Goal: Register for event/course

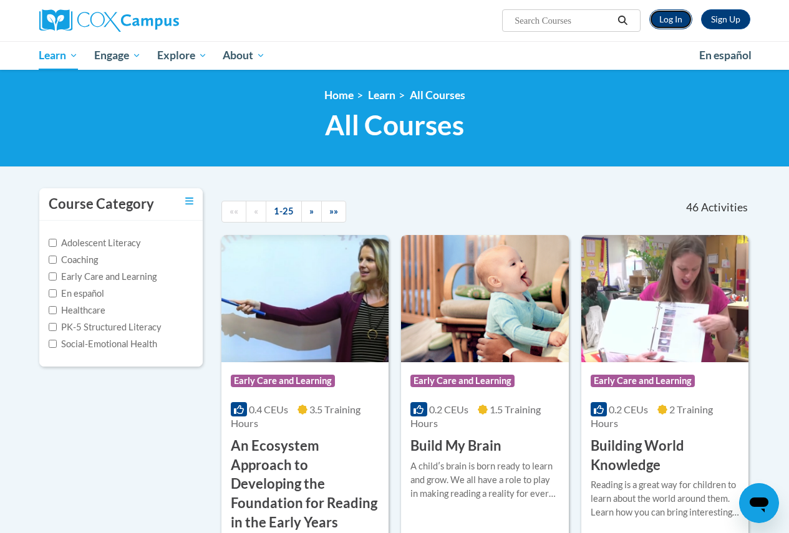
click at [672, 20] on link "Log In" at bounding box center [670, 19] width 43 height 20
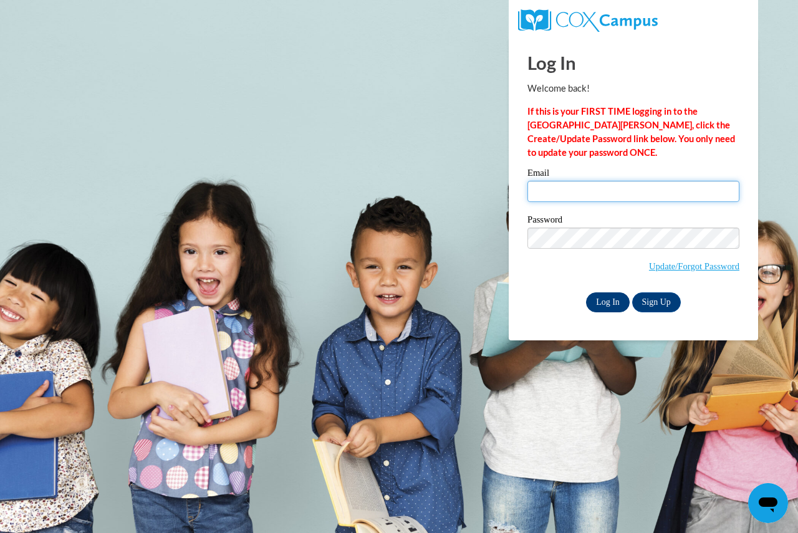
type input "keatingj@fortschools.org"
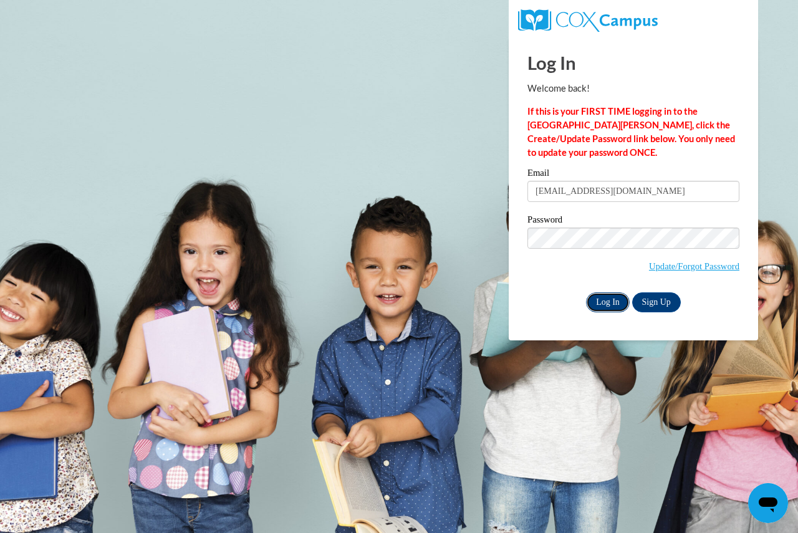
click at [607, 298] on input "Log In" at bounding box center [608, 303] width 44 height 20
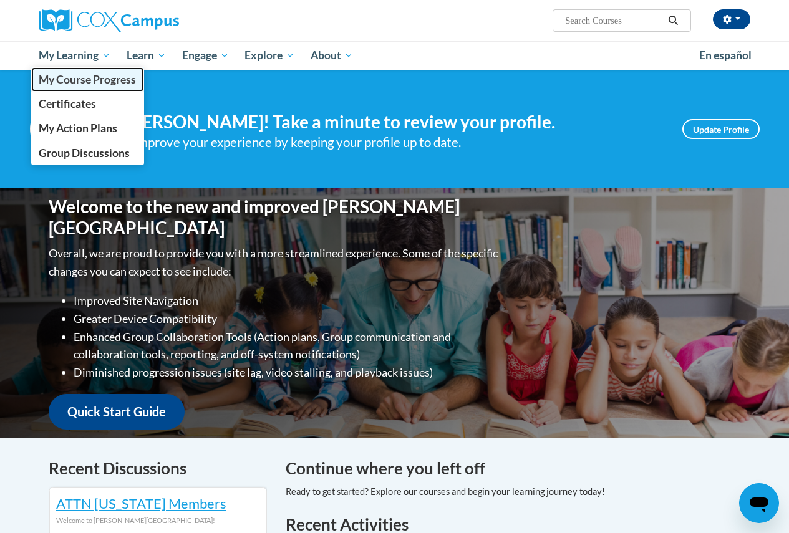
click at [72, 79] on span "My Course Progress" at bounding box center [87, 79] width 97 height 13
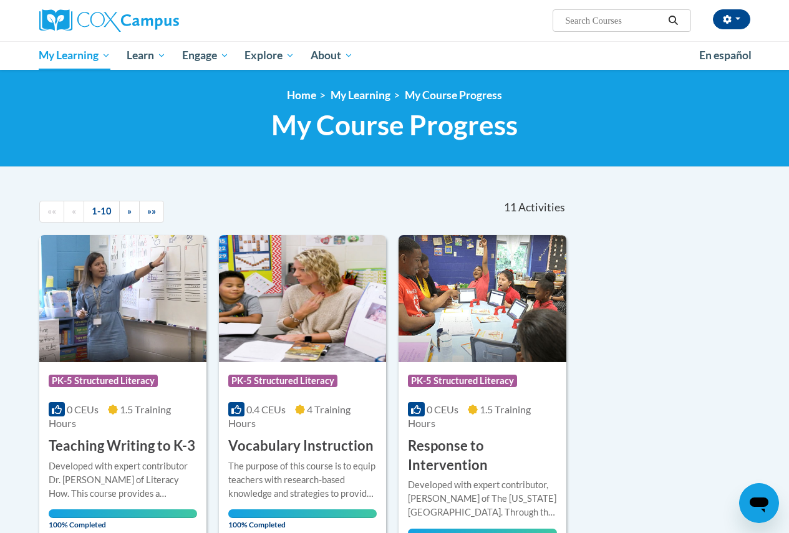
click at [607, 27] on input "Search..." at bounding box center [614, 20] width 100 height 15
type input "c"
type input "structured literacy exam"
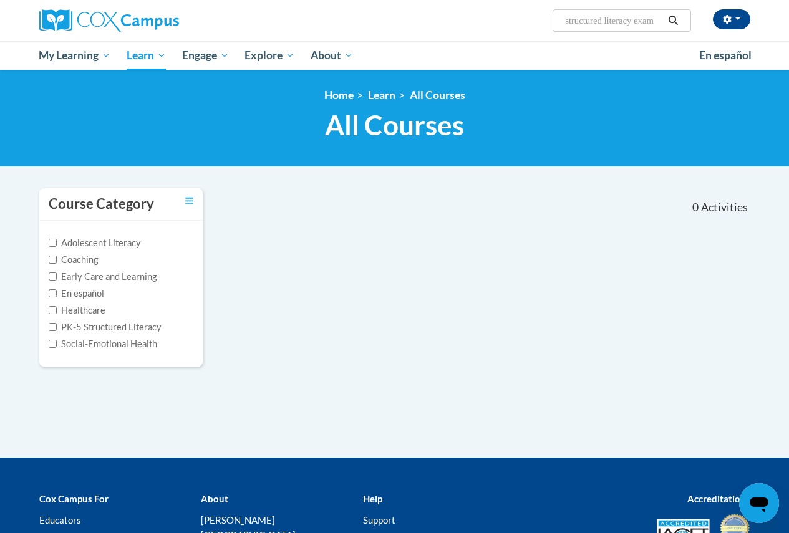
click at [662, 23] on input "structured literacy exam" at bounding box center [614, 20] width 100 height 15
drag, startPoint x: 662, startPoint y: 22, endPoint x: 564, endPoint y: 33, distance: 99.2
click at [564, 33] on div "Julie Keating (America/Chicago UTC-05:00) My Profile Inbox My Transcripts Log O…" at bounding box center [395, 20] width 730 height 41
type input "cox campus structured literacy exam"
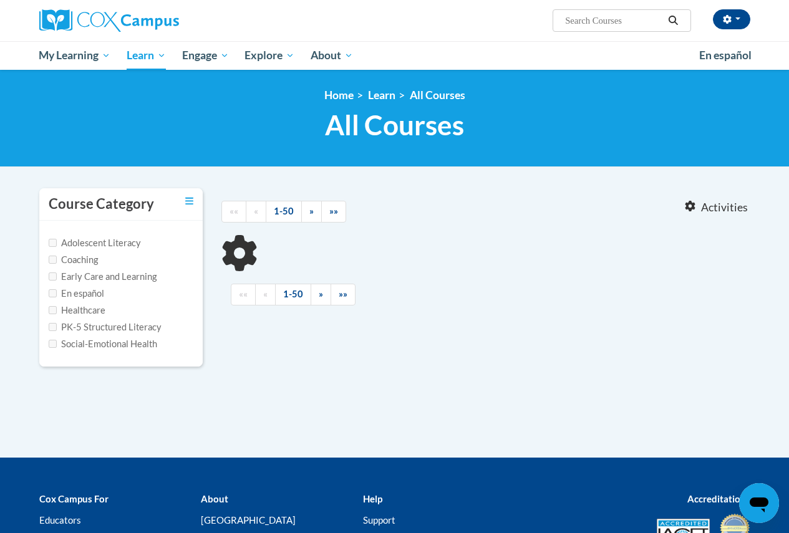
type input "cox campus structured literacy exam"
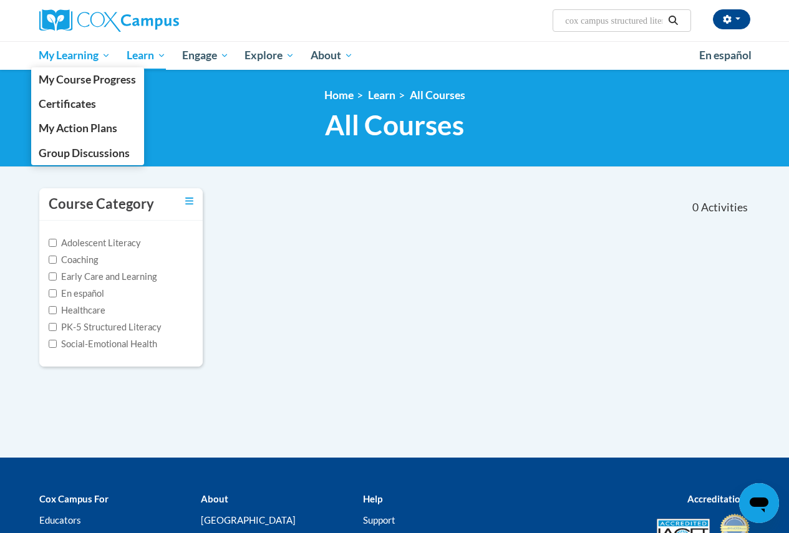
click at [65, 56] on span "My Learning" at bounding box center [75, 55] width 72 height 15
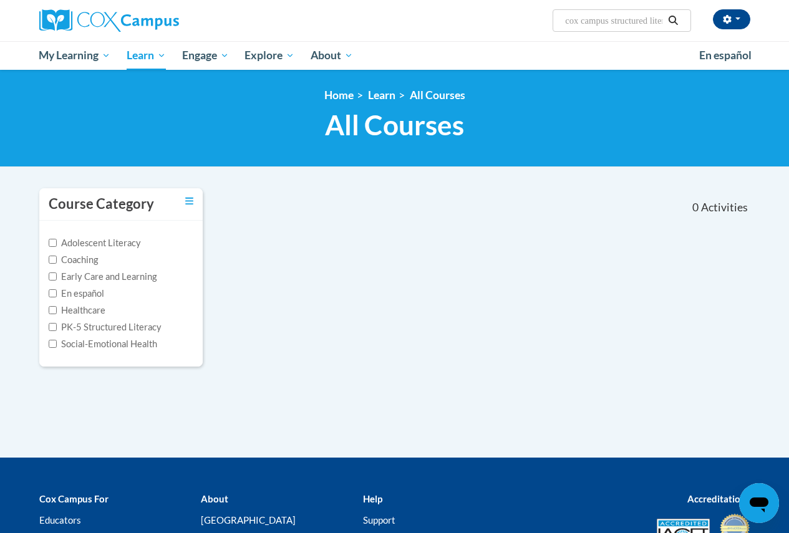
click at [269, 139] on h1 "All Courses All Courses" at bounding box center [394, 125] width 711 height 33
click at [643, 22] on input "cox campus structured literacy exam" at bounding box center [614, 20] width 100 height 15
click at [666, 21] on button "Search" at bounding box center [673, 20] width 19 height 15
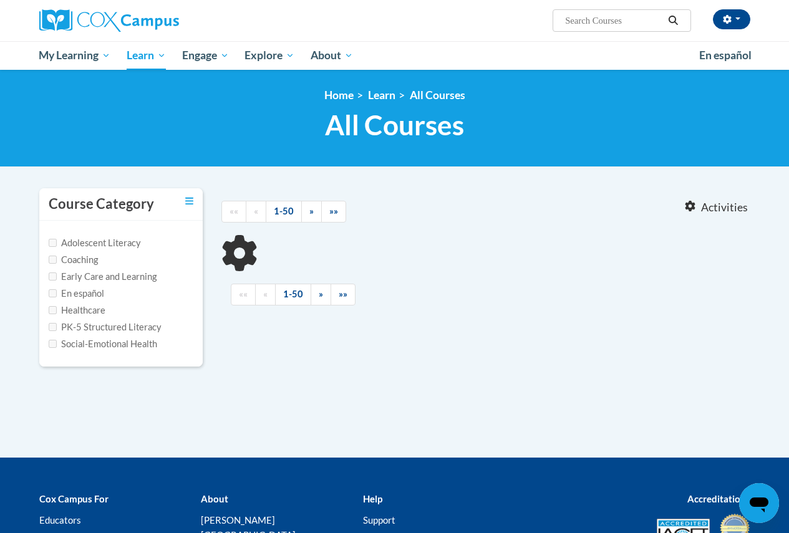
type input "cox campus structured literacy exam"
click at [185, 203] on icon "Toggle collapse" at bounding box center [189, 200] width 8 height 9
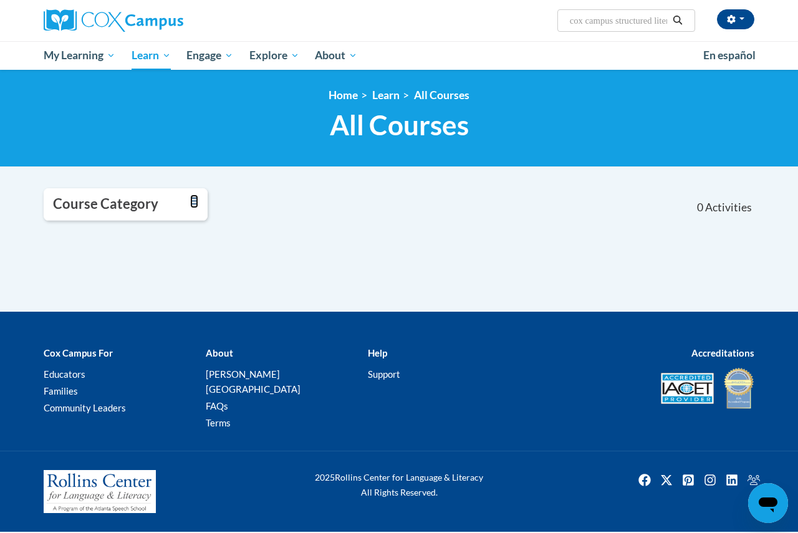
click at [190, 202] on icon "Toggle collapse" at bounding box center [194, 200] width 8 height 9
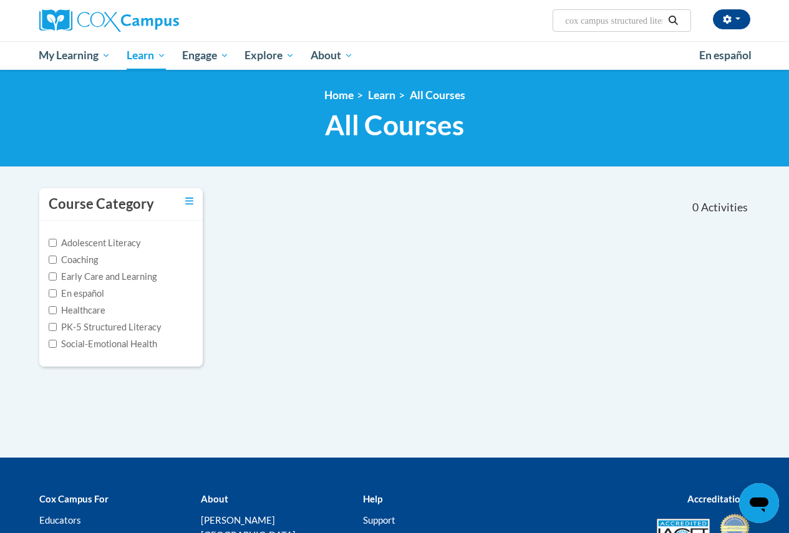
click at [579, 27] on input "cox campus structured literacy exam" at bounding box center [614, 20] width 100 height 15
drag, startPoint x: 565, startPoint y: 20, endPoint x: 667, endPoint y: 9, distance: 102.9
click at [667, 9] on div "Julie Keating (America/Chicago UTC-05:00) My Profile Inbox My Transcripts Log O…" at bounding box center [516, 16] width 486 height 32
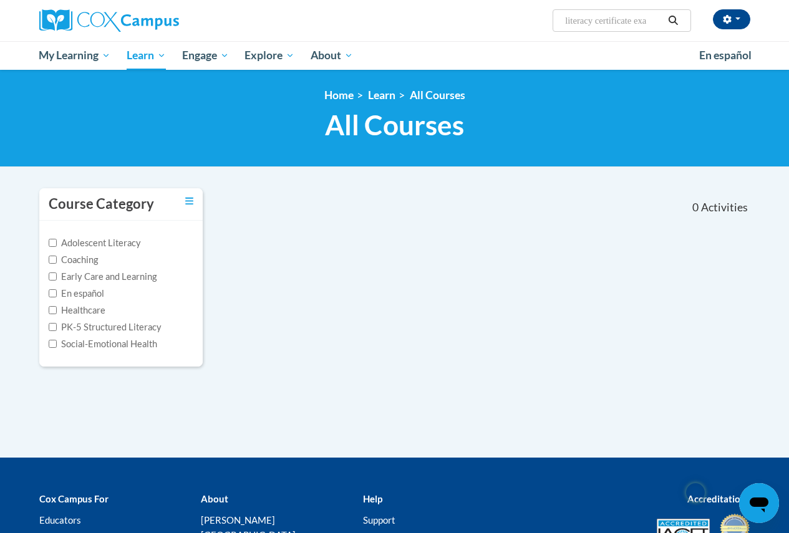
type input "literacy certificate exam"
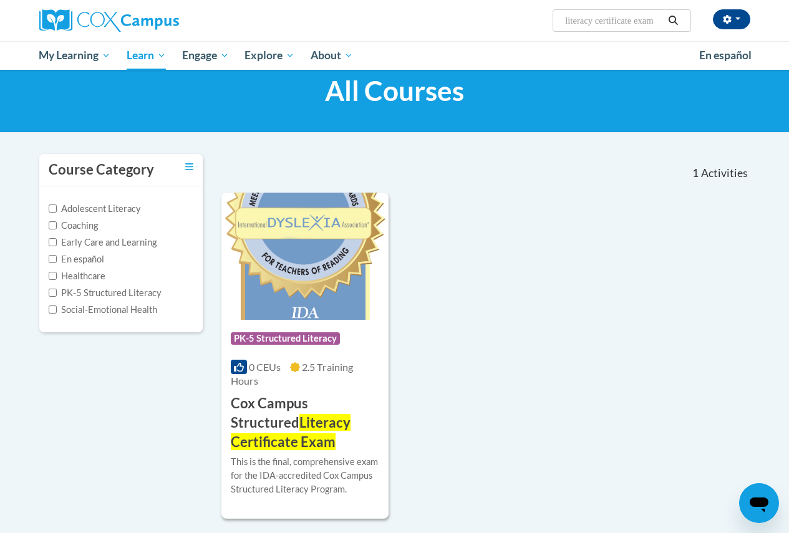
scroll to position [62, 0]
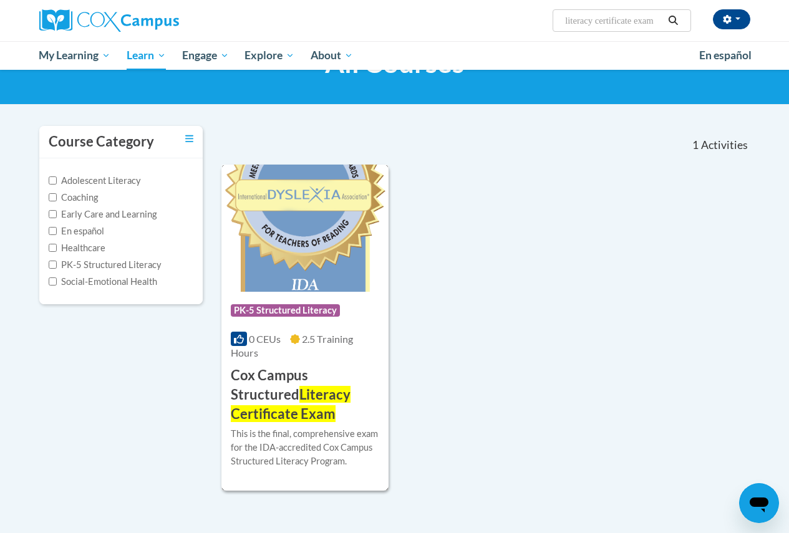
click at [284, 400] on span "Literacy Certificate Exam" at bounding box center [291, 404] width 120 height 36
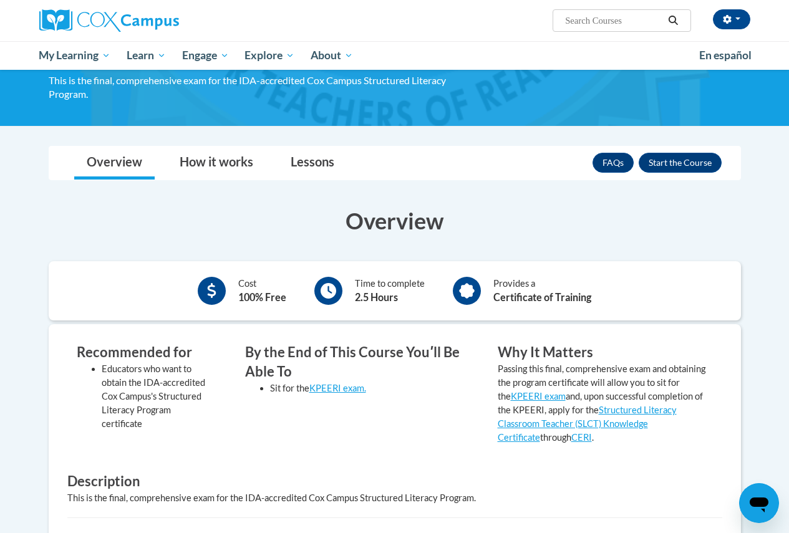
scroll to position [125, 0]
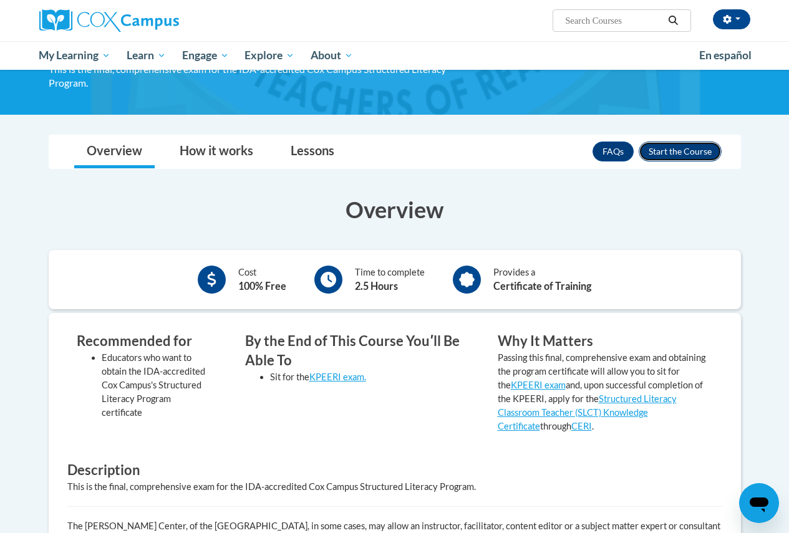
click at [681, 150] on button "Enroll" at bounding box center [680, 152] width 83 height 20
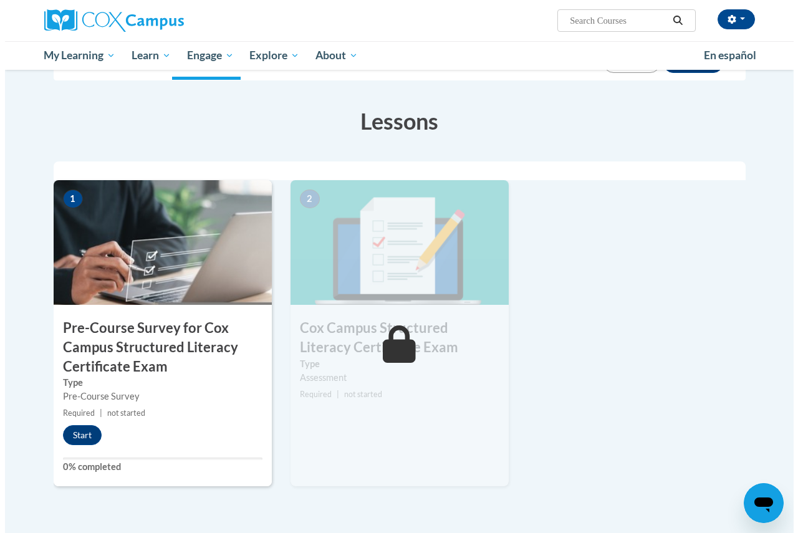
scroll to position [249, 0]
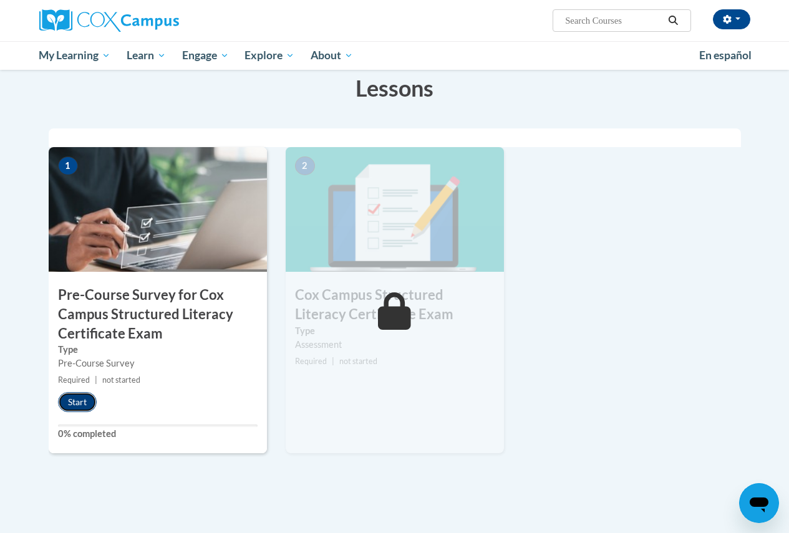
click at [87, 397] on button "Start" at bounding box center [77, 402] width 39 height 20
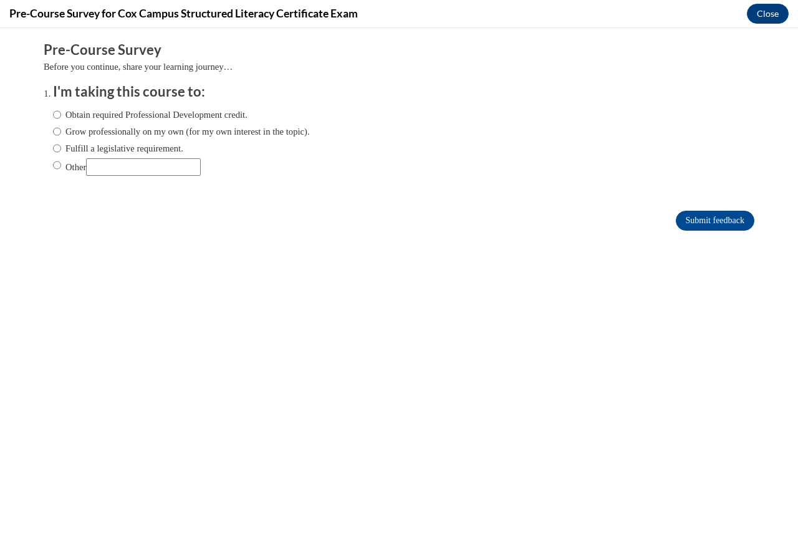
scroll to position [0, 0]
click at [53, 147] on label "Fulfill a legislative requirement." at bounding box center [118, 149] width 130 height 14
click at [53, 147] on input "Fulfill a legislative requirement." at bounding box center [57, 149] width 8 height 14
radio input "true"
click at [723, 215] on input "Submit feedback" at bounding box center [715, 221] width 79 height 20
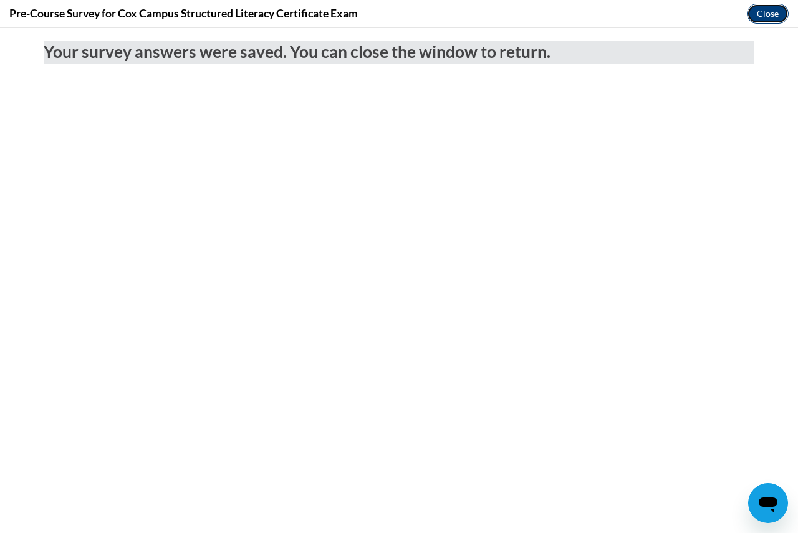
click at [768, 14] on button "Close" at bounding box center [768, 14] width 42 height 20
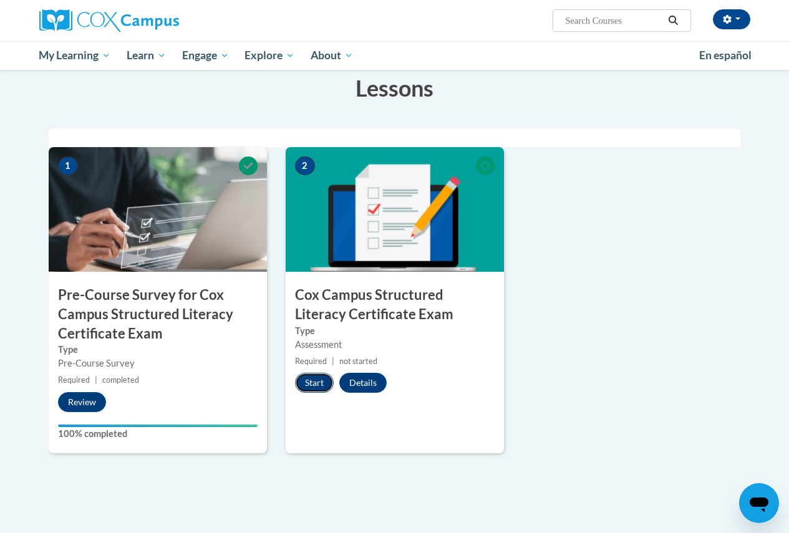
click at [304, 376] on button "Start" at bounding box center [314, 383] width 39 height 20
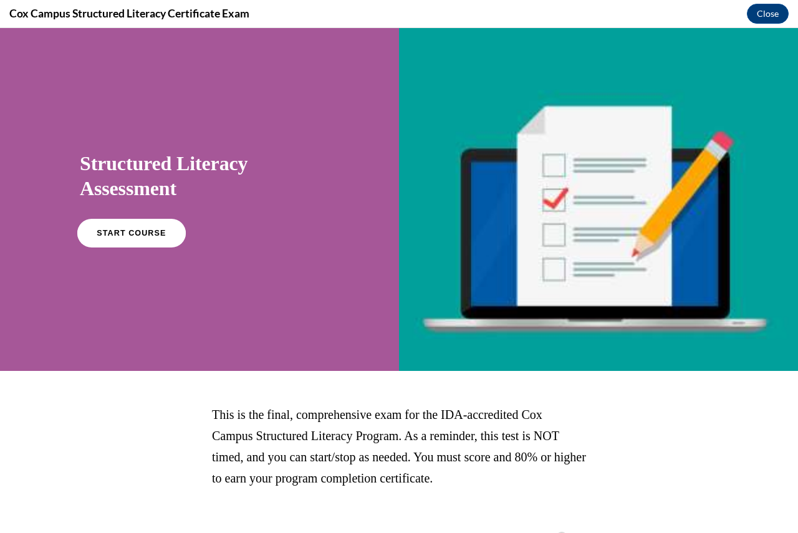
click at [141, 239] on link "START COURSE" at bounding box center [131, 233] width 109 height 29
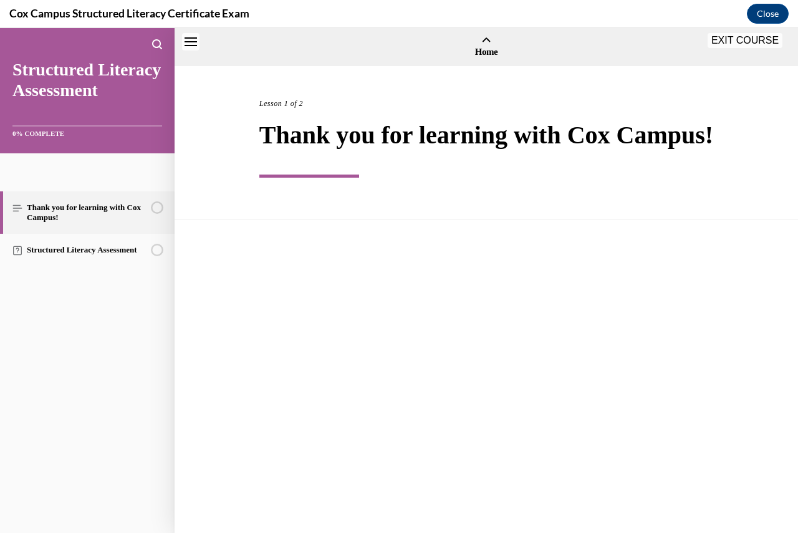
scroll to position [39, 0]
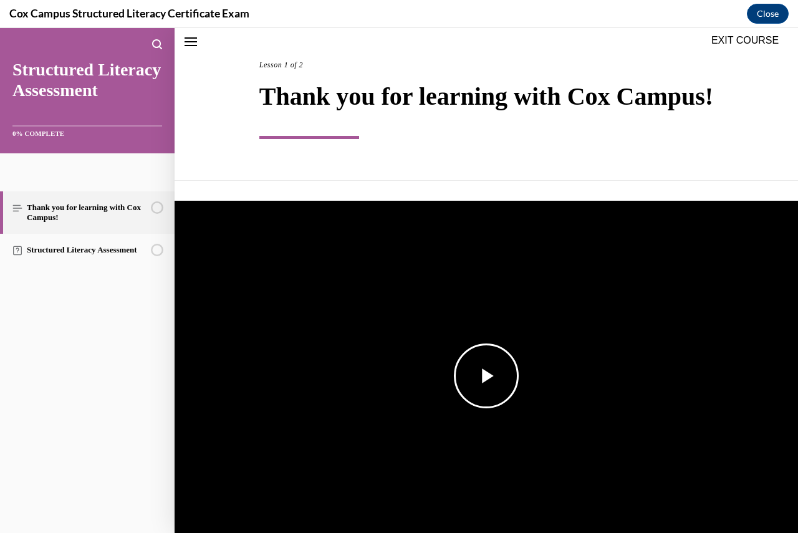
click at [486, 376] on span "Video player" at bounding box center [486, 376] width 0 height 0
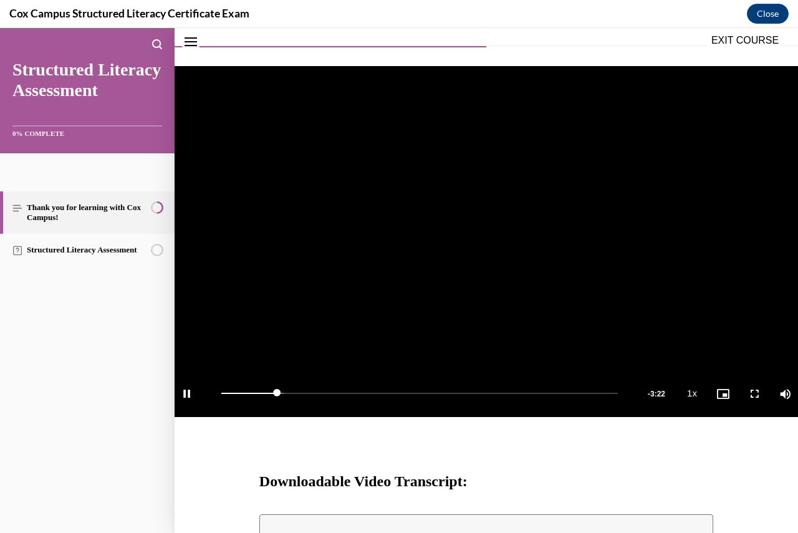
scroll to position [206, 0]
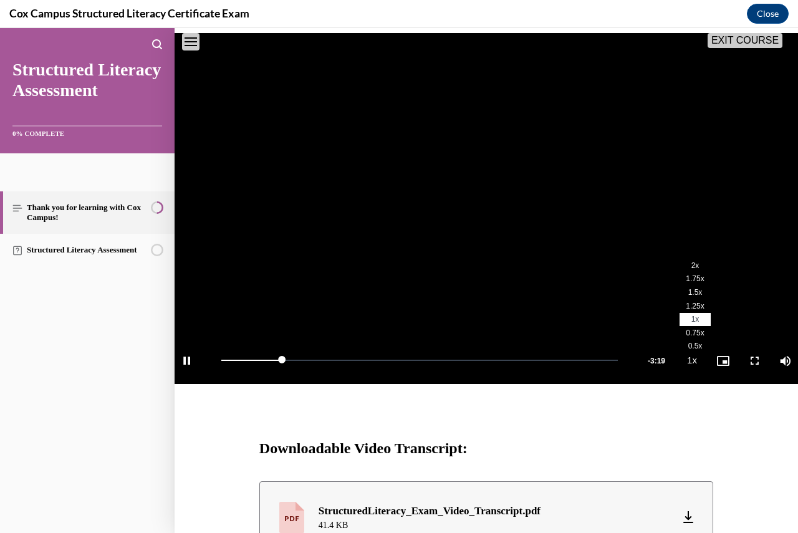
click at [686, 283] on span "1.75x" at bounding box center [695, 278] width 18 height 9
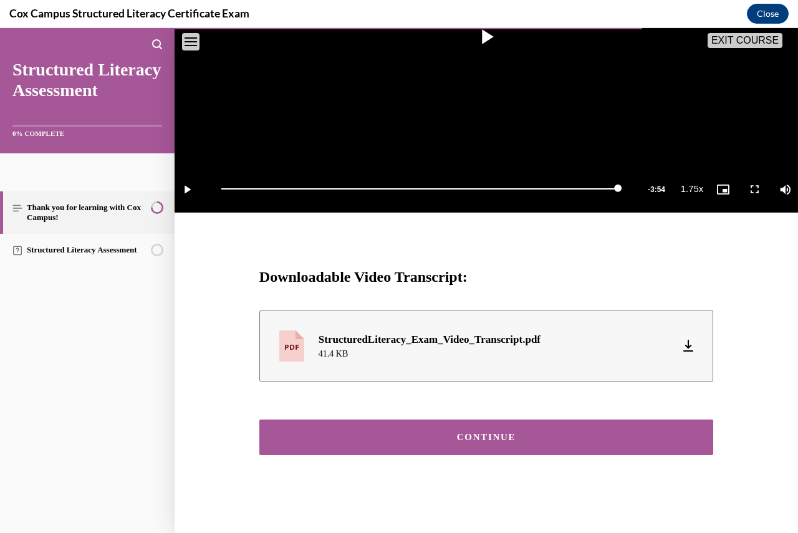
scroll to position [402, 0]
click at [526, 438] on div "CONTINUE" at bounding box center [486, 437] width 415 height 9
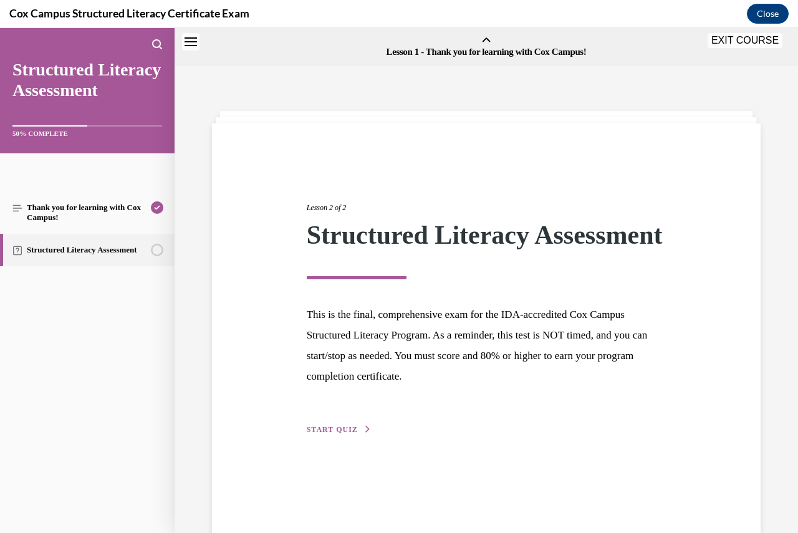
scroll to position [39, 0]
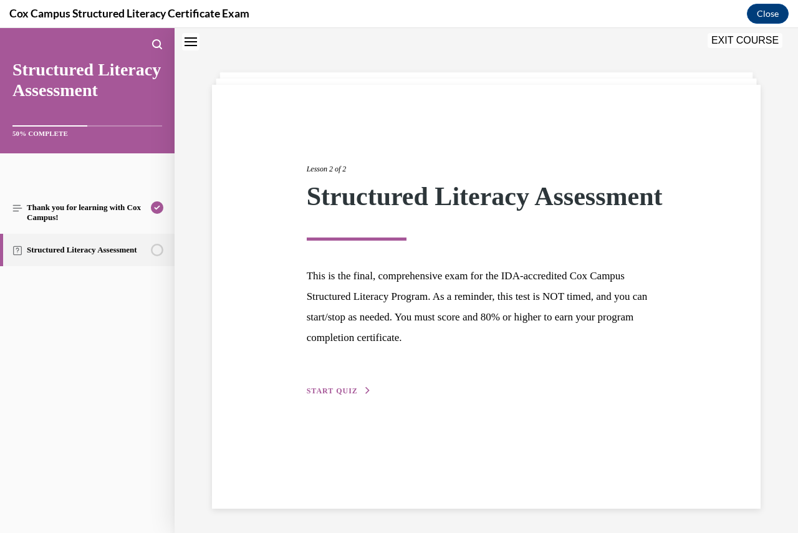
click at [324, 395] on span "START QUIZ" at bounding box center [332, 391] width 51 height 9
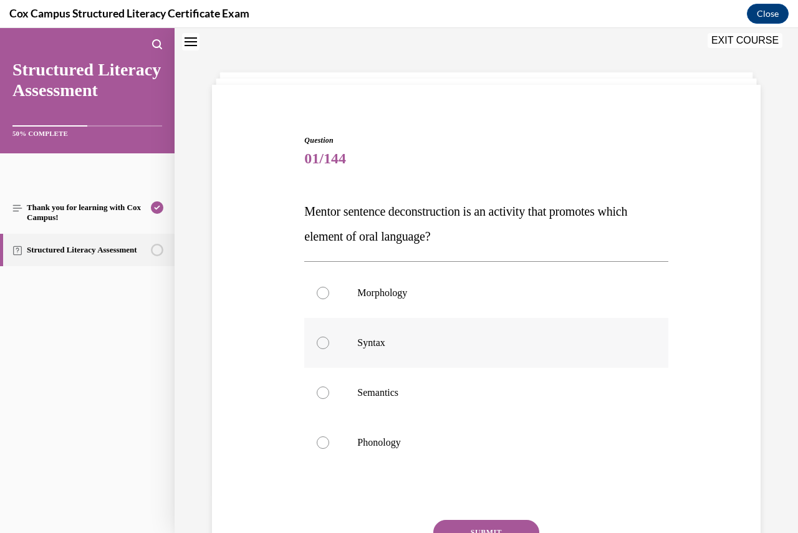
click at [317, 342] on div at bounding box center [323, 343] width 12 height 12
click at [317, 342] on input "Syntax" at bounding box center [323, 343] width 12 height 12
radio input "true"
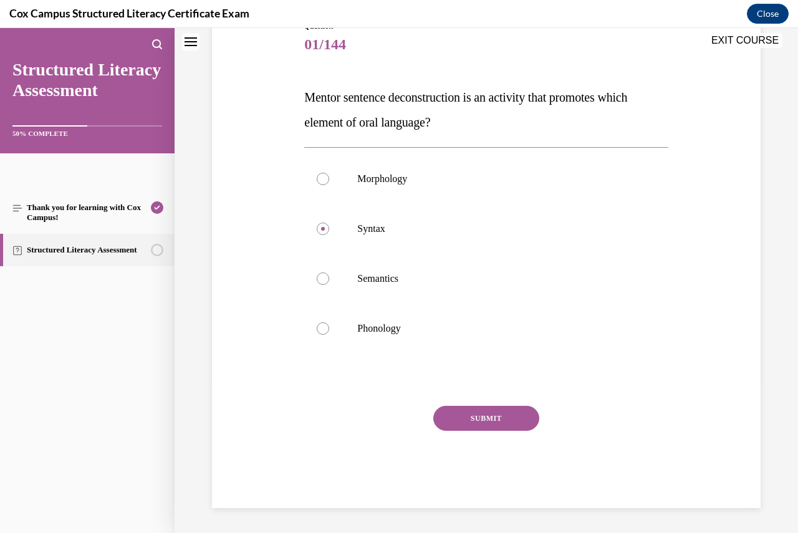
click at [486, 413] on button "SUBMIT" at bounding box center [486, 418] width 106 height 25
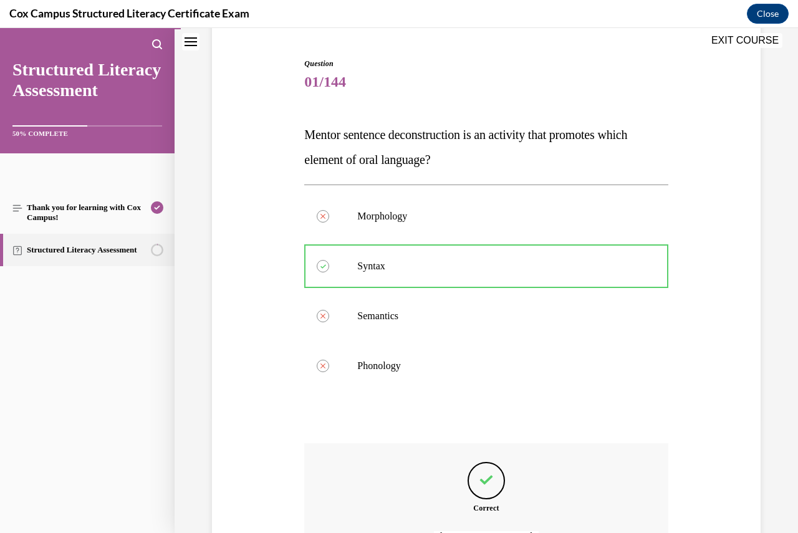
scroll to position [256, 0]
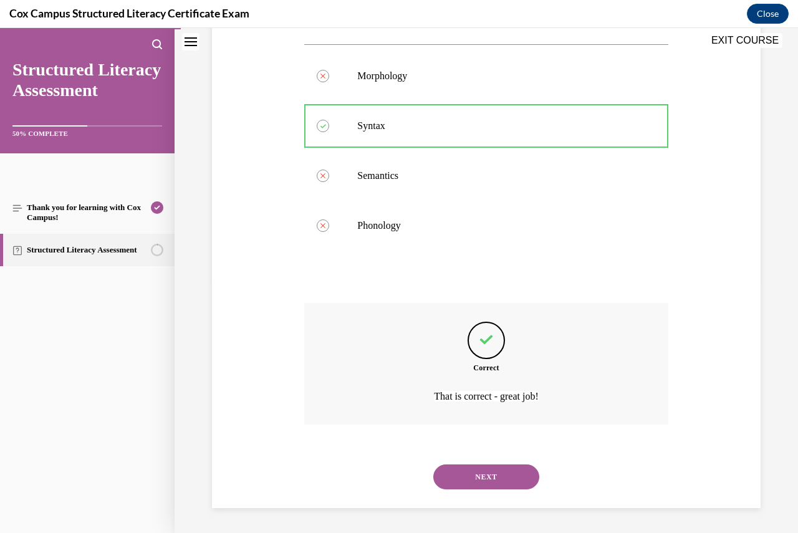
click at [503, 473] on button "NEXT" at bounding box center [486, 477] width 106 height 25
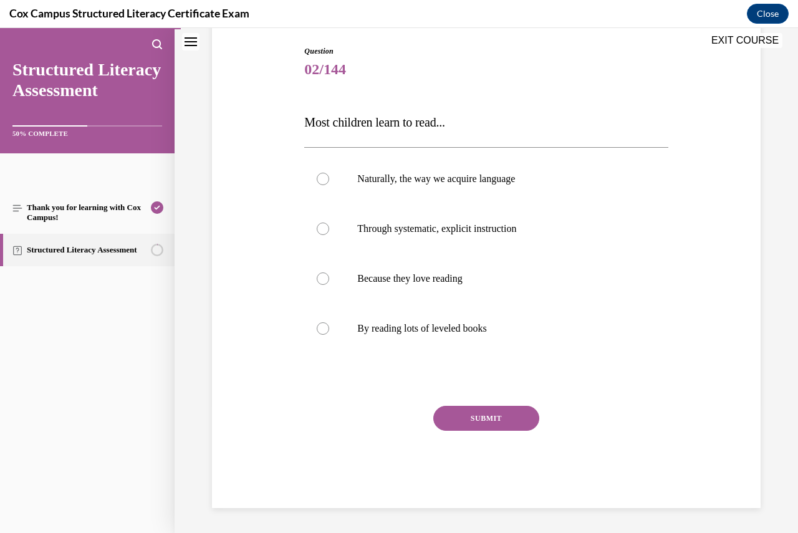
scroll to position [128, 0]
click at [322, 226] on div at bounding box center [323, 229] width 12 height 12
click at [322, 226] on input "Through systematic, explicit instruction" at bounding box center [323, 229] width 12 height 12
radio input "true"
click at [486, 417] on button "SUBMIT" at bounding box center [486, 418] width 106 height 25
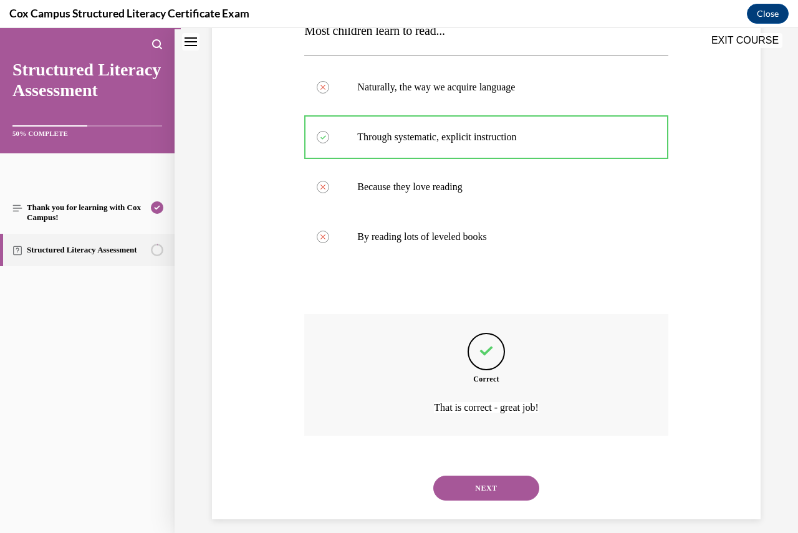
scroll to position [231, 0]
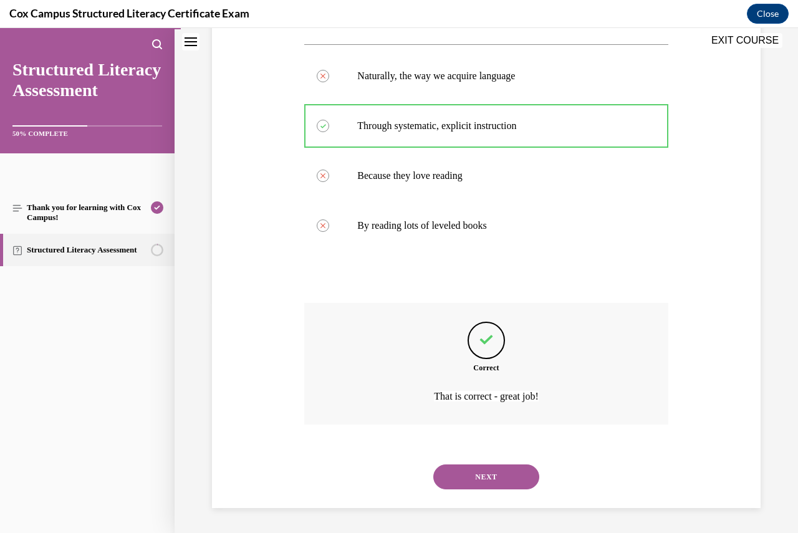
click at [490, 471] on button "NEXT" at bounding box center [486, 477] width 106 height 25
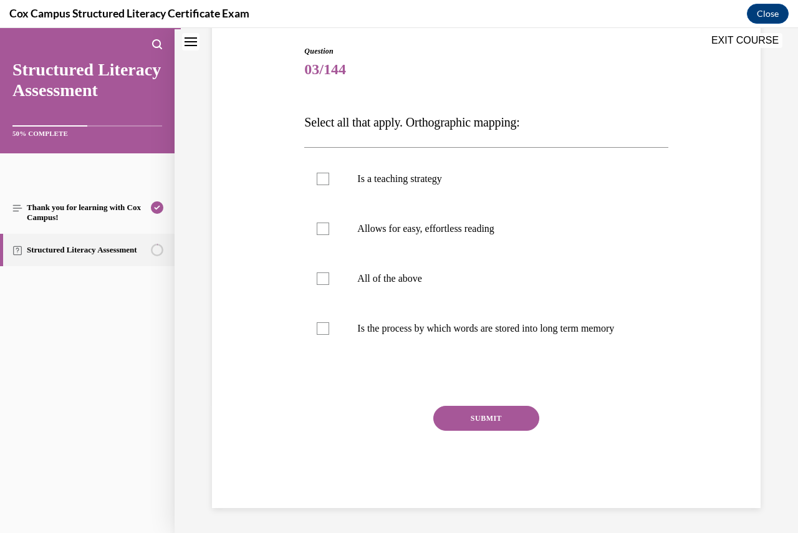
scroll to position [139, 0]
click at [324, 323] on div at bounding box center [323, 328] width 12 height 12
click at [324, 323] on input "Is the process by which words are stored into long term memory" at bounding box center [323, 328] width 12 height 12
checkbox input "true"
click at [321, 223] on div at bounding box center [323, 229] width 12 height 12
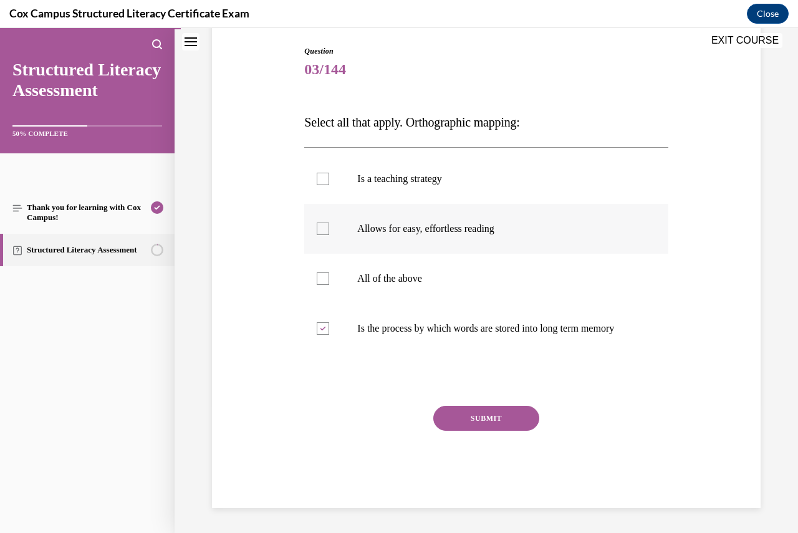
click at [321, 223] on input "Allows for easy, effortless reading" at bounding box center [323, 229] width 12 height 12
checkbox input "true"
click at [455, 419] on button "SUBMIT" at bounding box center [486, 418] width 106 height 25
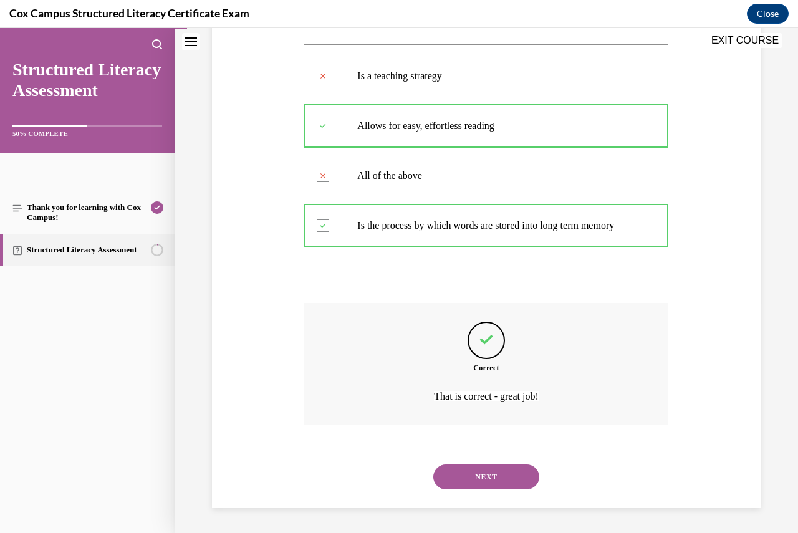
scroll to position [243, 0]
click at [482, 480] on button "NEXT" at bounding box center [486, 477] width 106 height 25
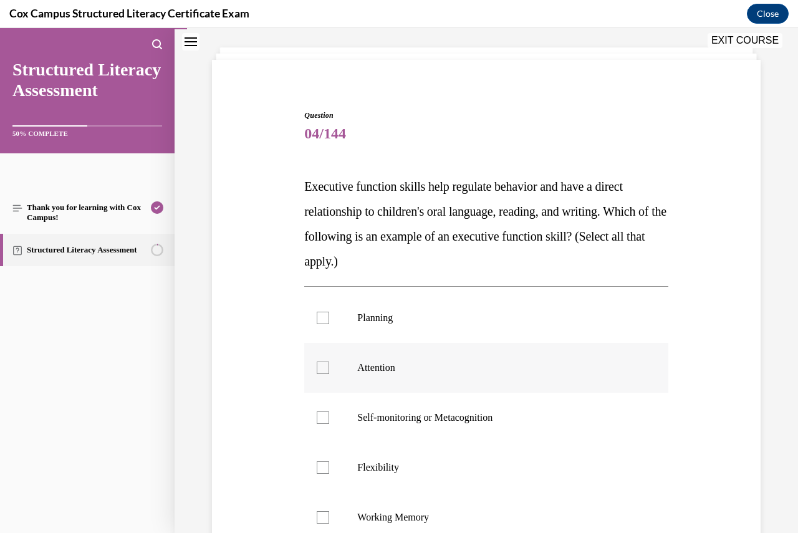
scroll to position [125, 0]
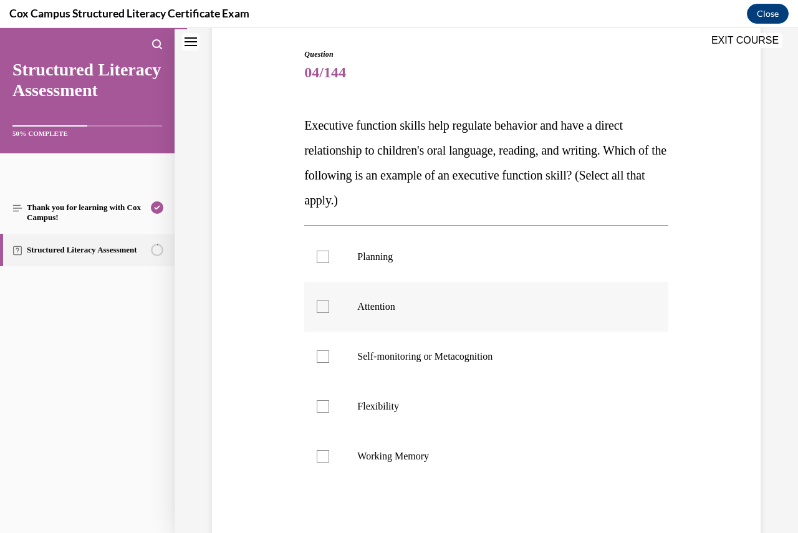
drag, startPoint x: 318, startPoint y: 253, endPoint x: 326, endPoint y: 290, distance: 37.7
click at [319, 253] on div at bounding box center [323, 257] width 12 height 12
click at [319, 253] on input "Planning" at bounding box center [323, 257] width 12 height 12
checkbox input "true"
click at [324, 302] on div at bounding box center [323, 307] width 12 height 12
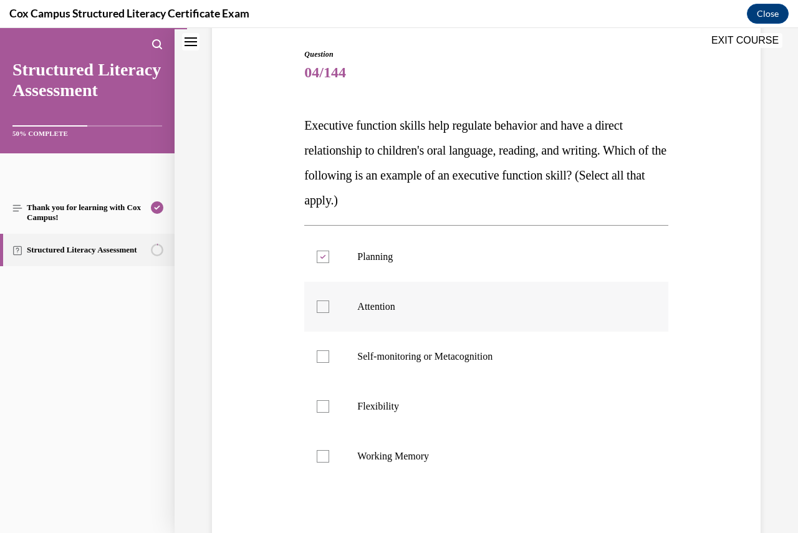
click at [324, 302] on input "Attention" at bounding box center [323, 307] width 12 height 12
checkbox input "true"
click at [321, 356] on div at bounding box center [323, 357] width 12 height 12
click at [321, 356] on input "Self-monitoring or Metacognition" at bounding box center [323, 357] width 12 height 12
checkbox input "true"
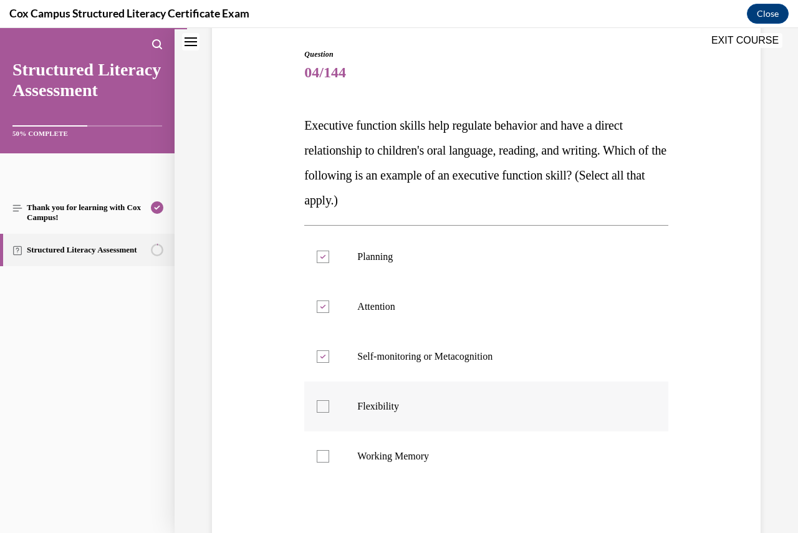
click at [327, 404] on div at bounding box center [323, 406] width 12 height 12
click at [327, 404] on input "Flexibility" at bounding box center [323, 406] width 12 height 12
checkbox input "true"
click at [323, 455] on div at bounding box center [323, 456] width 12 height 12
click at [323, 455] on input "Working Memory" at bounding box center [323, 456] width 12 height 12
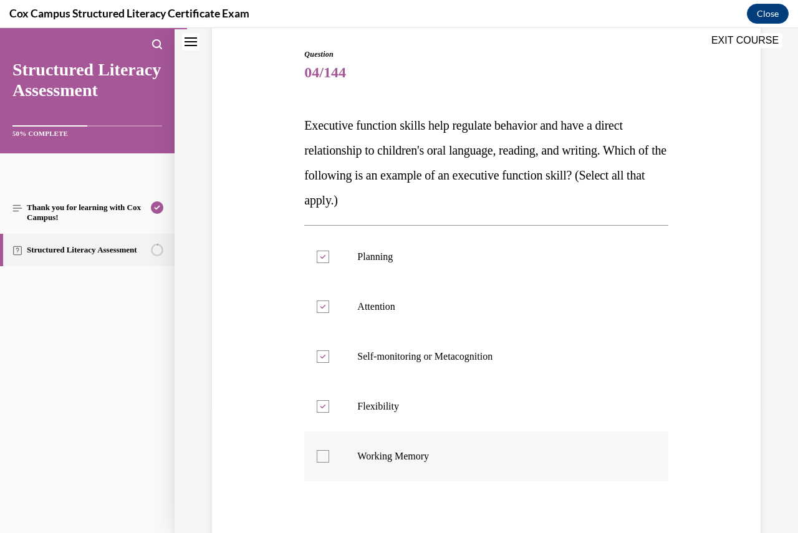
checkbox input "true"
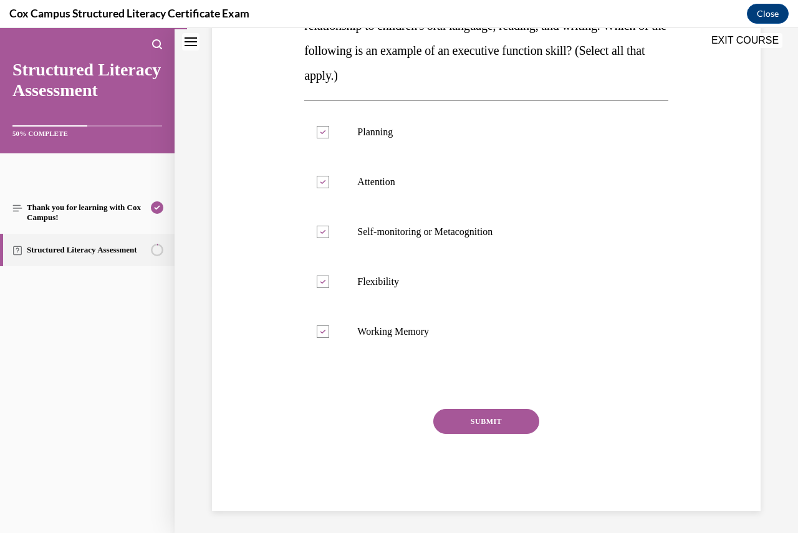
click at [458, 426] on button "SUBMIT" at bounding box center [486, 421] width 106 height 25
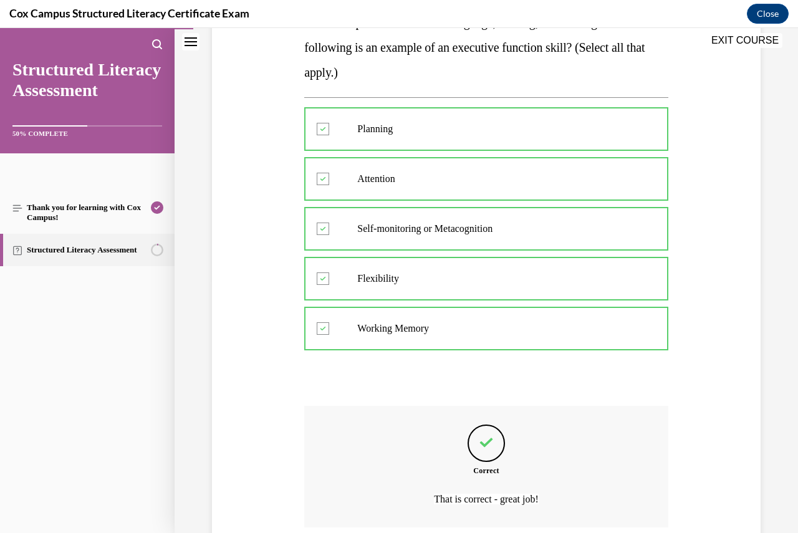
scroll to position [356, 0]
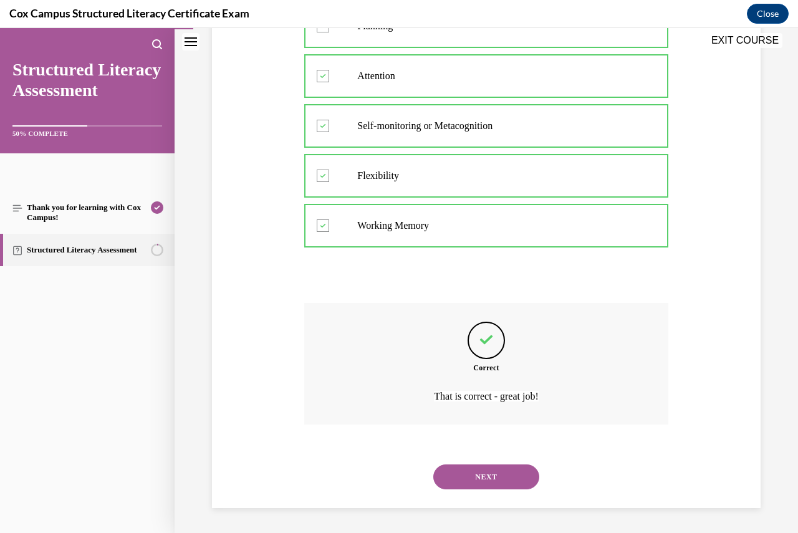
click at [484, 478] on button "NEXT" at bounding box center [486, 477] width 106 height 25
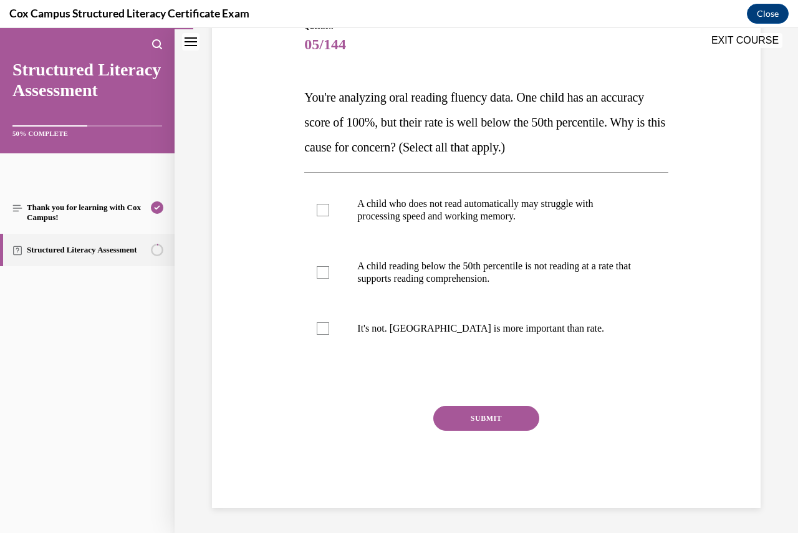
scroll to position [139, 0]
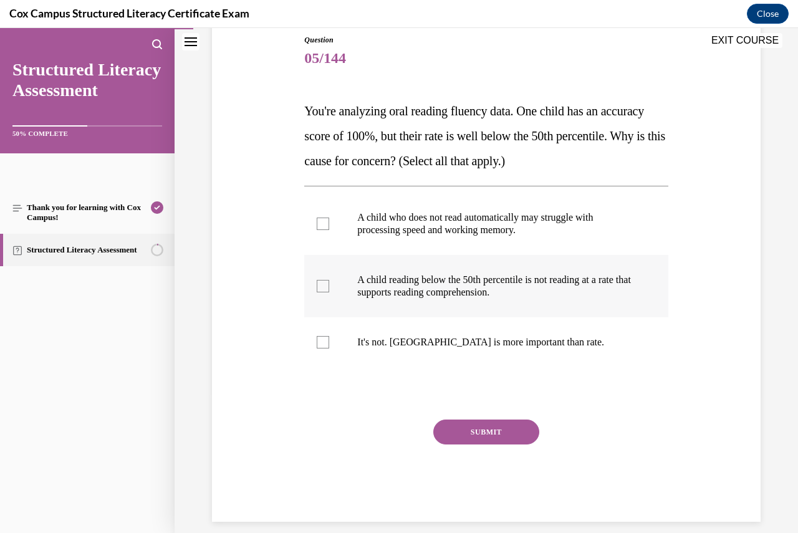
click at [322, 279] on label "A child reading below the 50th percentile is not reading at a rate that support…" at bounding box center [486, 286] width 364 height 62
click at [322, 280] on input "A child reading below the 50th percentile is not reading at a rate that support…" at bounding box center [323, 286] width 12 height 12
checkbox input "true"
click at [480, 427] on button "SUBMIT" at bounding box center [486, 432] width 106 height 25
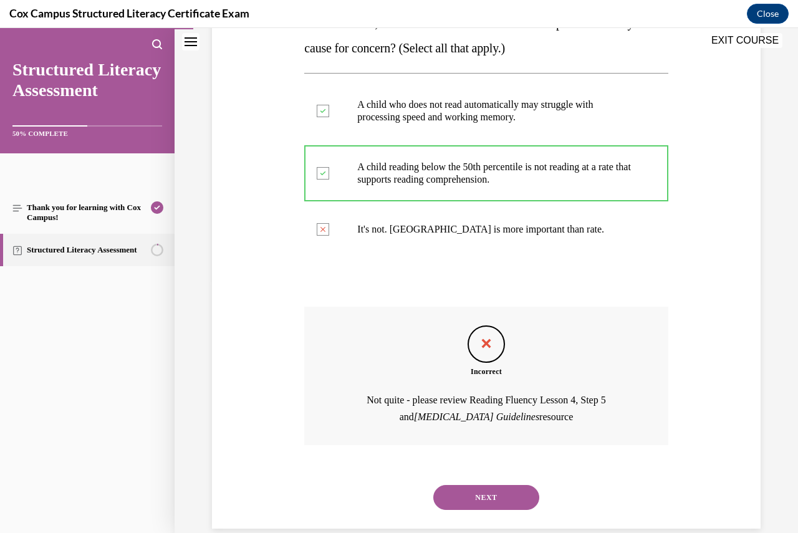
scroll to position [273, 0]
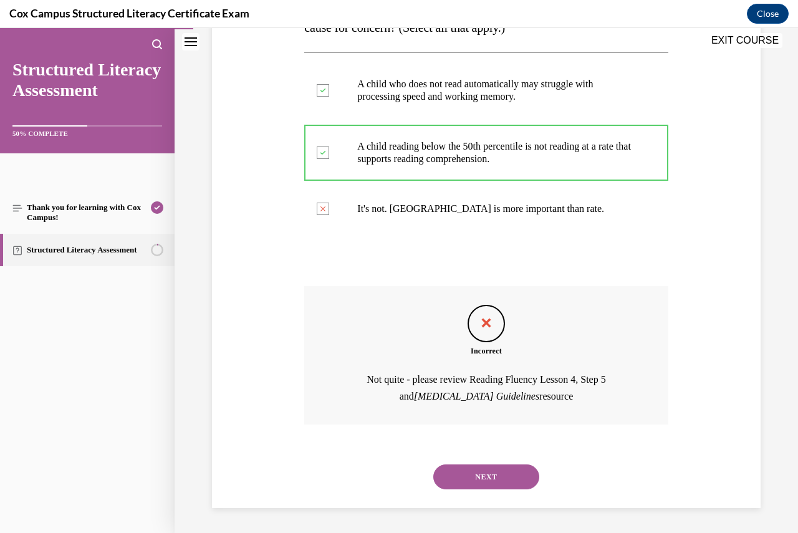
click at [495, 473] on button "NEXT" at bounding box center [486, 477] width 106 height 25
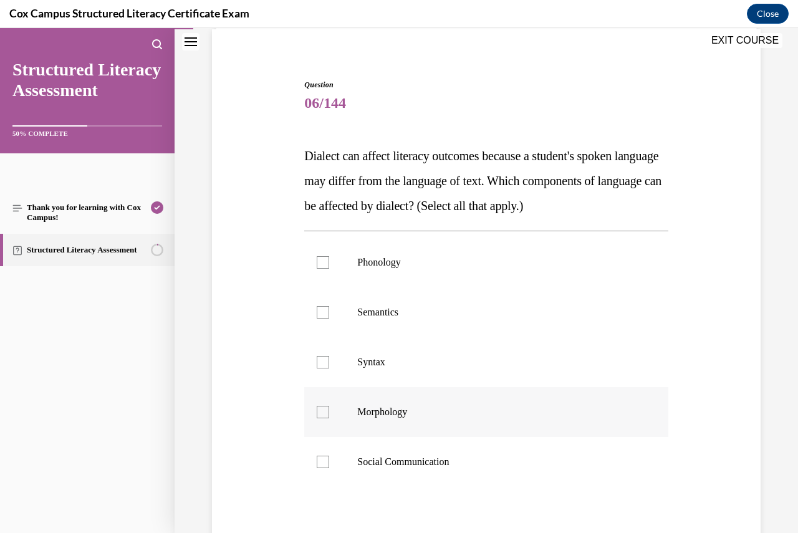
scroll to position [125, 0]
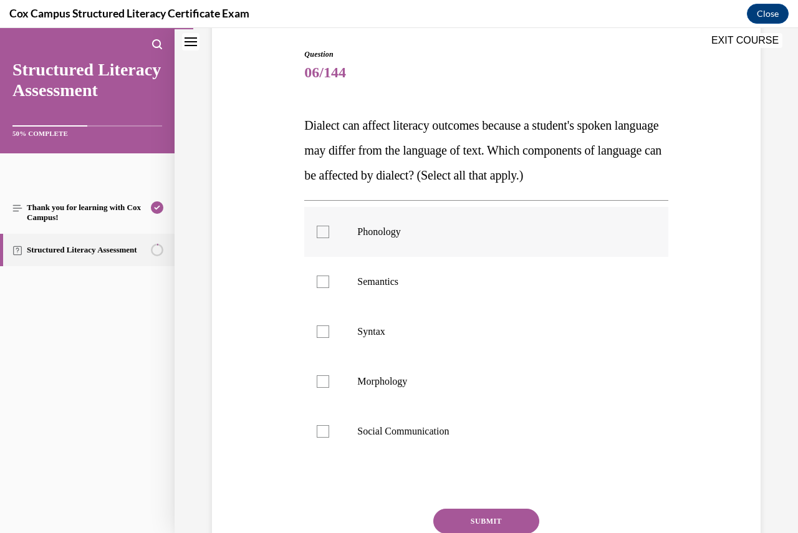
click at [322, 234] on div at bounding box center [323, 232] width 12 height 12
click at [322, 234] on input "Phonology" at bounding box center [323, 232] width 12 height 12
checkbox input "true"
click at [317, 281] on div at bounding box center [323, 282] width 12 height 12
click at [317, 281] on input "Semantics" at bounding box center [323, 282] width 12 height 12
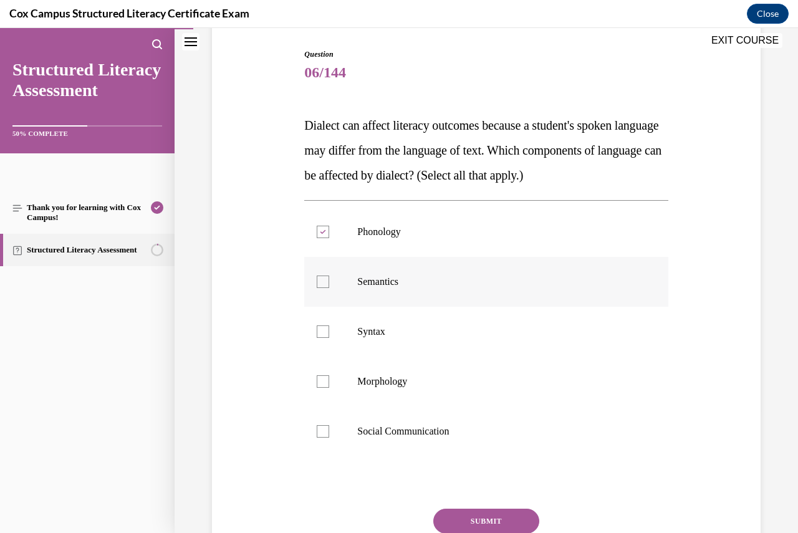
checkbox input "true"
drag, startPoint x: 318, startPoint y: 320, endPoint x: 328, endPoint y: 340, distance: 22.3
click at [319, 321] on label "Syntax" at bounding box center [486, 332] width 364 height 50
click at [319, 326] on input "Syntax" at bounding box center [323, 332] width 12 height 12
checkbox input "true"
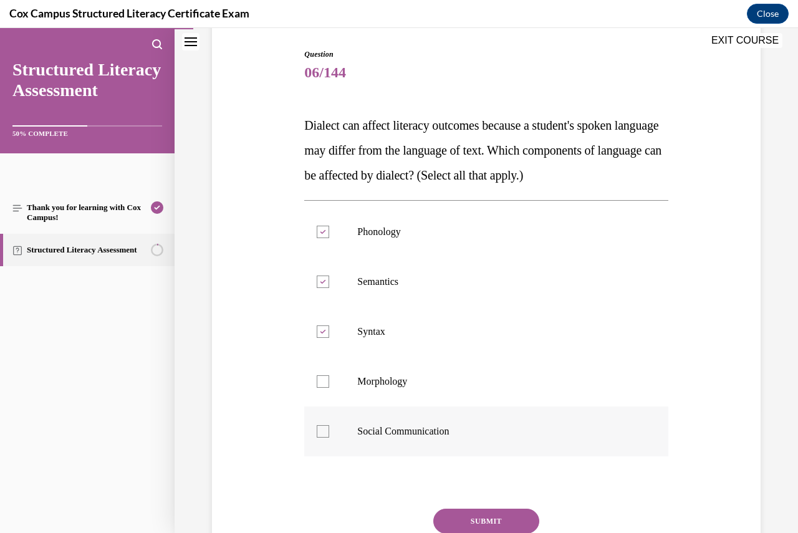
drag, startPoint x: 323, startPoint y: 380, endPoint x: 331, endPoint y: 415, distance: 35.9
click at [323, 381] on div at bounding box center [323, 381] width 12 height 12
click at [323, 381] on input "Morphology" at bounding box center [323, 381] width 12 height 12
checkbox input "true"
click at [326, 430] on div at bounding box center [323, 431] width 12 height 12
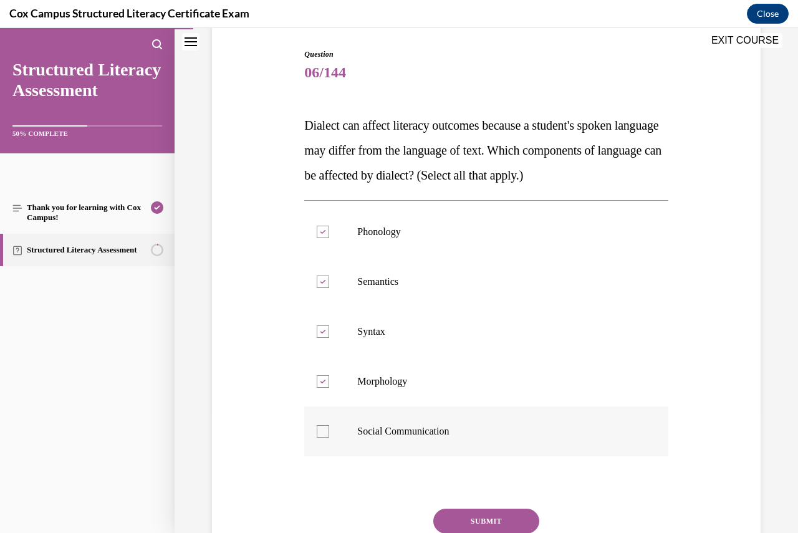
click at [326, 430] on input "Social Communication" at bounding box center [323, 431] width 12 height 12
checkbox input "true"
click at [475, 517] on button "SUBMIT" at bounding box center [486, 521] width 106 height 25
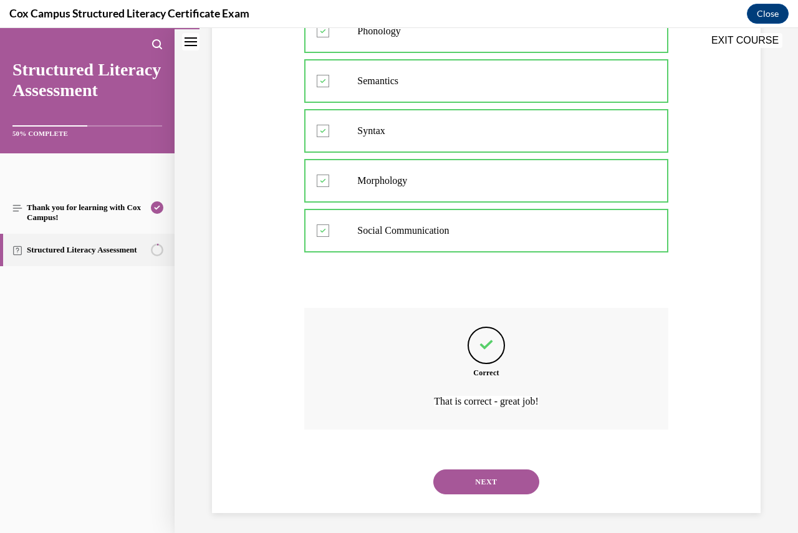
scroll to position [331, 0]
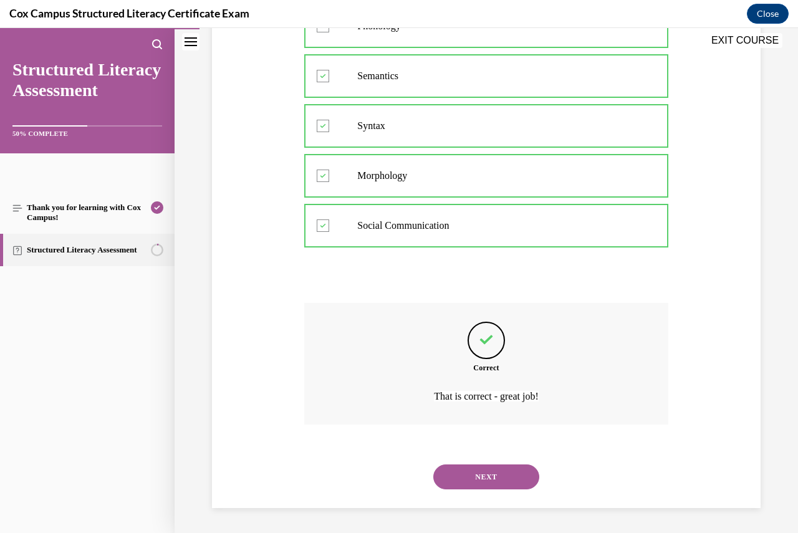
click at [482, 470] on button "NEXT" at bounding box center [486, 477] width 106 height 25
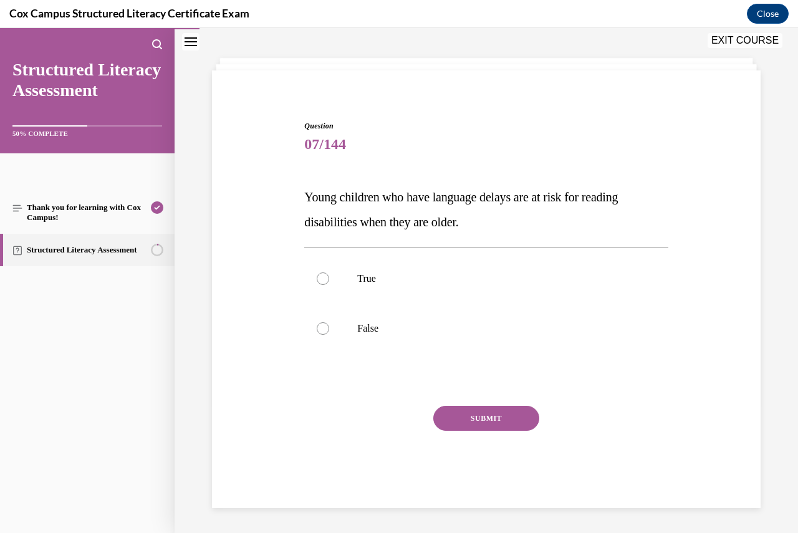
scroll to position [53, 0]
click at [315, 271] on label "True" at bounding box center [486, 279] width 364 height 50
click at [317, 273] on input "True" at bounding box center [323, 279] width 12 height 12
radio input "true"
click at [468, 419] on button "SUBMIT" at bounding box center [486, 418] width 106 height 25
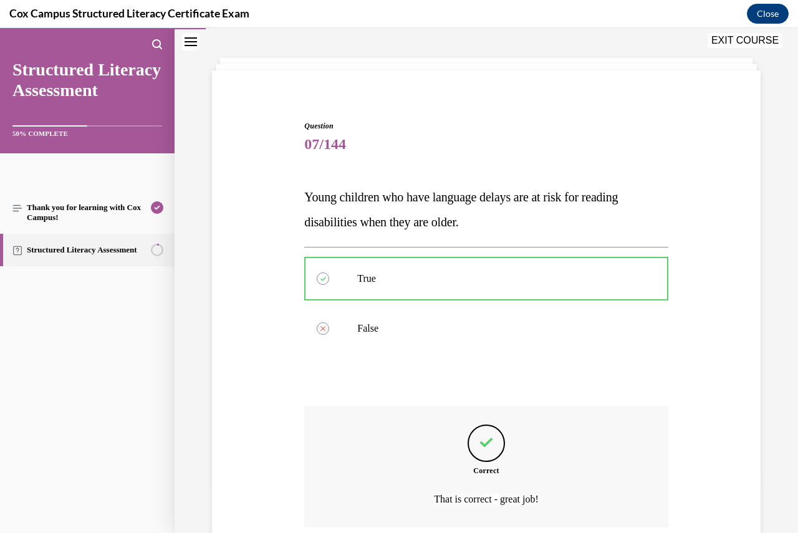
scroll to position [156, 0]
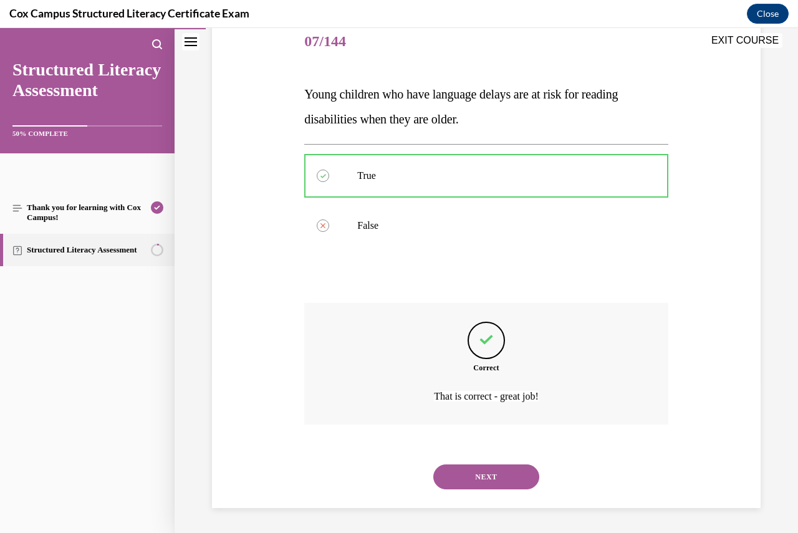
click at [486, 475] on button "NEXT" at bounding box center [486, 477] width 106 height 25
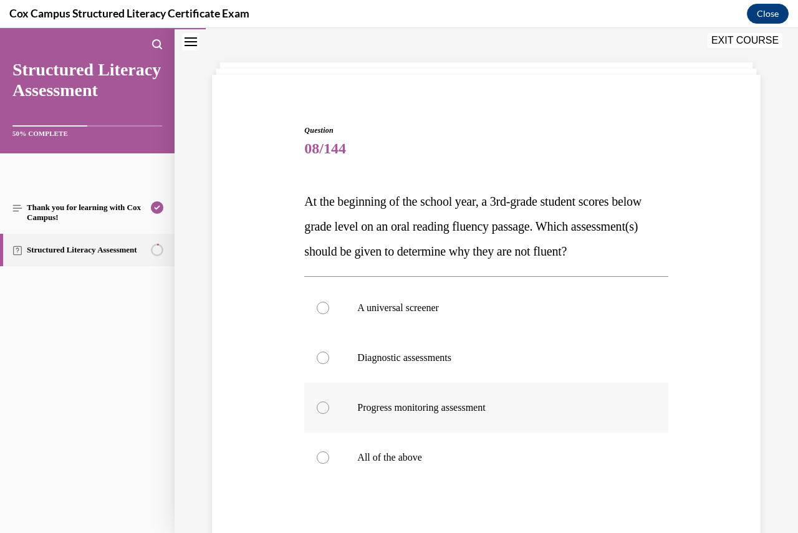
scroll to position [62, 0]
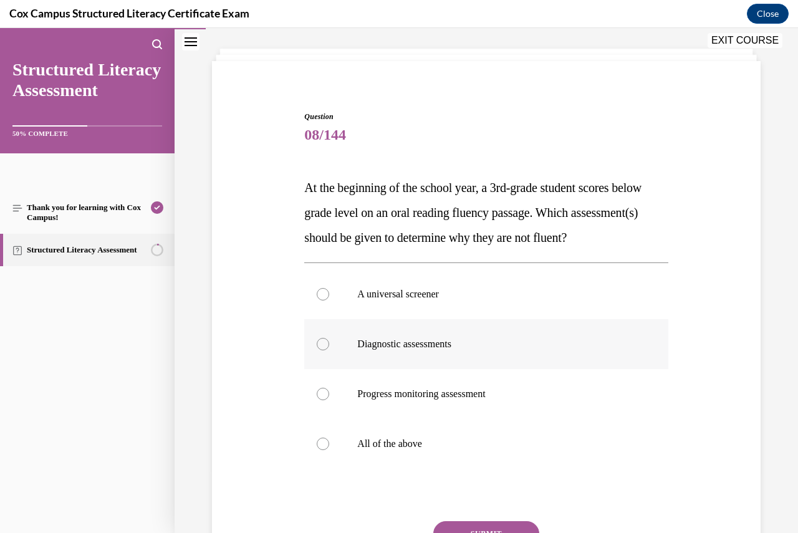
click at [321, 351] on div at bounding box center [323, 344] width 12 height 12
click at [321, 351] on input "Diagnostic assessments" at bounding box center [323, 344] width 12 height 12
radio input "true"
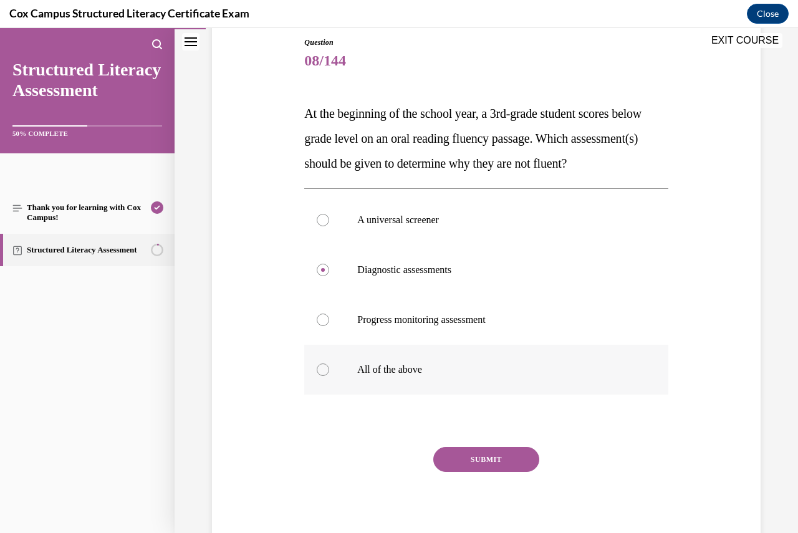
scroll to position [187, 0]
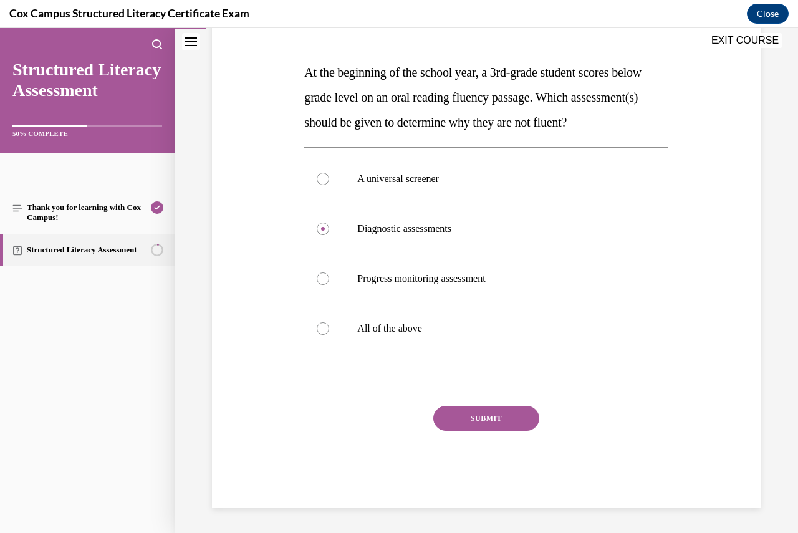
click at [491, 431] on button "SUBMIT" at bounding box center [486, 418] width 106 height 25
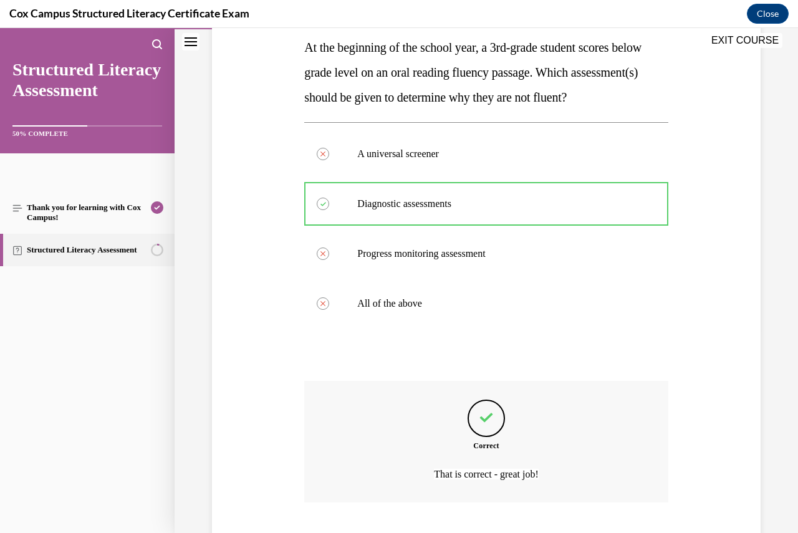
scroll to position [306, 0]
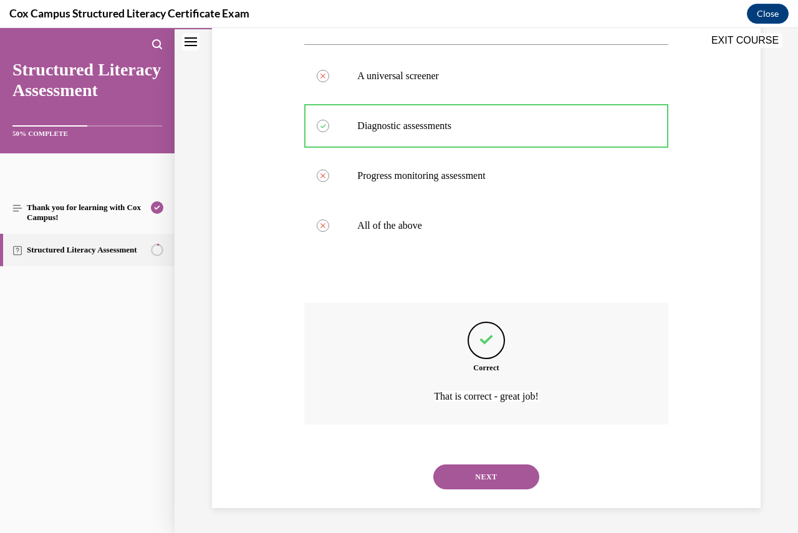
click at [490, 474] on button "NEXT" at bounding box center [486, 477] width 106 height 25
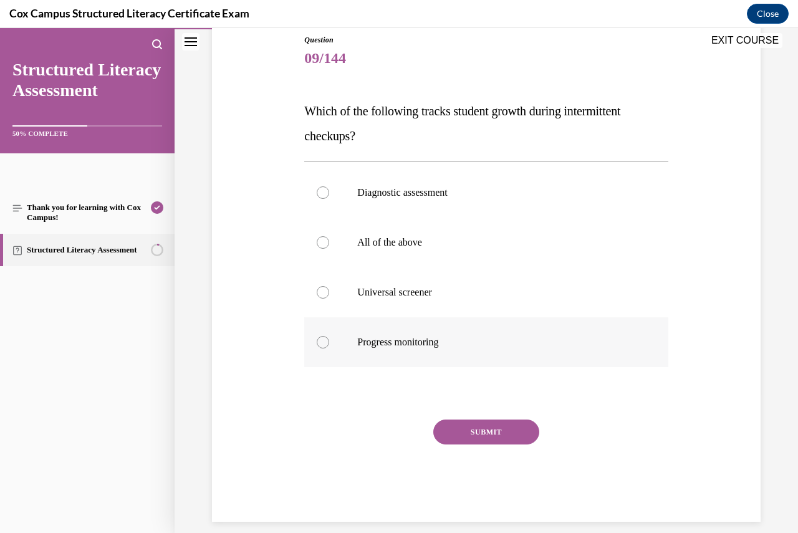
click at [316, 339] on label "Progress monitoring" at bounding box center [486, 342] width 364 height 50
click at [317, 339] on input "Progress monitoring" at bounding box center [323, 342] width 12 height 12
radio input "true"
click at [481, 438] on button "SUBMIT" at bounding box center [486, 432] width 106 height 25
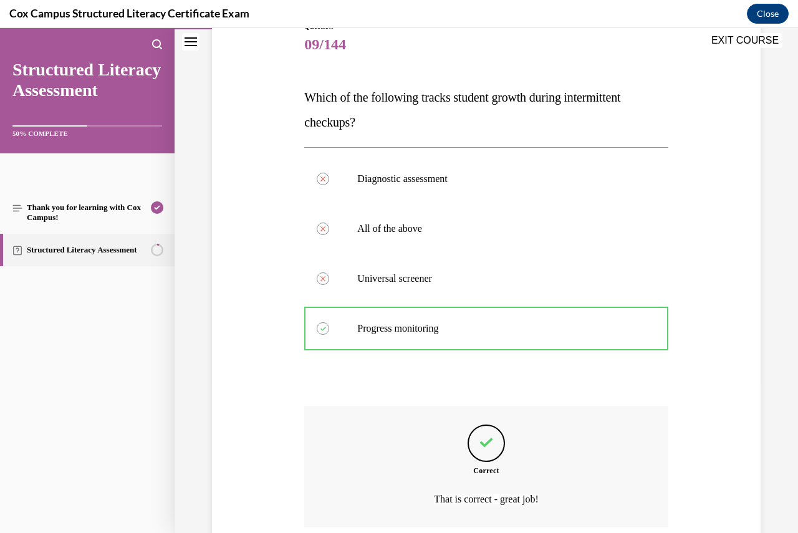
scroll to position [256, 0]
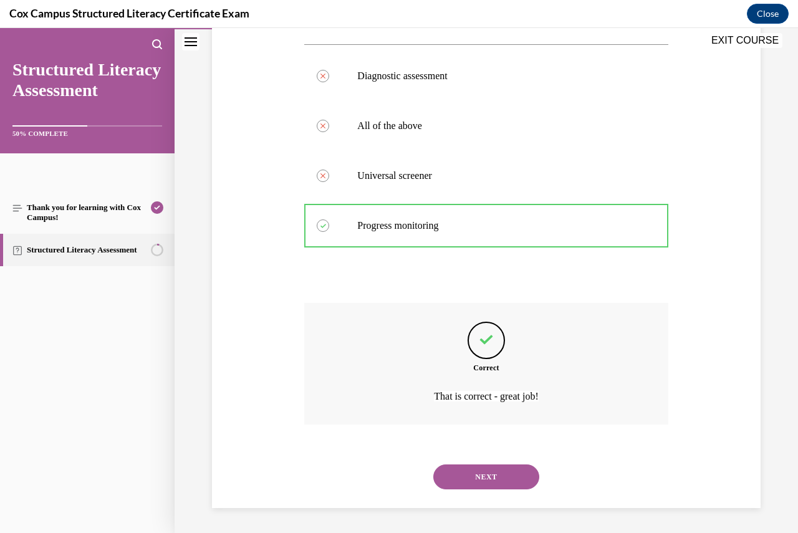
click at [497, 470] on button "NEXT" at bounding box center [486, 477] width 106 height 25
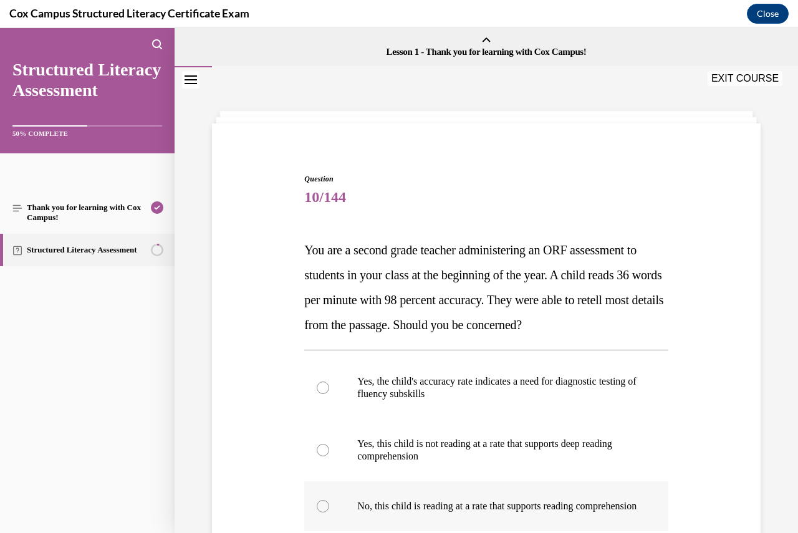
scroll to position [62, 0]
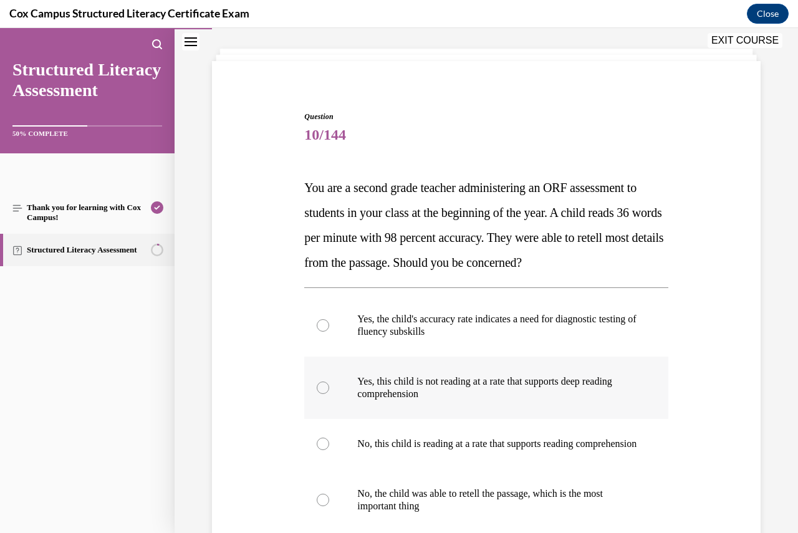
click at [319, 379] on label "Yes, this child is not reading at a rate that supports deep reading comprehensi…" at bounding box center [486, 388] width 364 height 62
click at [319, 382] on input "Yes, this child is not reading at a rate that supports deep reading comprehensi…" at bounding box center [323, 388] width 12 height 12
radio input "true"
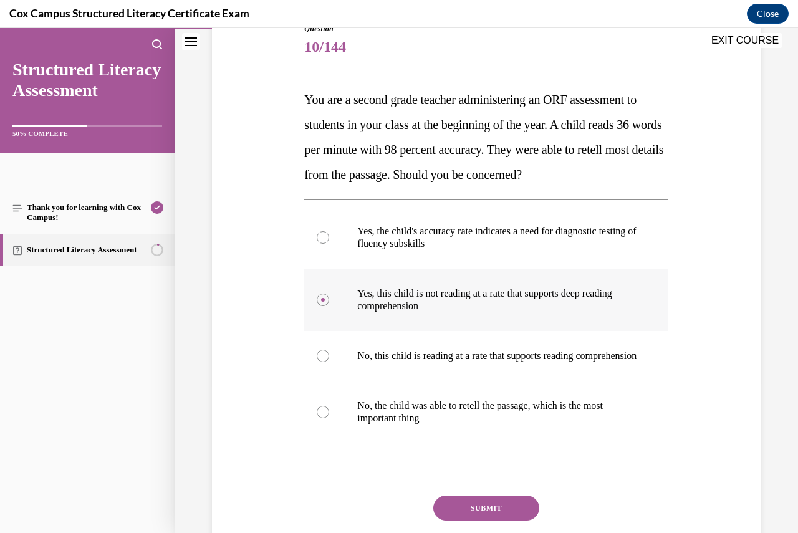
scroll to position [187, 0]
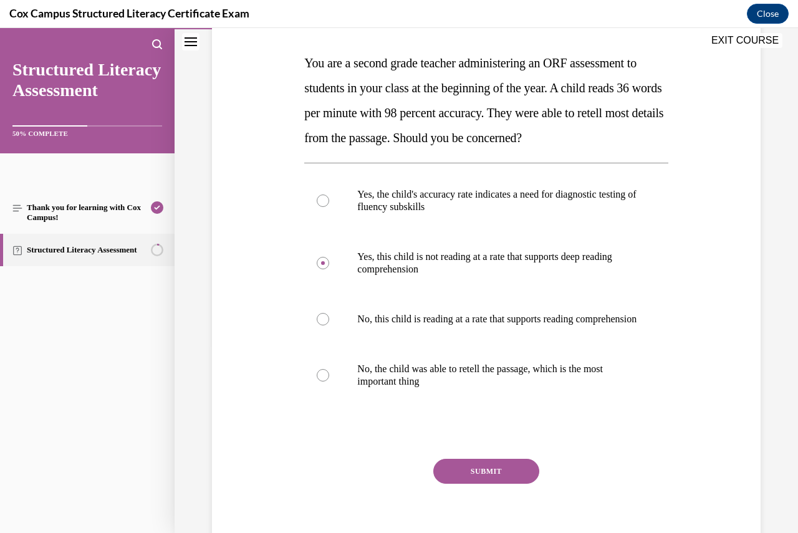
click at [472, 481] on button "SUBMIT" at bounding box center [486, 471] width 106 height 25
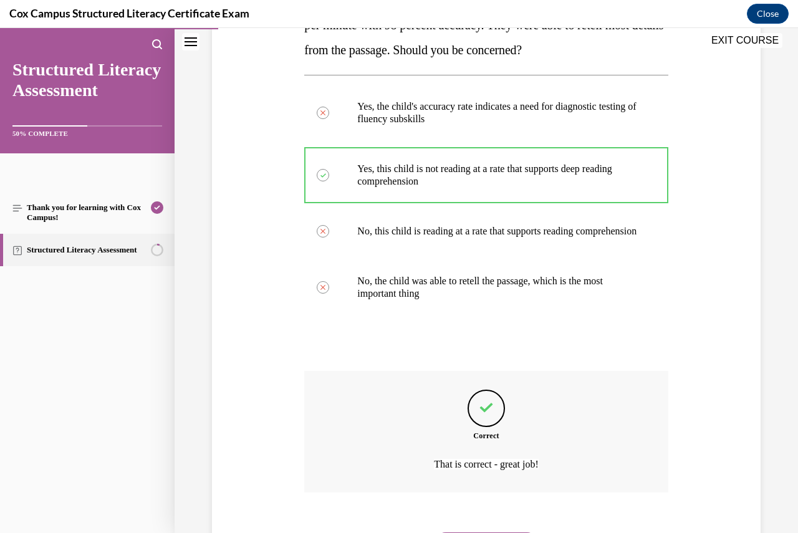
scroll to position [356, 0]
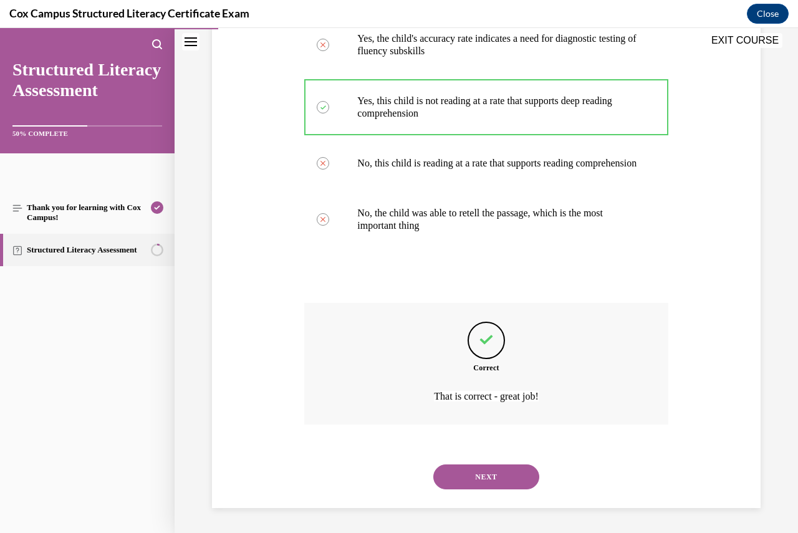
click at [475, 482] on button "NEXT" at bounding box center [486, 477] width 106 height 25
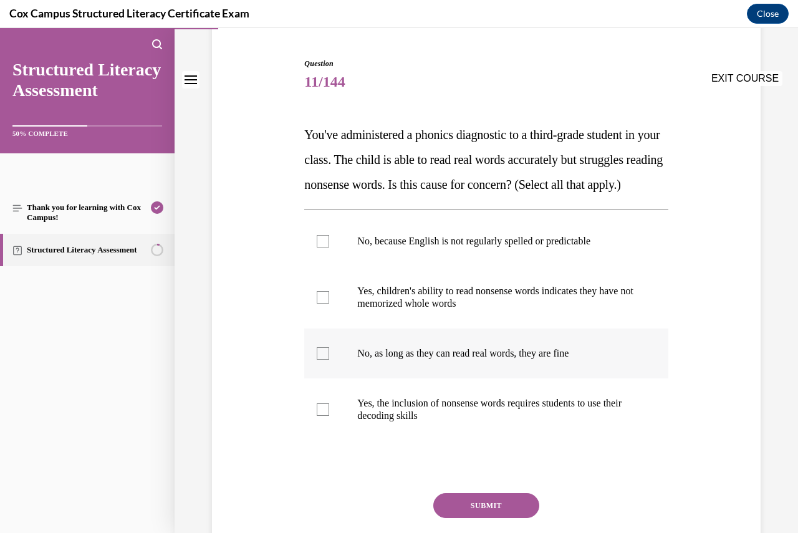
scroll to position [125, 0]
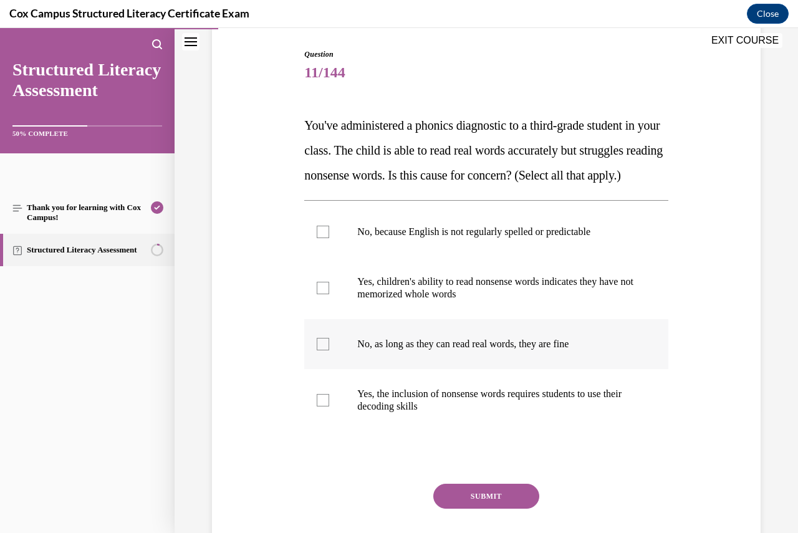
drag, startPoint x: 326, startPoint y: 312, endPoint x: 344, endPoint y: 365, distance: 56.2
click at [326, 294] on div at bounding box center [323, 288] width 12 height 12
click at [326, 294] on input "Yes, children's ability to read nonsense words indicates they have not memorize…" at bounding box center [323, 288] width 12 height 12
checkbox input "true"
click at [324, 407] on div at bounding box center [323, 400] width 12 height 12
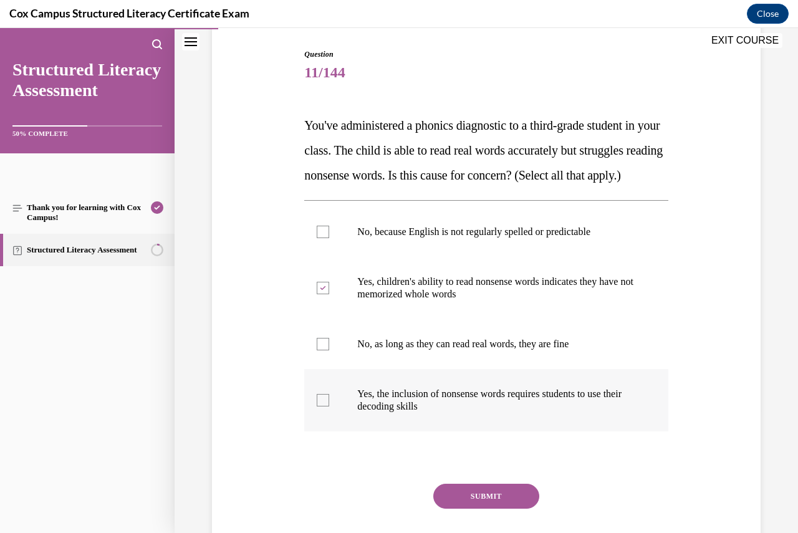
click at [324, 407] on input "Yes, the inclusion of nonsense words requires students to use their decoding sk…" at bounding box center [323, 400] width 12 height 12
checkbox input "true"
click at [486, 509] on button "SUBMIT" at bounding box center [486, 496] width 106 height 25
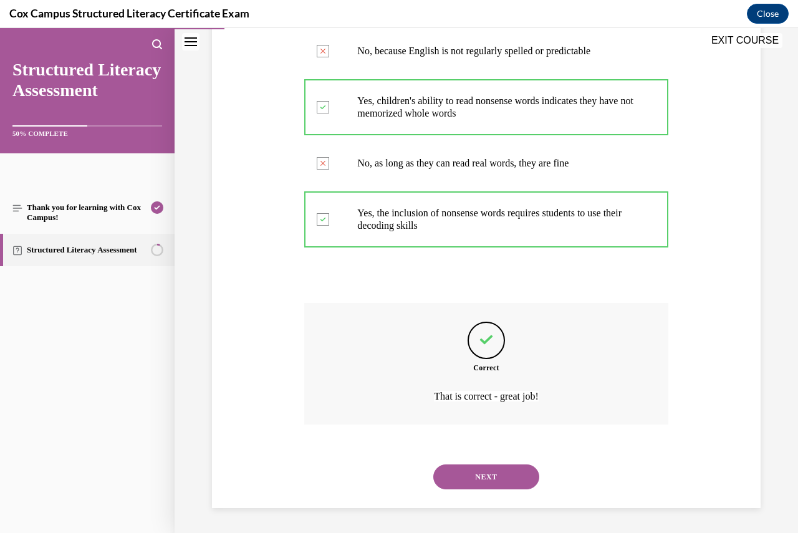
scroll to position [331, 0]
click at [490, 475] on button "NEXT" at bounding box center [486, 477] width 106 height 25
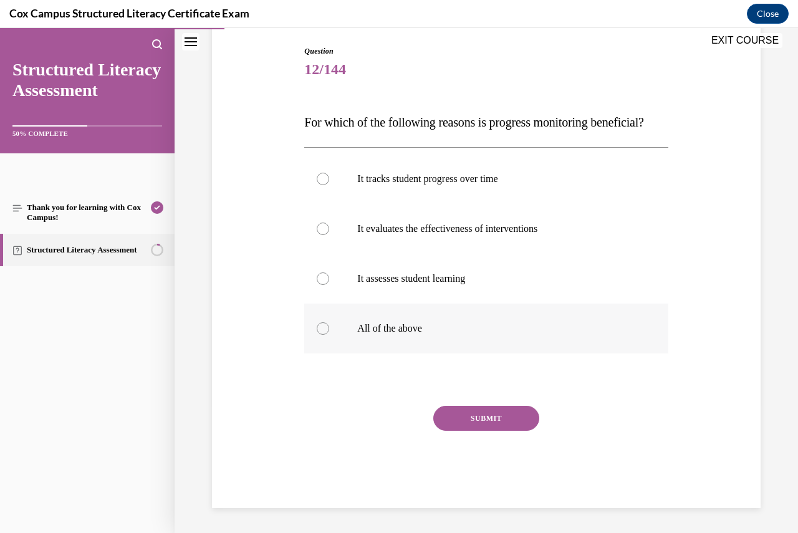
click at [327, 337] on label "All of the above" at bounding box center [486, 329] width 364 height 50
click at [327, 335] on input "All of the above" at bounding box center [323, 328] width 12 height 12
radio input "true"
click at [482, 428] on button "SUBMIT" at bounding box center [486, 418] width 106 height 25
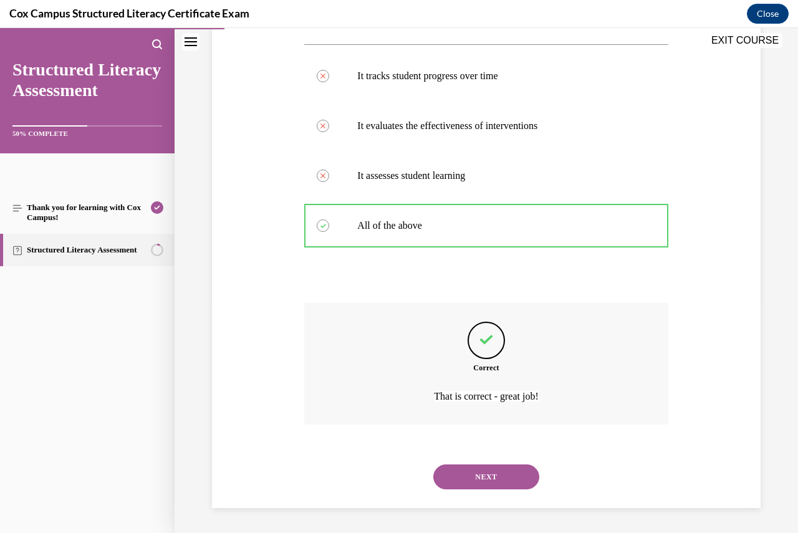
scroll to position [256, 0]
click at [485, 477] on button "NEXT" at bounding box center [486, 477] width 106 height 25
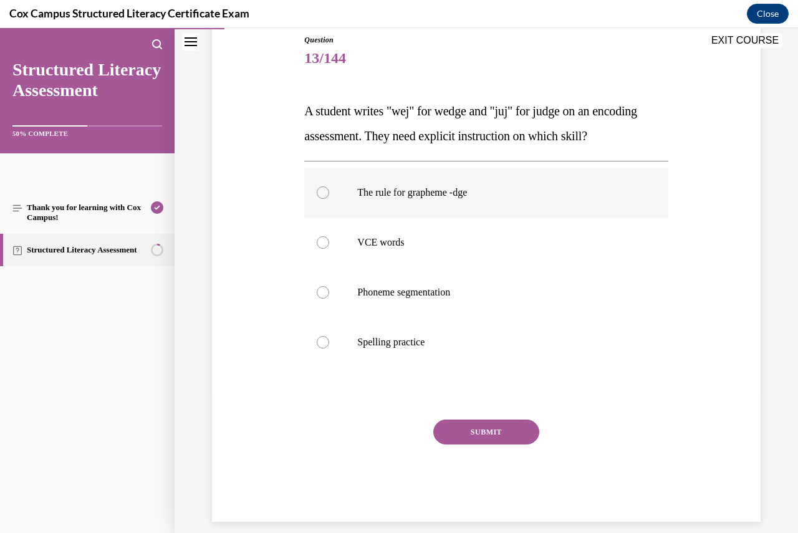
click at [324, 190] on div at bounding box center [323, 192] width 12 height 12
click at [324, 190] on input "The rule for grapheme -dge" at bounding box center [323, 192] width 12 height 12
radio input "true"
click at [473, 433] on button "SUBMIT" at bounding box center [486, 432] width 106 height 25
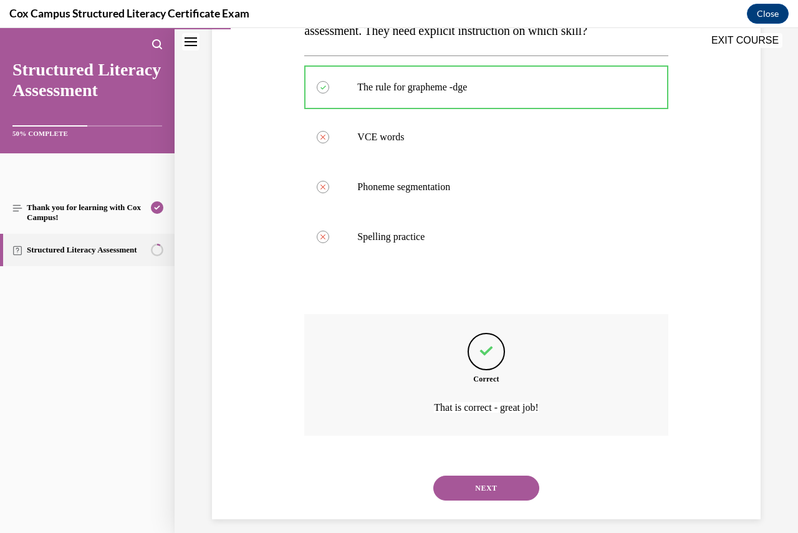
scroll to position [256, 0]
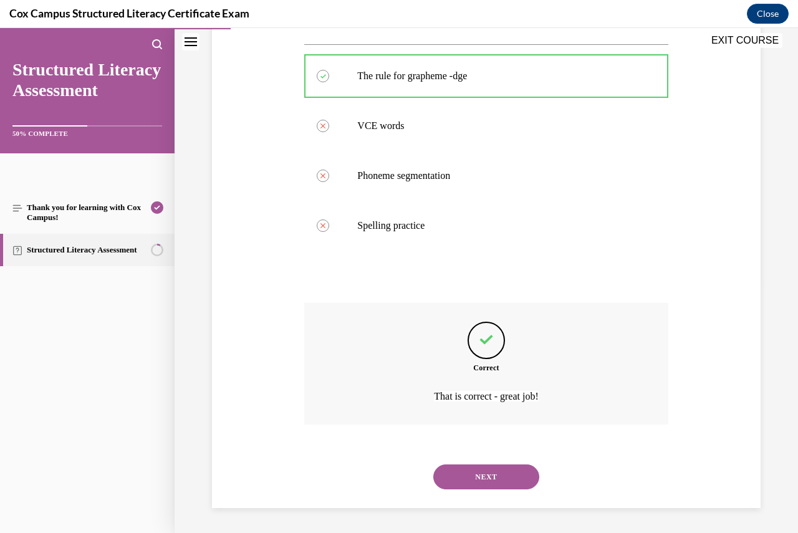
click at [505, 477] on button "NEXT" at bounding box center [486, 477] width 106 height 25
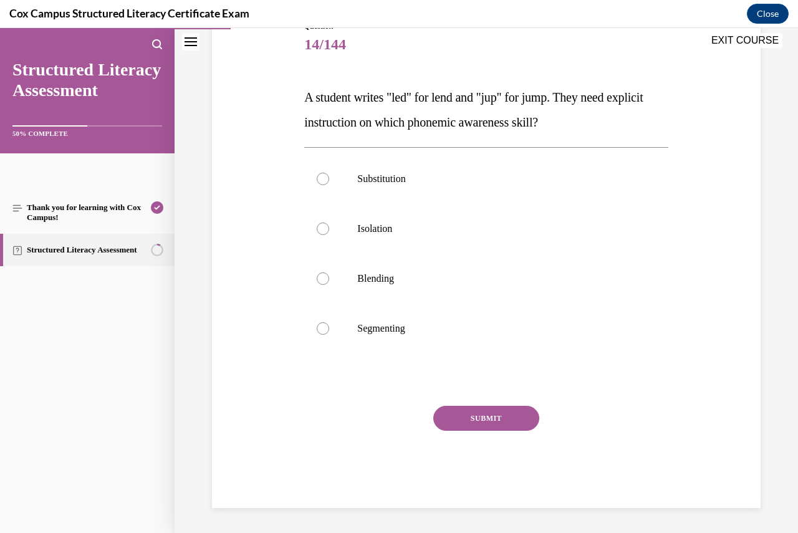
scroll to position [139, 0]
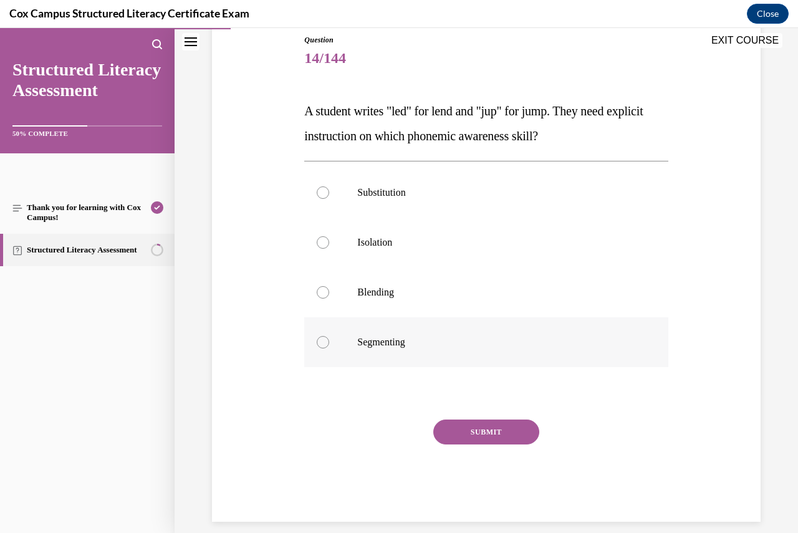
click at [322, 344] on div at bounding box center [323, 342] width 12 height 12
click at [322, 344] on input "Segmenting" at bounding box center [323, 342] width 12 height 12
radio input "true"
click at [470, 424] on button "SUBMIT" at bounding box center [486, 432] width 106 height 25
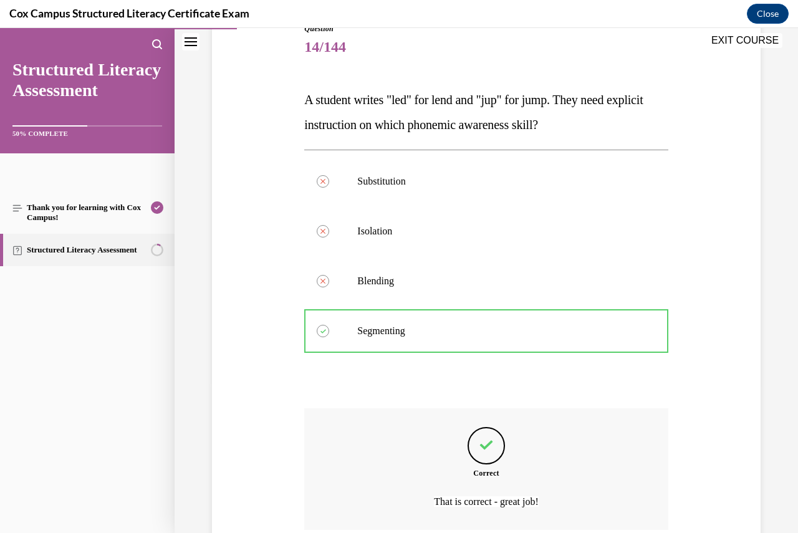
scroll to position [256, 0]
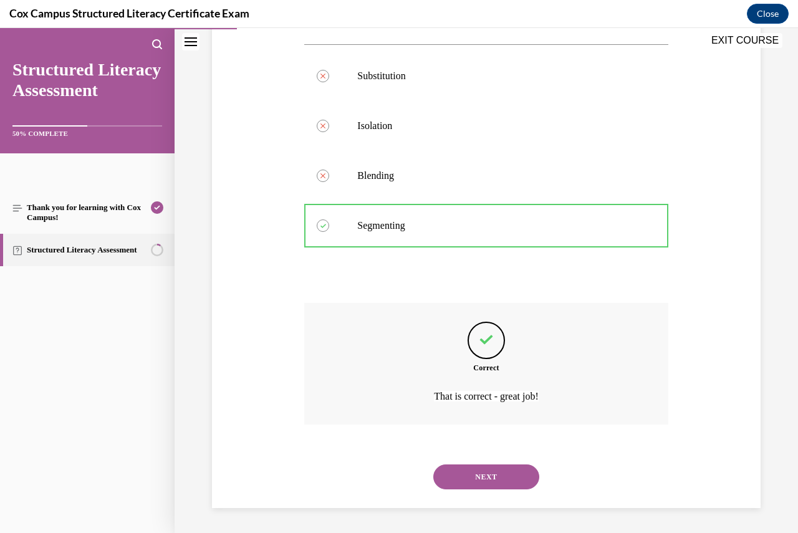
click at [496, 472] on button "NEXT" at bounding box center [486, 477] width 106 height 25
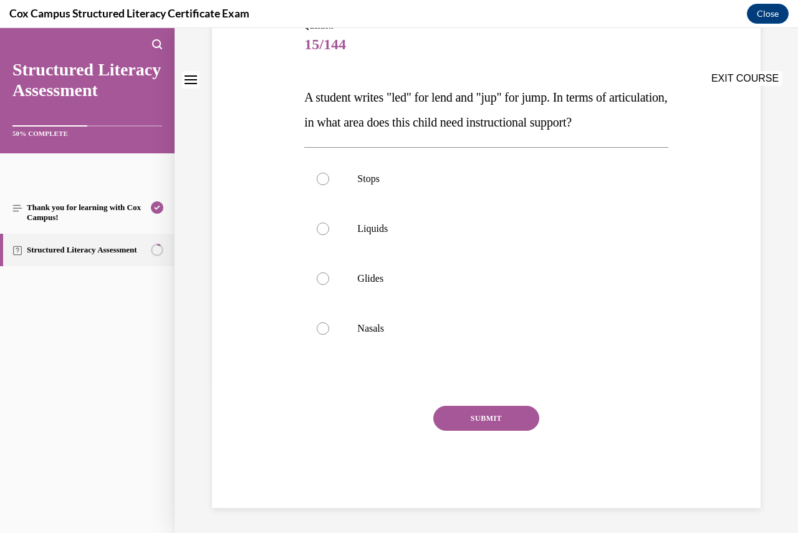
scroll to position [0, 0]
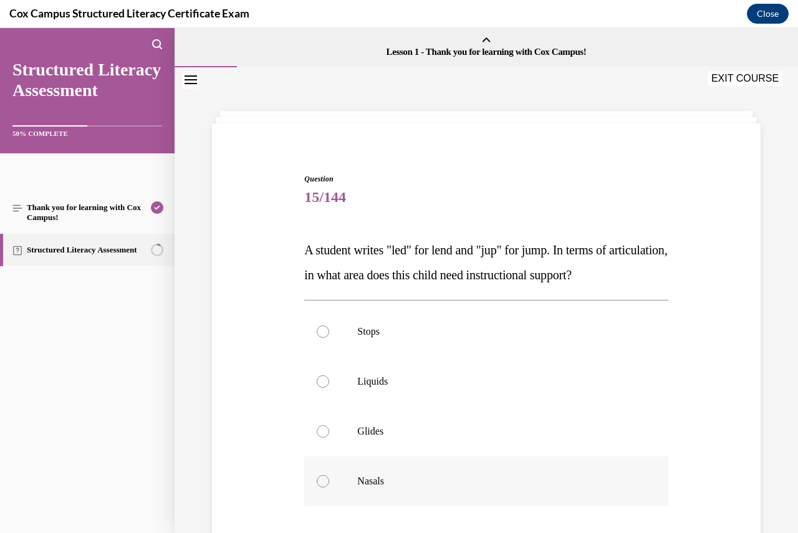
click at [321, 488] on div at bounding box center [323, 481] width 12 height 12
click at [321, 488] on input "Nasals" at bounding box center [323, 481] width 12 height 12
radio input "true"
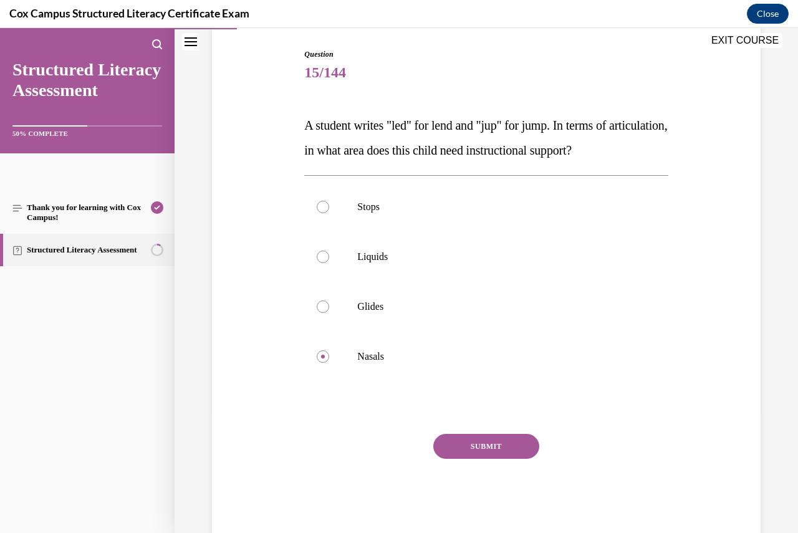
click at [475, 459] on button "SUBMIT" at bounding box center [486, 446] width 106 height 25
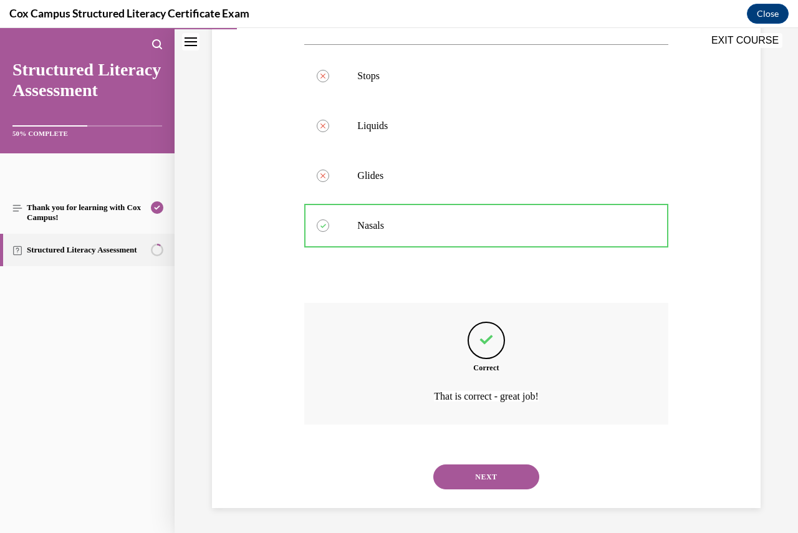
scroll to position [281, 0]
click at [480, 476] on button "NEXT" at bounding box center [486, 477] width 106 height 25
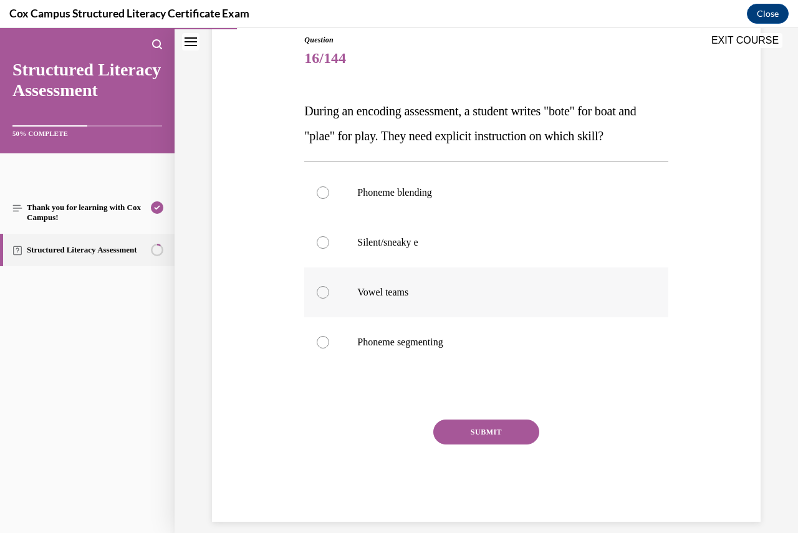
click at [326, 295] on div at bounding box center [323, 292] width 12 height 12
click at [326, 295] on input "Vowel teams" at bounding box center [323, 292] width 12 height 12
radio input "true"
click at [491, 434] on button "SUBMIT" at bounding box center [486, 432] width 106 height 25
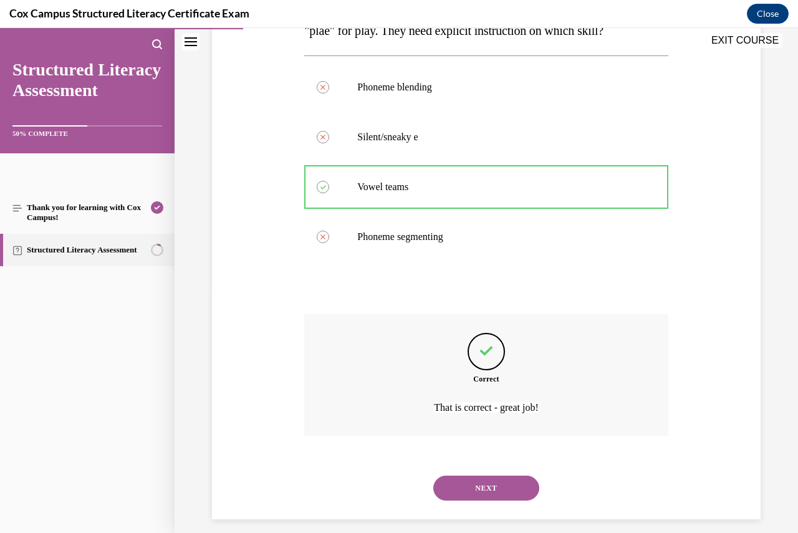
scroll to position [256, 0]
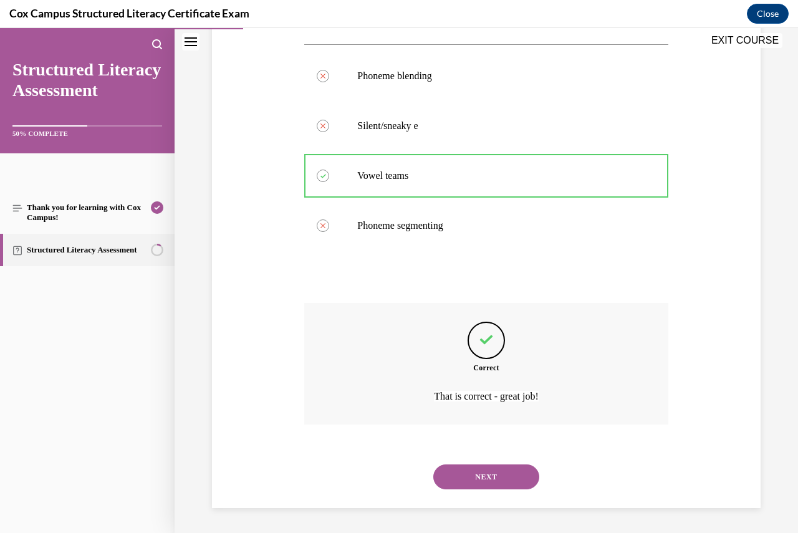
click at [497, 472] on button "NEXT" at bounding box center [486, 477] width 106 height 25
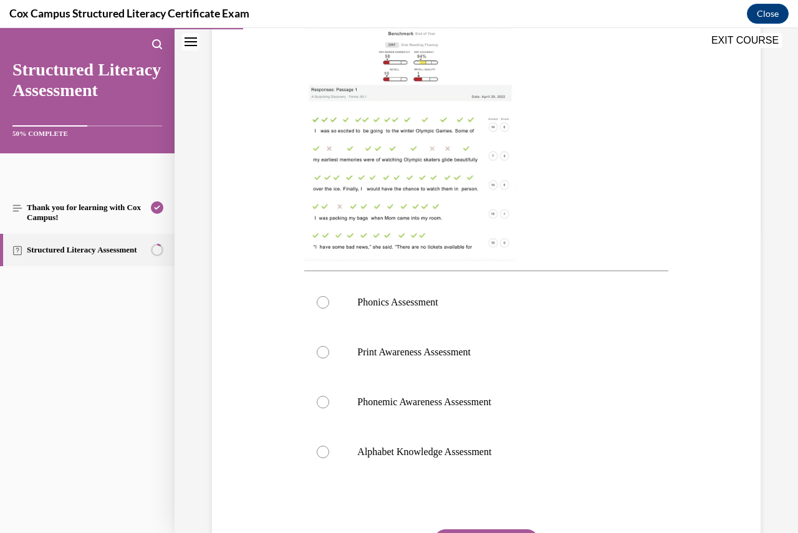
scroll to position [312, 0]
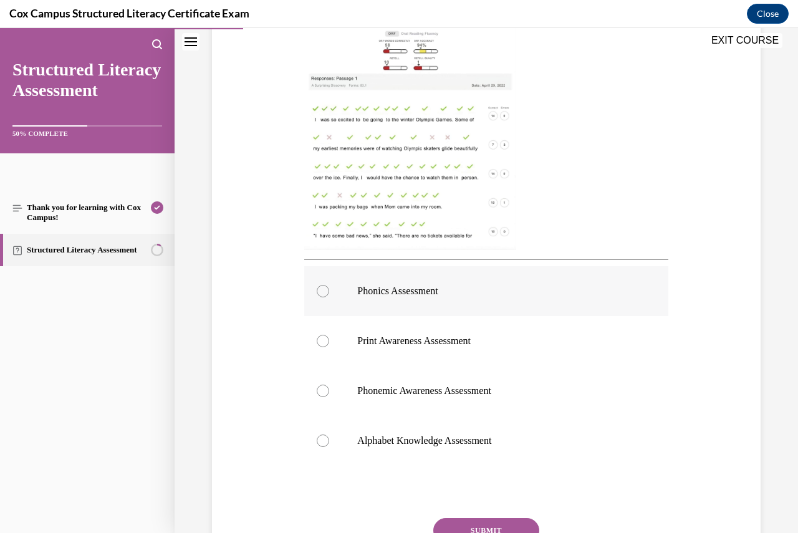
click at [320, 288] on div at bounding box center [323, 291] width 12 height 12
click at [320, 288] on input "Phonics Assessment" at bounding box center [323, 291] width 12 height 12
radio input "true"
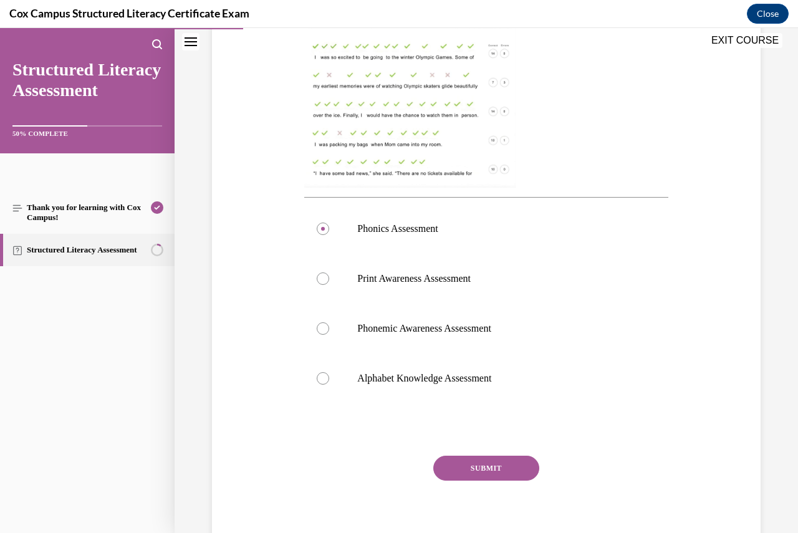
click at [495, 469] on button "SUBMIT" at bounding box center [486, 468] width 106 height 25
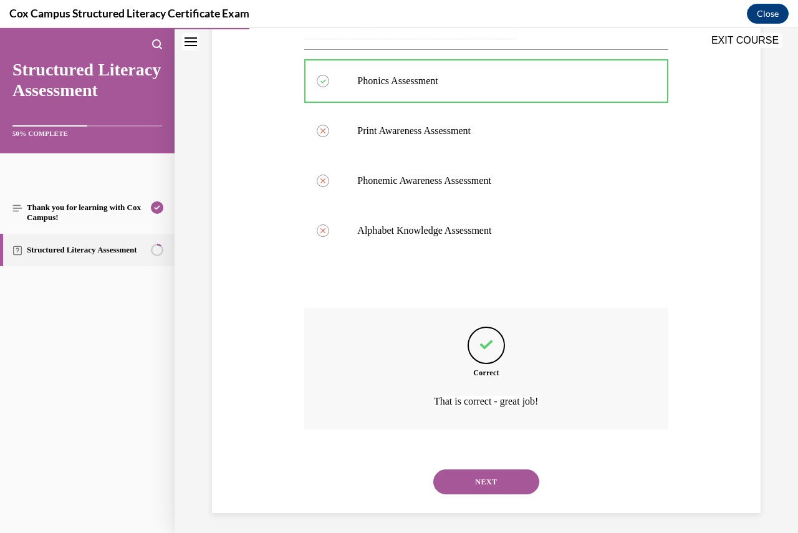
scroll to position [527, 0]
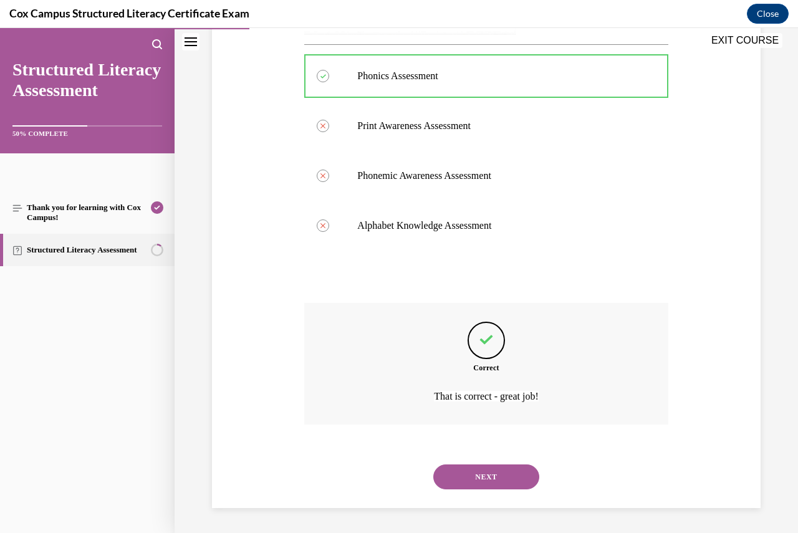
click at [498, 478] on button "NEXT" at bounding box center [486, 477] width 106 height 25
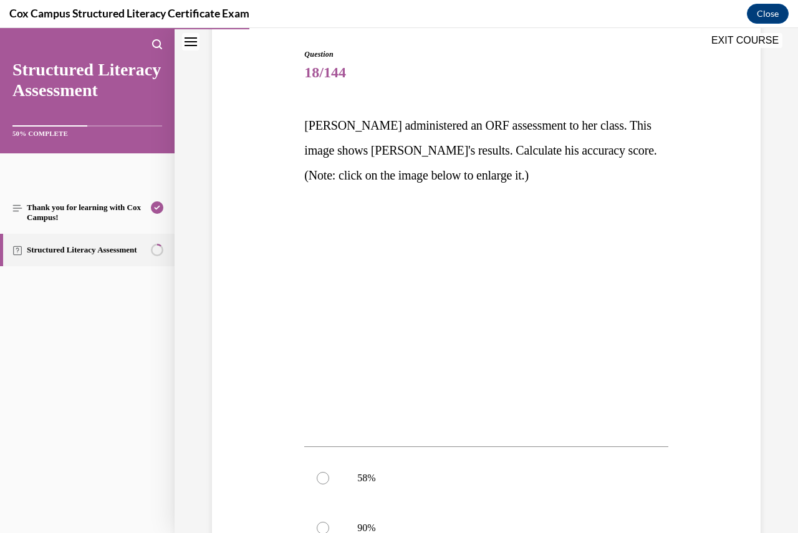
scroll to position [187, 0]
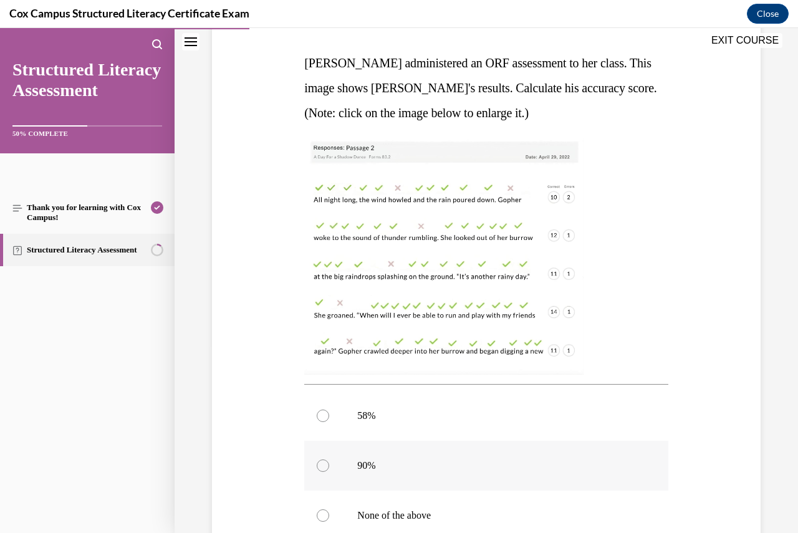
click at [325, 469] on div at bounding box center [323, 466] width 12 height 12
click at [325, 469] on input "90%" at bounding box center [323, 466] width 12 height 12
radio input "true"
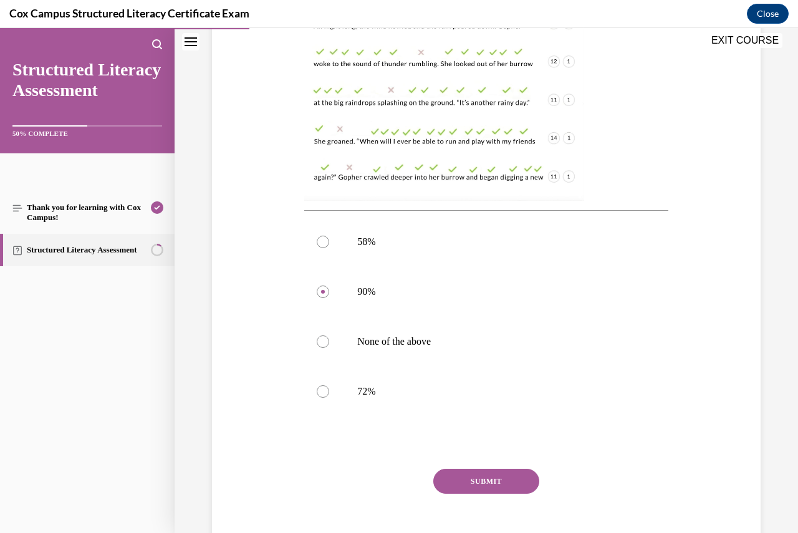
scroll to position [374, 0]
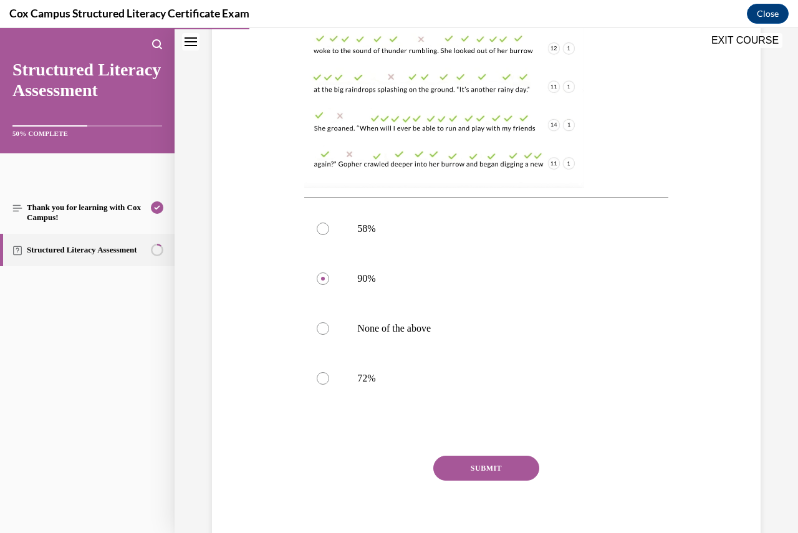
click at [500, 466] on button "SUBMIT" at bounding box center [486, 468] width 106 height 25
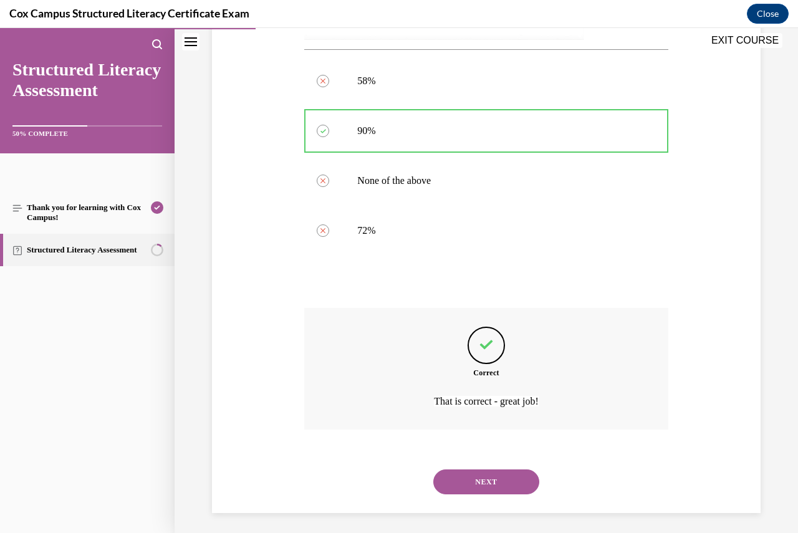
scroll to position [527, 0]
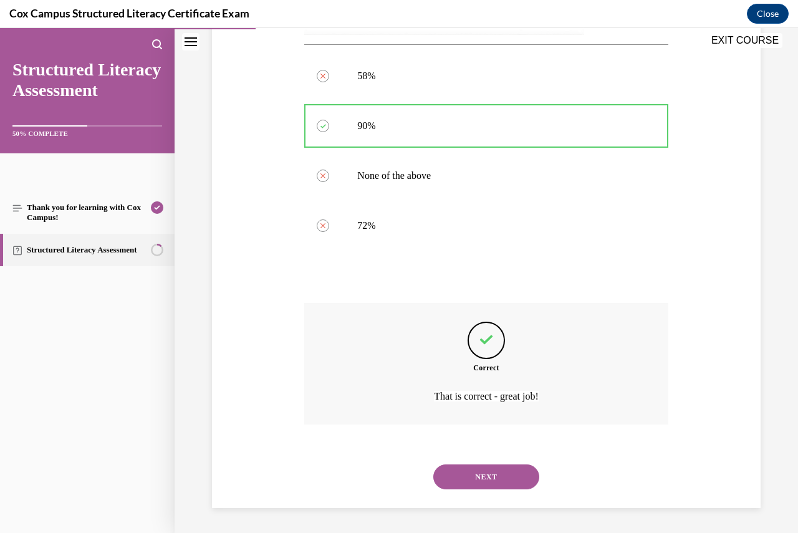
click at [491, 478] on button "NEXT" at bounding box center [486, 477] width 106 height 25
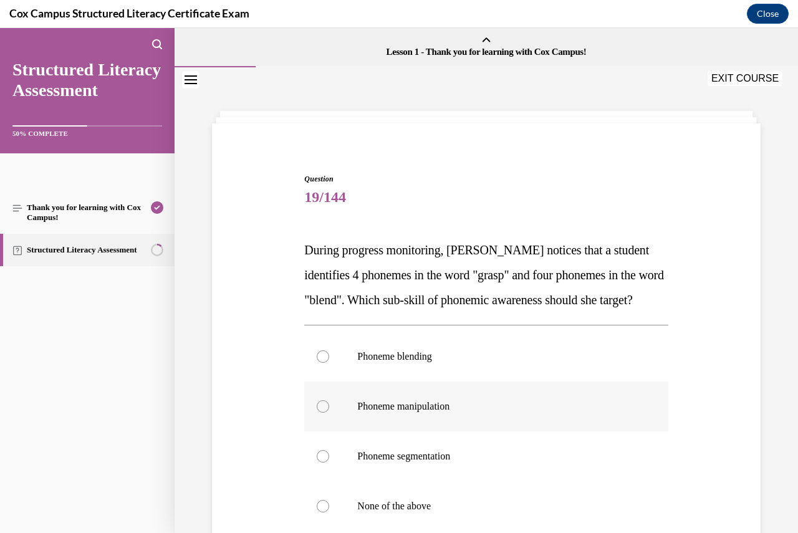
scroll to position [62, 0]
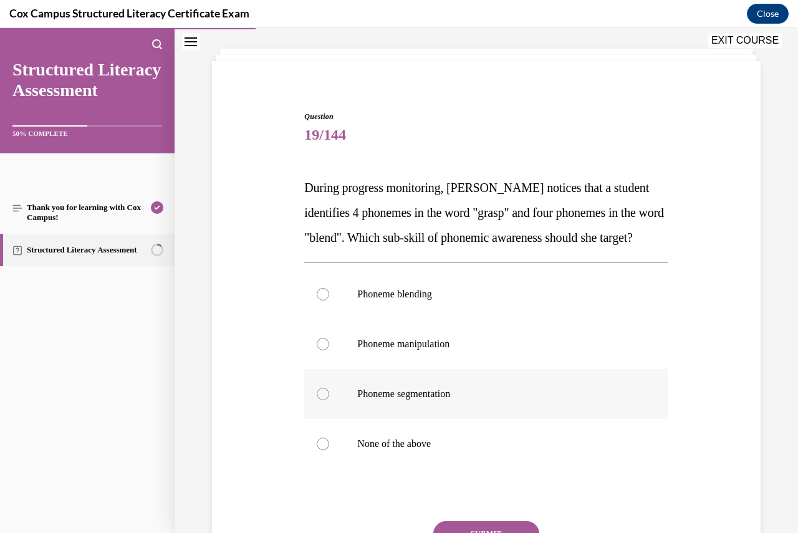
click at [324, 400] on div at bounding box center [323, 394] width 12 height 12
click at [324, 400] on input "Phoneme segmentation" at bounding box center [323, 394] width 12 height 12
radio input "true"
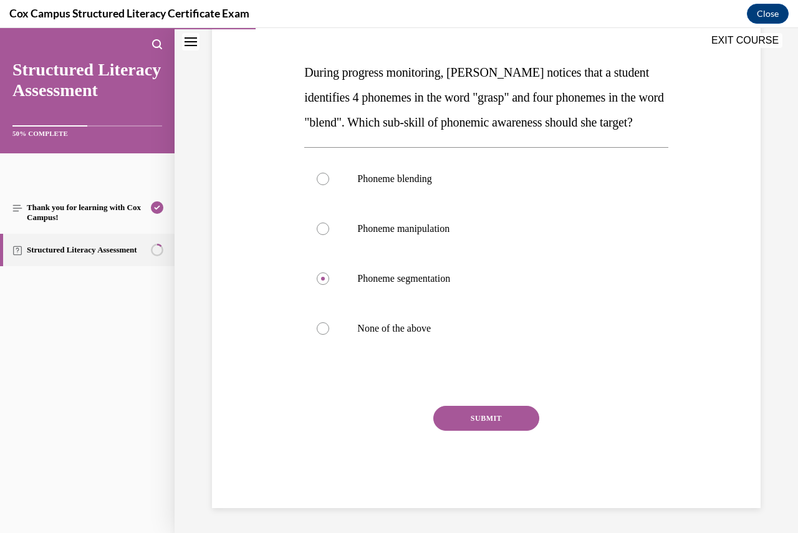
click at [486, 418] on button "SUBMIT" at bounding box center [486, 418] width 106 height 25
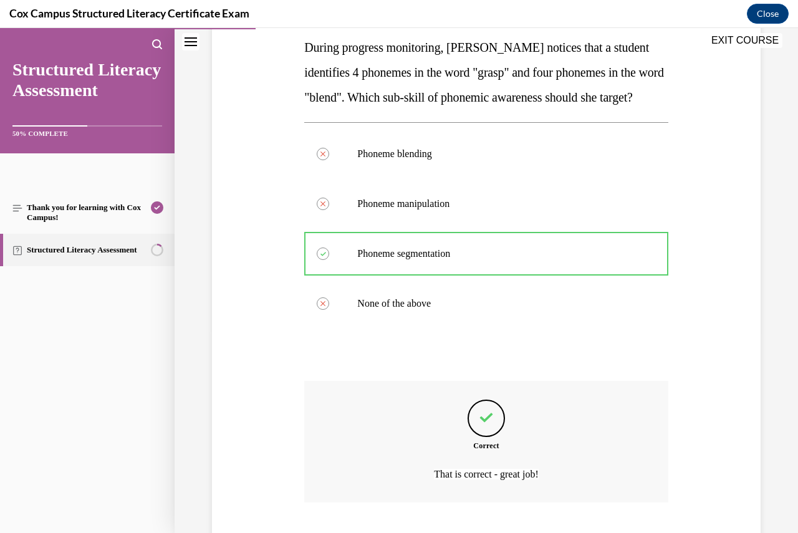
scroll to position [306, 0]
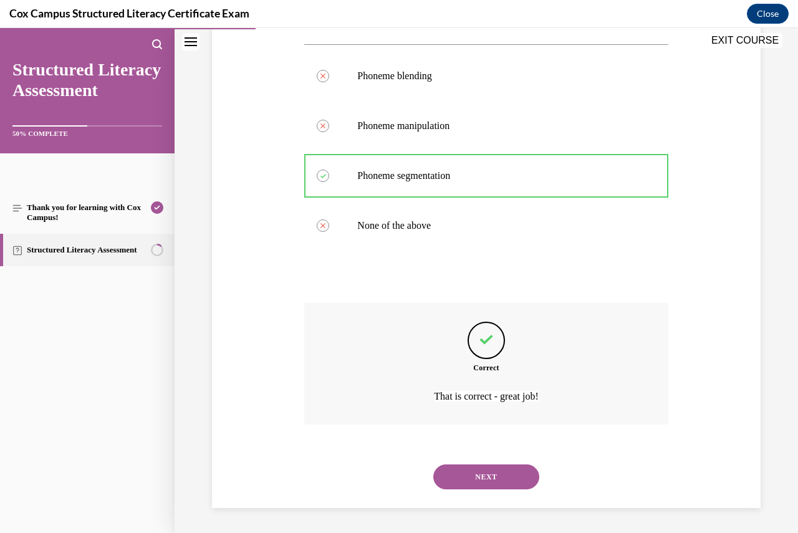
click at [506, 478] on button "NEXT" at bounding box center [486, 477] width 106 height 25
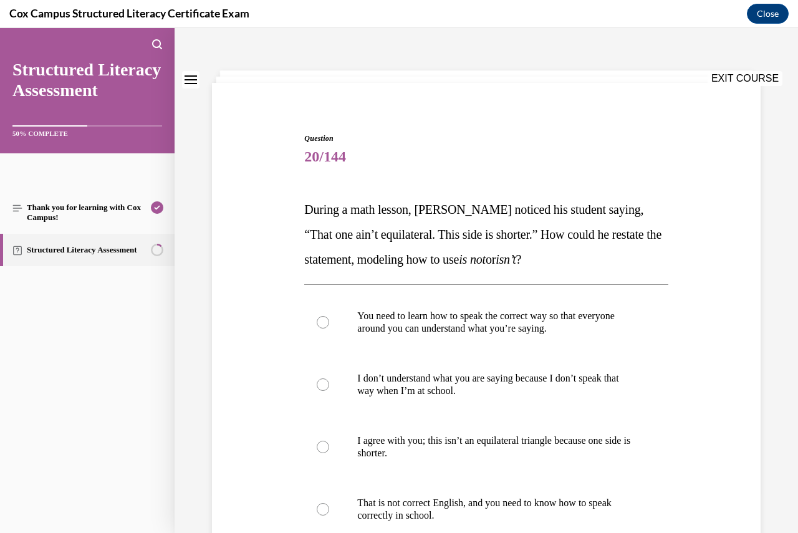
scroll to position [62, 0]
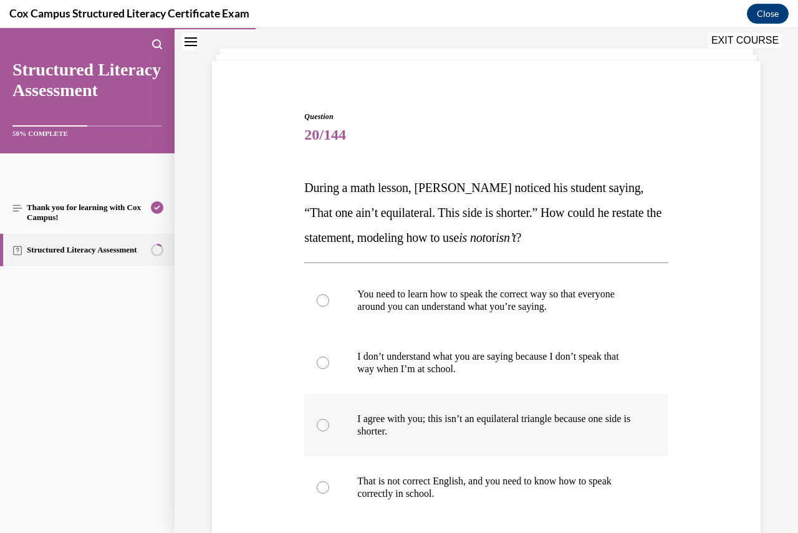
click at [322, 428] on div at bounding box center [323, 425] width 12 height 12
click at [322, 428] on input "I agree with you; this isn’t an equilateral triangle because one side is shorte…" at bounding box center [323, 425] width 12 height 12
radio input "true"
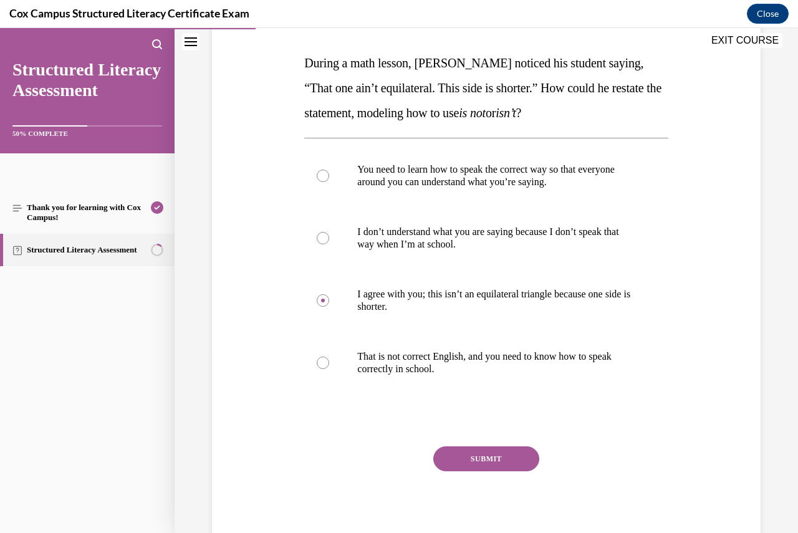
click at [475, 449] on button "SUBMIT" at bounding box center [486, 459] width 106 height 25
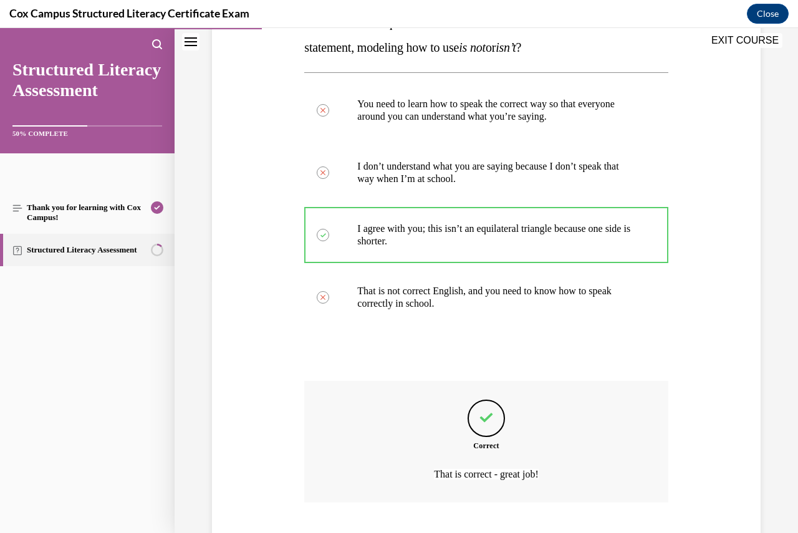
scroll to position [331, 0]
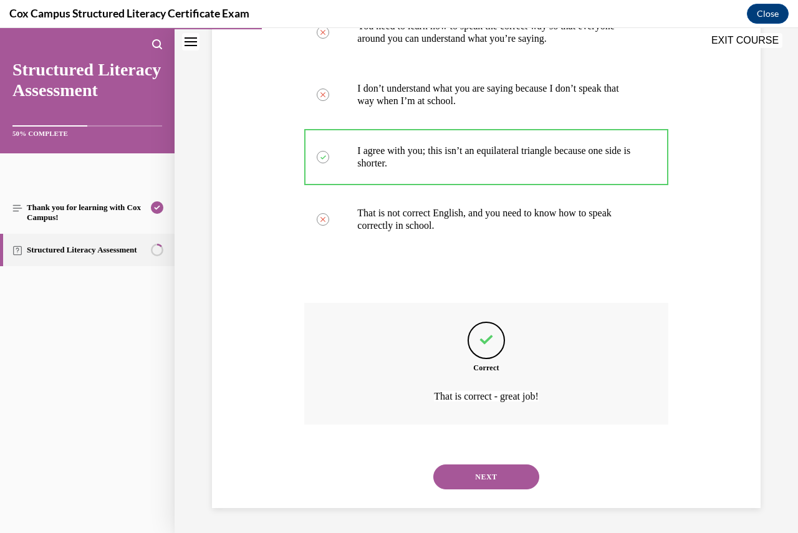
click at [486, 474] on button "NEXT" at bounding box center [486, 477] width 106 height 25
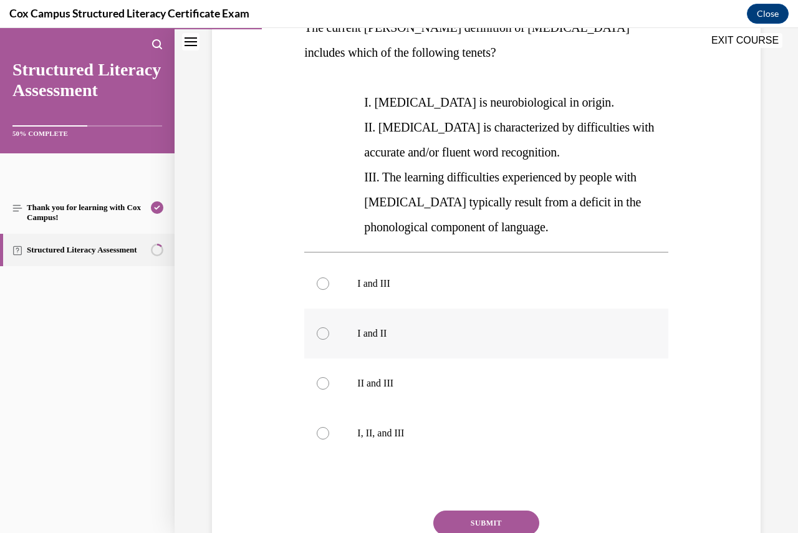
scroll to position [249, 0]
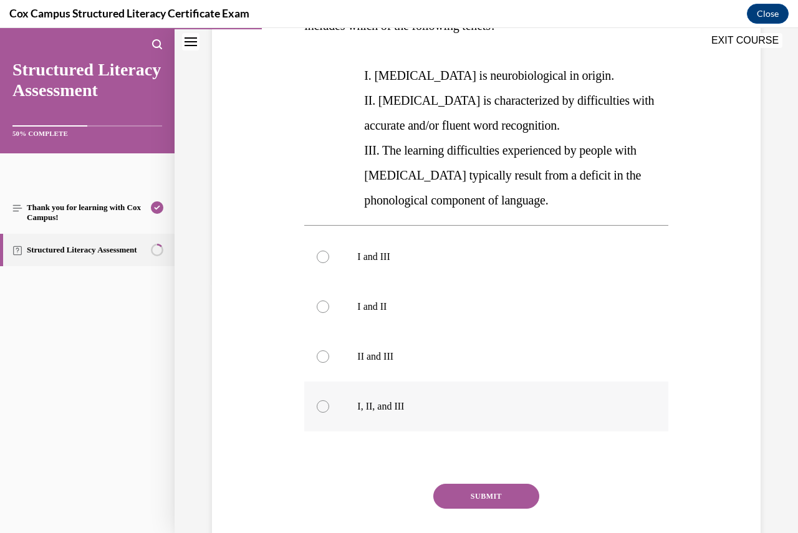
click at [319, 408] on div at bounding box center [323, 406] width 12 height 12
click at [319, 408] on input "I, II, and III" at bounding box center [323, 406] width 12 height 12
radio input "true"
click at [477, 490] on button "SUBMIT" at bounding box center [486, 496] width 106 height 25
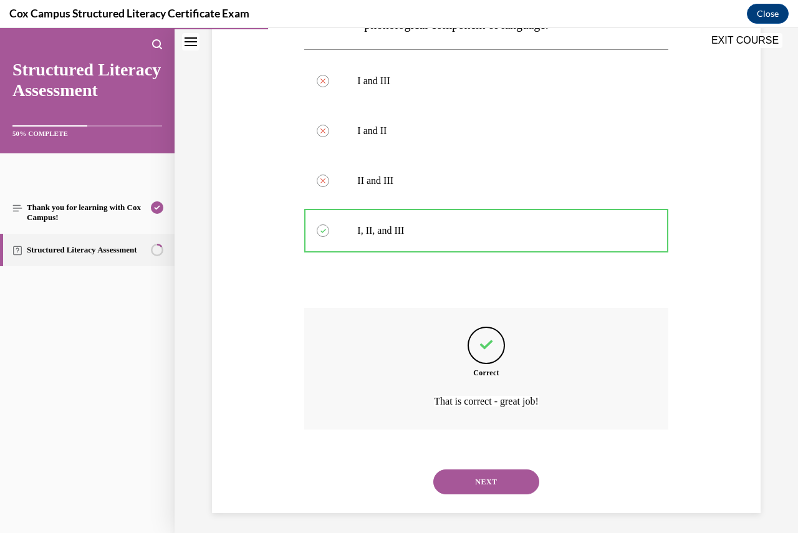
scroll to position [430, 0]
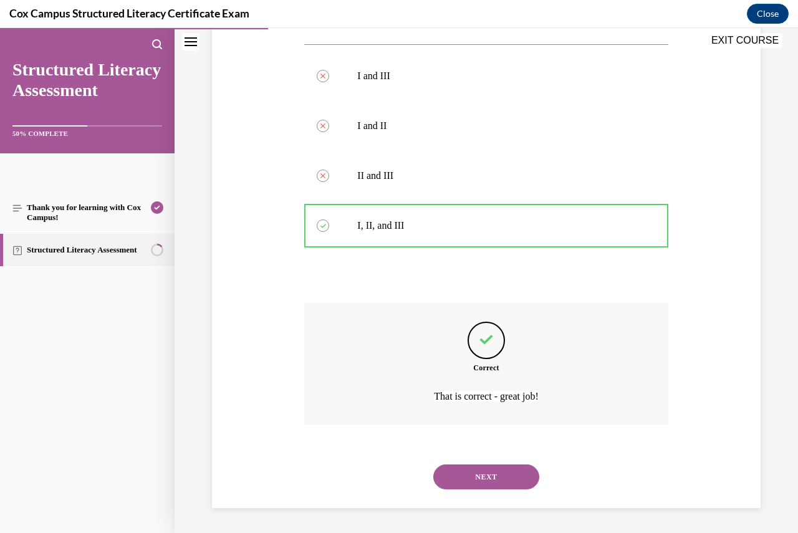
click at [494, 476] on button "NEXT" at bounding box center [486, 477] width 106 height 25
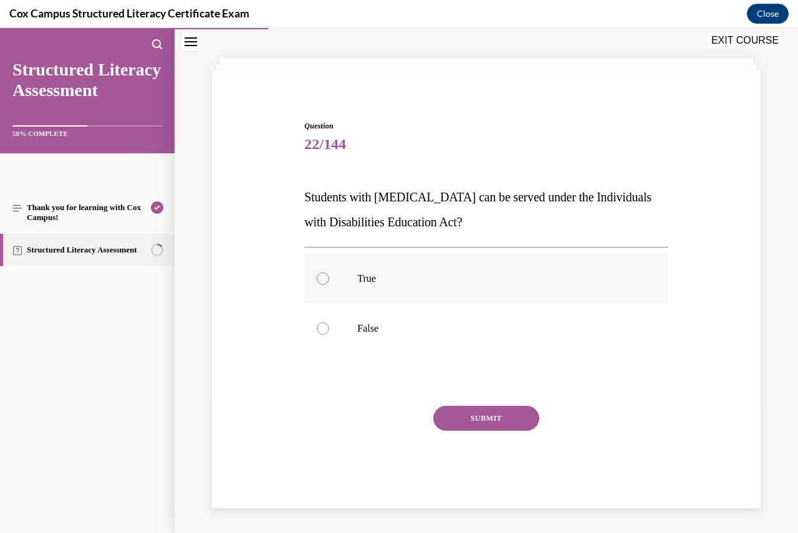
click at [322, 283] on div at bounding box center [323, 279] width 12 height 12
click at [322, 283] on input "True" at bounding box center [323, 279] width 12 height 12
radio input "true"
click at [477, 416] on button "SUBMIT" at bounding box center [486, 418] width 106 height 25
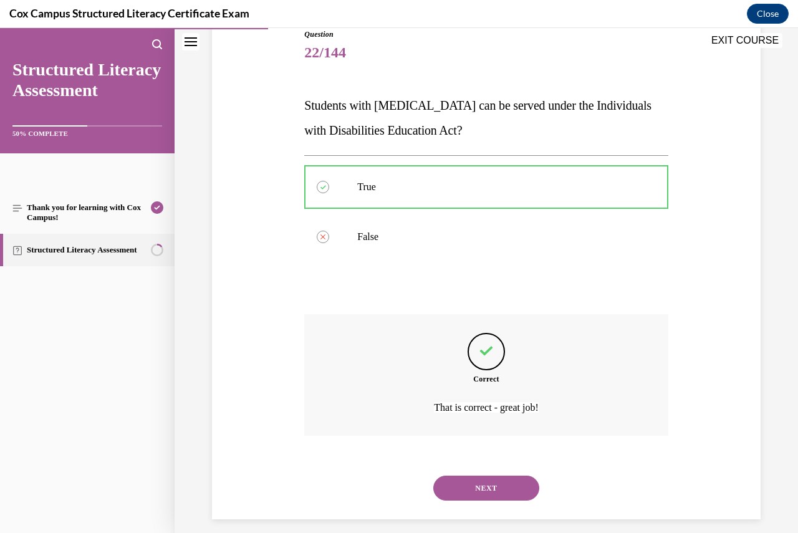
scroll to position [156, 0]
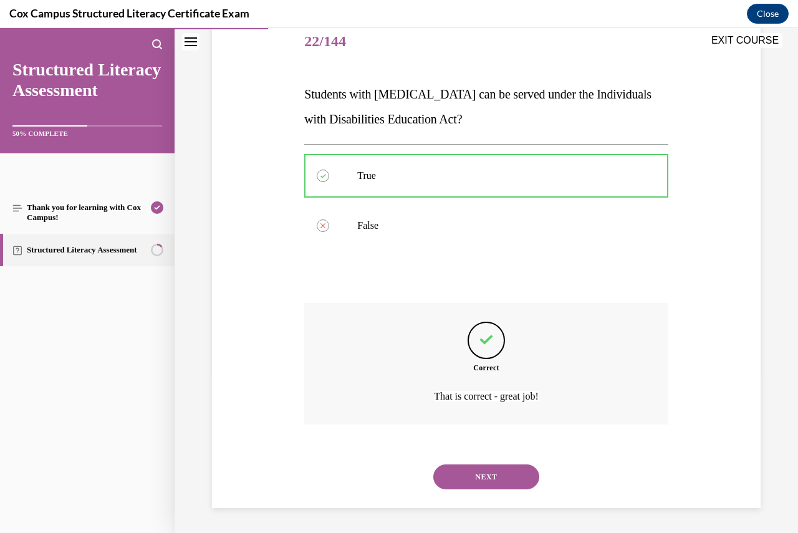
click at [500, 472] on button "NEXT" at bounding box center [486, 477] width 106 height 25
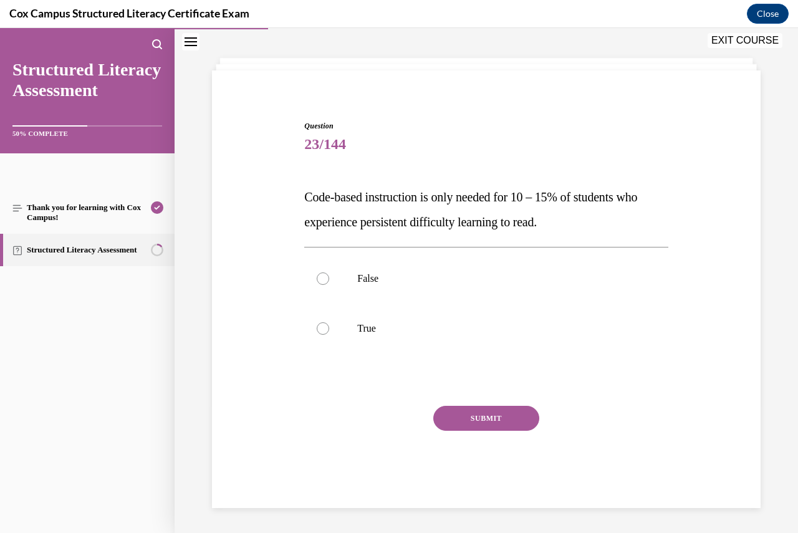
scroll to position [53, 0]
click at [321, 276] on div at bounding box center [323, 279] width 12 height 12
click at [321, 276] on input "False" at bounding box center [323, 279] width 12 height 12
radio input "true"
click at [473, 416] on button "SUBMIT" at bounding box center [486, 418] width 106 height 25
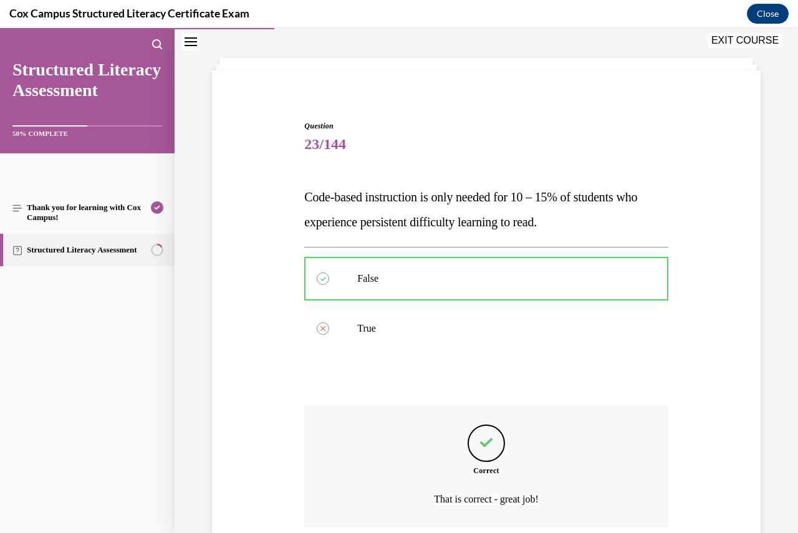
scroll to position [156, 0]
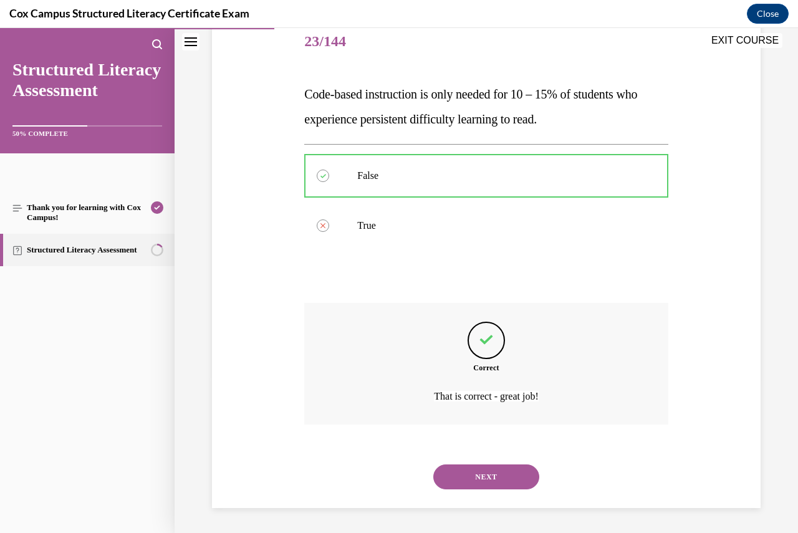
click at [495, 477] on button "NEXT" at bounding box center [486, 477] width 106 height 25
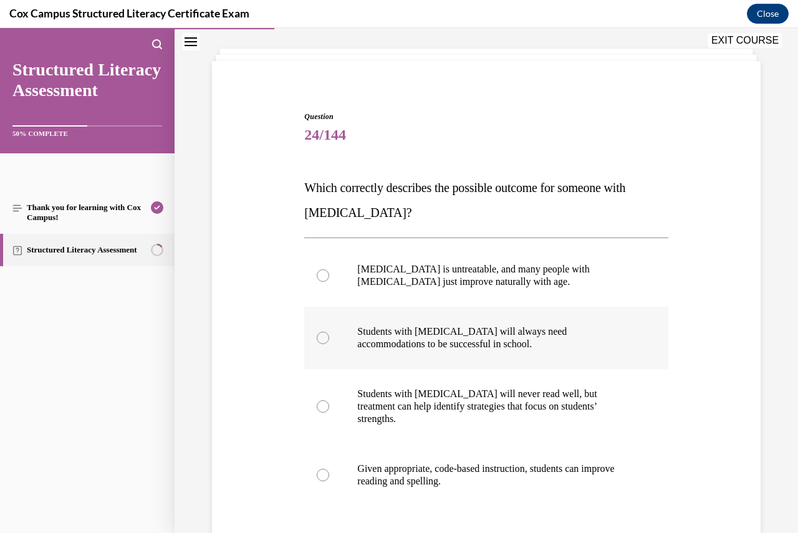
scroll to position [125, 0]
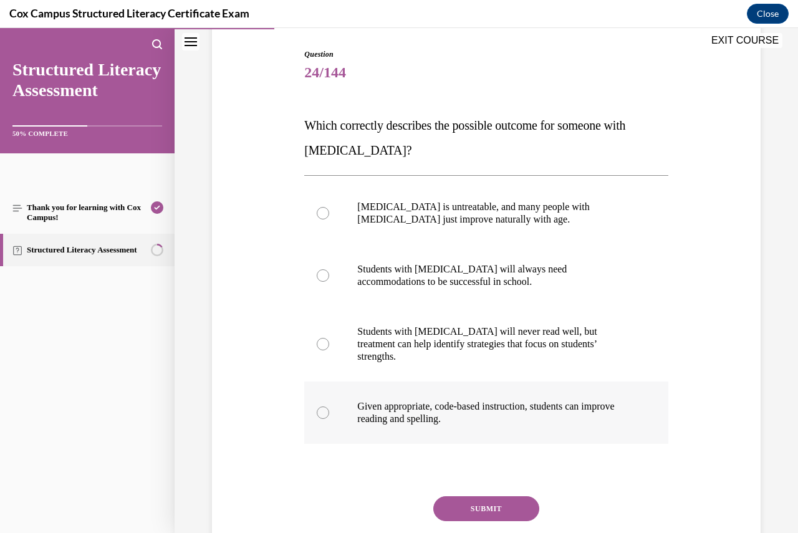
drag, startPoint x: 321, startPoint y: 396, endPoint x: 381, endPoint y: 414, distance: 63.1
click at [321, 407] on div at bounding box center [323, 413] width 12 height 12
click at [321, 407] on input "Given appropriate, code-based instruction, students can improve reading and spe…" at bounding box center [323, 413] width 12 height 12
radio input "true"
click at [465, 496] on button "SUBMIT" at bounding box center [486, 508] width 106 height 25
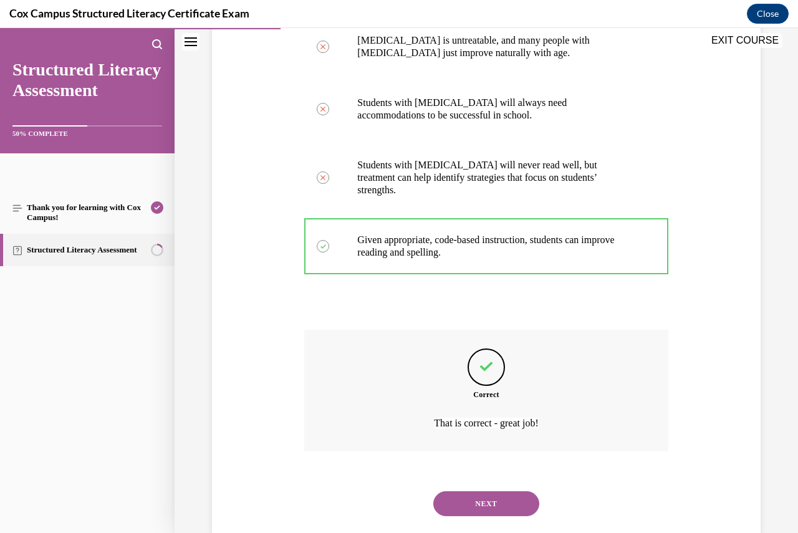
scroll to position [306, 0]
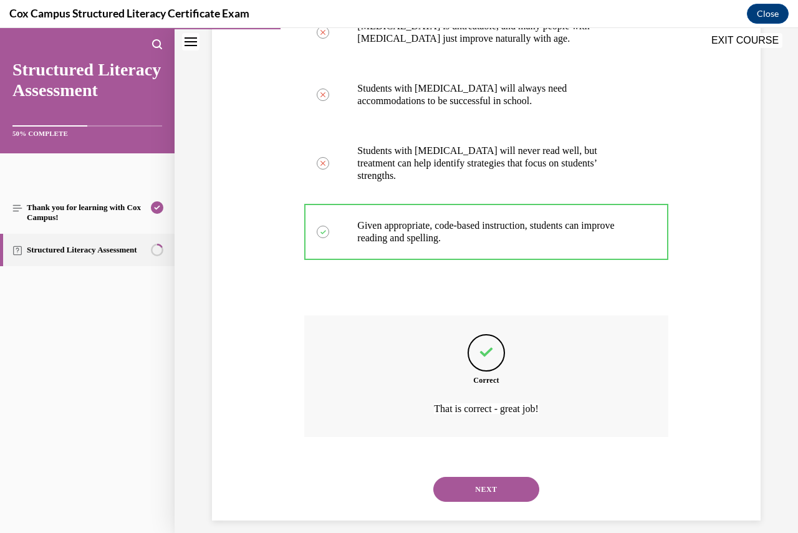
click at [502, 477] on button "NEXT" at bounding box center [486, 489] width 106 height 25
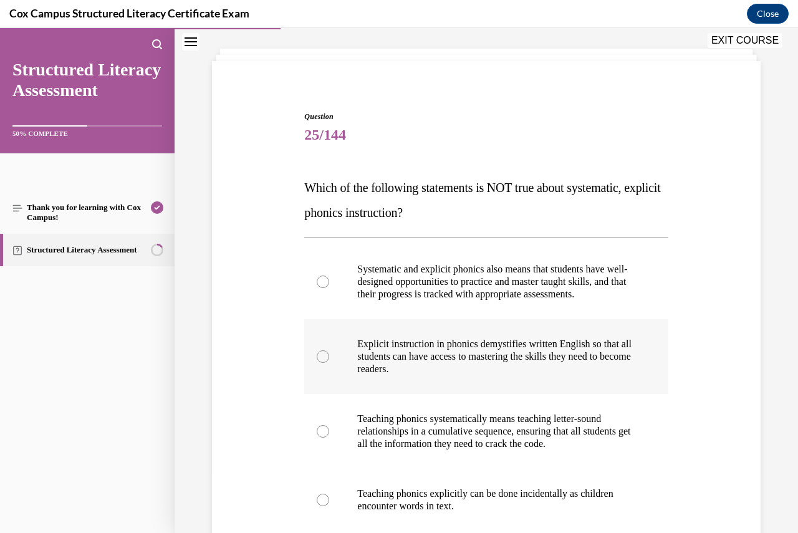
scroll to position [125, 0]
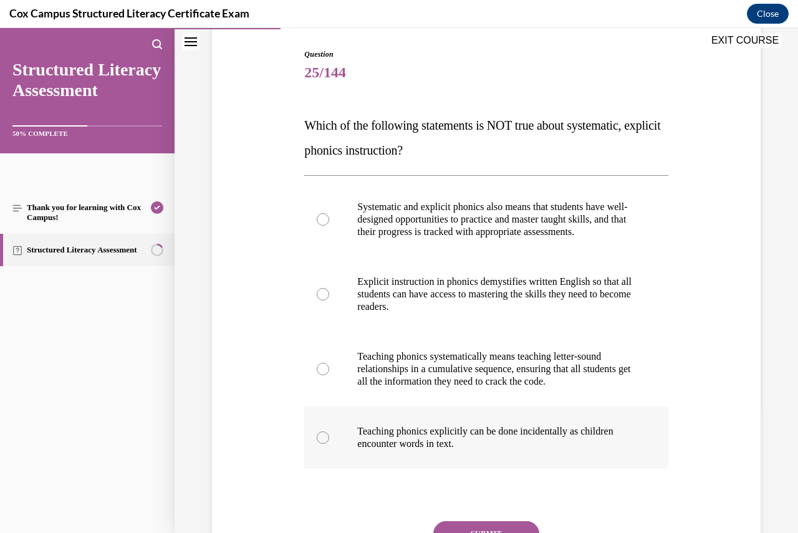
click at [322, 444] on div at bounding box center [323, 438] width 12 height 12
click at [322, 444] on input "Teaching phonics explicitly can be done incidentally as children encounter word…" at bounding box center [323, 438] width 12 height 12
radio input "true"
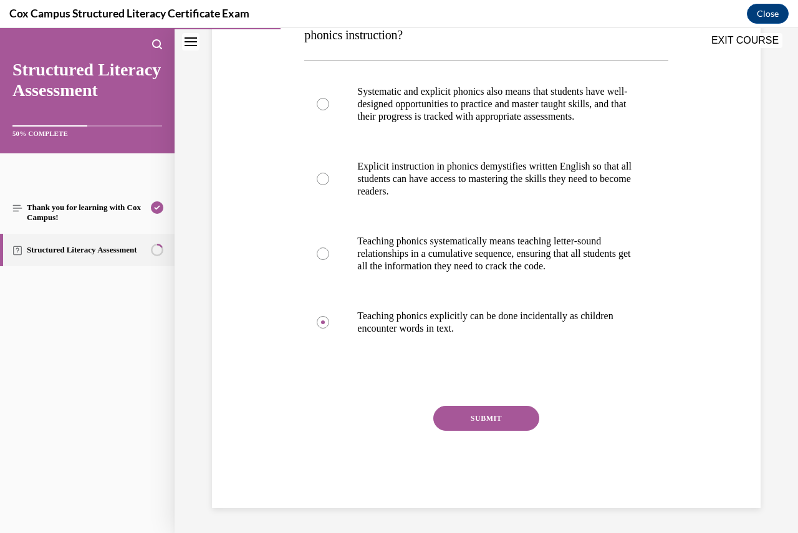
click at [487, 406] on button "SUBMIT" at bounding box center [486, 418] width 106 height 25
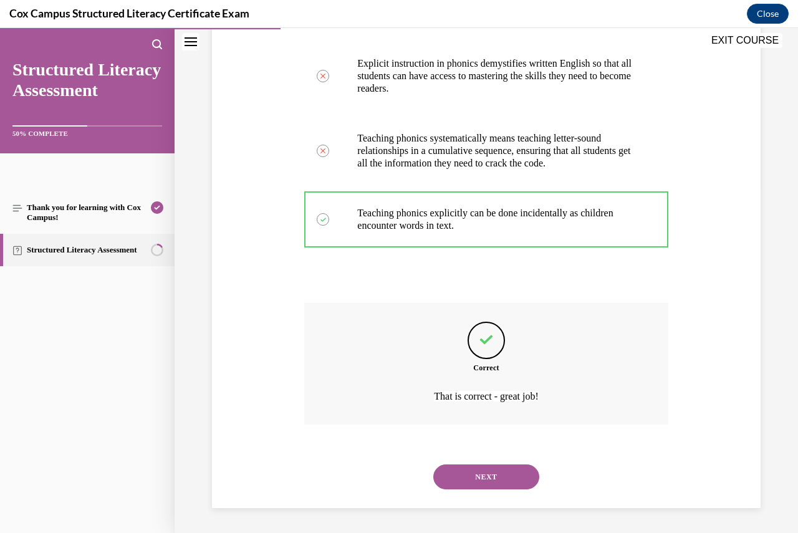
scroll to position [356, 0]
click at [482, 478] on button "NEXT" at bounding box center [486, 477] width 106 height 25
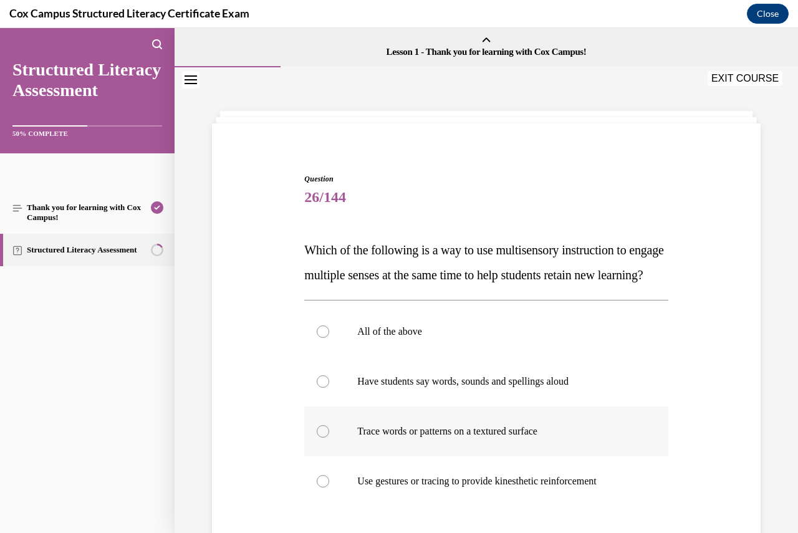
scroll to position [62, 0]
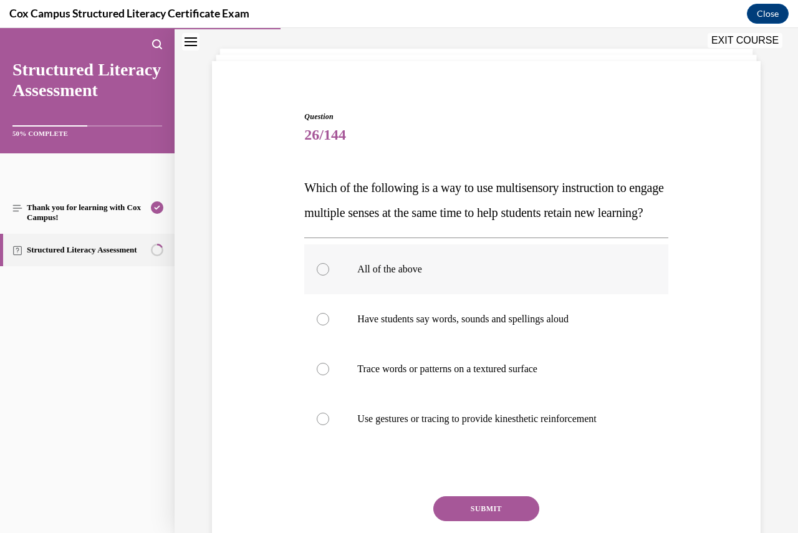
click at [317, 276] on div at bounding box center [323, 269] width 12 height 12
click at [317, 276] on input "All of the above" at bounding box center [323, 269] width 12 height 12
radio input "true"
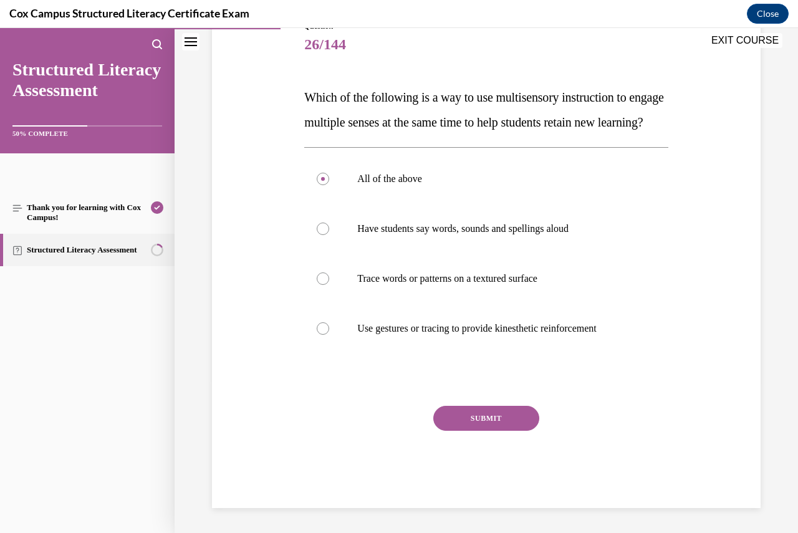
click at [494, 412] on button "SUBMIT" at bounding box center [486, 418] width 106 height 25
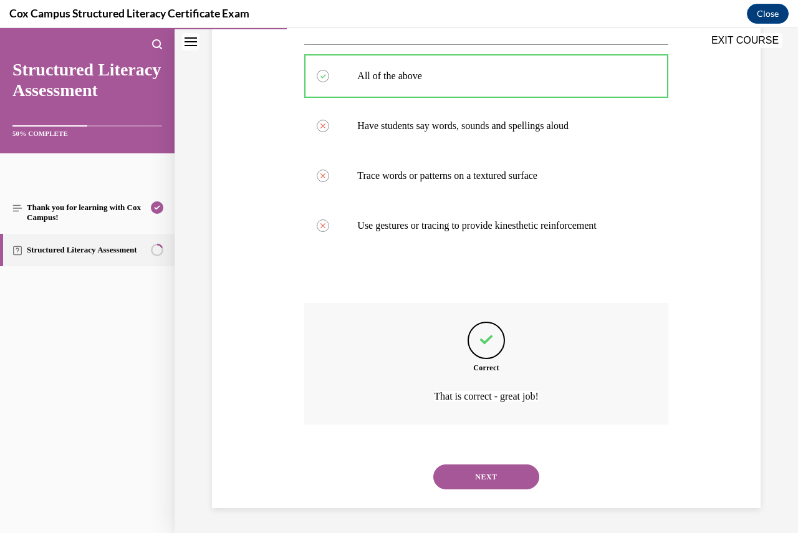
scroll to position [281, 0]
click at [491, 482] on button "NEXT" at bounding box center [486, 477] width 106 height 25
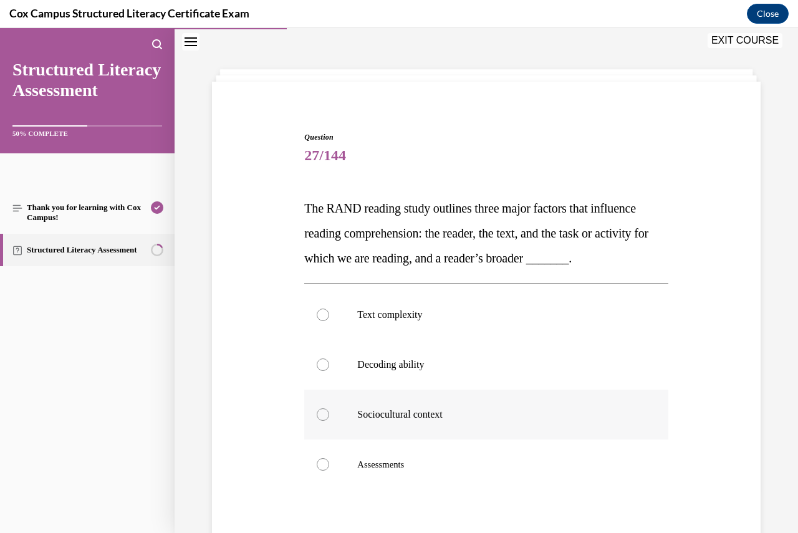
scroll to position [62, 0]
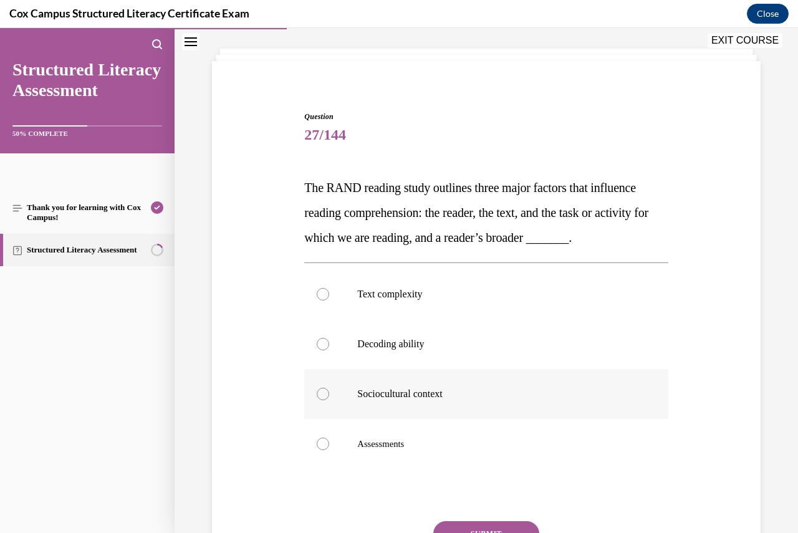
click at [326, 400] on div at bounding box center [323, 394] width 12 height 12
click at [326, 400] on input "Sociocultural context" at bounding box center [323, 394] width 12 height 12
radio input "true"
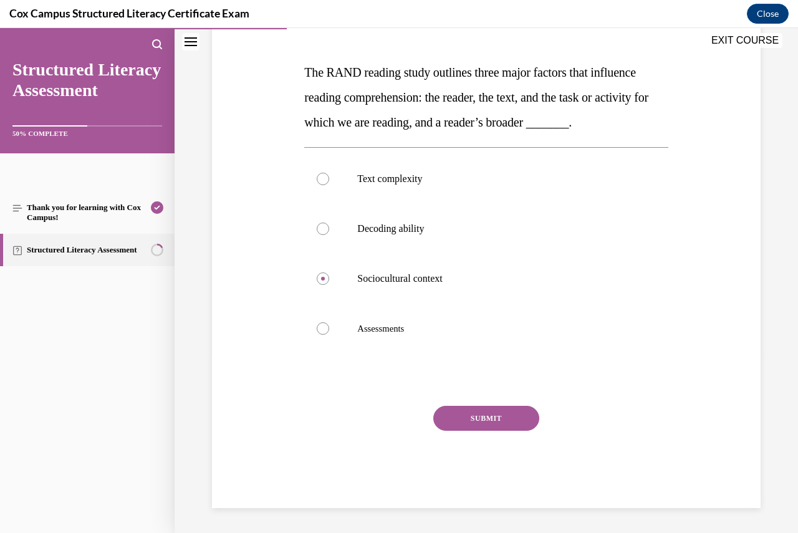
click at [495, 426] on button "SUBMIT" at bounding box center [486, 418] width 106 height 25
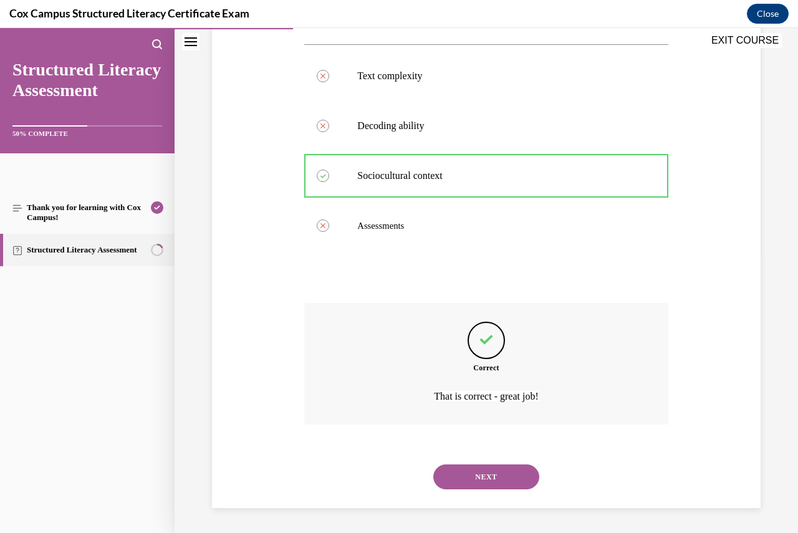
scroll to position [306, 0]
click at [496, 475] on button "NEXT" at bounding box center [486, 477] width 106 height 25
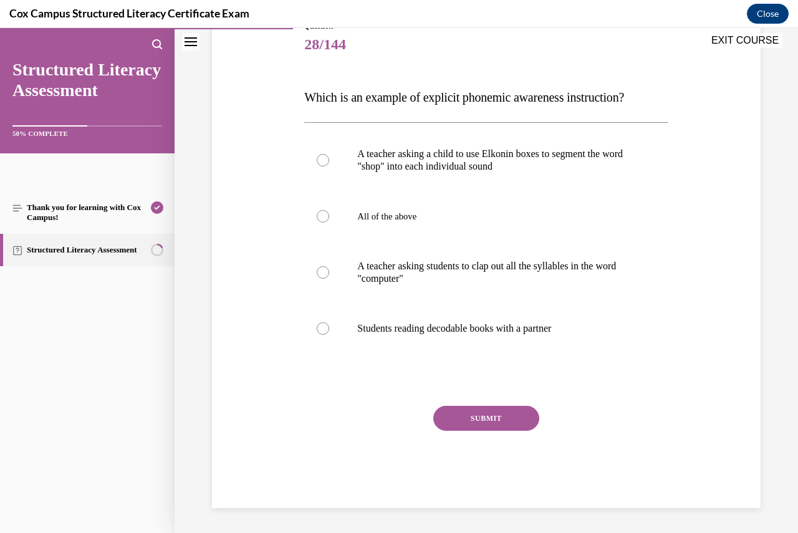
scroll to position [139, 0]
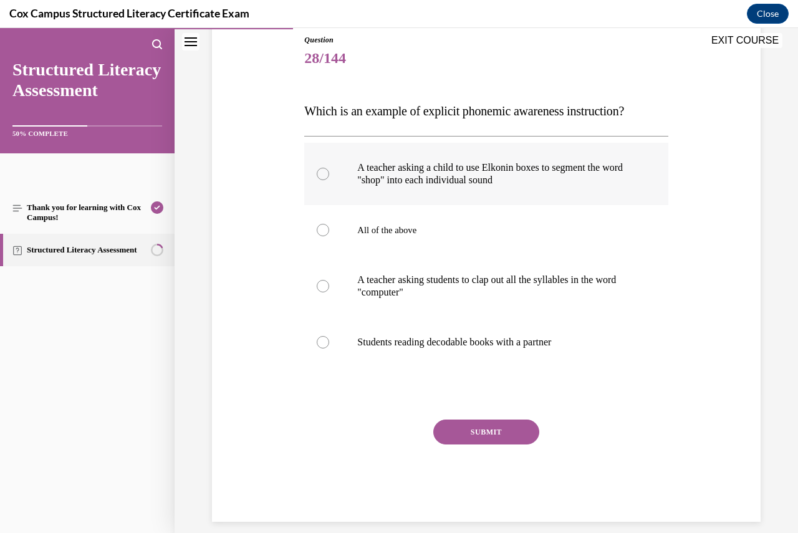
click at [325, 171] on div at bounding box center [323, 174] width 12 height 12
click at [325, 171] on input "A teacher asking a child to use Elkonin boxes to segment the word "shop" into e…" at bounding box center [323, 174] width 12 height 12
radio input "true"
click at [480, 428] on button "SUBMIT" at bounding box center [486, 432] width 106 height 25
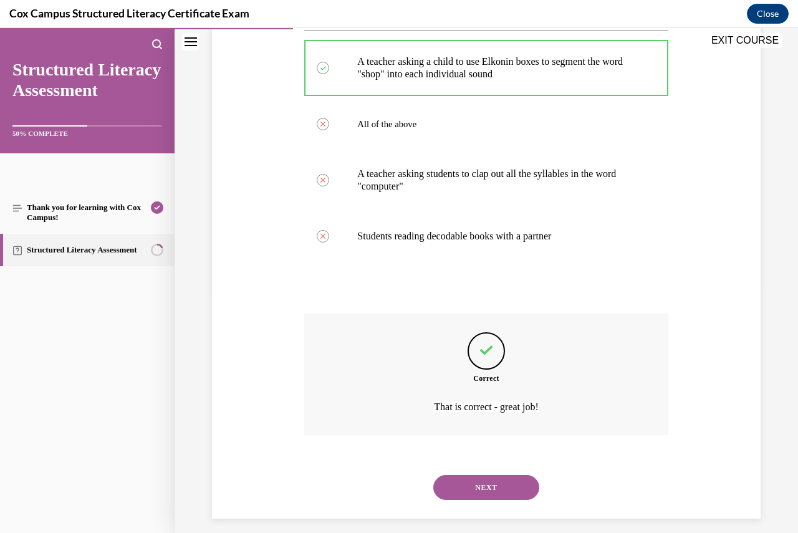
scroll to position [256, 0]
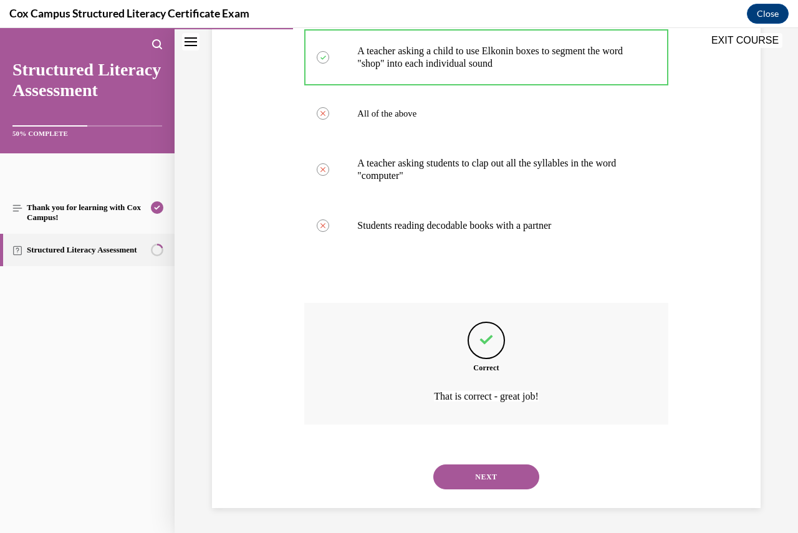
click at [484, 470] on button "NEXT" at bounding box center [486, 477] width 106 height 25
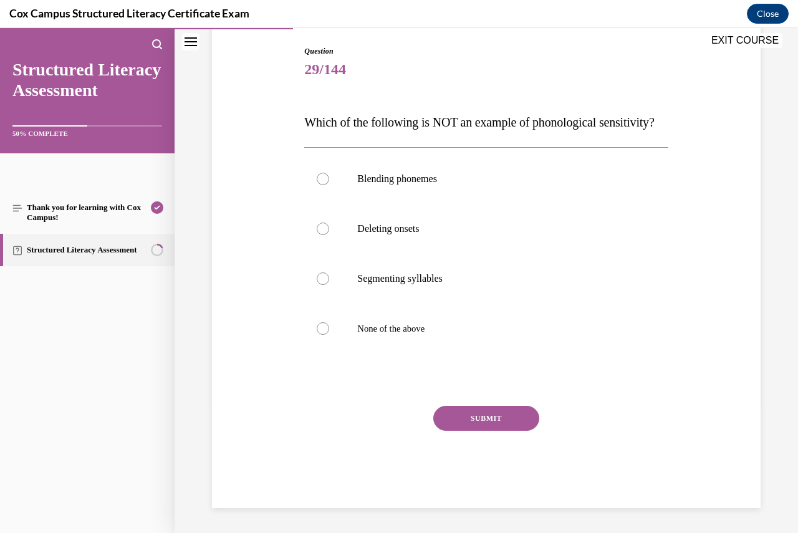
scroll to position [139, 0]
click at [319, 185] on div at bounding box center [323, 179] width 12 height 12
click at [319, 185] on input "Blending phonemes" at bounding box center [323, 179] width 12 height 12
radio input "true"
click at [467, 427] on button "SUBMIT" at bounding box center [486, 418] width 106 height 25
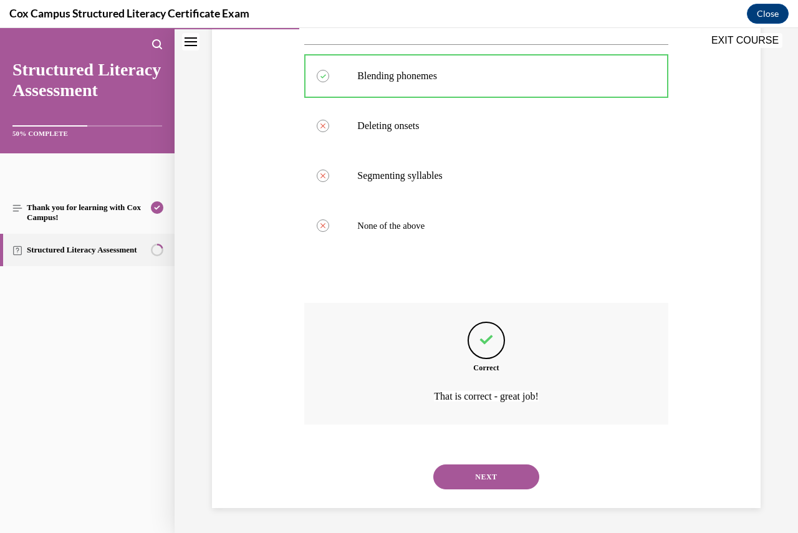
scroll to position [256, 0]
click at [472, 475] on button "NEXT" at bounding box center [486, 477] width 106 height 25
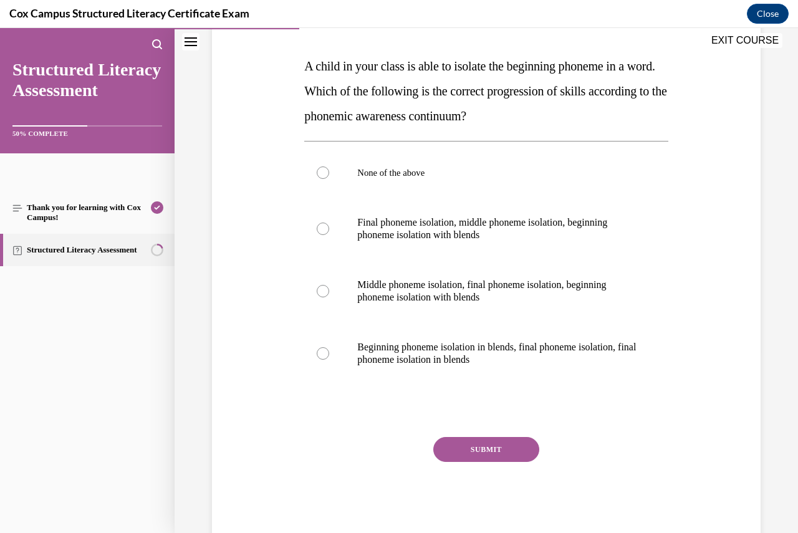
scroll to position [187, 0]
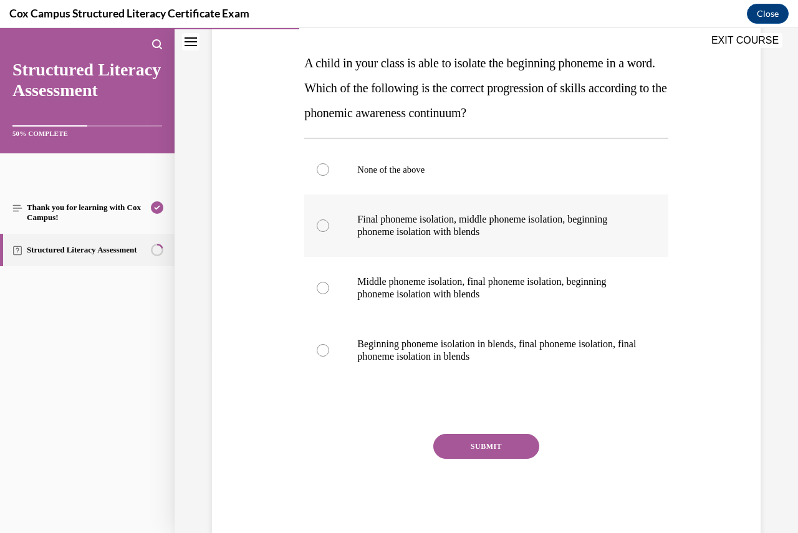
click at [323, 229] on div at bounding box center [323, 226] width 12 height 12
click at [323, 229] on input "Final phoneme isolation, middle phoneme isolation, beginning phoneme isolation …" at bounding box center [323, 226] width 12 height 12
radio input "true"
click at [474, 445] on button "SUBMIT" at bounding box center [486, 446] width 106 height 25
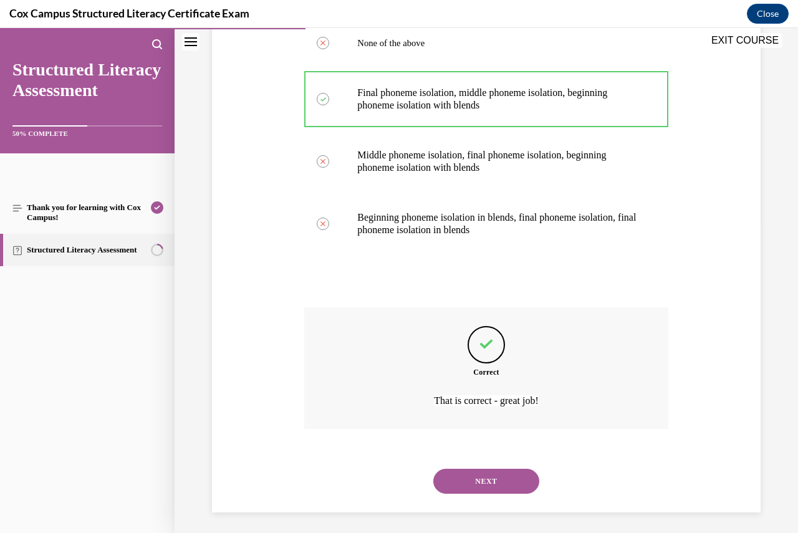
scroll to position [319, 0]
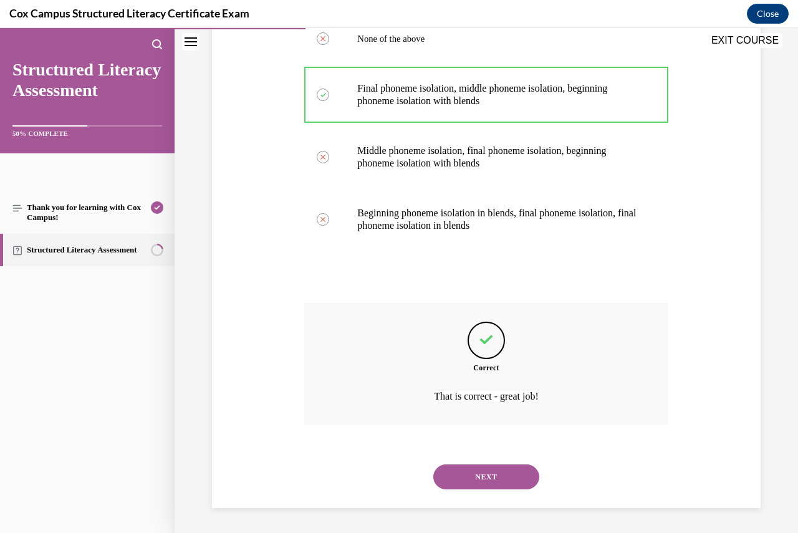
click at [482, 475] on button "NEXT" at bounding box center [486, 477] width 106 height 25
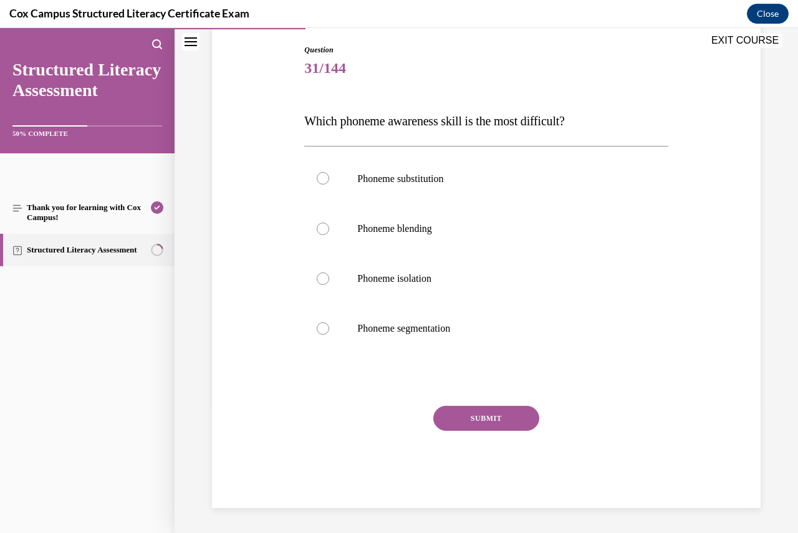
scroll to position [128, 0]
click at [324, 175] on div at bounding box center [323, 179] width 12 height 12
click at [324, 175] on input "Phoneme substitution" at bounding box center [323, 179] width 12 height 12
radio input "true"
click at [477, 416] on button "SUBMIT" at bounding box center [486, 419] width 106 height 25
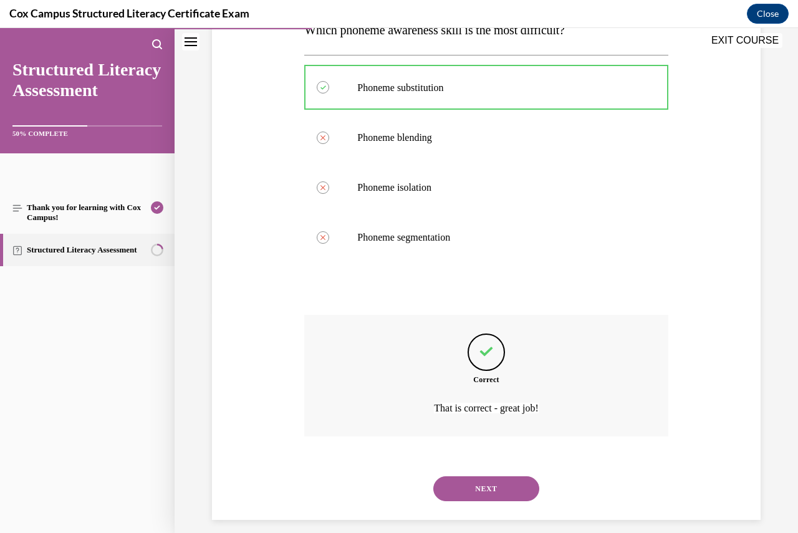
scroll to position [231, 0]
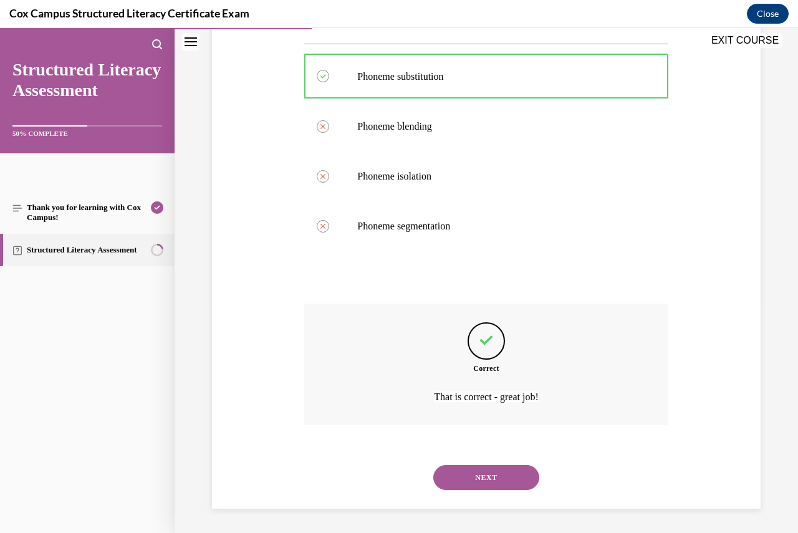
click at [494, 472] on button "NEXT" at bounding box center [486, 477] width 106 height 25
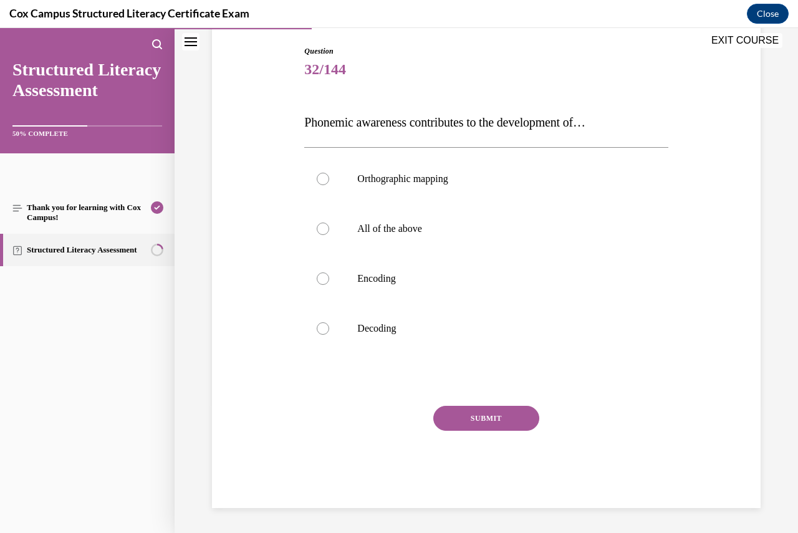
scroll to position [128, 0]
click at [317, 231] on div at bounding box center [323, 229] width 12 height 12
click at [317, 231] on input "All of the above" at bounding box center [323, 229] width 12 height 12
radio input "true"
click at [459, 417] on button "SUBMIT" at bounding box center [486, 418] width 106 height 25
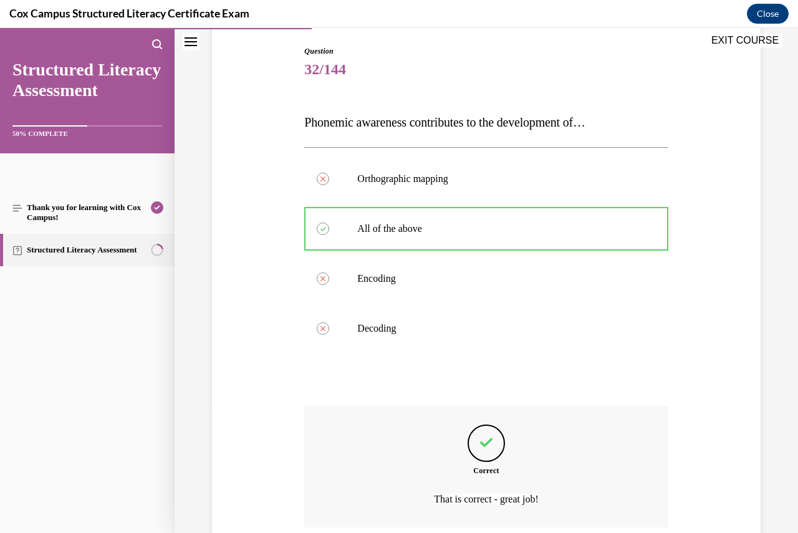
scroll to position [231, 0]
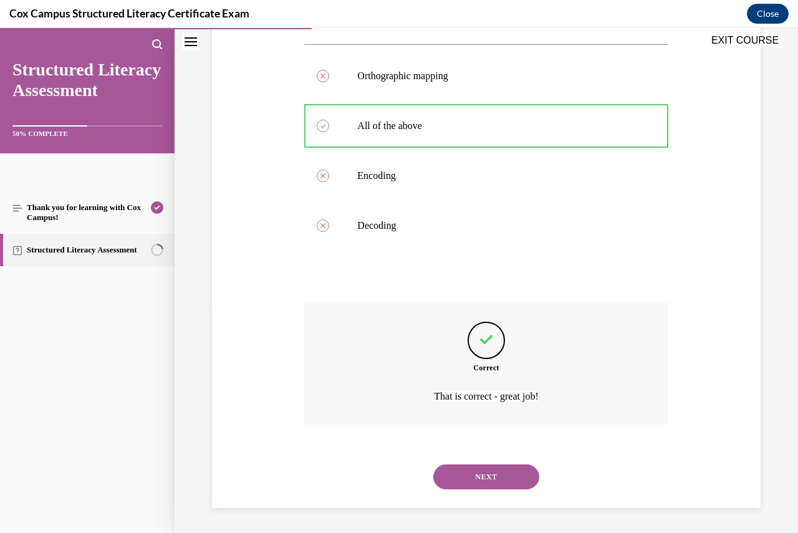
click at [485, 472] on button "NEXT" at bounding box center [486, 477] width 106 height 25
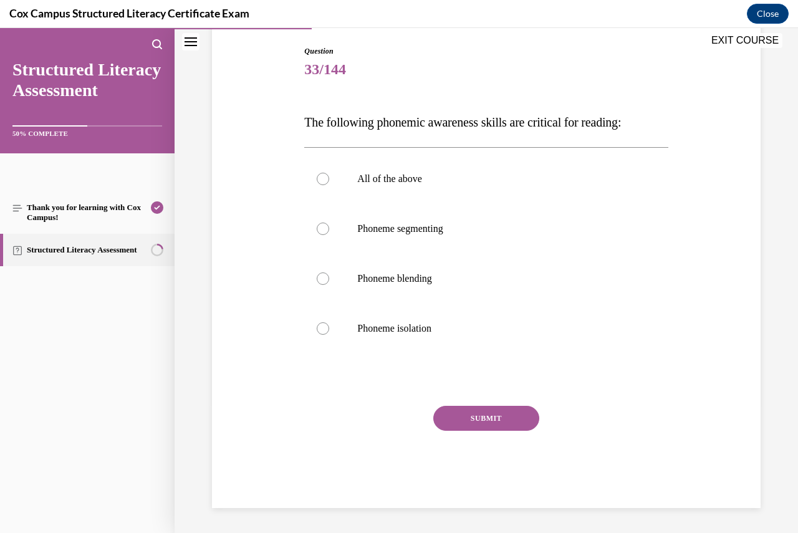
scroll to position [128, 0]
click at [317, 181] on div at bounding box center [323, 179] width 12 height 12
click at [317, 181] on input "All of the above" at bounding box center [323, 179] width 12 height 12
radio input "true"
click at [465, 423] on button "SUBMIT" at bounding box center [486, 418] width 106 height 25
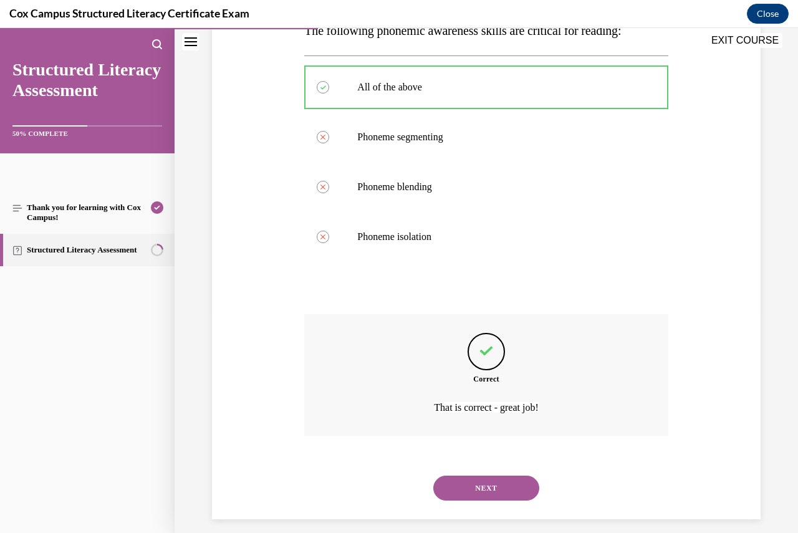
scroll to position [231, 0]
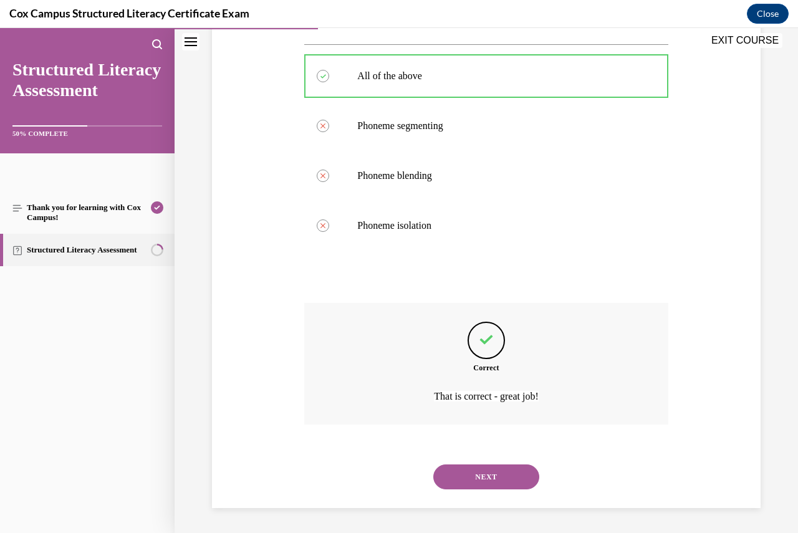
click at [501, 477] on button "NEXT" at bounding box center [486, 477] width 106 height 25
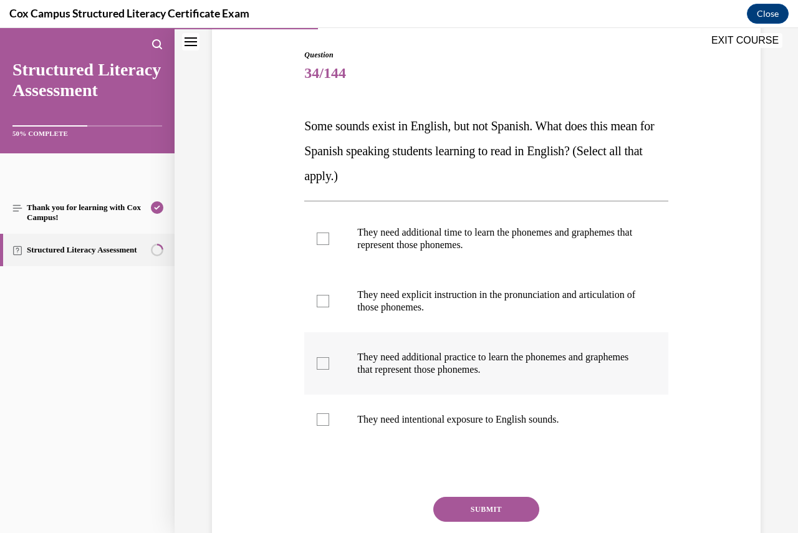
scroll to position [125, 0]
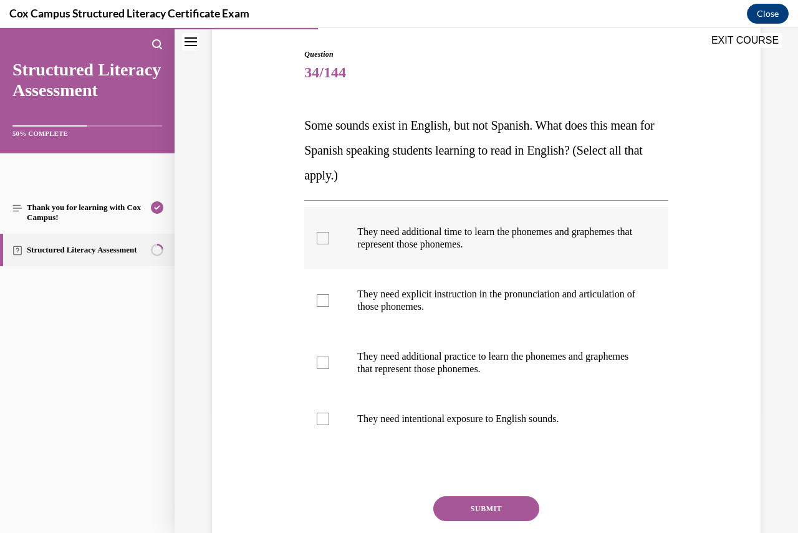
drag, startPoint x: 307, startPoint y: 231, endPoint x: 309, endPoint y: 263, distance: 31.3
click at [307, 231] on label "They need additional time to learn the phonemes and graphemes that represent th…" at bounding box center [486, 238] width 364 height 62
click at [317, 232] on input "They need additional time to learn the phonemes and graphemes that represent th…" at bounding box center [323, 238] width 12 height 12
checkbox input "true"
click at [317, 296] on div at bounding box center [323, 300] width 12 height 12
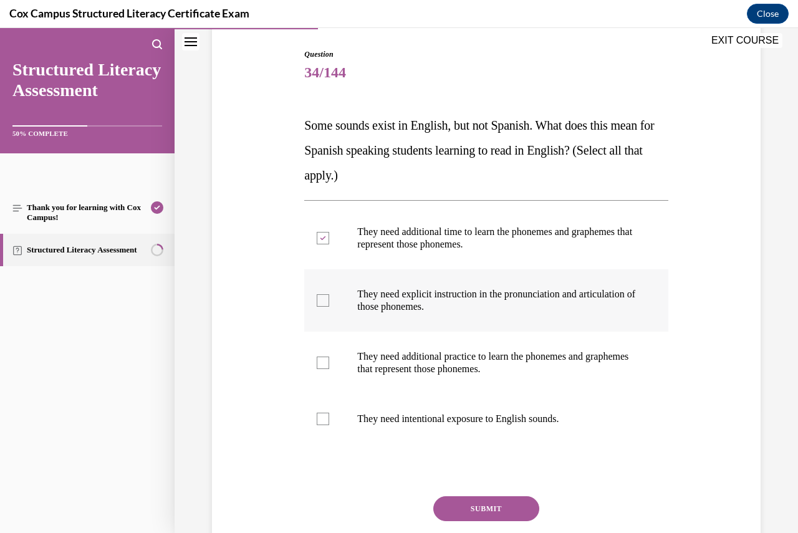
click at [317, 296] on input "They need explicit instruction in the pronunciation and articulation of those p…" at bounding box center [323, 300] width 12 height 12
checkbox input "true"
click at [320, 358] on div at bounding box center [323, 363] width 12 height 12
click at [320, 358] on input "They need additional practice to learn the phonemes and graphemes that represen…" at bounding box center [323, 363] width 12 height 12
checkbox input "true"
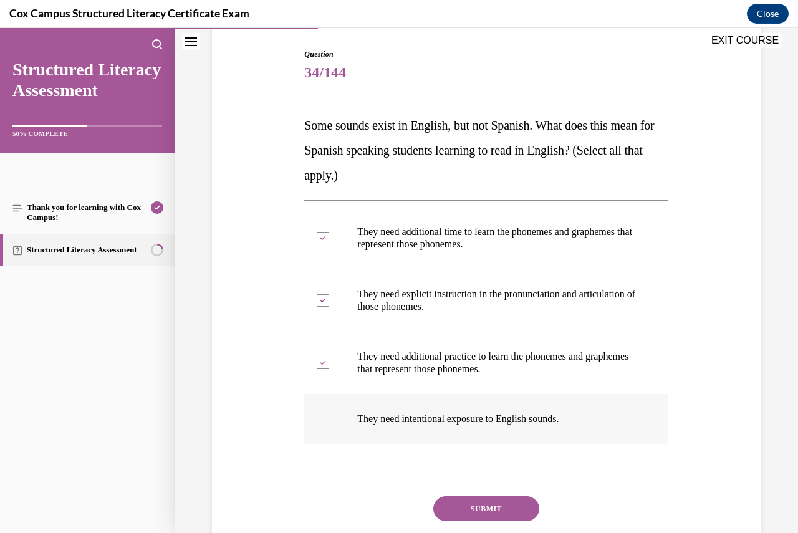
click at [324, 415] on div at bounding box center [323, 419] width 12 height 12
click at [324, 415] on input "They need intentional exposure to English sounds." at bounding box center [323, 419] width 12 height 12
checkbox input "true"
click at [460, 509] on button "SUBMIT" at bounding box center [486, 508] width 106 height 25
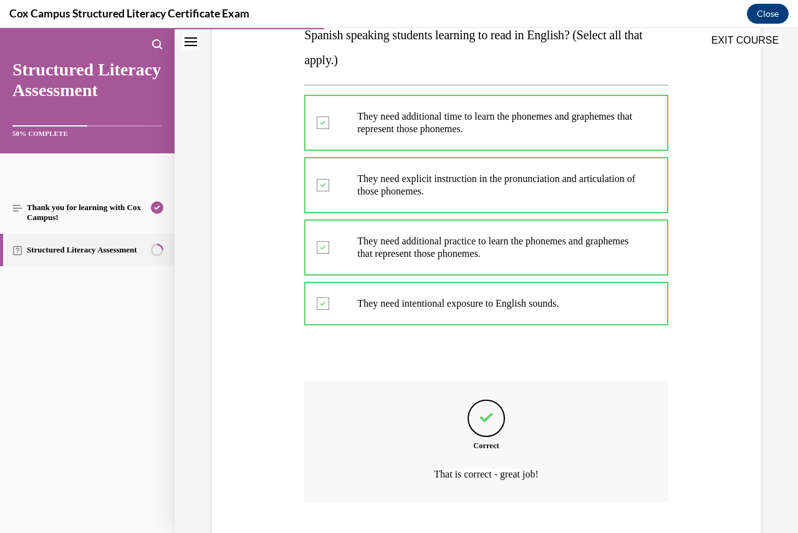
scroll to position [318, 0]
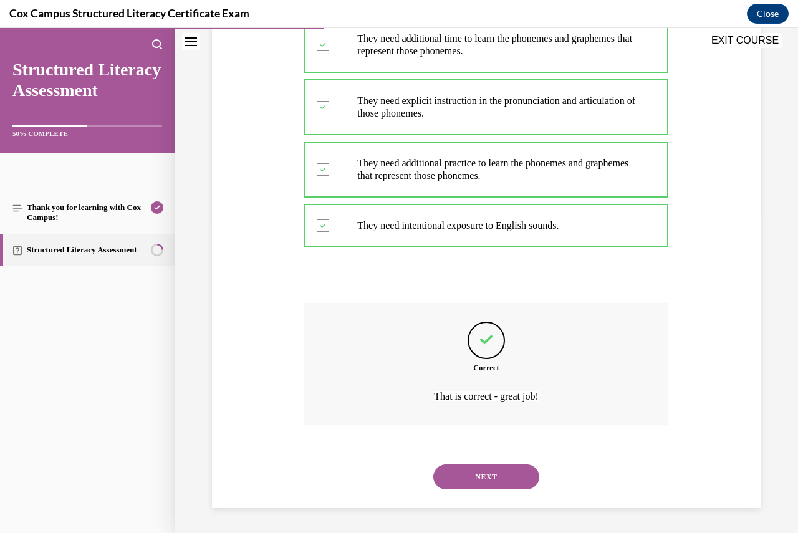
click at [486, 478] on button "NEXT" at bounding box center [486, 477] width 106 height 25
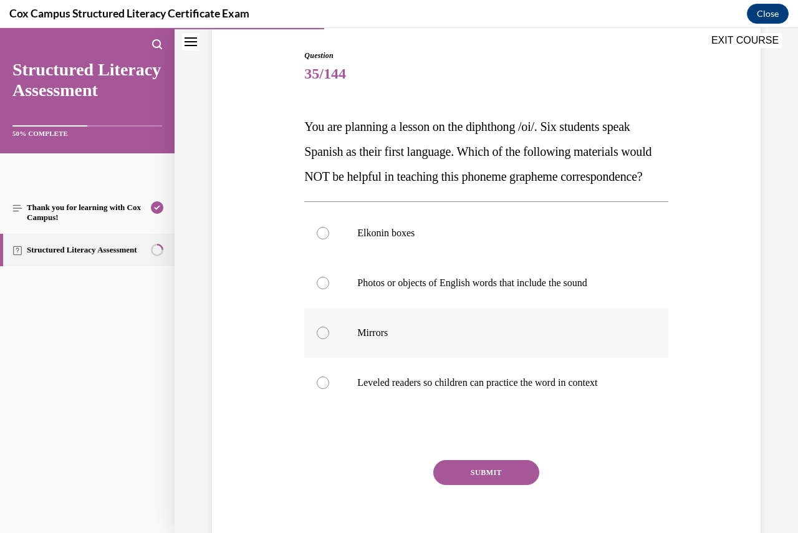
scroll to position [125, 0]
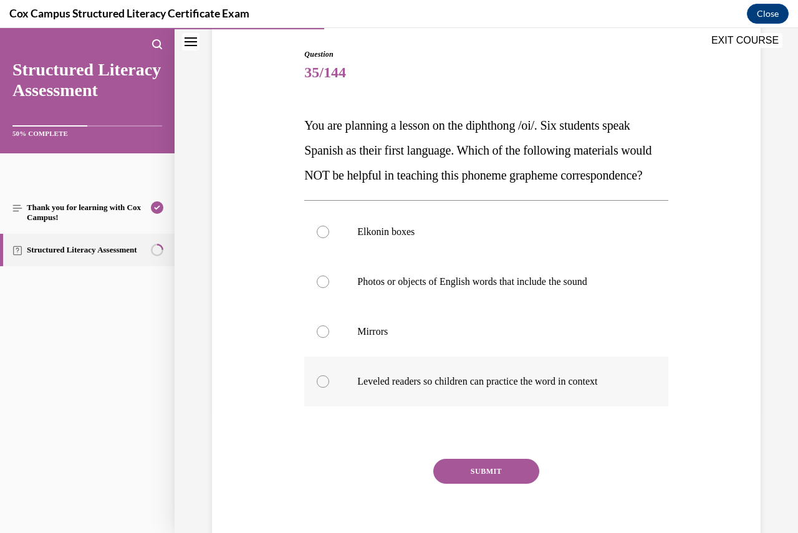
click at [327, 388] on div at bounding box center [323, 381] width 12 height 12
click at [327, 388] on input "Leveled readers so children can practice the word in context" at bounding box center [323, 381] width 12 height 12
radio input "true"
click at [479, 484] on button "SUBMIT" at bounding box center [486, 471] width 106 height 25
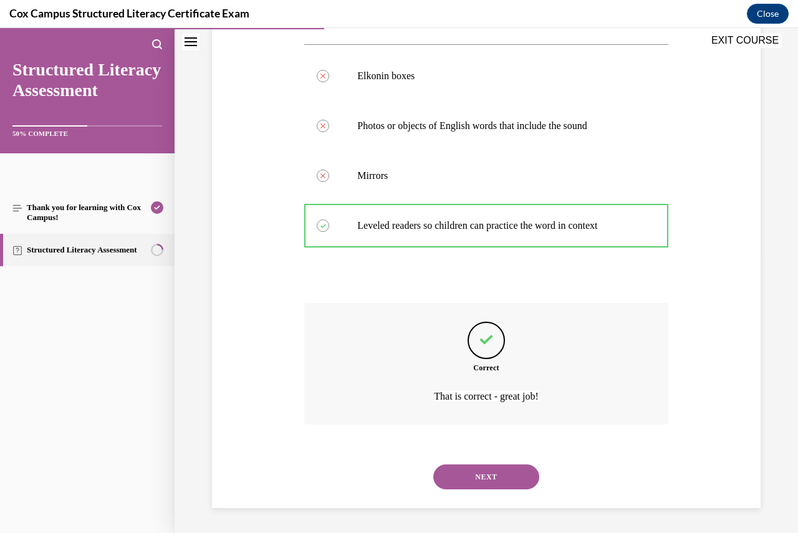
scroll to position [306, 0]
click at [502, 478] on button "NEXT" at bounding box center [486, 477] width 106 height 25
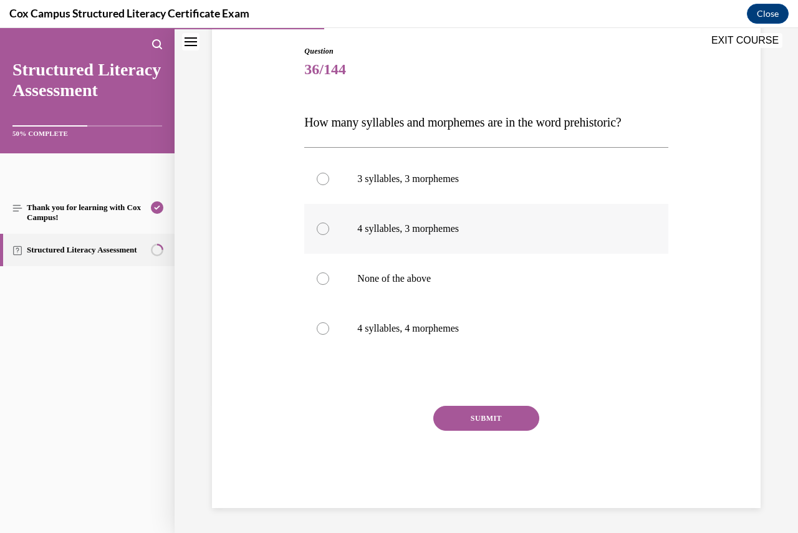
click at [323, 231] on div at bounding box center [323, 229] width 12 height 12
click at [323, 231] on input "4 syllables, 3 morphemes" at bounding box center [323, 229] width 12 height 12
radio input "true"
click at [453, 424] on button "SUBMIT" at bounding box center [486, 418] width 106 height 25
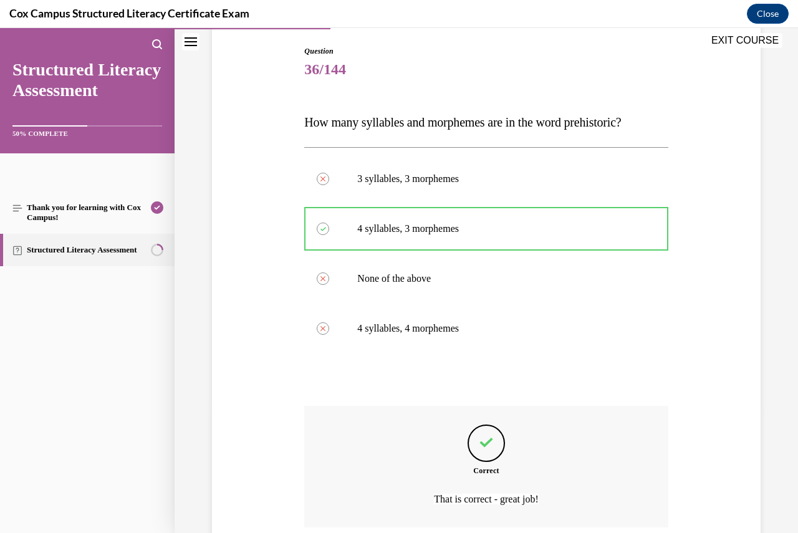
scroll to position [231, 0]
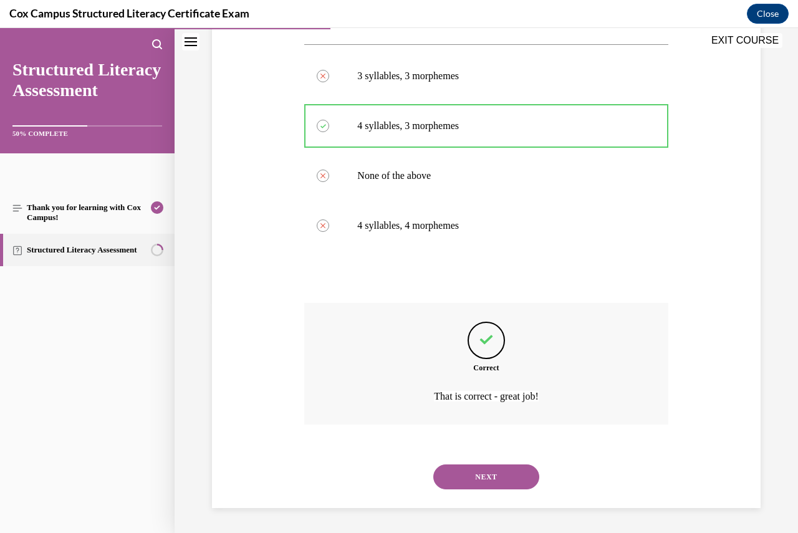
click at [467, 474] on button "NEXT" at bounding box center [486, 477] width 106 height 25
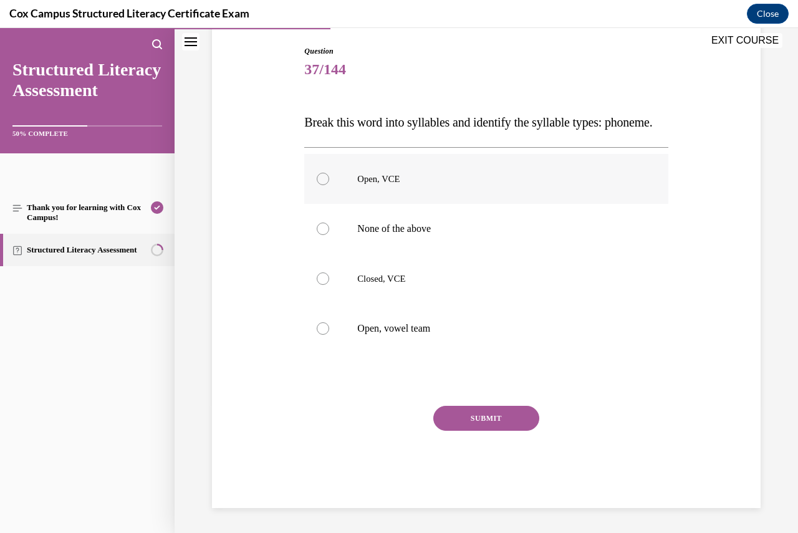
click at [325, 185] on div at bounding box center [323, 179] width 12 height 12
click at [325, 185] on input "Open, VCE" at bounding box center [323, 179] width 12 height 12
radio input "true"
click at [467, 431] on button "SUBMIT" at bounding box center [486, 418] width 106 height 25
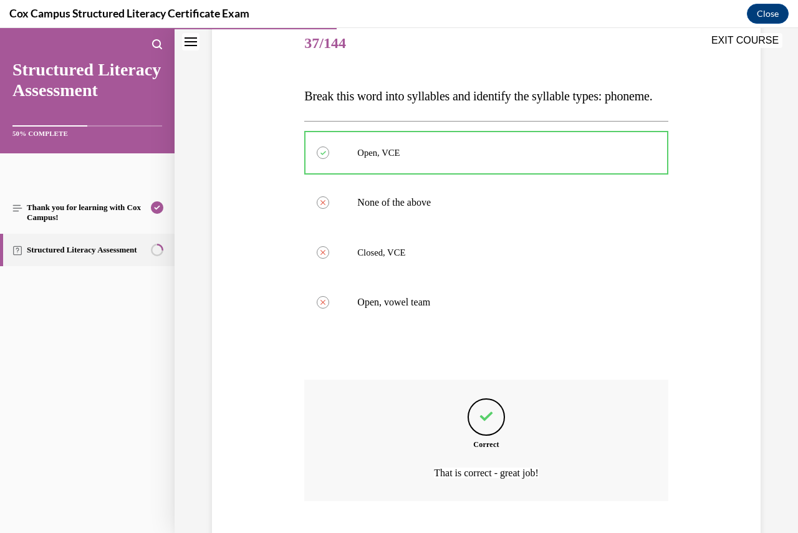
scroll to position [257, 0]
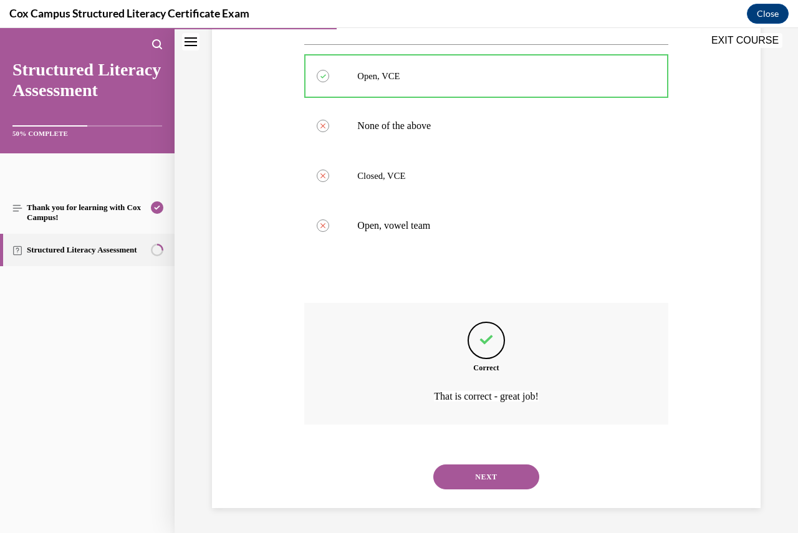
click at [473, 479] on button "NEXT" at bounding box center [486, 477] width 106 height 25
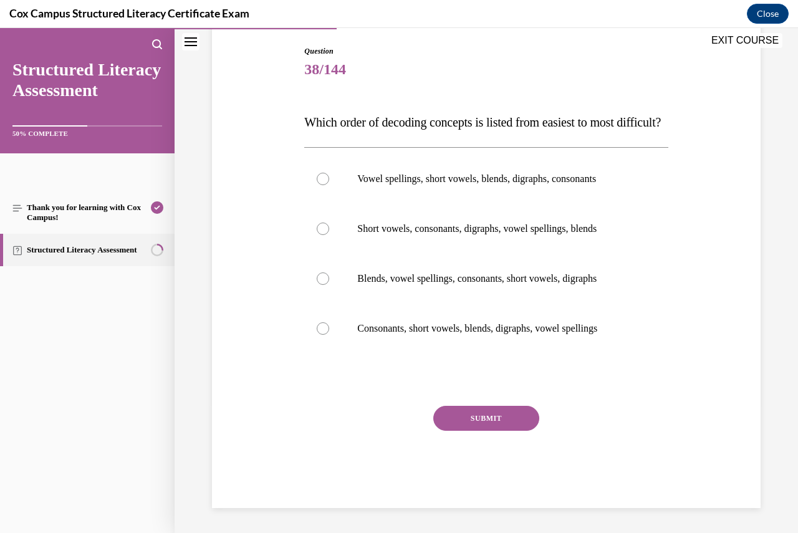
scroll to position [139, 0]
click at [317, 335] on div at bounding box center [323, 328] width 12 height 12
click at [317, 335] on input "Consonants, short vowels, blends, digraphs, vowel spellings" at bounding box center [323, 328] width 12 height 12
radio input "true"
click at [500, 431] on button "SUBMIT" at bounding box center [486, 418] width 106 height 25
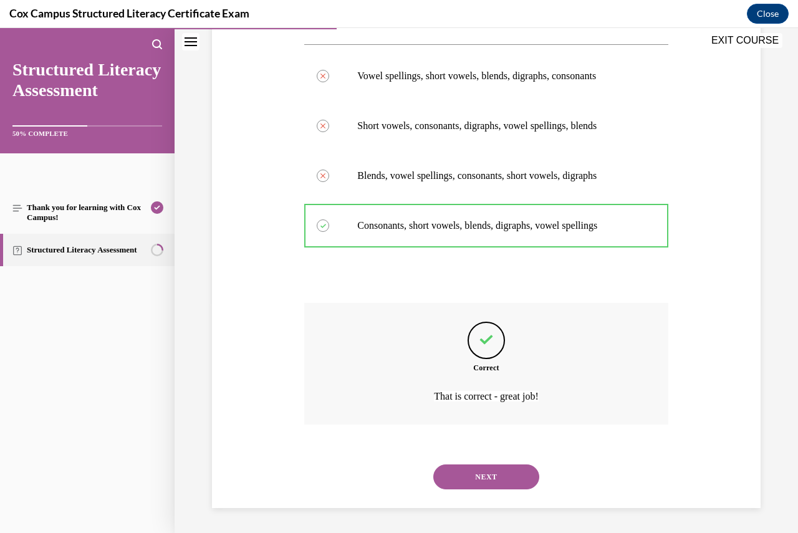
scroll to position [256, 0]
click at [502, 477] on button "NEXT" at bounding box center [486, 477] width 106 height 25
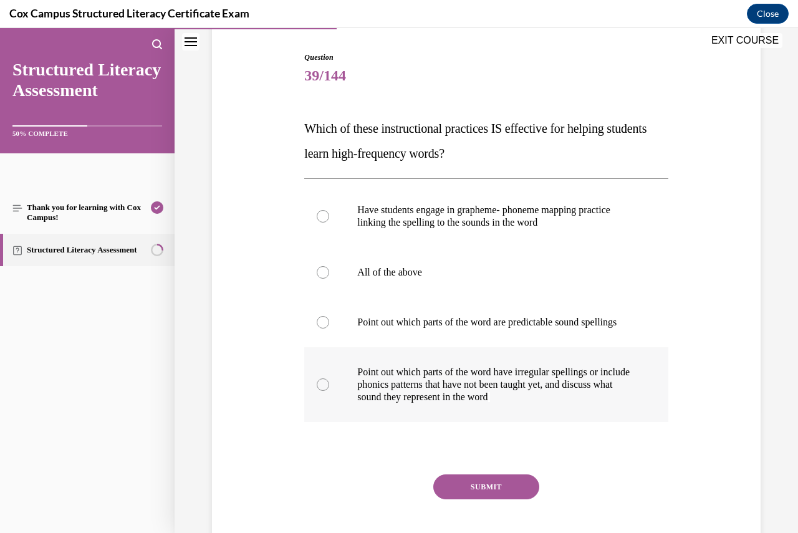
scroll to position [125, 0]
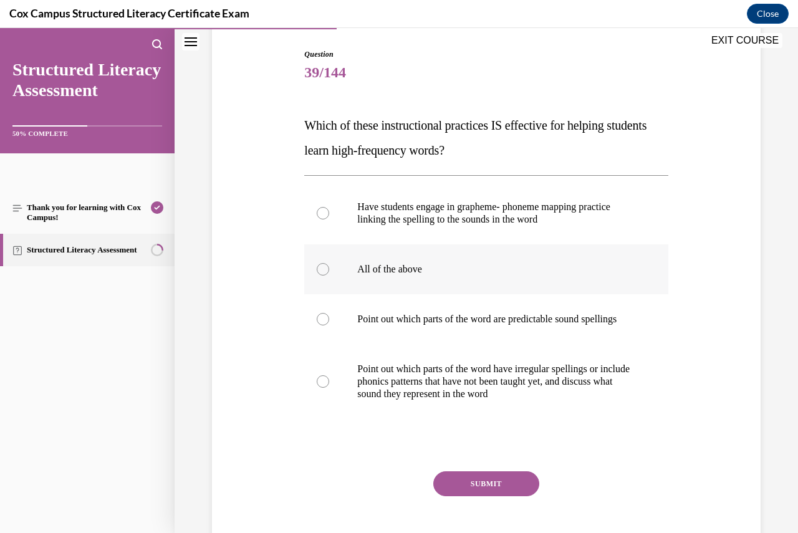
click at [321, 268] on div at bounding box center [323, 269] width 12 height 12
click at [321, 268] on input "All of the above" at bounding box center [323, 269] width 12 height 12
radio input "true"
click at [475, 492] on button "SUBMIT" at bounding box center [486, 484] width 106 height 25
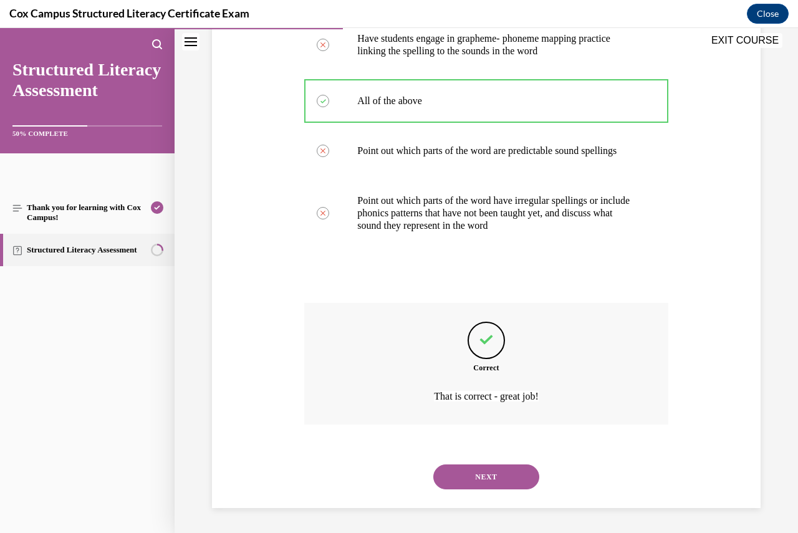
scroll to position [306, 0]
click at [500, 482] on button "NEXT" at bounding box center [486, 477] width 106 height 25
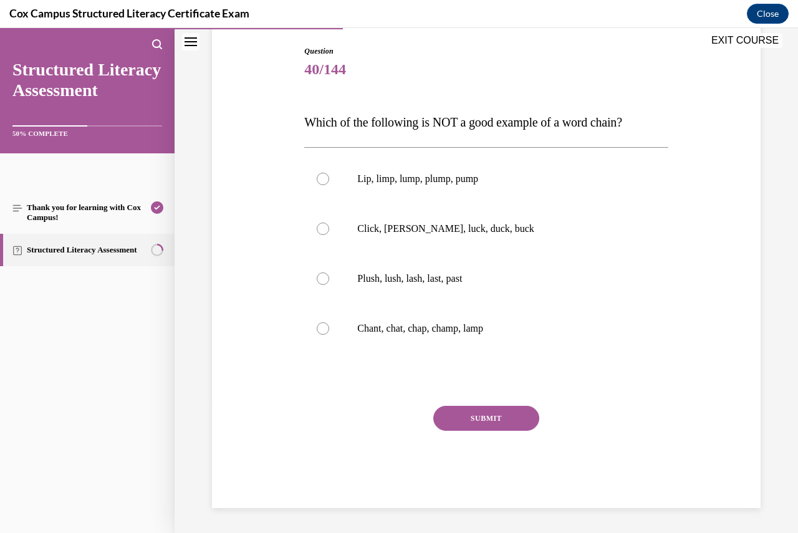
scroll to position [128, 0]
click at [321, 272] on label "Plush, lush, lash, last, past" at bounding box center [486, 279] width 364 height 50
click at [321, 273] on input "Plush, lush, lash, last, past" at bounding box center [323, 279] width 12 height 12
radio input "true"
click at [496, 419] on button "SUBMIT" at bounding box center [486, 418] width 106 height 25
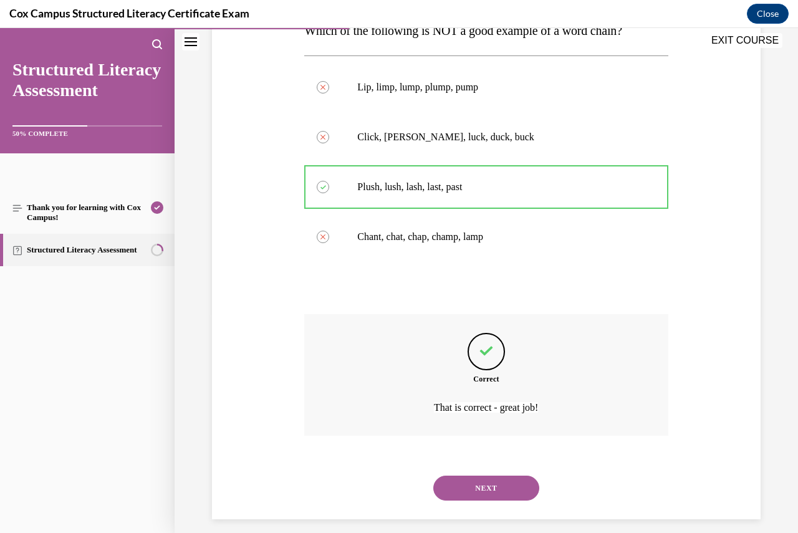
scroll to position [231, 0]
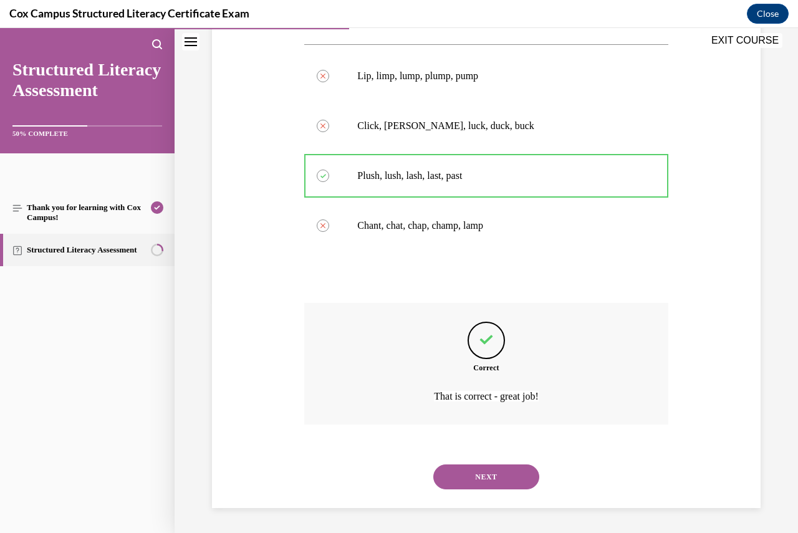
click at [480, 480] on button "NEXT" at bounding box center [486, 477] width 106 height 25
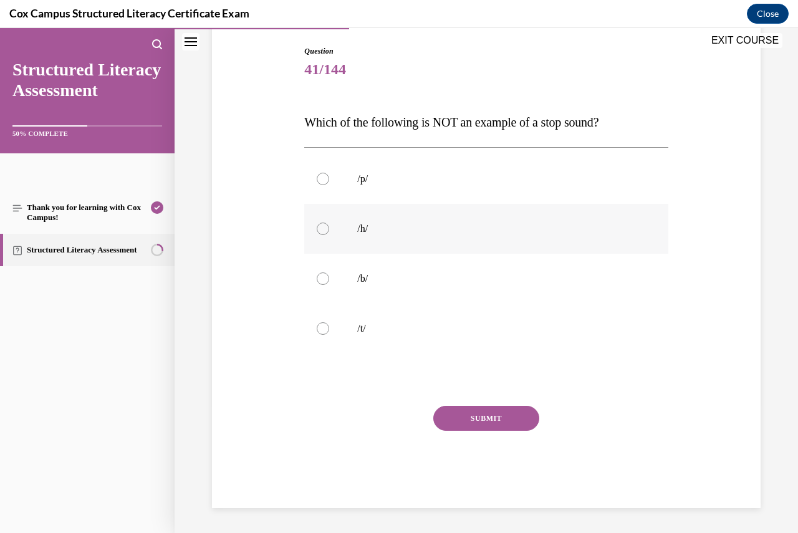
click at [321, 231] on div at bounding box center [323, 229] width 12 height 12
click at [321, 231] on input "/h/" at bounding box center [323, 229] width 12 height 12
radio input "true"
click at [485, 419] on button "SUBMIT" at bounding box center [486, 418] width 106 height 25
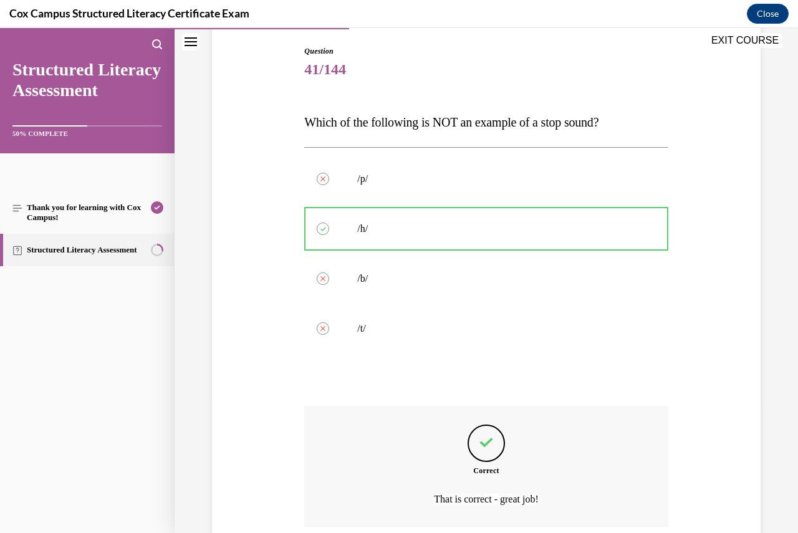
scroll to position [231, 0]
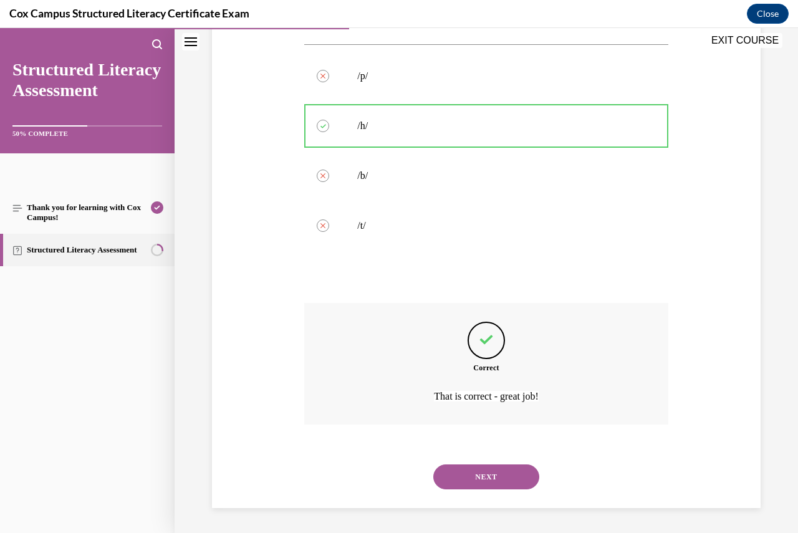
click at [496, 475] on button "NEXT" at bounding box center [486, 477] width 106 height 25
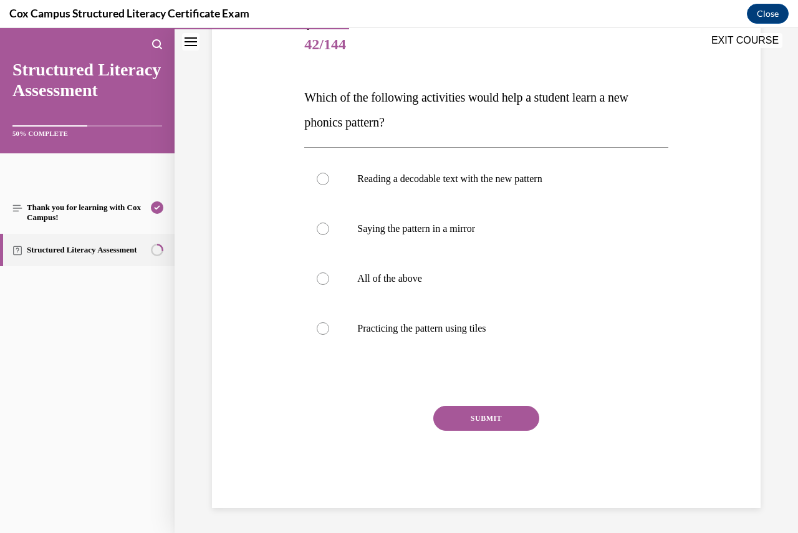
scroll to position [139, 0]
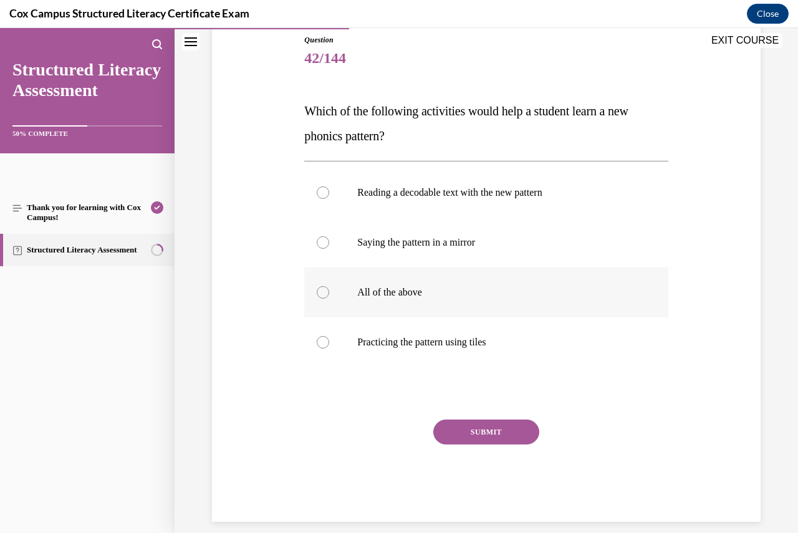
click at [321, 294] on div at bounding box center [323, 292] width 12 height 12
click at [321, 294] on input "All of the above" at bounding box center [323, 292] width 12 height 12
radio input "true"
click at [476, 429] on button "SUBMIT" at bounding box center [486, 432] width 106 height 25
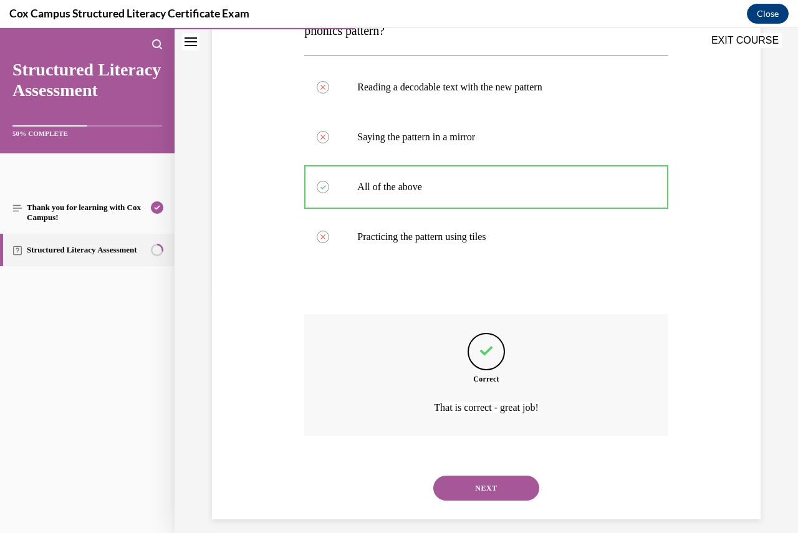
scroll to position [256, 0]
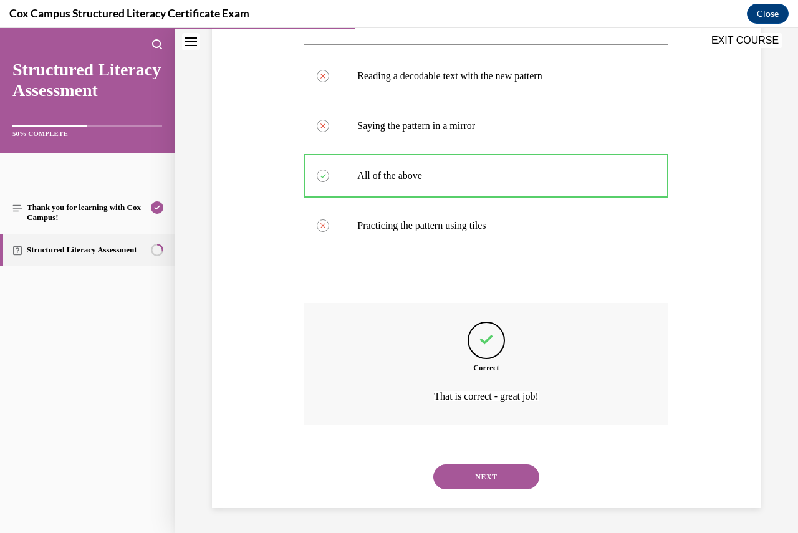
click at [494, 477] on button "NEXT" at bounding box center [486, 477] width 106 height 25
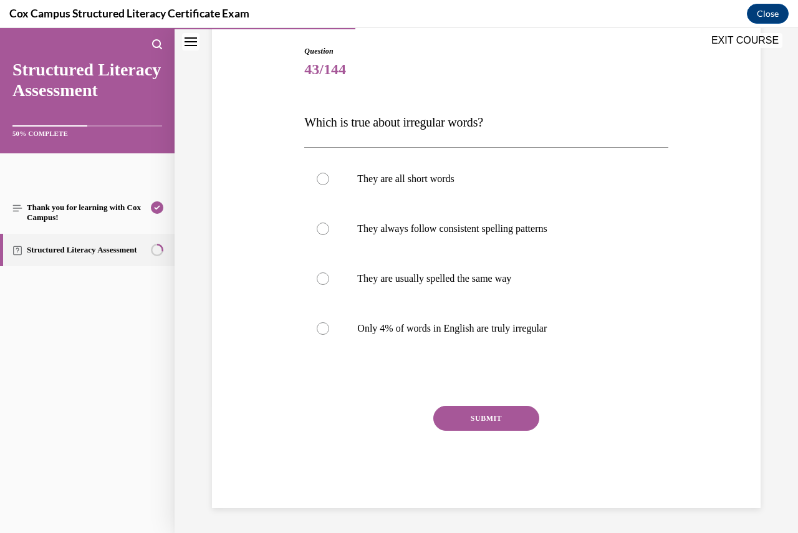
scroll to position [128, 0]
click at [326, 330] on div at bounding box center [323, 328] width 12 height 12
click at [326, 330] on input "Only 4% of words in English are truly irregular" at bounding box center [323, 328] width 12 height 12
radio input "true"
click at [473, 416] on button "SUBMIT" at bounding box center [486, 418] width 106 height 25
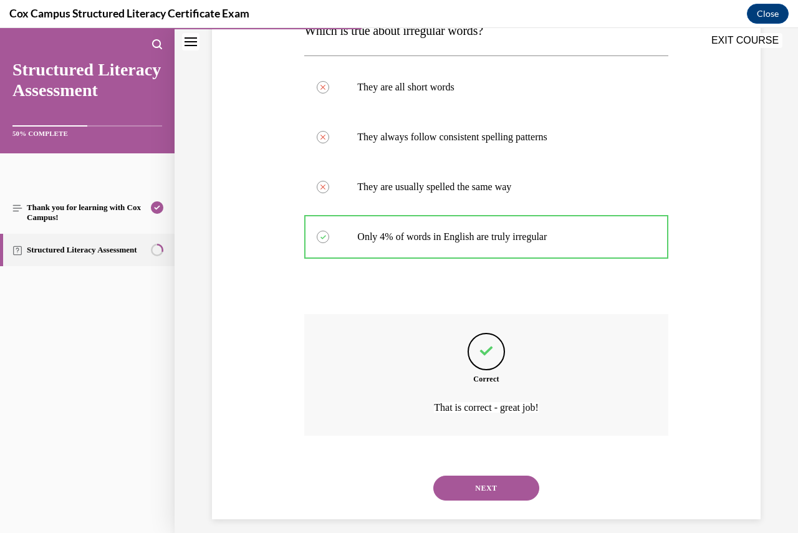
scroll to position [231, 0]
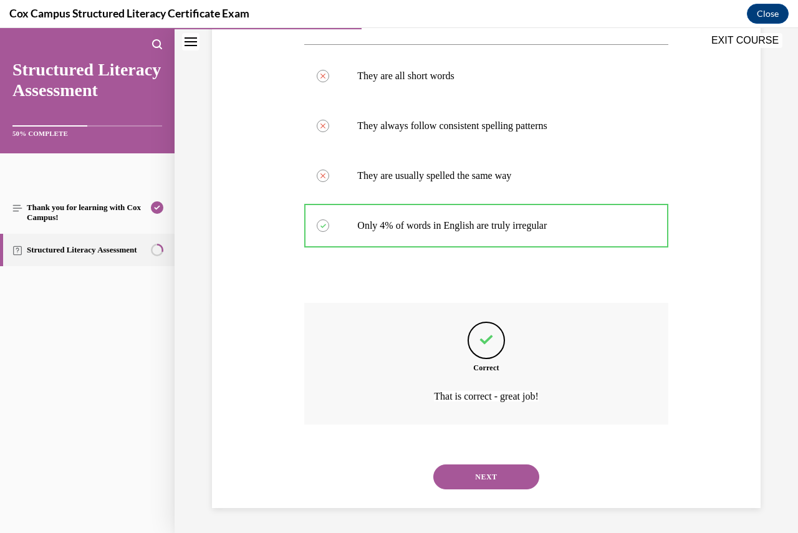
click at [485, 474] on button "NEXT" at bounding box center [486, 477] width 106 height 25
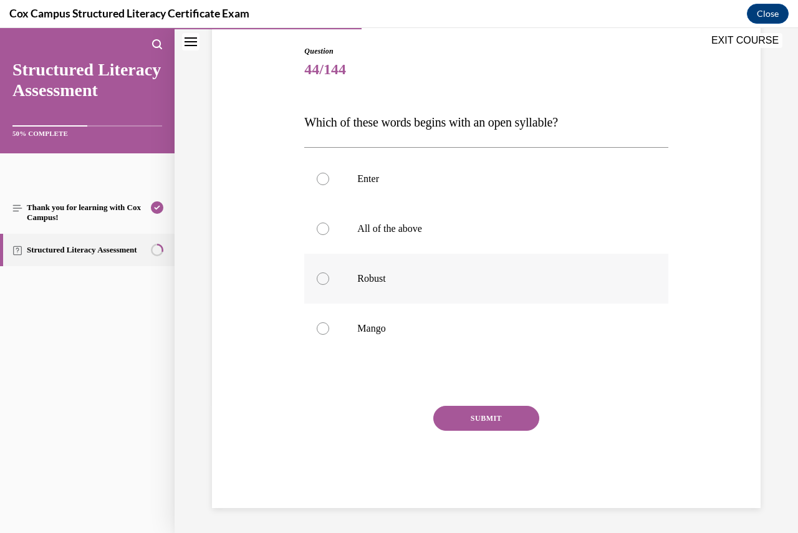
click at [321, 280] on div at bounding box center [323, 279] width 12 height 12
click at [321, 280] on input "Robust" at bounding box center [323, 279] width 12 height 12
radio input "true"
click at [489, 416] on button "SUBMIT" at bounding box center [486, 418] width 106 height 25
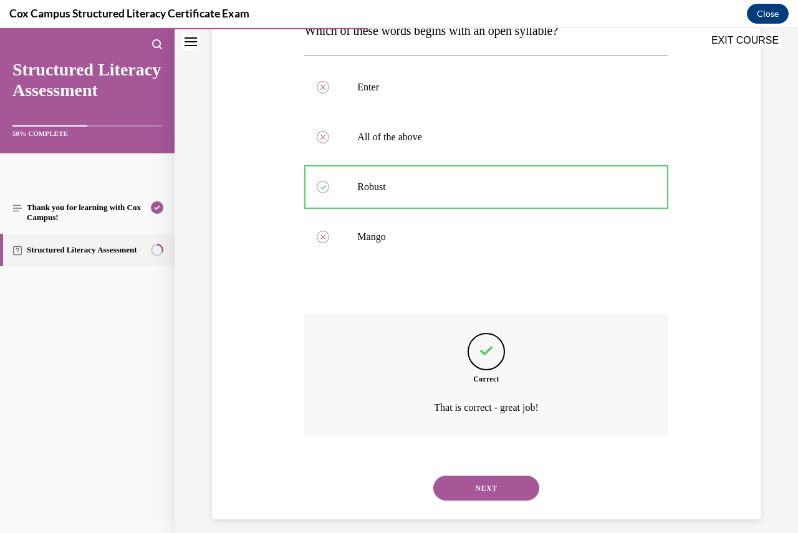
scroll to position [231, 0]
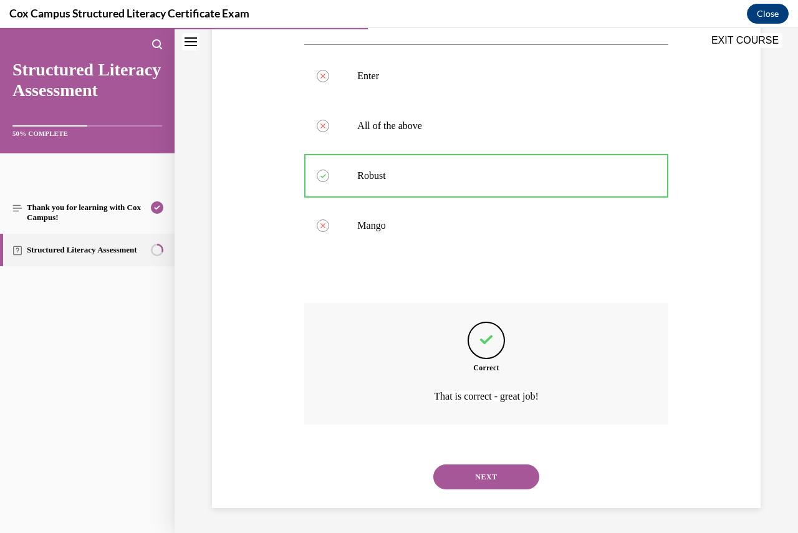
click at [496, 482] on button "NEXT" at bounding box center [486, 477] width 106 height 25
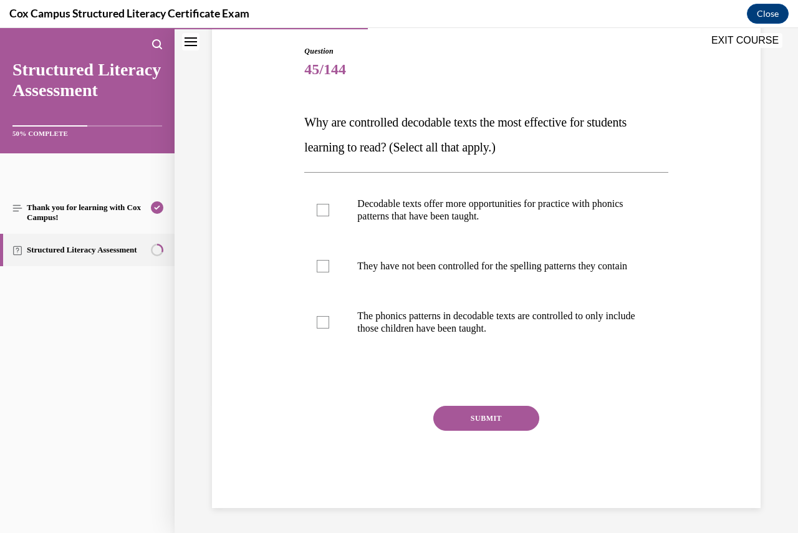
scroll to position [139, 0]
click at [326, 204] on div at bounding box center [323, 210] width 12 height 12
click at [326, 204] on input "Decodable texts offer more opportunities for practice with phonics patterns tha…" at bounding box center [323, 210] width 12 height 12
checkbox input "true"
click at [319, 320] on div at bounding box center [323, 322] width 12 height 12
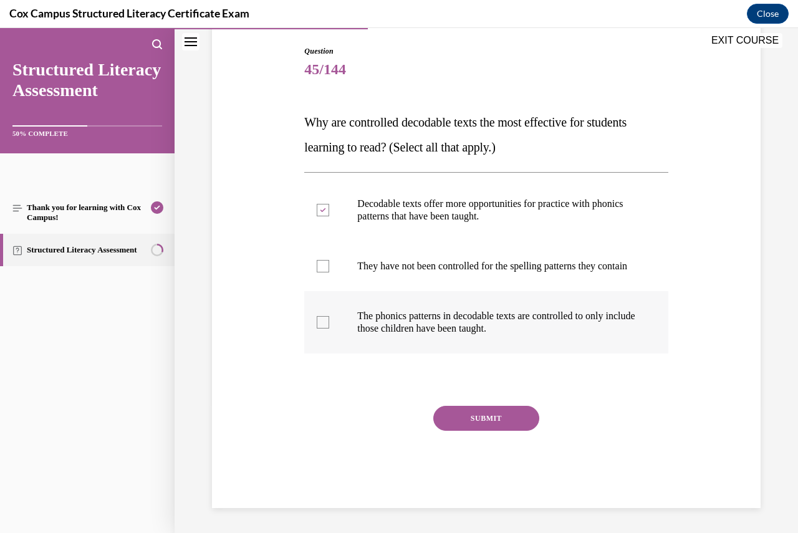
click at [319, 320] on input "The phonics patterns in decodable texts are controlled to only include those ch…" at bounding box center [323, 322] width 12 height 12
checkbox input "true"
click at [459, 413] on button "SUBMIT" at bounding box center [486, 418] width 106 height 25
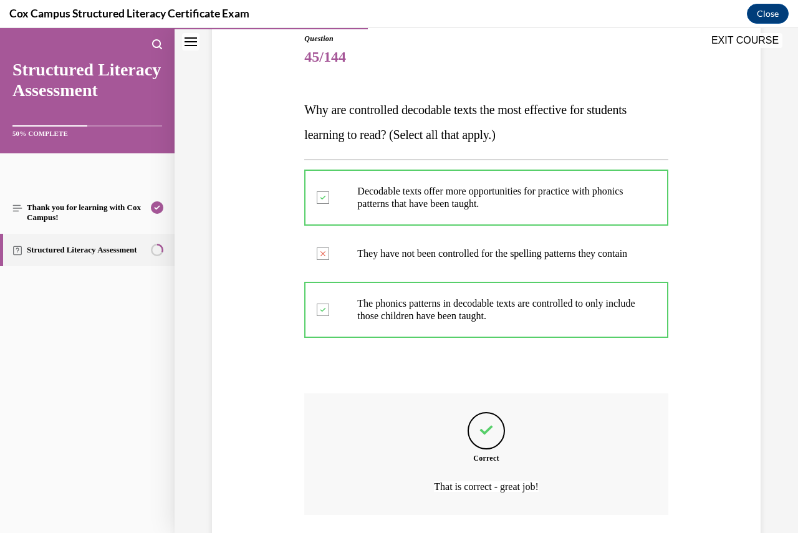
scroll to position [243, 0]
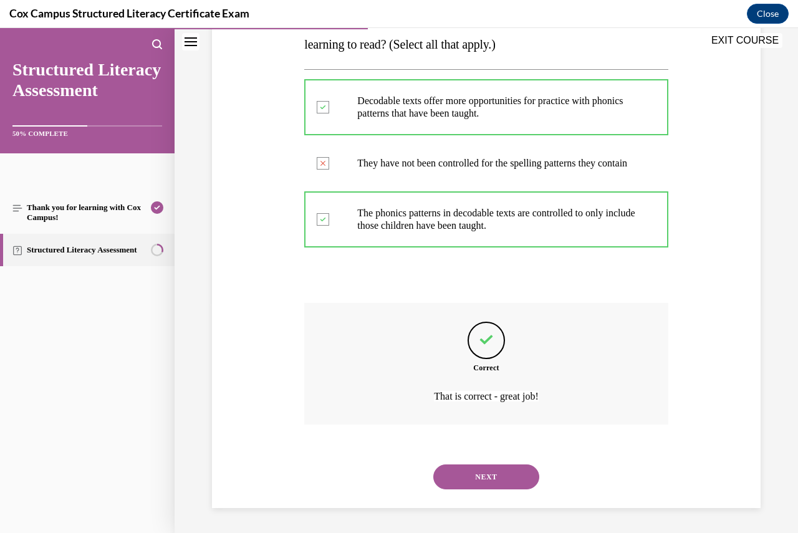
click at [494, 478] on button "NEXT" at bounding box center [486, 477] width 106 height 25
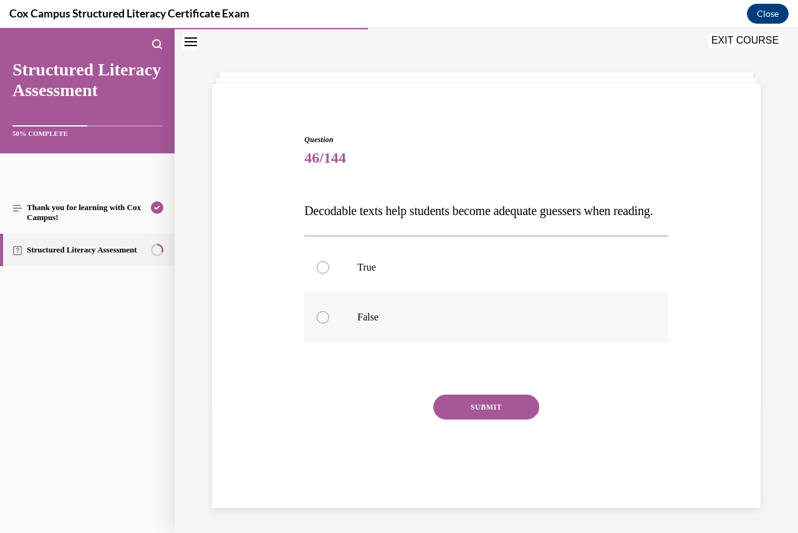
click at [317, 324] on div at bounding box center [323, 317] width 12 height 12
click at [317, 324] on input "False" at bounding box center [323, 317] width 12 height 12
radio input "true"
click at [477, 416] on button "SUBMIT" at bounding box center [486, 407] width 106 height 25
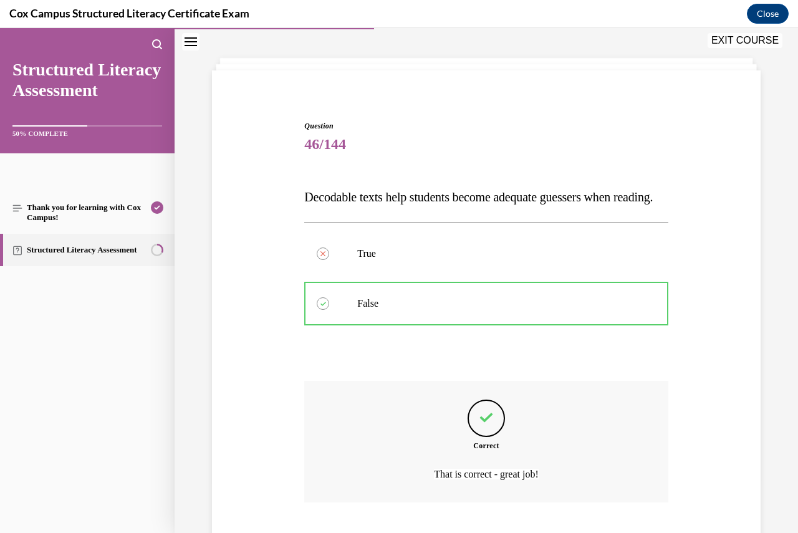
scroll to position [156, 0]
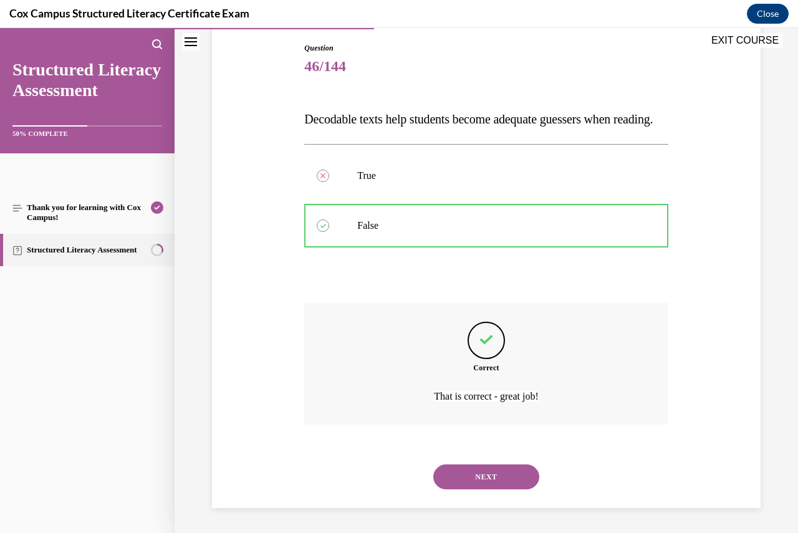
click at [498, 477] on button "NEXT" at bounding box center [486, 477] width 106 height 25
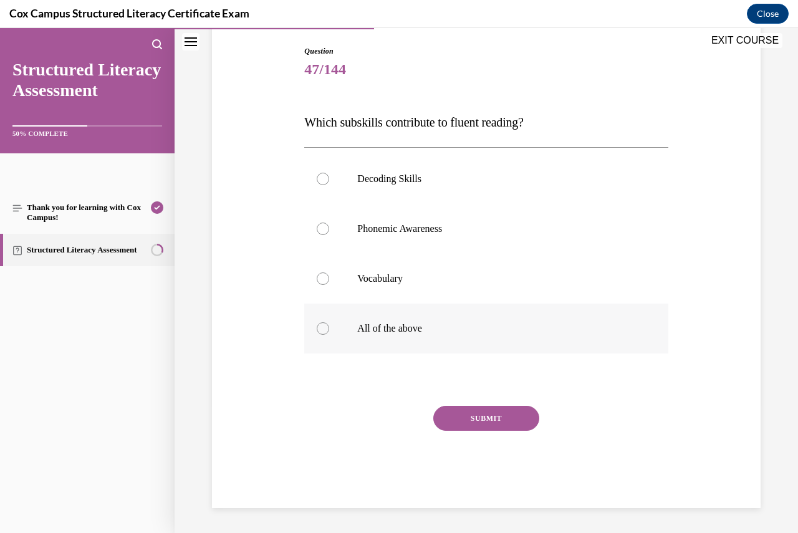
click at [325, 331] on div at bounding box center [323, 328] width 12 height 12
click at [325, 331] on input "All of the above" at bounding box center [323, 328] width 12 height 12
radio input "true"
click at [467, 415] on button "SUBMIT" at bounding box center [486, 418] width 106 height 25
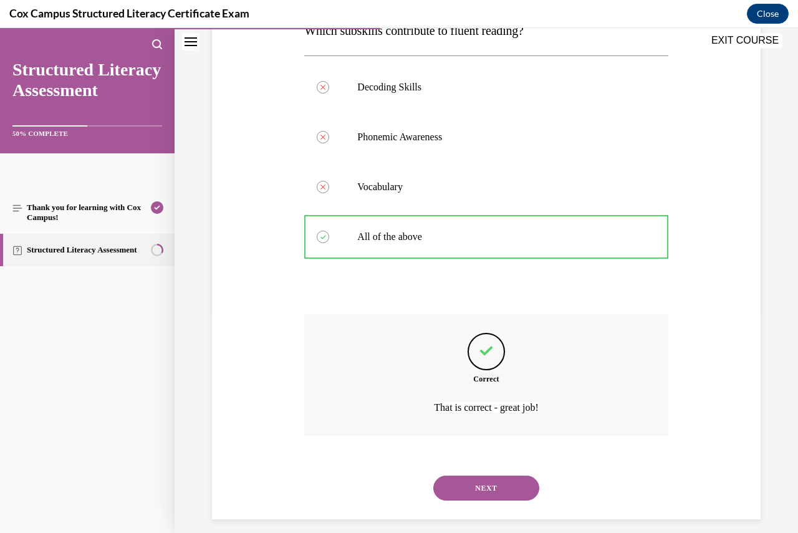
scroll to position [231, 0]
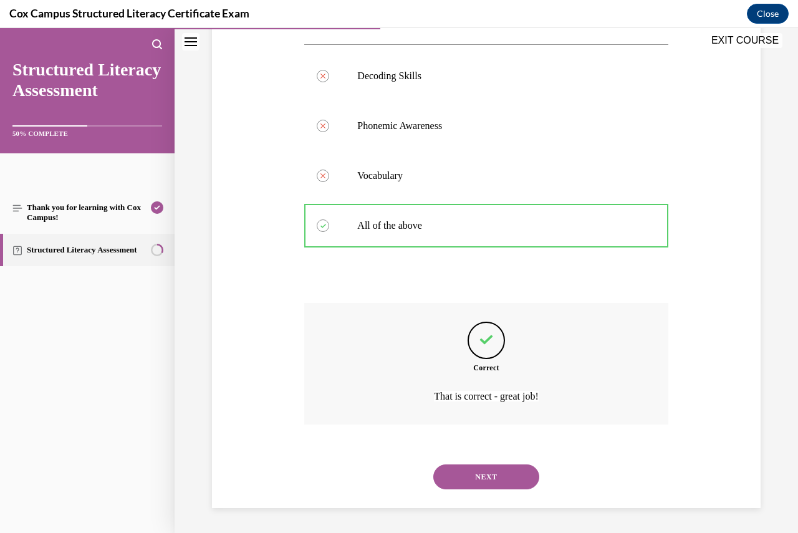
click at [502, 475] on button "NEXT" at bounding box center [486, 477] width 106 height 25
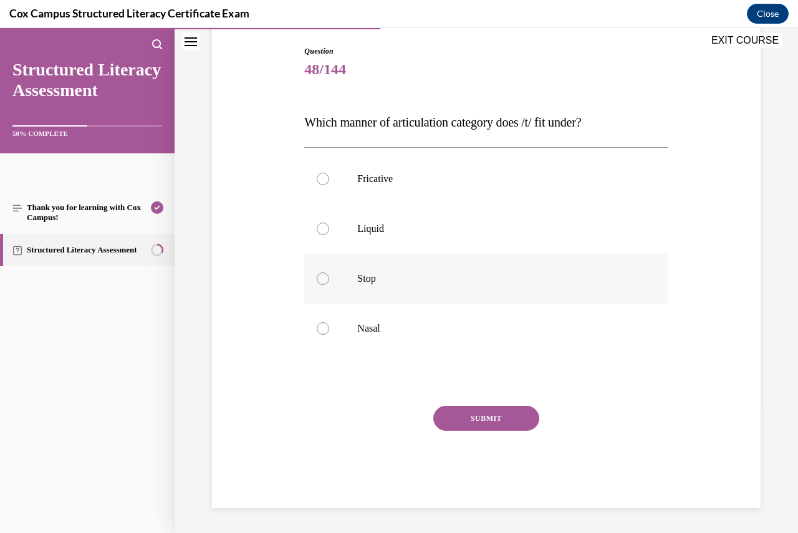
drag, startPoint x: 310, startPoint y: 273, endPoint x: 352, endPoint y: 293, distance: 46.3
click at [311, 273] on label "Stop" at bounding box center [486, 279] width 364 height 50
click at [317, 273] on input "Stop" at bounding box center [323, 279] width 12 height 12
radio input "true"
click at [473, 415] on button "SUBMIT" at bounding box center [486, 418] width 106 height 25
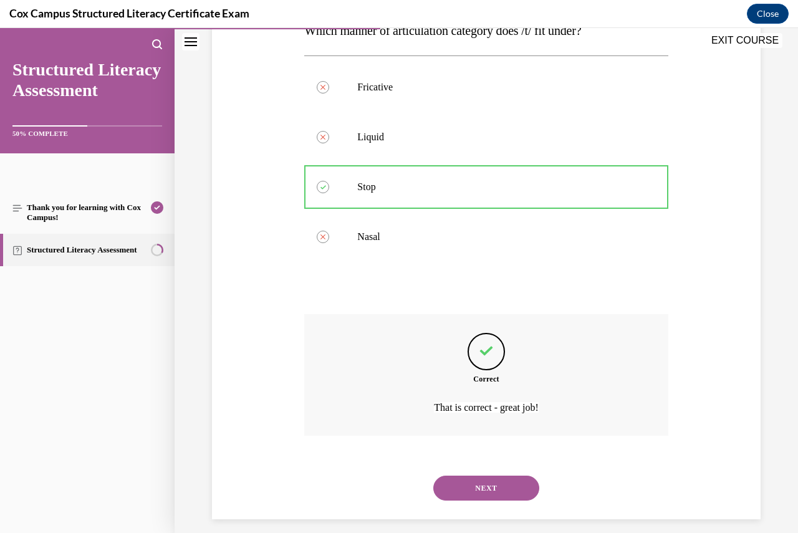
scroll to position [231, 0]
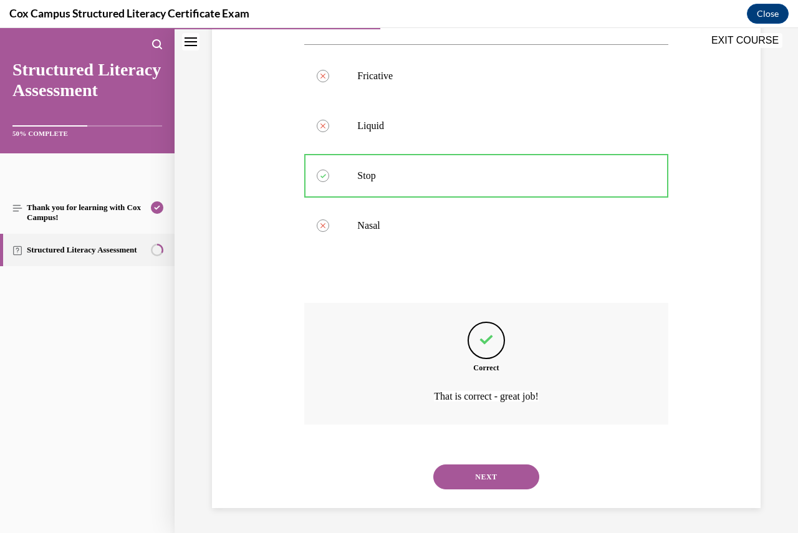
click at [497, 479] on button "NEXT" at bounding box center [486, 477] width 106 height 25
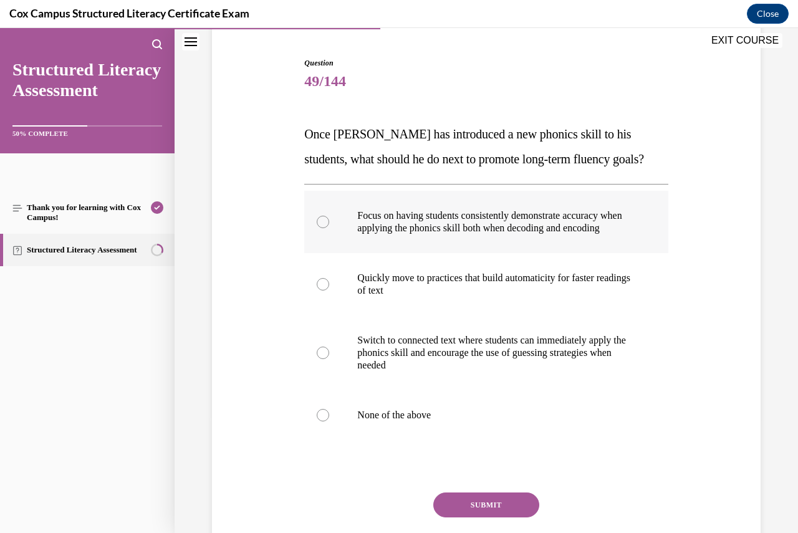
scroll to position [125, 0]
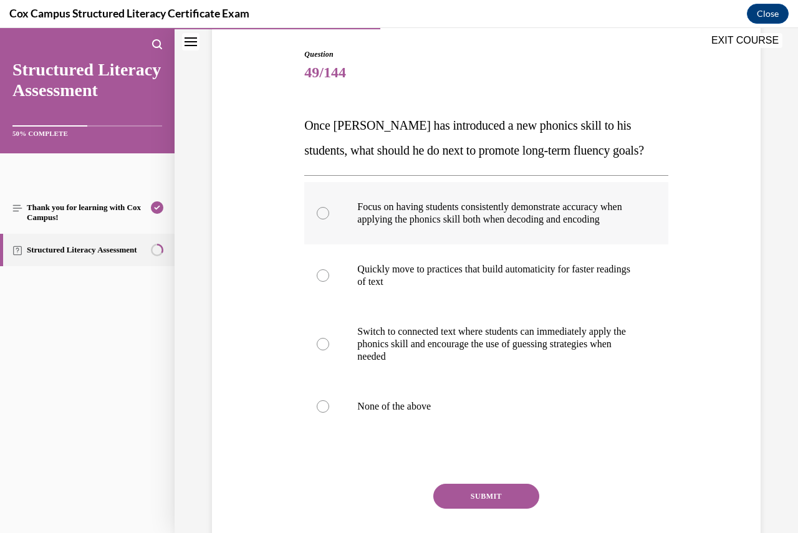
click at [319, 210] on label "Focus on having students consistently demonstrate accuracy when applying the ph…" at bounding box center [486, 213] width 364 height 62
click at [319, 210] on input "Focus on having students consistently demonstrate accuracy when applying the ph…" at bounding box center [323, 213] width 12 height 12
radio input "true"
click at [501, 505] on button "SUBMIT" at bounding box center [486, 496] width 106 height 25
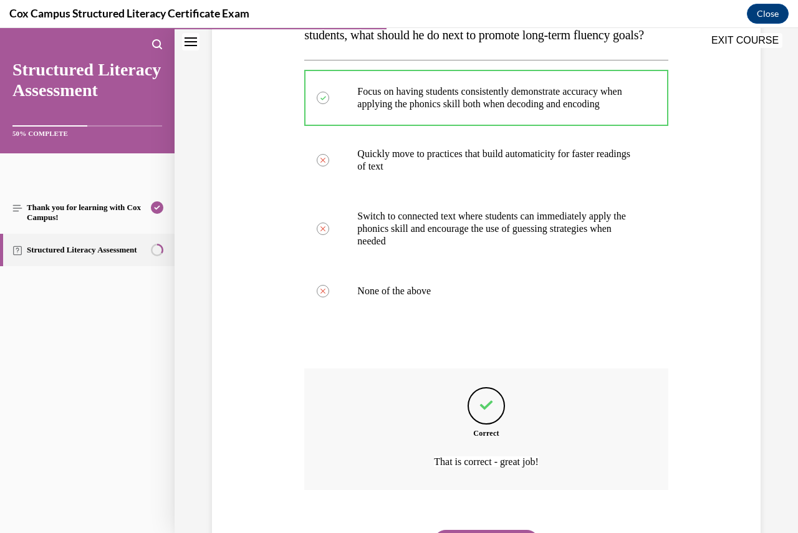
scroll to position [318, 0]
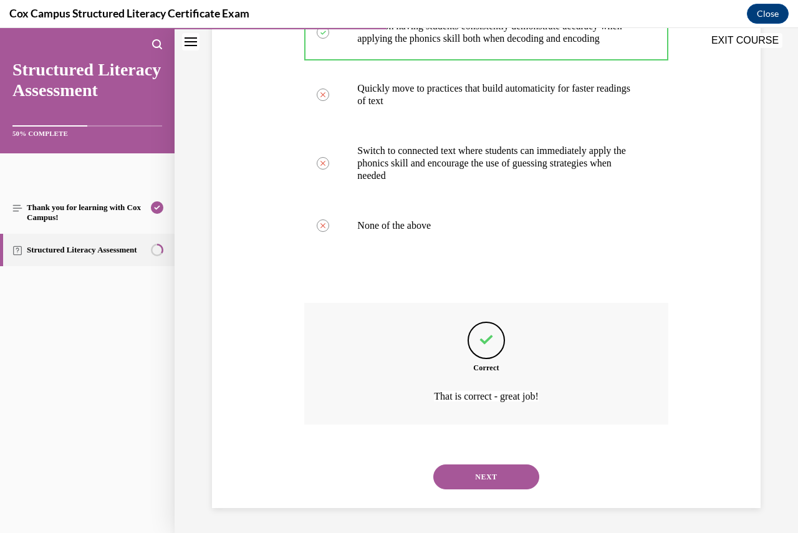
click at [495, 478] on button "NEXT" at bounding box center [486, 477] width 106 height 25
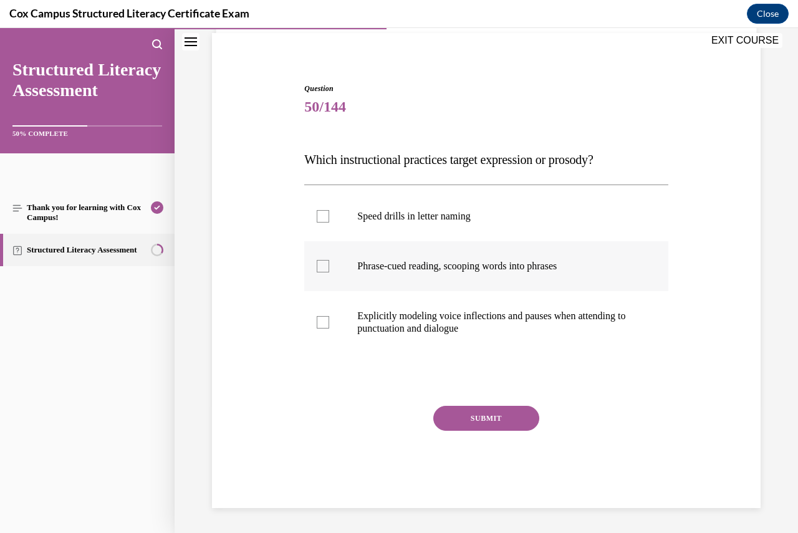
click at [326, 265] on div at bounding box center [323, 266] width 12 height 12
click at [326, 265] on input "Phrase-cued reading, scooping words into phrases" at bounding box center [323, 266] width 12 height 12
checkbox input "true"
click at [487, 418] on button "SUBMIT" at bounding box center [486, 418] width 106 height 25
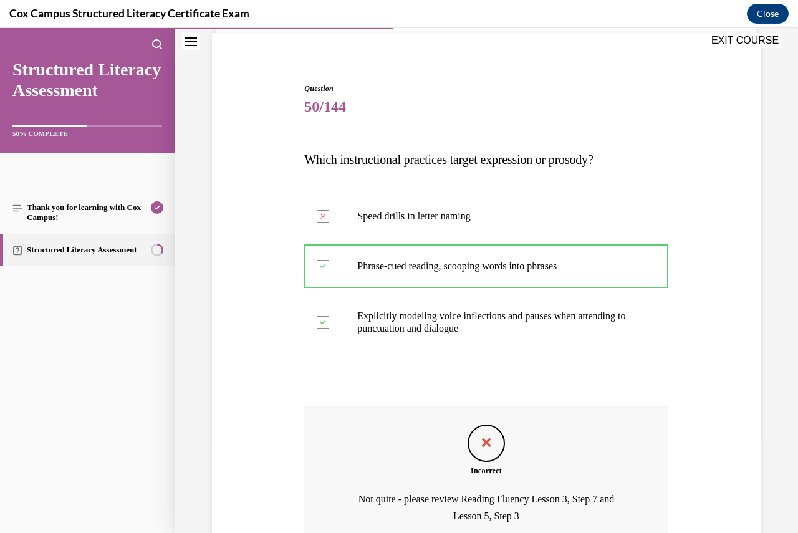
scroll to position [210, 0]
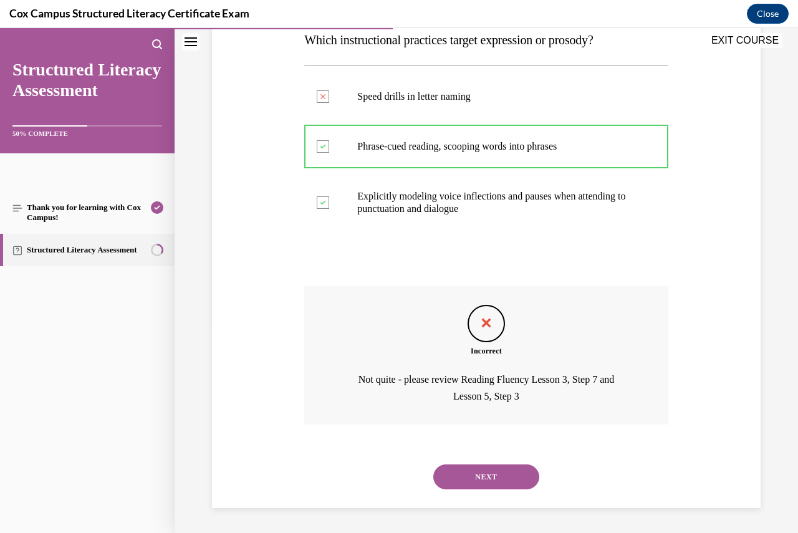
click at [491, 467] on button "NEXT" at bounding box center [486, 477] width 106 height 25
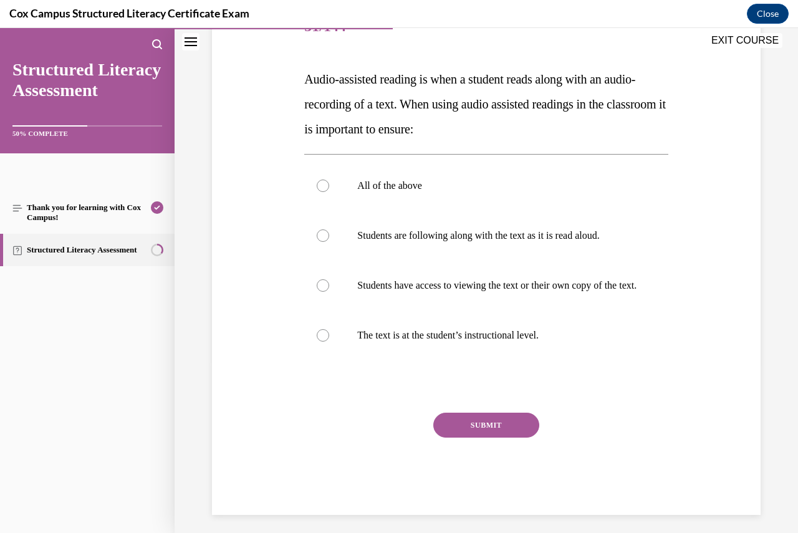
scroll to position [176, 0]
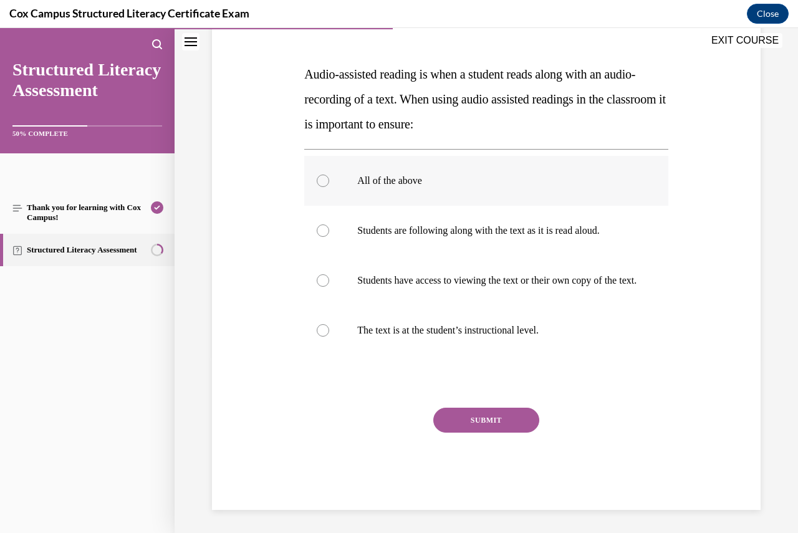
click at [323, 181] on div at bounding box center [323, 181] width 12 height 12
click at [323, 181] on input "All of the above" at bounding box center [323, 181] width 12 height 12
radio input "true"
click at [490, 433] on button "SUBMIT" at bounding box center [486, 420] width 106 height 25
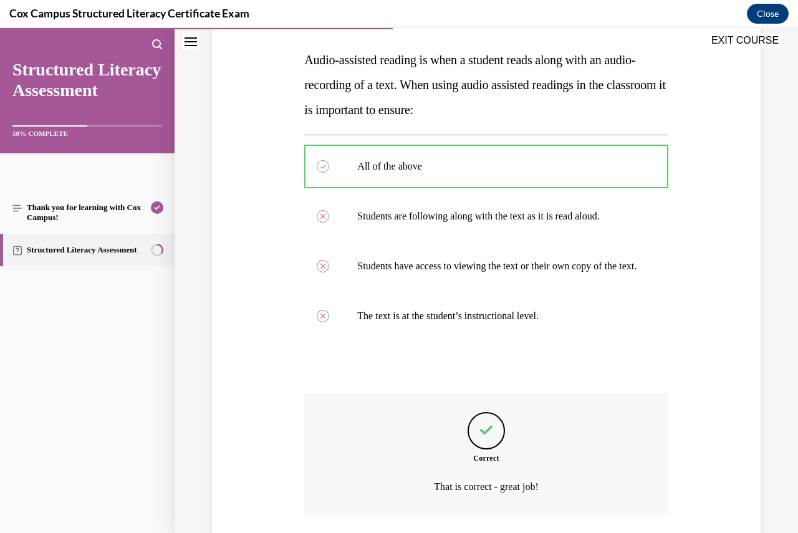
scroll to position [293, 0]
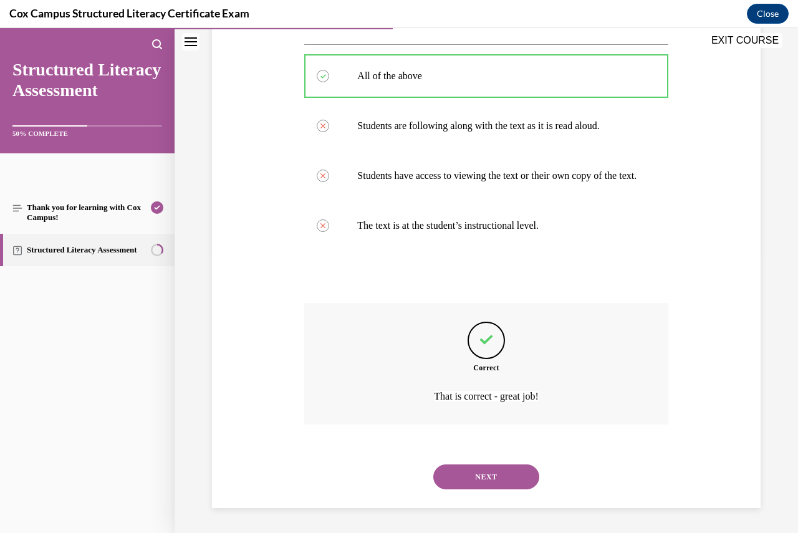
click at [492, 478] on button "NEXT" at bounding box center [486, 477] width 106 height 25
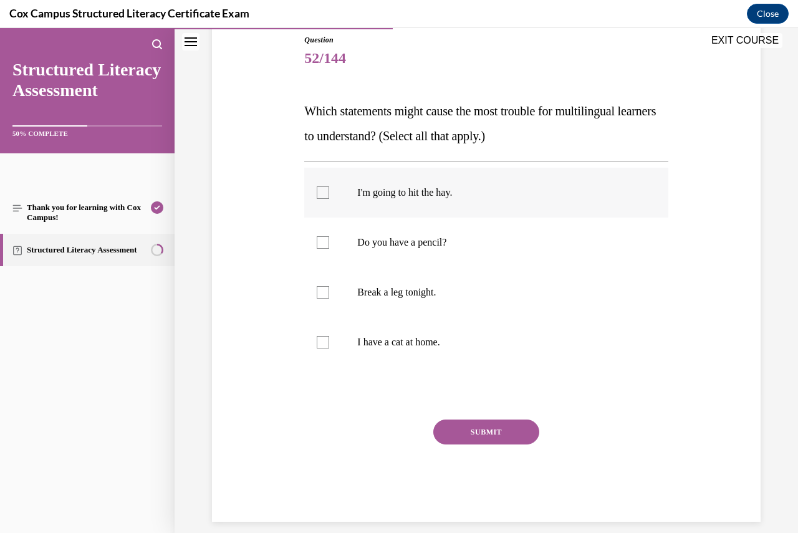
click at [324, 190] on div at bounding box center [323, 192] width 12 height 12
click at [324, 190] on input "I'm going to hit the hay." at bounding box center [323, 192] width 12 height 12
checkbox input "true"
click at [326, 290] on div at bounding box center [323, 292] width 12 height 12
click at [326, 290] on input "Break a leg tonight." at bounding box center [323, 292] width 12 height 12
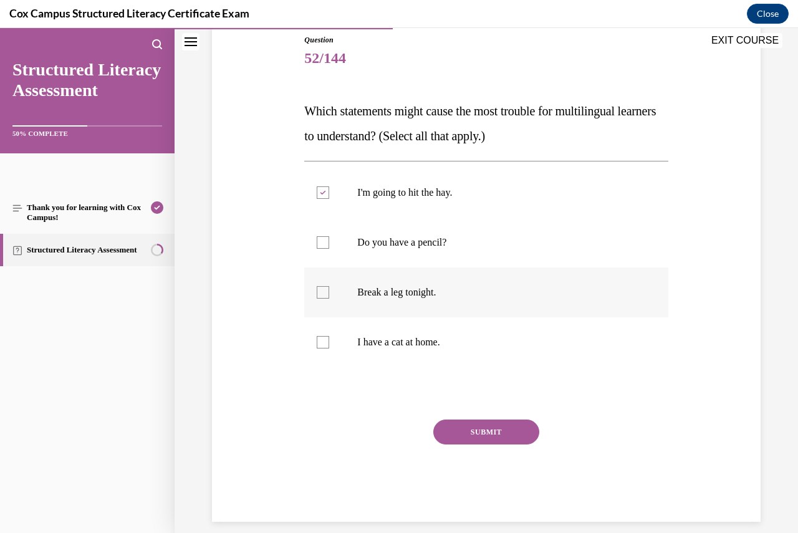
checkbox input "true"
click at [493, 427] on button "SUBMIT" at bounding box center [486, 432] width 106 height 25
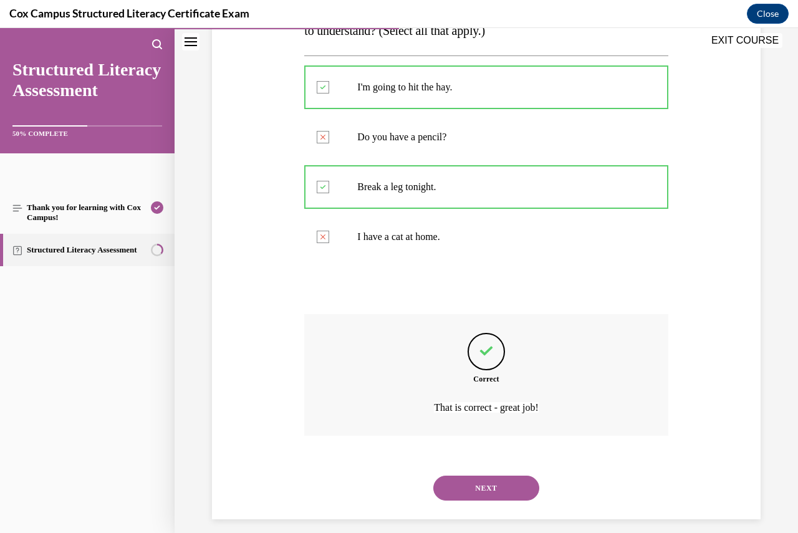
scroll to position [256, 0]
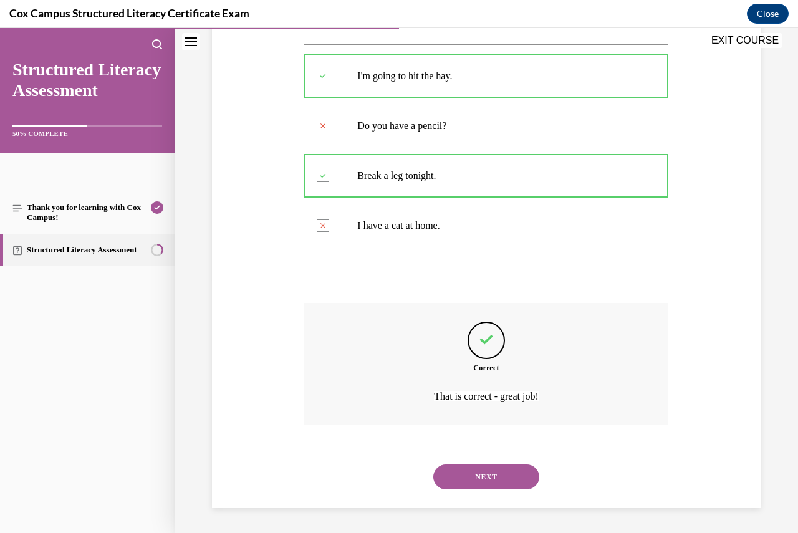
click at [486, 482] on button "NEXT" at bounding box center [486, 477] width 106 height 25
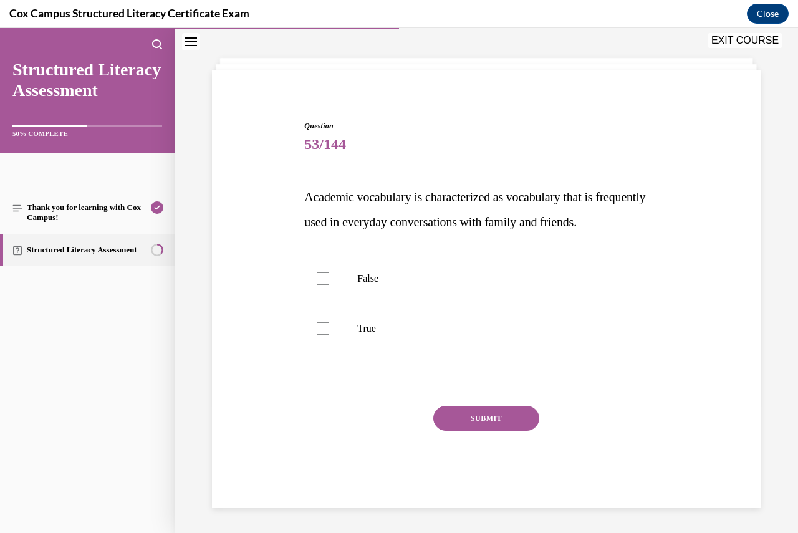
scroll to position [78, 0]
click at [321, 276] on div at bounding box center [323, 279] width 12 height 12
click at [321, 276] on input "False" at bounding box center [323, 279] width 12 height 12
checkbox input "true"
click at [467, 414] on button "SUBMIT" at bounding box center [486, 418] width 106 height 25
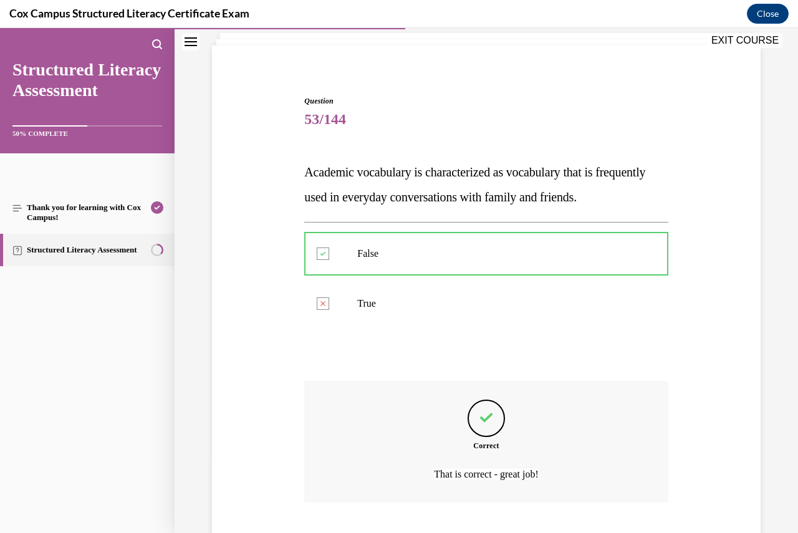
scroll to position [181, 0]
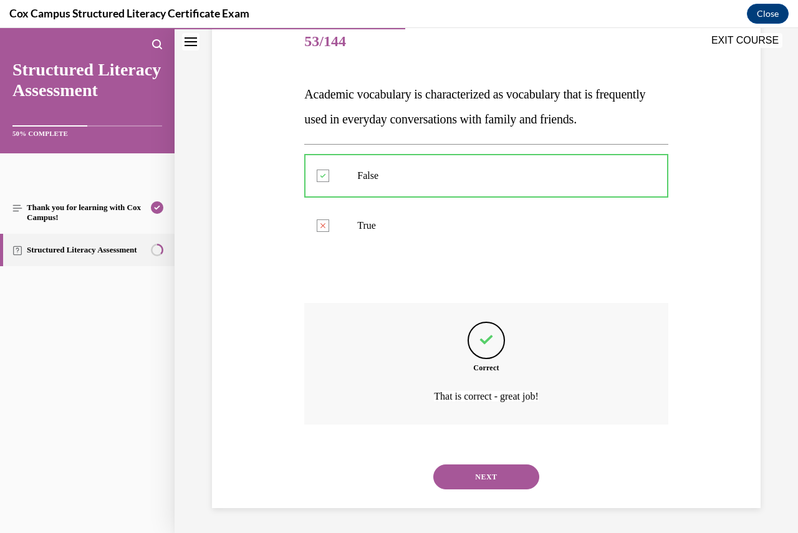
click at [483, 473] on button "NEXT" at bounding box center [486, 477] width 106 height 25
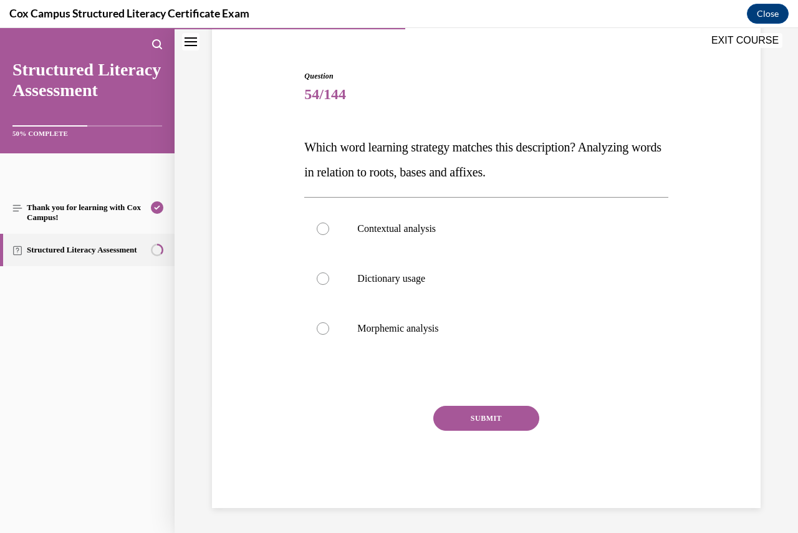
scroll to position [103, 0]
click at [326, 330] on div at bounding box center [323, 328] width 12 height 12
click at [326, 330] on input "Morphemic analysis" at bounding box center [323, 328] width 12 height 12
radio input "true"
click at [470, 415] on button "SUBMIT" at bounding box center [486, 418] width 106 height 25
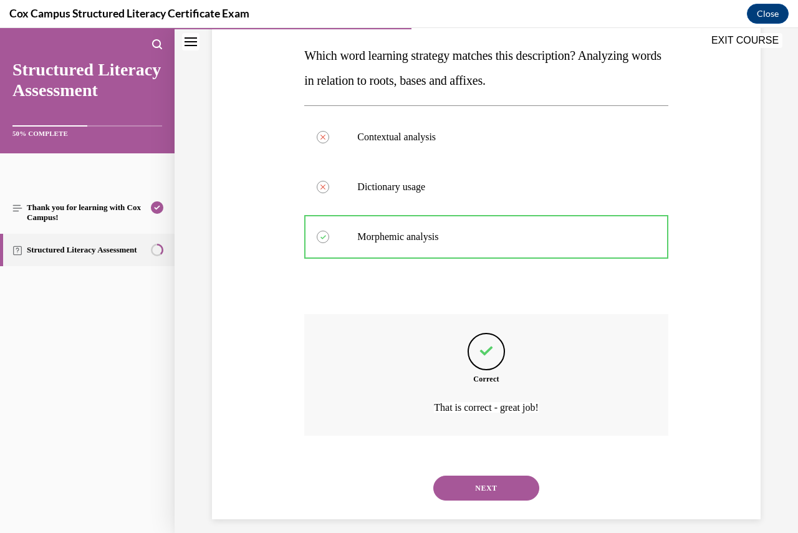
scroll to position [206, 0]
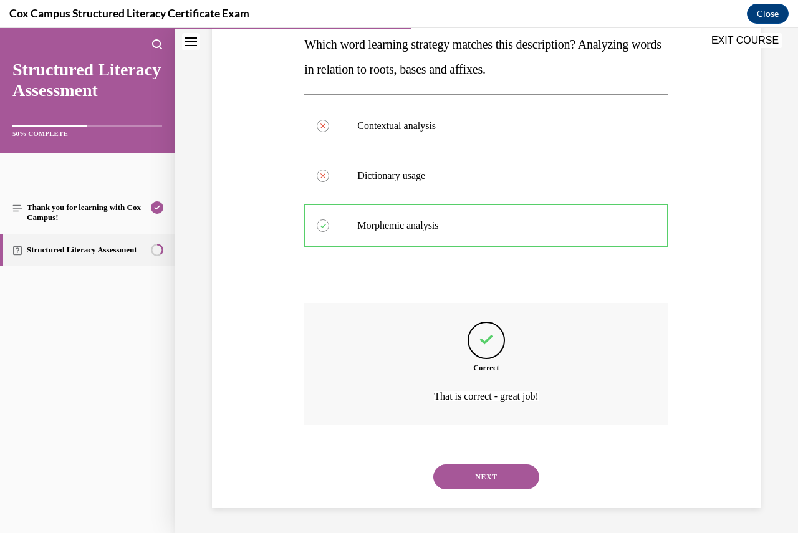
click at [480, 474] on button "NEXT" at bounding box center [486, 477] width 106 height 25
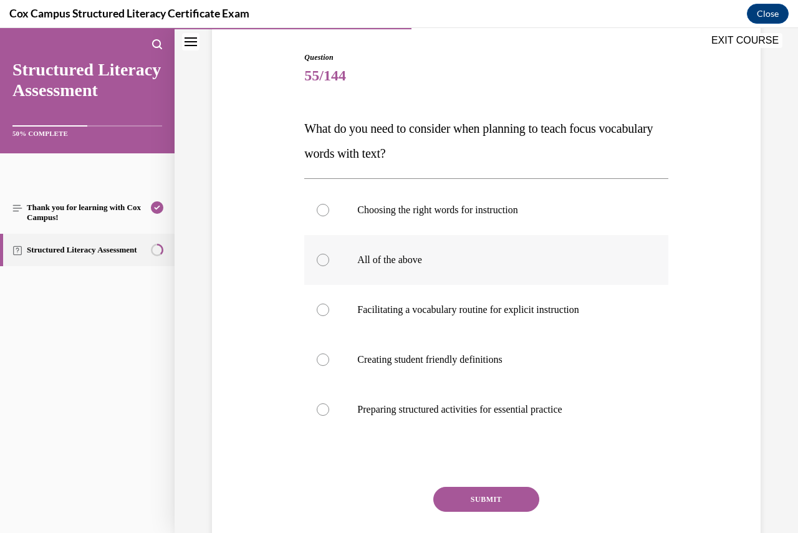
scroll to position [125, 0]
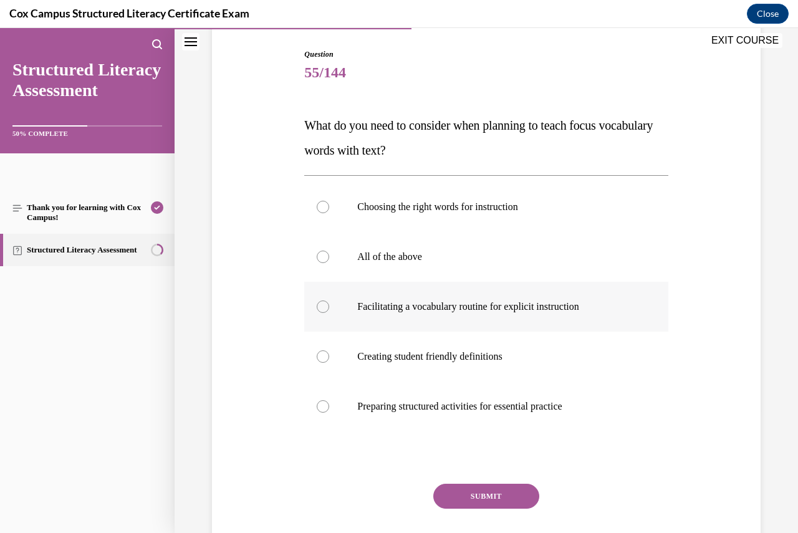
drag, startPoint x: 320, startPoint y: 259, endPoint x: 379, endPoint y: 299, distance: 71.8
click at [320, 258] on div at bounding box center [323, 257] width 12 height 12
click at [320, 258] on input "All of the above" at bounding box center [323, 257] width 12 height 12
radio input "true"
click at [483, 490] on button "SUBMIT" at bounding box center [486, 496] width 106 height 25
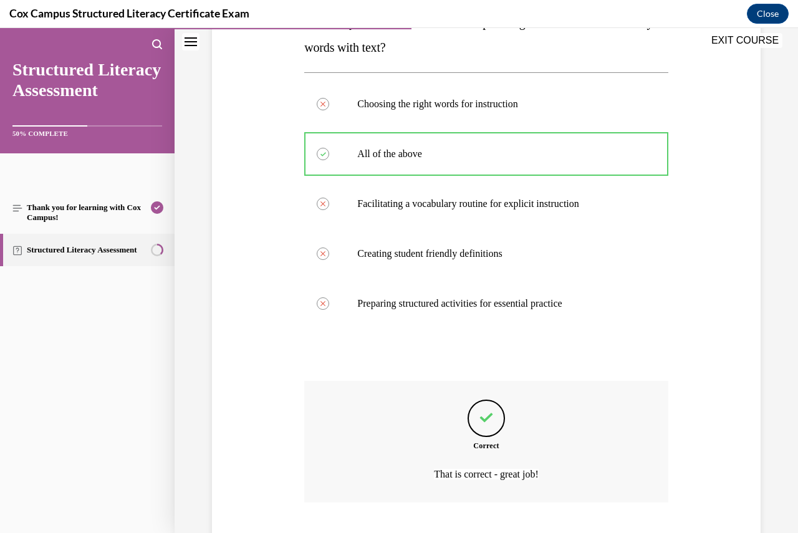
scroll to position [306, 0]
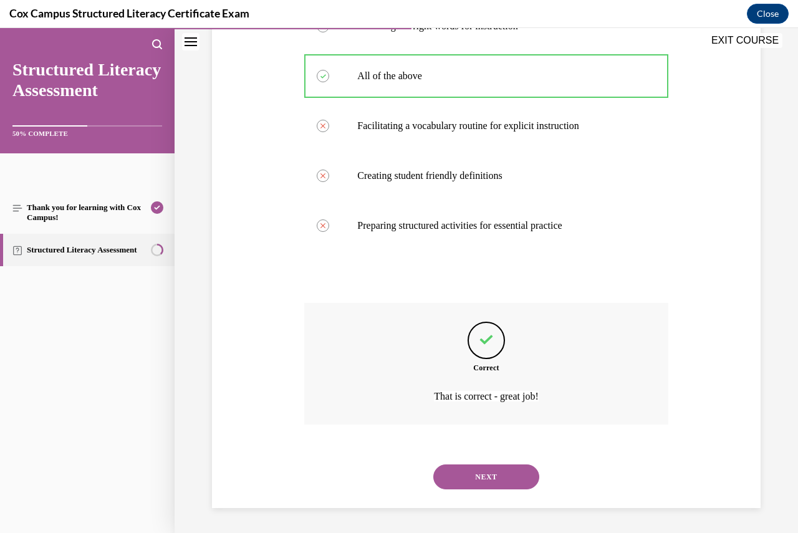
click at [472, 473] on button "NEXT" at bounding box center [486, 477] width 106 height 25
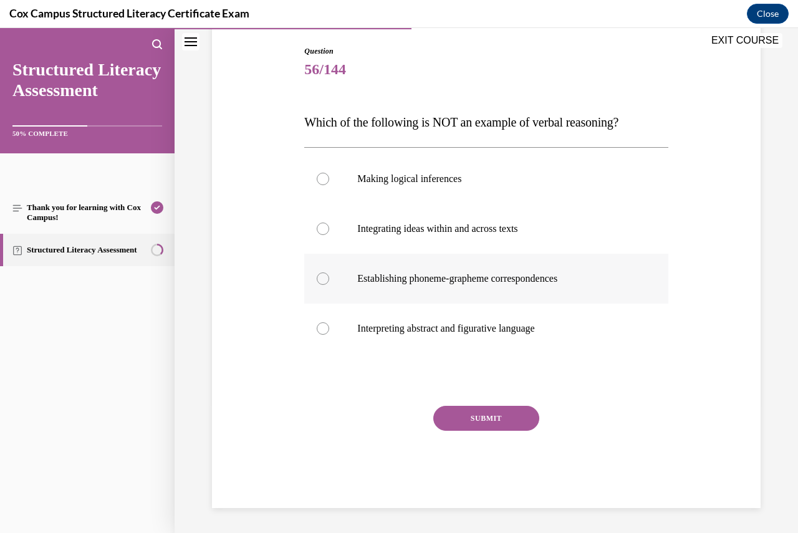
click at [321, 278] on div at bounding box center [323, 279] width 12 height 12
click at [321, 278] on input "Establishing phoneme-grapheme correspondences" at bounding box center [323, 279] width 12 height 12
radio input "true"
click at [485, 415] on button "SUBMIT" at bounding box center [486, 418] width 106 height 25
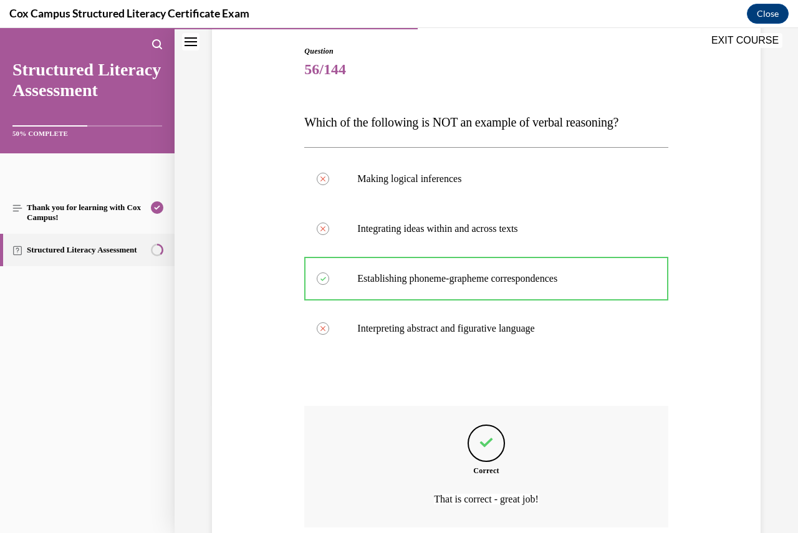
scroll to position [231, 0]
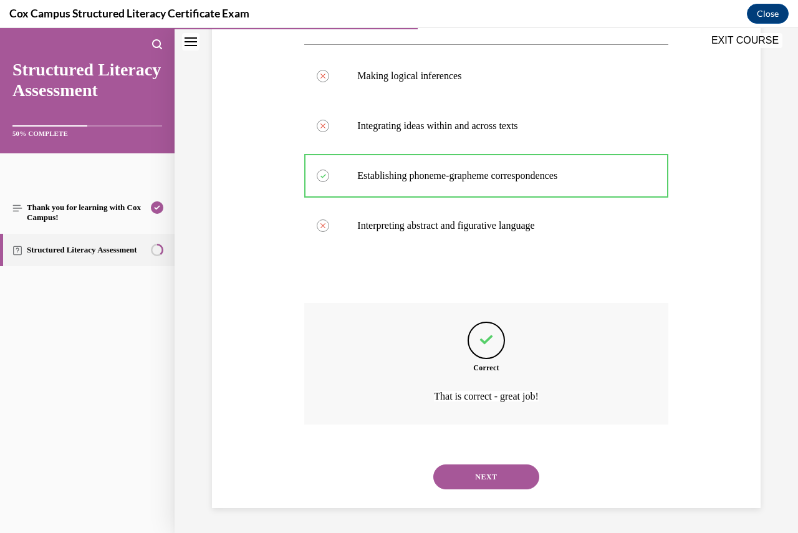
click at [462, 477] on button "NEXT" at bounding box center [486, 477] width 106 height 25
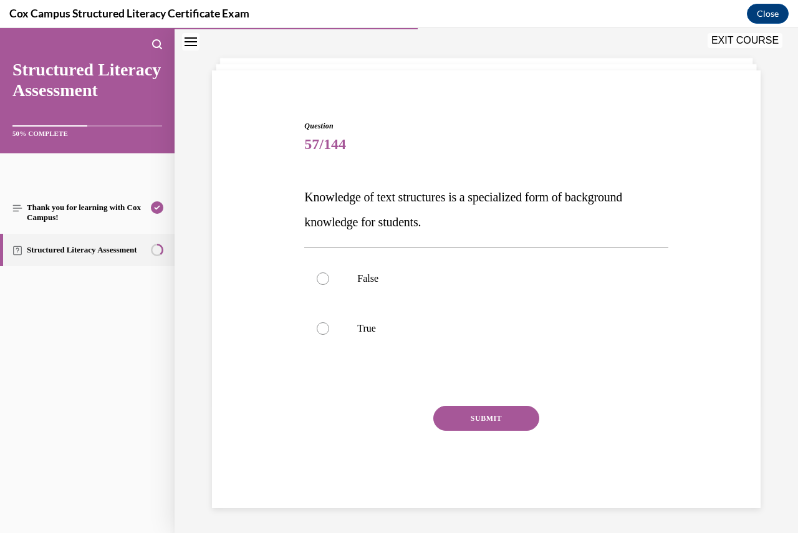
scroll to position [53, 0]
click at [322, 276] on div at bounding box center [323, 279] width 12 height 12
click at [322, 276] on input "False" at bounding box center [323, 279] width 12 height 12
radio input "true"
click at [327, 329] on div at bounding box center [323, 328] width 12 height 12
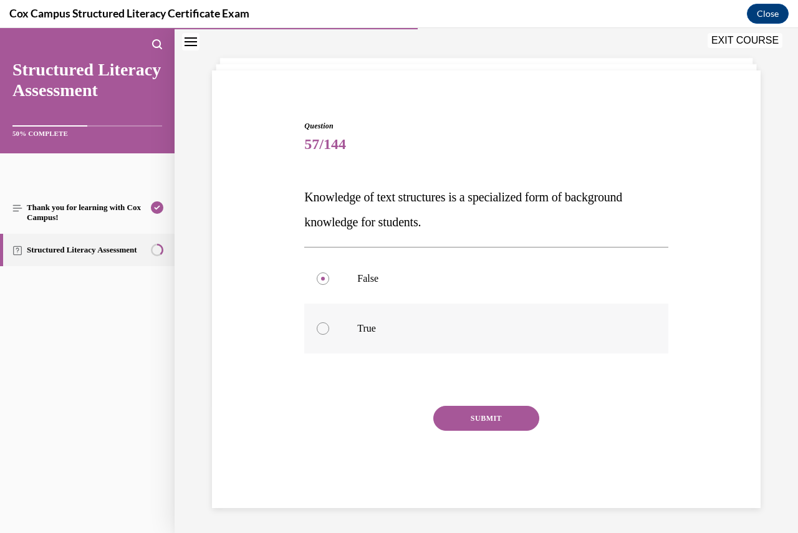
click at [327, 329] on input "True" at bounding box center [323, 328] width 12 height 12
radio input "true"
click at [486, 416] on button "SUBMIT" at bounding box center [486, 418] width 106 height 25
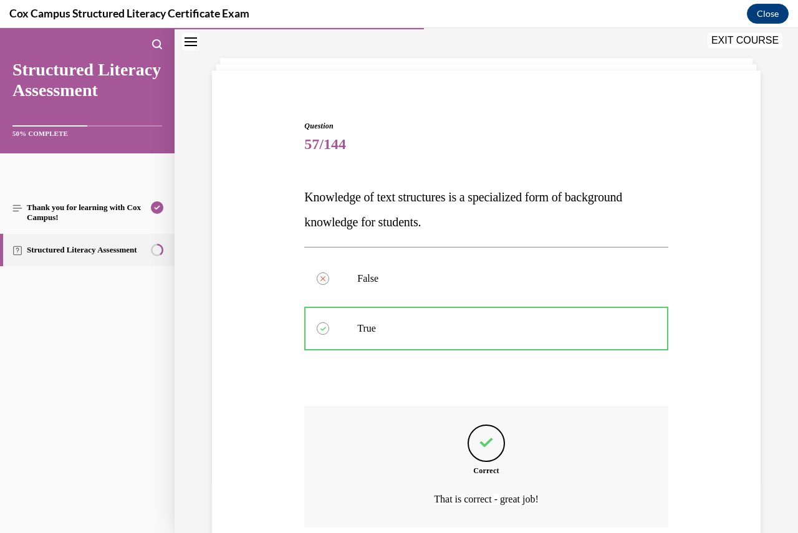
scroll to position [156, 0]
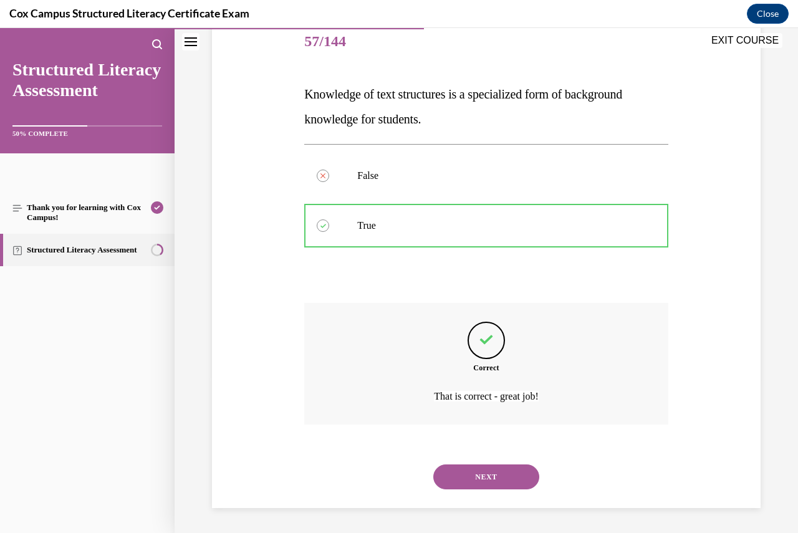
click at [473, 480] on button "NEXT" at bounding box center [486, 477] width 106 height 25
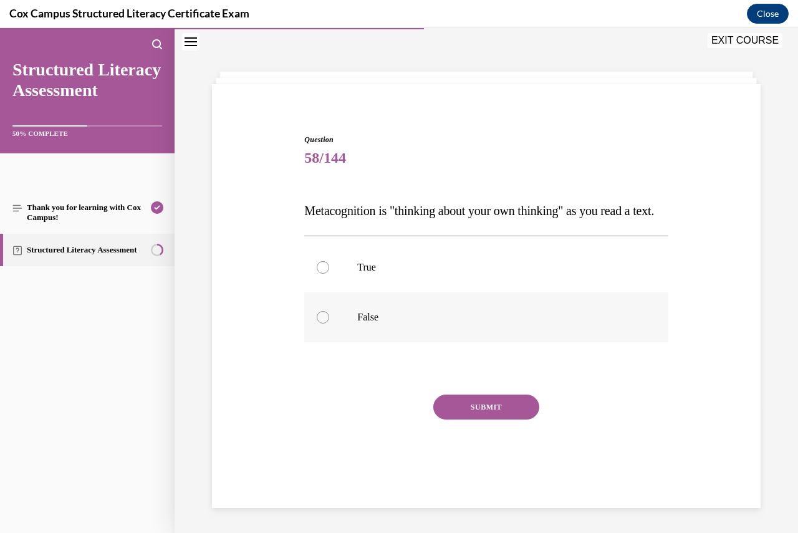
drag, startPoint x: 321, startPoint y: 267, endPoint x: 354, endPoint y: 306, distance: 51.3
click at [322, 267] on label "True" at bounding box center [486, 268] width 364 height 50
click at [322, 267] on input "True" at bounding box center [323, 267] width 12 height 12
radio input "true"
click at [488, 418] on button "SUBMIT" at bounding box center [486, 407] width 106 height 25
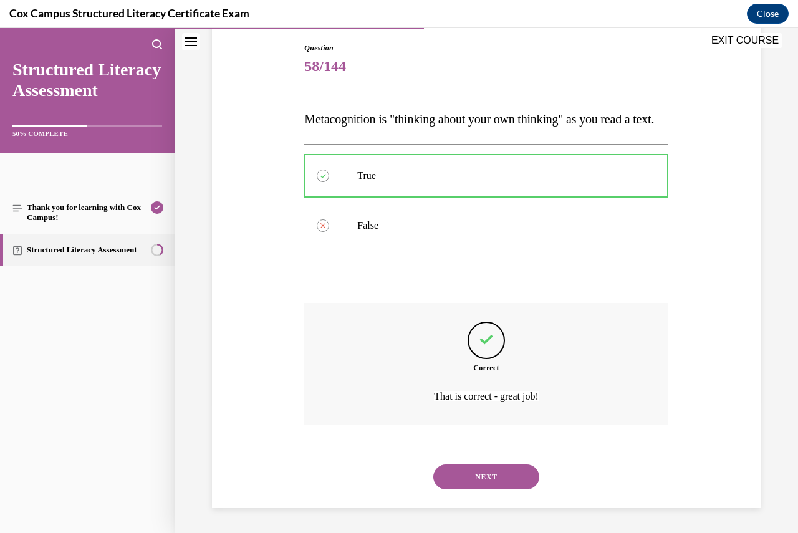
scroll to position [156, 0]
click at [491, 473] on button "NEXT" at bounding box center [486, 477] width 106 height 25
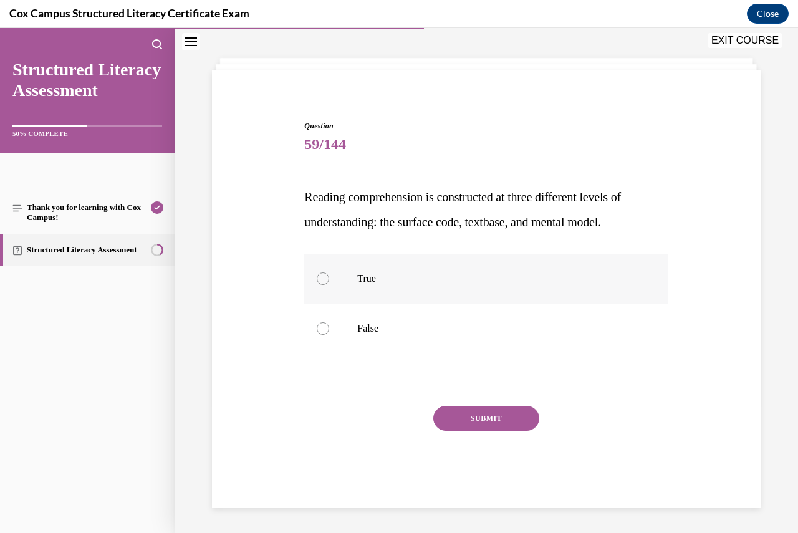
click at [317, 277] on div at bounding box center [323, 279] width 12 height 12
click at [317, 277] on input "True" at bounding box center [323, 279] width 12 height 12
radio input "true"
click at [465, 423] on button "SUBMIT" at bounding box center [486, 418] width 106 height 25
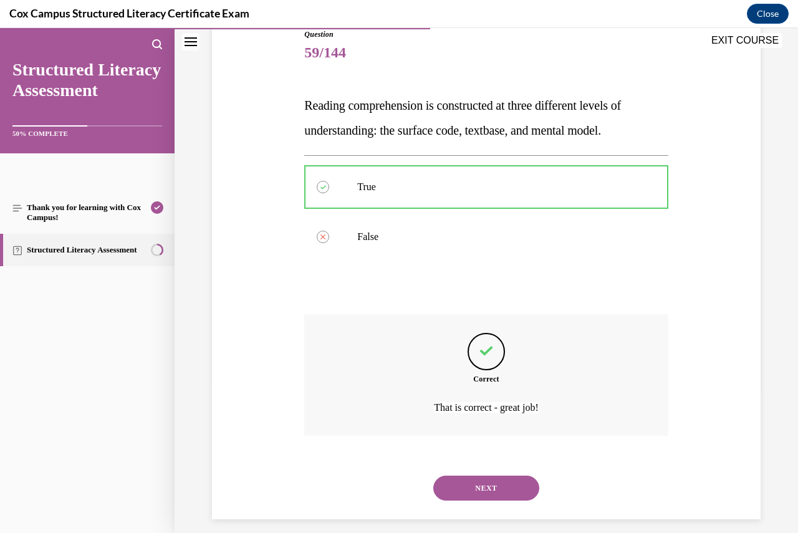
scroll to position [156, 0]
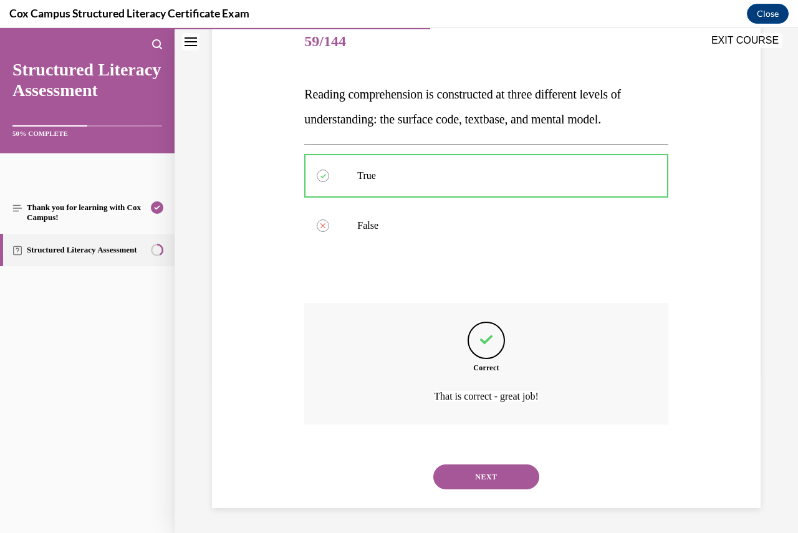
click at [506, 476] on button "NEXT" at bounding box center [486, 477] width 106 height 25
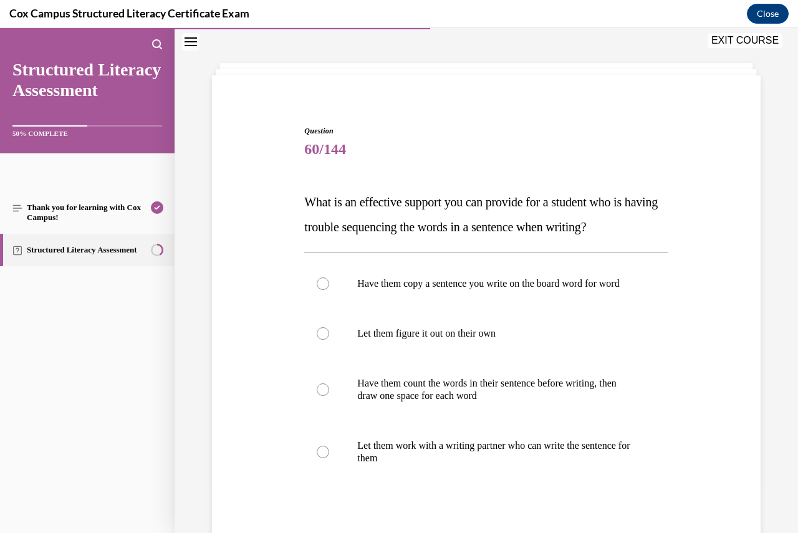
scroll to position [62, 0]
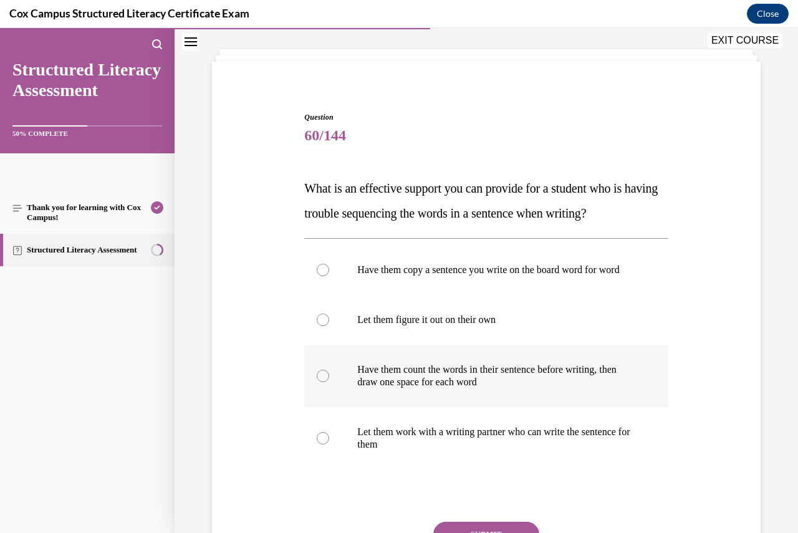
click at [326, 382] on div at bounding box center [323, 376] width 12 height 12
click at [326, 382] on input "Have them count the words in their sentence before writing, then draw one space…" at bounding box center [323, 376] width 12 height 12
radio input "true"
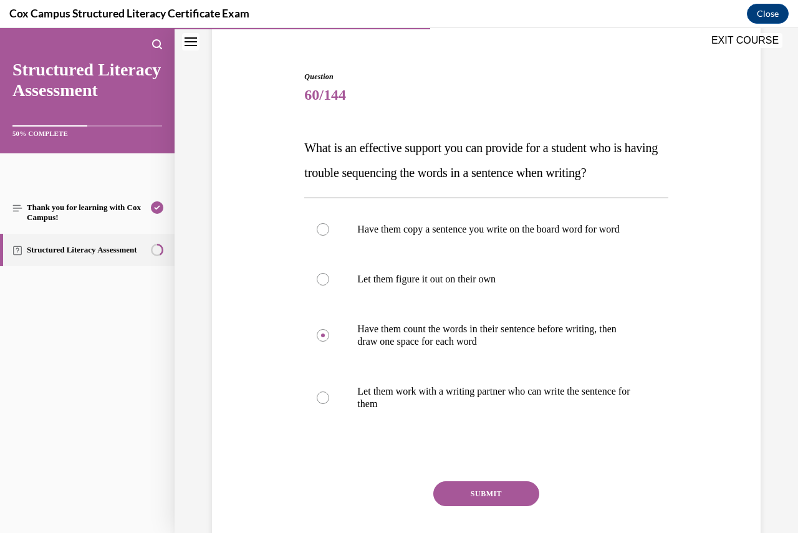
scroll to position [186, 0]
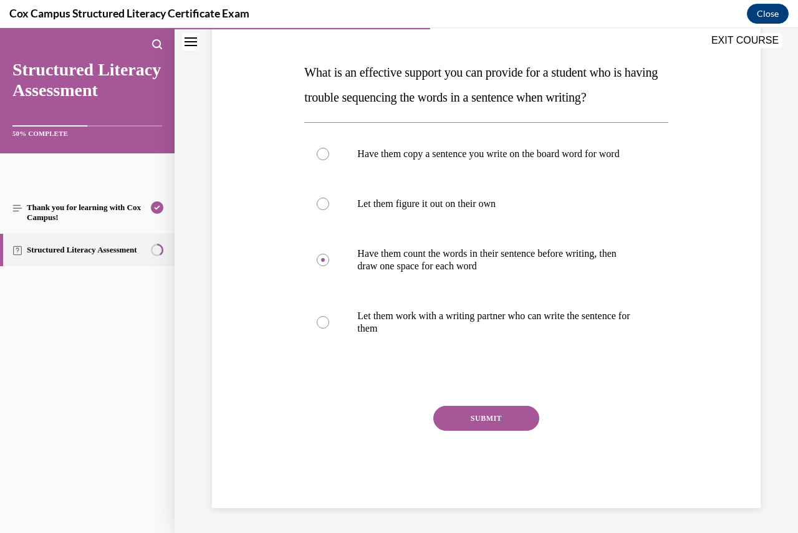
click at [496, 423] on button "SUBMIT" at bounding box center [486, 418] width 106 height 25
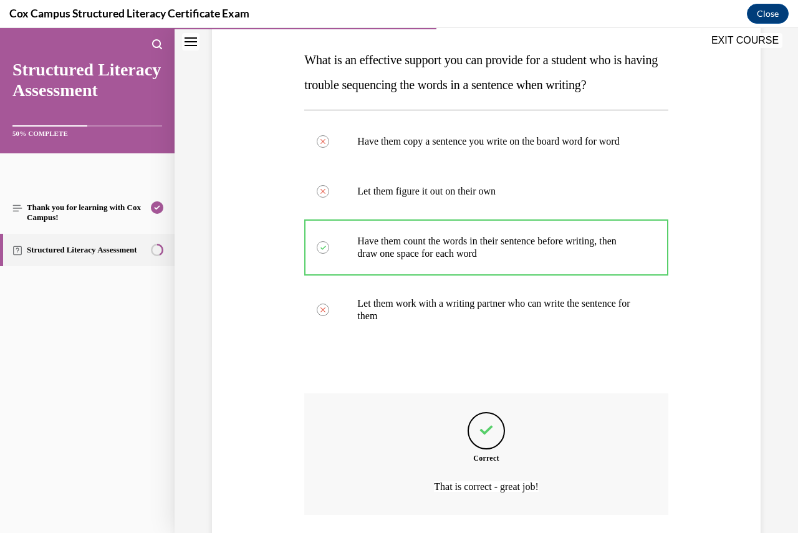
scroll to position [293, 0]
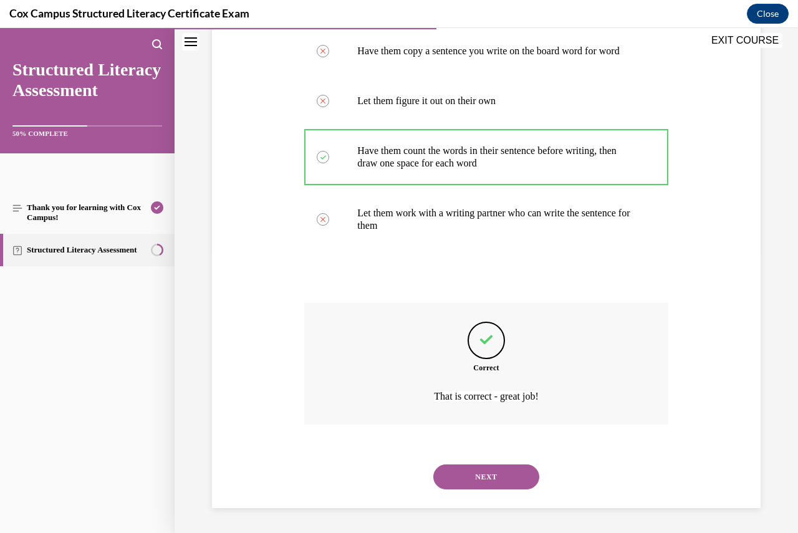
click at [489, 477] on button "NEXT" at bounding box center [486, 477] width 106 height 25
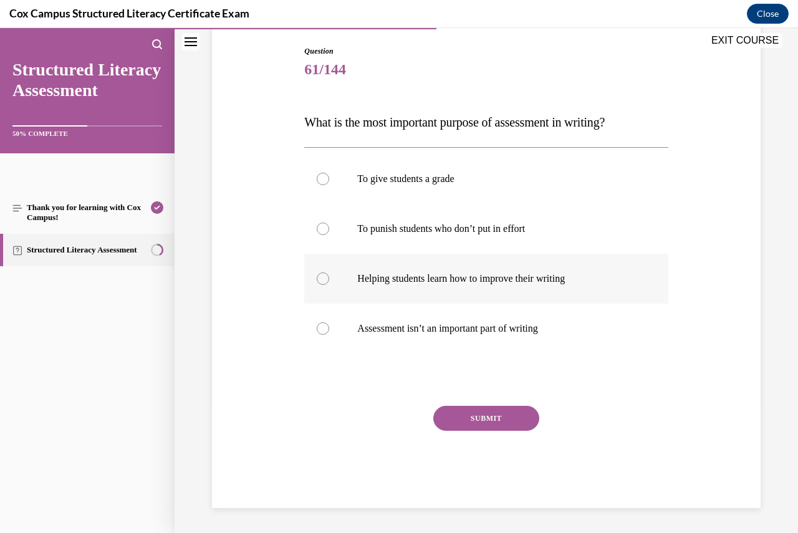
click at [327, 278] on div at bounding box center [323, 279] width 12 height 12
click at [327, 278] on input "Helping students learn how to improve their writing" at bounding box center [323, 279] width 12 height 12
radio input "true"
click at [498, 415] on button "SUBMIT" at bounding box center [486, 418] width 106 height 25
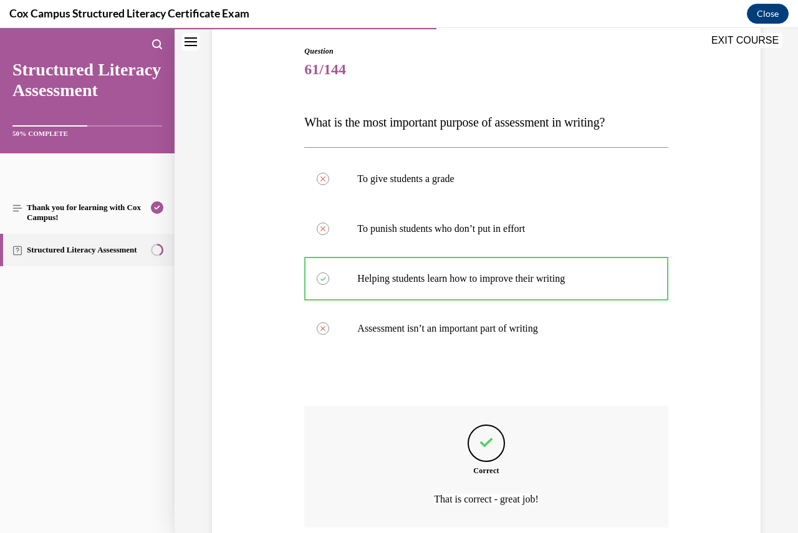
scroll to position [231, 0]
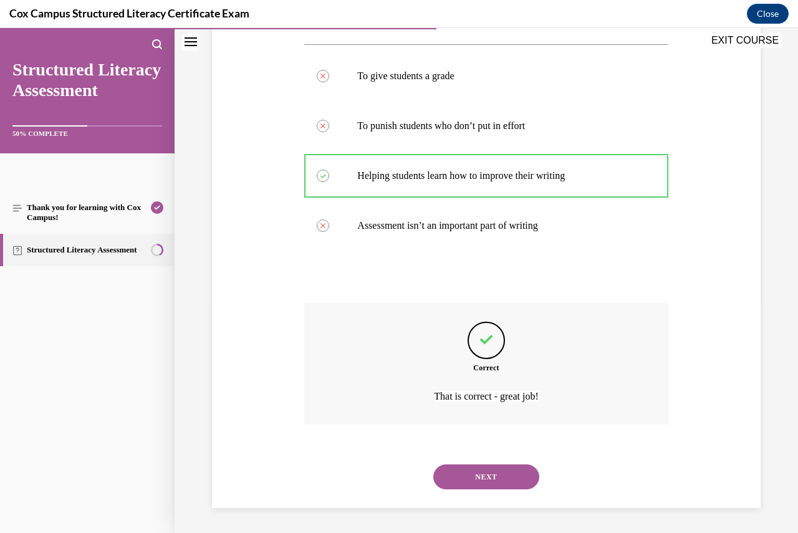
click at [496, 473] on button "NEXT" at bounding box center [486, 477] width 106 height 25
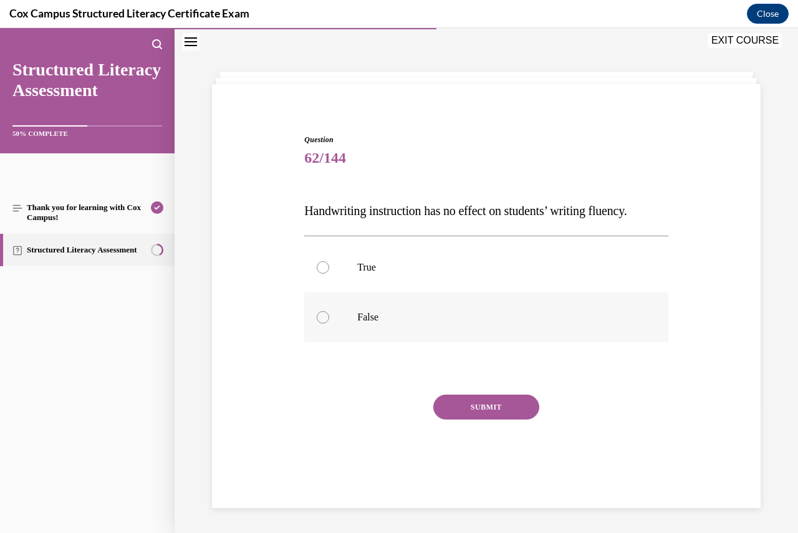
click at [330, 326] on label "False" at bounding box center [486, 318] width 364 height 50
click at [329, 324] on input "False" at bounding box center [323, 317] width 12 height 12
radio input "true"
click at [479, 418] on button "SUBMIT" at bounding box center [486, 407] width 106 height 25
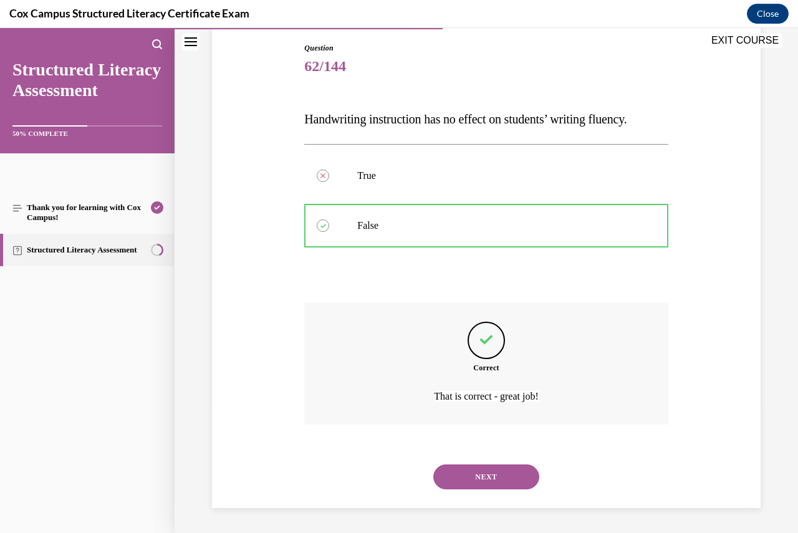
scroll to position [156, 0]
click at [475, 474] on button "NEXT" at bounding box center [486, 477] width 106 height 25
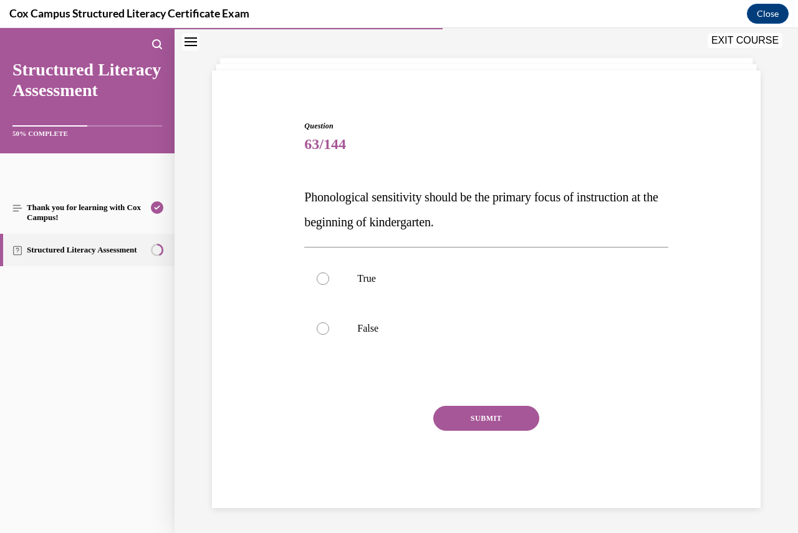
scroll to position [53, 0]
click at [322, 331] on div at bounding box center [323, 328] width 12 height 12
click at [322, 331] on input "False" at bounding box center [323, 328] width 12 height 12
radio input "true"
click at [477, 423] on button "SUBMIT" at bounding box center [486, 418] width 106 height 25
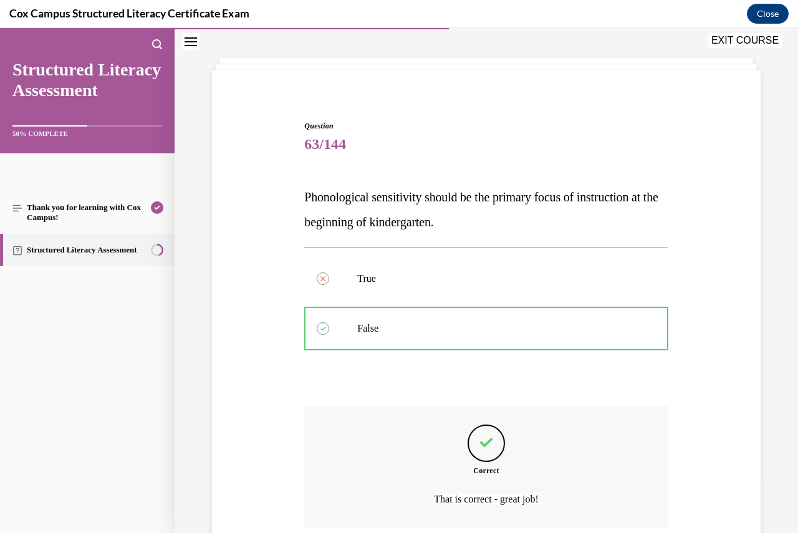
scroll to position [156, 0]
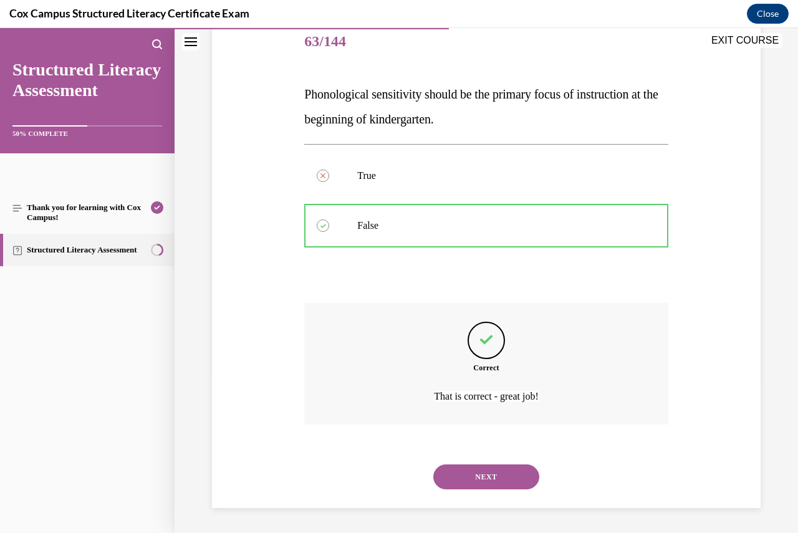
click at [475, 472] on button "NEXT" at bounding box center [486, 477] width 106 height 25
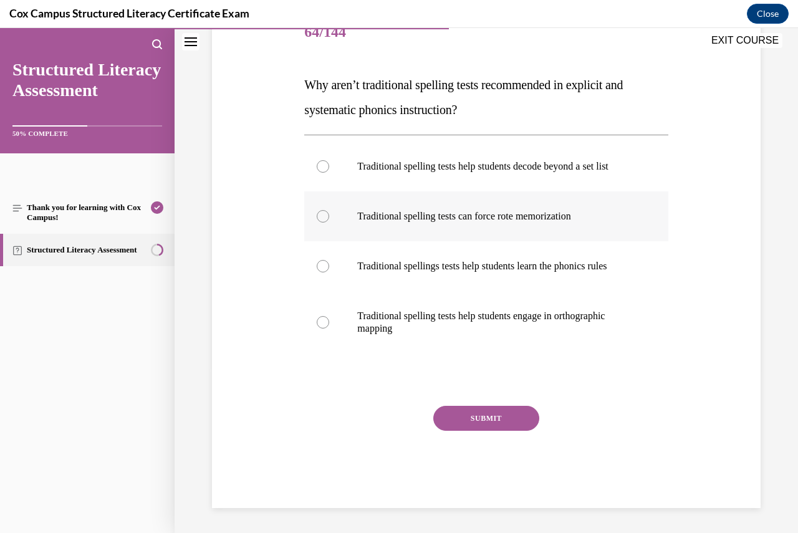
scroll to position [186, 0]
click at [324, 210] on div at bounding box center [323, 216] width 12 height 12
click at [324, 210] on input "Traditional spelling tests can force rote memorization" at bounding box center [323, 216] width 12 height 12
radio input "true"
click at [495, 417] on button "SUBMIT" at bounding box center [486, 418] width 106 height 25
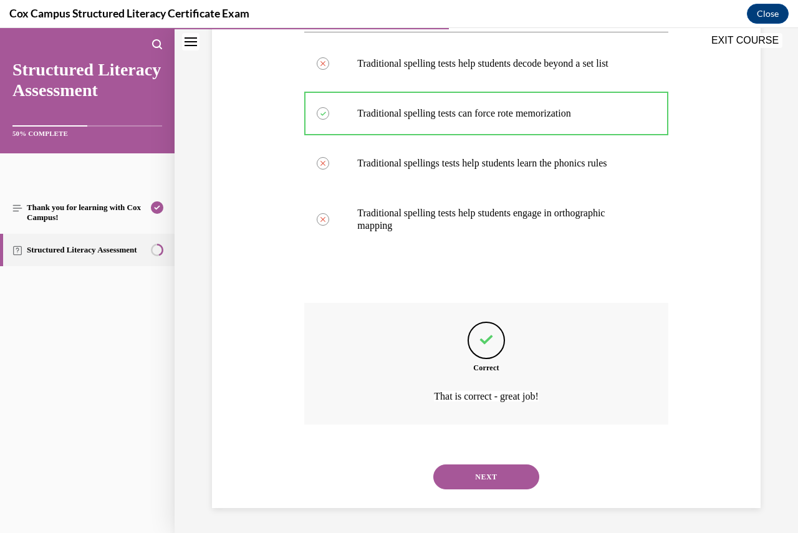
scroll to position [293, 0]
click at [510, 473] on button "NEXT" at bounding box center [486, 477] width 106 height 25
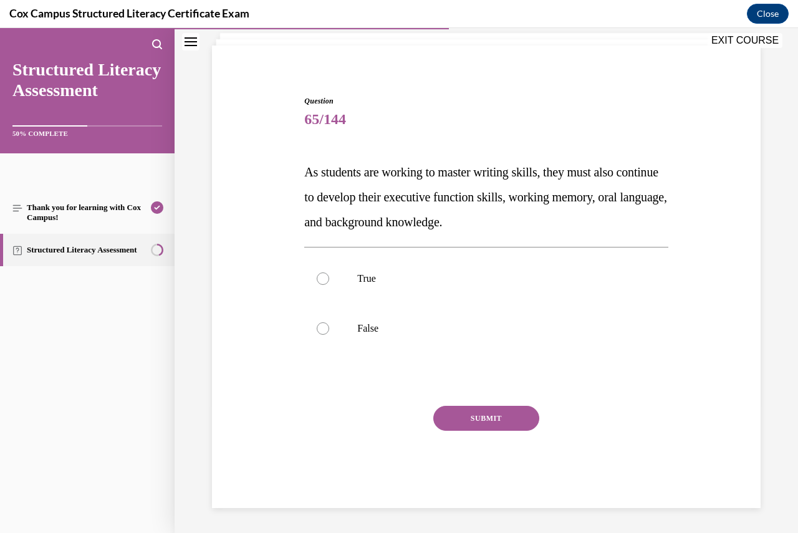
scroll to position [78, 0]
drag, startPoint x: 316, startPoint y: 281, endPoint x: 321, endPoint y: 286, distance: 7.1
click at [317, 280] on div at bounding box center [323, 279] width 12 height 12
click at [317, 280] on input "True" at bounding box center [323, 279] width 12 height 12
radio input "true"
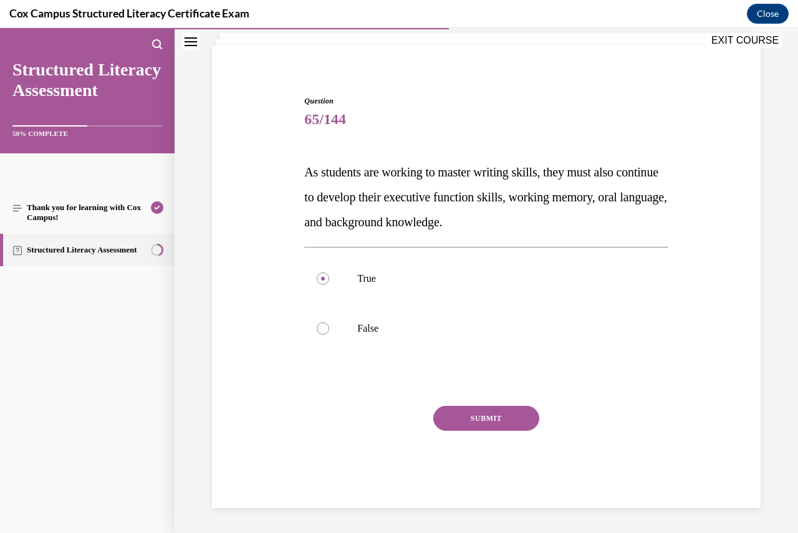
click at [460, 417] on button "SUBMIT" at bounding box center [486, 418] width 106 height 25
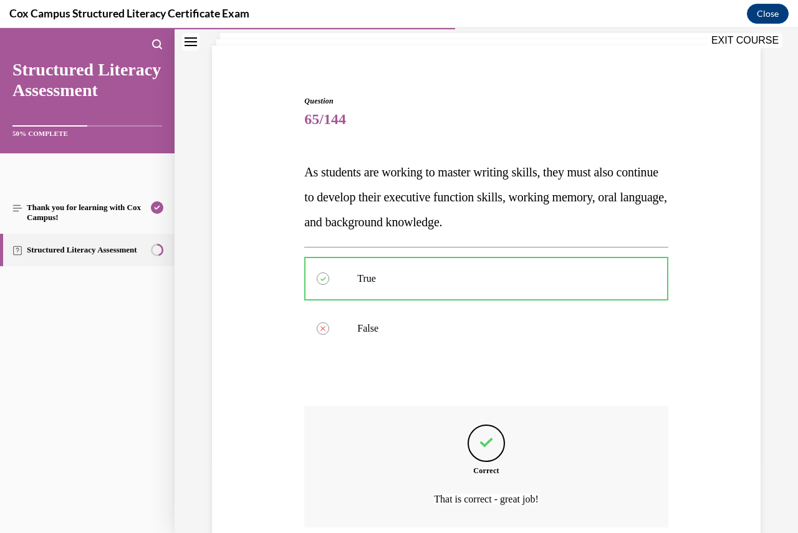
scroll to position [181, 0]
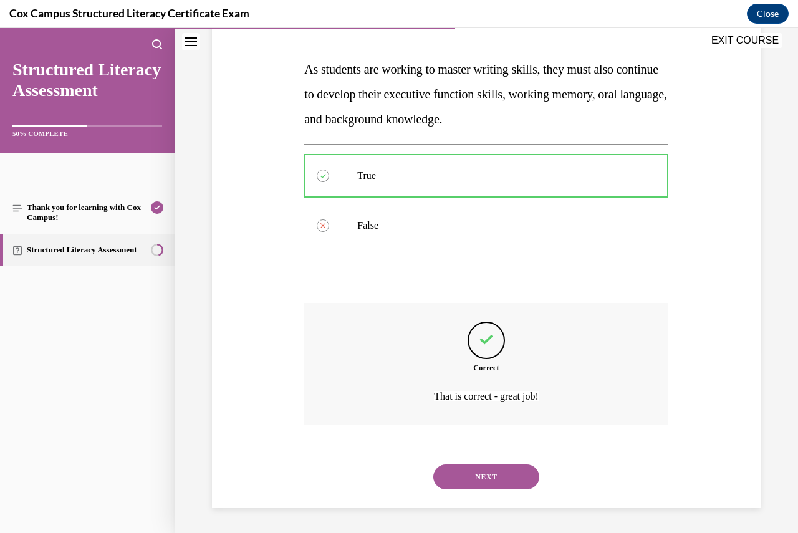
click at [489, 472] on button "NEXT" at bounding box center [486, 477] width 106 height 25
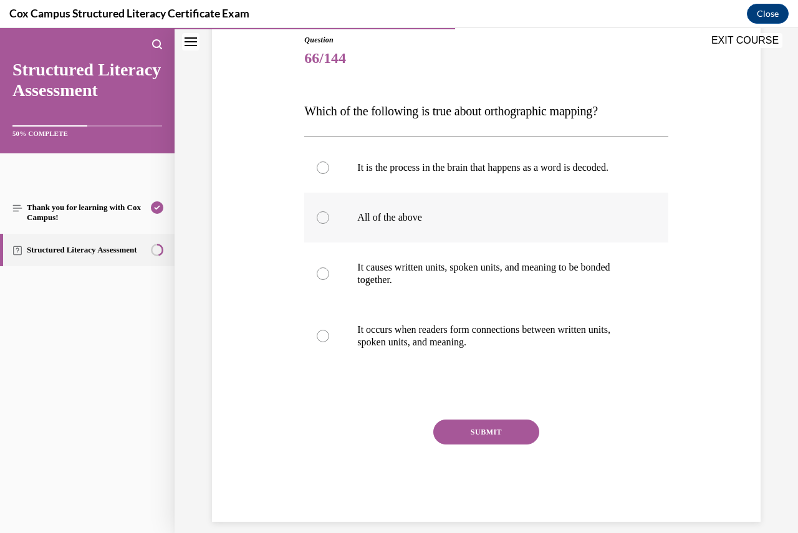
click at [317, 224] on div at bounding box center [323, 217] width 12 height 12
click at [317, 224] on input "All of the above" at bounding box center [323, 217] width 12 height 12
radio input "true"
click at [471, 445] on button "SUBMIT" at bounding box center [486, 432] width 106 height 25
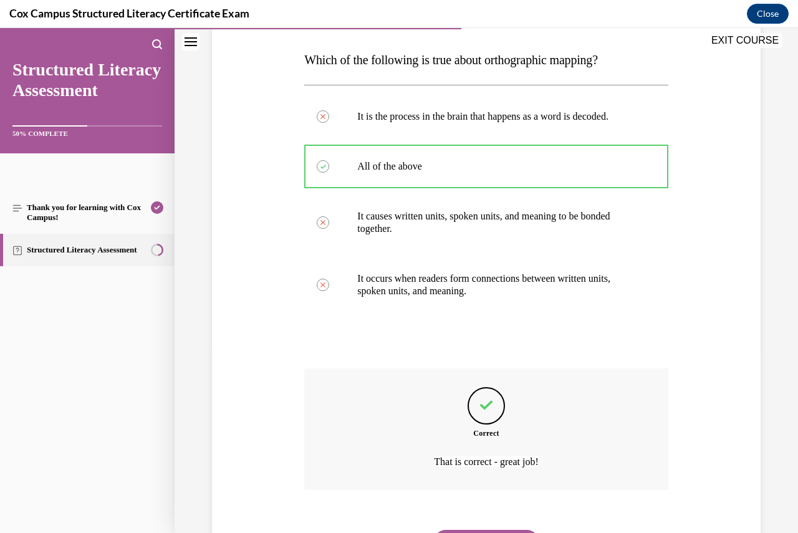
scroll to position [268, 0]
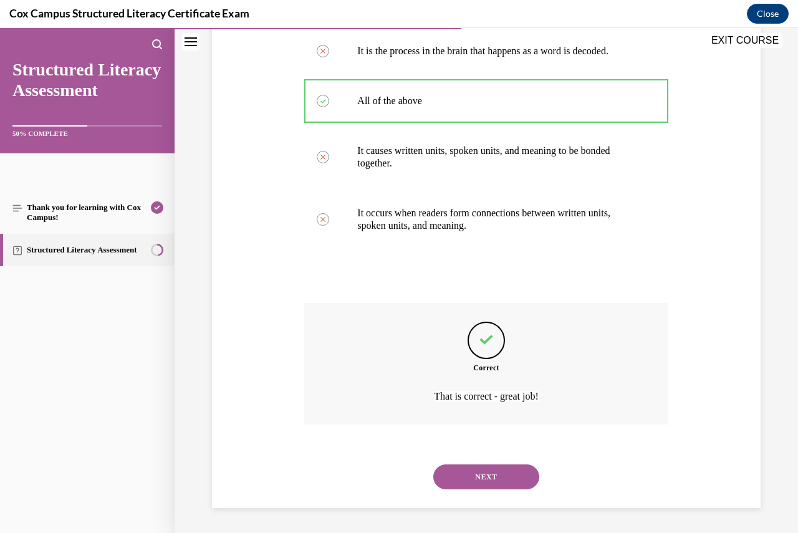
click at [491, 480] on button "NEXT" at bounding box center [486, 477] width 106 height 25
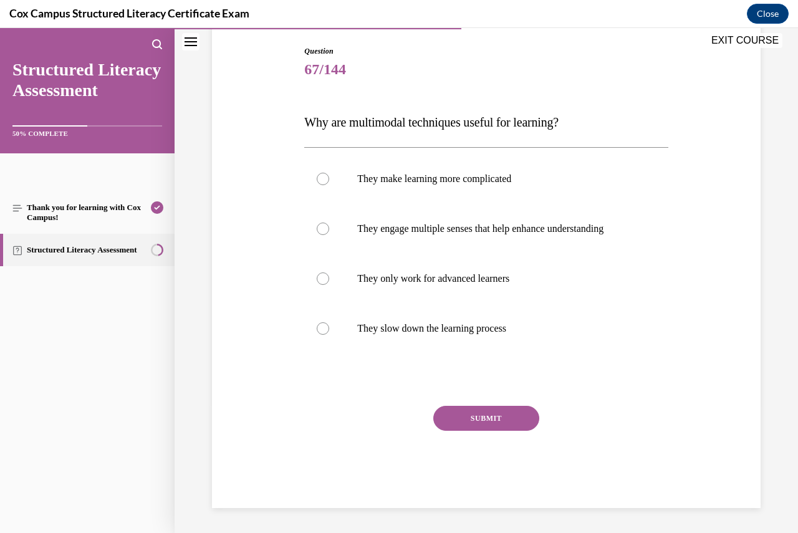
scroll to position [139, 0]
click at [321, 223] on div at bounding box center [323, 229] width 12 height 12
click at [321, 223] on input "They engage multiple senses that help enhance understanding" at bounding box center [323, 229] width 12 height 12
radio input "true"
click at [469, 416] on button "SUBMIT" at bounding box center [486, 418] width 106 height 25
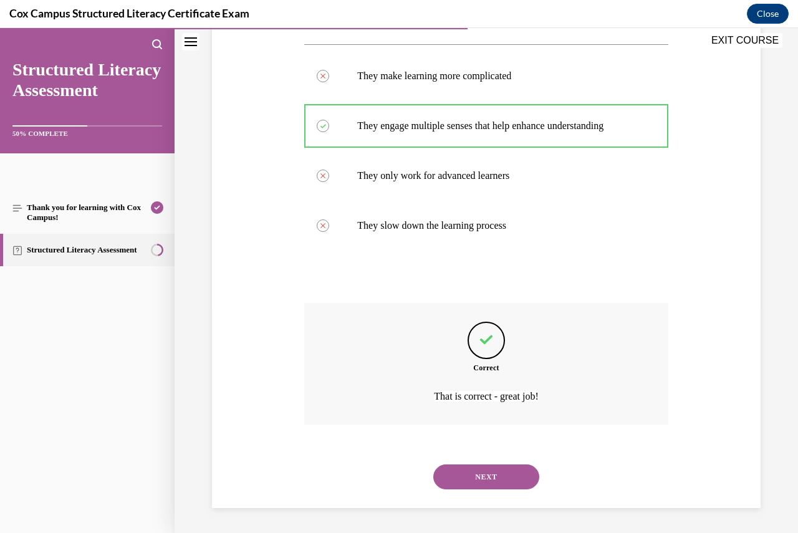
scroll to position [243, 0]
click at [504, 473] on button "NEXT" at bounding box center [486, 477] width 106 height 25
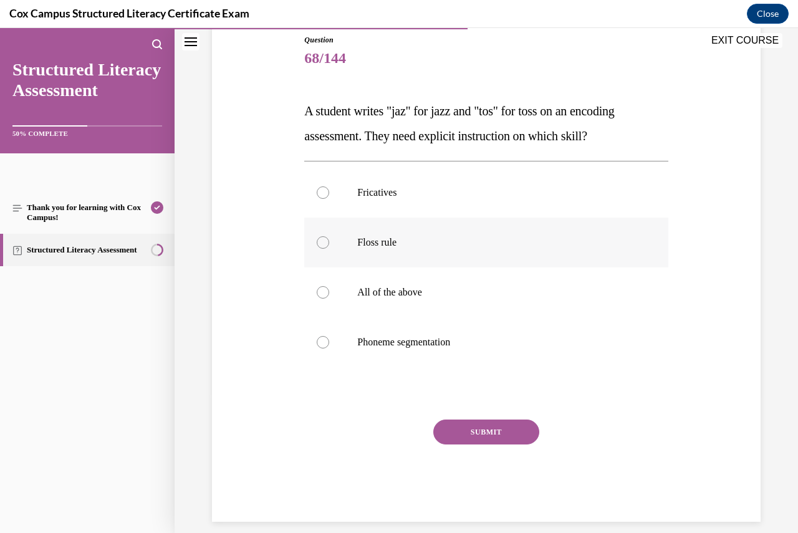
click at [321, 245] on div at bounding box center [323, 242] width 12 height 12
click at [321, 245] on input "Floss rule" at bounding box center [323, 242] width 12 height 12
radio input "true"
click at [468, 428] on button "SUBMIT" at bounding box center [486, 432] width 106 height 25
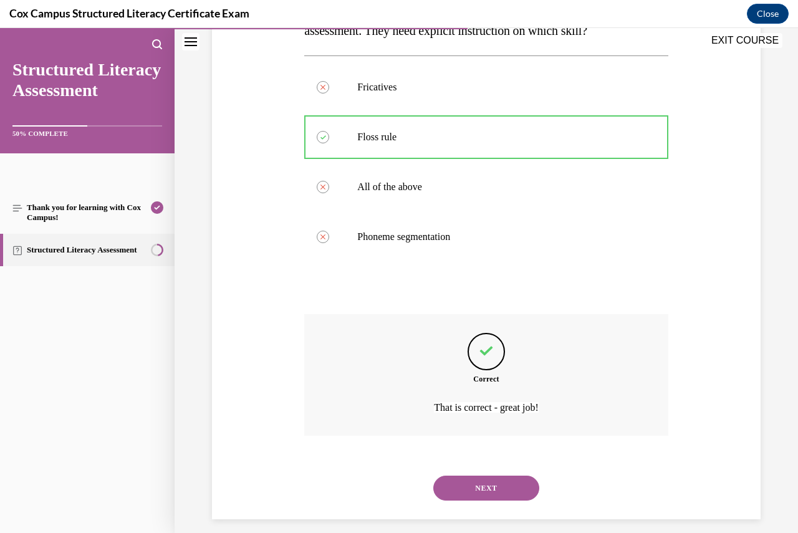
scroll to position [256, 0]
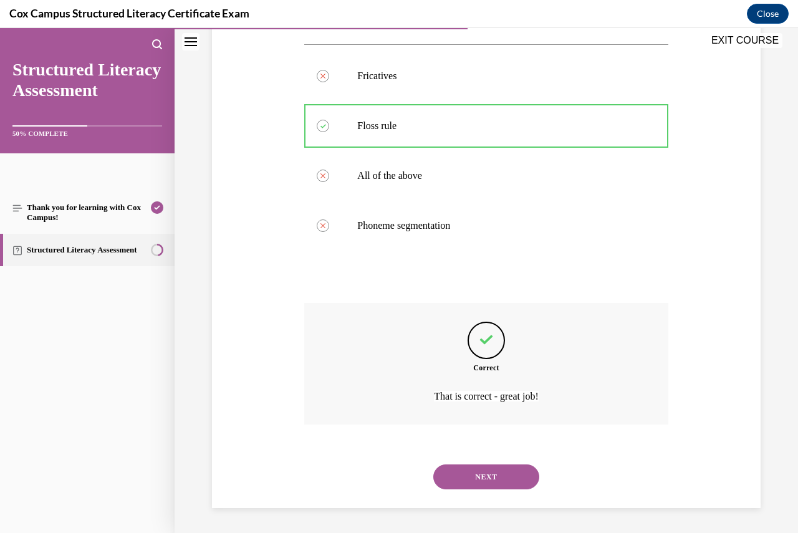
click at [509, 473] on button "NEXT" at bounding box center [486, 477] width 106 height 25
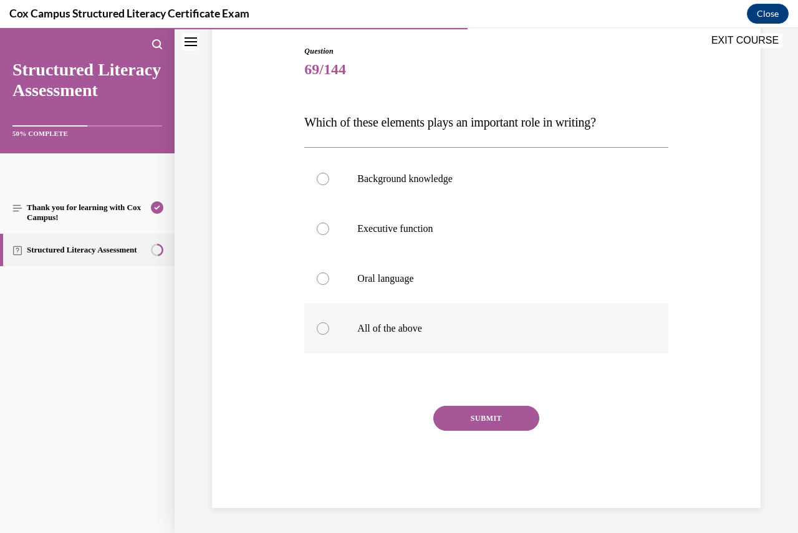
click at [320, 331] on div at bounding box center [323, 328] width 12 height 12
click at [320, 331] on input "All of the above" at bounding box center [323, 328] width 12 height 12
radio input "true"
click at [500, 416] on button "SUBMIT" at bounding box center [486, 418] width 106 height 25
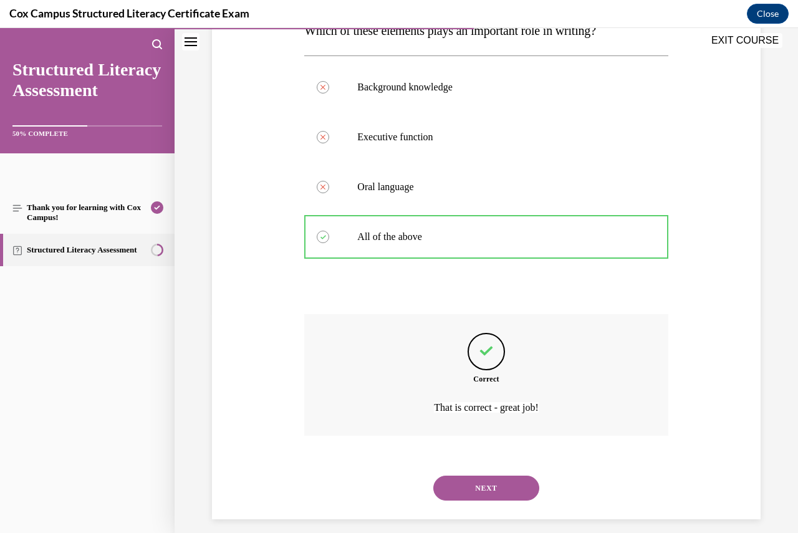
scroll to position [231, 0]
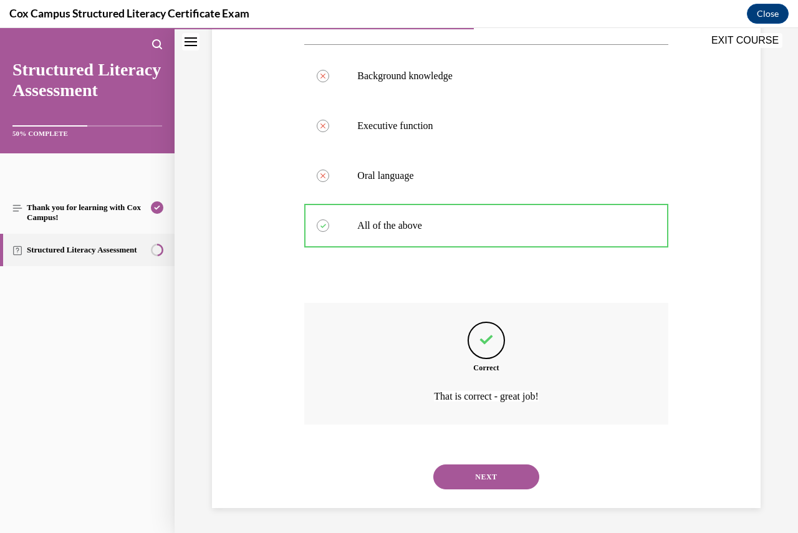
click at [507, 472] on button "NEXT" at bounding box center [486, 477] width 106 height 25
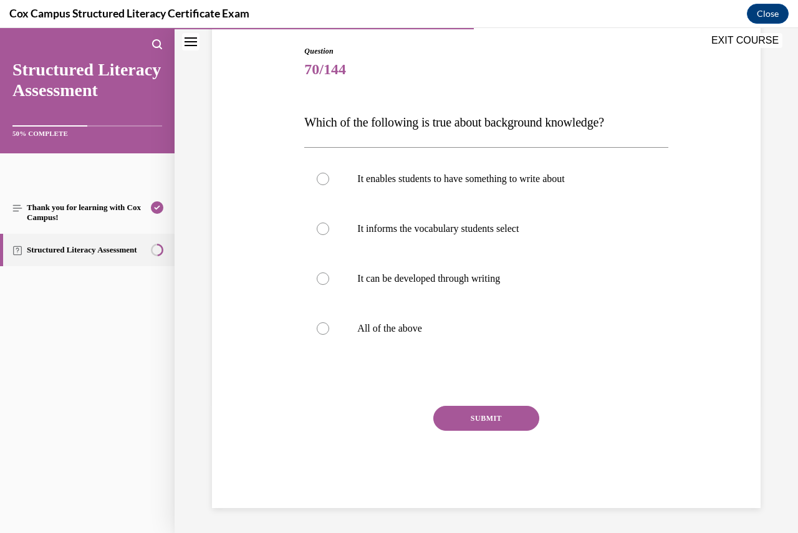
scroll to position [128, 0]
drag, startPoint x: 321, startPoint y: 322, endPoint x: 335, endPoint y: 341, distance: 23.2
click at [321, 324] on div at bounding box center [323, 328] width 12 height 12
click at [321, 324] on input "All of the above" at bounding box center [323, 328] width 12 height 12
radio input "true"
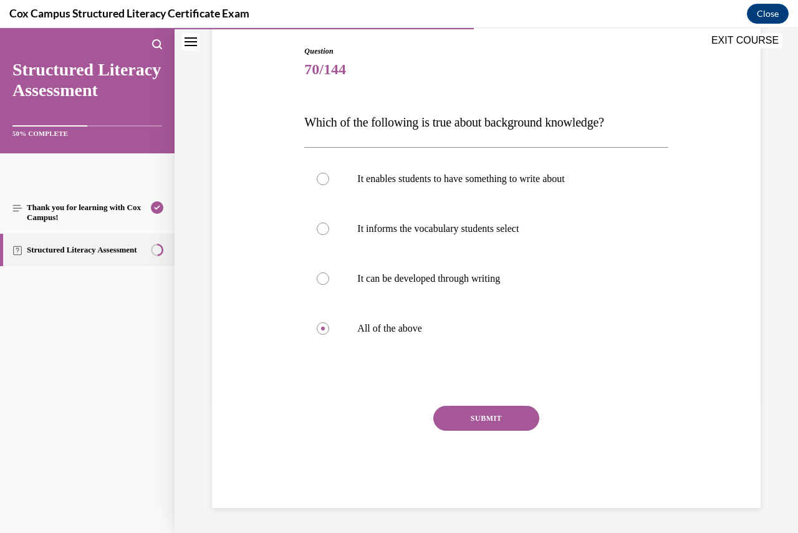
click at [482, 419] on button "SUBMIT" at bounding box center [486, 418] width 106 height 25
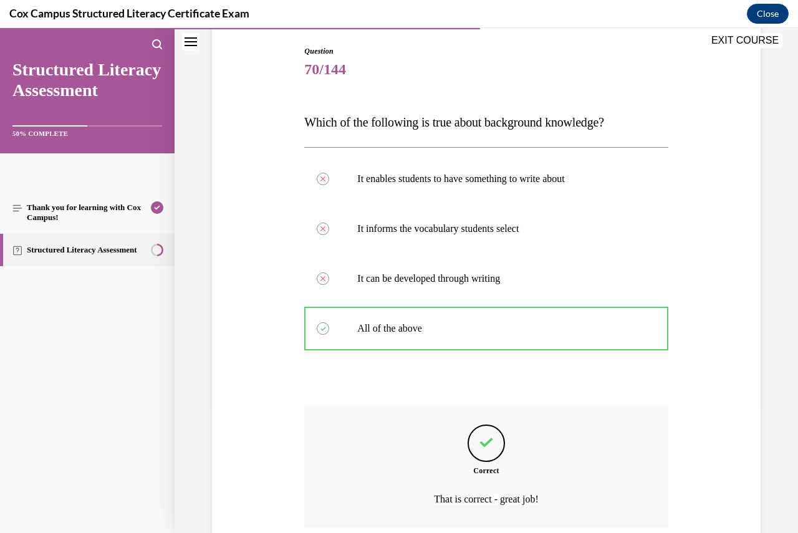
scroll to position [231, 0]
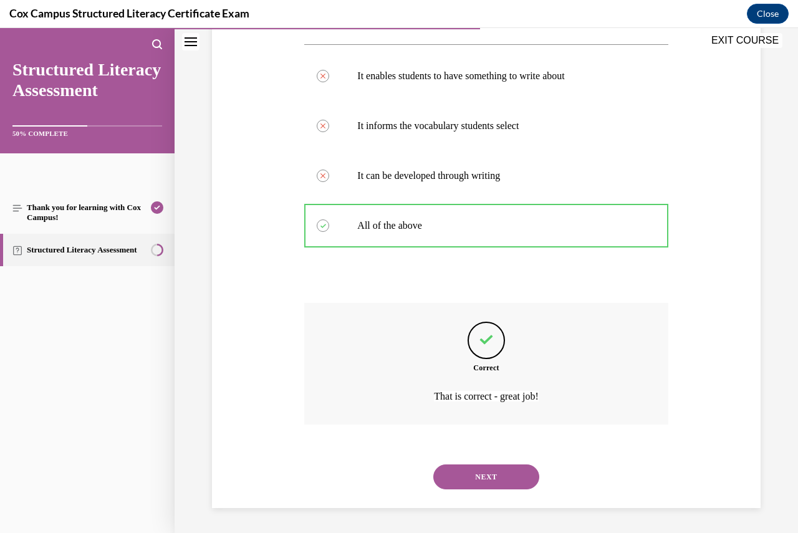
click at [486, 478] on button "NEXT" at bounding box center [486, 477] width 106 height 25
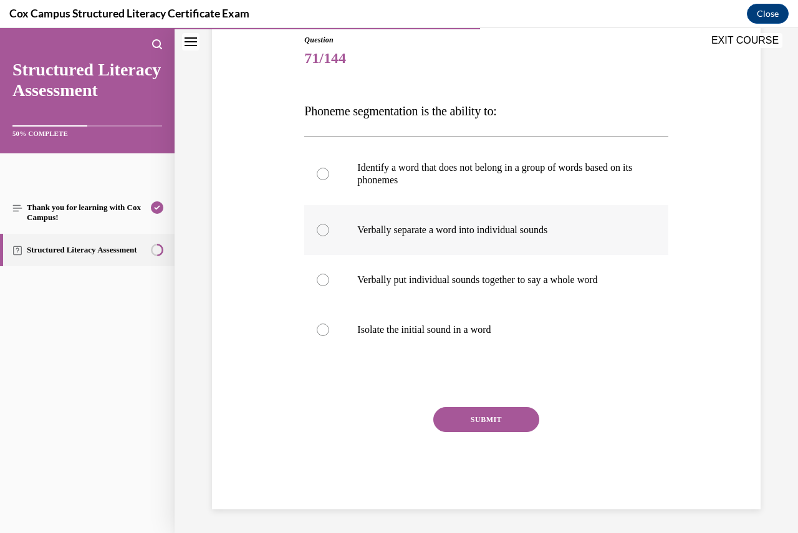
click at [314, 227] on label "Verbally separate a word into individual sounds" at bounding box center [486, 230] width 364 height 50
click at [317, 227] on input "Verbally separate a word into individual sounds" at bounding box center [323, 230] width 12 height 12
radio input "true"
click at [455, 414] on button "SUBMIT" at bounding box center [486, 419] width 106 height 25
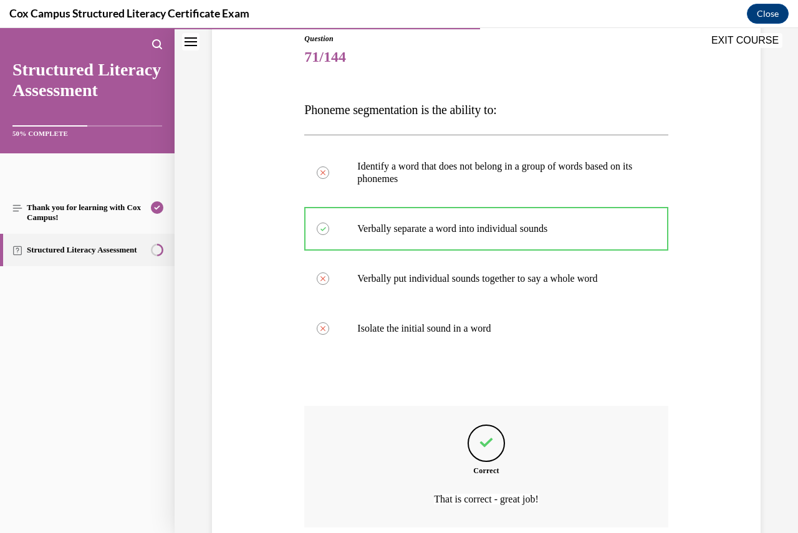
scroll to position [243, 0]
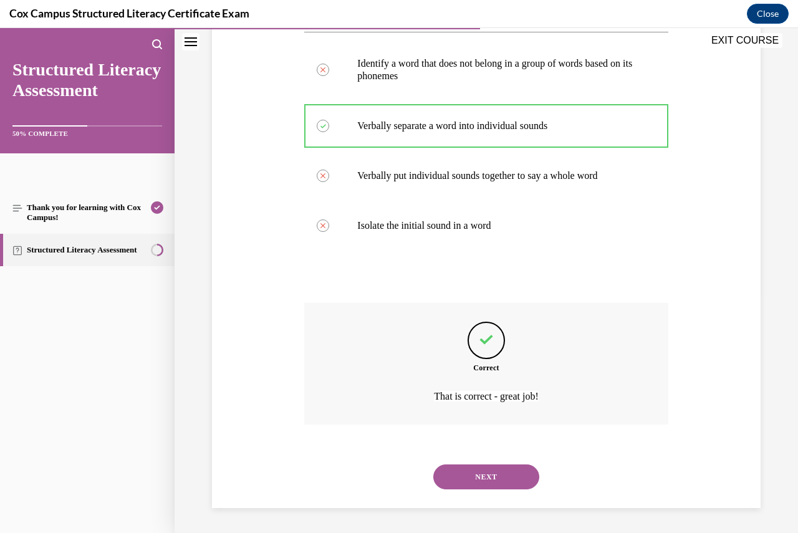
click at [488, 470] on button "NEXT" at bounding box center [486, 477] width 106 height 25
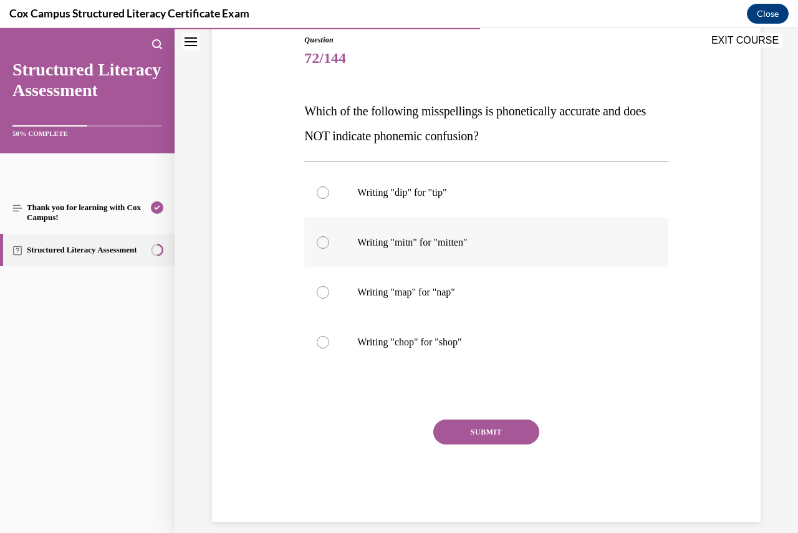
click at [321, 242] on div at bounding box center [323, 242] width 12 height 12
click at [321, 242] on input "Writing "mitn" for "mitten"" at bounding box center [323, 242] width 12 height 12
radio input "true"
click at [478, 433] on button "SUBMIT" at bounding box center [486, 432] width 106 height 25
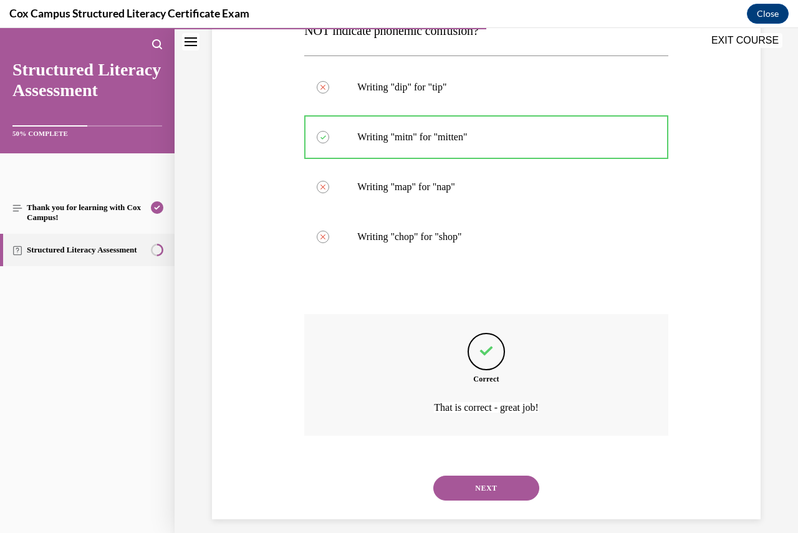
scroll to position [256, 0]
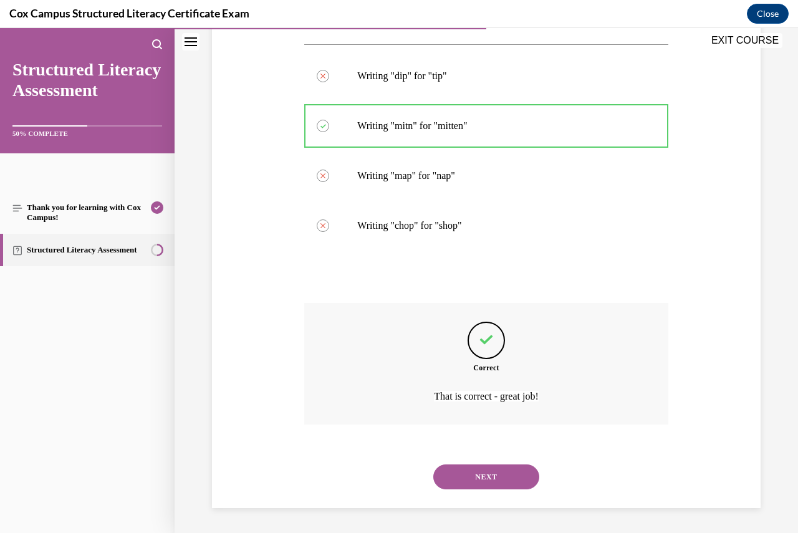
click at [495, 478] on button "NEXT" at bounding box center [486, 477] width 106 height 25
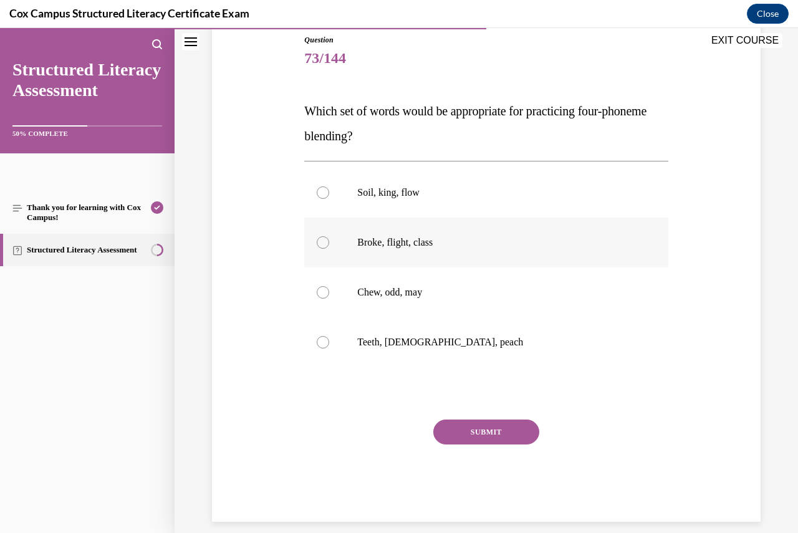
click at [321, 242] on div at bounding box center [323, 242] width 12 height 12
click at [321, 242] on input "Broke, flight, class" at bounding box center [323, 242] width 12 height 12
radio input "true"
click at [482, 431] on button "SUBMIT" at bounding box center [486, 432] width 106 height 25
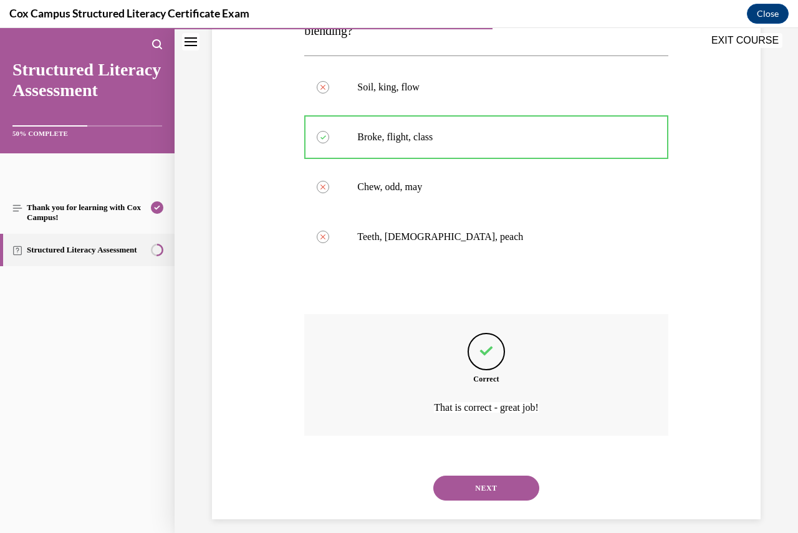
scroll to position [256, 0]
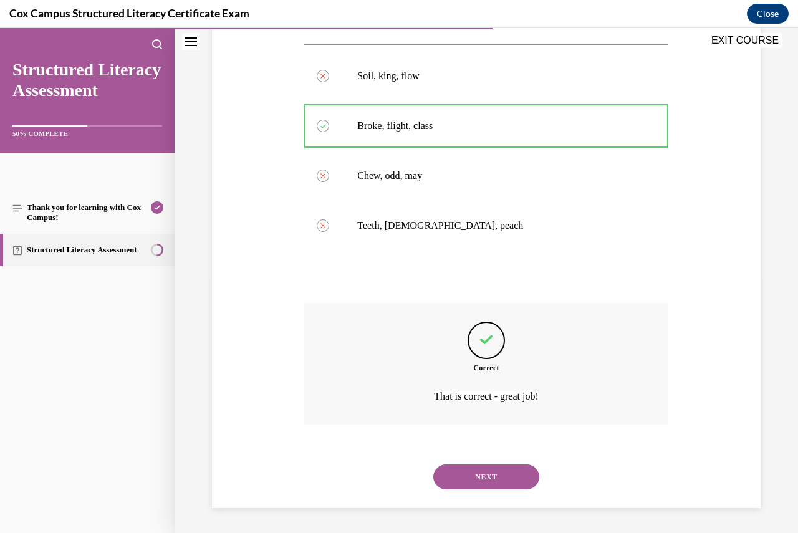
click at [493, 478] on button "NEXT" at bounding box center [486, 477] width 106 height 25
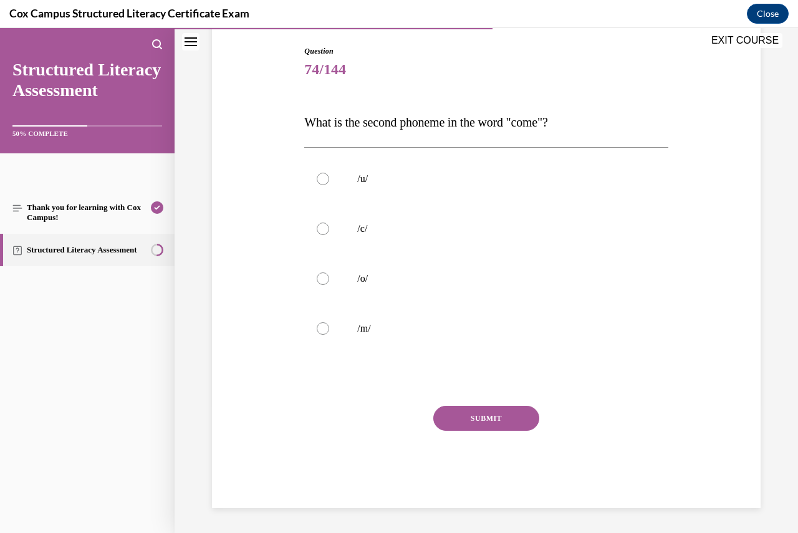
scroll to position [128, 0]
click at [319, 183] on div at bounding box center [323, 179] width 12 height 12
click at [319, 183] on input "/u/" at bounding box center [323, 179] width 12 height 12
radio input "true"
click at [468, 420] on button "SUBMIT" at bounding box center [486, 418] width 106 height 25
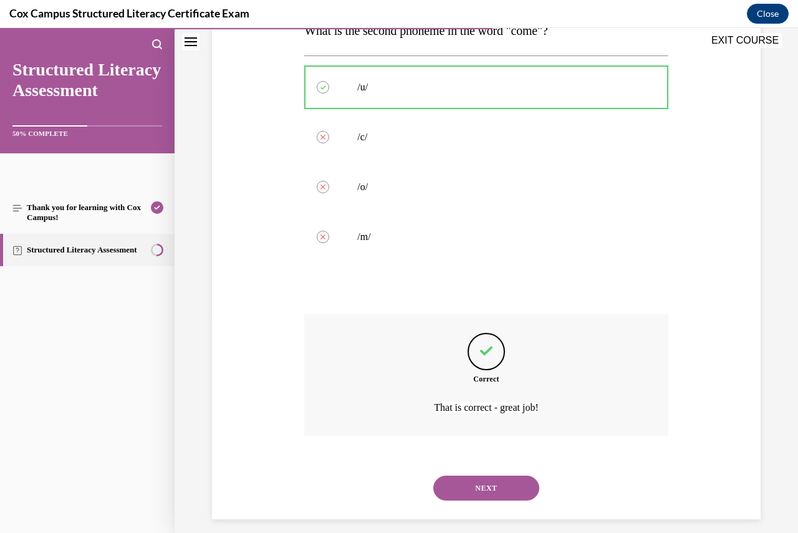
scroll to position [231, 0]
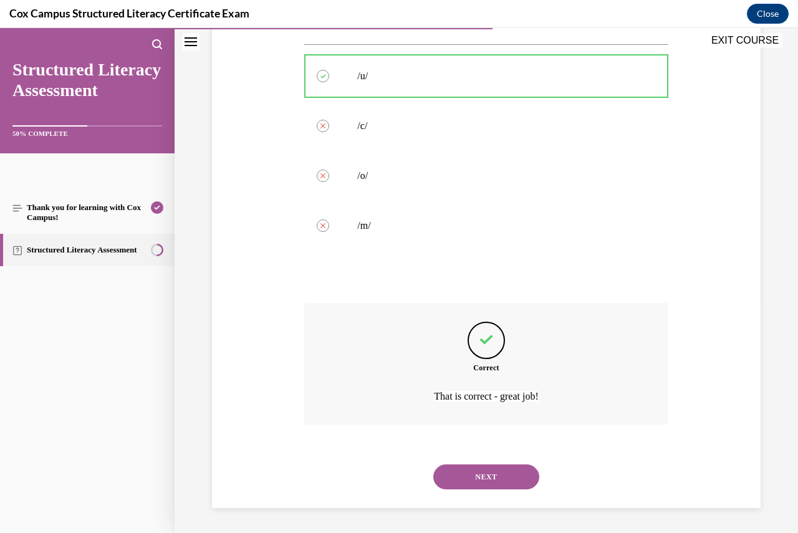
click at [483, 475] on button "NEXT" at bounding box center [486, 477] width 106 height 25
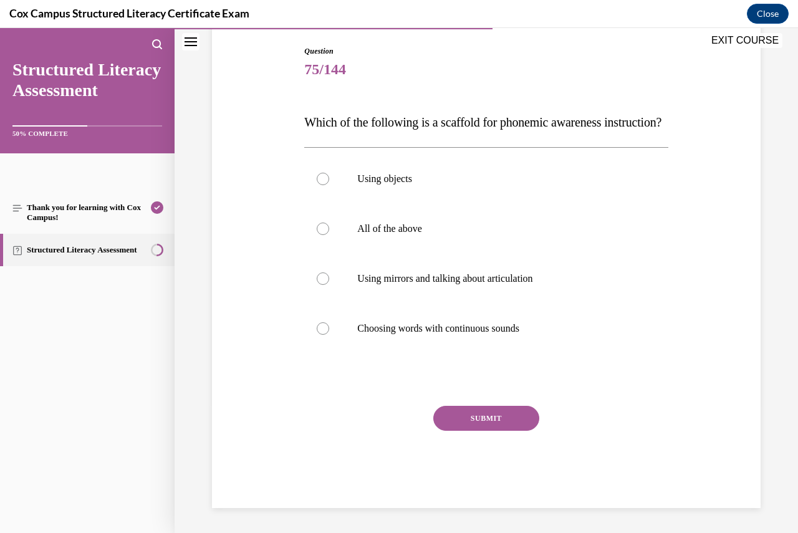
scroll to position [139, 0]
click at [318, 235] on div at bounding box center [323, 229] width 12 height 12
click at [318, 235] on input "All of the above" at bounding box center [323, 229] width 12 height 12
radio input "true"
click at [459, 426] on button "SUBMIT" at bounding box center [486, 418] width 106 height 25
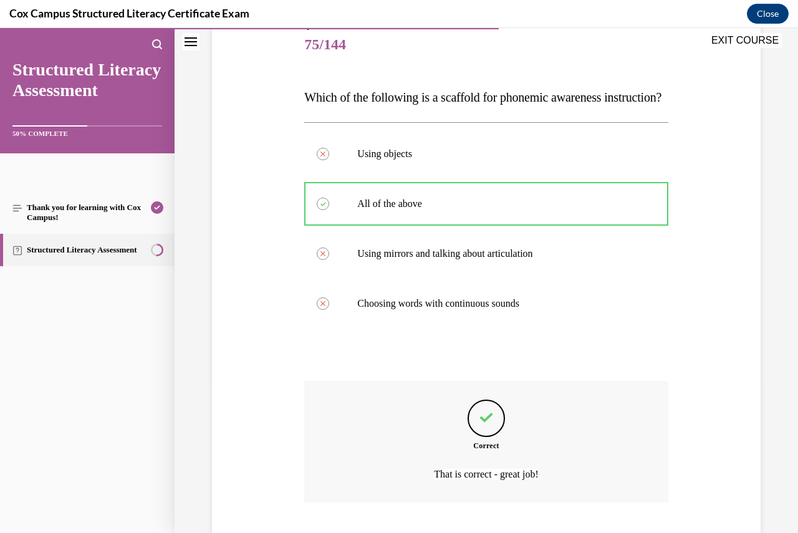
scroll to position [256, 0]
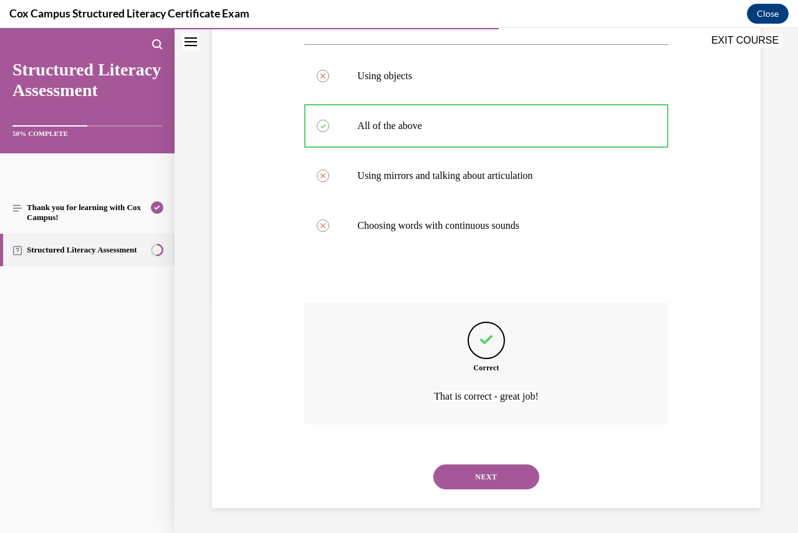
click at [493, 470] on button "NEXT" at bounding box center [486, 477] width 106 height 25
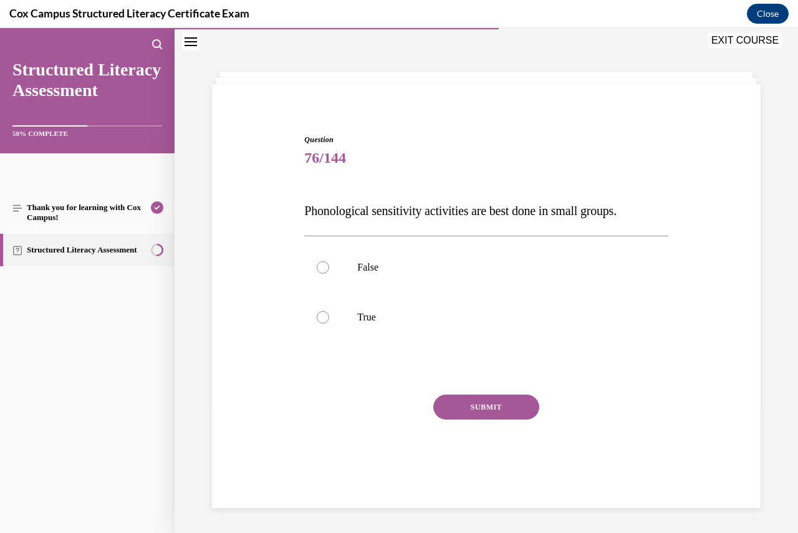
scroll to position [39, 0]
click at [328, 264] on label "False" at bounding box center [486, 268] width 364 height 50
click at [328, 264] on input "False" at bounding box center [323, 267] width 12 height 12
radio input "true"
click at [484, 406] on button "SUBMIT" at bounding box center [486, 407] width 106 height 25
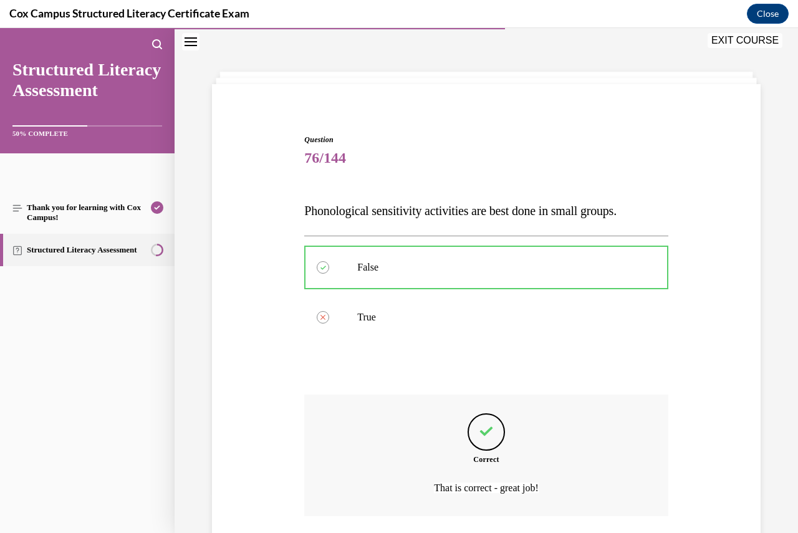
scroll to position [131, 0]
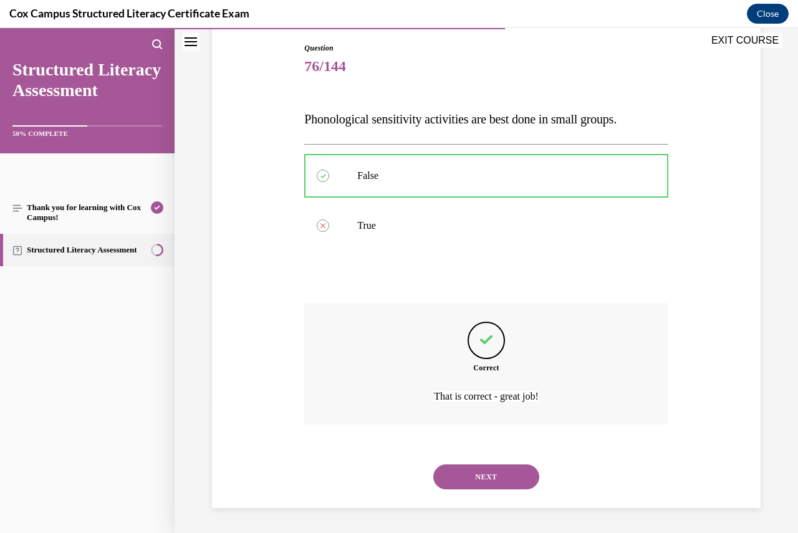
click at [489, 475] on button "NEXT" at bounding box center [486, 477] width 106 height 25
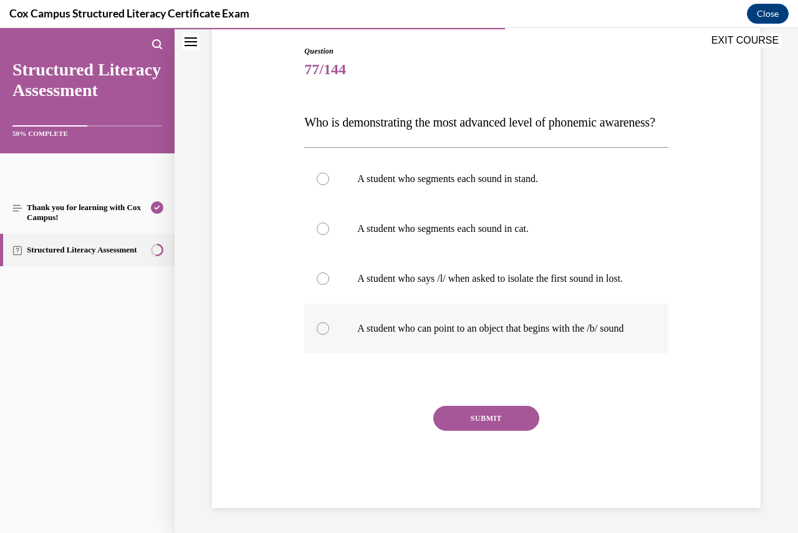
scroll to position [65, 0]
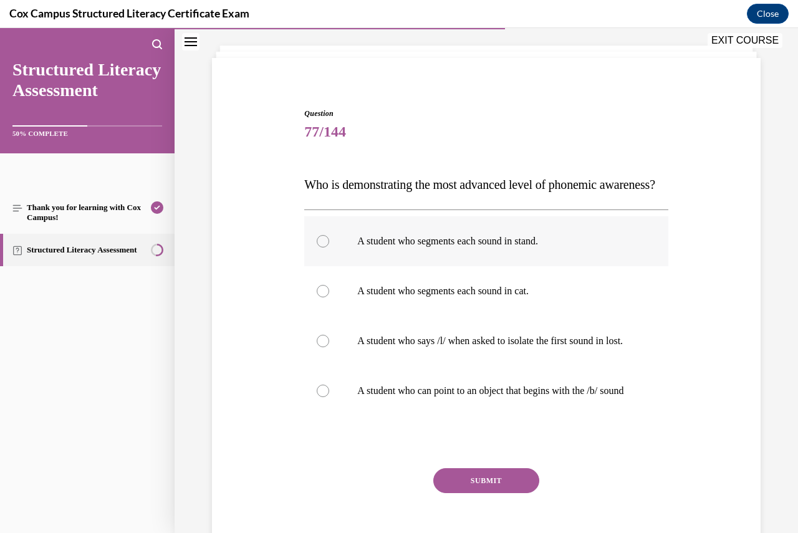
click at [322, 248] on div at bounding box center [323, 241] width 12 height 12
click at [322, 248] on input "A student who segments each sound in stand." at bounding box center [323, 241] width 12 height 12
radio input "true"
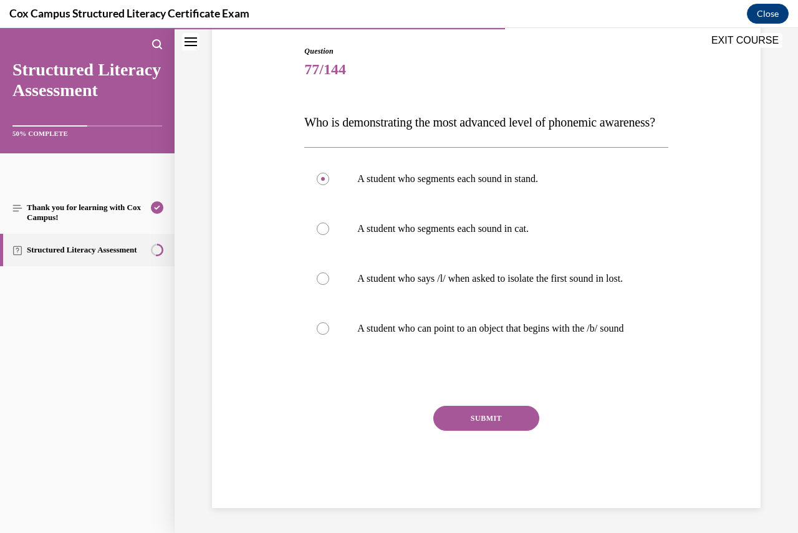
click at [498, 414] on button "SUBMIT" at bounding box center [486, 418] width 106 height 25
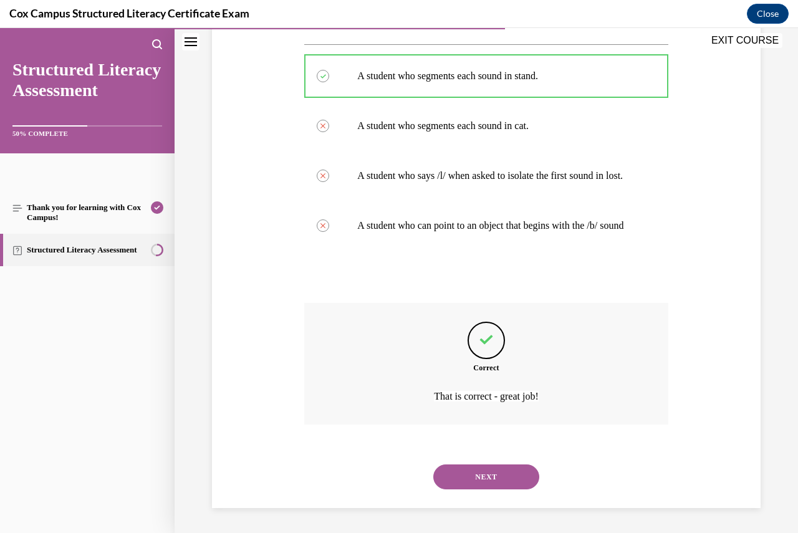
scroll to position [281, 0]
click at [499, 473] on button "NEXT" at bounding box center [486, 477] width 106 height 25
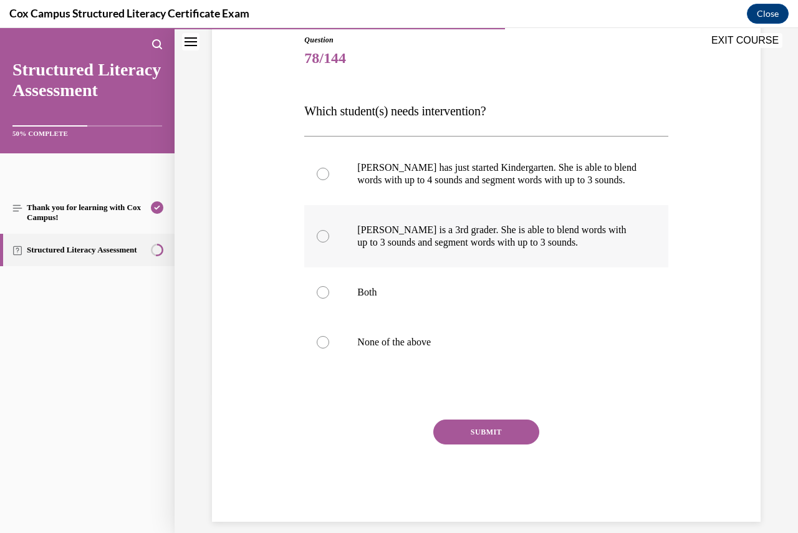
click at [327, 233] on div at bounding box center [323, 236] width 12 height 12
click at [327, 233] on input "Ella is a 3rd grader. She is able to blend words with up to 3 sounds and segmen…" at bounding box center [323, 236] width 12 height 12
radio input "true"
click at [477, 427] on button "SUBMIT" at bounding box center [486, 432] width 106 height 25
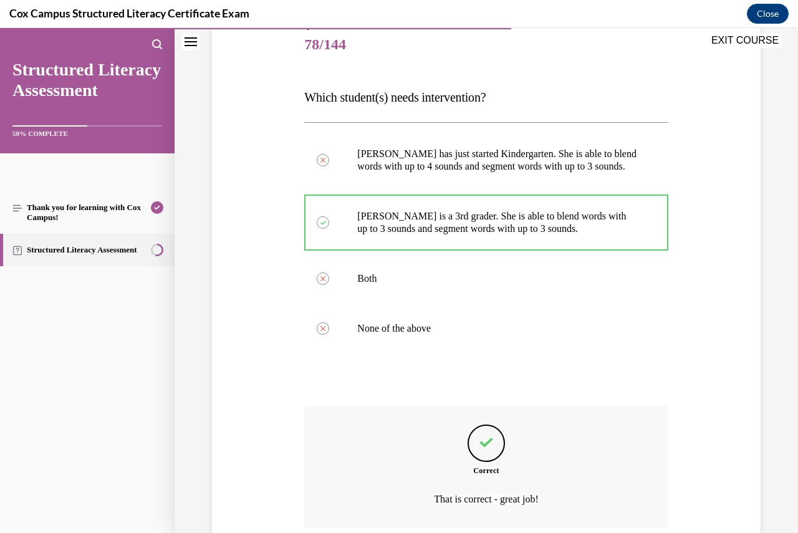
scroll to position [256, 0]
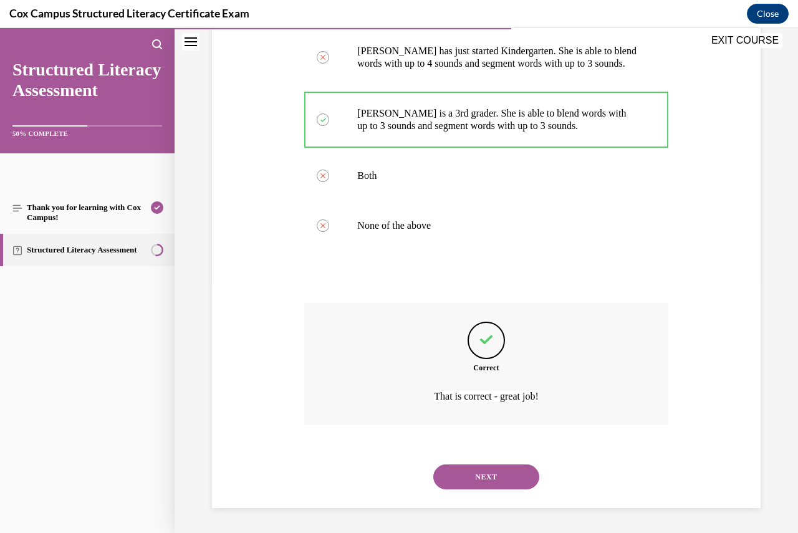
click at [508, 479] on button "NEXT" at bounding box center [486, 477] width 106 height 25
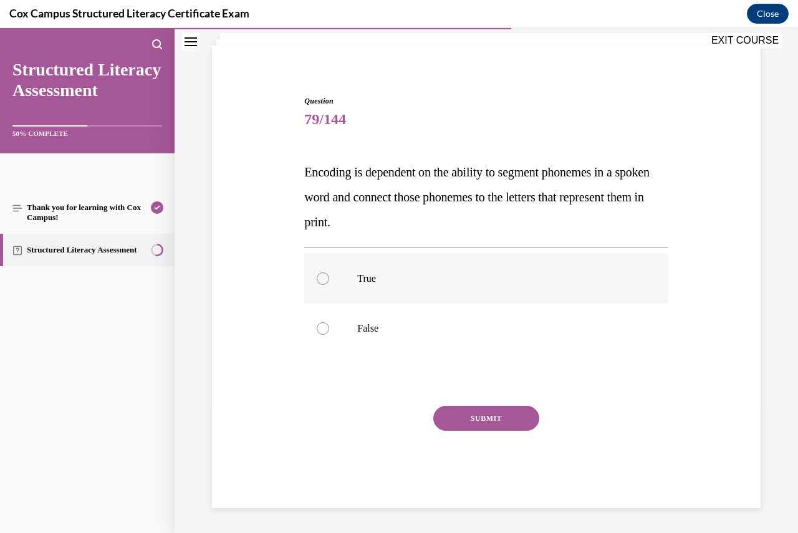
click at [322, 279] on div at bounding box center [323, 279] width 12 height 12
click at [322, 279] on input "True" at bounding box center [323, 279] width 12 height 12
radio input "true"
click at [477, 417] on button "SUBMIT" at bounding box center [486, 418] width 106 height 25
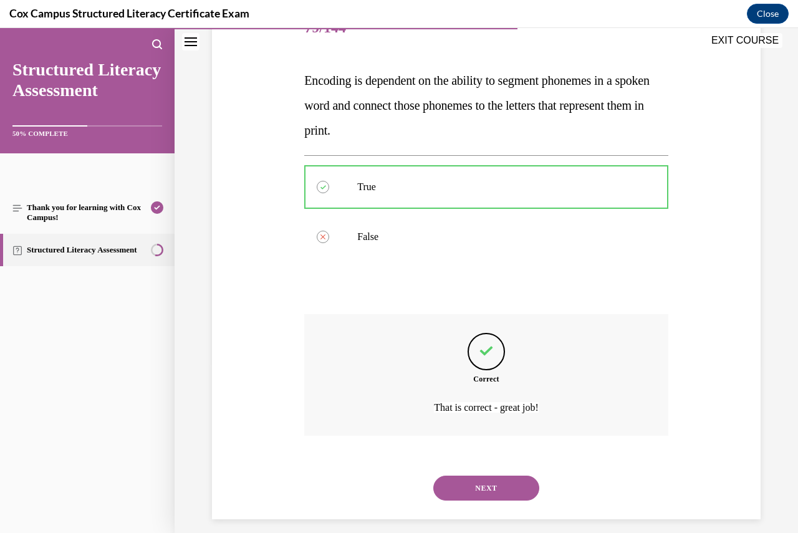
scroll to position [181, 0]
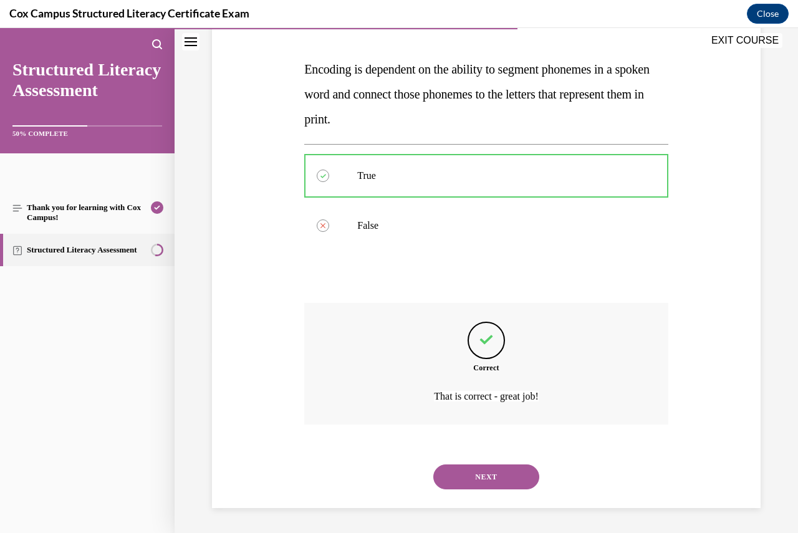
click at [496, 475] on button "NEXT" at bounding box center [486, 477] width 106 height 25
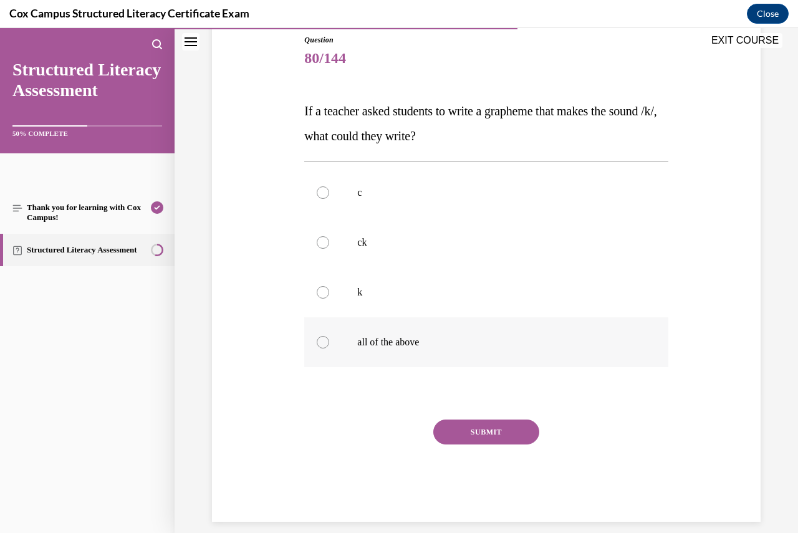
click at [322, 336] on label "all of the above" at bounding box center [486, 342] width 364 height 50
click at [322, 336] on input "all of the above" at bounding box center [323, 342] width 12 height 12
radio input "true"
click at [467, 436] on button "SUBMIT" at bounding box center [486, 432] width 106 height 25
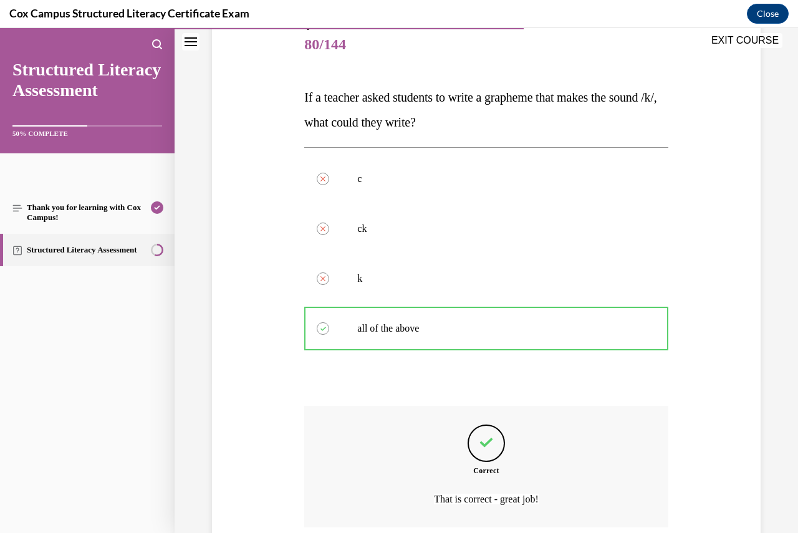
scroll to position [256, 0]
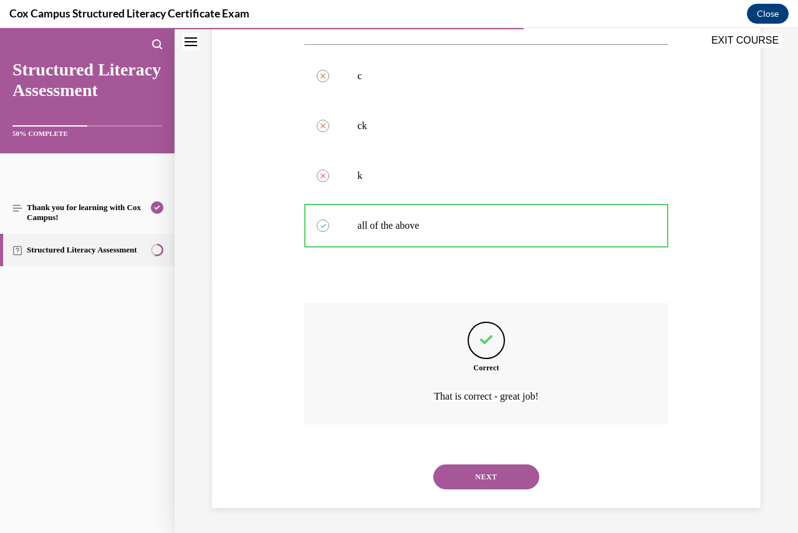
click at [489, 472] on button "NEXT" at bounding box center [486, 477] width 106 height 25
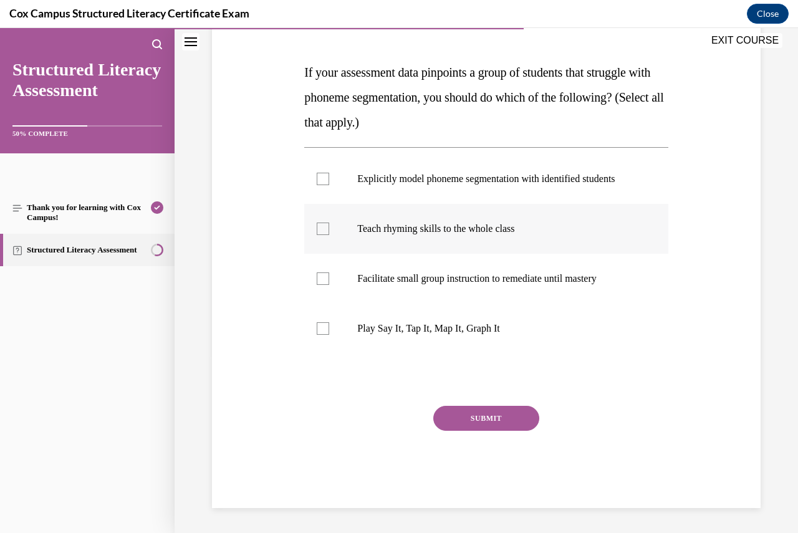
scroll to position [185, 0]
click at [324, 181] on div at bounding box center [323, 179] width 12 height 12
click at [324, 181] on input "Explicitly model phoneme segmentation with identified students" at bounding box center [323, 179] width 12 height 12
checkbox input "true"
click at [317, 283] on div at bounding box center [323, 279] width 12 height 12
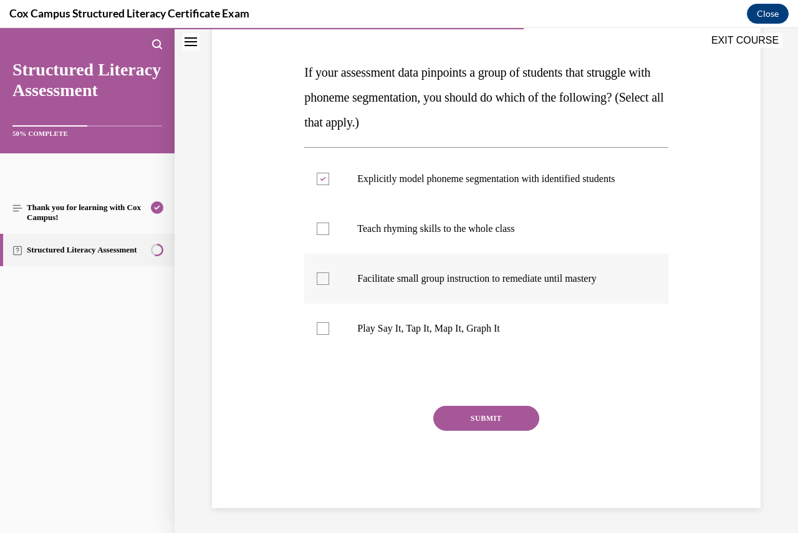
click at [317, 283] on input "Facilitate small group instruction to remediate until mastery" at bounding box center [323, 279] width 12 height 12
checkbox input "true"
drag, startPoint x: 325, startPoint y: 336, endPoint x: 331, endPoint y: 341, distance: 7.5
click at [325, 335] on div at bounding box center [323, 328] width 12 height 12
click at [325, 335] on input "Play Say It, Tap It, Map It, Graph It" at bounding box center [323, 328] width 12 height 12
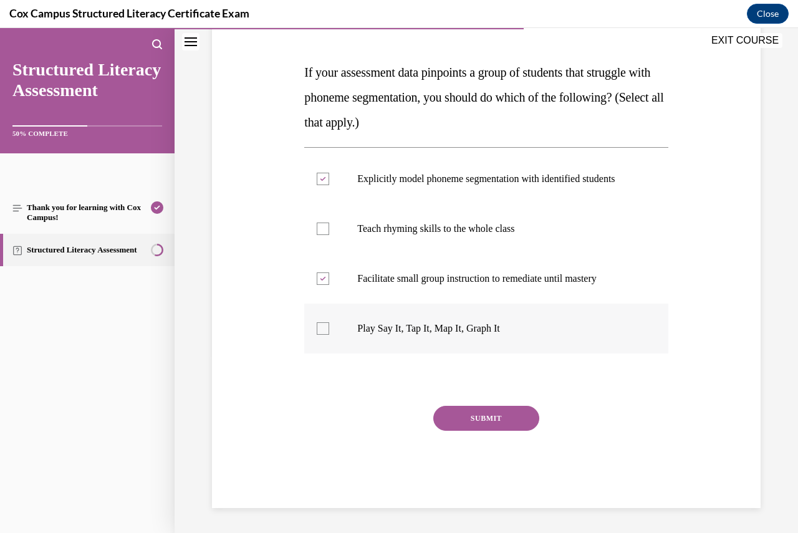
checkbox input "true"
click at [480, 426] on button "SUBMIT" at bounding box center [486, 418] width 106 height 25
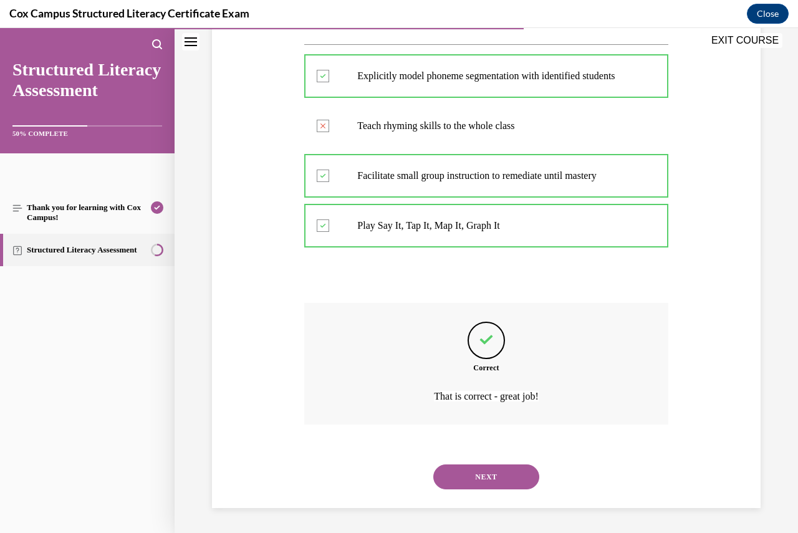
scroll to position [293, 0]
click at [488, 473] on button "NEXT" at bounding box center [486, 477] width 106 height 25
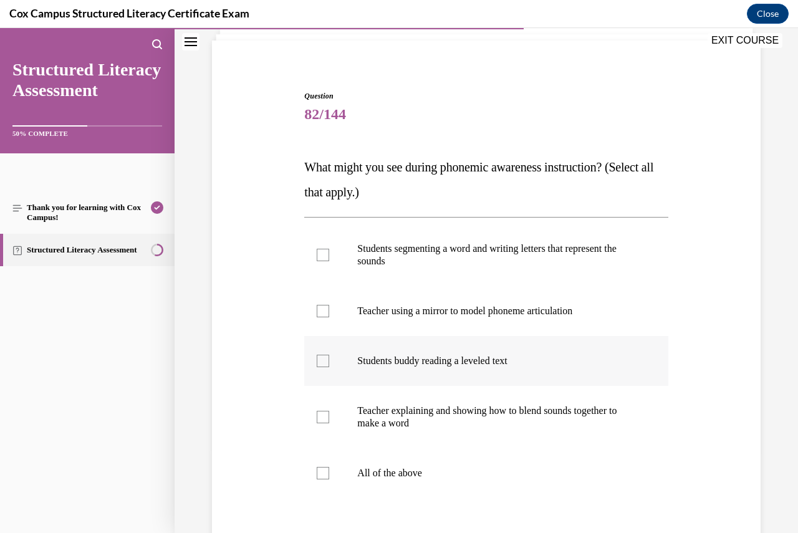
scroll to position [125, 0]
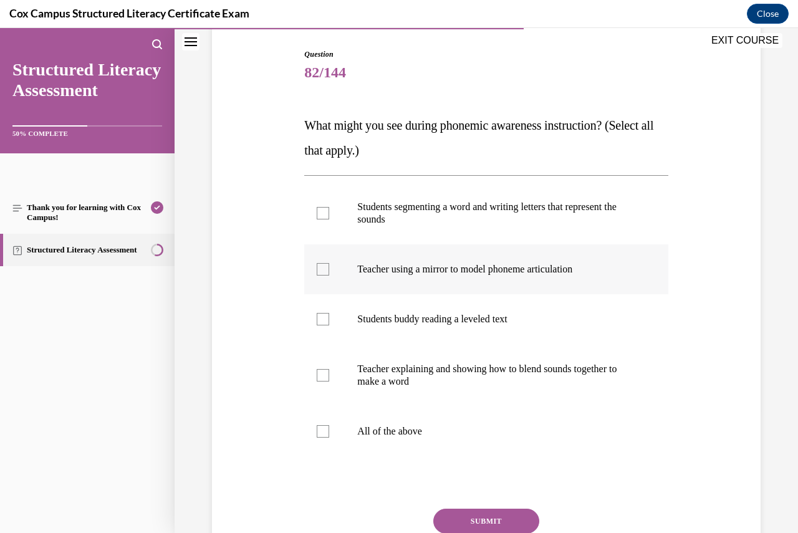
click at [322, 276] on label "Teacher using a mirror to model phoneme articulation" at bounding box center [486, 269] width 364 height 50
click at [322, 276] on input "Teacher using a mirror to model phoneme articulation" at bounding box center [323, 269] width 12 height 12
checkbox input "true"
click at [324, 374] on div at bounding box center [323, 375] width 12 height 12
click at [324, 374] on input "Teacher explaining and showing how to blend sounds together to make a word" at bounding box center [323, 375] width 12 height 12
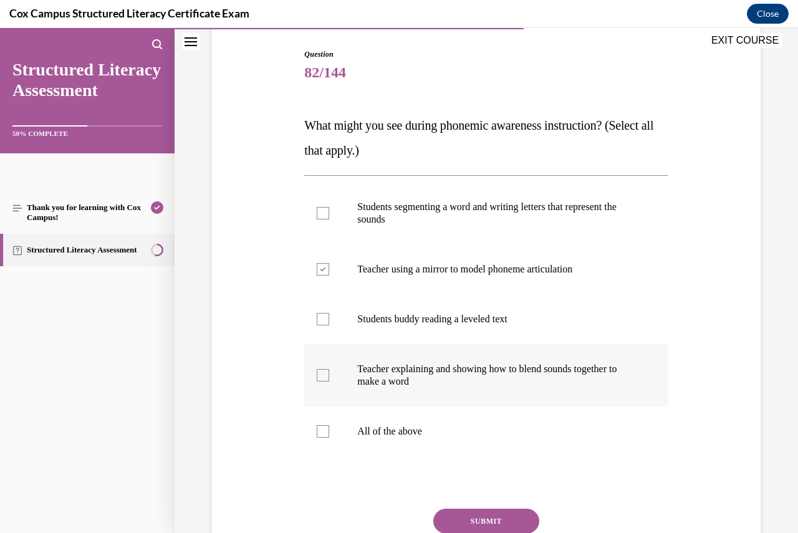
checkbox input "true"
click at [317, 212] on div at bounding box center [323, 213] width 12 height 12
click at [317, 212] on input "Students segmenting a word and writing letters that represent the sounds" at bounding box center [323, 213] width 12 height 12
checkbox input "true"
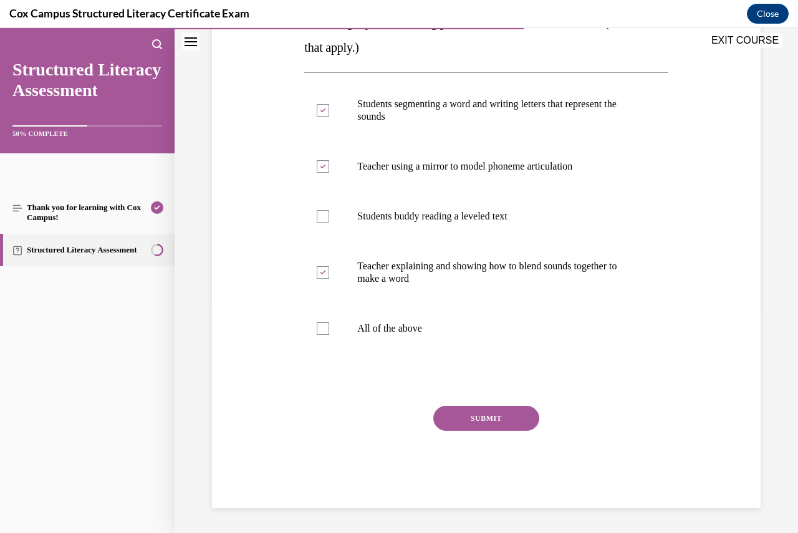
click at [489, 414] on button "SUBMIT" at bounding box center [486, 418] width 106 height 25
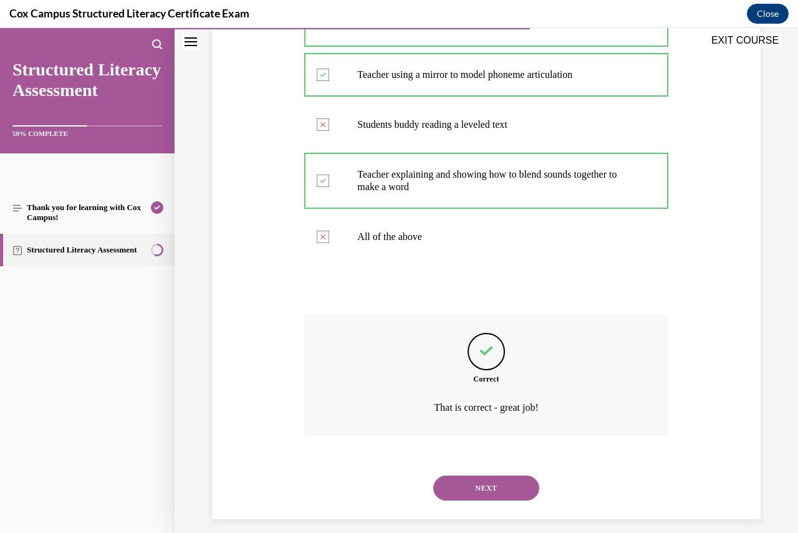
scroll to position [331, 0]
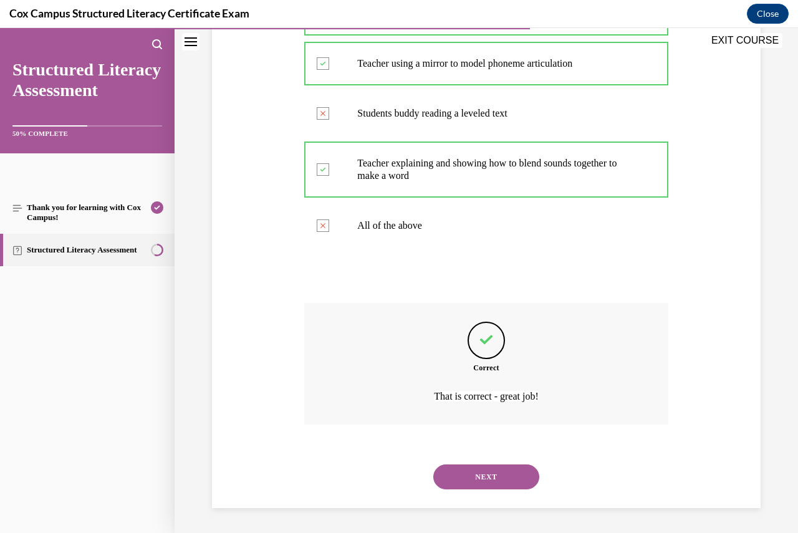
click at [487, 478] on button "NEXT" at bounding box center [486, 477] width 106 height 25
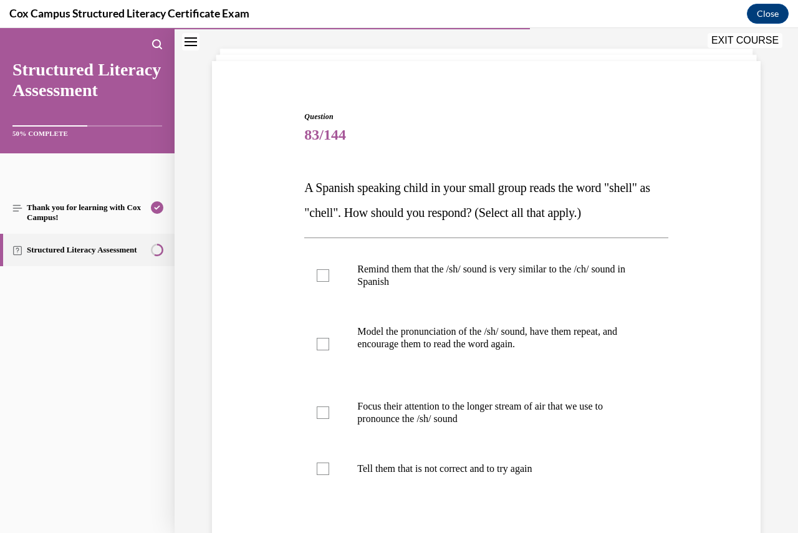
scroll to position [125, 0]
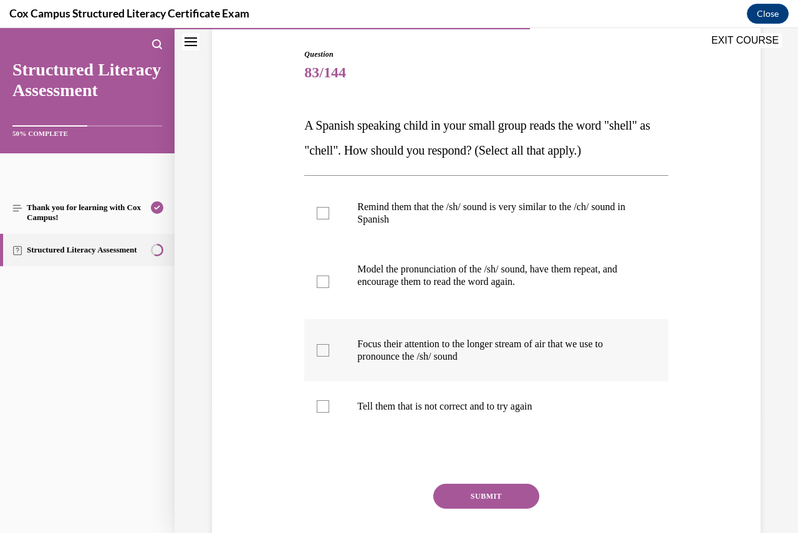
click at [313, 351] on label "Focus their attention to the longer stream of air that we use to pronounce the …" at bounding box center [486, 350] width 364 height 62
click at [317, 351] on input "Focus their attention to the longer stream of air that we use to pronounce the …" at bounding box center [323, 350] width 12 height 12
checkbox input "true"
click at [326, 279] on div at bounding box center [323, 282] width 12 height 12
click at [326, 279] on input "Model the pronunciation of the /sh/ sound, have them repeat, and encourage them…" at bounding box center [323, 282] width 12 height 12
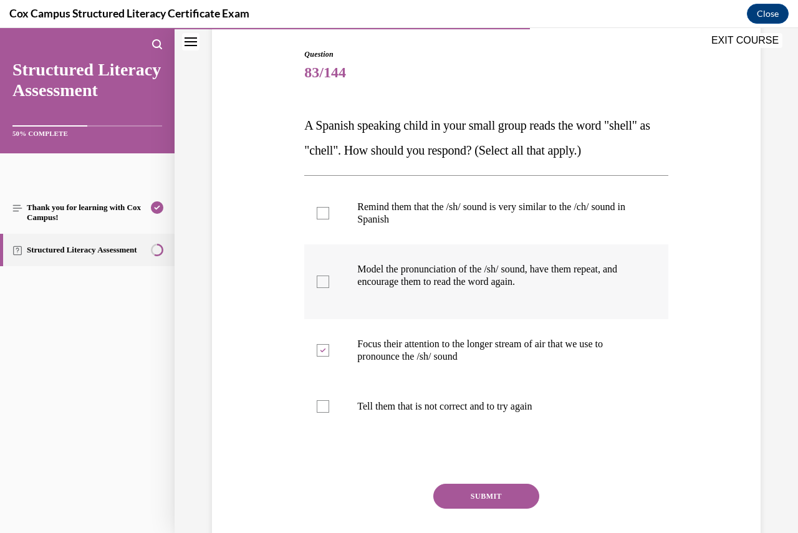
checkbox input "true"
click at [327, 211] on div at bounding box center [323, 213] width 12 height 12
click at [327, 211] on input "Remind them that the /sh/ sound is very similar to the /ch/ sound in Spanish" at bounding box center [323, 213] width 12 height 12
checkbox input "true"
click at [483, 490] on button "SUBMIT" at bounding box center [486, 496] width 106 height 25
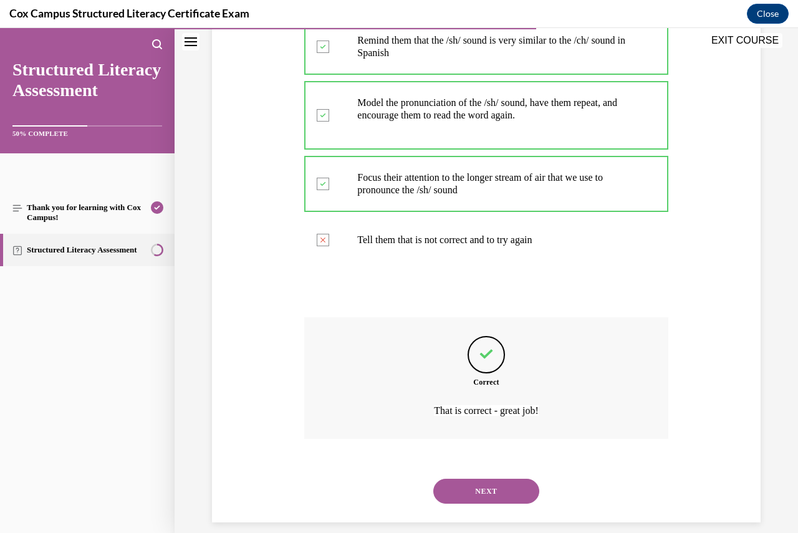
scroll to position [306, 0]
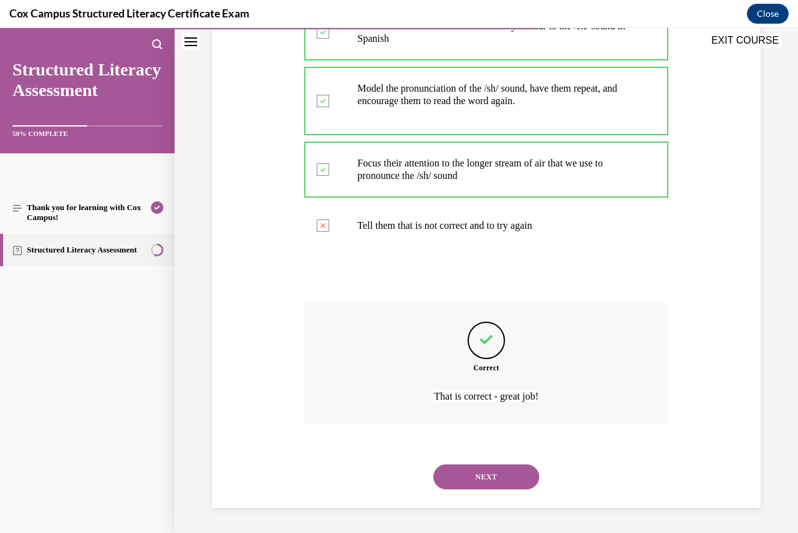
click at [498, 480] on button "NEXT" at bounding box center [486, 477] width 106 height 25
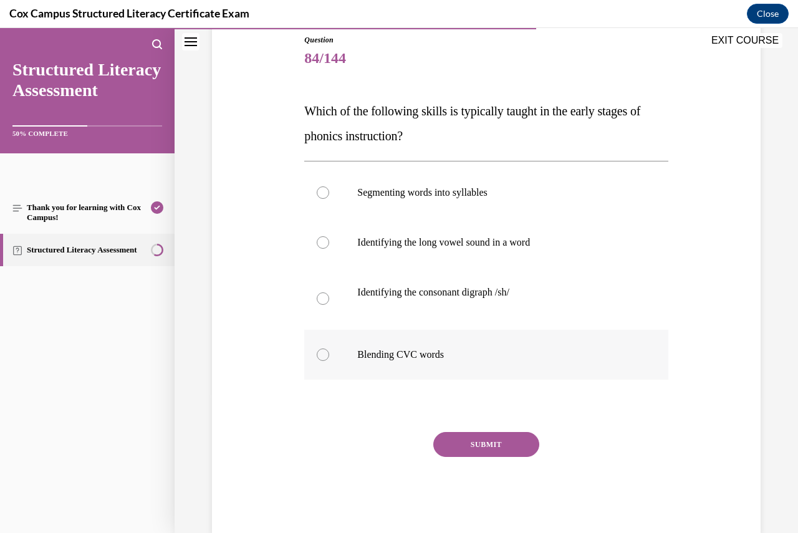
click at [326, 353] on div at bounding box center [323, 355] width 12 height 12
click at [326, 353] on input "Blending CVC words" at bounding box center [323, 355] width 12 height 12
radio input "true"
click at [488, 438] on button "SUBMIT" at bounding box center [486, 444] width 106 height 25
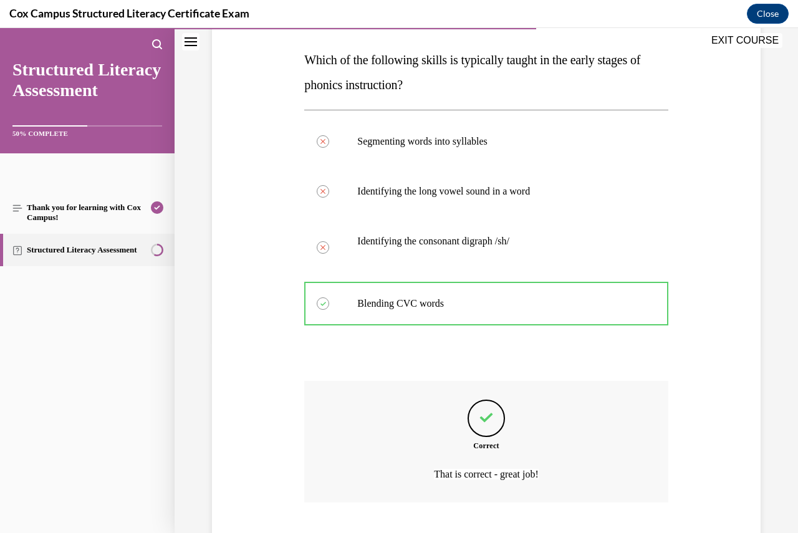
scroll to position [268, 0]
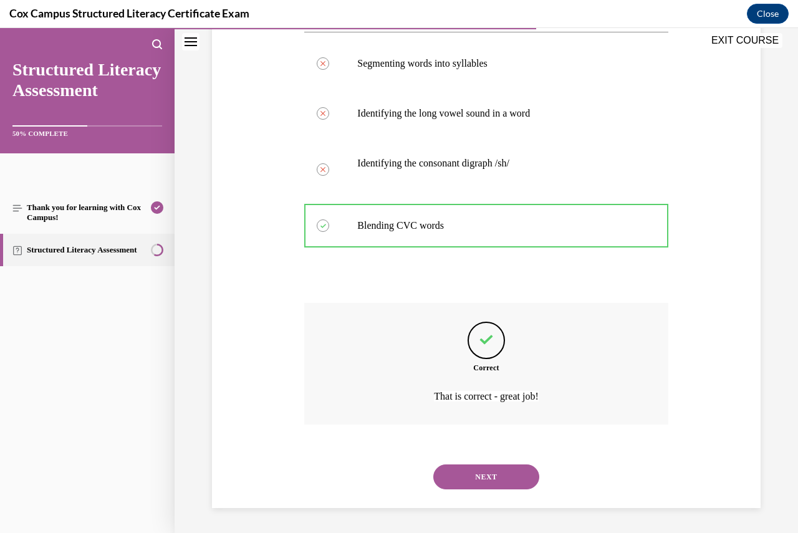
click at [498, 475] on button "NEXT" at bounding box center [486, 477] width 106 height 25
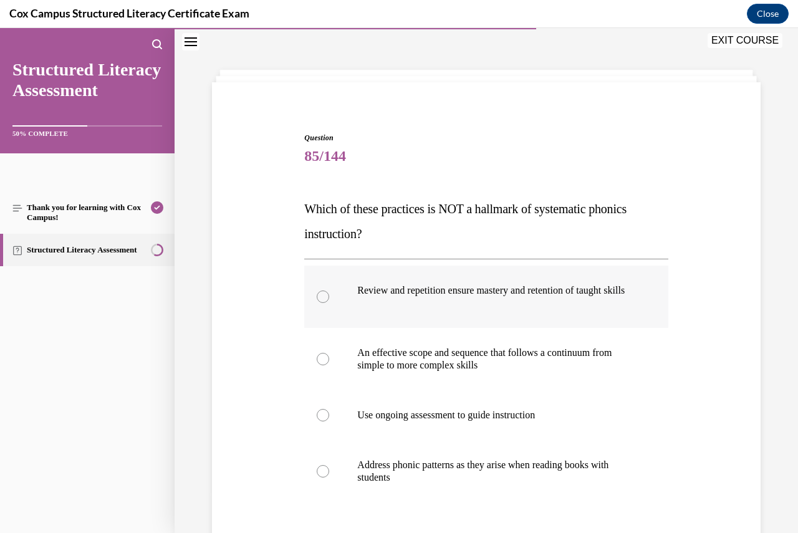
scroll to position [62, 0]
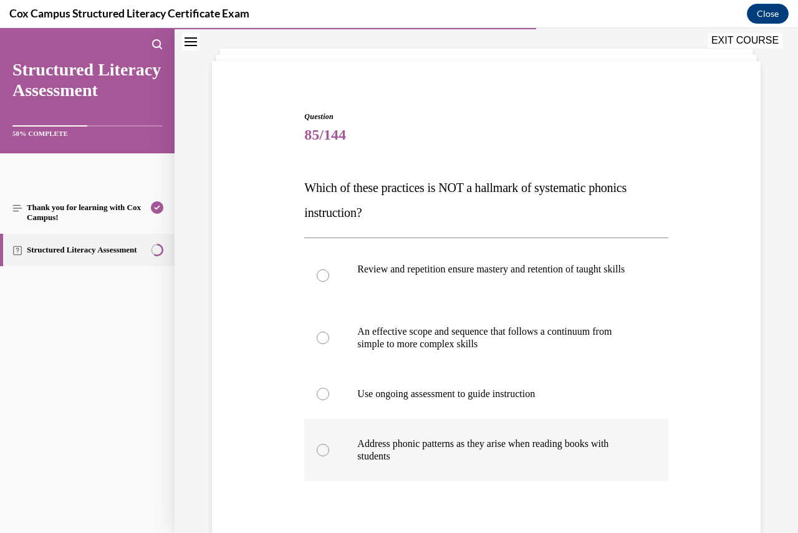
click at [317, 457] on div at bounding box center [323, 450] width 12 height 12
click at [317, 457] on input "Address phonic patterns as they arise when reading books with students" at bounding box center [323, 450] width 12 height 12
radio input "true"
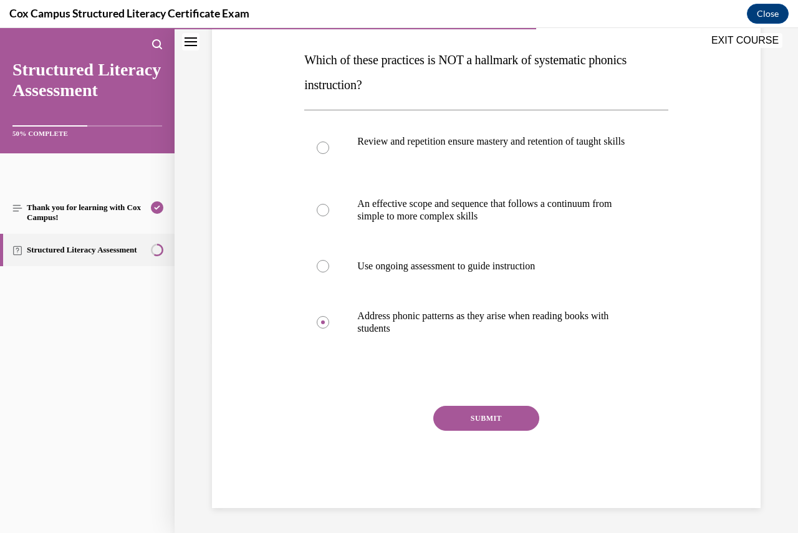
click at [464, 426] on button "SUBMIT" at bounding box center [486, 418] width 106 height 25
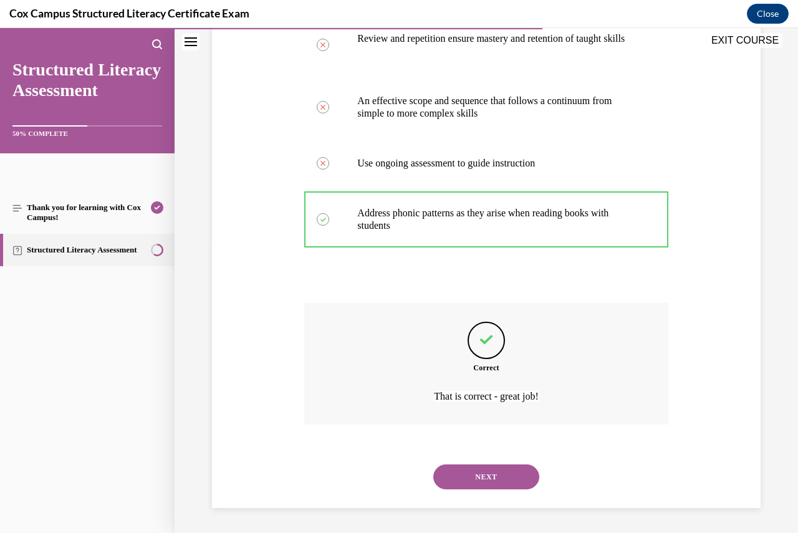
scroll to position [306, 0]
click at [487, 471] on button "NEXT" at bounding box center [486, 477] width 106 height 25
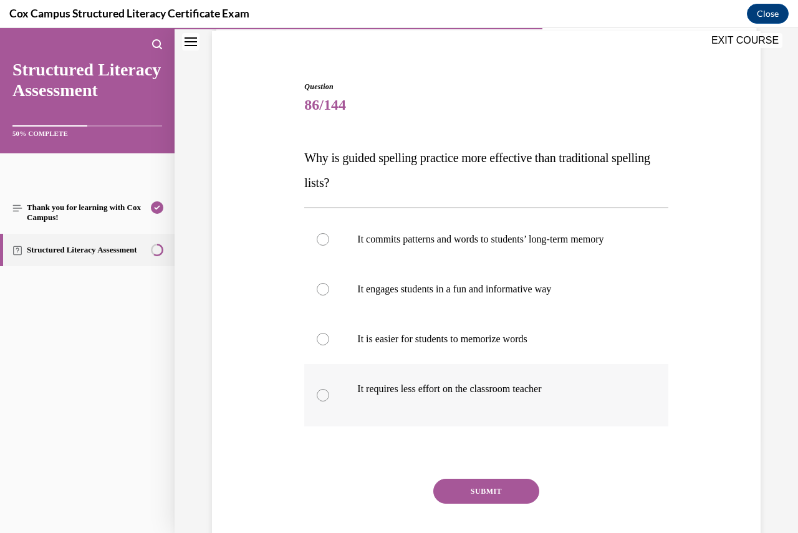
scroll to position [125, 0]
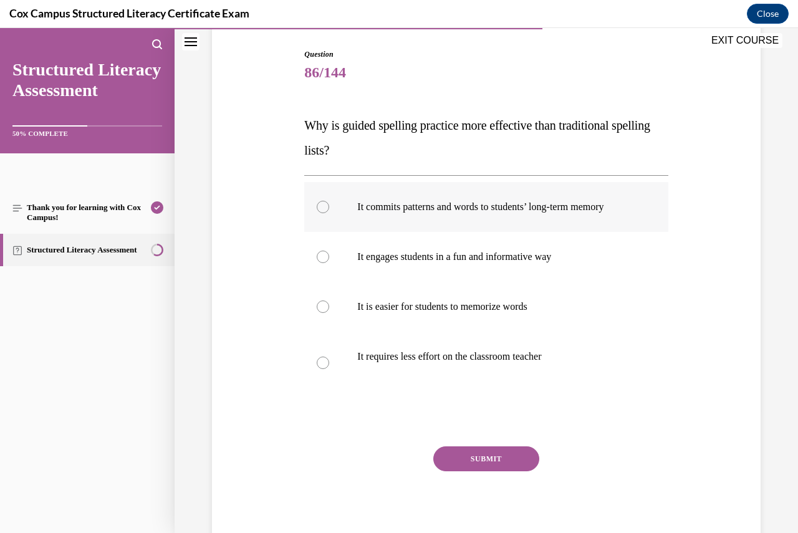
click at [324, 213] on div at bounding box center [323, 207] width 12 height 12
click at [324, 213] on input "It commits patterns and words to students’ long-term memory" at bounding box center [323, 207] width 12 height 12
radio input "true"
click at [458, 468] on button "SUBMIT" at bounding box center [486, 459] width 106 height 25
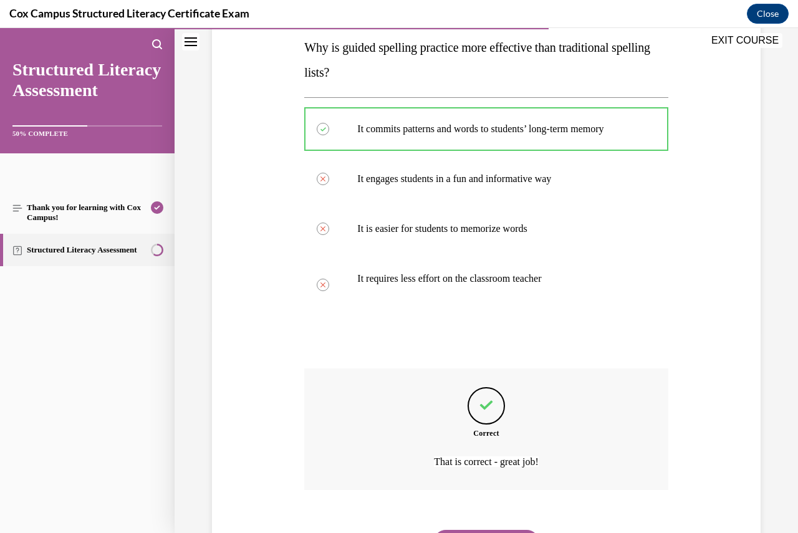
scroll to position [281, 0]
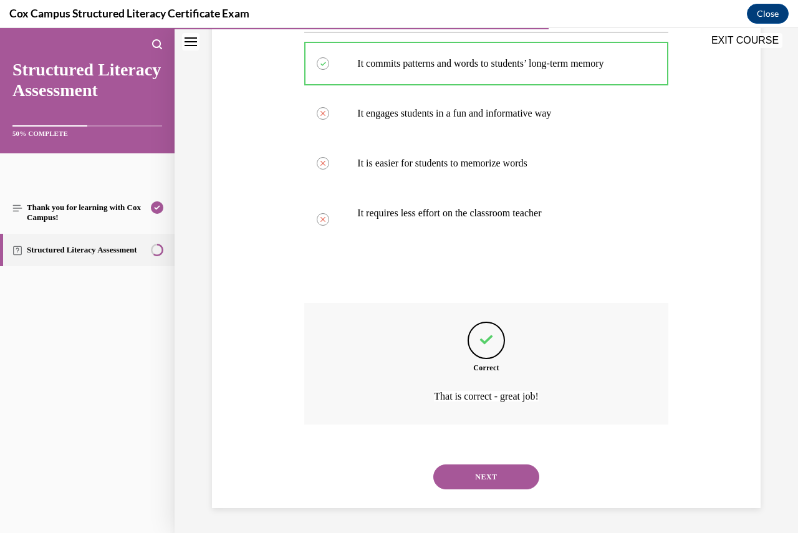
click at [478, 475] on button "NEXT" at bounding box center [486, 477] width 106 height 25
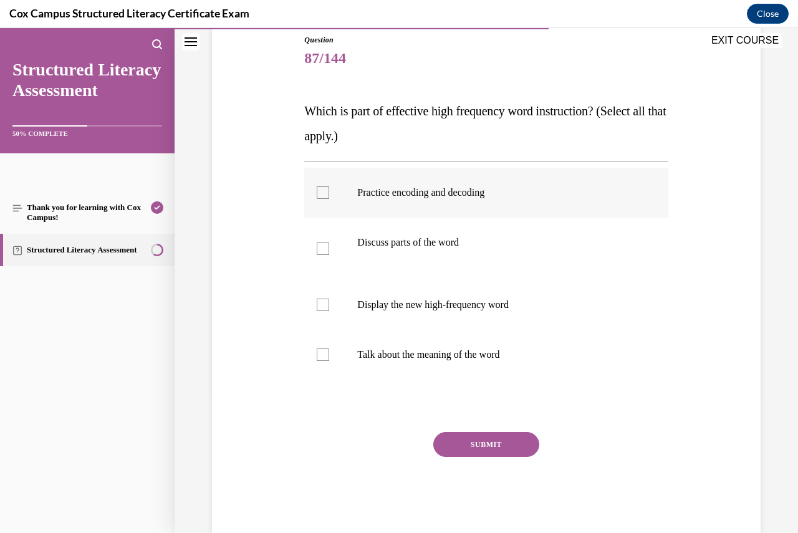
click at [326, 194] on div at bounding box center [323, 192] width 12 height 12
click at [326, 194] on input "Practice encoding and decoding" at bounding box center [323, 192] width 12 height 12
checkbox input "true"
drag, startPoint x: 322, startPoint y: 234, endPoint x: 326, endPoint y: 243, distance: 9.9
click at [322, 235] on label "Discuss parts of the word" at bounding box center [486, 249] width 364 height 62
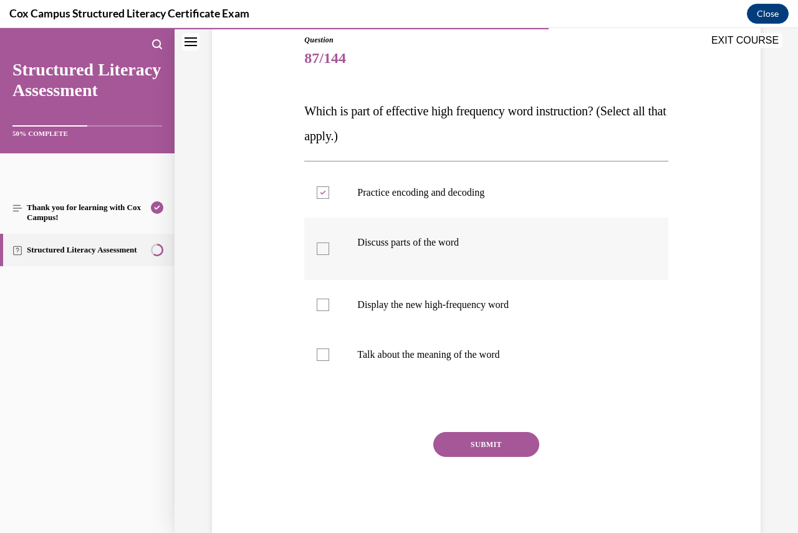
click at [322, 243] on input "Discuss parts of the word" at bounding box center [323, 249] width 12 height 12
checkbox input "true"
click at [327, 304] on div at bounding box center [323, 305] width 12 height 12
click at [327, 304] on input "Display the new high-frequency word" at bounding box center [323, 305] width 12 height 12
checkbox input "true"
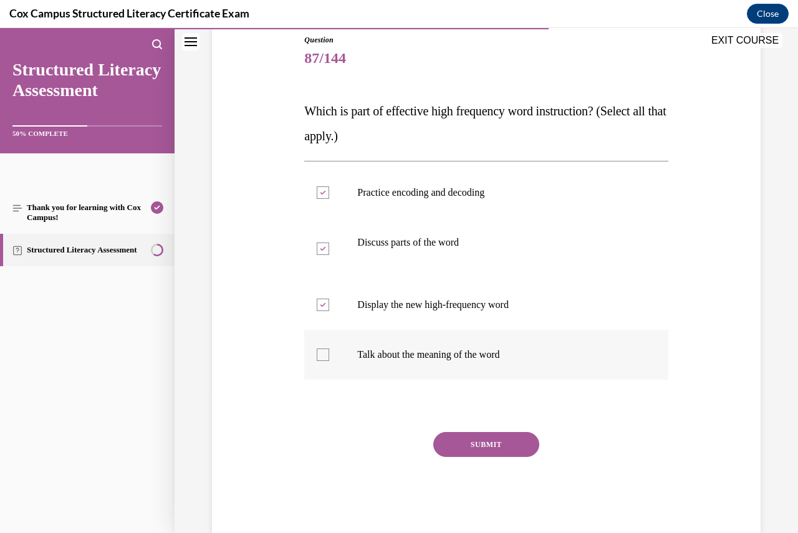
click at [320, 363] on label "Talk about the meaning of the word" at bounding box center [486, 355] width 364 height 50
click at [320, 361] on input "Talk about the meaning of the word" at bounding box center [323, 355] width 12 height 12
checkbox input "true"
click at [487, 442] on button "SUBMIT" at bounding box center [486, 444] width 106 height 25
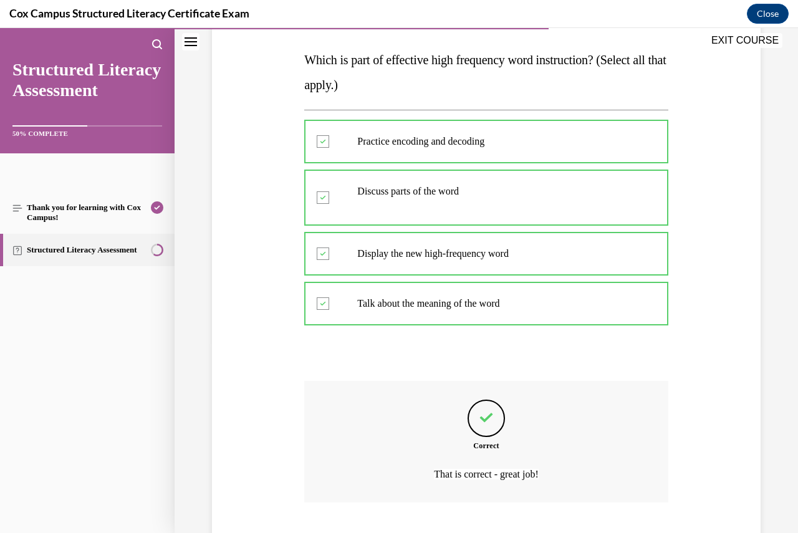
scroll to position [268, 0]
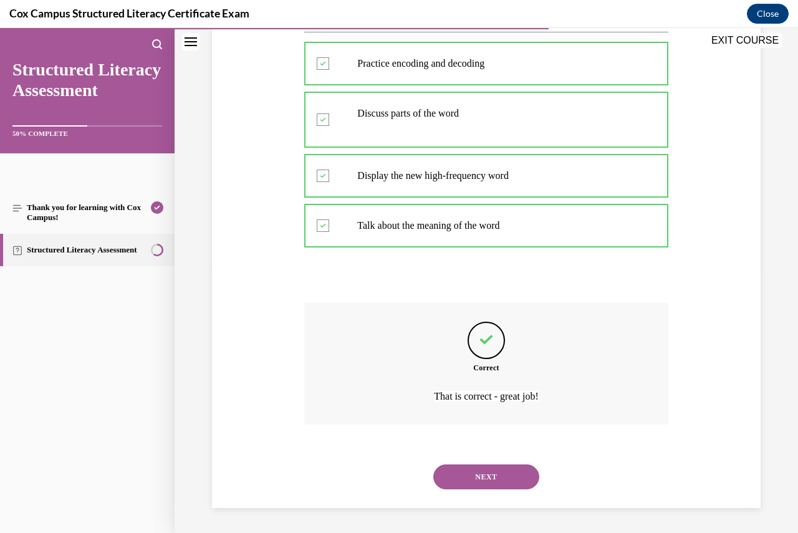
click at [496, 472] on button "NEXT" at bounding box center [486, 477] width 106 height 25
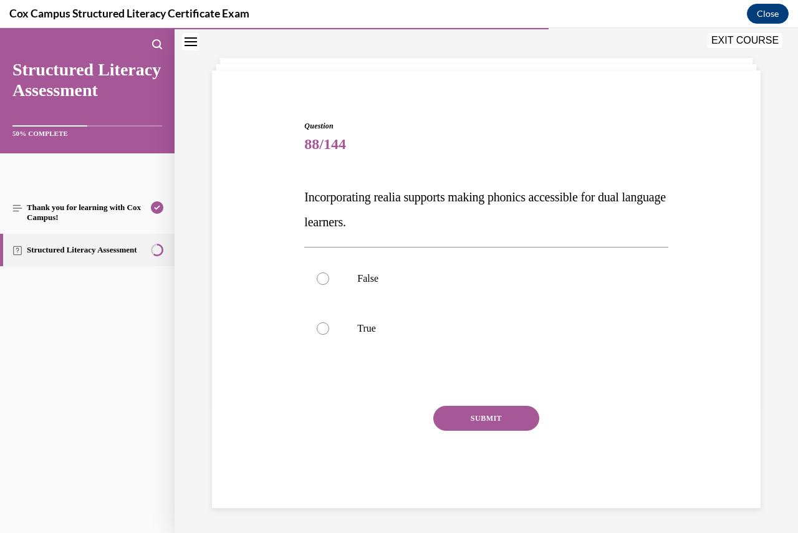
scroll to position [53, 0]
click at [323, 322] on label "True" at bounding box center [486, 329] width 364 height 50
click at [323, 322] on input "True" at bounding box center [323, 328] width 12 height 12
radio input "true"
click at [483, 414] on button "SUBMIT" at bounding box center [486, 418] width 106 height 25
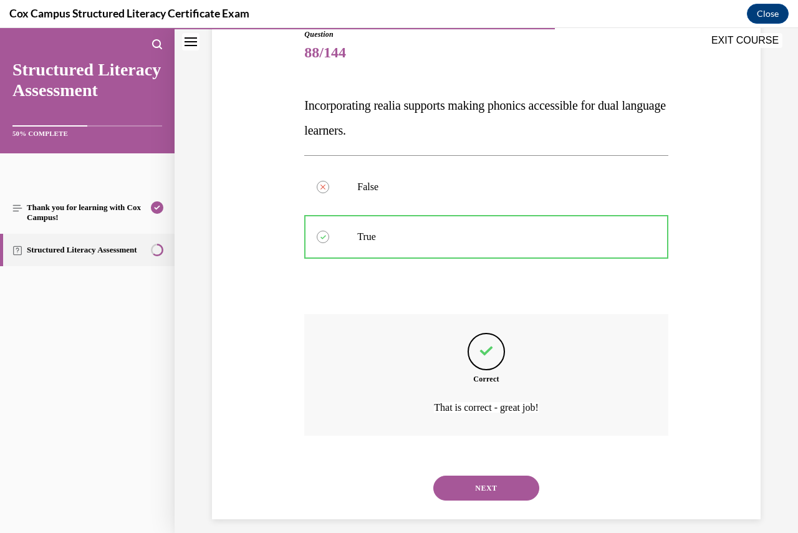
scroll to position [156, 0]
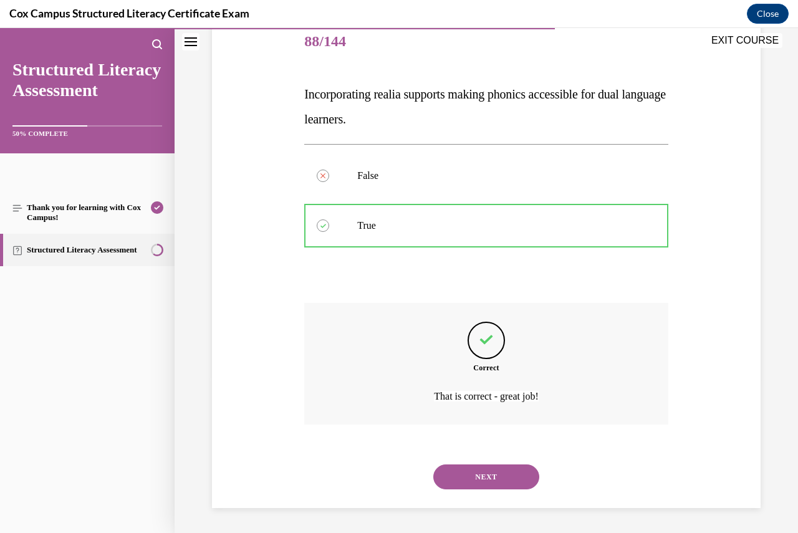
click at [482, 471] on button "NEXT" at bounding box center [486, 477] width 106 height 25
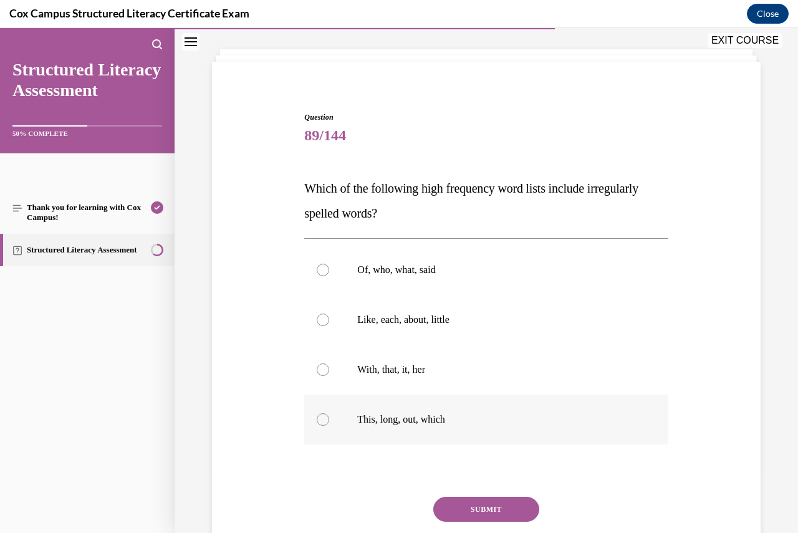
scroll to position [124, 0]
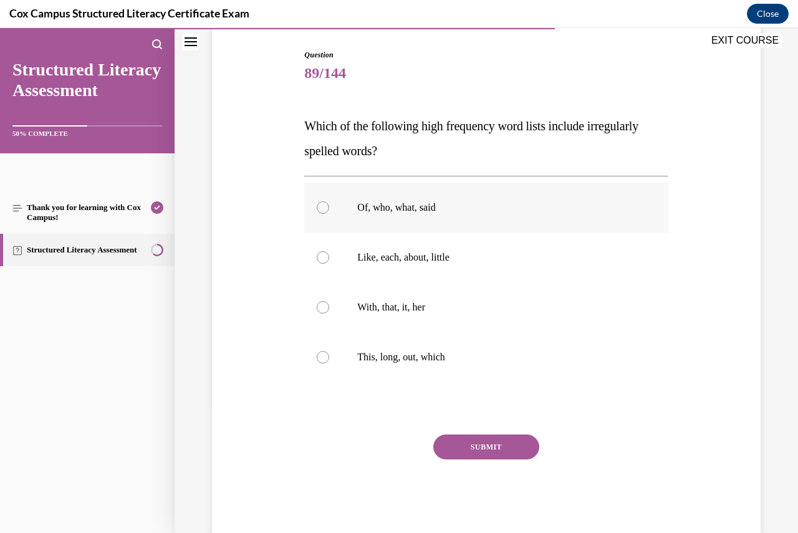
click at [327, 205] on label "Of, who, what, said" at bounding box center [486, 208] width 364 height 50
click at [327, 205] on input "Of, who, what, said" at bounding box center [323, 207] width 12 height 12
radio input "true"
click at [474, 441] on button "SUBMIT" at bounding box center [486, 447] width 106 height 25
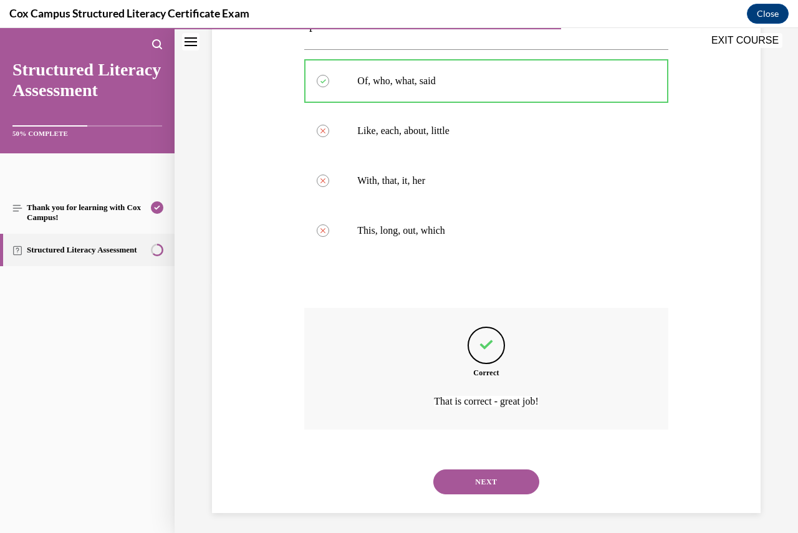
scroll to position [256, 0]
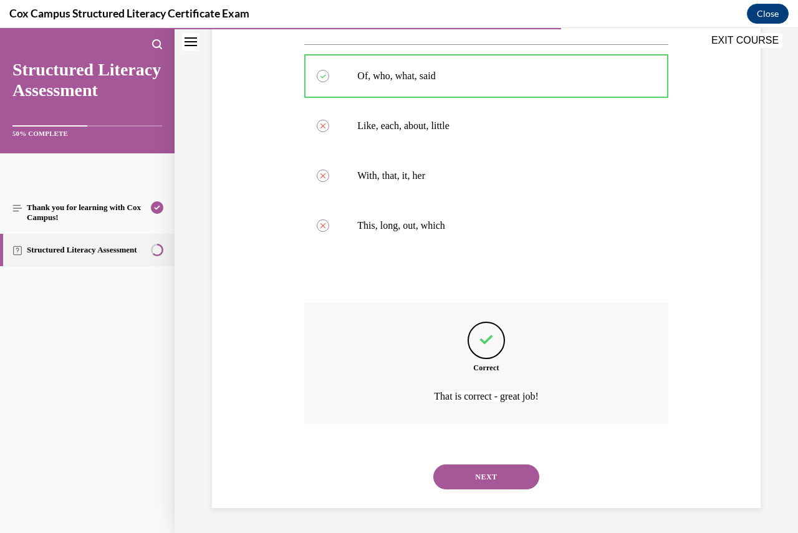
click at [483, 475] on button "NEXT" at bounding box center [486, 477] width 106 height 25
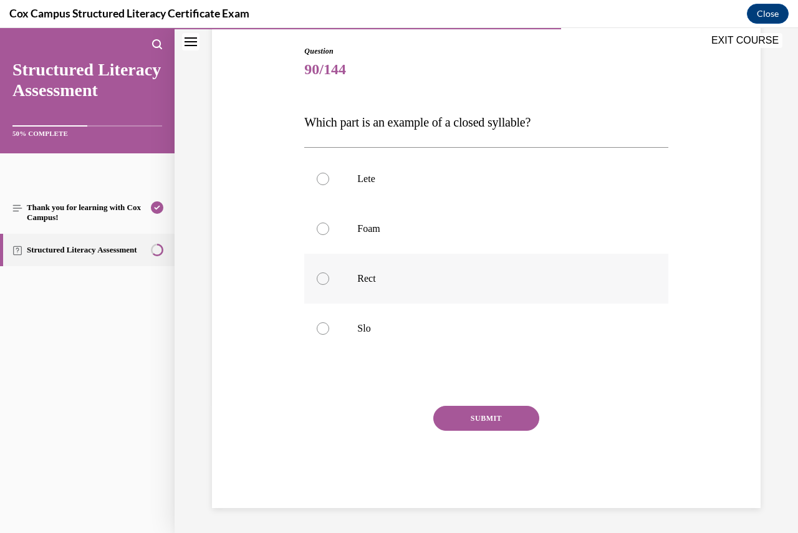
click at [321, 281] on div at bounding box center [323, 279] width 12 height 12
click at [321, 281] on input "Rect" at bounding box center [323, 279] width 12 height 12
radio input "true"
click at [475, 417] on button "SUBMIT" at bounding box center [486, 418] width 106 height 25
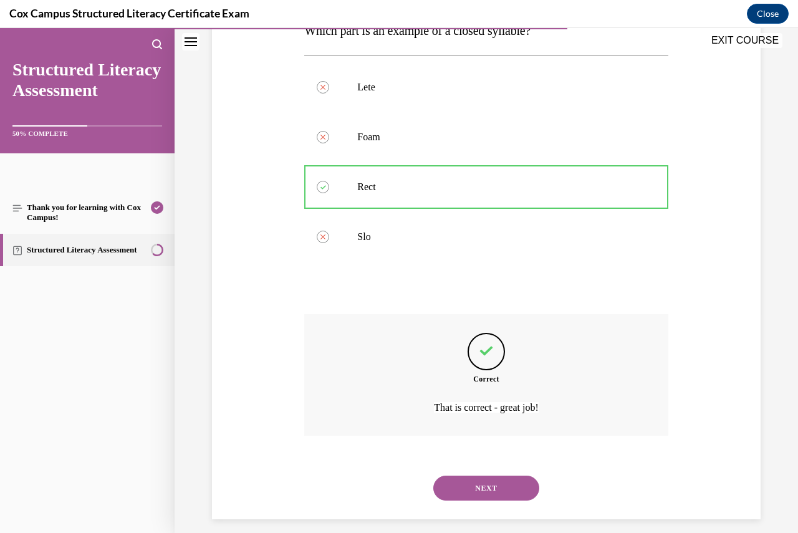
scroll to position [231, 0]
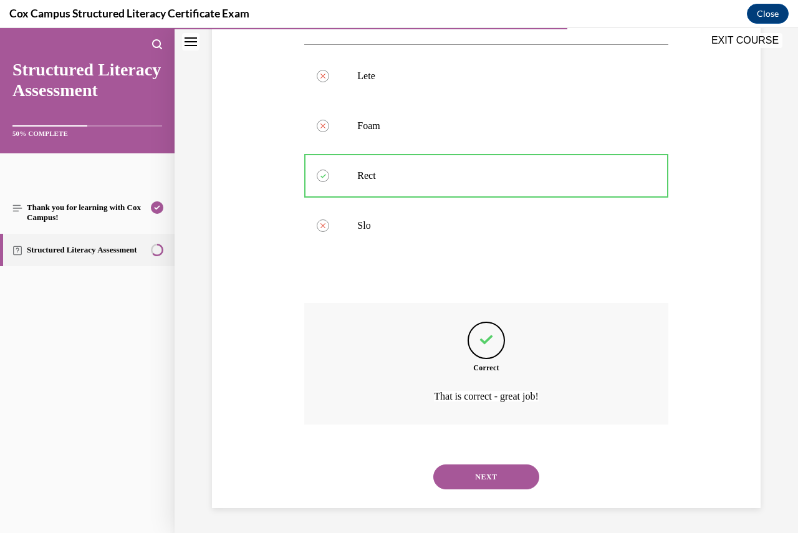
click at [488, 472] on button "NEXT" at bounding box center [486, 477] width 106 height 25
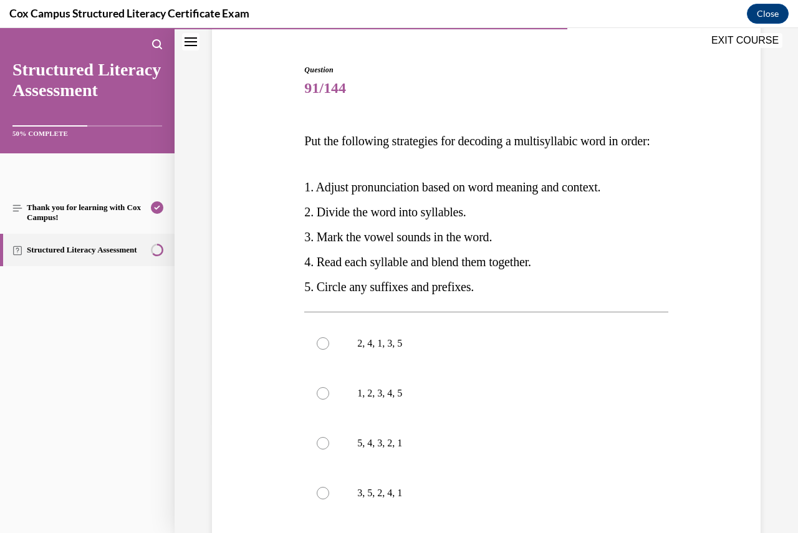
scroll to position [125, 0]
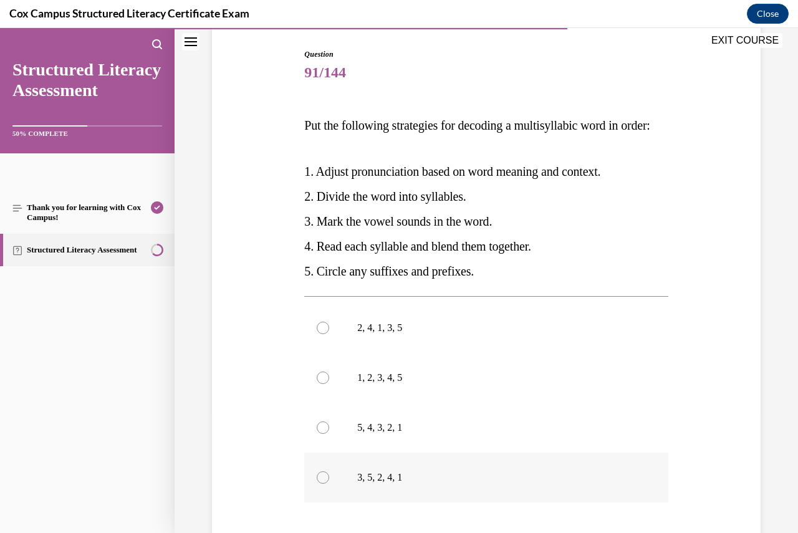
click at [321, 484] on div at bounding box center [323, 478] width 12 height 12
click at [321, 484] on input "3, 5, 2, 4, 1" at bounding box center [323, 478] width 12 height 12
radio input "true"
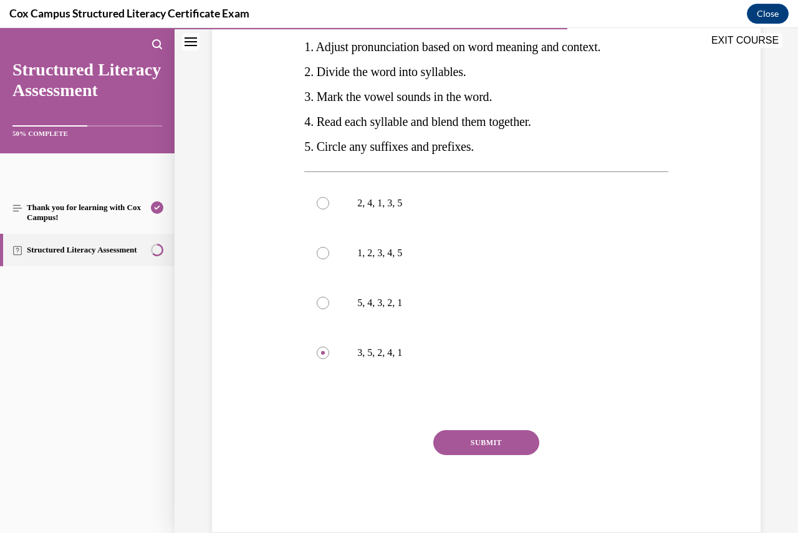
click at [510, 455] on button "SUBMIT" at bounding box center [486, 442] width 106 height 25
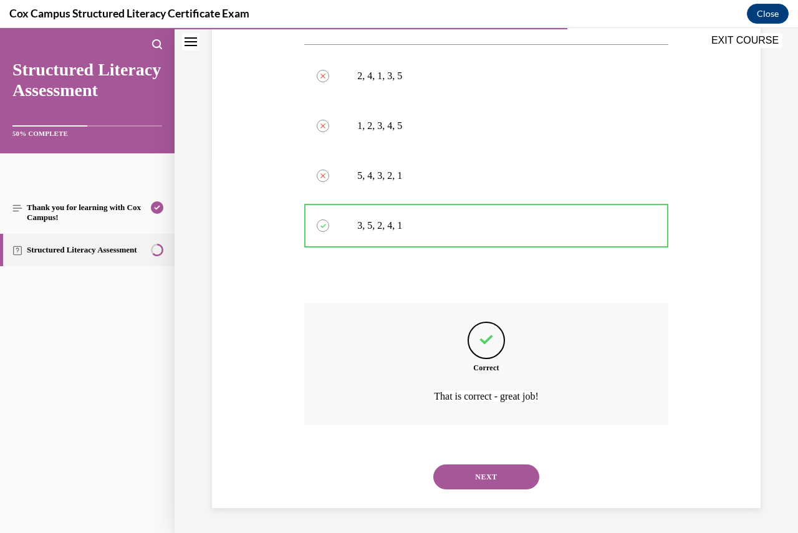
scroll to position [402, 0]
click at [500, 481] on button "NEXT" at bounding box center [486, 477] width 106 height 25
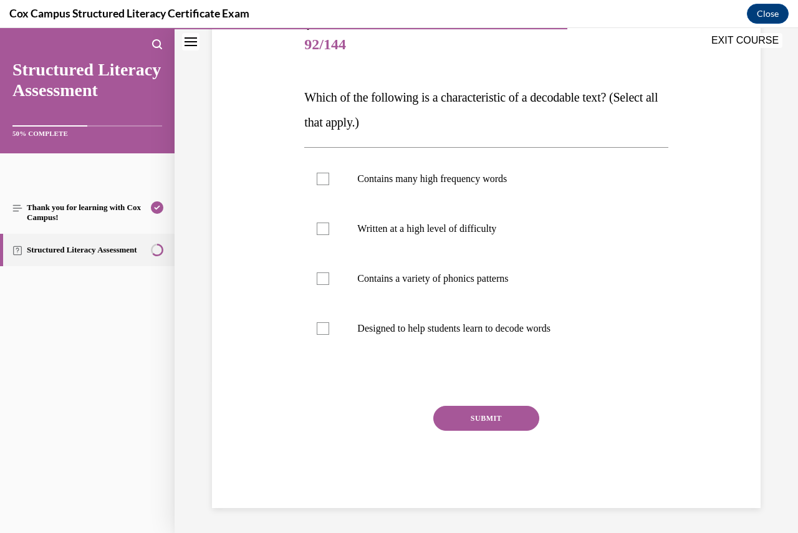
scroll to position [139, 0]
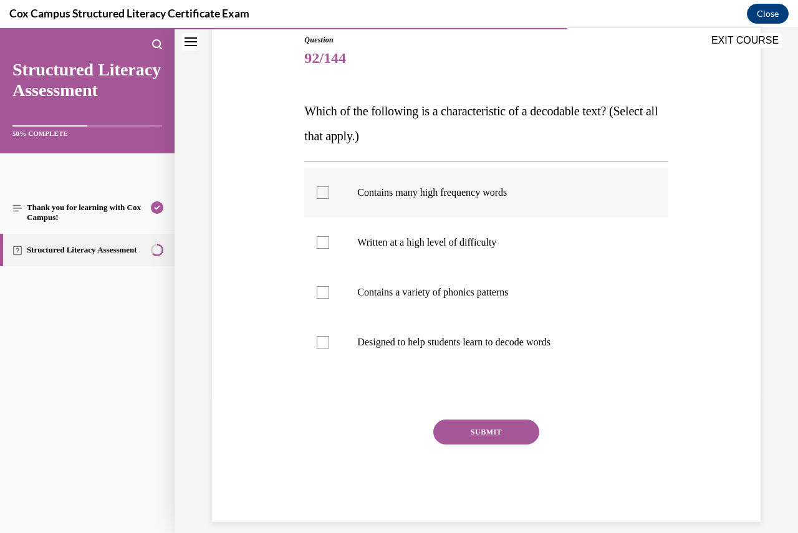
click at [322, 188] on div at bounding box center [323, 192] width 12 height 12
click at [322, 188] on input "Contains many high frequency words" at bounding box center [323, 192] width 12 height 12
checkbox input "true"
click at [322, 292] on div at bounding box center [323, 292] width 12 height 12
click at [322, 292] on input "Contains a variety of phonics patterns" at bounding box center [323, 292] width 12 height 12
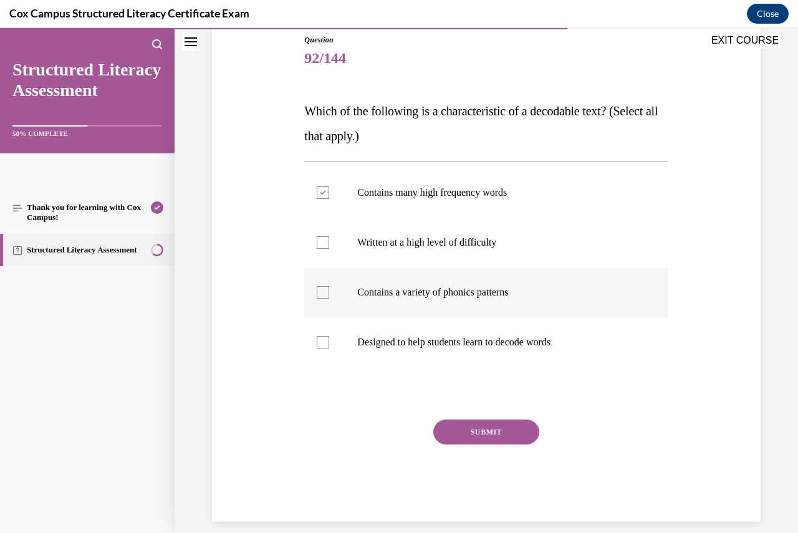
checkbox input "true"
click at [320, 347] on div at bounding box center [323, 342] width 12 height 12
click at [320, 347] on input "Designed to help students learn to decode words" at bounding box center [323, 342] width 12 height 12
checkbox input "true"
click at [455, 428] on button "SUBMIT" at bounding box center [486, 432] width 106 height 25
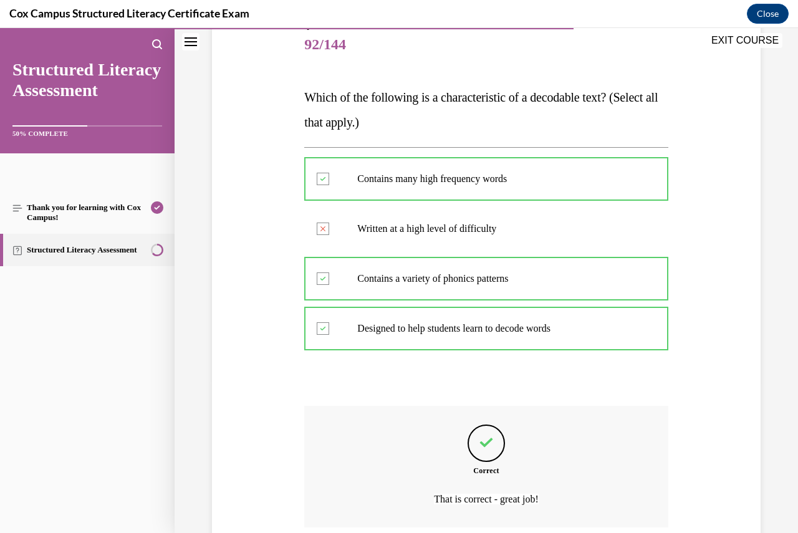
scroll to position [256, 0]
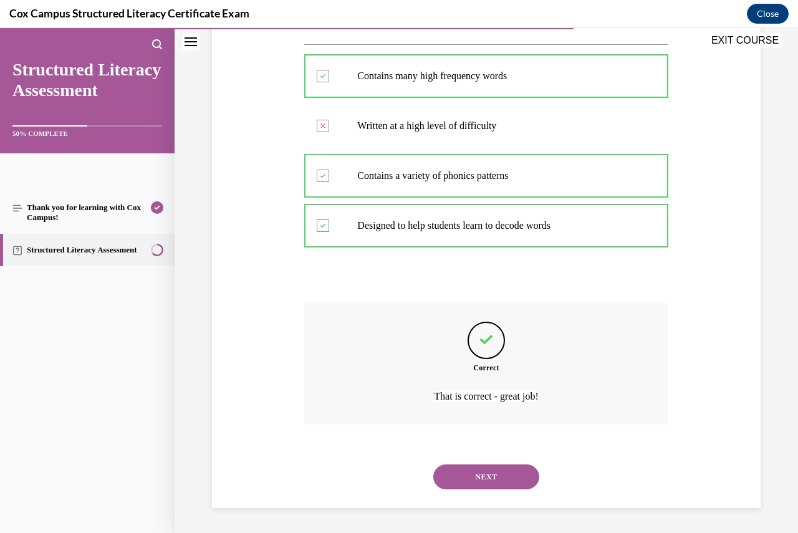
click at [493, 475] on button "NEXT" at bounding box center [486, 477] width 106 height 25
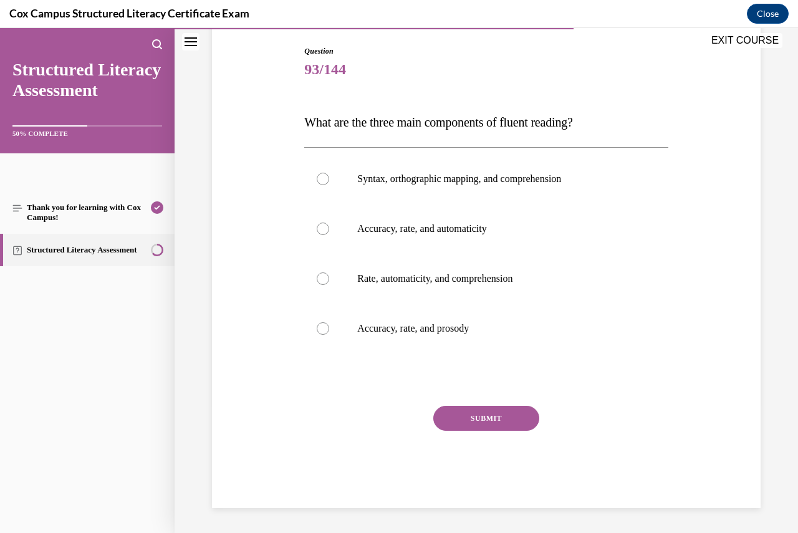
scroll to position [128, 0]
click at [323, 325] on div at bounding box center [323, 328] width 12 height 12
click at [323, 325] on input "Accuracy, rate, and prosody" at bounding box center [323, 328] width 12 height 12
radio input "true"
click at [492, 422] on button "SUBMIT" at bounding box center [486, 418] width 106 height 25
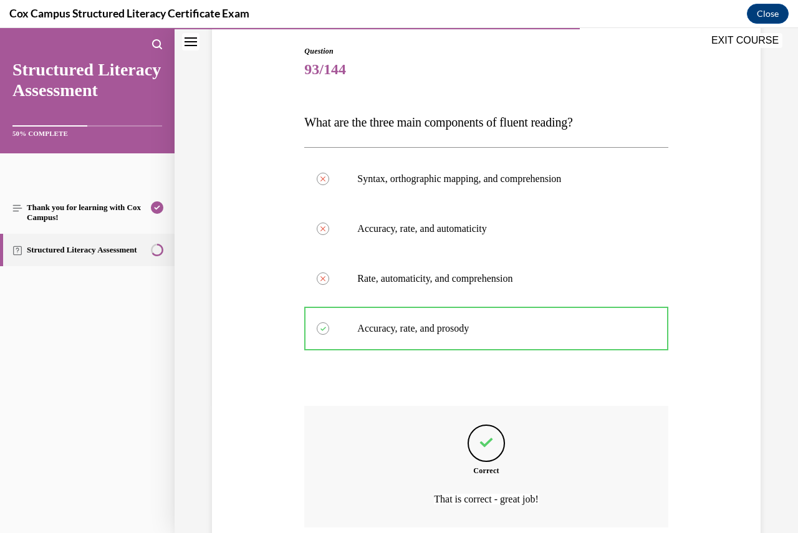
scroll to position [231, 0]
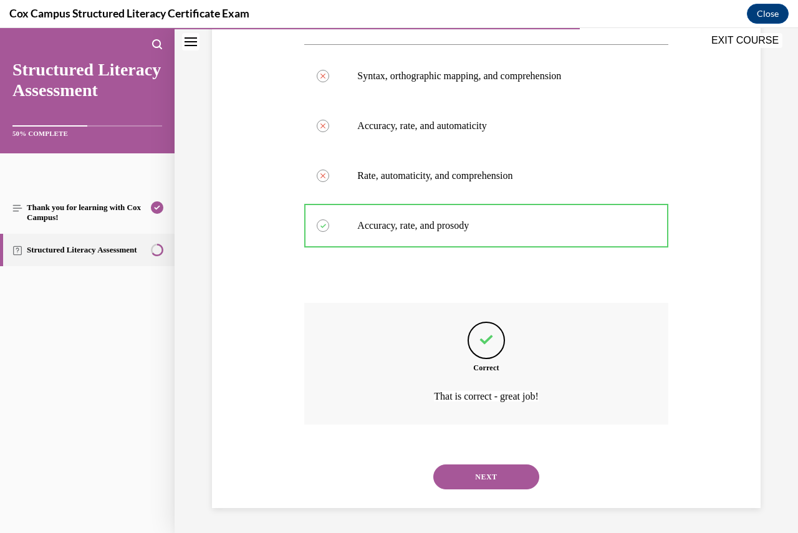
click at [501, 475] on button "NEXT" at bounding box center [486, 477] width 106 height 25
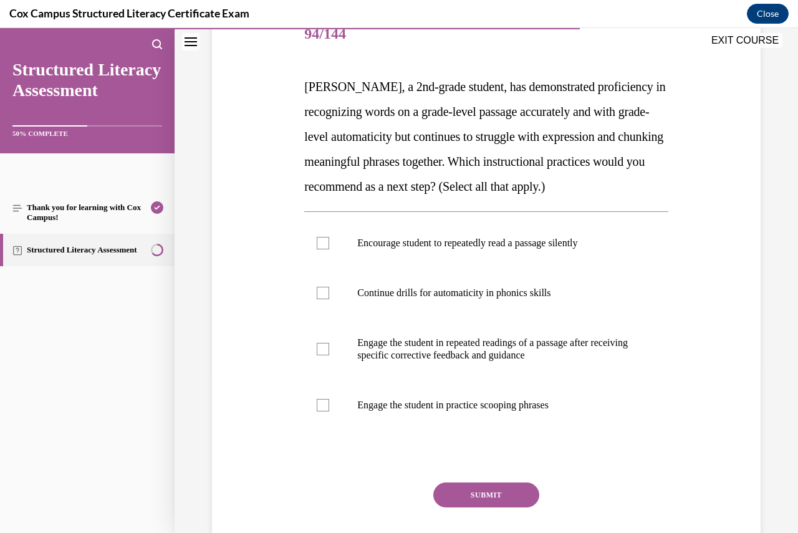
scroll to position [187, 0]
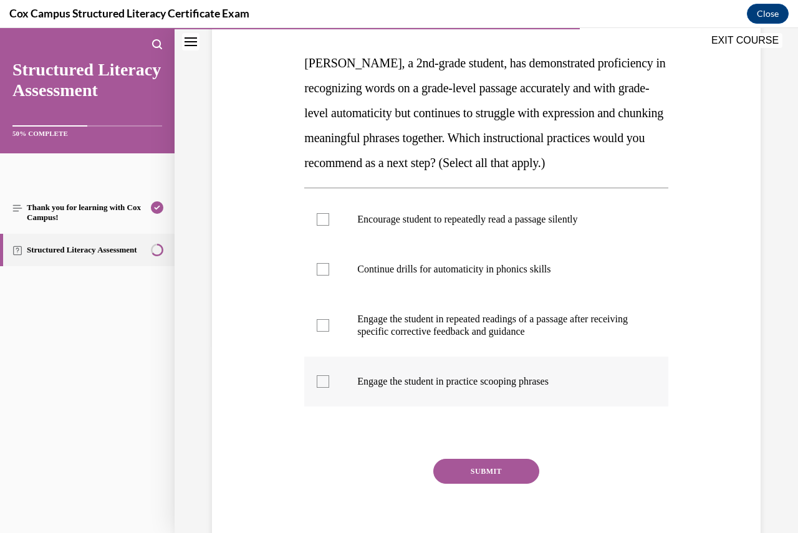
click at [320, 388] on div at bounding box center [323, 381] width 12 height 12
click at [320, 388] on input "Engage the student in practice scooping phrases" at bounding box center [323, 381] width 12 height 12
checkbox input "true"
click at [321, 332] on div at bounding box center [323, 325] width 12 height 12
click at [321, 332] on input "Engage the student in repeated readings of a passage after receiving specific c…" at bounding box center [323, 325] width 12 height 12
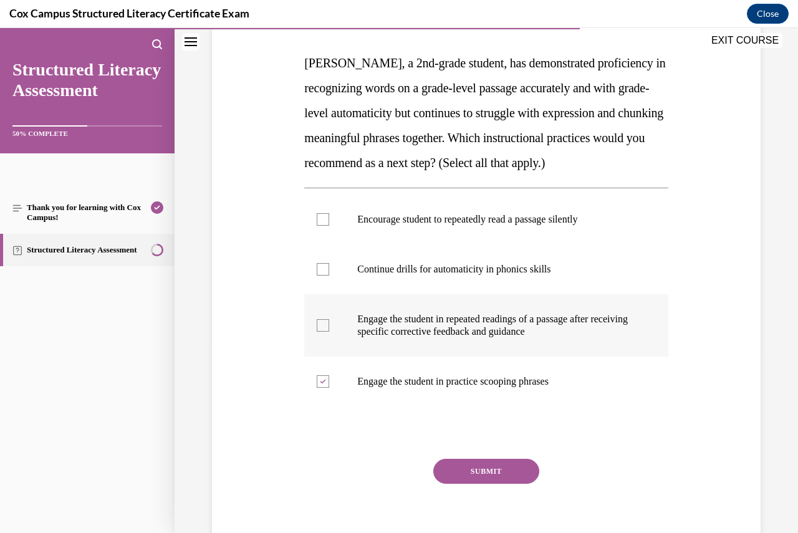
checkbox input "true"
click at [482, 484] on button "SUBMIT" at bounding box center [486, 471] width 106 height 25
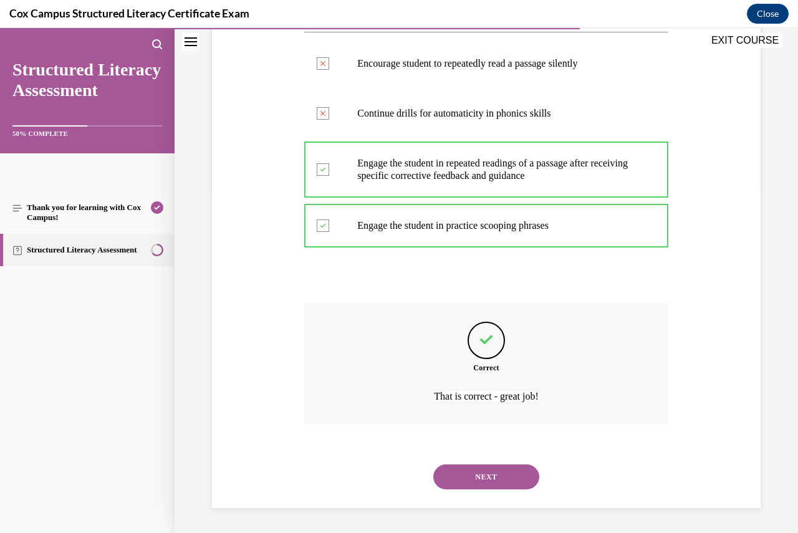
scroll to position [368, 0]
click at [491, 471] on button "NEXT" at bounding box center [486, 477] width 106 height 25
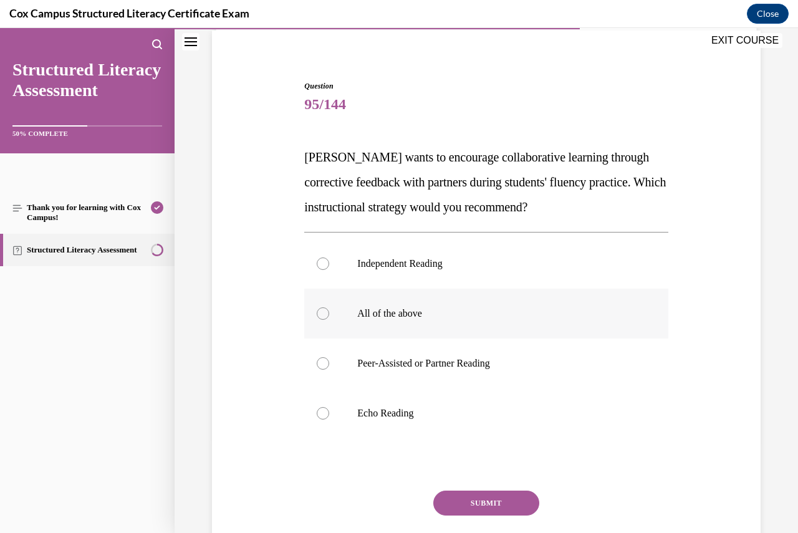
scroll to position [125, 0]
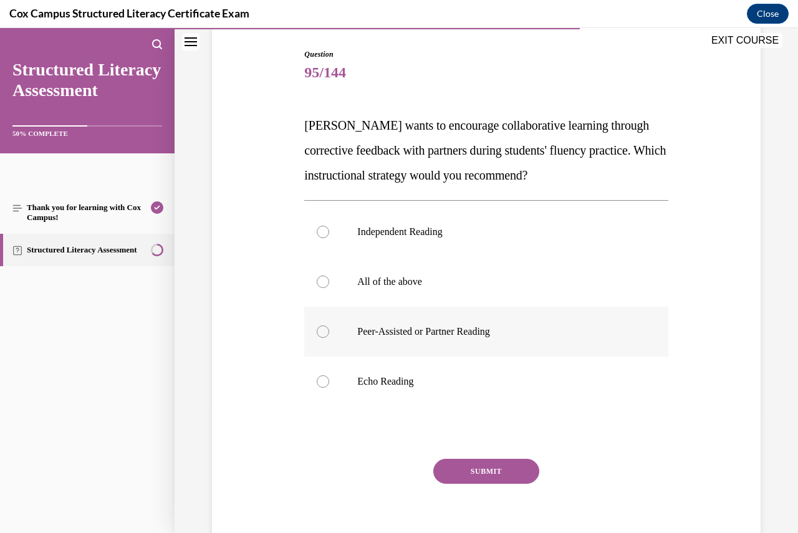
click at [319, 333] on div at bounding box center [323, 332] width 12 height 12
click at [319, 333] on input "Peer-Assisted or Partner Reading" at bounding box center [323, 332] width 12 height 12
radio input "true"
click at [485, 468] on button "SUBMIT" at bounding box center [486, 471] width 106 height 25
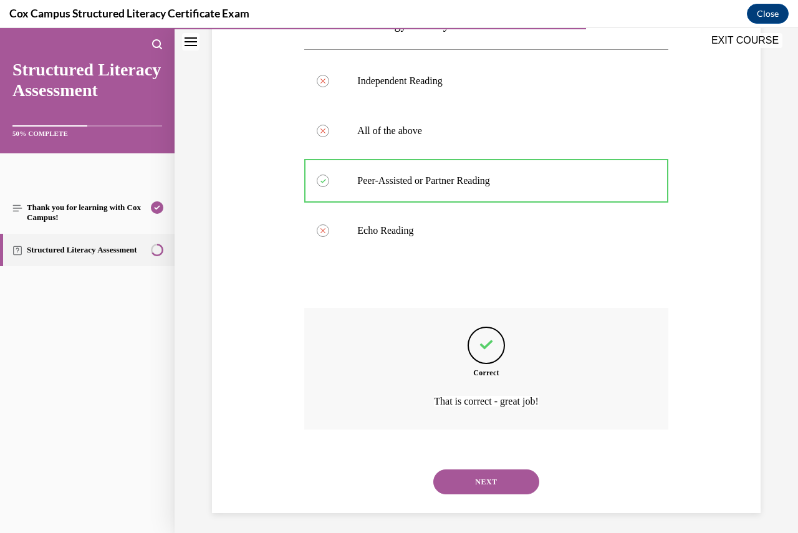
scroll to position [281, 0]
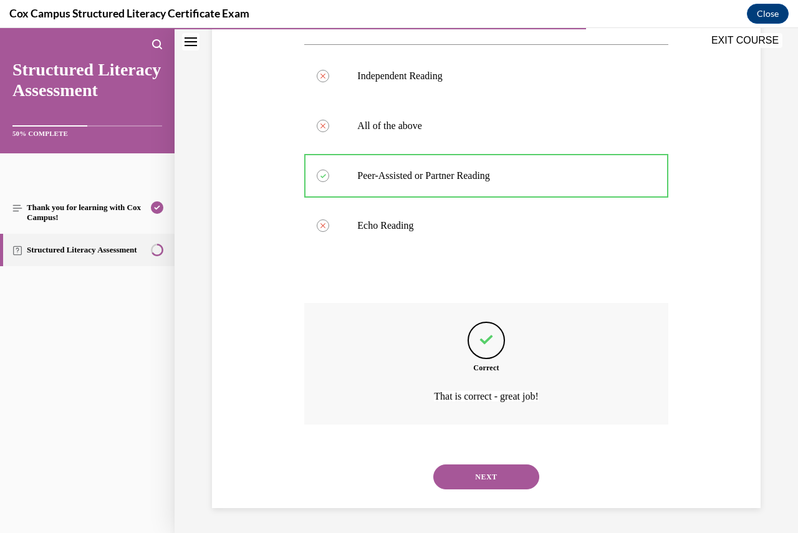
click at [517, 473] on button "NEXT" at bounding box center [486, 477] width 106 height 25
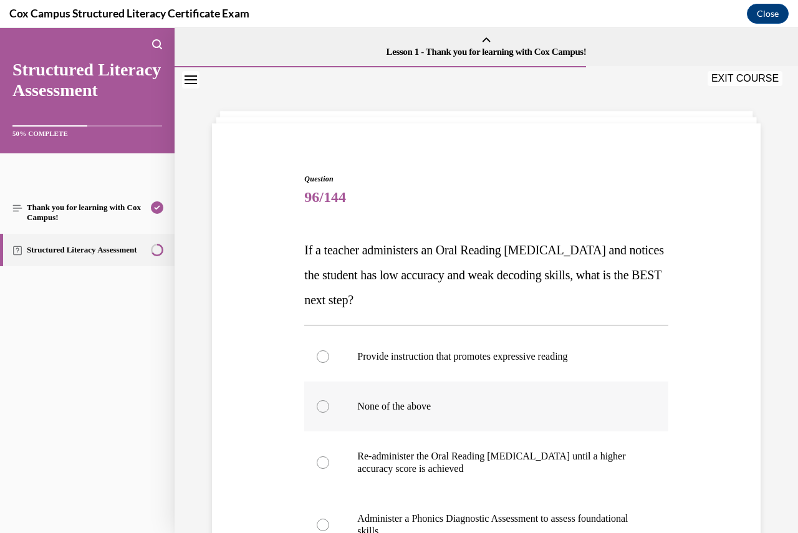
scroll to position [62, 0]
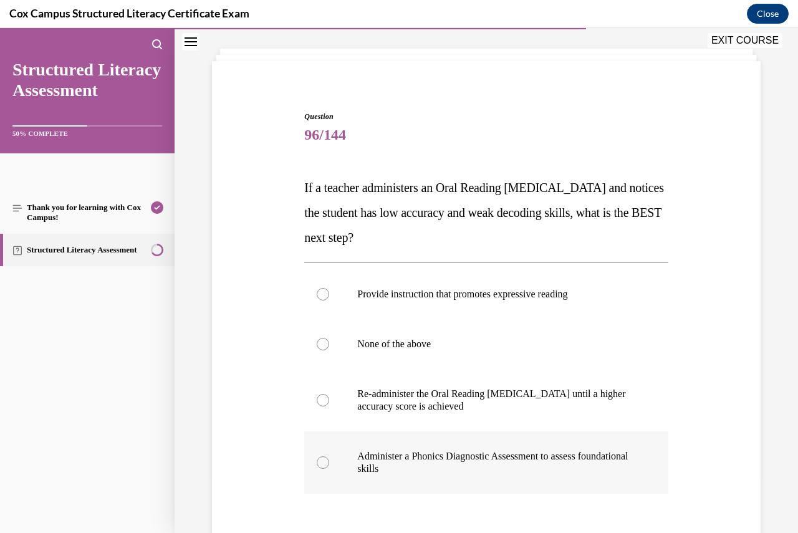
click at [324, 462] on div at bounding box center [323, 463] width 12 height 12
click at [324, 462] on input "Administer a Phonics Diagnostic Assessment to assess foundational skills" at bounding box center [323, 463] width 12 height 12
radio input "true"
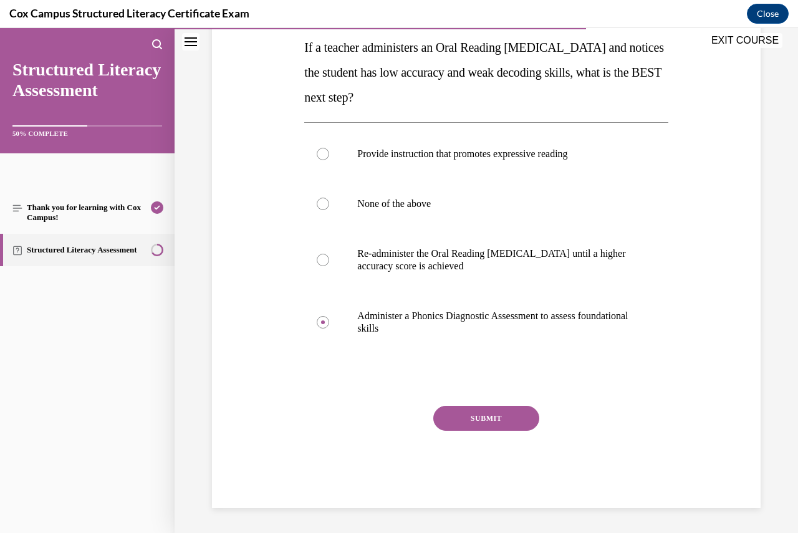
click at [493, 419] on button "SUBMIT" at bounding box center [486, 418] width 106 height 25
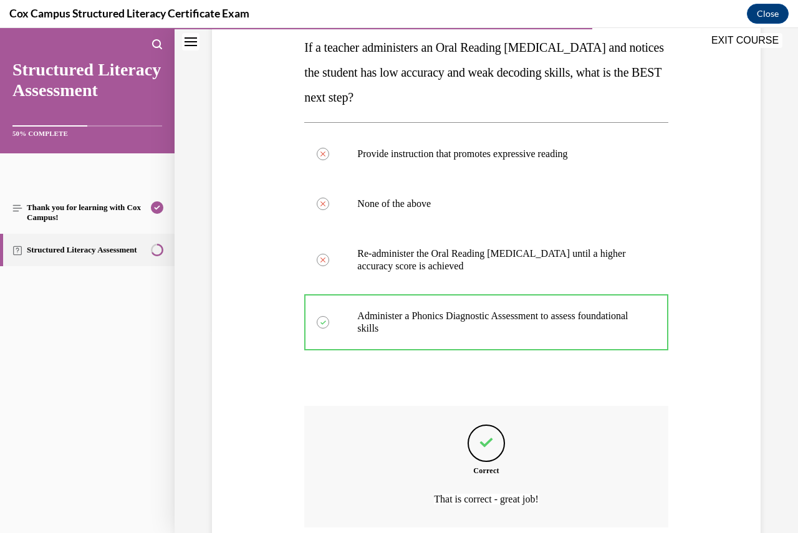
scroll to position [306, 0]
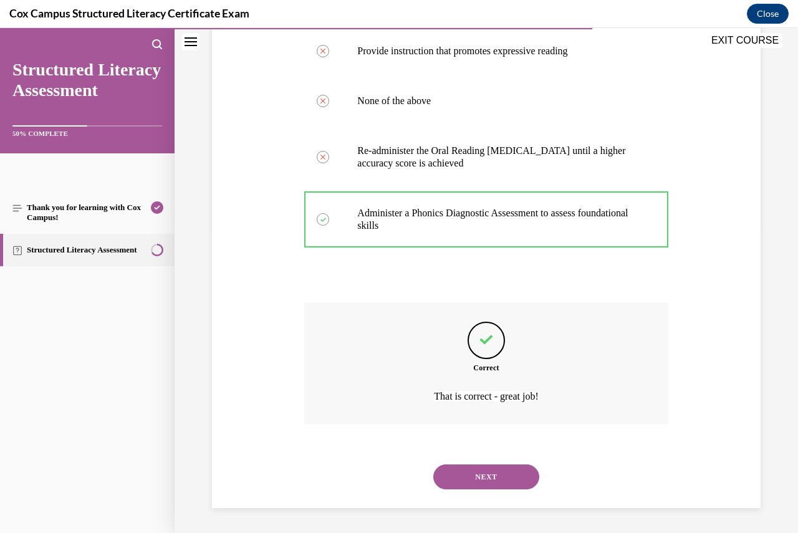
click at [496, 480] on button "NEXT" at bounding box center [486, 477] width 106 height 25
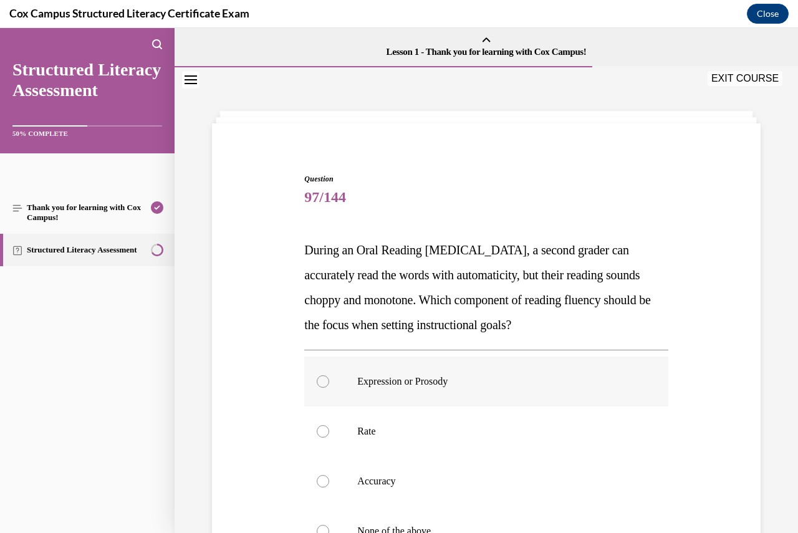
scroll to position [62, 0]
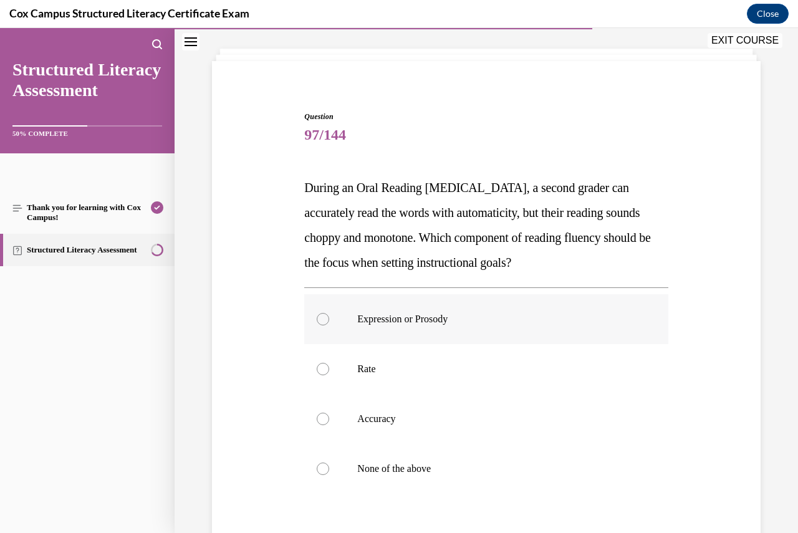
click at [320, 320] on div at bounding box center [323, 319] width 12 height 12
click at [320, 320] on input "Expression or Prosody" at bounding box center [323, 319] width 12 height 12
radio input "true"
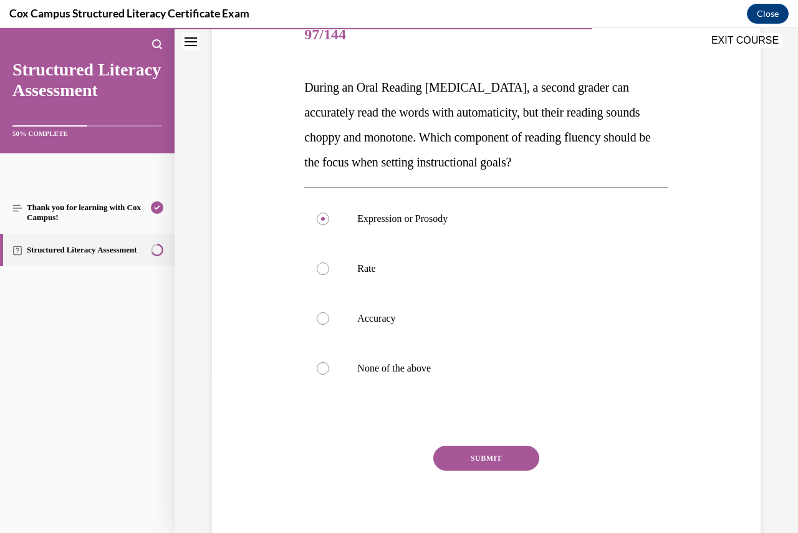
scroll to position [187, 0]
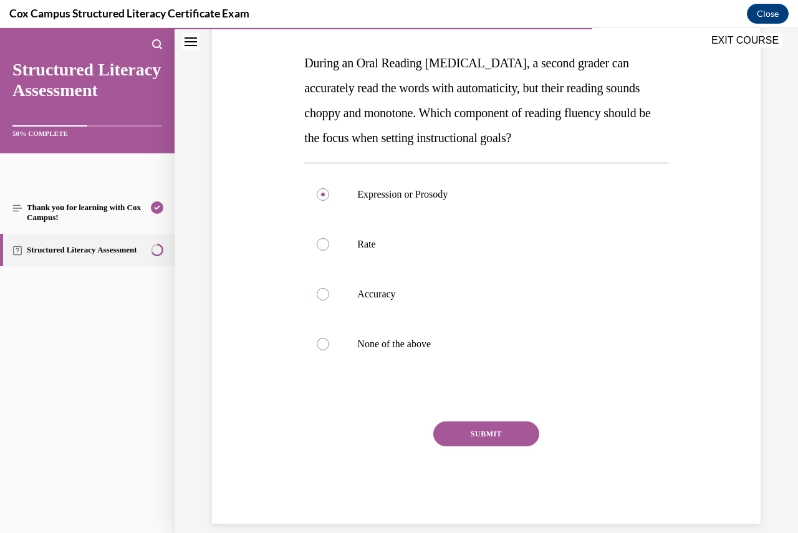
click at [508, 432] on button "SUBMIT" at bounding box center [486, 434] width 106 height 25
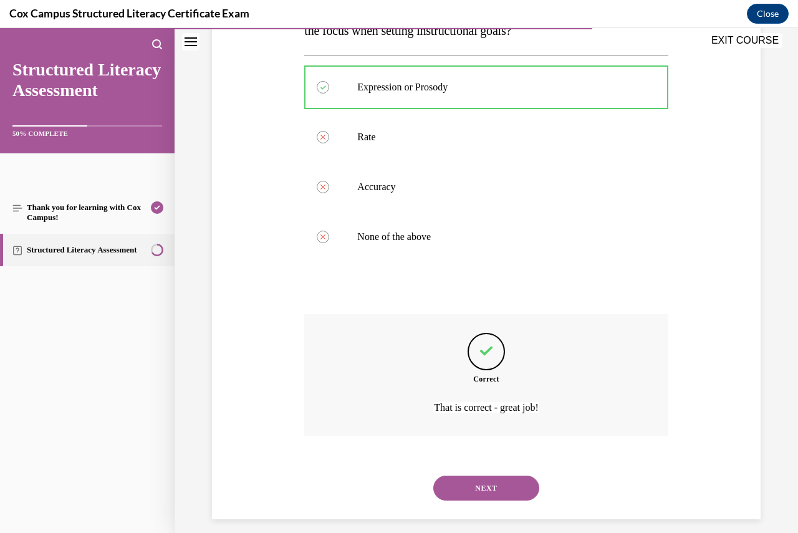
scroll to position [306, 0]
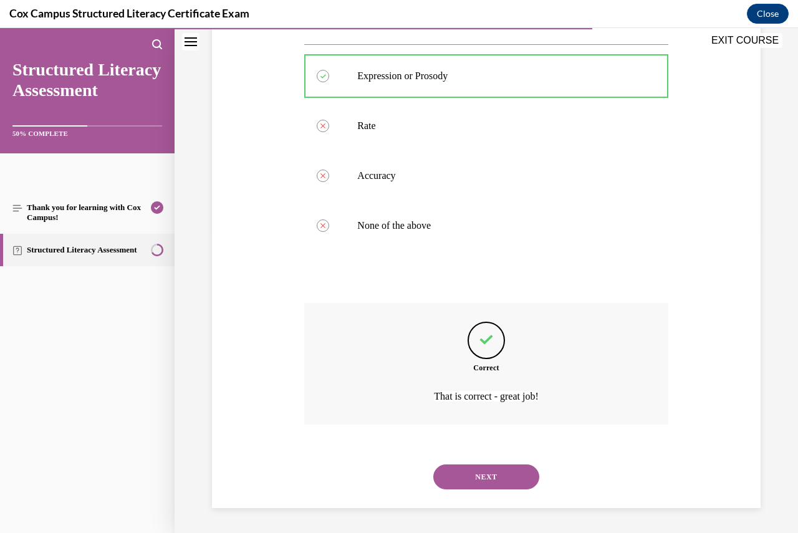
click at [508, 483] on button "NEXT" at bounding box center [486, 477] width 106 height 25
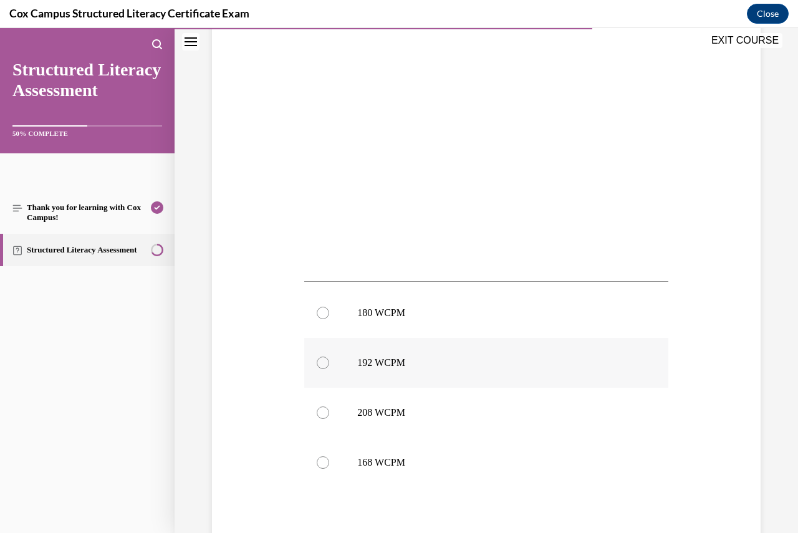
scroll to position [374, 0]
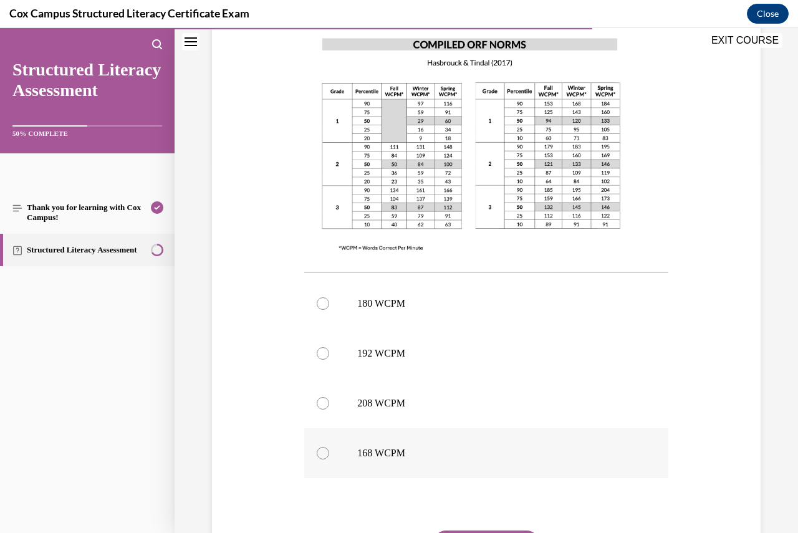
click at [318, 447] on div at bounding box center [323, 453] width 12 height 12
click at [318, 447] on input "168 WCPM" at bounding box center [323, 453] width 12 height 12
radio input "true"
click at [492, 531] on button "SUBMIT" at bounding box center [486, 543] width 106 height 25
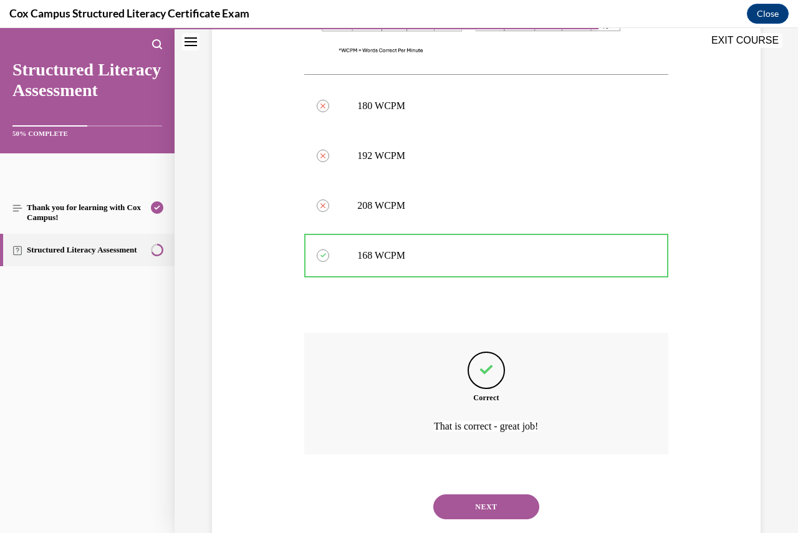
scroll to position [577, 0]
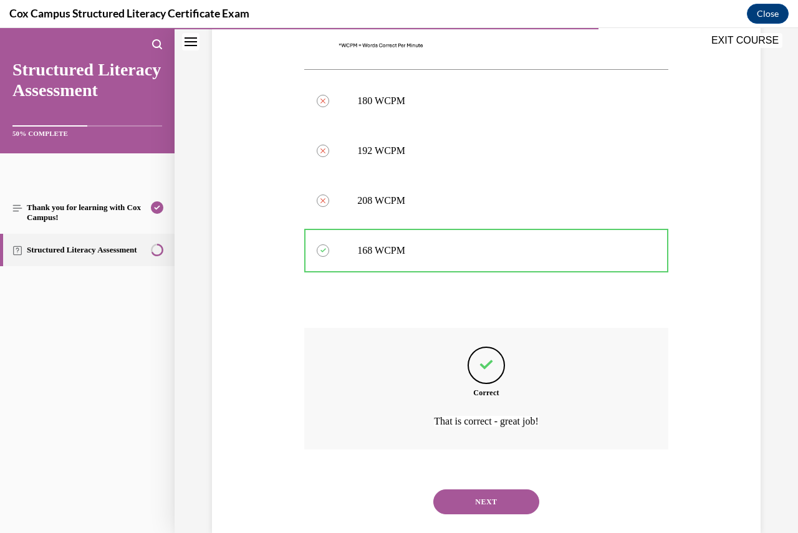
click at [475, 490] on button "NEXT" at bounding box center [486, 502] width 106 height 25
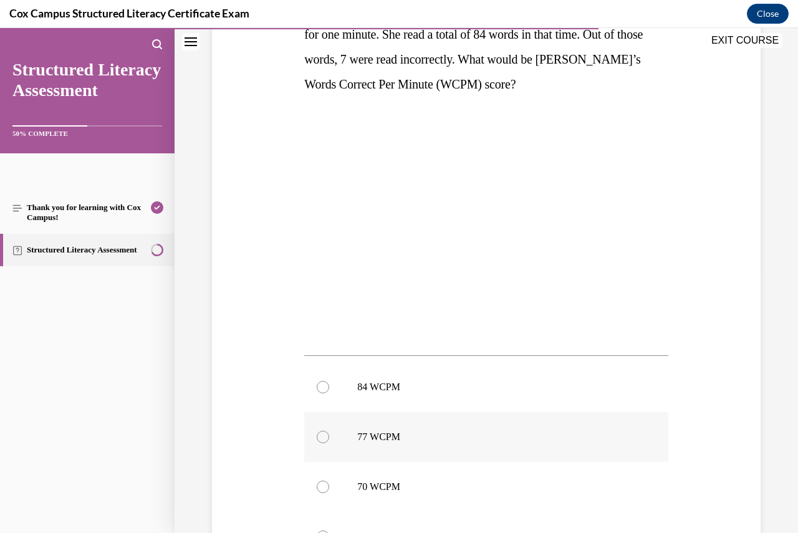
scroll to position [312, 0]
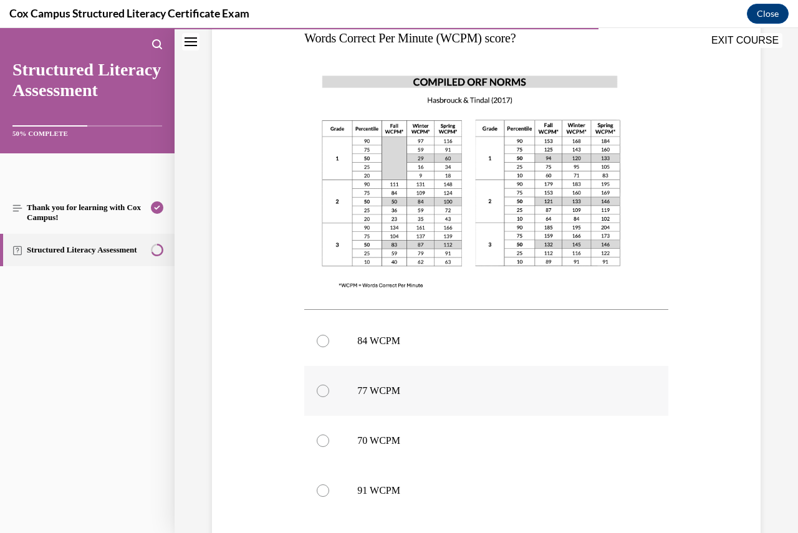
click at [321, 394] on div at bounding box center [323, 391] width 12 height 12
click at [321, 394] on input "77 WCPM" at bounding box center [323, 391] width 12 height 12
radio input "true"
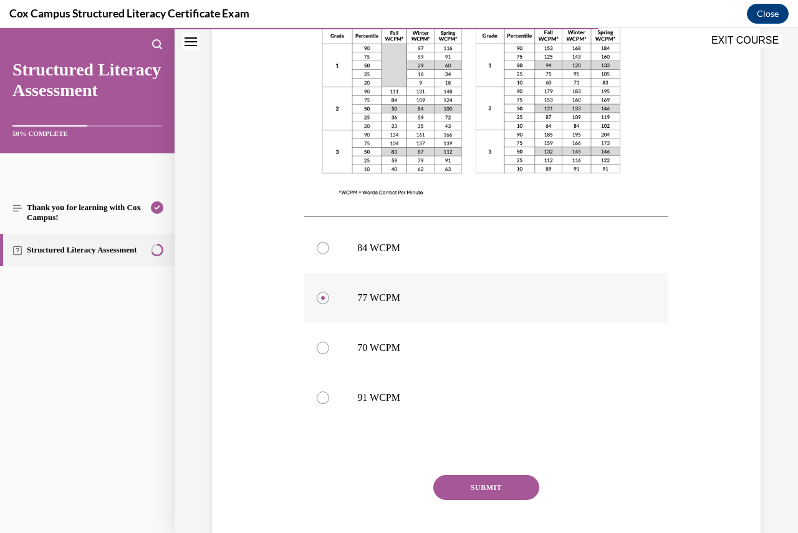
scroll to position [474, 0]
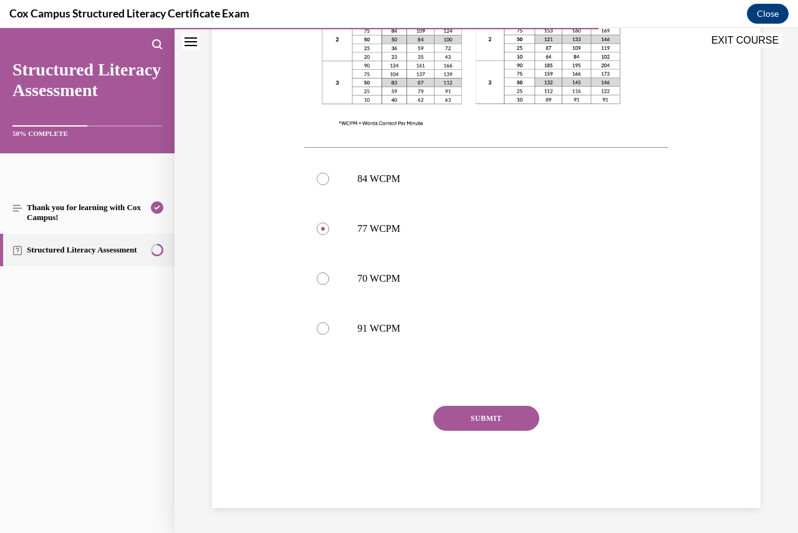
click at [494, 414] on button "SUBMIT" at bounding box center [486, 418] width 106 height 25
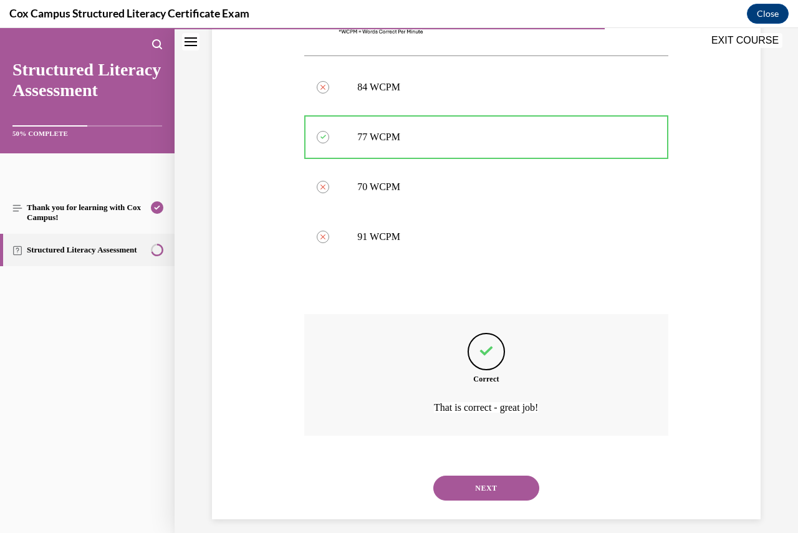
scroll to position [577, 0]
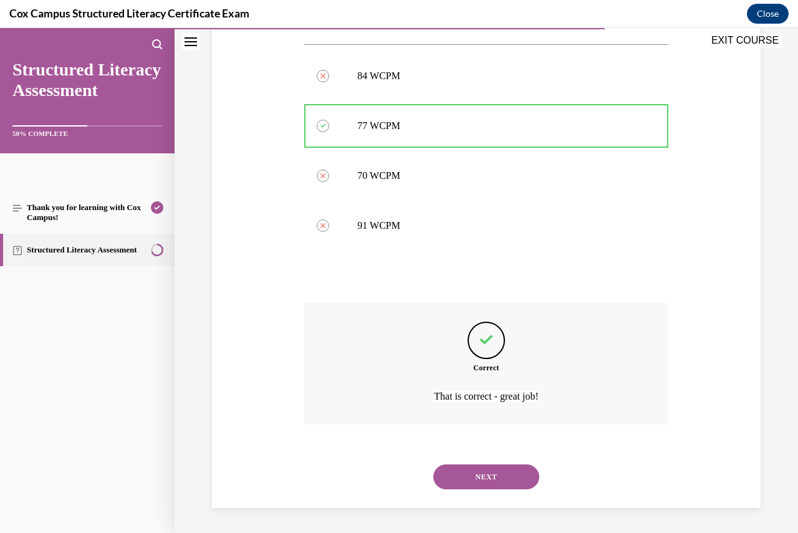
click at [503, 474] on button "NEXT" at bounding box center [486, 477] width 106 height 25
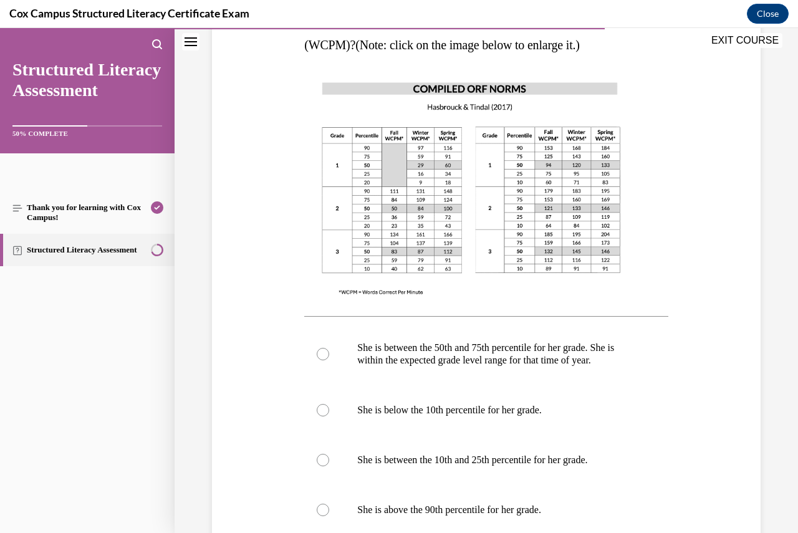
scroll to position [374, 0]
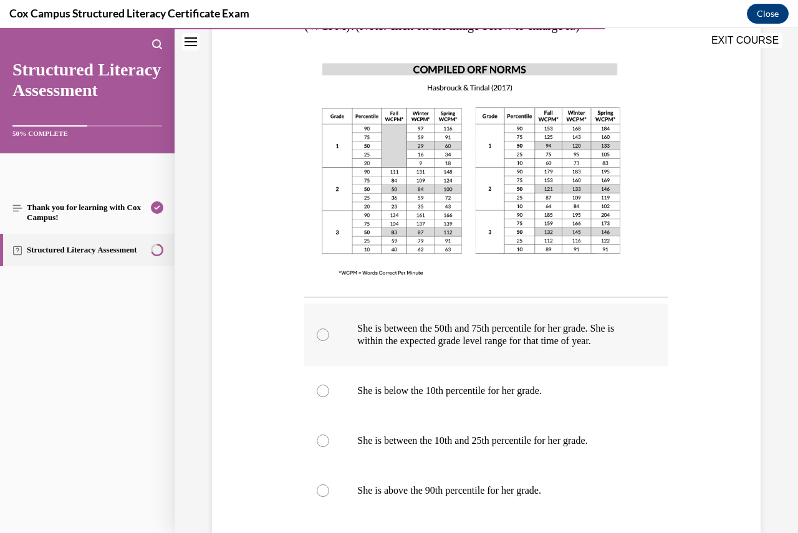
click at [320, 341] on div at bounding box center [323, 335] width 12 height 12
click at [320, 341] on input "She is between the 50th and 75th percentile for her grade. She is within the ex…" at bounding box center [323, 335] width 12 height 12
radio input "true"
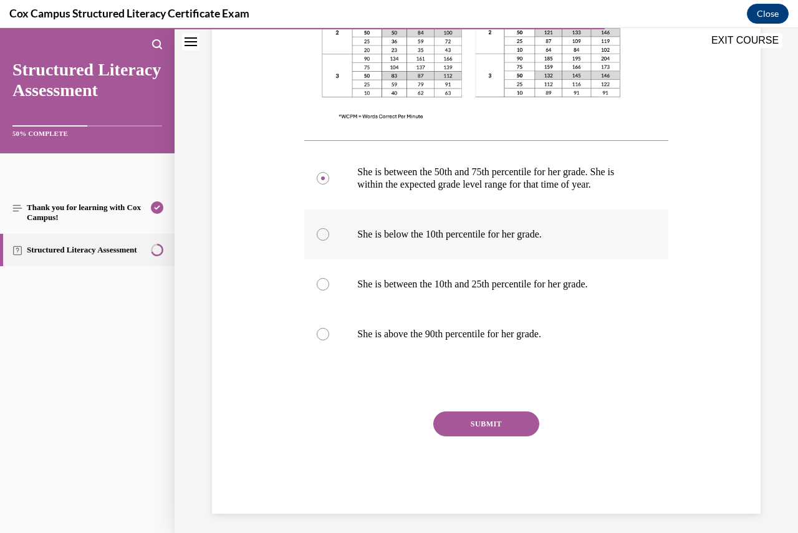
scroll to position [549, 0]
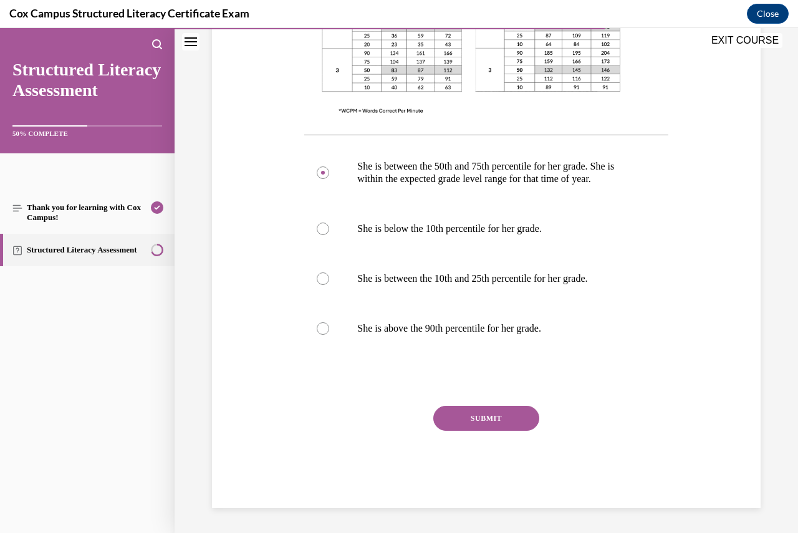
click at [516, 414] on button "SUBMIT" at bounding box center [486, 418] width 106 height 25
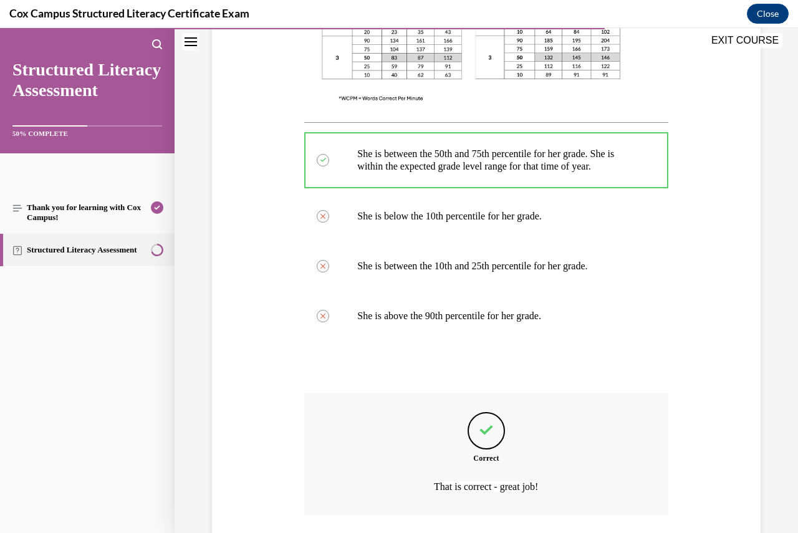
scroll to position [652, 0]
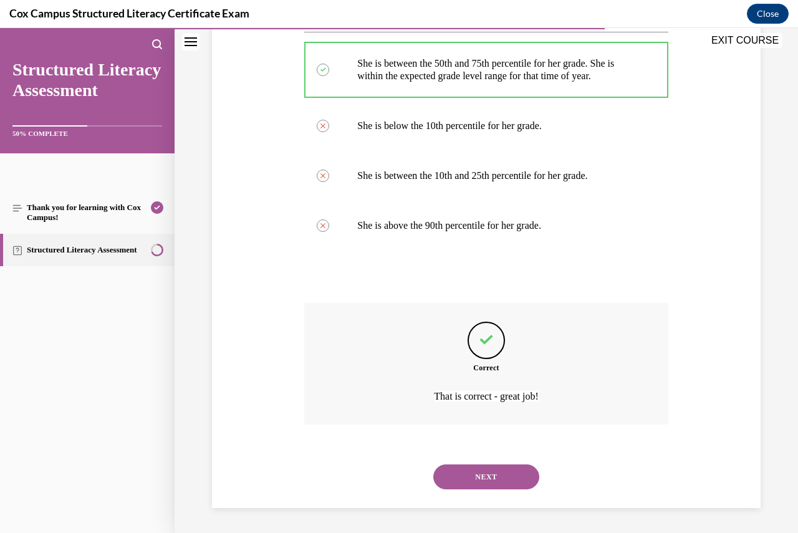
click at [500, 477] on button "NEXT" at bounding box center [486, 477] width 106 height 25
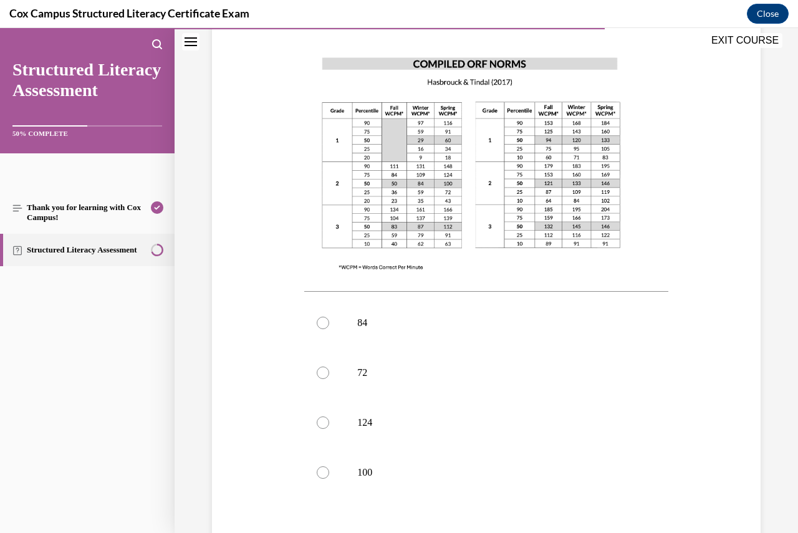
scroll to position [374, 0]
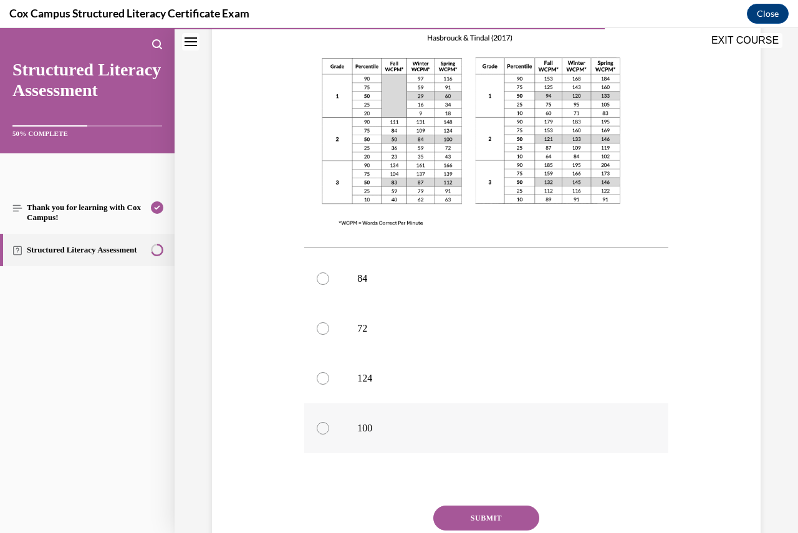
drag, startPoint x: 321, startPoint y: 427, endPoint x: 328, endPoint y: 428, distance: 6.9
click at [322, 427] on div at bounding box center [323, 428] width 12 height 12
click at [322, 427] on input "100" at bounding box center [323, 428] width 12 height 12
radio input "true"
click at [496, 511] on button "SUBMIT" at bounding box center [486, 518] width 106 height 25
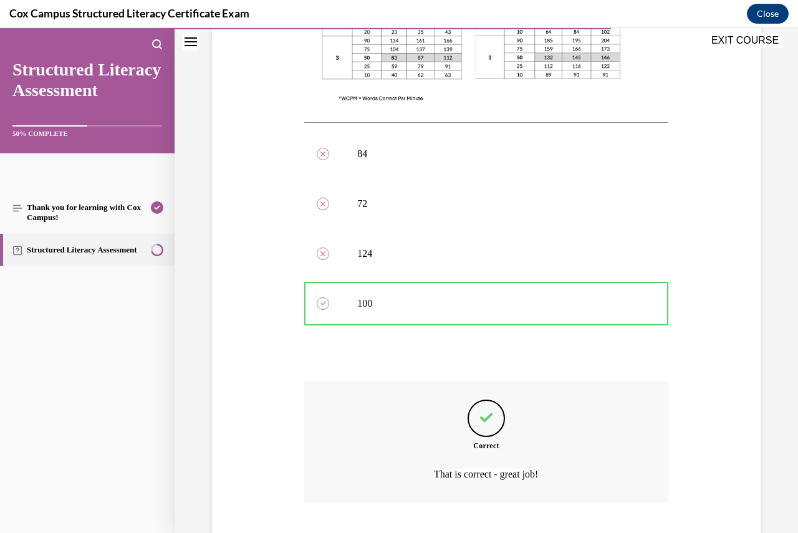
scroll to position [577, 0]
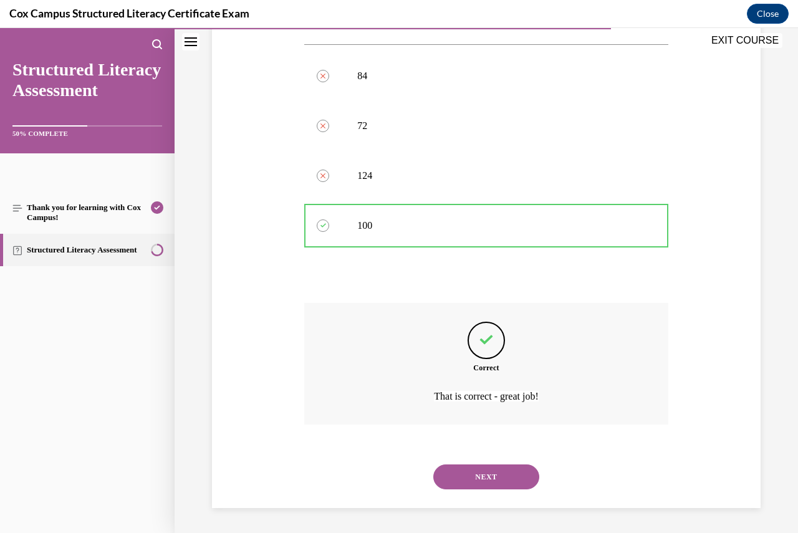
click at [487, 484] on button "NEXT" at bounding box center [486, 477] width 106 height 25
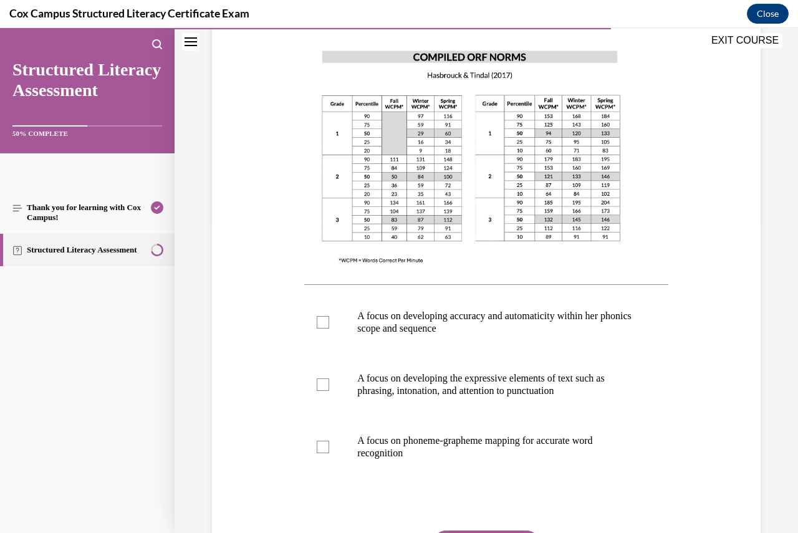
scroll to position [374, 0]
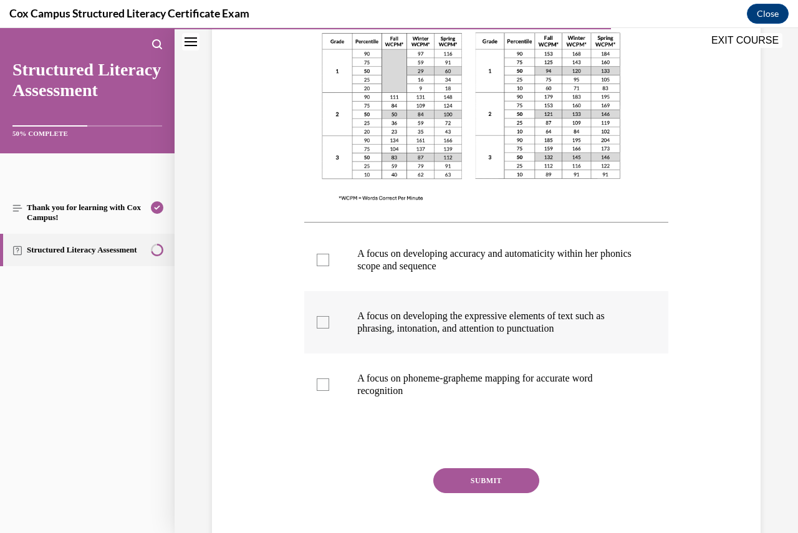
drag, startPoint x: 327, startPoint y: 319, endPoint x: 382, endPoint y: 347, distance: 61.9
click at [327, 319] on div at bounding box center [323, 322] width 12 height 12
click at [327, 319] on input "A focus on developing the expressive elements of text such as phrasing, intonat…" at bounding box center [323, 322] width 12 height 12
checkbox input "true"
click at [501, 473] on button "SUBMIT" at bounding box center [486, 480] width 106 height 25
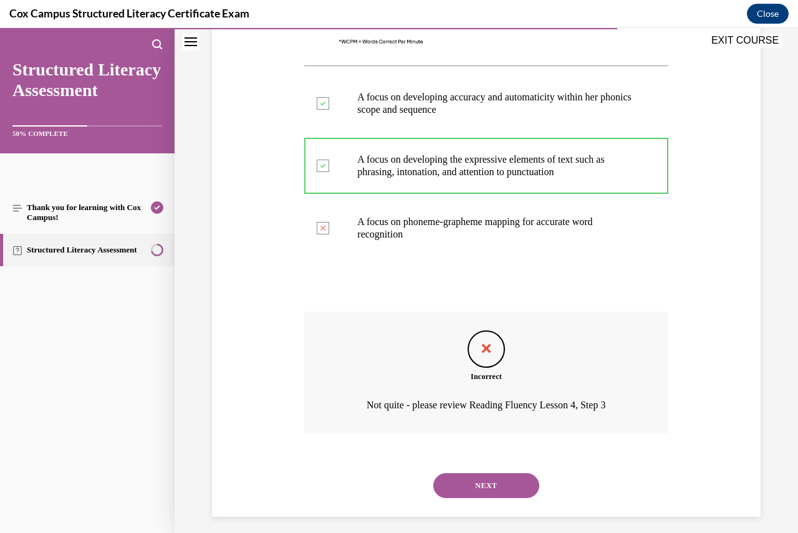
scroll to position [540, 0]
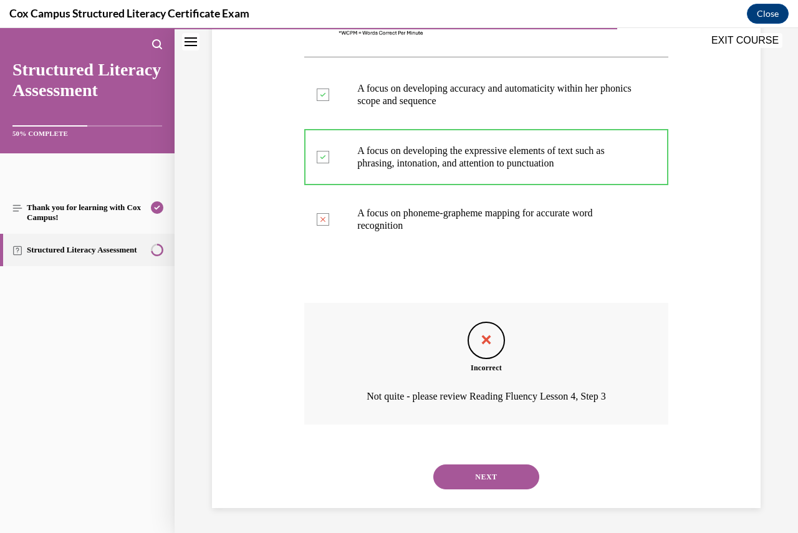
click at [500, 479] on button "NEXT" at bounding box center [486, 477] width 106 height 25
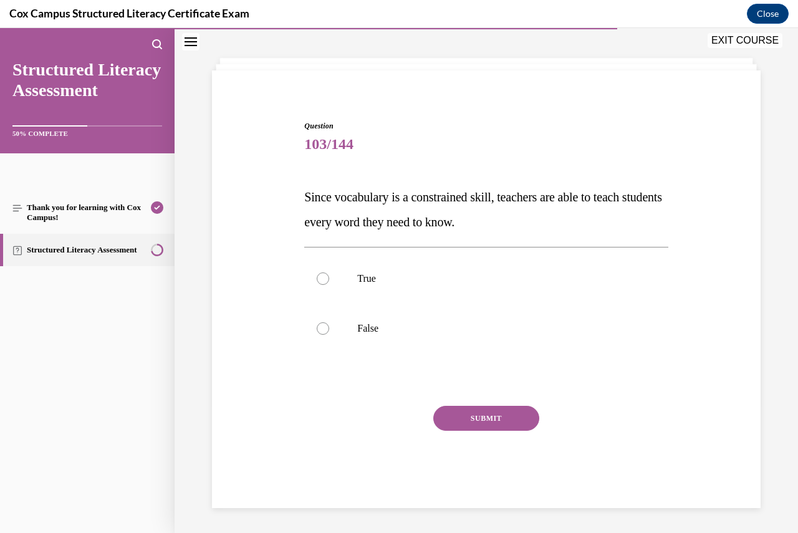
scroll to position [53, 0]
click at [323, 326] on div at bounding box center [323, 328] width 12 height 12
click at [323, 326] on input "False" at bounding box center [323, 328] width 12 height 12
radio input "true"
click at [469, 418] on button "SUBMIT" at bounding box center [486, 418] width 106 height 25
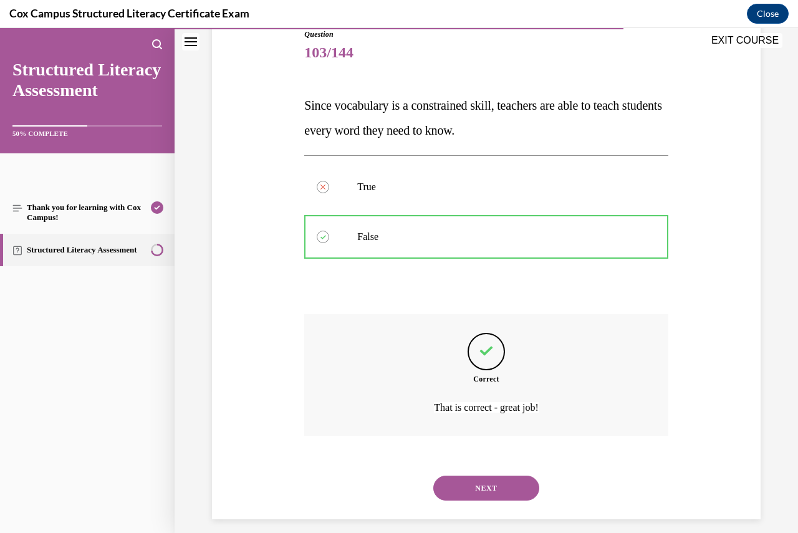
scroll to position [156, 0]
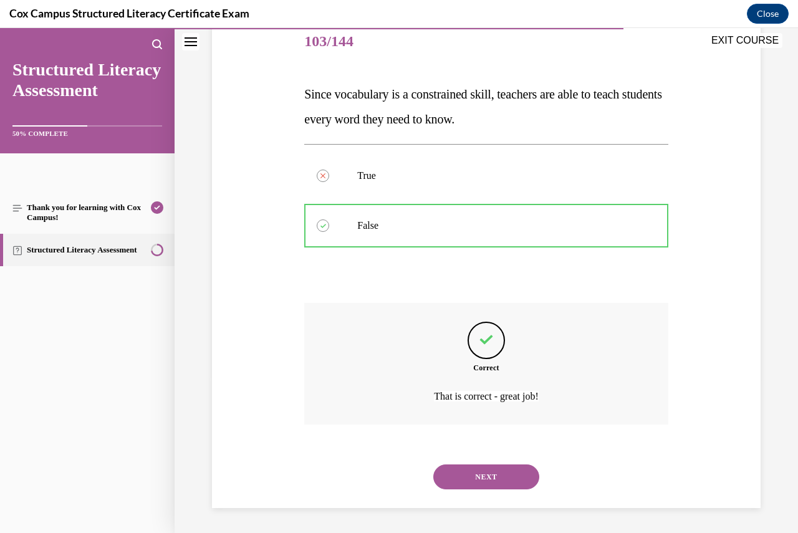
click at [491, 476] on button "NEXT" at bounding box center [486, 477] width 106 height 25
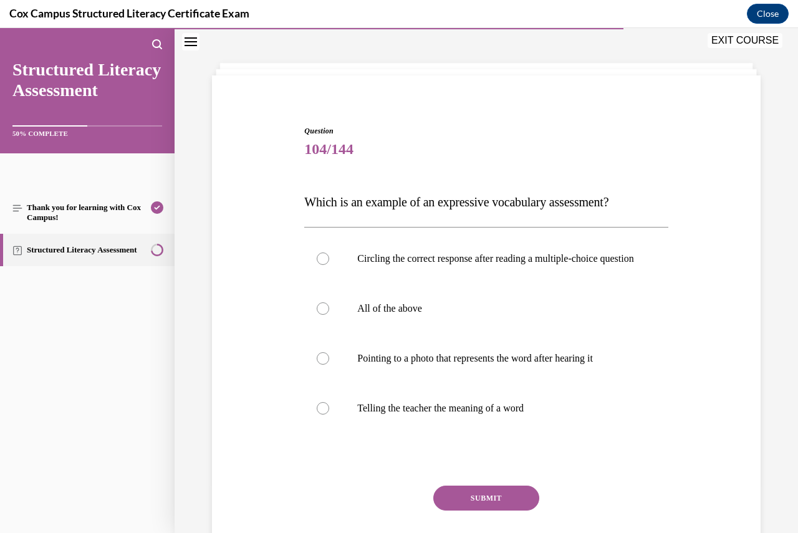
scroll to position [62, 0]
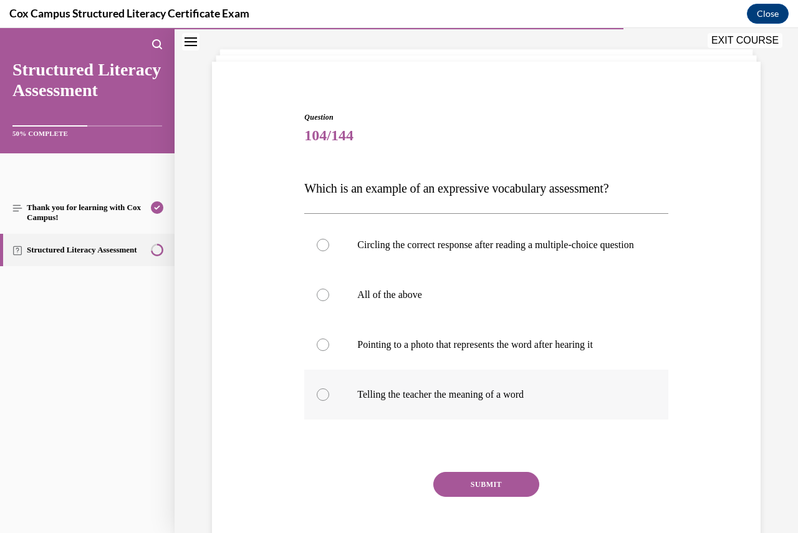
click at [324, 401] on div at bounding box center [323, 395] width 12 height 12
click at [324, 401] on input "Telling the teacher the meaning of a word" at bounding box center [323, 395] width 12 height 12
radio input "true"
click at [488, 493] on button "SUBMIT" at bounding box center [486, 484] width 106 height 25
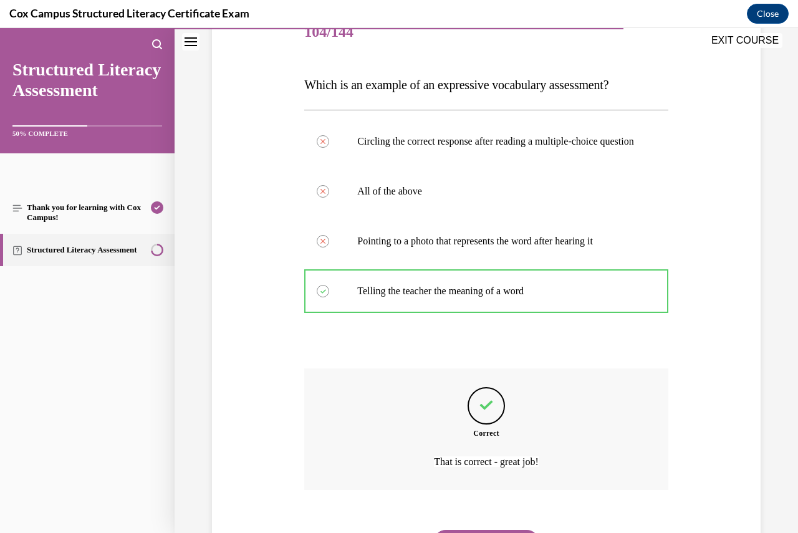
scroll to position [243, 0]
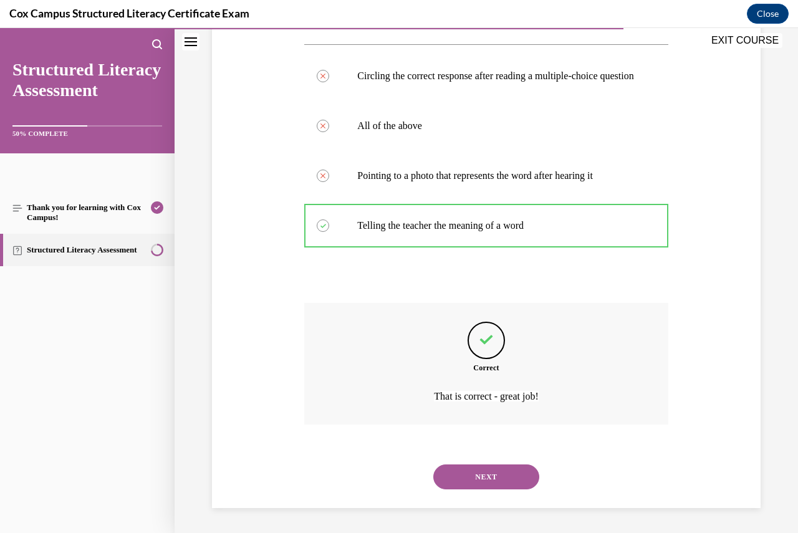
click at [466, 474] on button "NEXT" at bounding box center [486, 477] width 106 height 25
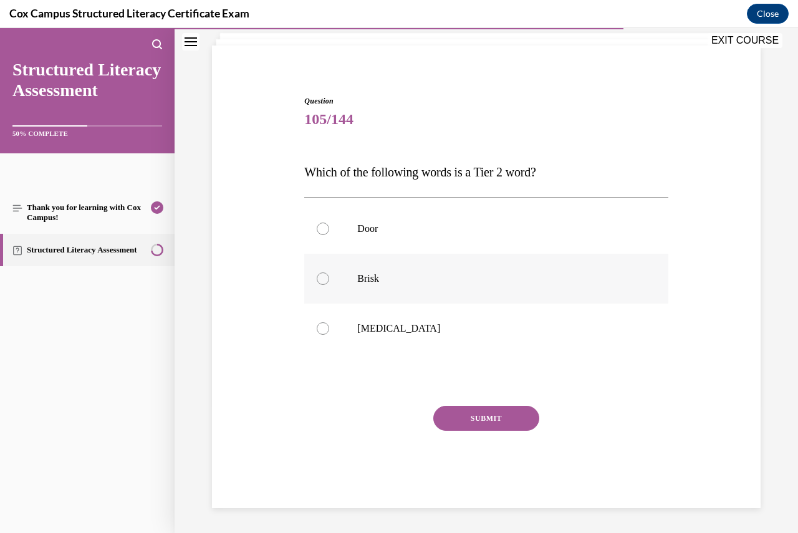
click at [323, 281] on div at bounding box center [323, 279] width 12 height 12
click at [323, 281] on input "Brisk" at bounding box center [323, 279] width 12 height 12
radio input "true"
click at [450, 416] on button "SUBMIT" at bounding box center [486, 418] width 106 height 25
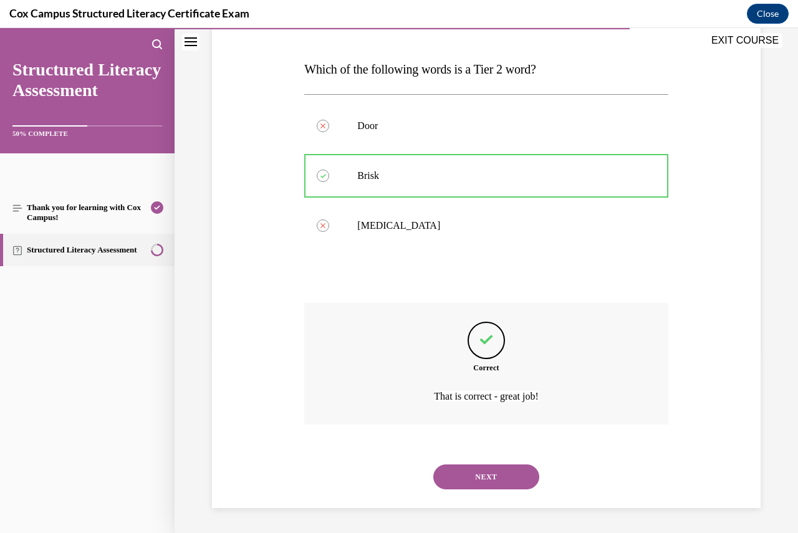
scroll to position [181, 0]
click at [481, 468] on button "NEXT" at bounding box center [486, 477] width 106 height 25
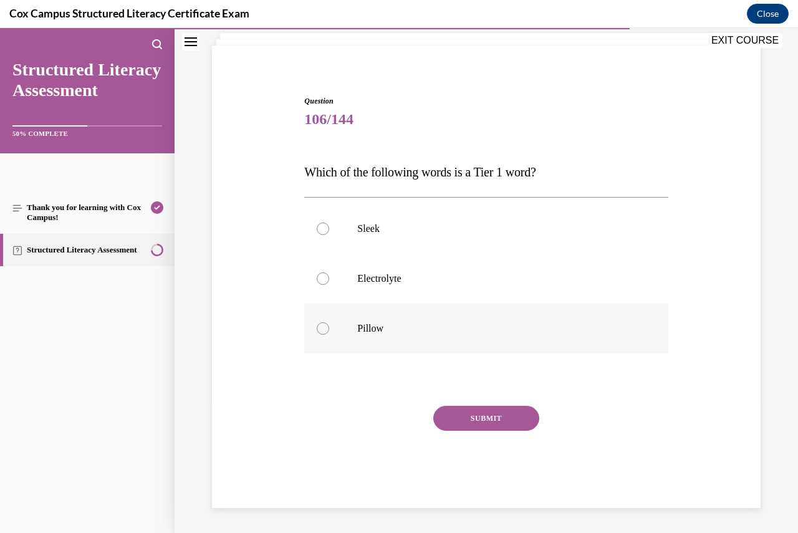
drag, startPoint x: 326, startPoint y: 322, endPoint x: 336, endPoint y: 329, distance: 12.6
click at [326, 322] on label "Pillow" at bounding box center [486, 329] width 364 height 50
click at [326, 322] on input "Pillow" at bounding box center [323, 328] width 12 height 12
radio input "true"
click at [464, 418] on button "SUBMIT" at bounding box center [486, 418] width 106 height 25
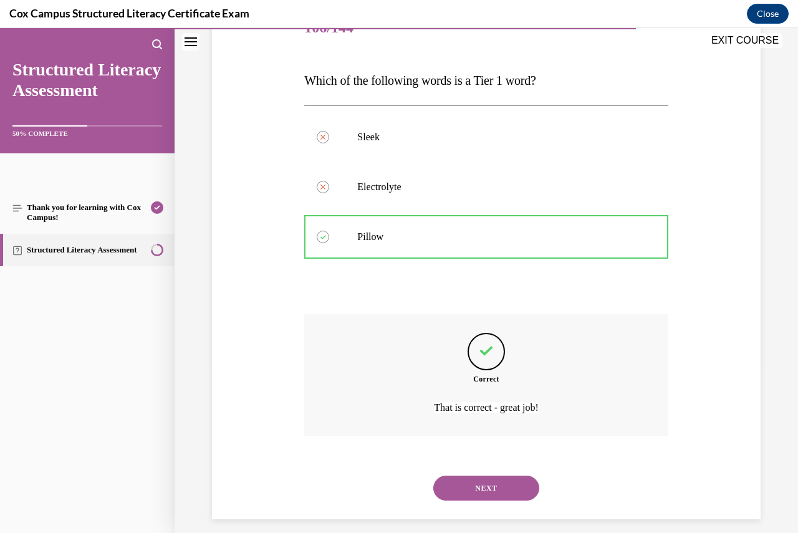
scroll to position [181, 0]
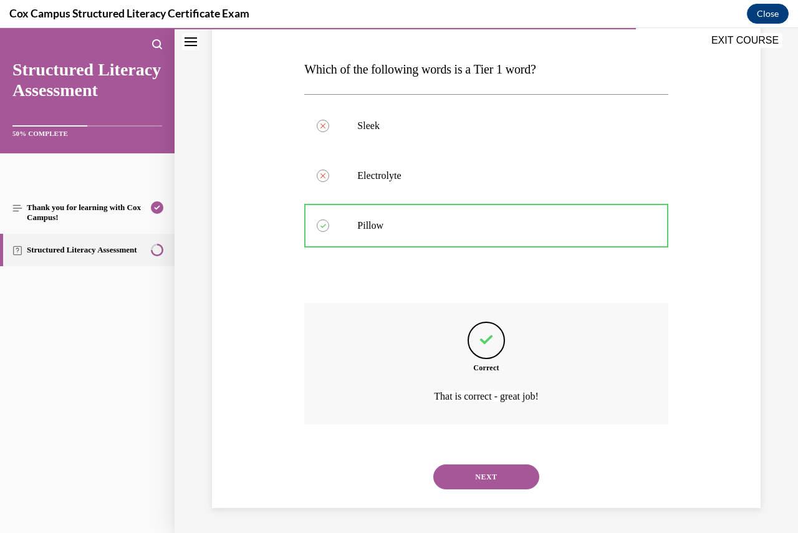
click at [473, 480] on button "NEXT" at bounding box center [486, 477] width 106 height 25
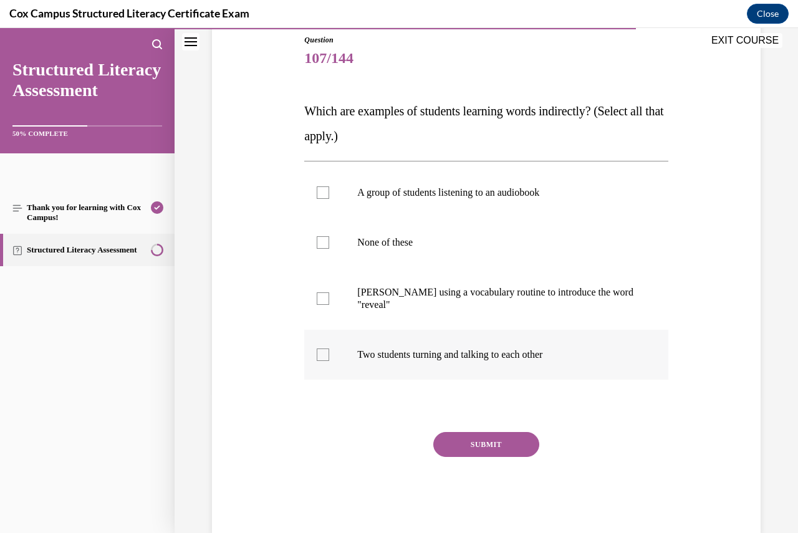
click at [325, 352] on div at bounding box center [323, 355] width 12 height 12
click at [325, 352] on input "Two students turning and talking to each other" at bounding box center [323, 355] width 12 height 12
checkbox input "true"
click at [324, 191] on div at bounding box center [323, 192] width 12 height 12
click at [324, 191] on input "A group of students listening to an audiobook" at bounding box center [323, 192] width 12 height 12
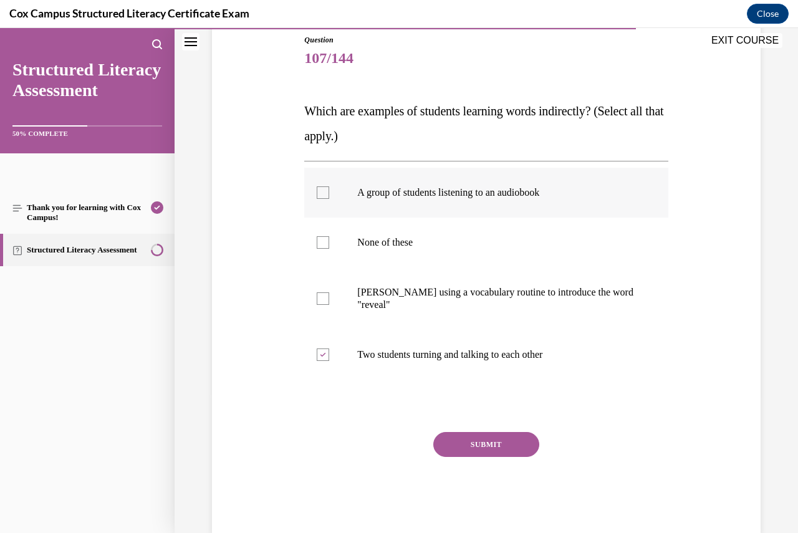
checkbox input "true"
click at [480, 442] on button "SUBMIT" at bounding box center [486, 444] width 106 height 25
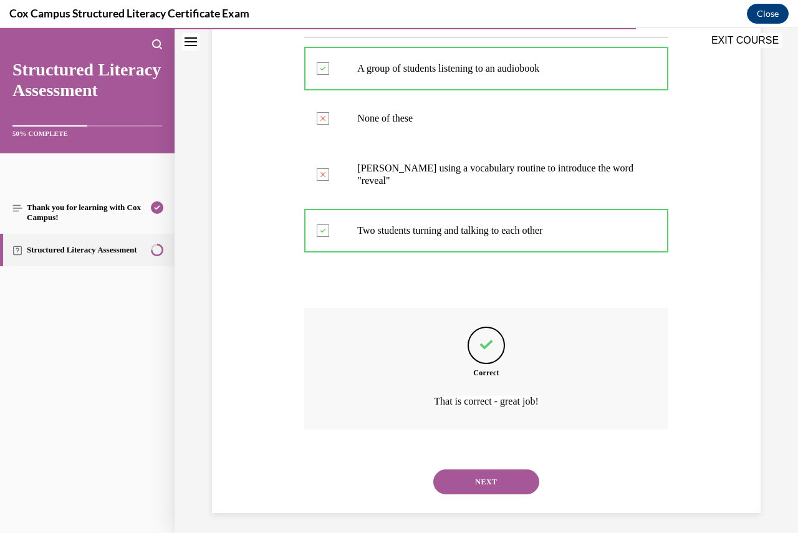
scroll to position [268, 0]
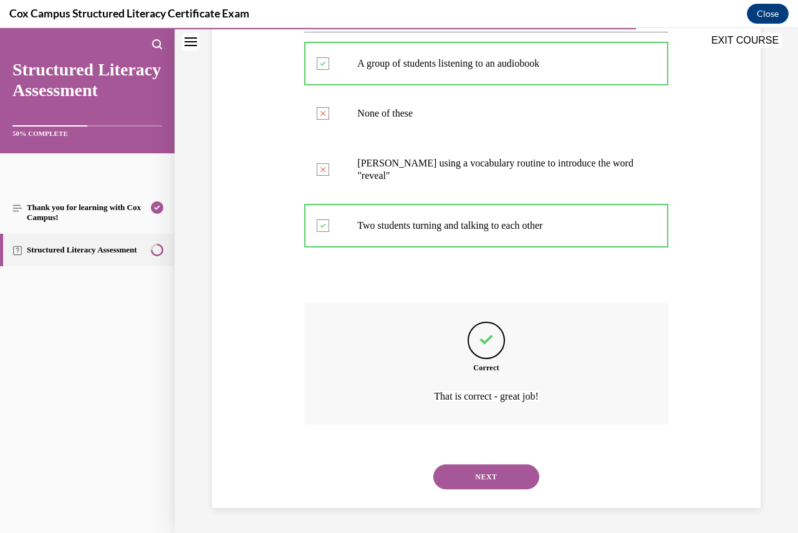
click at [498, 476] on button "NEXT" at bounding box center [486, 477] width 106 height 25
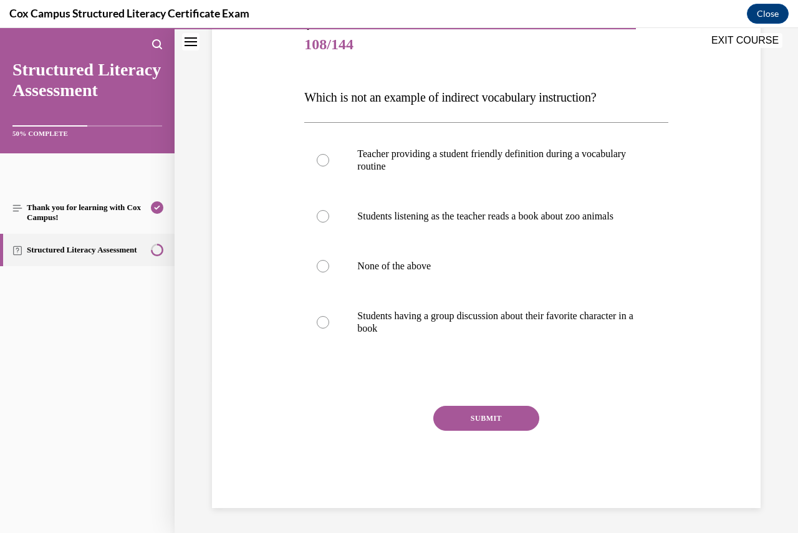
scroll to position [139, 0]
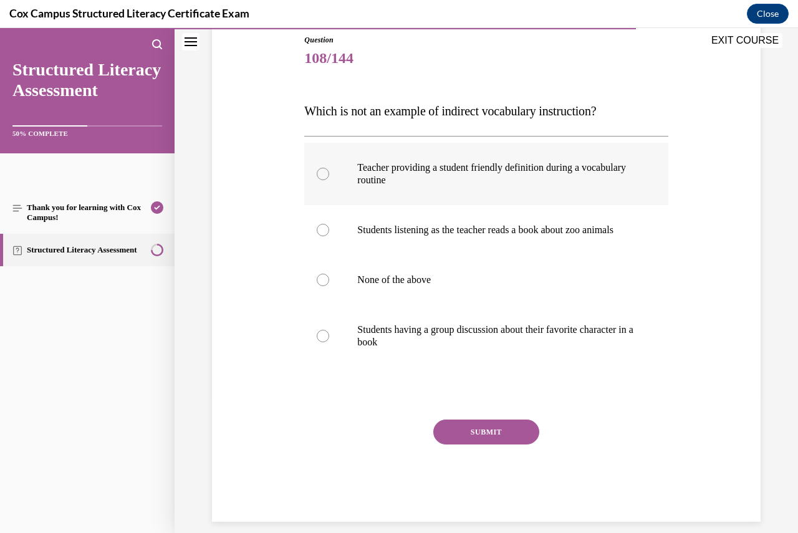
click at [324, 172] on div at bounding box center [323, 174] width 12 height 12
click at [324, 172] on input "Teacher providing a student friendly definition during a vocabulary routine" at bounding box center [323, 174] width 12 height 12
radio input "true"
click at [491, 445] on button "SUBMIT" at bounding box center [486, 432] width 106 height 25
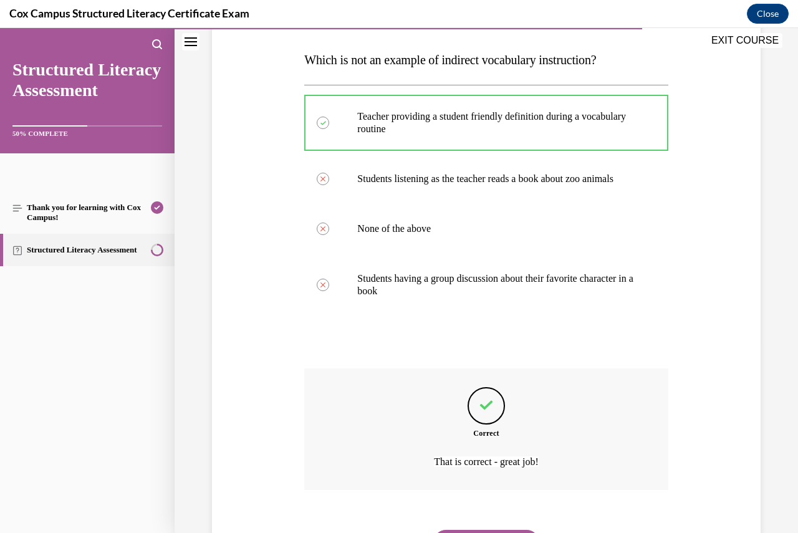
scroll to position [268, 0]
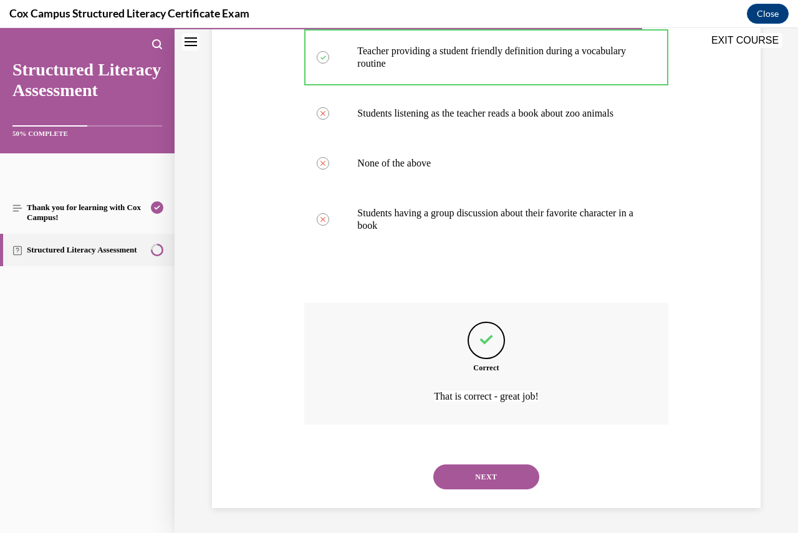
click at [495, 470] on button "NEXT" at bounding box center [486, 477] width 106 height 25
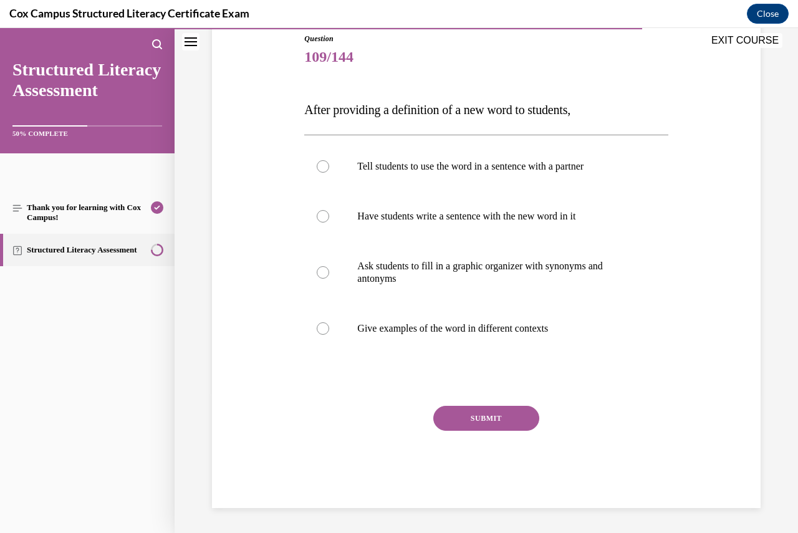
scroll to position [139, 0]
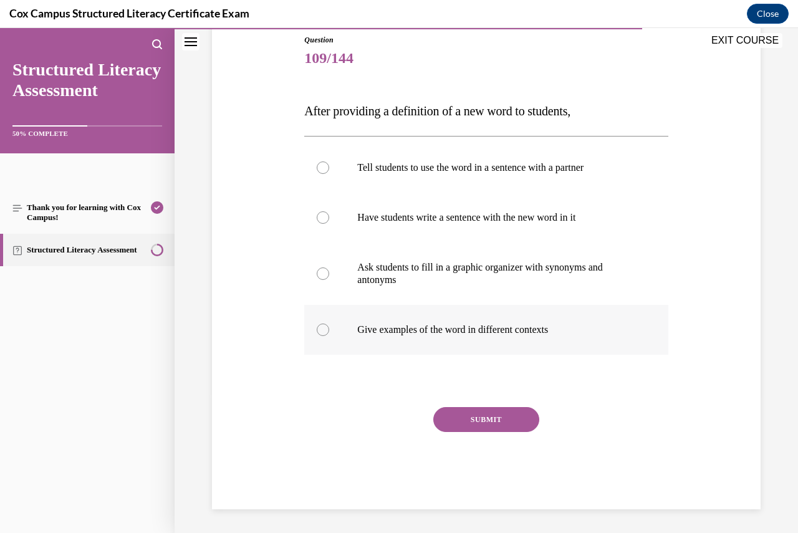
click at [319, 332] on div at bounding box center [323, 330] width 12 height 12
click at [319, 332] on input "Give examples of the word in different contexts" at bounding box center [323, 330] width 12 height 12
radio input "true"
click at [488, 418] on button "SUBMIT" at bounding box center [486, 419] width 106 height 25
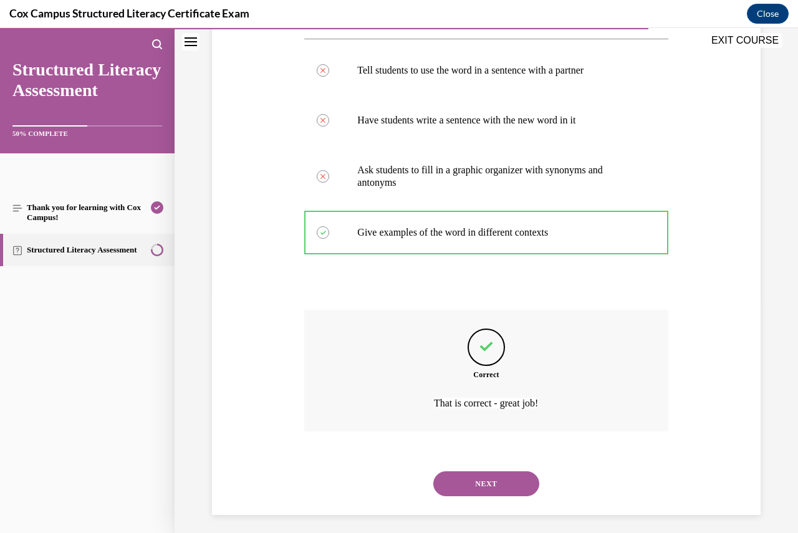
scroll to position [243, 0]
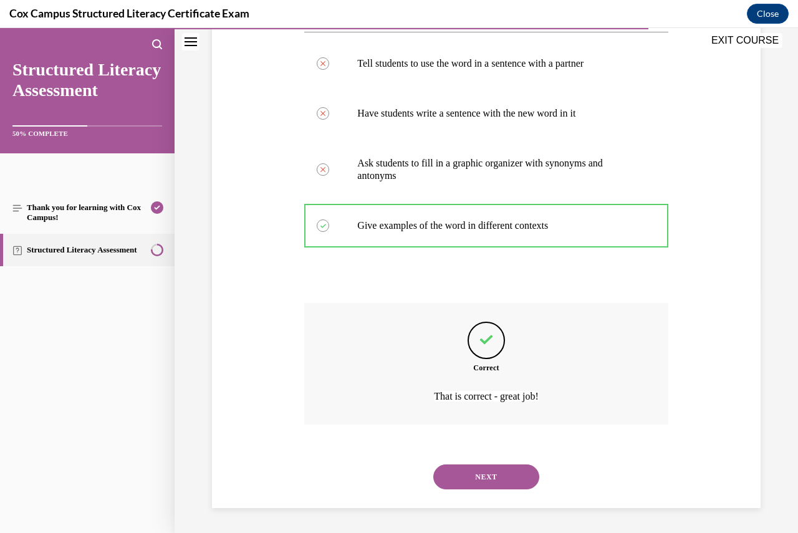
click at [494, 475] on button "NEXT" at bounding box center [486, 477] width 106 height 25
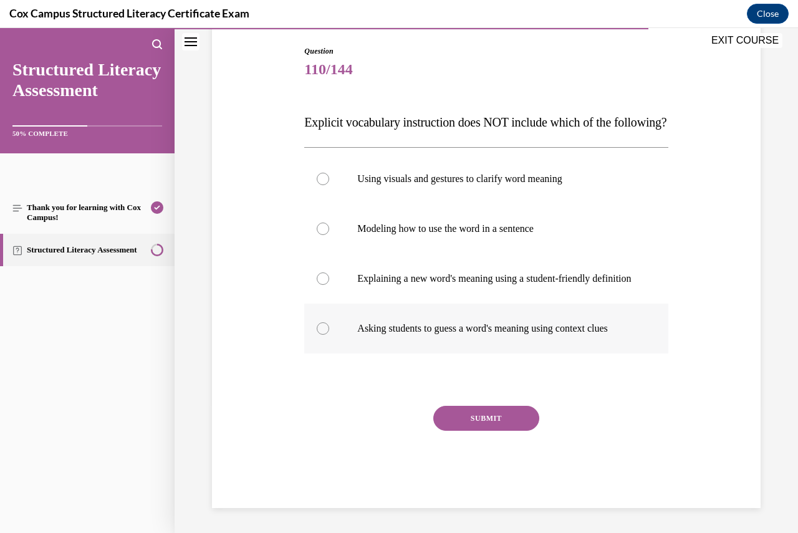
click at [321, 335] on div at bounding box center [323, 328] width 12 height 12
click at [321, 335] on input "Asking students to guess a word's meaning using context clues" at bounding box center [323, 328] width 12 height 12
radio input "true"
click at [472, 431] on button "SUBMIT" at bounding box center [486, 418] width 106 height 25
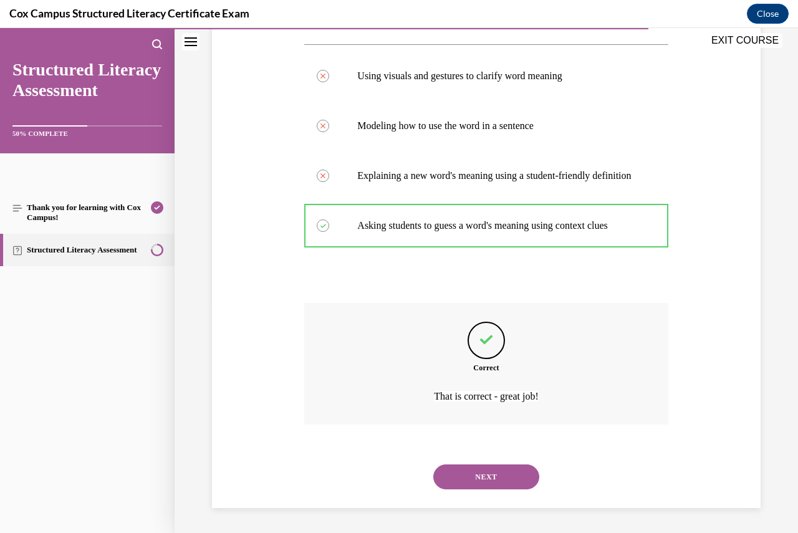
scroll to position [268, 0]
click at [486, 475] on button "NEXT" at bounding box center [486, 477] width 106 height 25
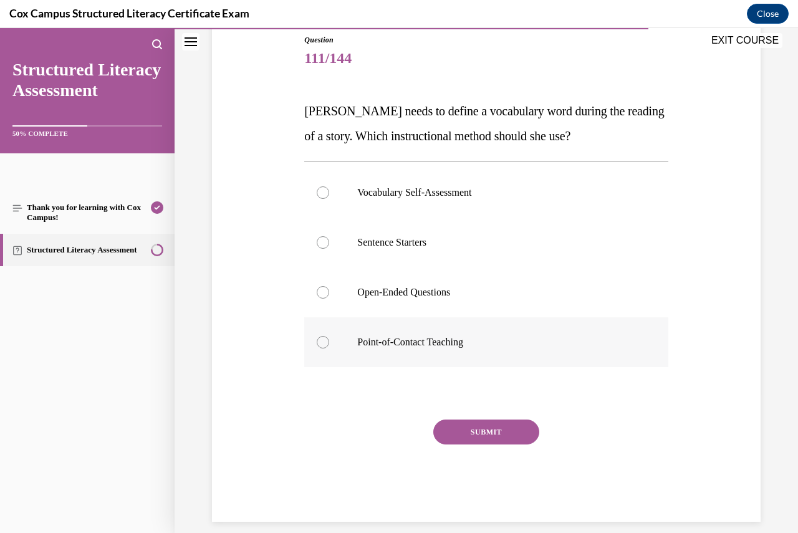
click at [326, 339] on label "Point-of-Contact Teaching" at bounding box center [486, 342] width 364 height 50
click at [326, 339] on input "Point-of-Contact Teaching" at bounding box center [323, 342] width 12 height 12
radio input "true"
click at [492, 429] on button "SUBMIT" at bounding box center [486, 432] width 106 height 25
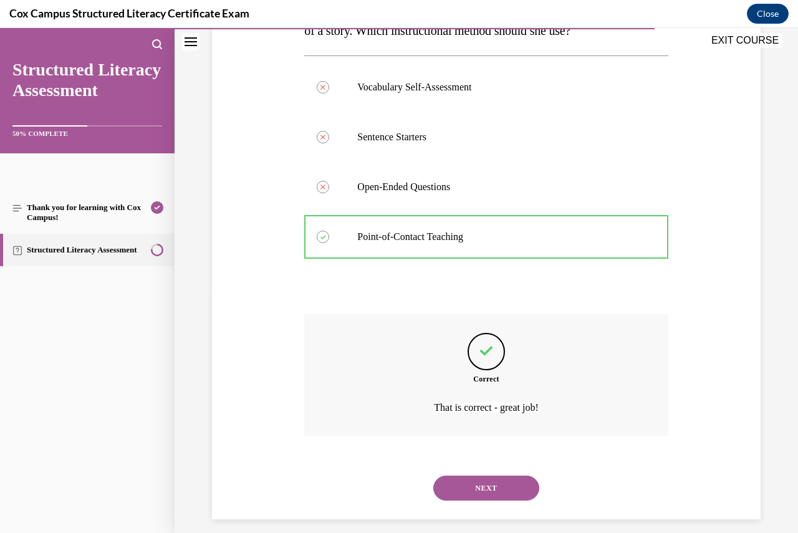
scroll to position [256, 0]
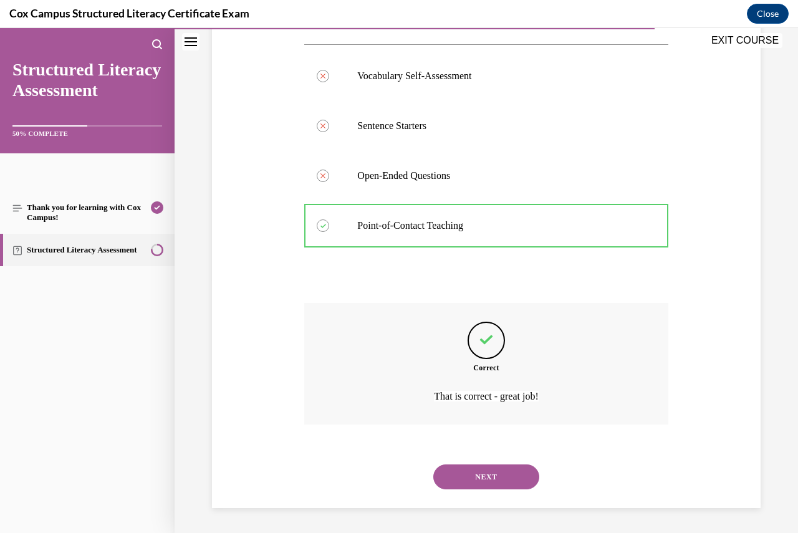
click at [486, 479] on button "NEXT" at bounding box center [486, 477] width 106 height 25
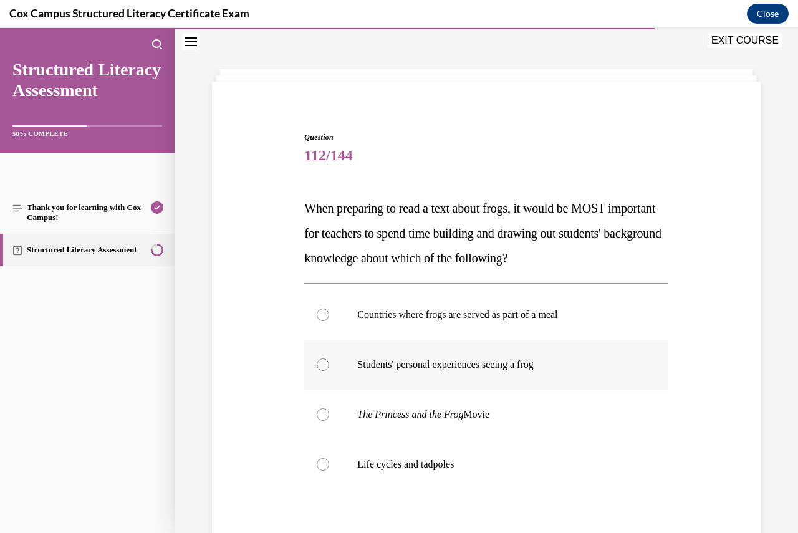
scroll to position [62, 0]
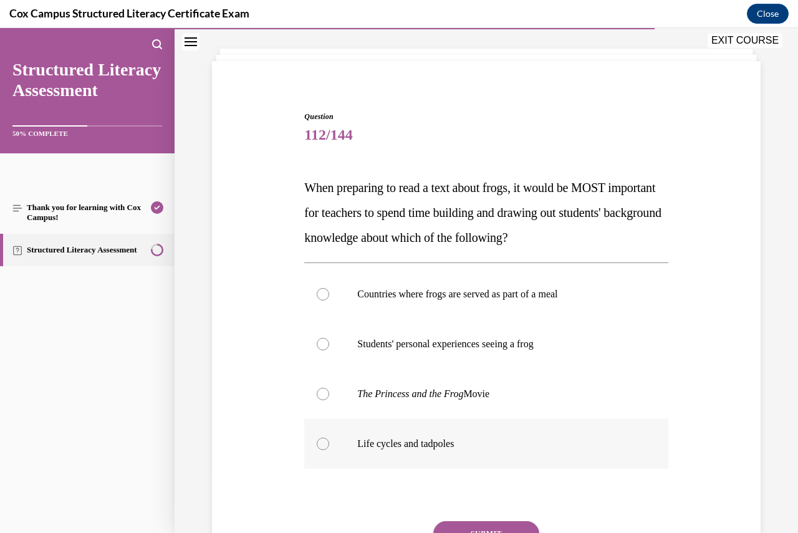
click at [322, 446] on div at bounding box center [323, 444] width 12 height 12
click at [322, 446] on input "Life cycles and tadpoles" at bounding box center [323, 444] width 12 height 12
radio input "true"
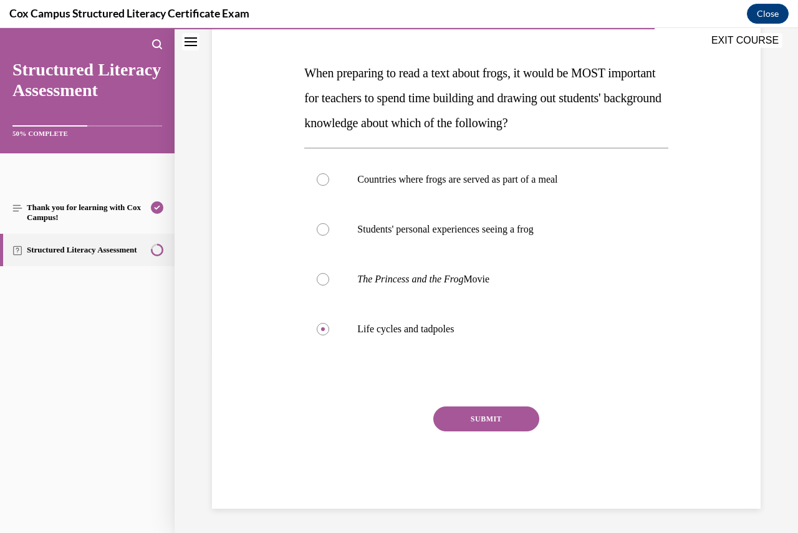
scroll to position [178, 0]
click at [489, 422] on button "SUBMIT" at bounding box center [486, 418] width 106 height 25
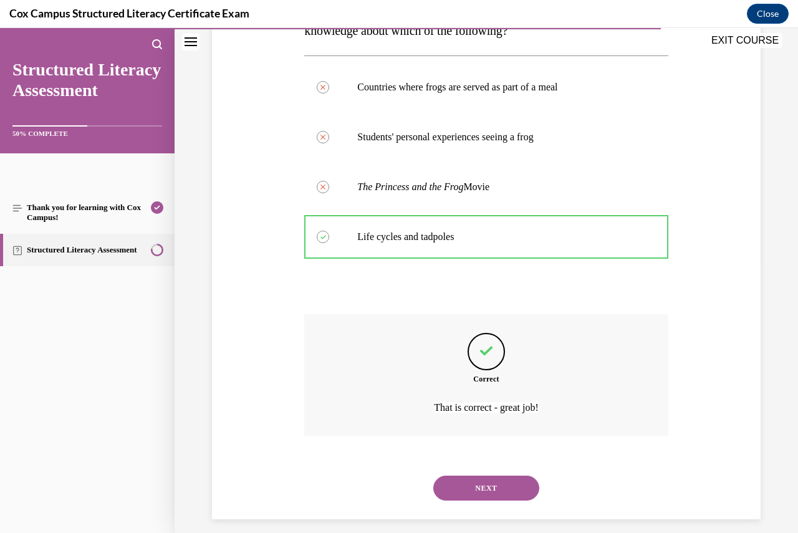
scroll to position [281, 0]
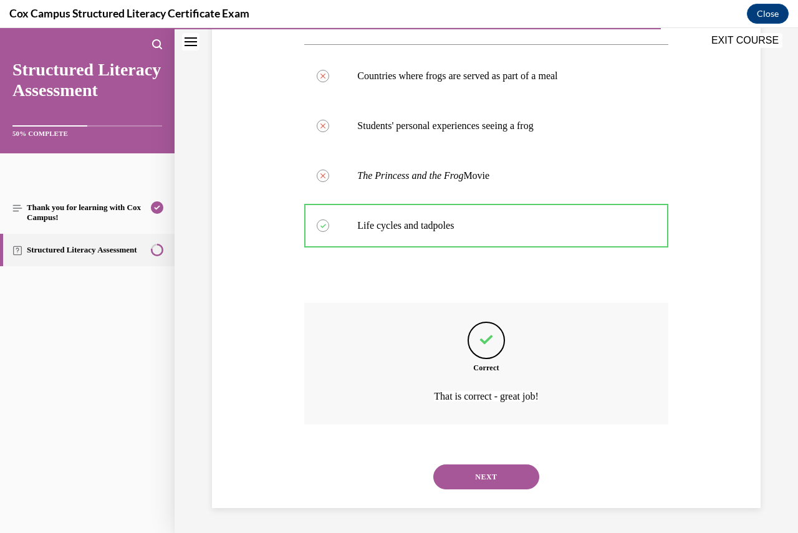
click at [498, 480] on button "NEXT" at bounding box center [486, 477] width 106 height 25
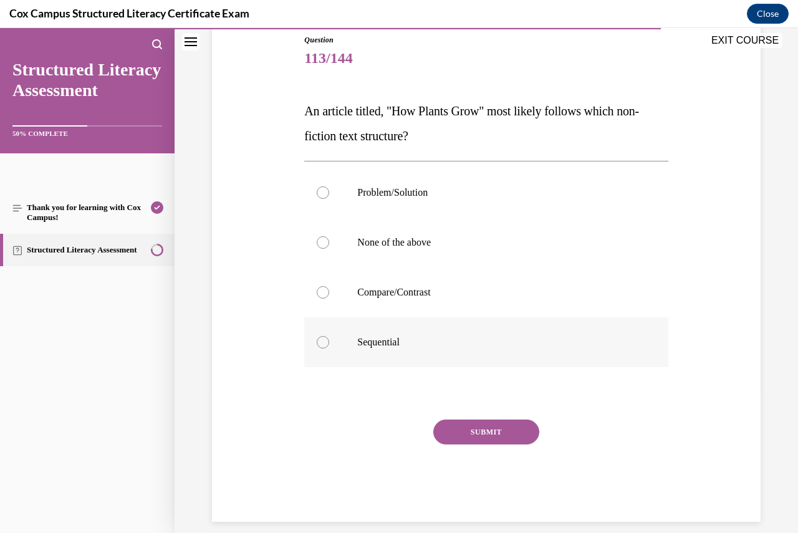
click at [322, 339] on div at bounding box center [323, 342] width 12 height 12
click at [322, 339] on input "Sequential" at bounding box center [323, 342] width 12 height 12
radio input "true"
click at [510, 431] on button "SUBMIT" at bounding box center [486, 432] width 106 height 25
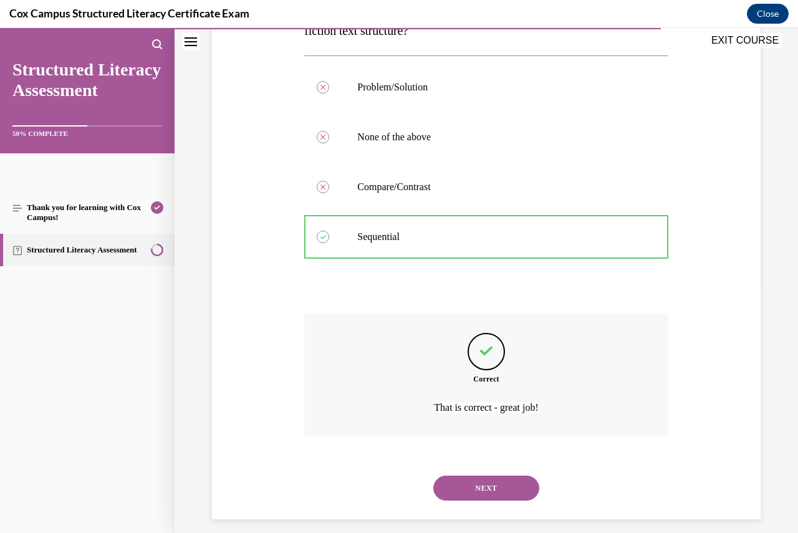
scroll to position [256, 0]
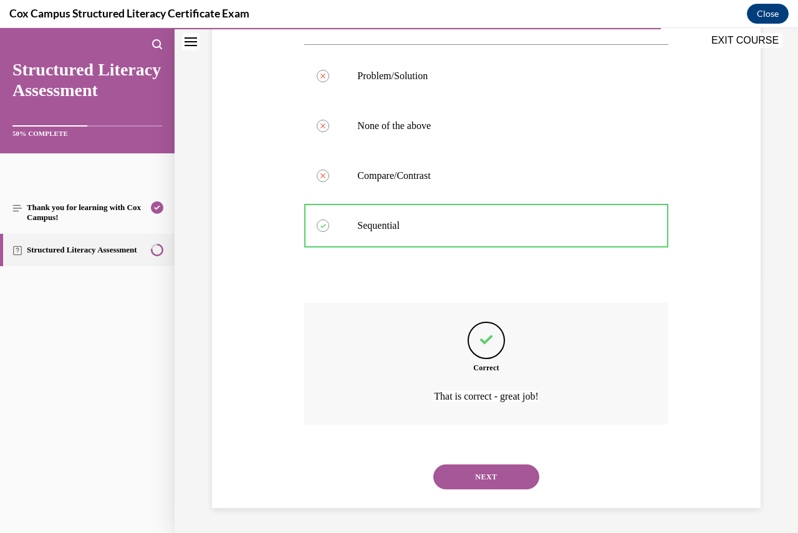
click at [509, 470] on button "NEXT" at bounding box center [486, 477] width 106 height 25
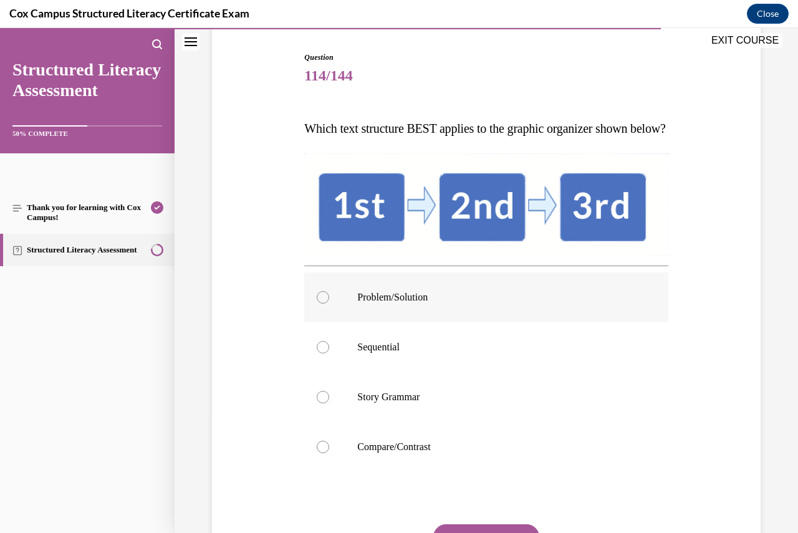
scroll to position [125, 0]
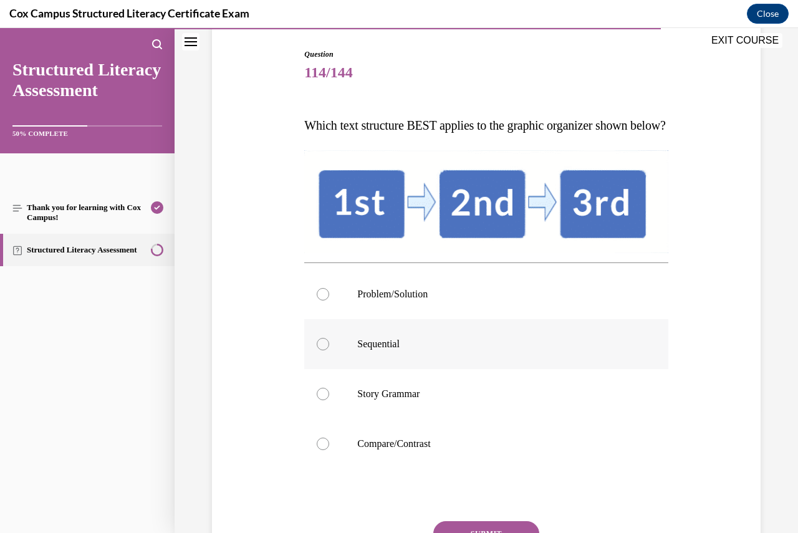
click at [321, 351] on div at bounding box center [323, 344] width 12 height 12
click at [321, 351] on input "Sequential" at bounding box center [323, 344] width 12 height 12
radio input "true"
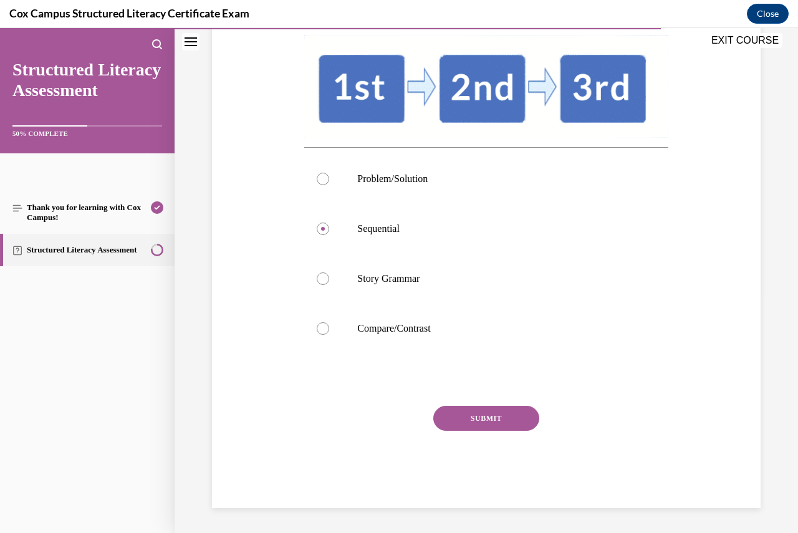
click at [478, 425] on button "SUBMIT" at bounding box center [486, 418] width 106 height 25
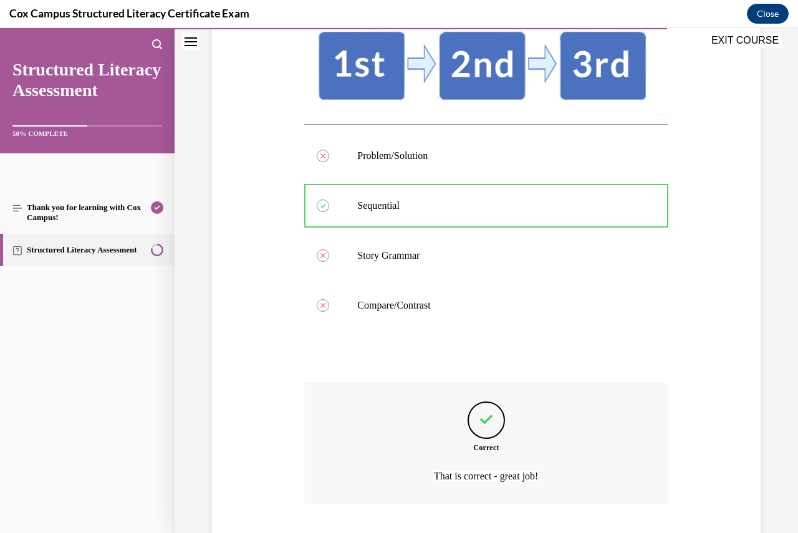
scroll to position [367, 0]
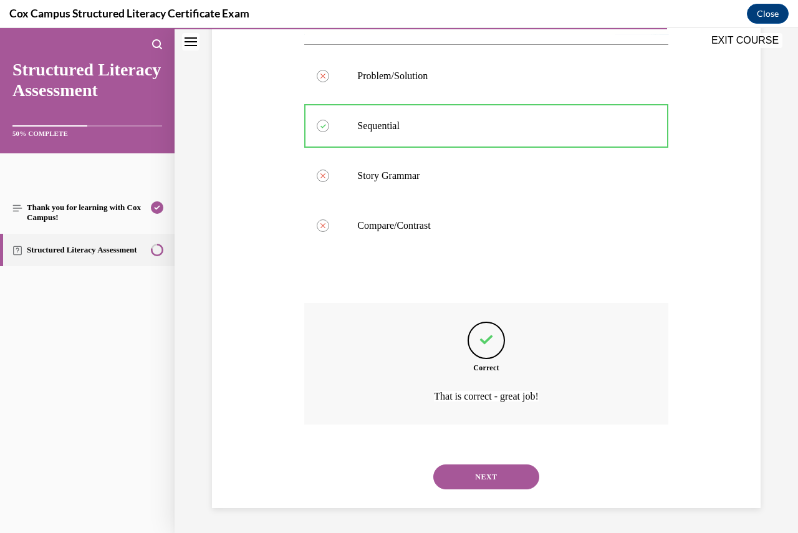
click at [495, 473] on button "NEXT" at bounding box center [486, 477] width 106 height 25
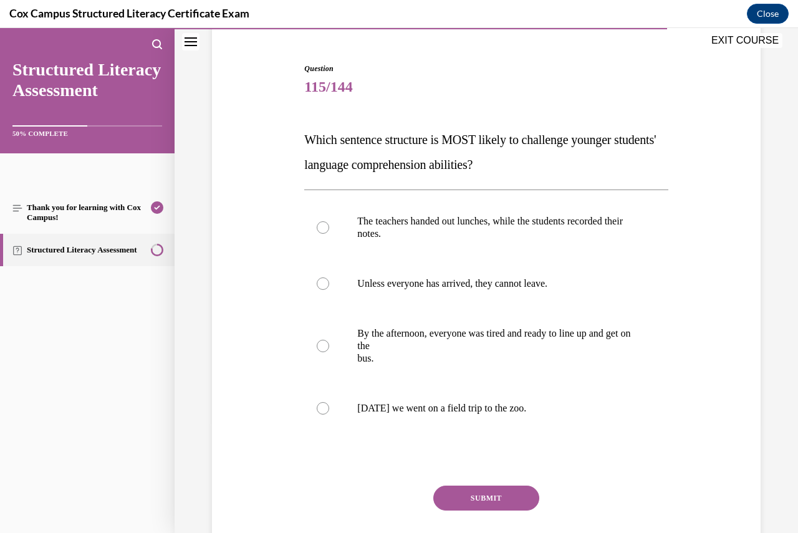
scroll to position [125, 0]
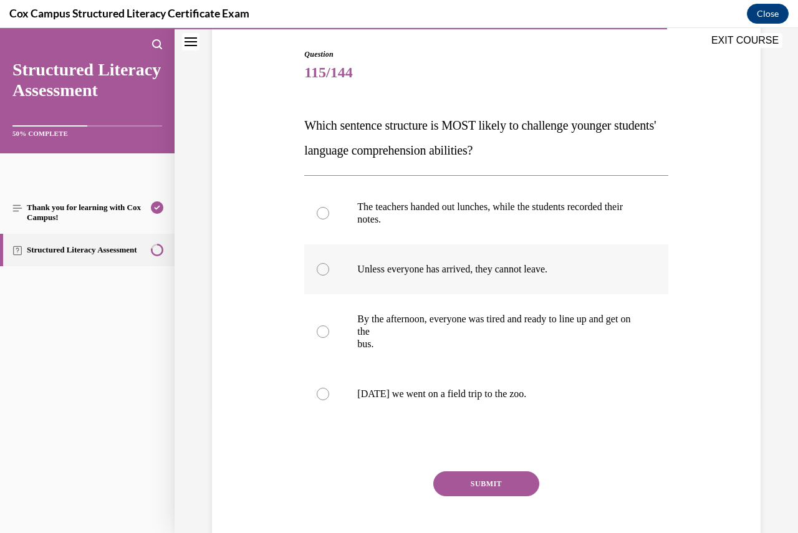
click at [321, 274] on div at bounding box center [323, 269] width 12 height 12
click at [321, 274] on input "Unless everyone has arrived, they cannot leave." at bounding box center [323, 269] width 12 height 12
radio input "true"
click at [482, 483] on button "SUBMIT" at bounding box center [486, 484] width 106 height 25
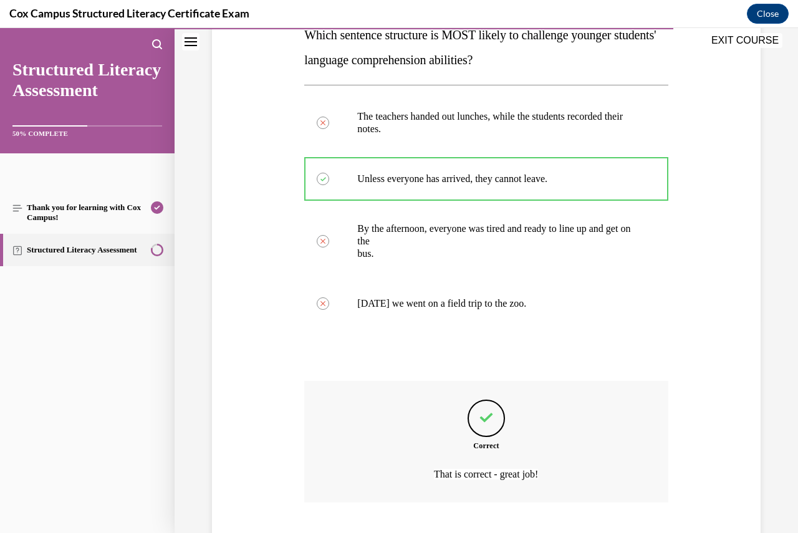
scroll to position [293, 0]
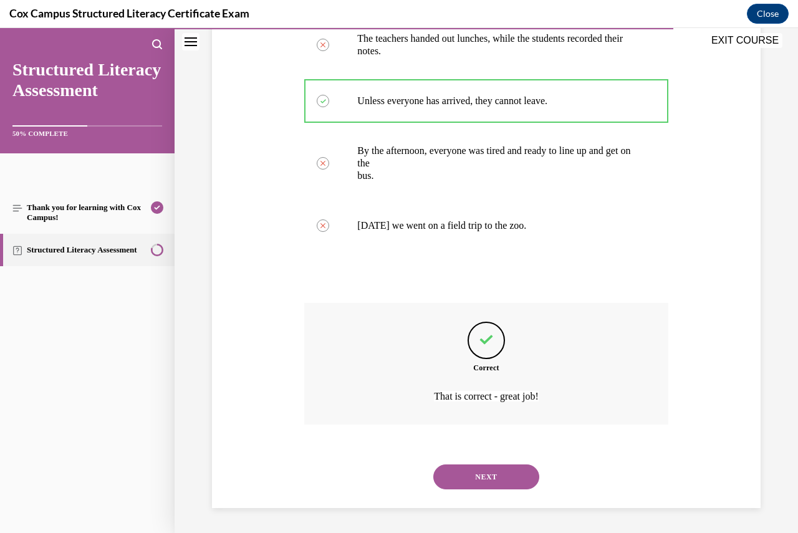
click at [500, 475] on button "NEXT" at bounding box center [486, 477] width 106 height 25
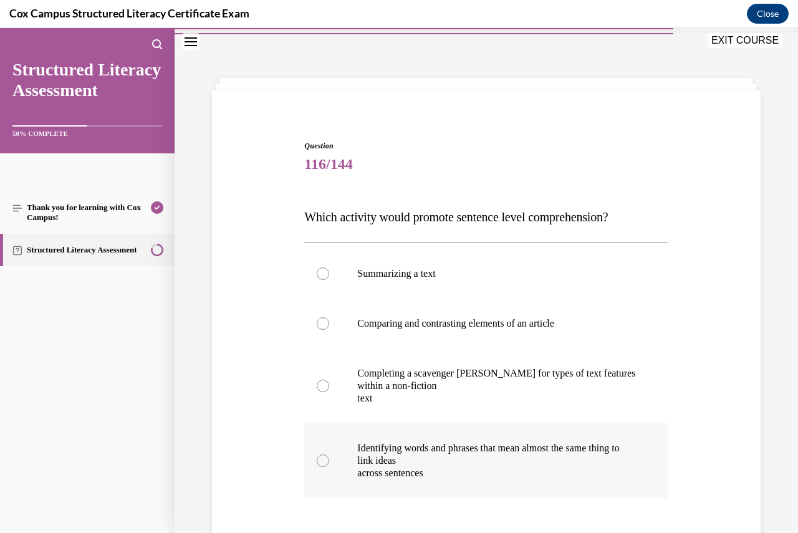
scroll to position [62, 0]
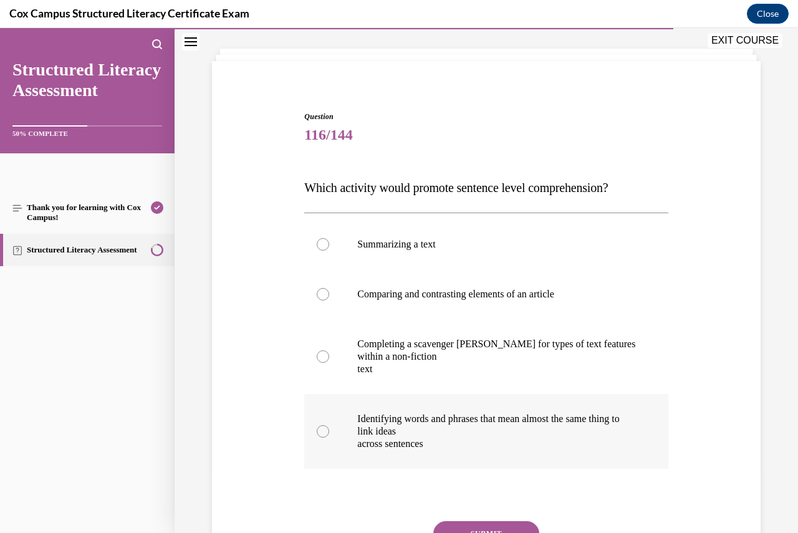
click at [317, 432] on div at bounding box center [323, 431] width 12 height 12
click at [317, 432] on input "Identifying words and phrases that mean almost the same thing to link ideas acr…" at bounding box center [323, 431] width 12 height 12
radio input "true"
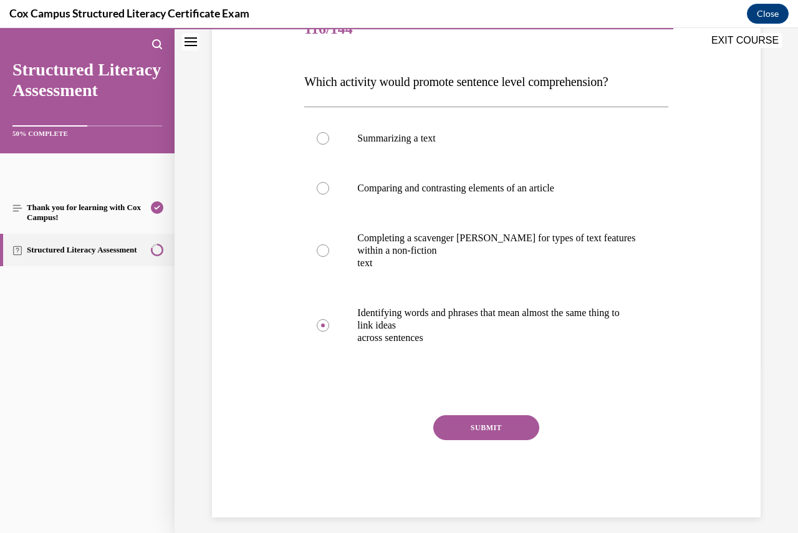
scroll to position [178, 0]
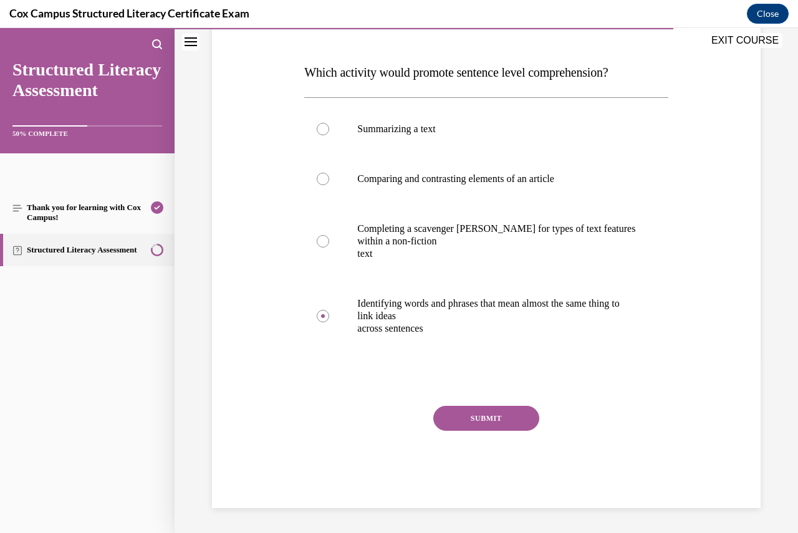
click at [500, 412] on button "SUBMIT" at bounding box center [486, 418] width 106 height 25
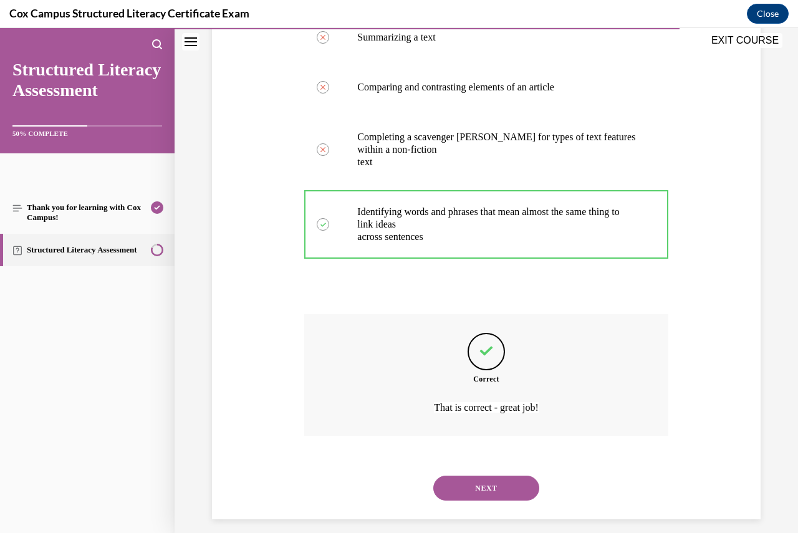
scroll to position [281, 0]
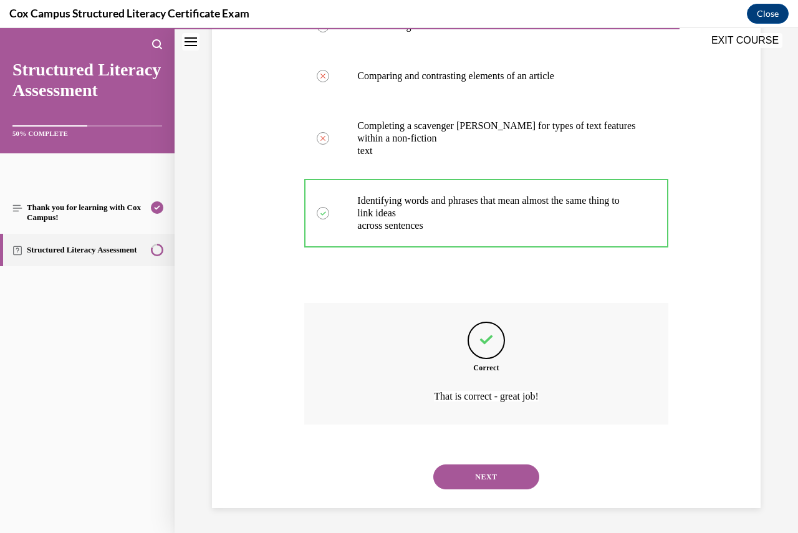
click at [484, 473] on button "NEXT" at bounding box center [486, 477] width 106 height 25
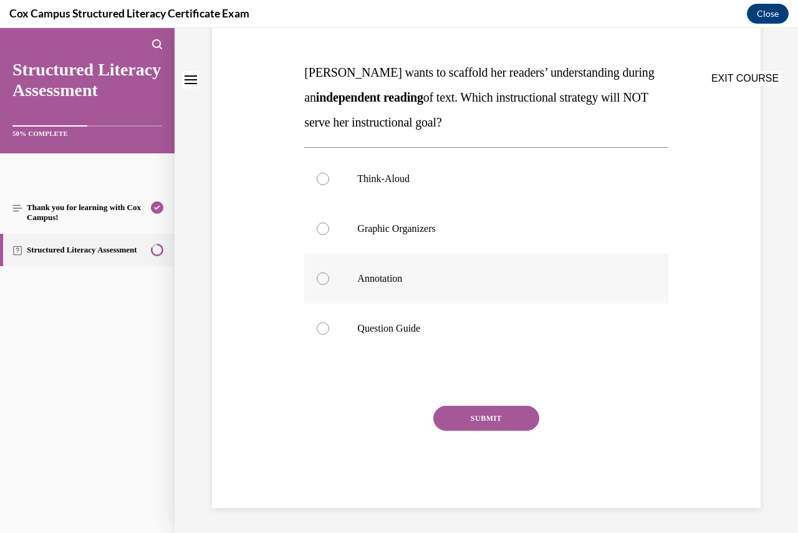
scroll to position [0, 0]
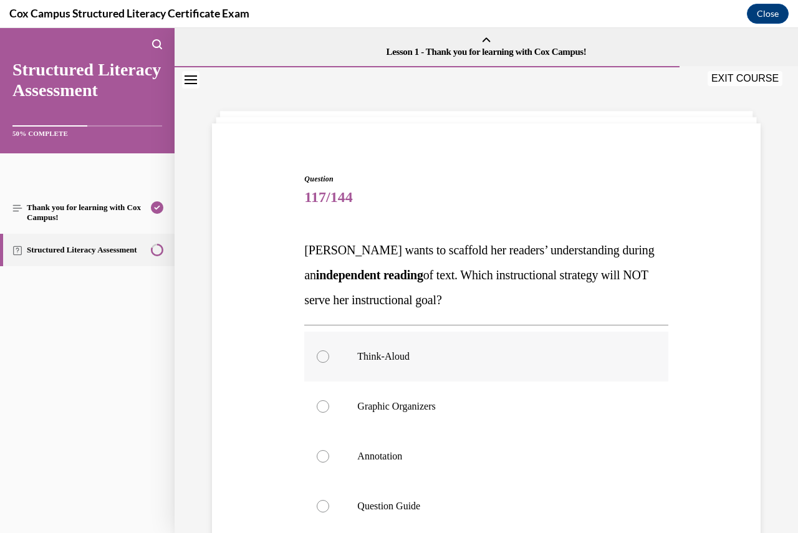
click at [317, 354] on div at bounding box center [323, 357] width 12 height 12
click at [317, 354] on input "Think-Aloud" at bounding box center [323, 357] width 12 height 12
radio input "true"
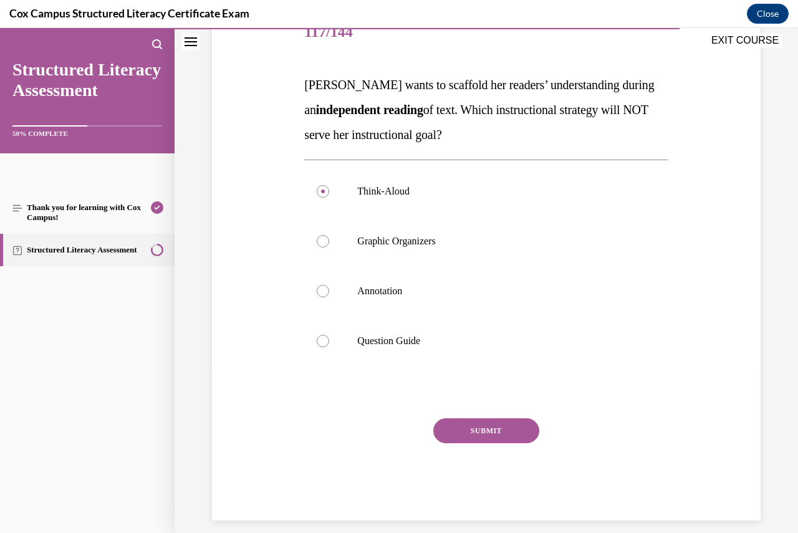
scroll to position [178, 0]
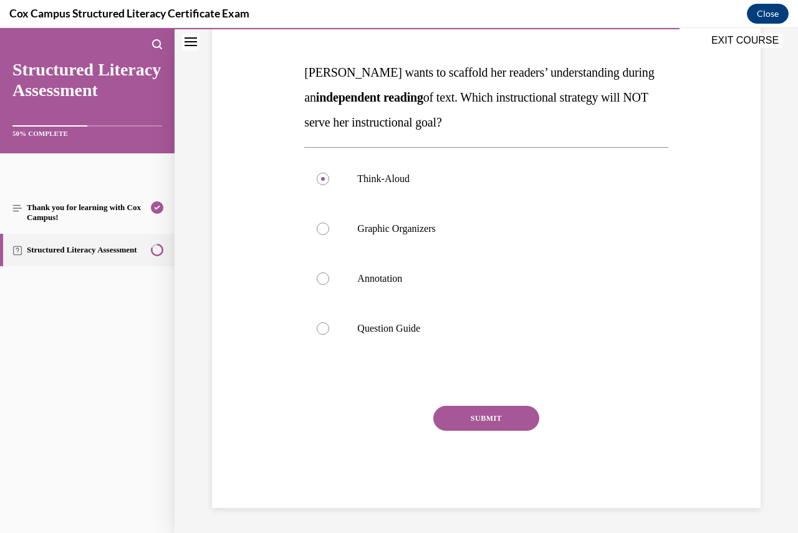
click at [501, 415] on button "SUBMIT" at bounding box center [486, 418] width 106 height 25
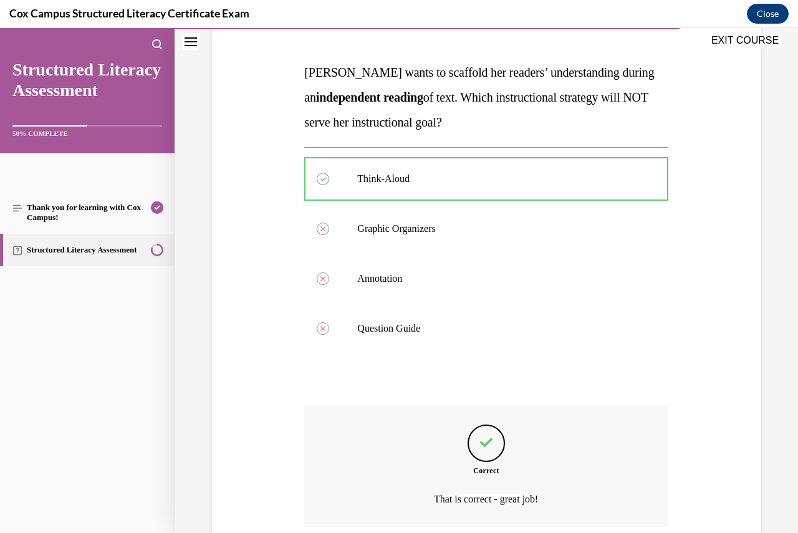
scroll to position [281, 0]
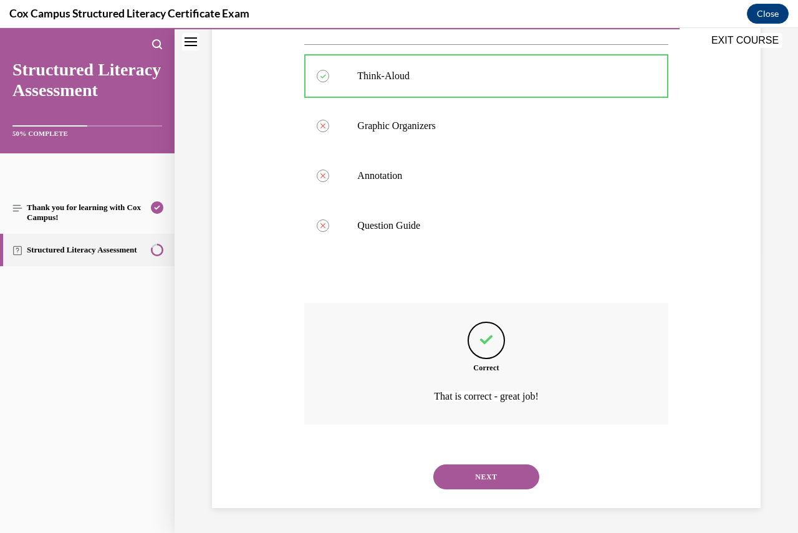
click at [482, 472] on button "NEXT" at bounding box center [486, 477] width 106 height 25
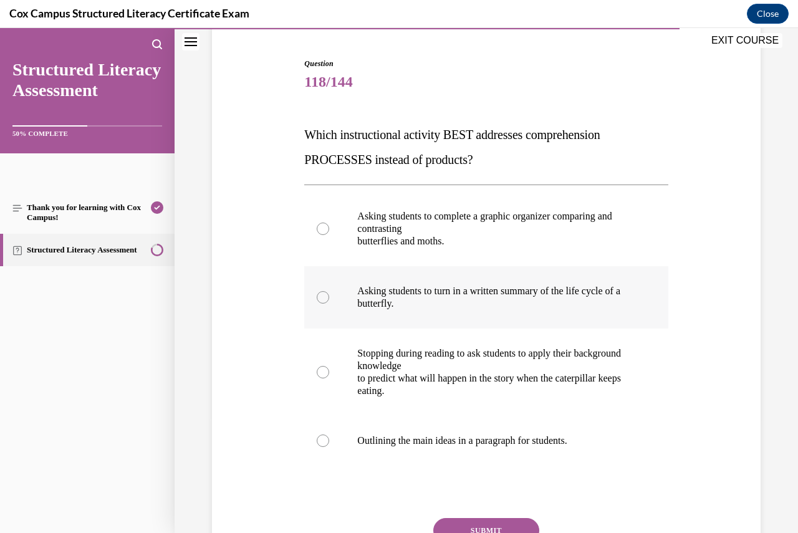
scroll to position [125, 0]
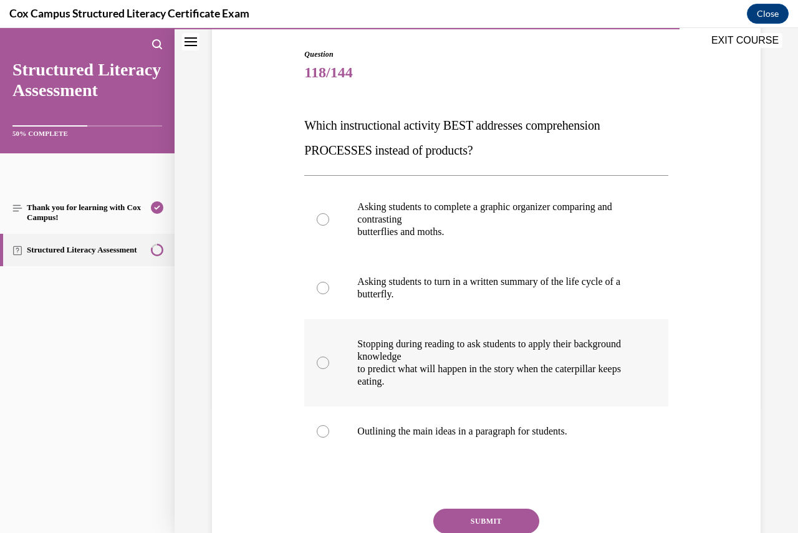
click at [322, 364] on div at bounding box center [323, 363] width 12 height 12
click at [322, 364] on input "Stopping during reading to ask students to apply their background knowledge to …" at bounding box center [323, 363] width 12 height 12
radio input "true"
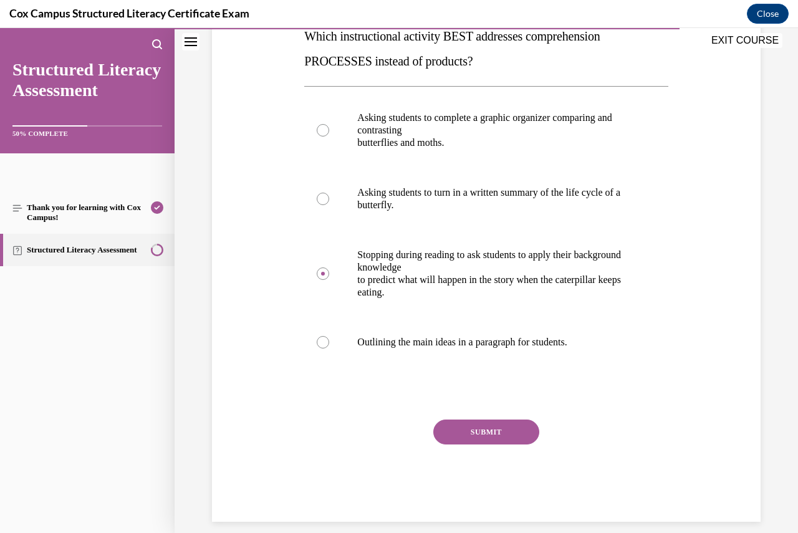
scroll to position [228, 0]
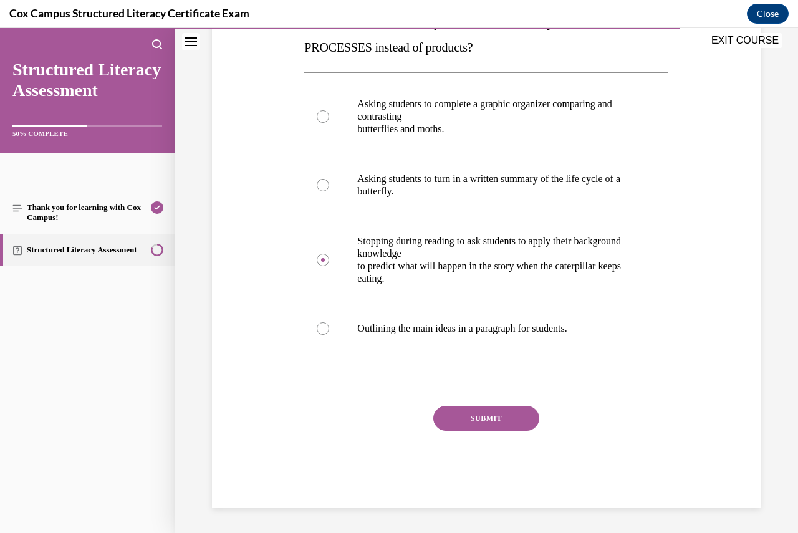
click at [497, 421] on button "SUBMIT" at bounding box center [486, 418] width 106 height 25
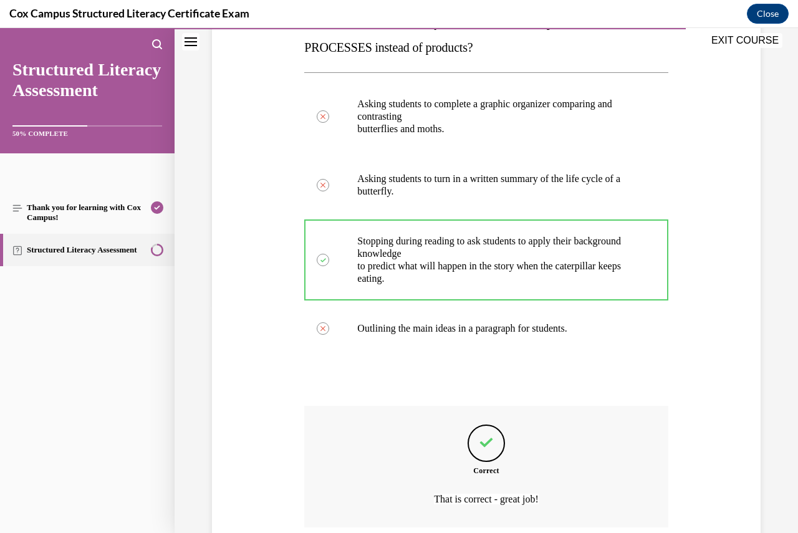
scroll to position [331, 0]
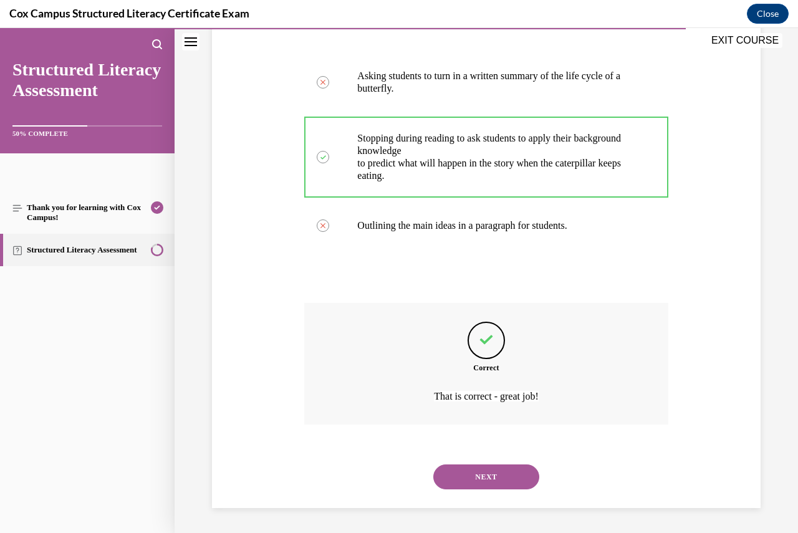
click at [498, 481] on button "NEXT" at bounding box center [486, 477] width 106 height 25
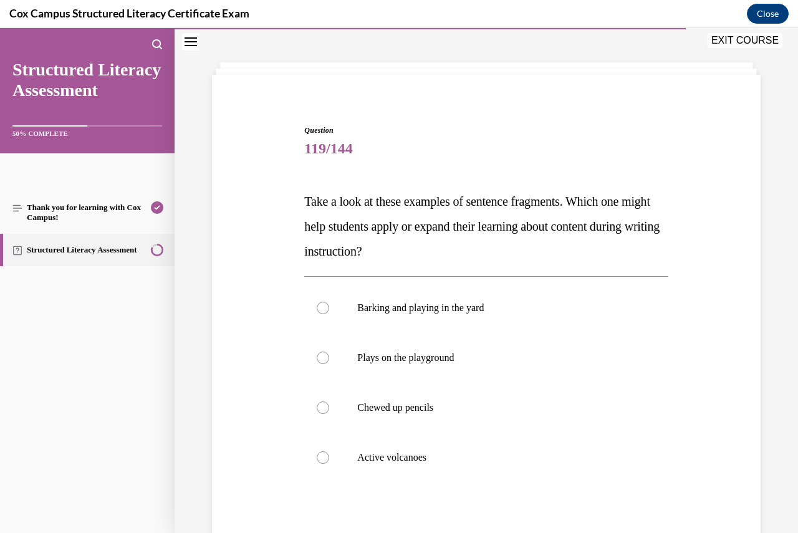
scroll to position [62, 0]
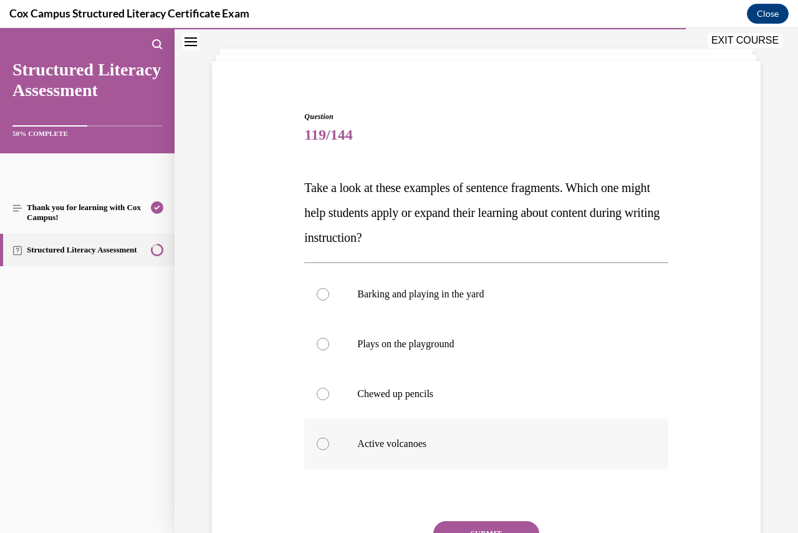
click at [317, 443] on div at bounding box center [323, 444] width 12 height 12
click at [317, 443] on input "Active volcanoes" at bounding box center [323, 444] width 12 height 12
radio input "true"
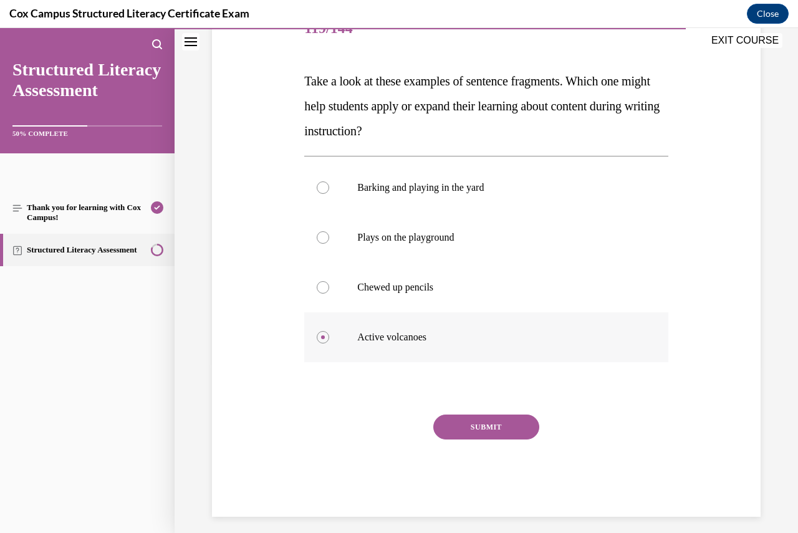
scroll to position [178, 0]
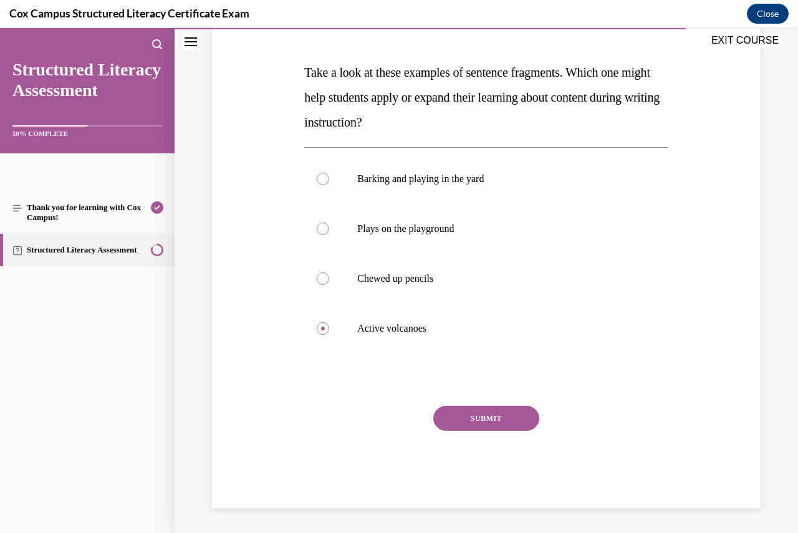
click at [487, 422] on button "SUBMIT" at bounding box center [486, 418] width 106 height 25
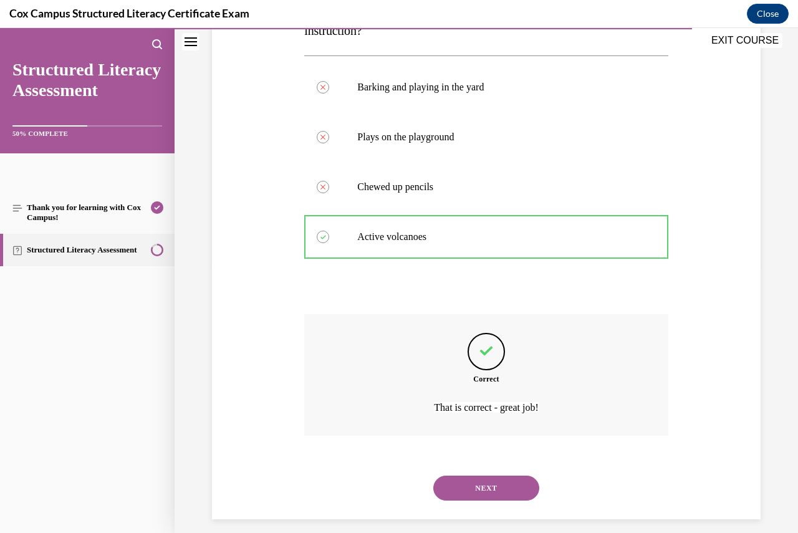
scroll to position [281, 0]
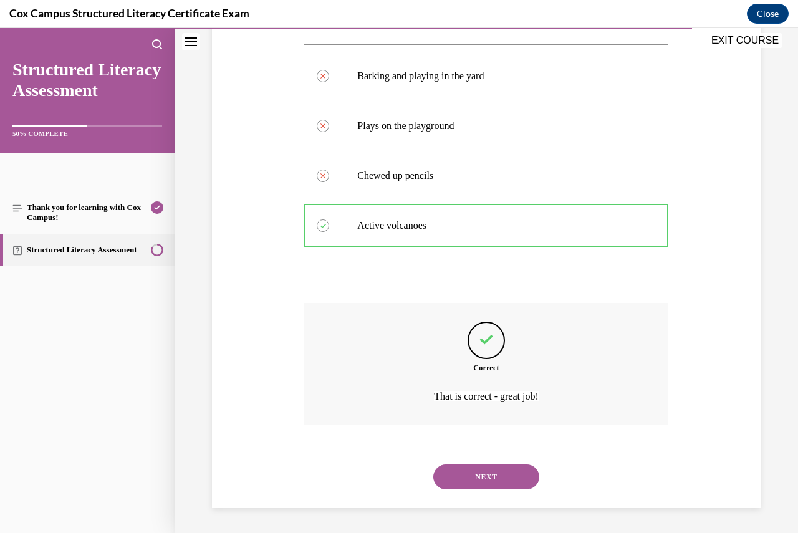
click at [495, 473] on button "NEXT" at bounding box center [486, 477] width 106 height 25
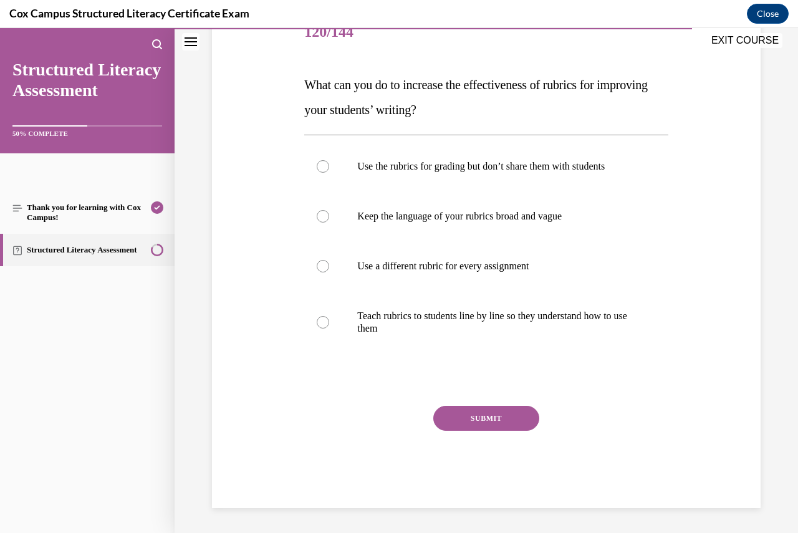
scroll to position [139, 0]
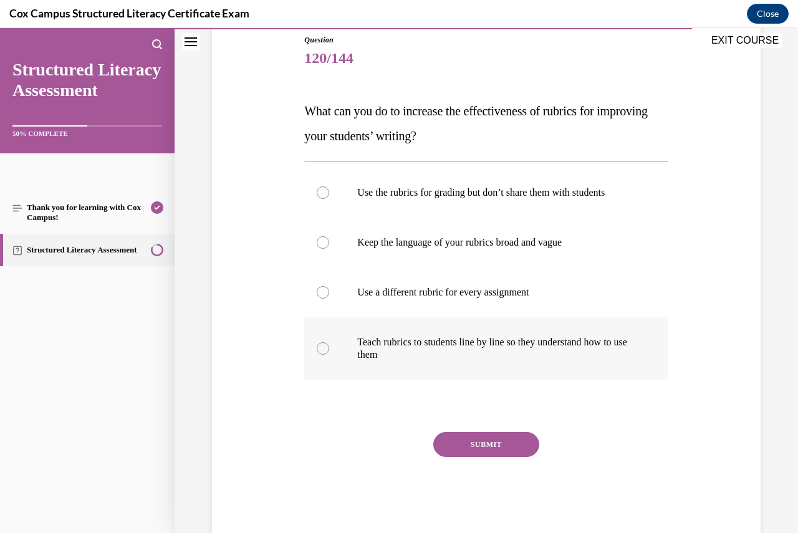
click at [324, 344] on div at bounding box center [323, 348] width 12 height 12
click at [324, 344] on input "Teach rubrics to students line by line so they understand how to use them" at bounding box center [323, 348] width 12 height 12
radio input "true"
click at [478, 440] on button "SUBMIT" at bounding box center [486, 444] width 106 height 25
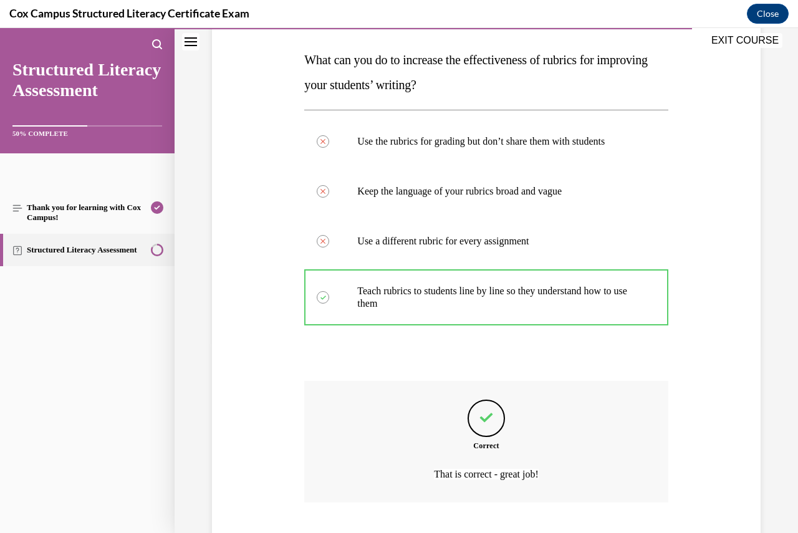
scroll to position [268, 0]
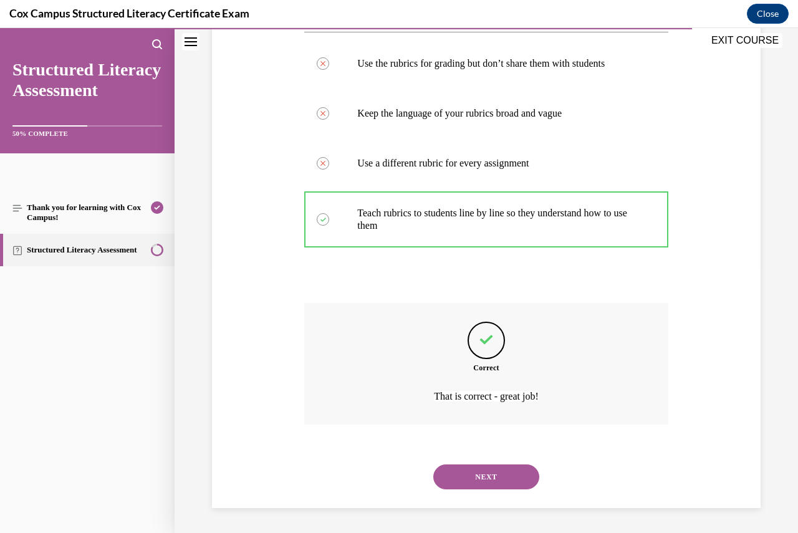
click at [501, 477] on button "NEXT" at bounding box center [486, 477] width 106 height 25
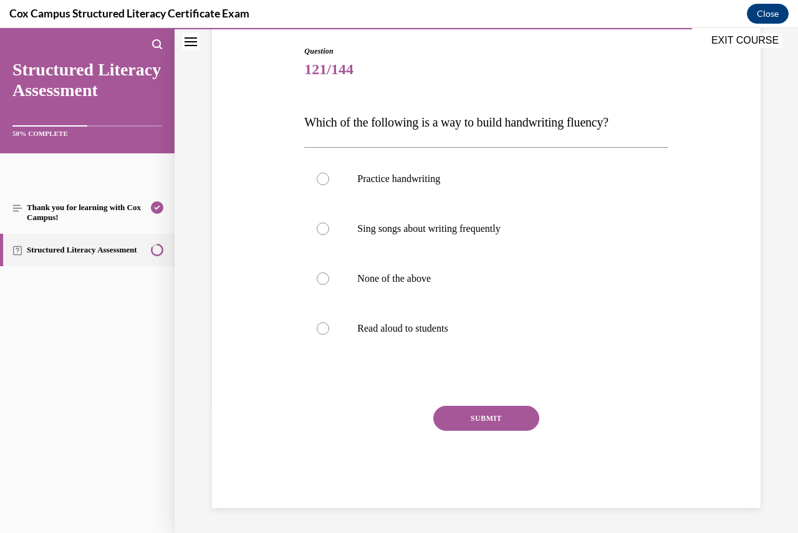
scroll to position [128, 0]
click at [319, 277] on div at bounding box center [323, 279] width 12 height 12
click at [319, 277] on input "None of the above" at bounding box center [323, 279] width 12 height 12
radio input "true"
click at [497, 413] on button "SUBMIT" at bounding box center [486, 418] width 106 height 25
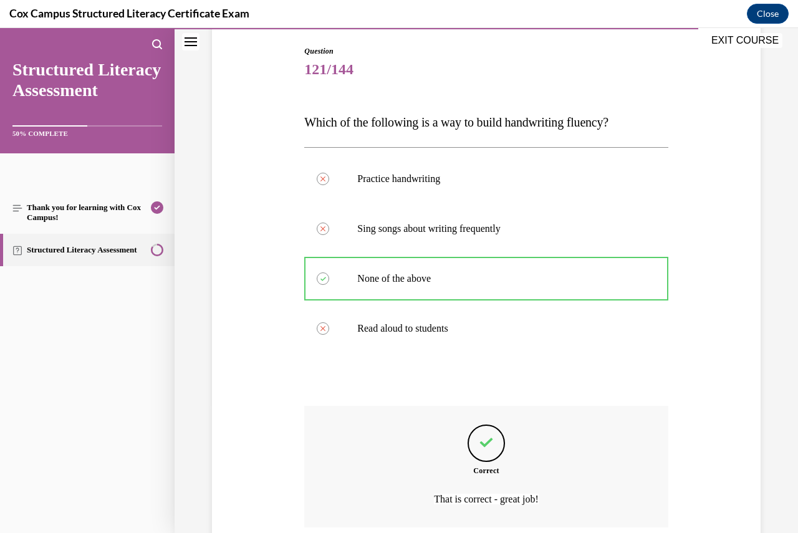
scroll to position [231, 0]
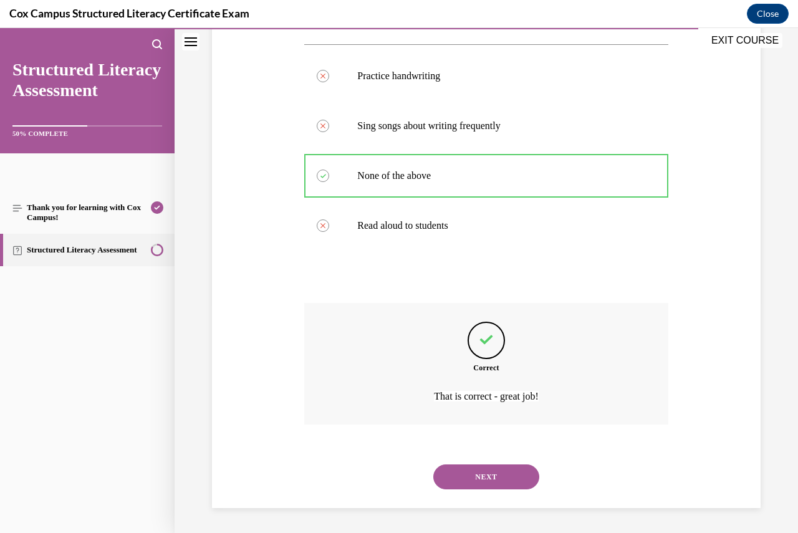
click at [491, 477] on button "NEXT" at bounding box center [486, 477] width 106 height 25
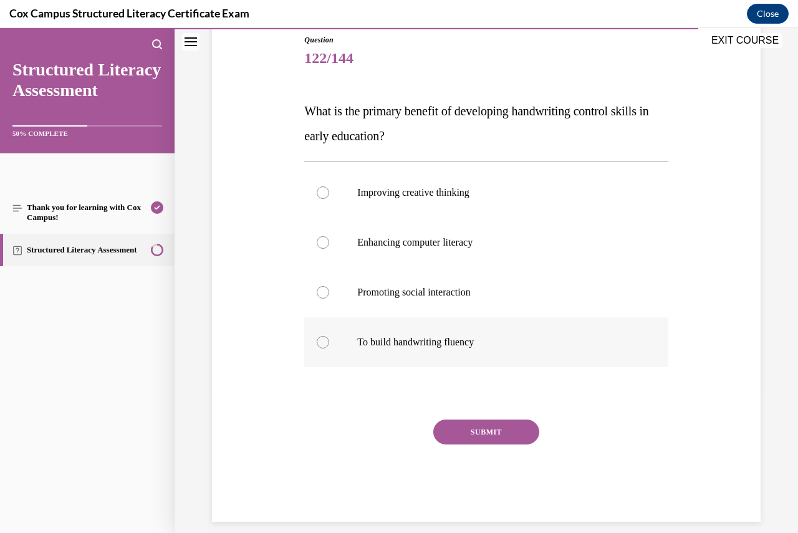
click at [322, 342] on div at bounding box center [323, 342] width 12 height 12
click at [322, 342] on input "To build handwriting fluency" at bounding box center [323, 342] width 12 height 12
radio input "true"
click at [469, 430] on button "SUBMIT" at bounding box center [486, 432] width 106 height 25
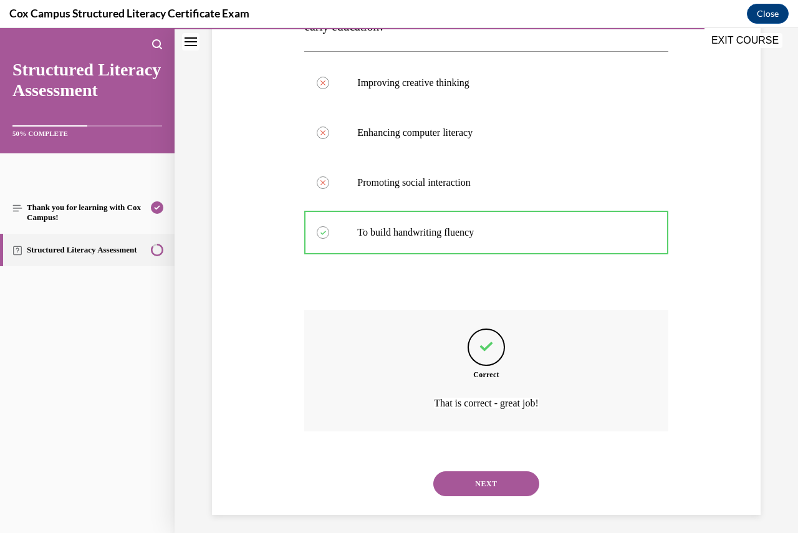
scroll to position [256, 0]
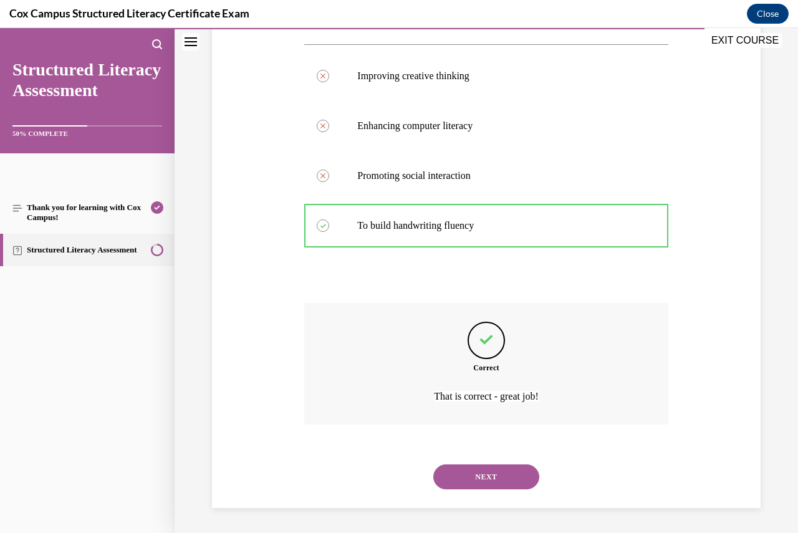
click at [495, 475] on button "NEXT" at bounding box center [486, 477] width 106 height 25
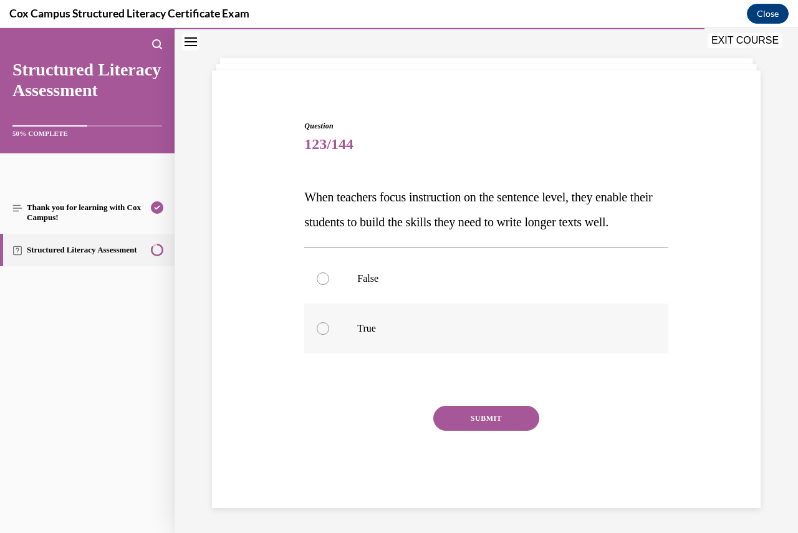
click at [323, 326] on div at bounding box center [323, 328] width 12 height 12
click at [323, 326] on input "True" at bounding box center [323, 328] width 12 height 12
radio input "true"
click at [478, 416] on button "SUBMIT" at bounding box center [486, 418] width 106 height 25
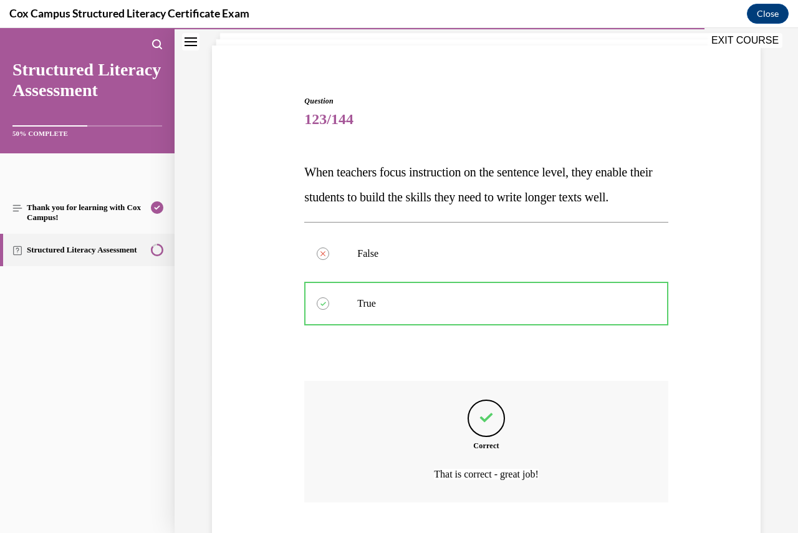
scroll to position [181, 0]
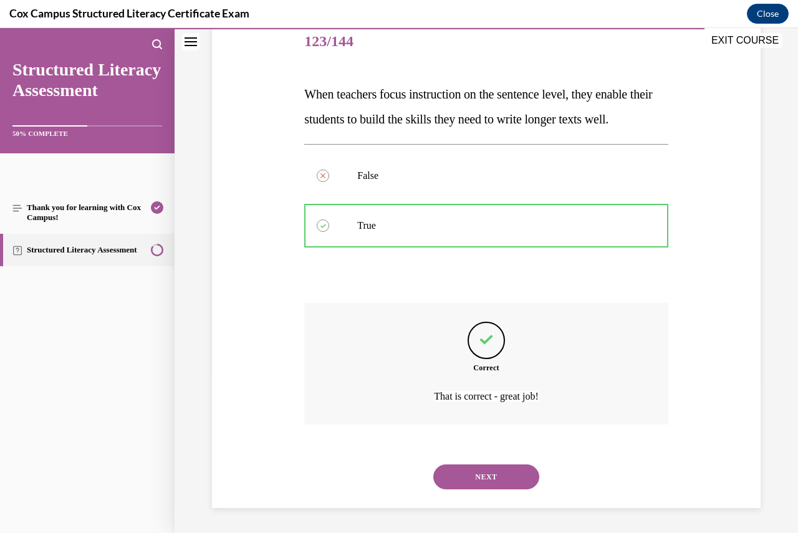
click at [488, 475] on button "NEXT" at bounding box center [486, 477] width 106 height 25
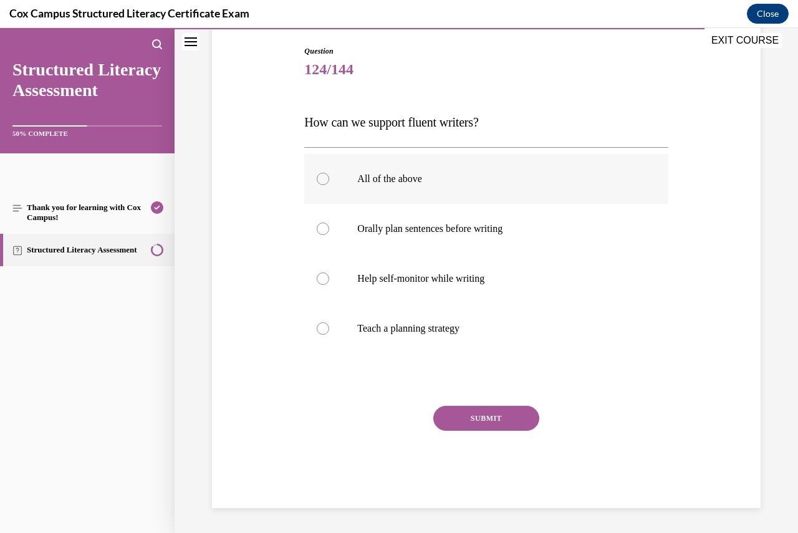
click at [318, 180] on div at bounding box center [323, 179] width 12 height 12
click at [318, 180] on input "All of the above" at bounding box center [323, 179] width 12 height 12
radio input "true"
click at [483, 418] on button "SUBMIT" at bounding box center [486, 418] width 106 height 25
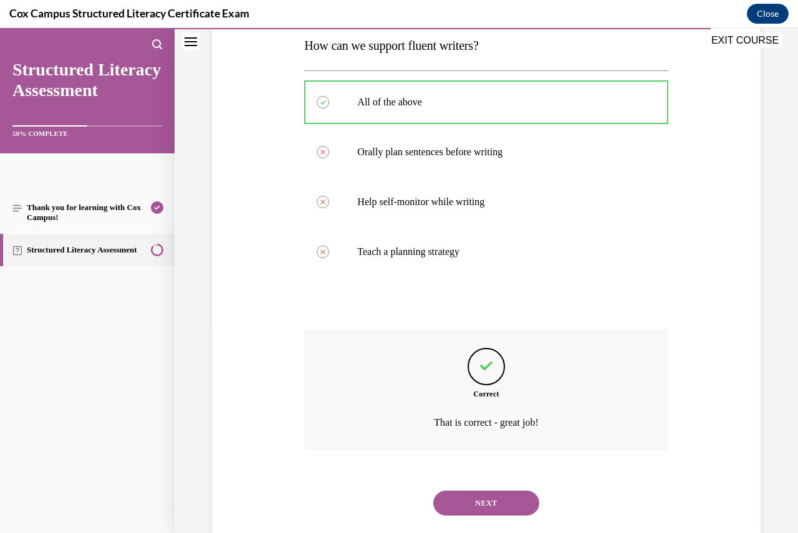
scroll to position [231, 0]
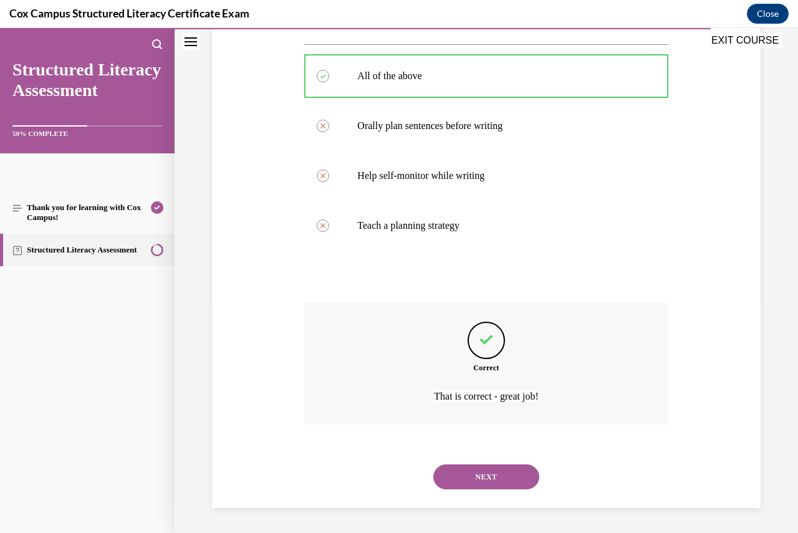
click at [491, 475] on button "NEXT" at bounding box center [486, 477] width 106 height 25
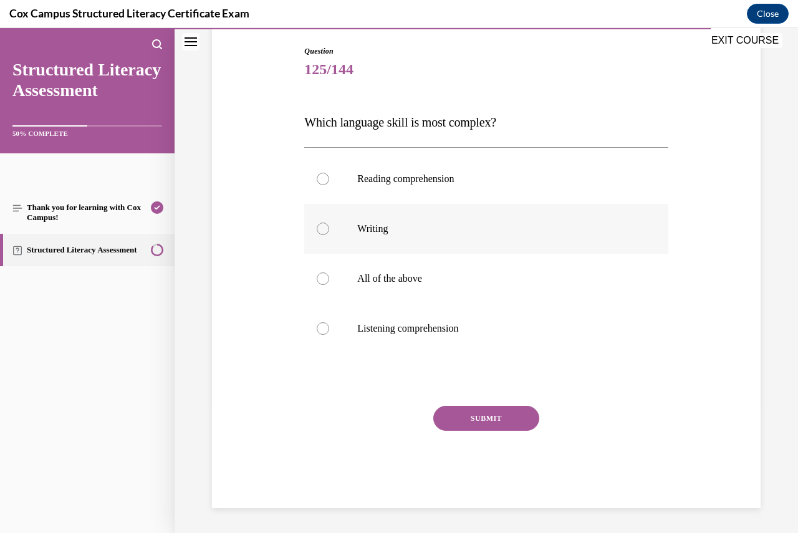
click at [324, 228] on div at bounding box center [323, 229] width 12 height 12
click at [324, 228] on input "Writing" at bounding box center [323, 229] width 12 height 12
radio input "true"
click at [473, 418] on button "SUBMIT" at bounding box center [486, 418] width 106 height 25
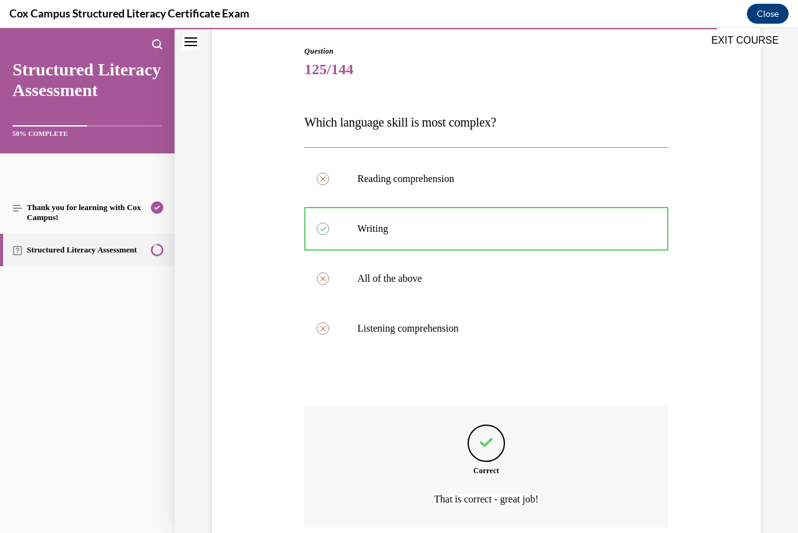
scroll to position [231, 0]
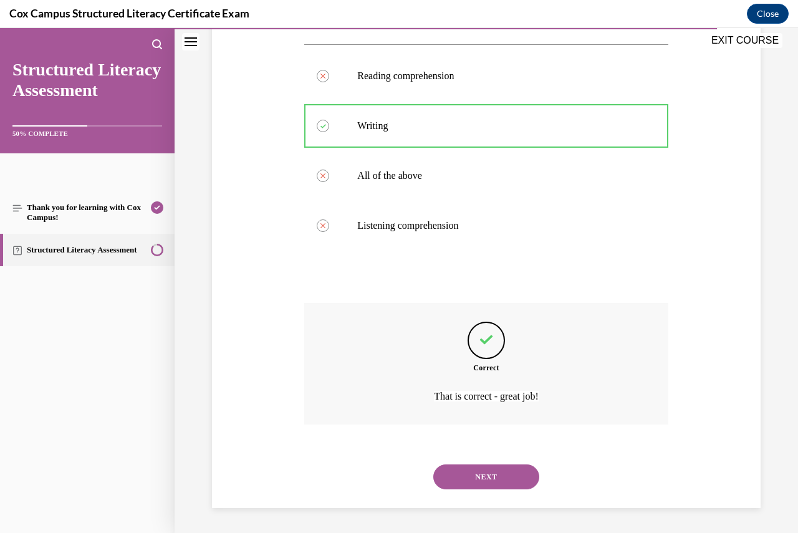
click at [487, 475] on button "NEXT" at bounding box center [486, 477] width 106 height 25
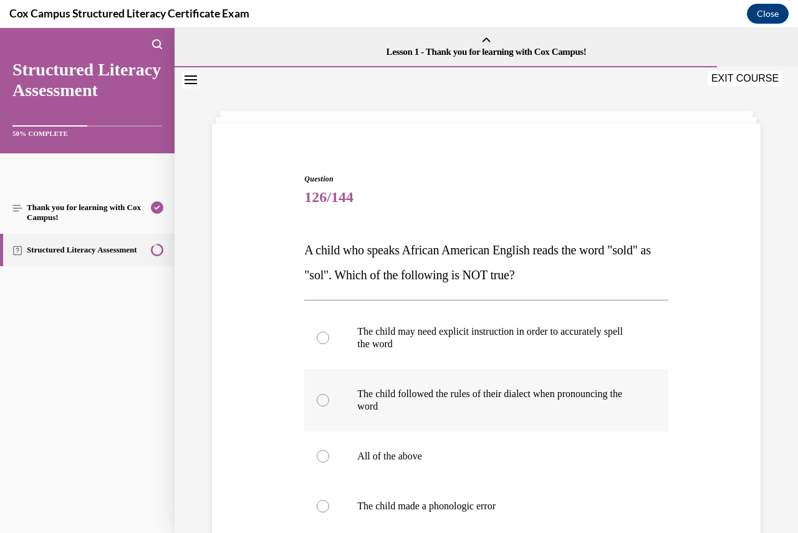
scroll to position [62, 0]
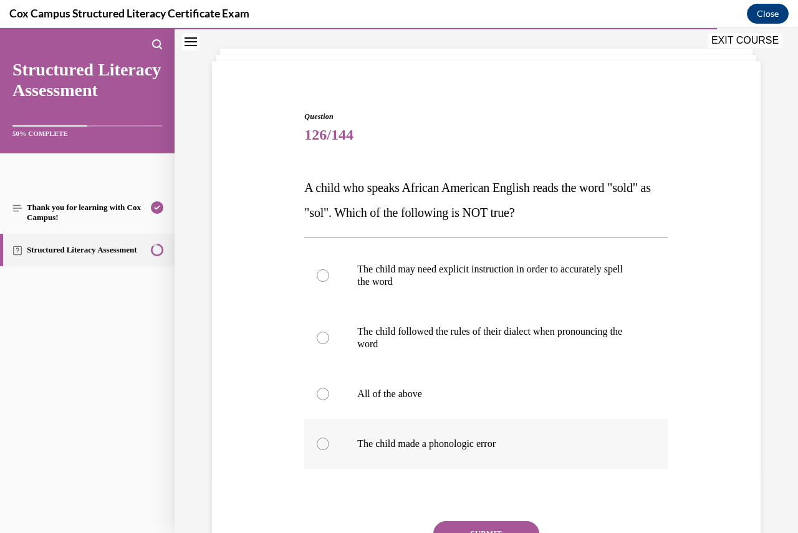
click at [320, 442] on div at bounding box center [323, 444] width 12 height 12
click at [320, 442] on input "The child made a phonologic error" at bounding box center [323, 444] width 12 height 12
radio input "true"
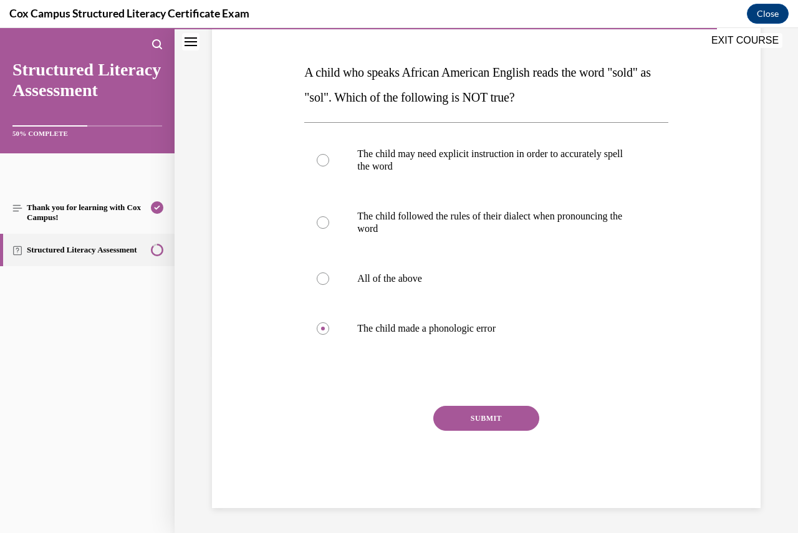
click at [463, 423] on button "SUBMIT" at bounding box center [486, 418] width 106 height 25
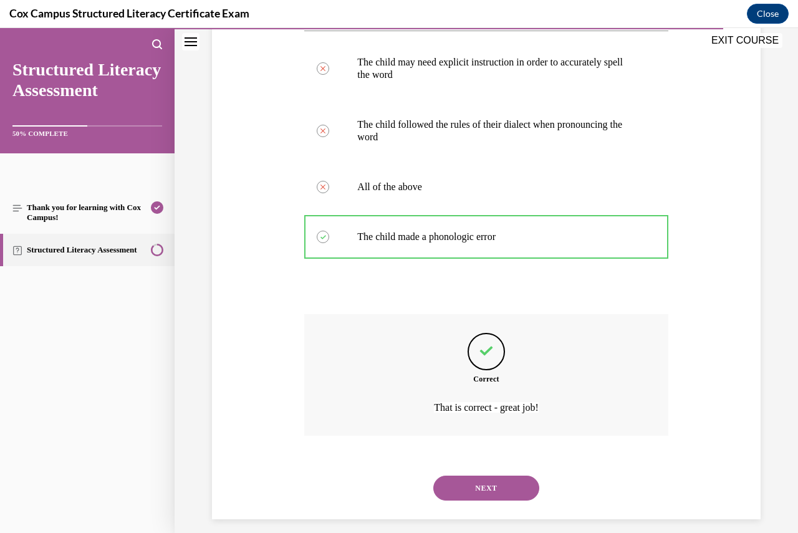
scroll to position [281, 0]
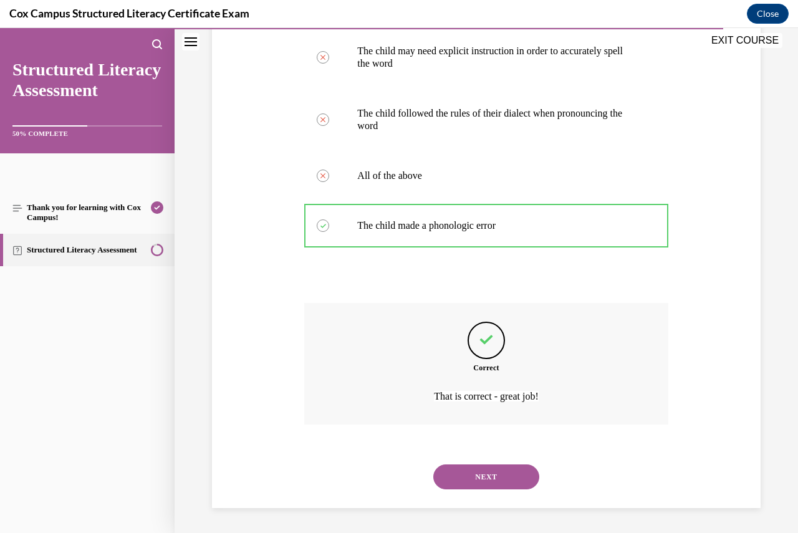
click at [487, 478] on button "NEXT" at bounding box center [486, 477] width 106 height 25
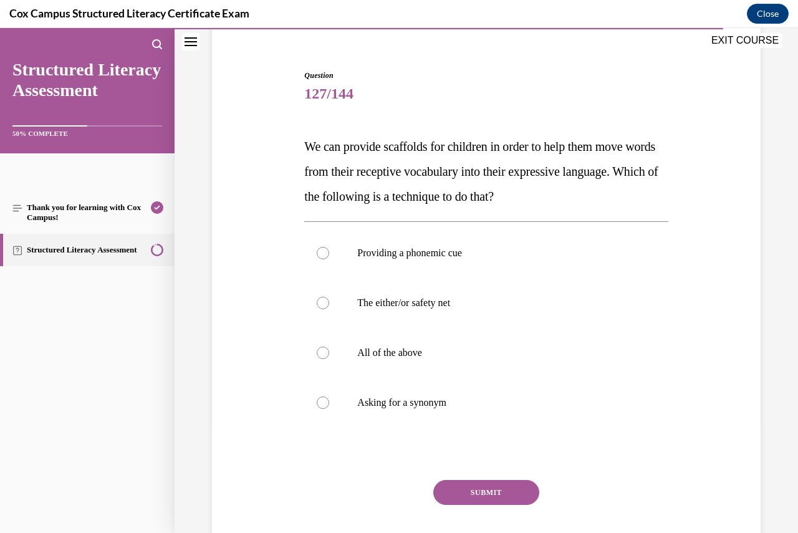
scroll to position [125, 0]
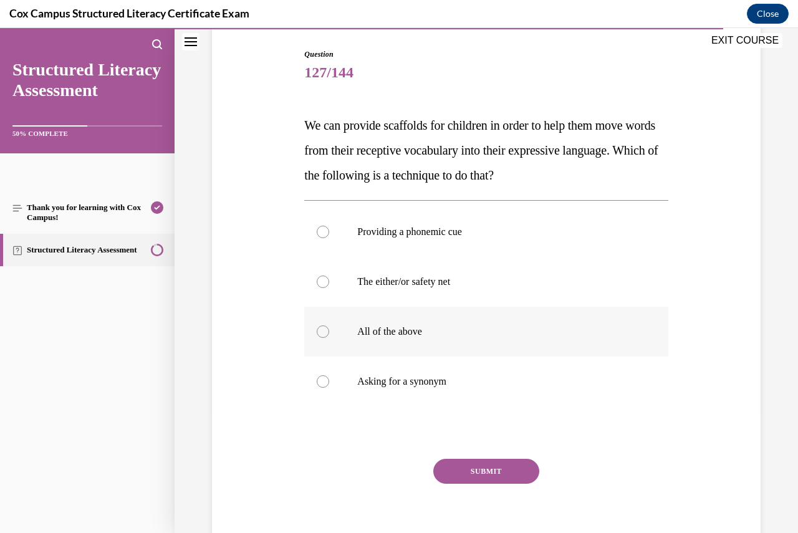
click at [322, 330] on div at bounding box center [323, 332] width 12 height 12
click at [322, 330] on input "All of the above" at bounding box center [323, 332] width 12 height 12
radio input "true"
click at [476, 478] on button "SUBMIT" at bounding box center [486, 471] width 106 height 25
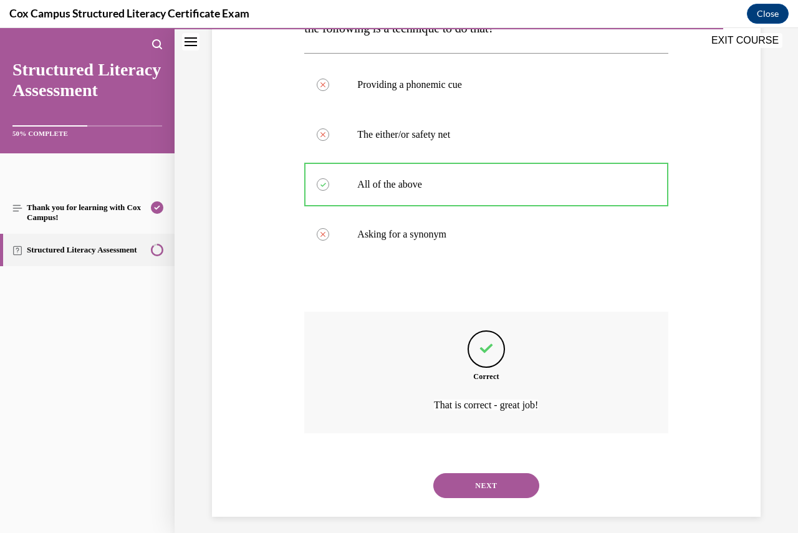
scroll to position [281, 0]
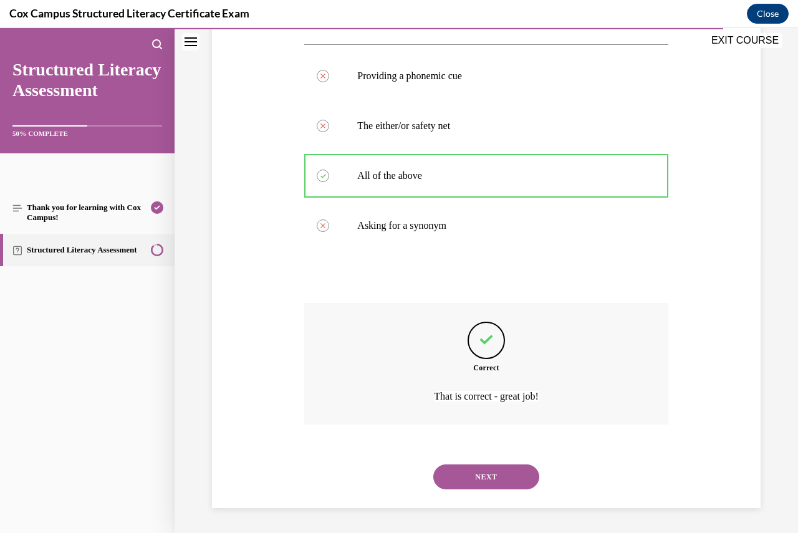
click at [490, 478] on button "NEXT" at bounding box center [486, 477] width 106 height 25
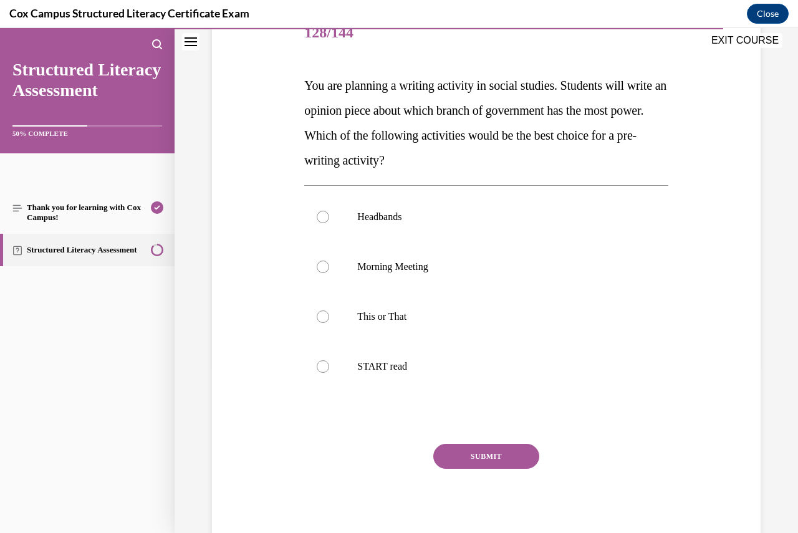
scroll to position [187, 0]
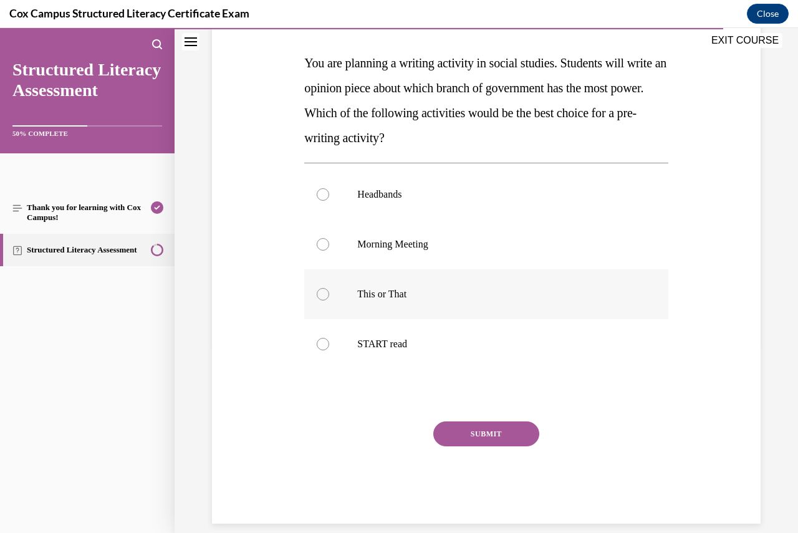
click at [321, 287] on label "This or That" at bounding box center [486, 294] width 364 height 50
click at [321, 288] on input "This or That" at bounding box center [323, 294] width 12 height 12
radio input "true"
click at [463, 432] on button "SUBMIT" at bounding box center [486, 434] width 106 height 25
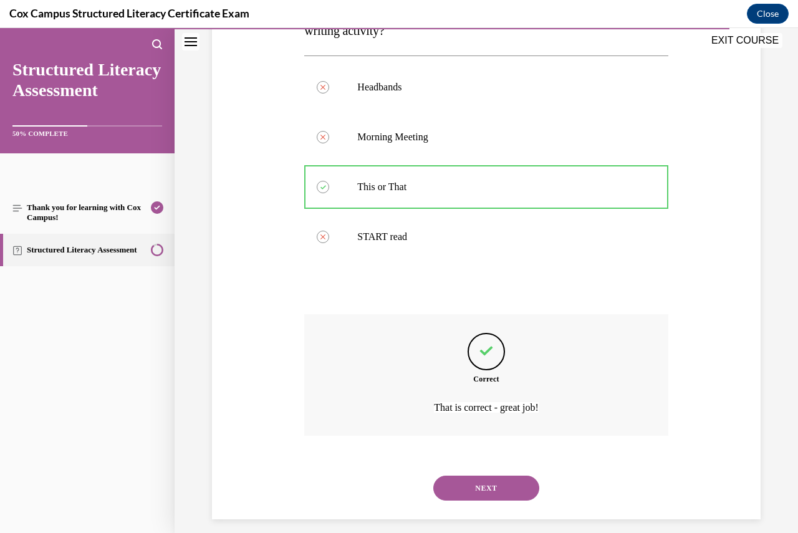
scroll to position [306, 0]
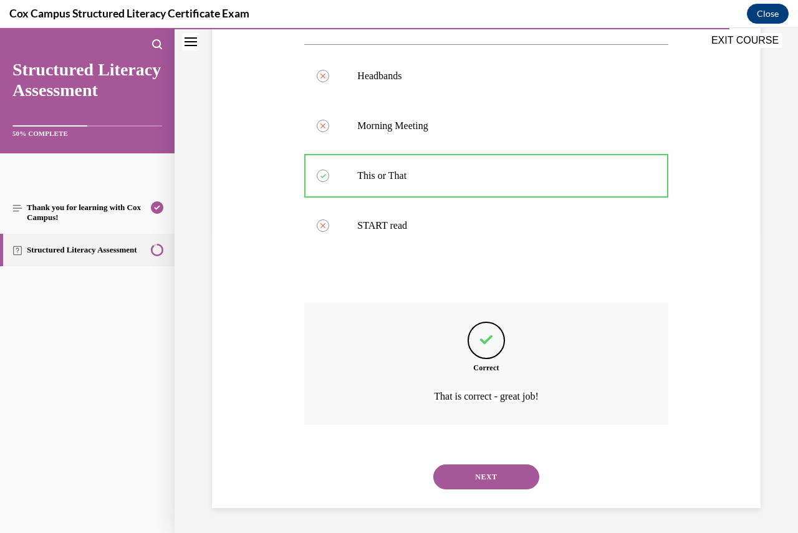
click at [478, 470] on button "NEXT" at bounding box center [486, 477] width 106 height 25
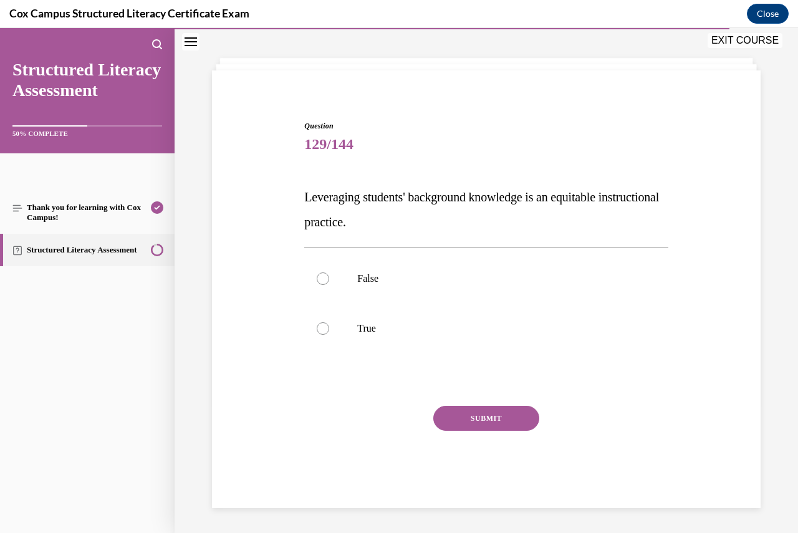
scroll to position [53, 0]
drag, startPoint x: 317, startPoint y: 329, endPoint x: 336, endPoint y: 342, distance: 23.4
click at [317, 330] on div at bounding box center [323, 328] width 12 height 12
click at [317, 330] on input "True" at bounding box center [323, 328] width 12 height 12
radio input "true"
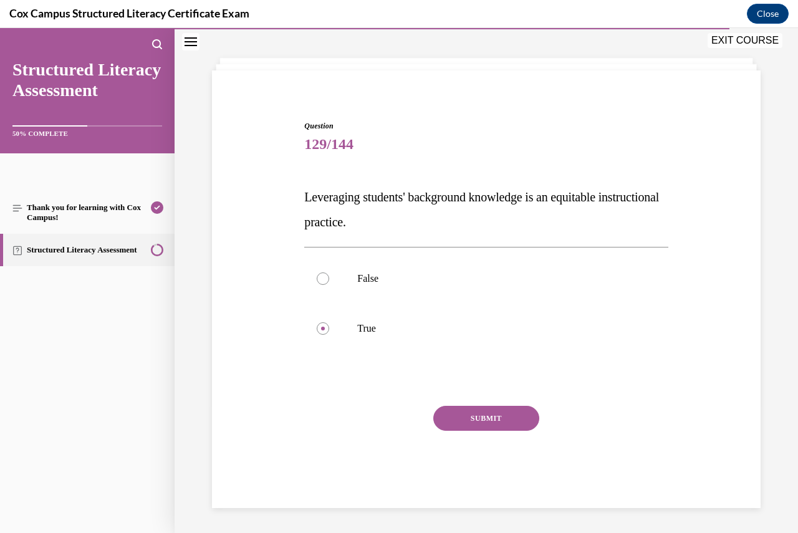
click at [457, 420] on button "SUBMIT" at bounding box center [486, 418] width 106 height 25
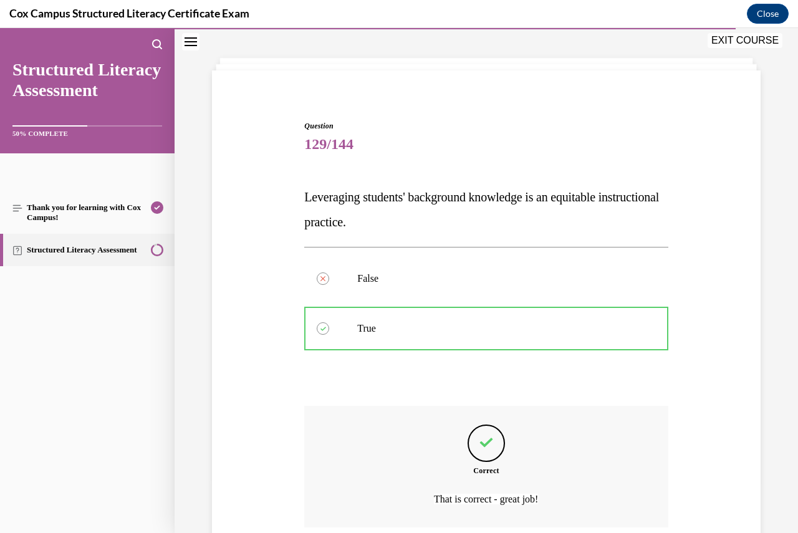
scroll to position [156, 0]
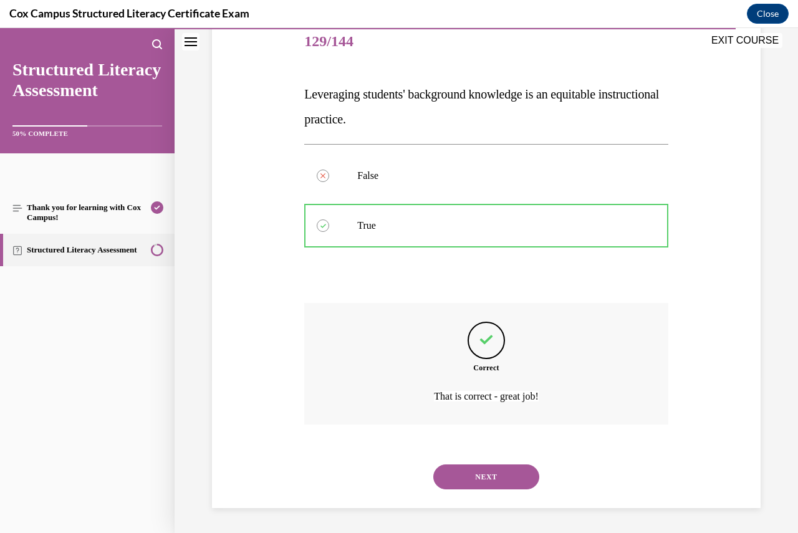
click at [497, 475] on button "NEXT" at bounding box center [486, 477] width 106 height 25
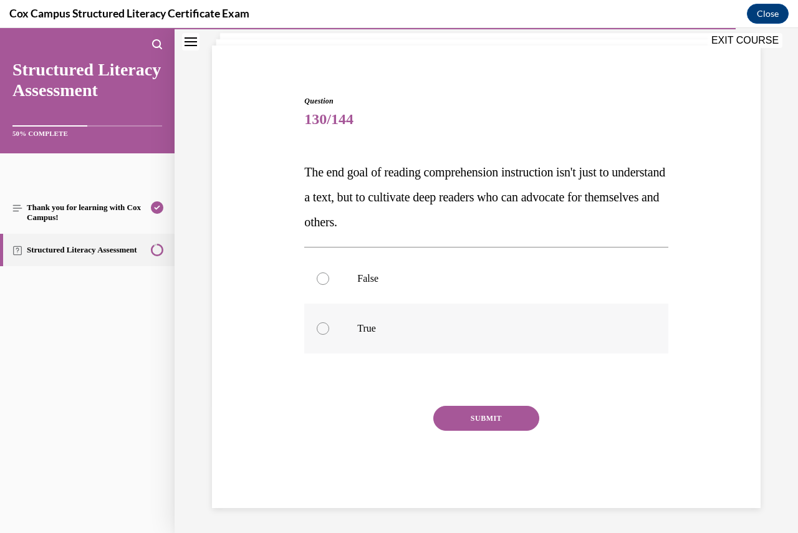
click at [321, 325] on div at bounding box center [323, 328] width 12 height 12
click at [321, 325] on input "True" at bounding box center [323, 328] width 12 height 12
radio input "true"
click at [494, 415] on button "SUBMIT" at bounding box center [486, 418] width 106 height 25
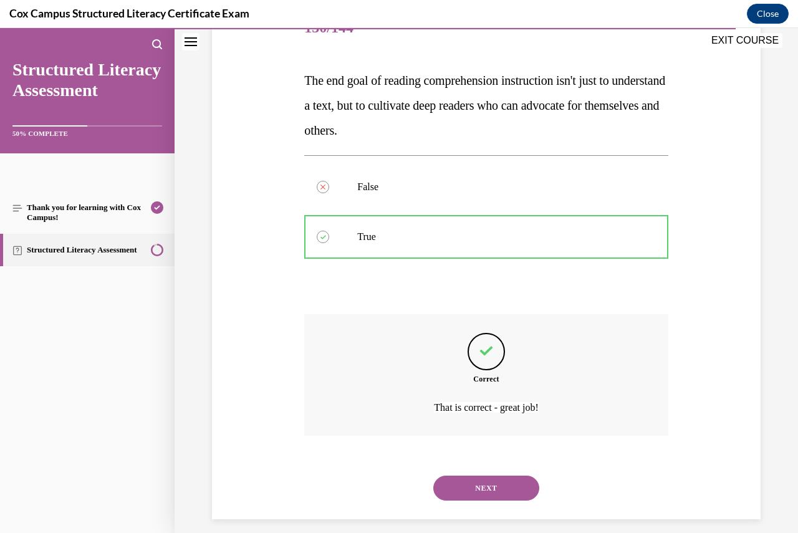
scroll to position [181, 0]
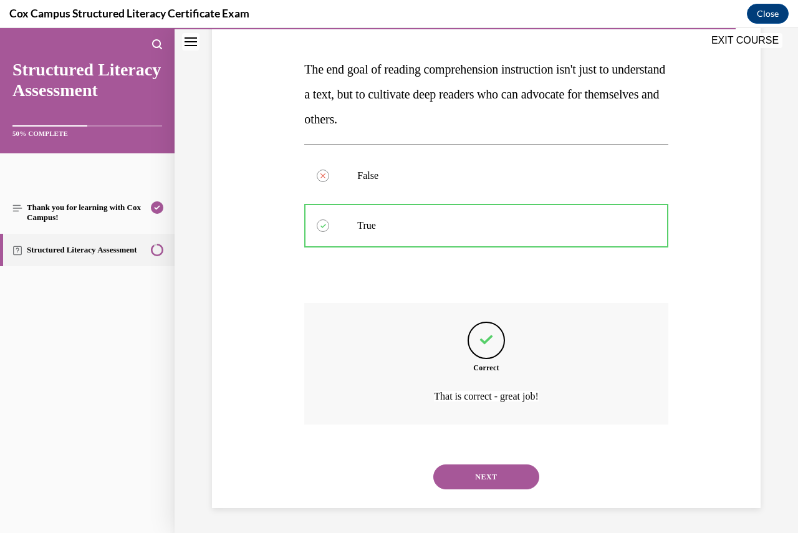
click at [488, 477] on button "NEXT" at bounding box center [486, 477] width 106 height 25
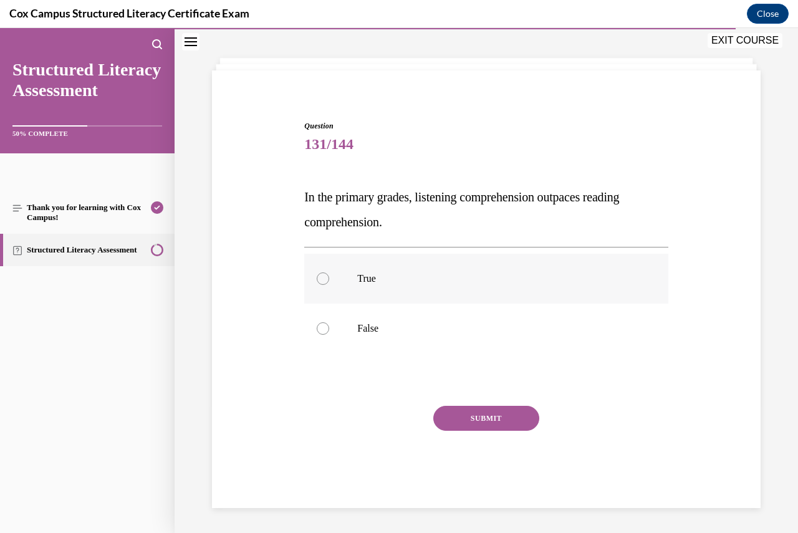
drag, startPoint x: 322, startPoint y: 276, endPoint x: 352, endPoint y: 300, distance: 39.1
click at [321, 276] on div at bounding box center [323, 279] width 12 height 12
click at [321, 276] on input "True" at bounding box center [323, 279] width 12 height 12
radio input "true"
click at [466, 419] on button "SUBMIT" at bounding box center [486, 418] width 106 height 25
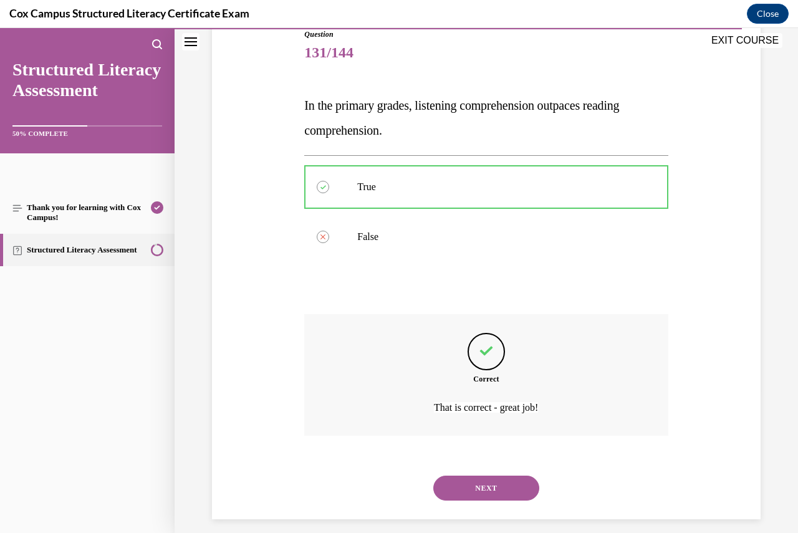
scroll to position [156, 0]
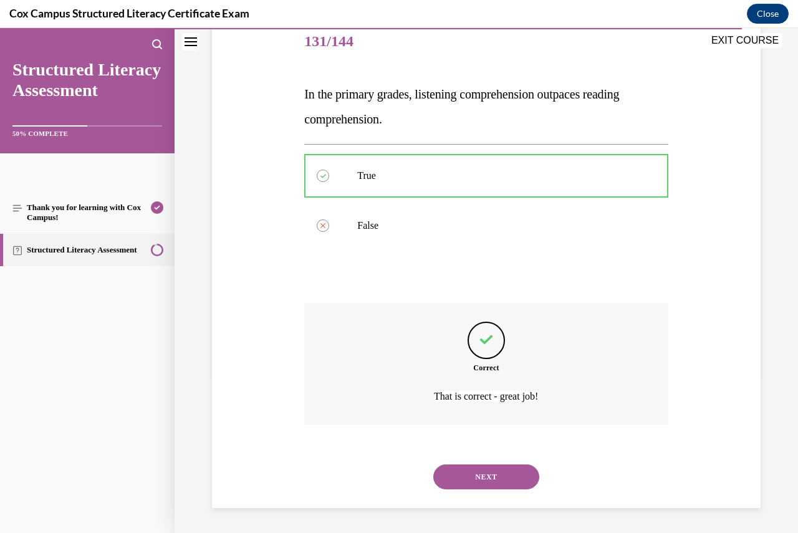
click at [480, 473] on button "NEXT" at bounding box center [486, 477] width 106 height 25
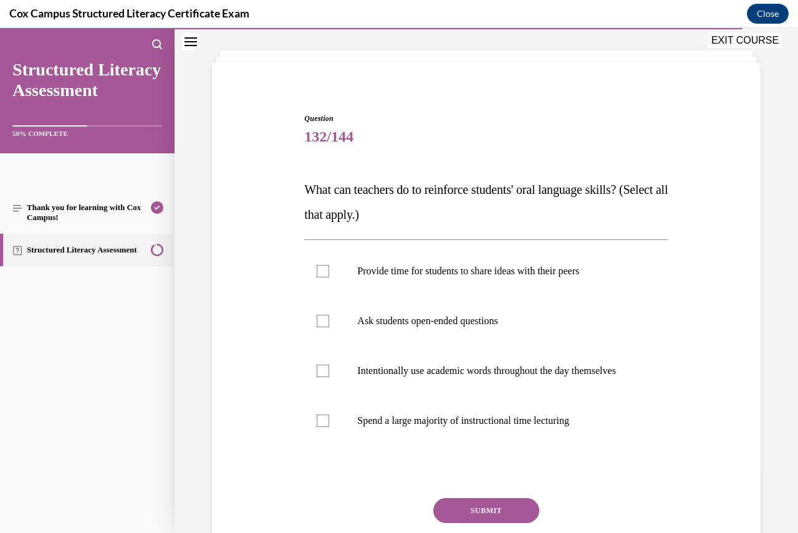
scroll to position [62, 0]
click at [322, 273] on div at bounding box center [323, 270] width 12 height 12
click at [322, 273] on input "Provide time for students to share ideas with their peers" at bounding box center [323, 270] width 12 height 12
checkbox input "true"
click at [326, 317] on div at bounding box center [323, 320] width 12 height 12
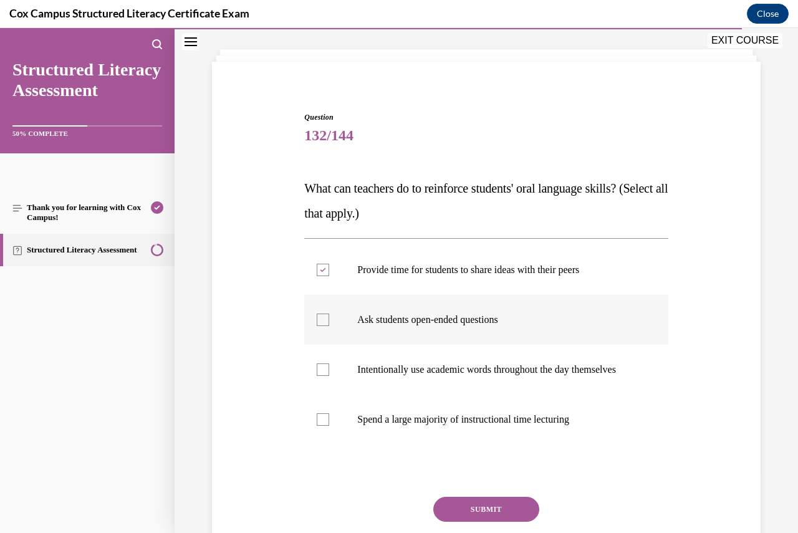
click at [326, 317] on input "Ask students open-ended questions" at bounding box center [323, 320] width 12 height 12
checkbox input "true"
click at [322, 371] on div at bounding box center [323, 370] width 12 height 12
click at [322, 371] on input "Intentionally use academic words throughout the day themselves" at bounding box center [323, 370] width 12 height 12
checkbox input "true"
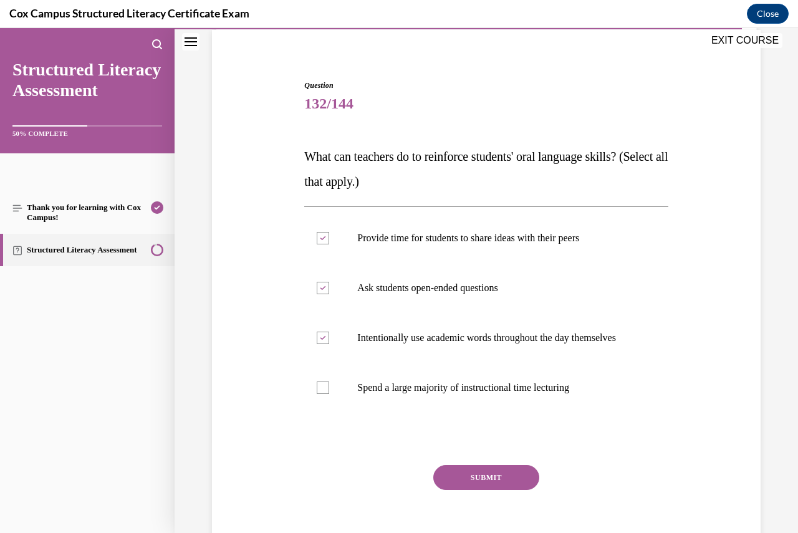
scroll to position [124, 0]
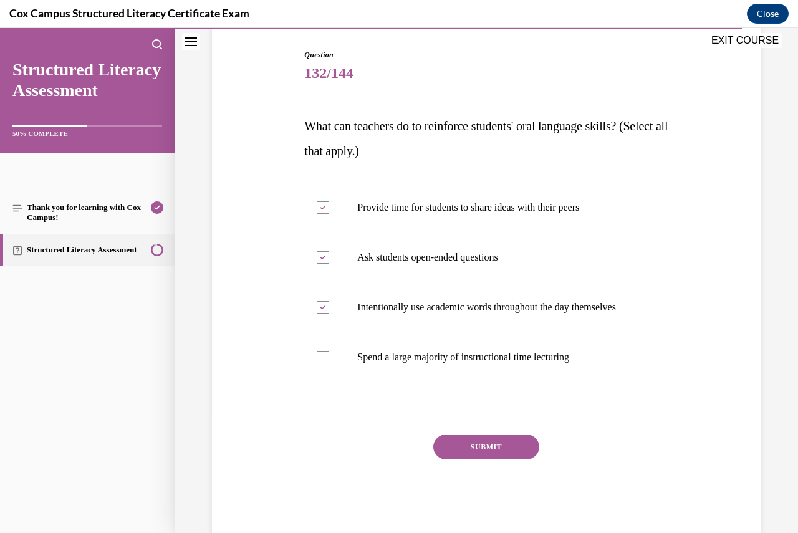
click at [481, 457] on button "SUBMIT" at bounding box center [486, 447] width 106 height 25
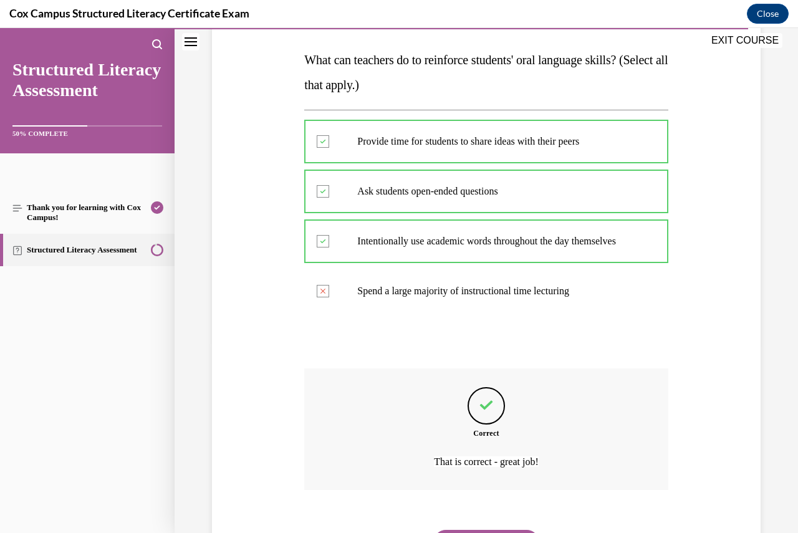
scroll to position [268, 0]
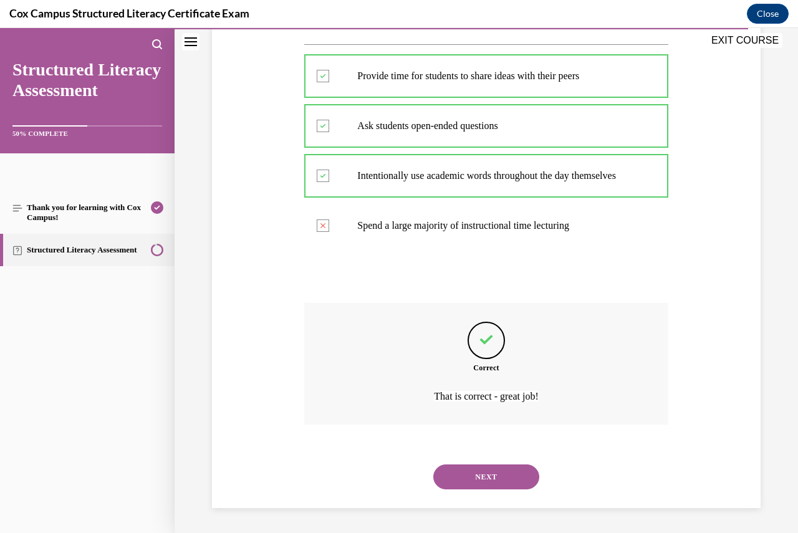
click at [498, 471] on button "NEXT" at bounding box center [486, 477] width 106 height 25
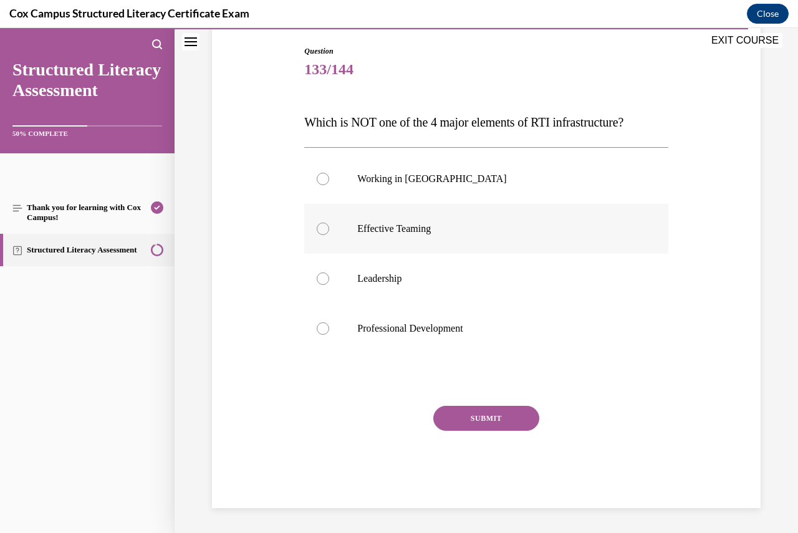
drag, startPoint x: 317, startPoint y: 180, endPoint x: 356, endPoint y: 225, distance: 59.7
click at [317, 180] on div at bounding box center [323, 179] width 12 height 12
click at [317, 180] on input "Working in Silos" at bounding box center [323, 179] width 12 height 12
radio input "true"
click at [482, 411] on button "SUBMIT" at bounding box center [486, 418] width 106 height 25
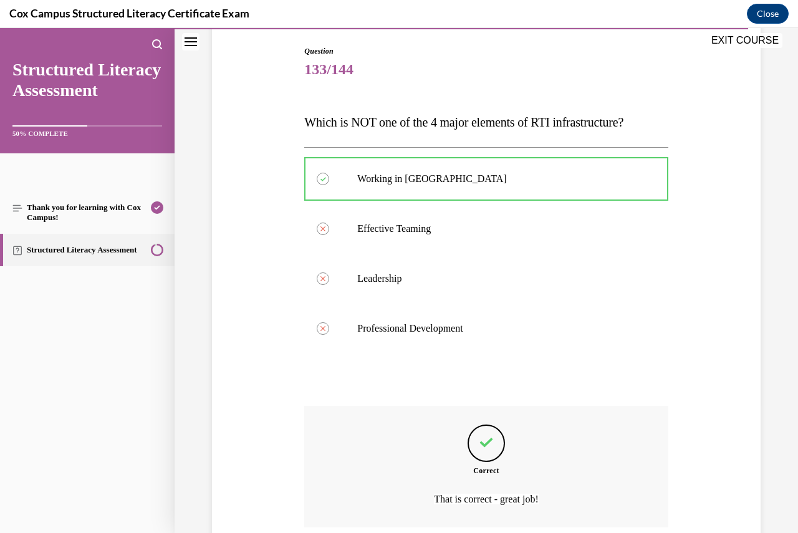
scroll to position [231, 0]
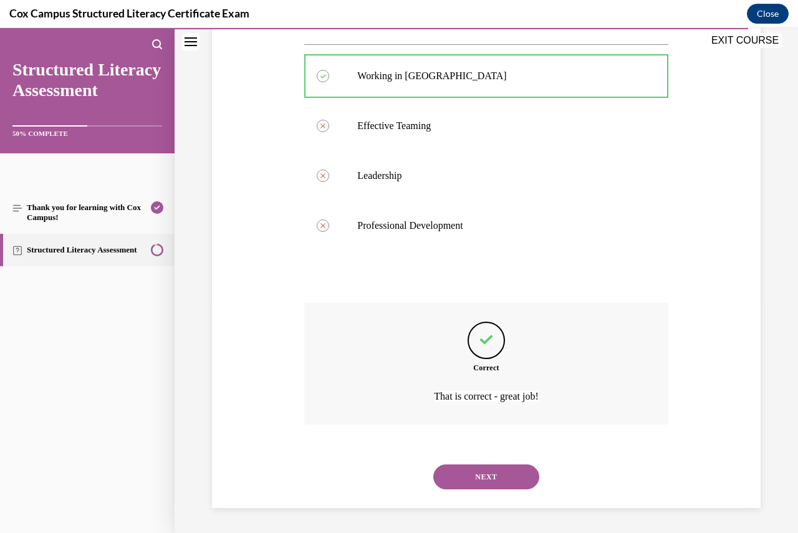
click at [501, 472] on button "NEXT" at bounding box center [486, 477] width 106 height 25
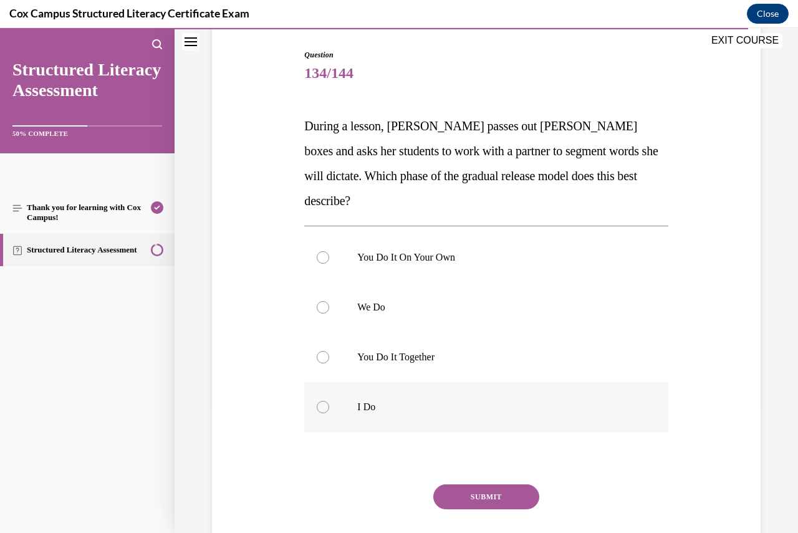
scroll to position [125, 0]
click at [323, 351] on div at bounding box center [323, 357] width 12 height 12
click at [323, 351] on input "You Do It Together" at bounding box center [323, 357] width 12 height 12
radio input "true"
click at [485, 484] on button "SUBMIT" at bounding box center [486, 496] width 106 height 25
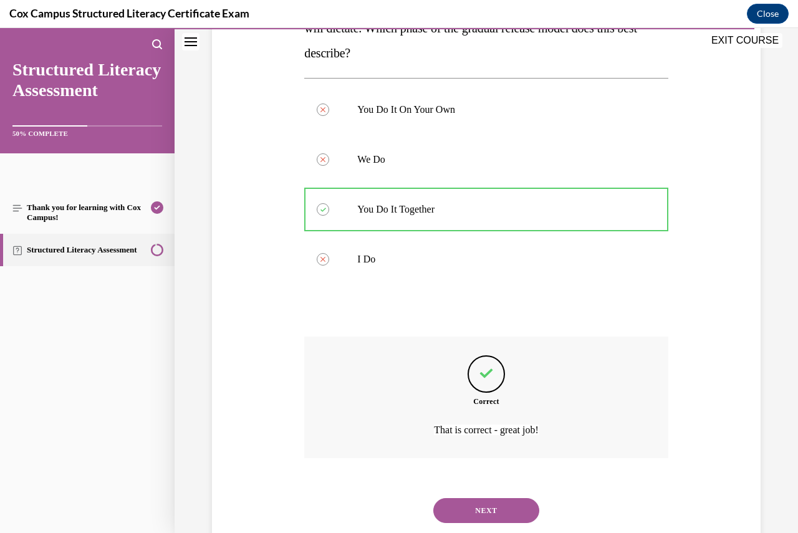
scroll to position [281, 0]
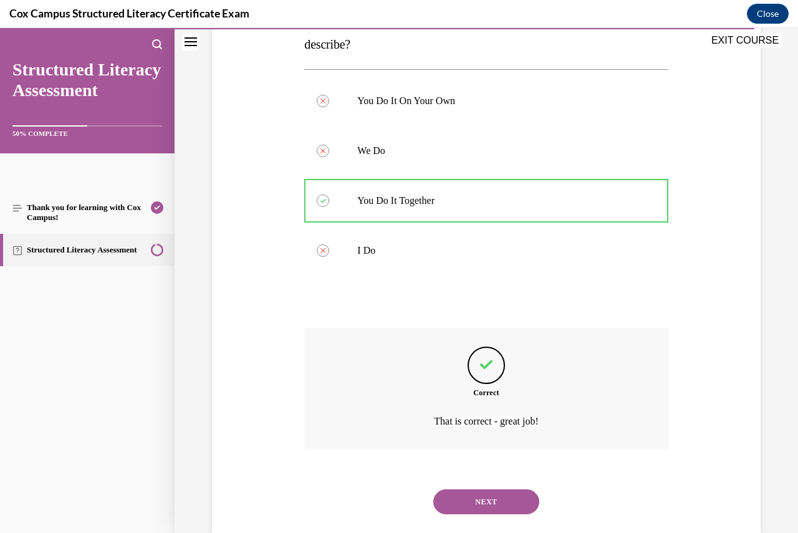
click at [488, 490] on button "NEXT" at bounding box center [486, 502] width 106 height 25
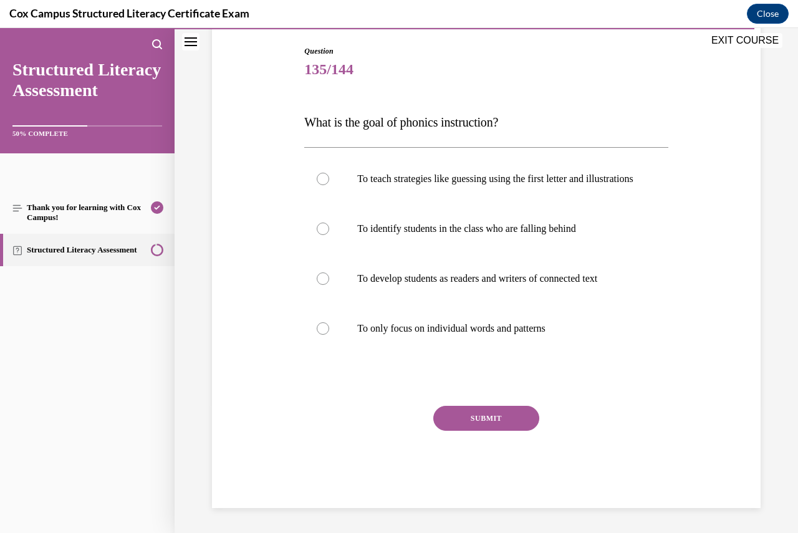
scroll to position [139, 0]
drag, startPoint x: 322, startPoint y: 281, endPoint x: 327, endPoint y: 289, distance: 9.5
click at [322, 281] on div at bounding box center [323, 279] width 12 height 12
click at [322, 281] on input "To develop students as readers and writers of connected text" at bounding box center [323, 279] width 12 height 12
radio input "true"
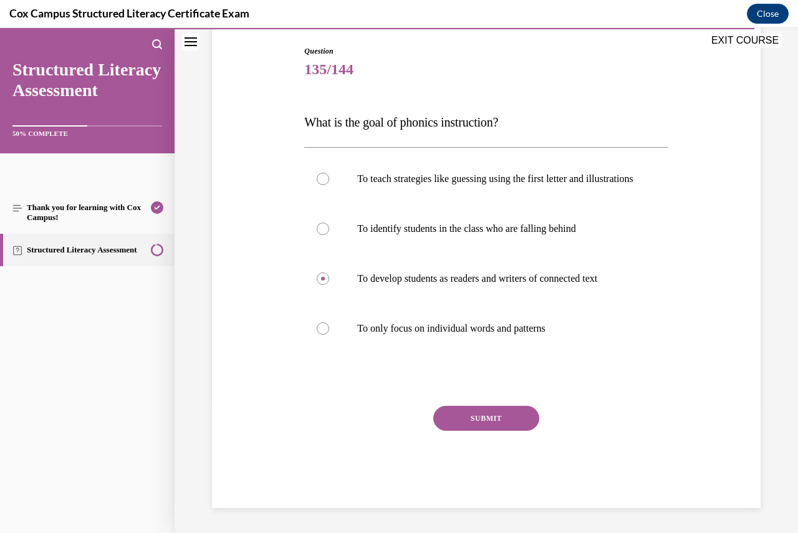
click at [472, 425] on button "SUBMIT" at bounding box center [486, 418] width 106 height 25
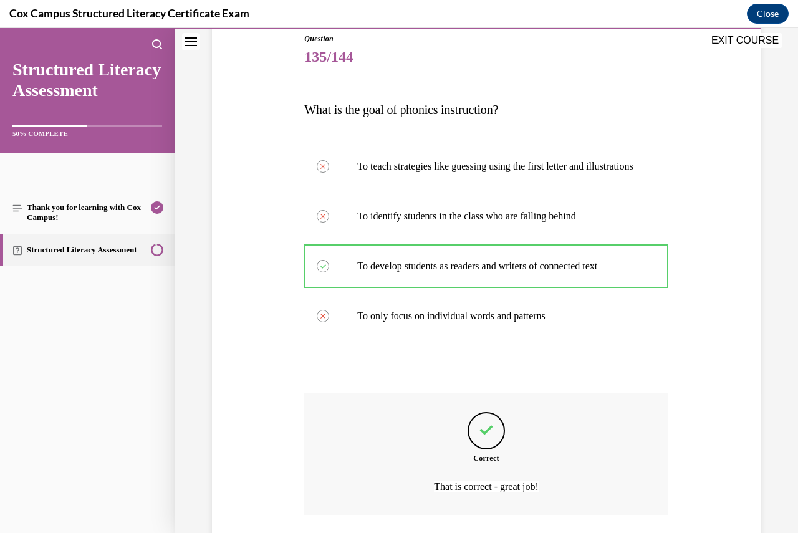
scroll to position [243, 0]
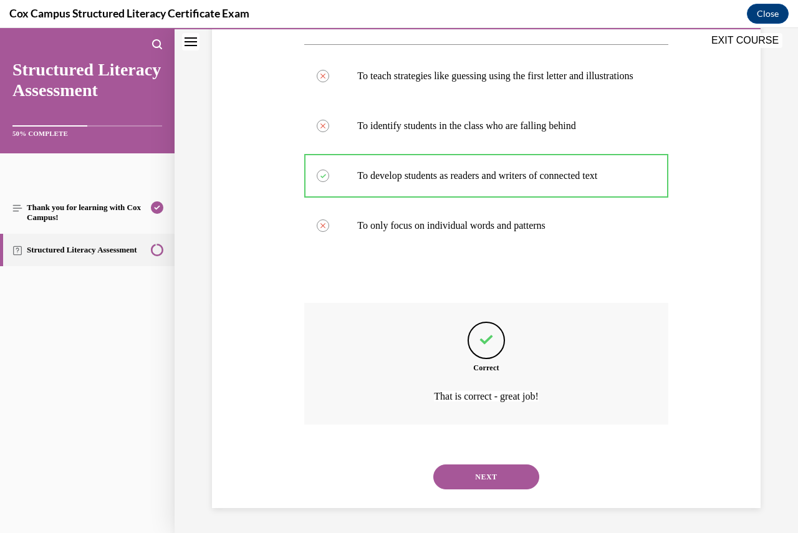
click at [506, 470] on button "NEXT" at bounding box center [486, 477] width 106 height 25
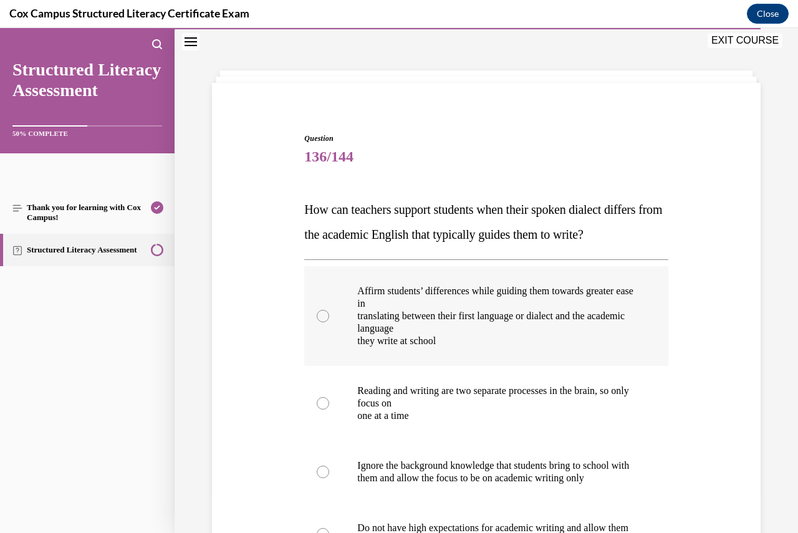
scroll to position [62, 0]
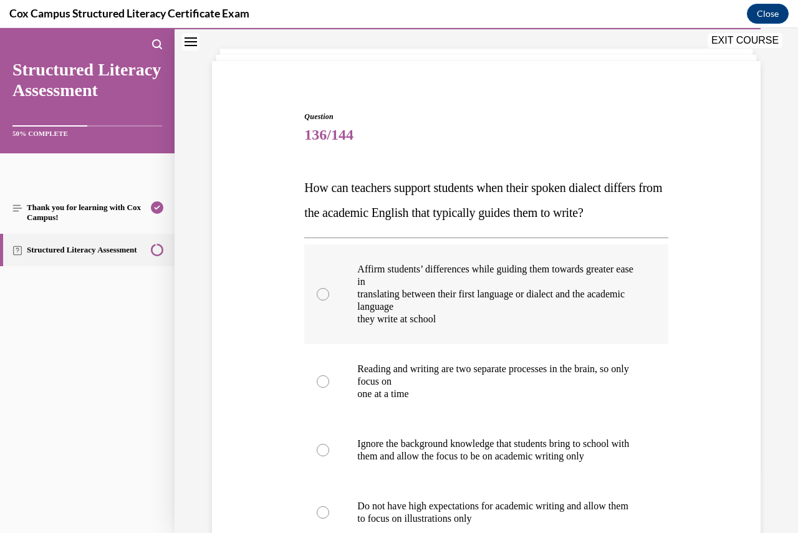
click at [331, 319] on label "Affirm students’ differences while guiding them towards greater ease in transla…" at bounding box center [486, 294] width 364 height 100
click at [329, 301] on input "Affirm students’ differences while guiding them towards greater ease in transla…" at bounding box center [323, 294] width 12 height 12
radio input "true"
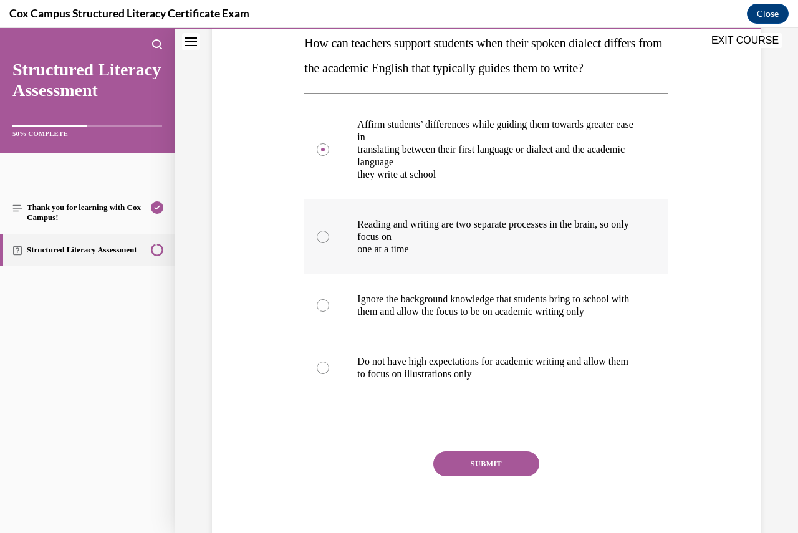
scroll to position [249, 0]
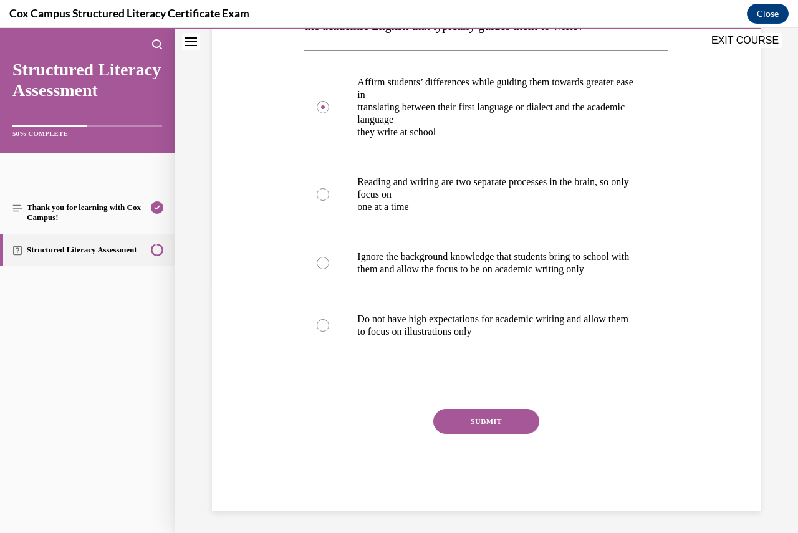
click at [490, 434] on button "SUBMIT" at bounding box center [486, 421] width 106 height 25
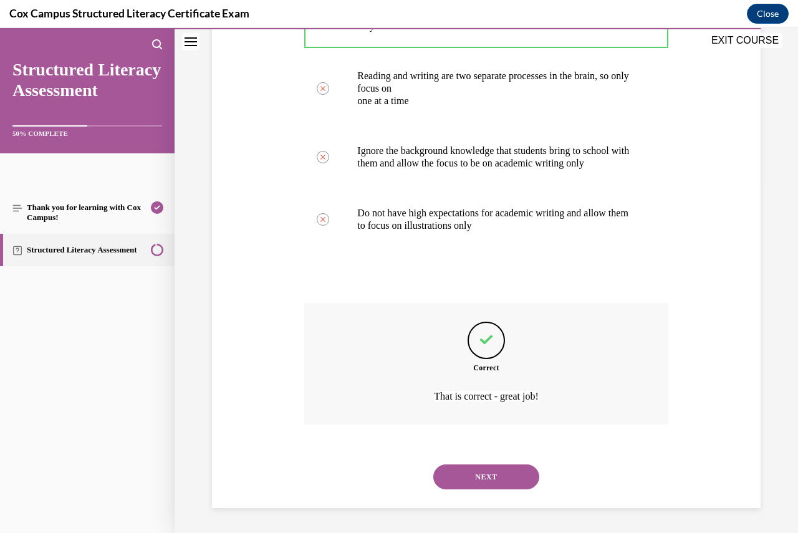
scroll to position [393, 0]
click at [499, 472] on button "NEXT" at bounding box center [486, 477] width 106 height 25
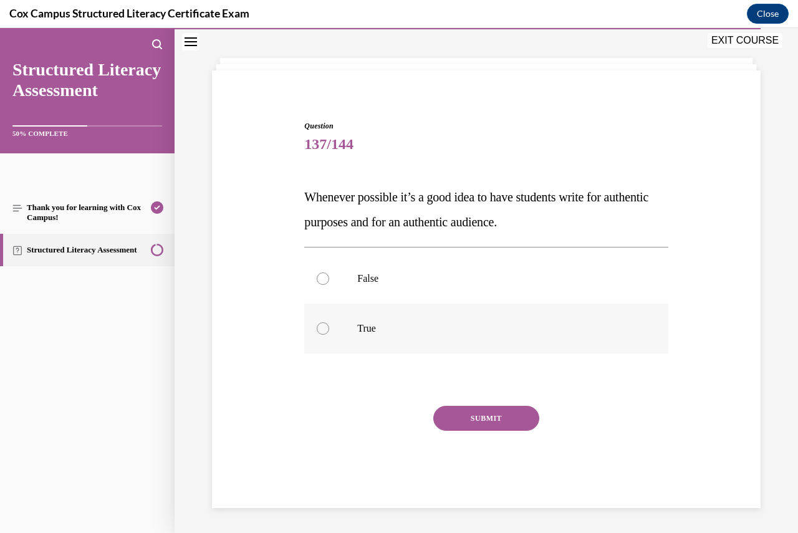
click at [319, 329] on div at bounding box center [323, 328] width 12 height 12
click at [319, 329] on input "True" at bounding box center [323, 328] width 12 height 12
radio input "true"
click at [447, 429] on button "SUBMIT" at bounding box center [486, 418] width 106 height 25
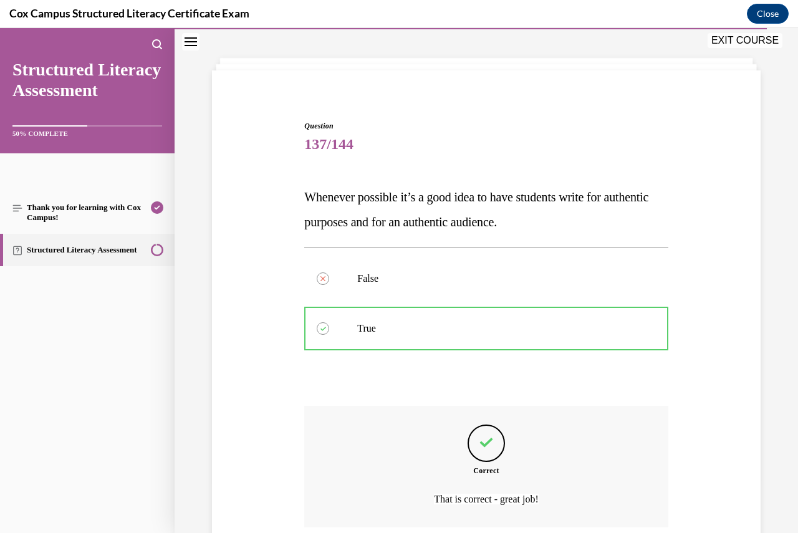
scroll to position [156, 0]
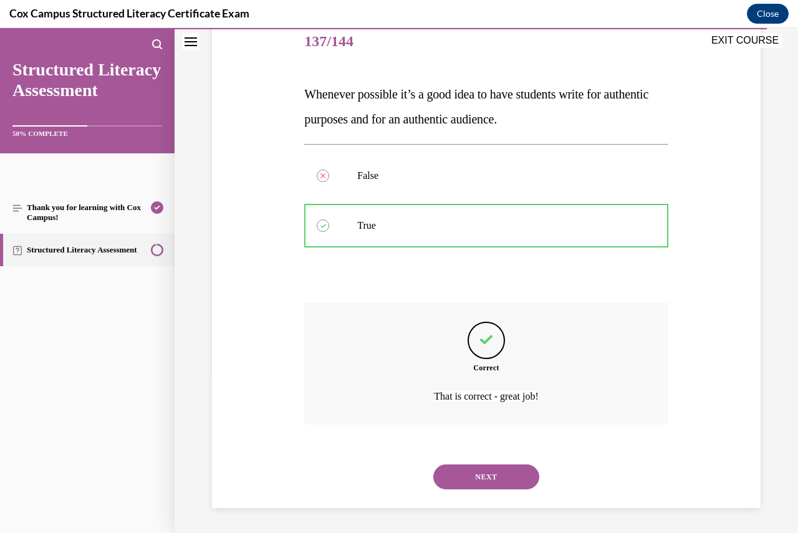
click at [494, 474] on button "NEXT" at bounding box center [486, 477] width 106 height 25
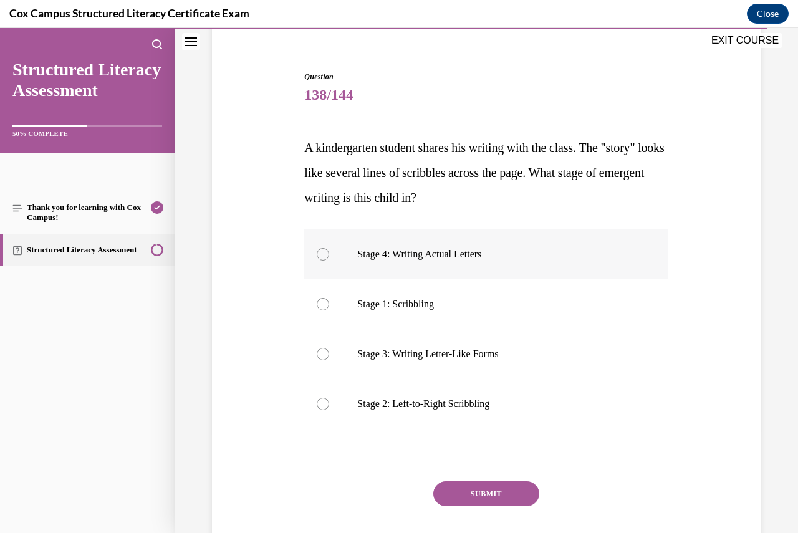
scroll to position [124, 0]
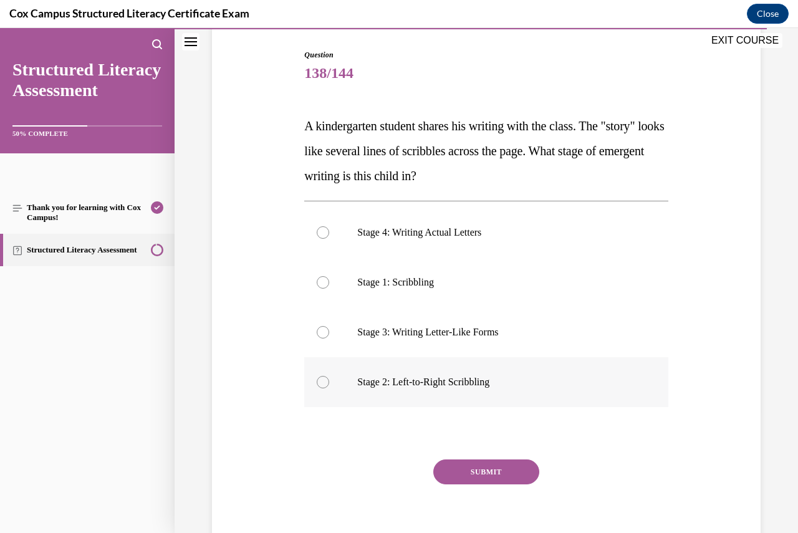
click at [322, 384] on div at bounding box center [323, 382] width 12 height 12
click at [322, 384] on input "Stage 2: Left-to-Right Scribbling" at bounding box center [323, 382] width 12 height 12
radio input "true"
click at [491, 472] on button "SUBMIT" at bounding box center [486, 472] width 106 height 25
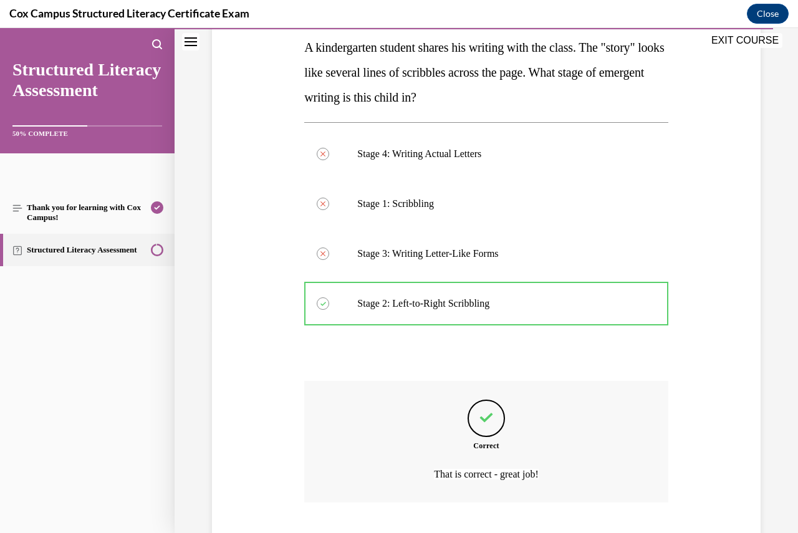
scroll to position [281, 0]
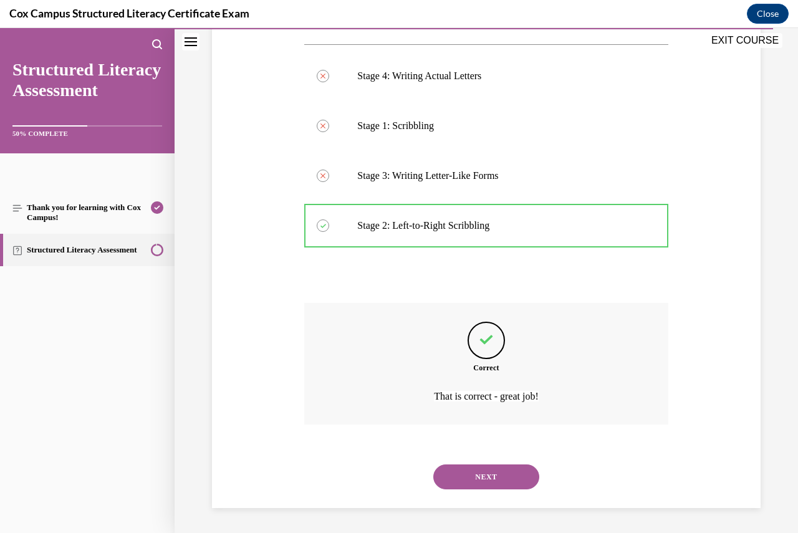
click at [498, 473] on button "NEXT" at bounding box center [486, 477] width 106 height 25
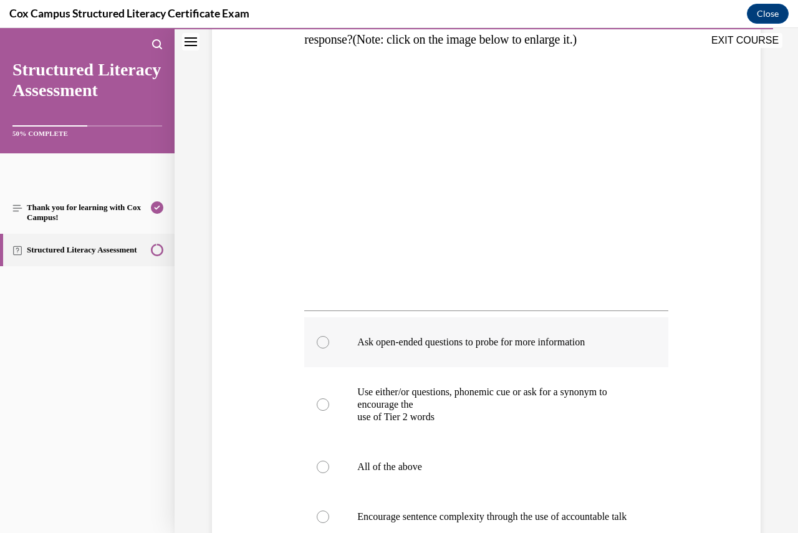
scroll to position [312, 0]
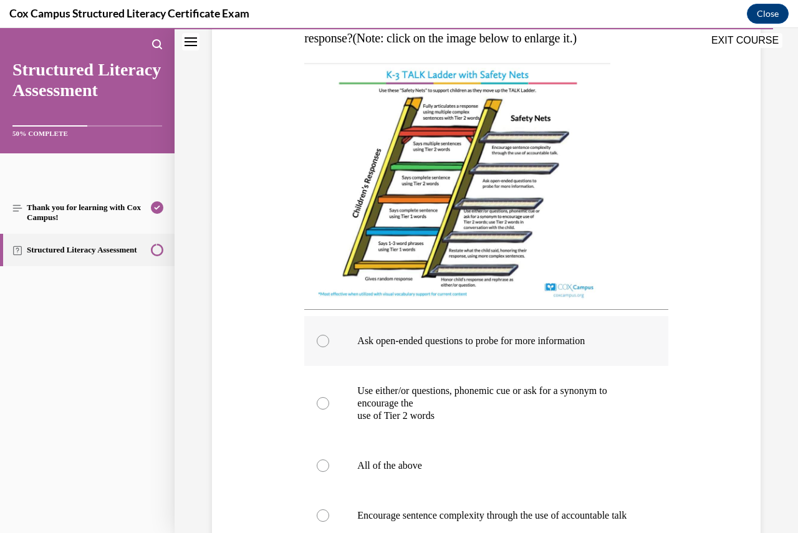
click at [320, 347] on div at bounding box center [323, 341] width 12 height 12
click at [320, 347] on input "Ask open-ended questions to probe for more information" at bounding box center [323, 341] width 12 height 12
radio input "true"
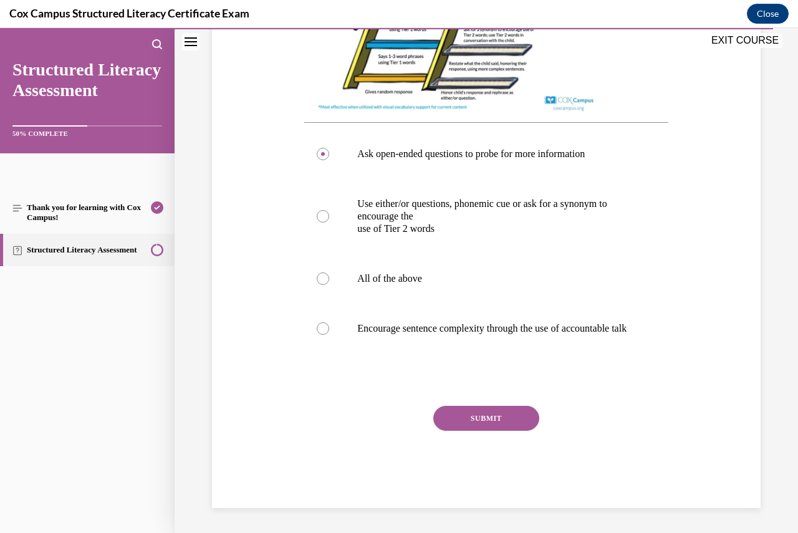
click at [467, 431] on button "SUBMIT" at bounding box center [486, 418] width 106 height 25
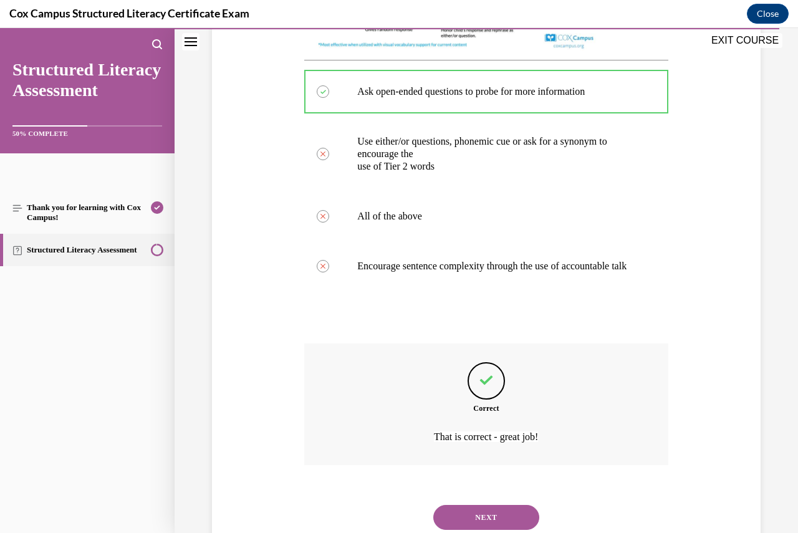
scroll to position [639, 0]
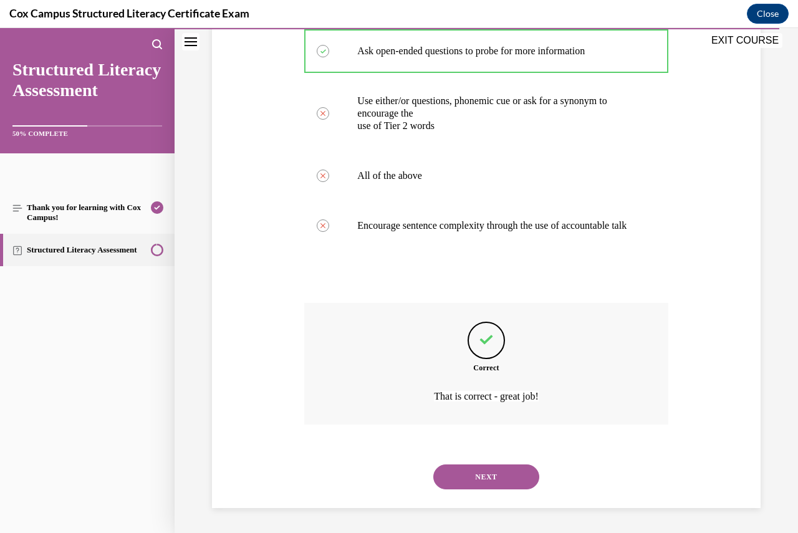
click at [513, 480] on button "NEXT" at bounding box center [486, 477] width 106 height 25
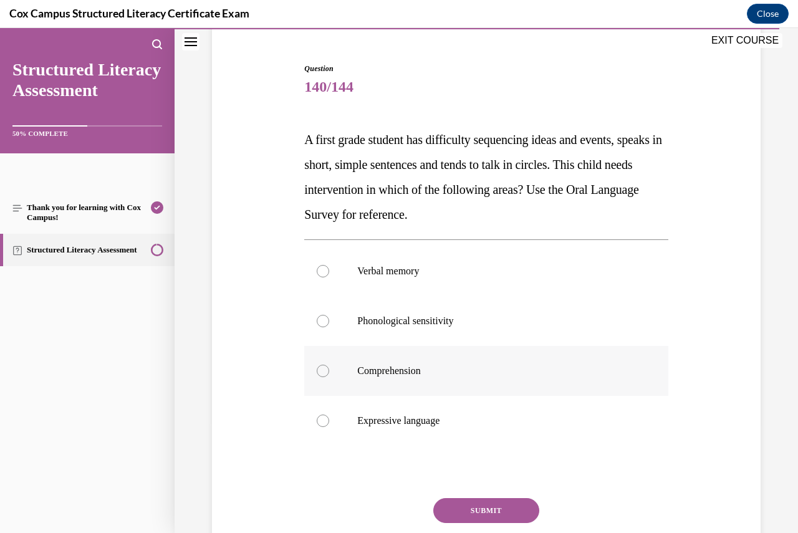
scroll to position [125, 0]
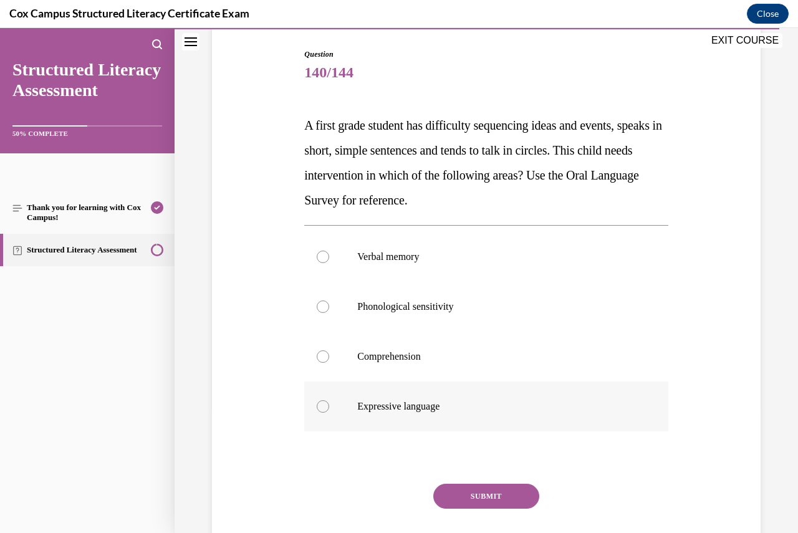
drag, startPoint x: 321, startPoint y: 402, endPoint x: 352, endPoint y: 423, distance: 37.2
click at [321, 401] on div at bounding box center [323, 406] width 12 height 12
click at [321, 401] on input "Expressive language" at bounding box center [323, 406] width 12 height 12
radio input "true"
click at [488, 493] on button "SUBMIT" at bounding box center [486, 496] width 106 height 25
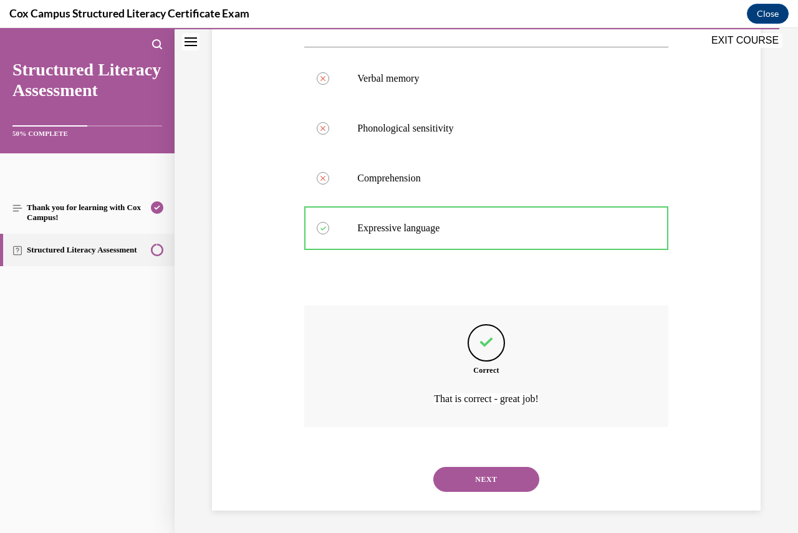
scroll to position [306, 0]
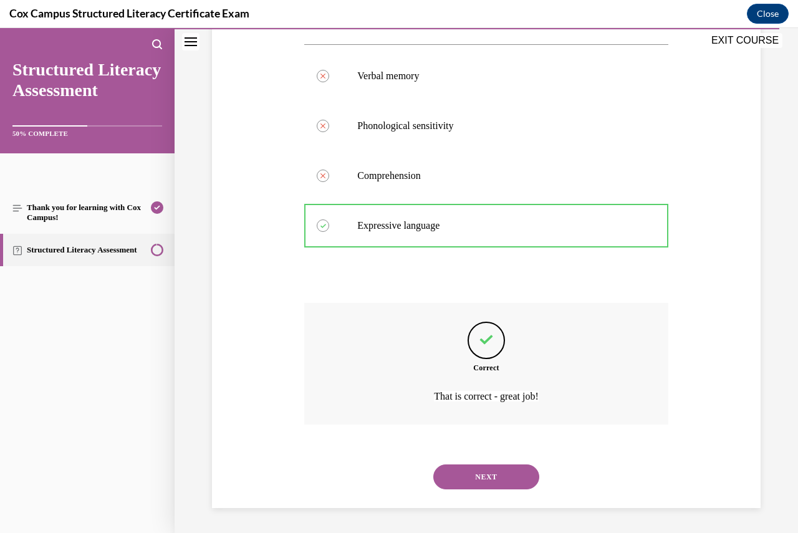
drag, startPoint x: 496, startPoint y: 478, endPoint x: 521, endPoint y: 457, distance: 32.7
click at [496, 477] on button "NEXT" at bounding box center [486, 477] width 106 height 25
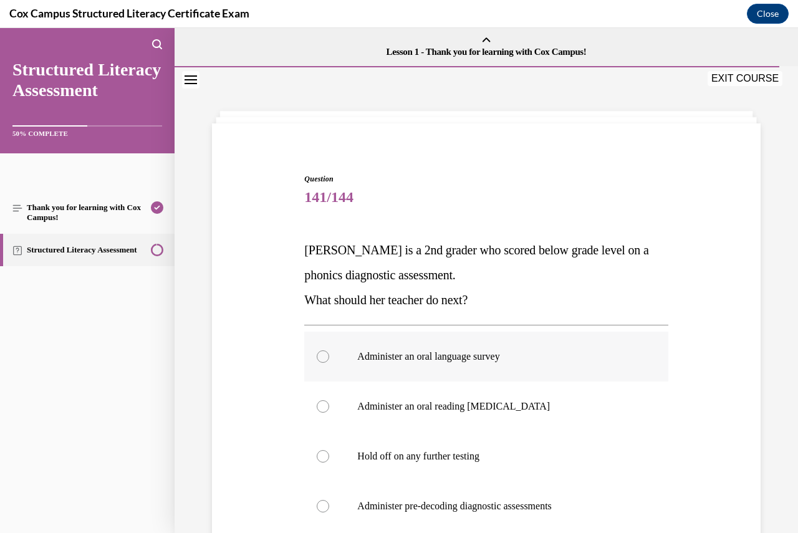
scroll to position [62, 0]
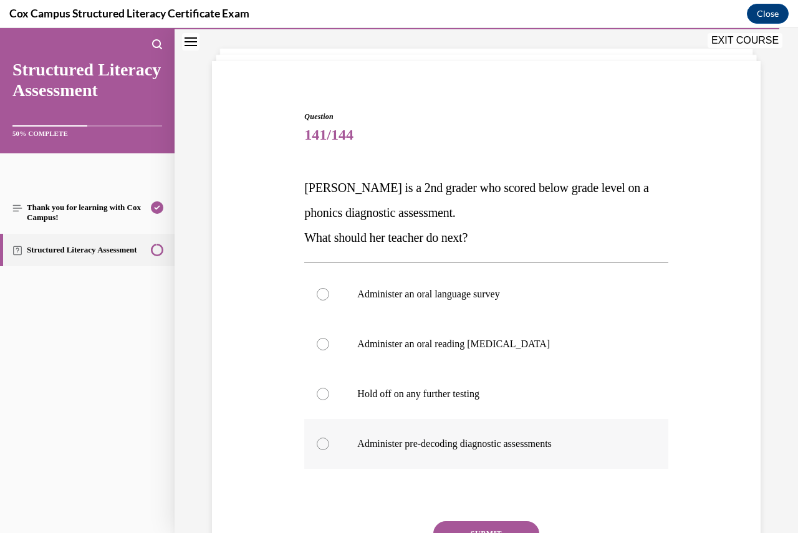
click at [321, 443] on div at bounding box center [323, 444] width 12 height 12
click at [321, 443] on input "Administer pre-decoding diagnostic assessments" at bounding box center [323, 444] width 12 height 12
radio input "true"
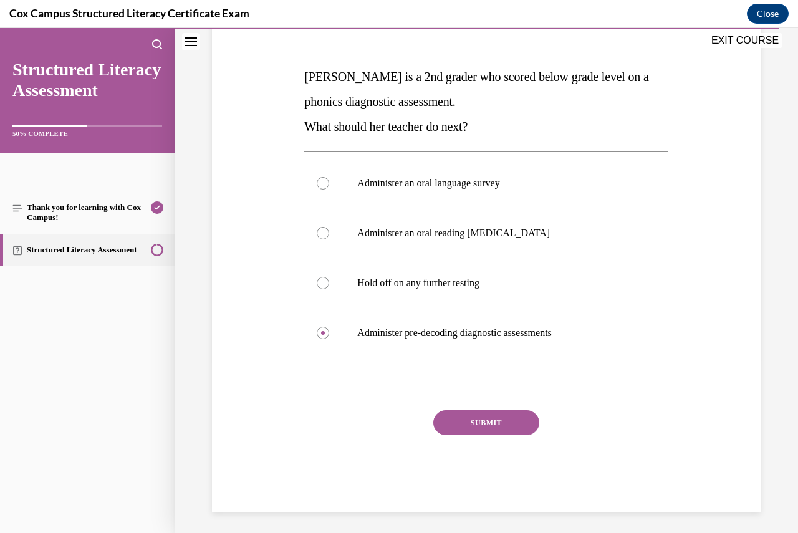
scroll to position [178, 0]
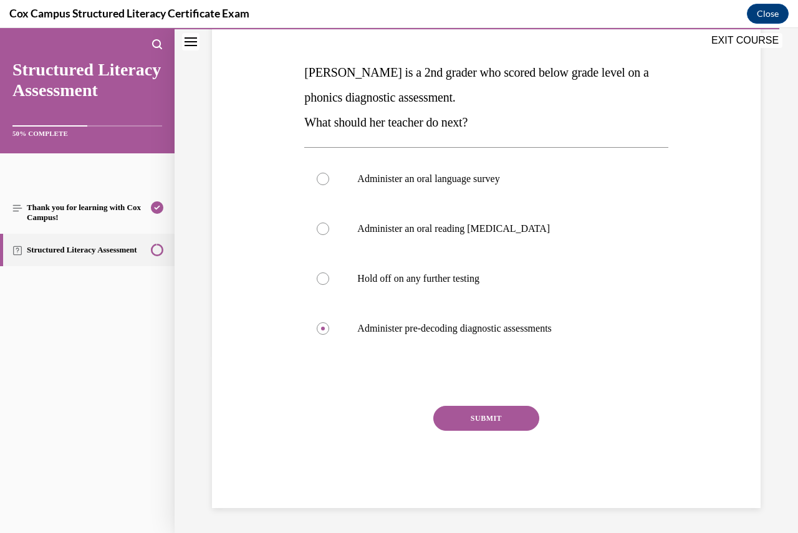
click at [489, 411] on button "SUBMIT" at bounding box center [486, 418] width 106 height 25
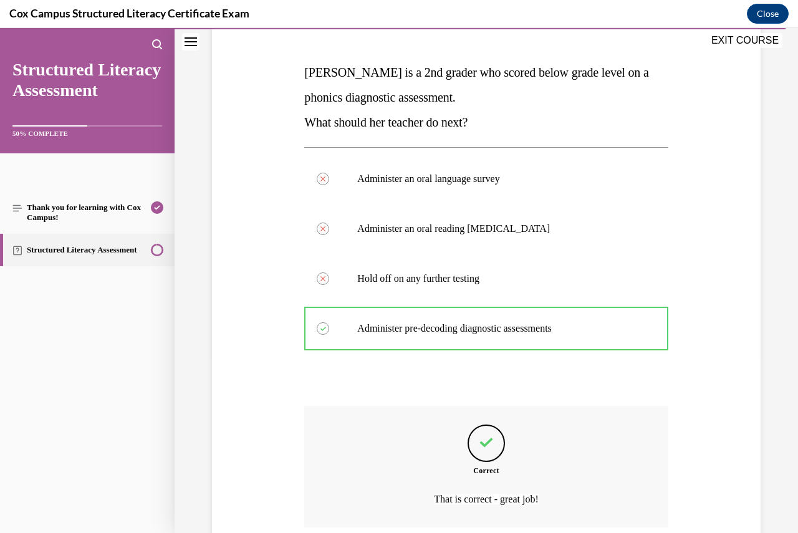
scroll to position [281, 0]
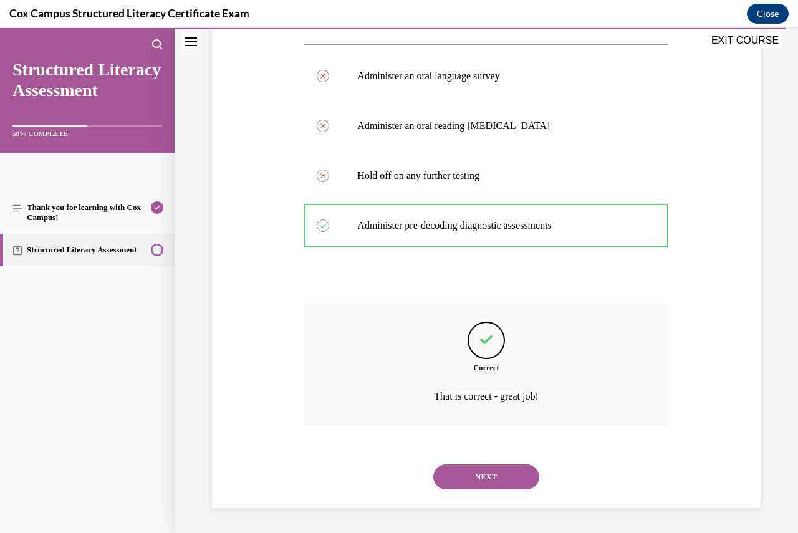
click at [470, 471] on button "NEXT" at bounding box center [486, 477] width 106 height 25
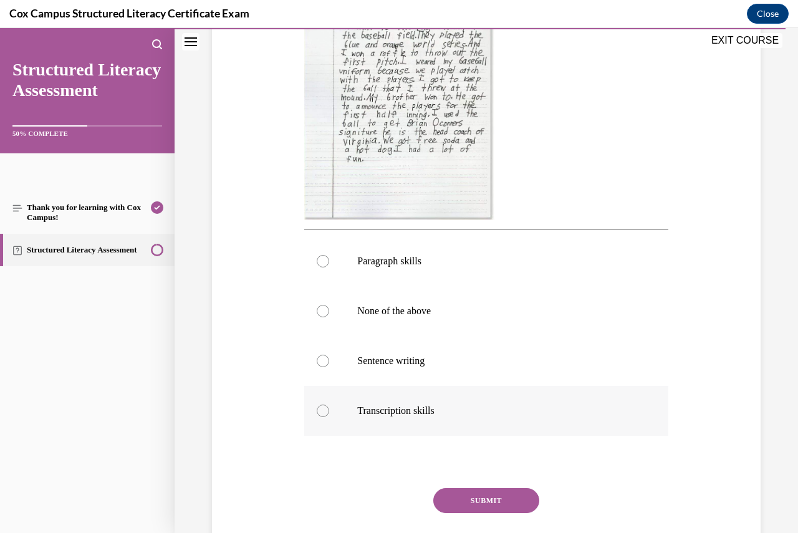
scroll to position [374, 0]
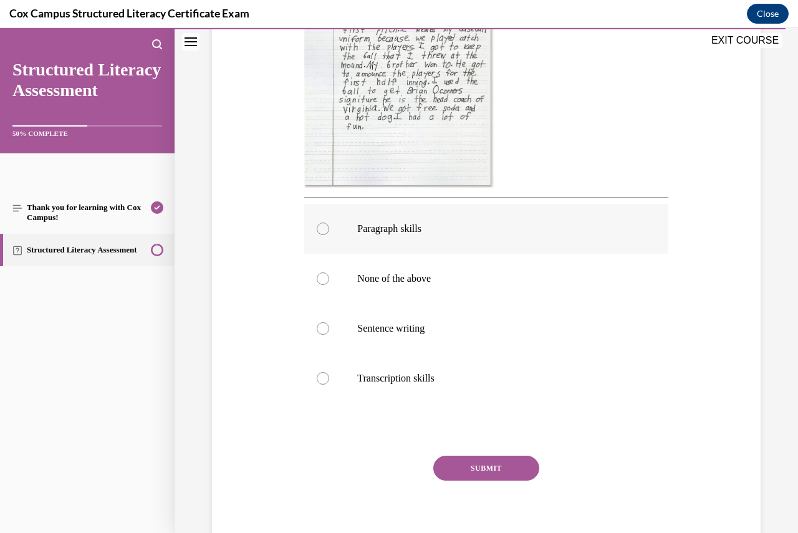
drag, startPoint x: 316, startPoint y: 251, endPoint x: 319, endPoint y: 259, distance: 8.5
click at [317, 235] on div at bounding box center [323, 229] width 12 height 12
click at [317, 235] on input "Paragraph skills" at bounding box center [323, 229] width 12 height 12
radio input "true"
click at [482, 481] on button "SUBMIT" at bounding box center [486, 468] width 106 height 25
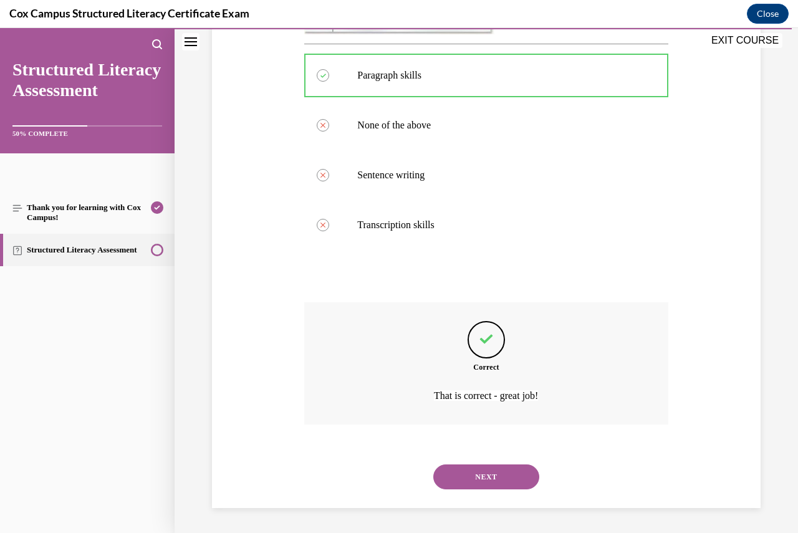
scroll to position [553, 0]
click at [486, 478] on button "NEXT" at bounding box center [486, 477] width 106 height 25
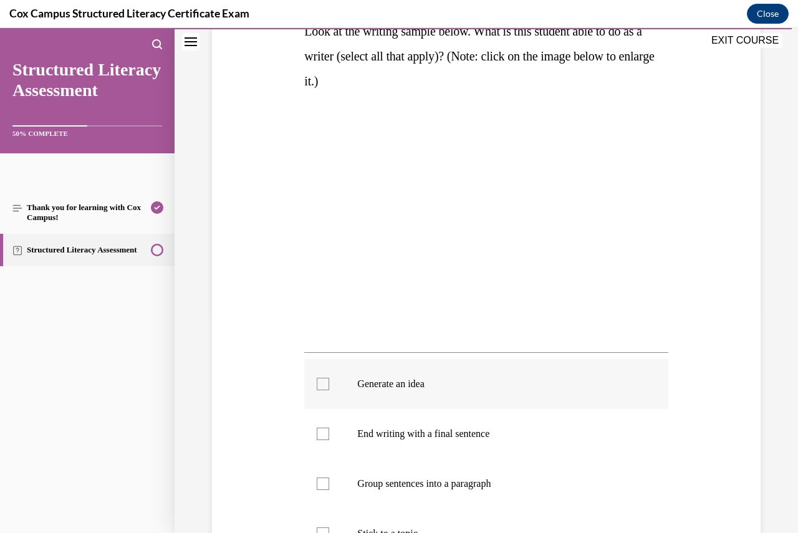
scroll to position [249, 0]
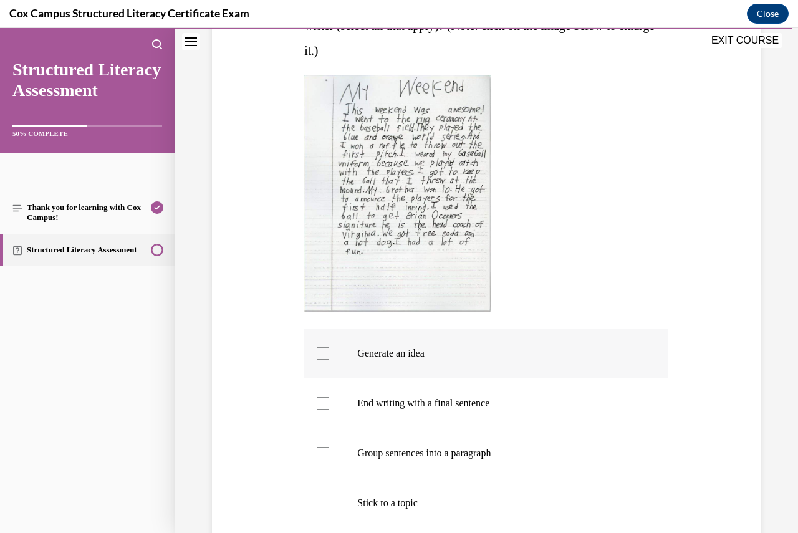
click at [325, 352] on div at bounding box center [323, 353] width 12 height 12
click at [325, 352] on input "Generate an idea" at bounding box center [323, 353] width 12 height 12
checkbox input "true"
click at [321, 405] on div at bounding box center [323, 403] width 12 height 12
click at [321, 405] on input "End writing with a final sentence" at bounding box center [323, 403] width 12 height 12
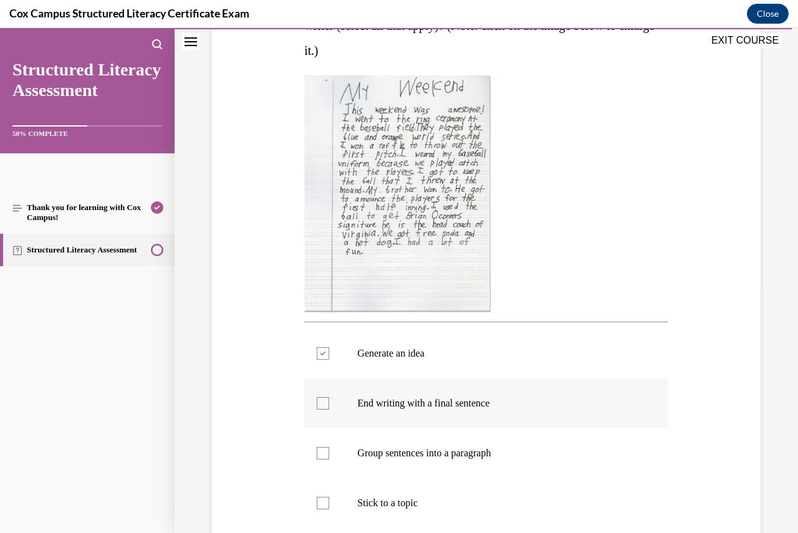
checkbox input "true"
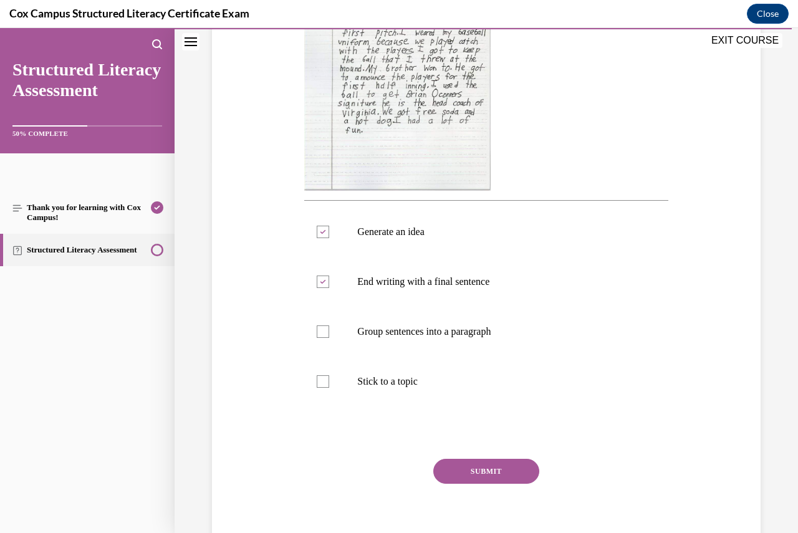
scroll to position [374, 0]
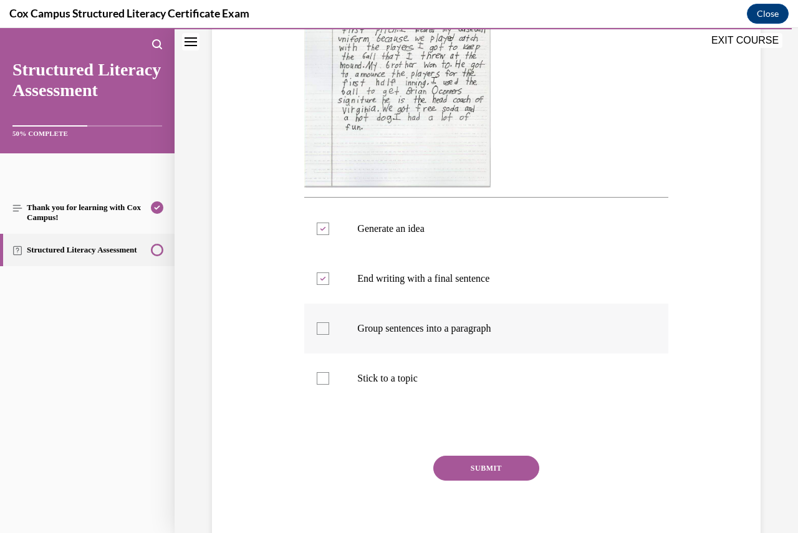
click at [321, 331] on div at bounding box center [323, 328] width 12 height 12
click at [321, 331] on input "Group sentences into a paragraph" at bounding box center [323, 328] width 12 height 12
checkbox input "true"
drag, startPoint x: 321, startPoint y: 379, endPoint x: 412, endPoint y: 420, distance: 99.9
click at [320, 380] on div at bounding box center [323, 378] width 12 height 12
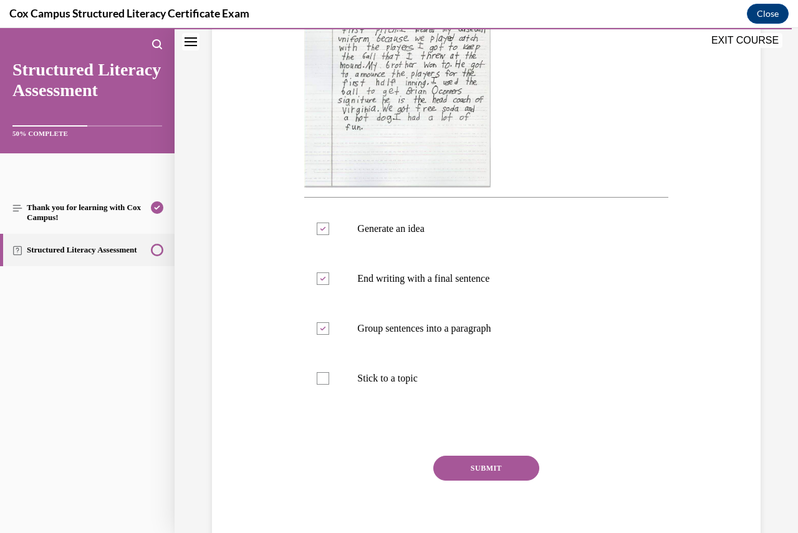
click at [320, 380] on input "Stick to a topic" at bounding box center [323, 378] width 12 height 12
checkbox input "true"
click at [473, 468] on button "SUBMIT" at bounding box center [486, 468] width 106 height 25
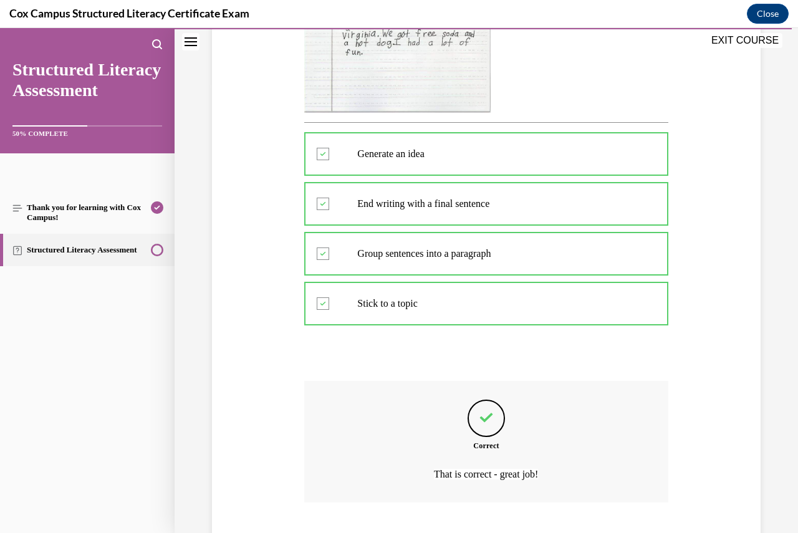
scroll to position [527, 0]
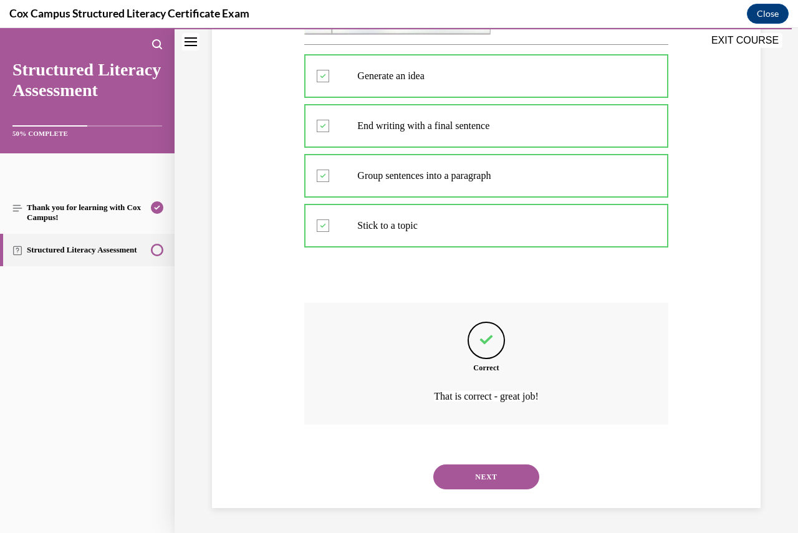
click at [486, 478] on button "NEXT" at bounding box center [486, 477] width 106 height 25
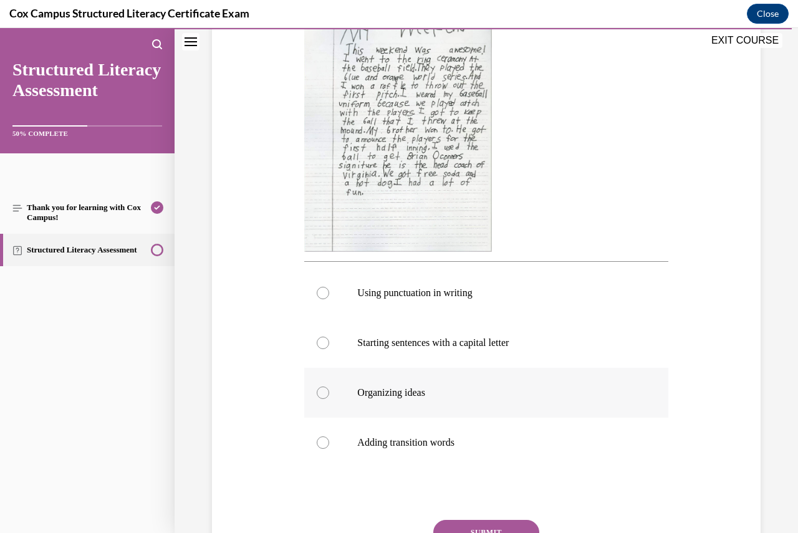
scroll to position [312, 0]
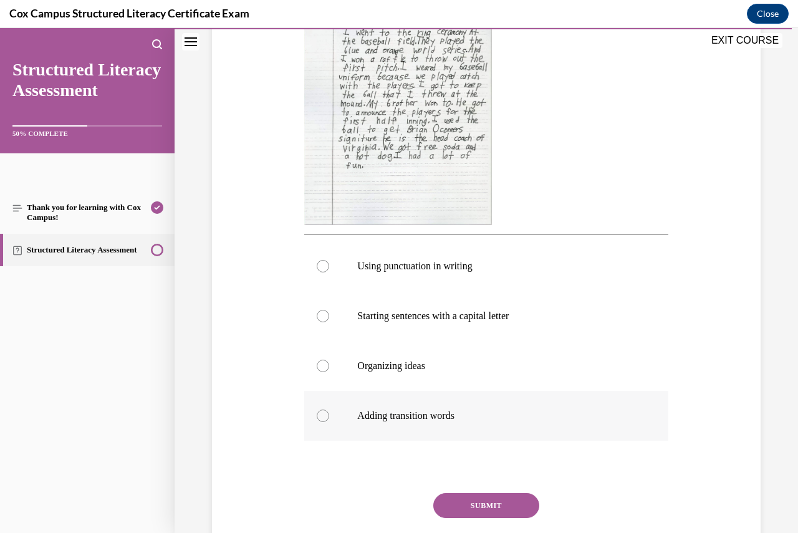
drag, startPoint x: 326, startPoint y: 416, endPoint x: 359, endPoint y: 424, distance: 34.6
click at [326, 416] on div at bounding box center [323, 416] width 12 height 12
click at [326, 416] on input "Adding transition words" at bounding box center [323, 416] width 12 height 12
radio input "true"
click at [483, 501] on button "SUBMIT" at bounding box center [486, 505] width 106 height 25
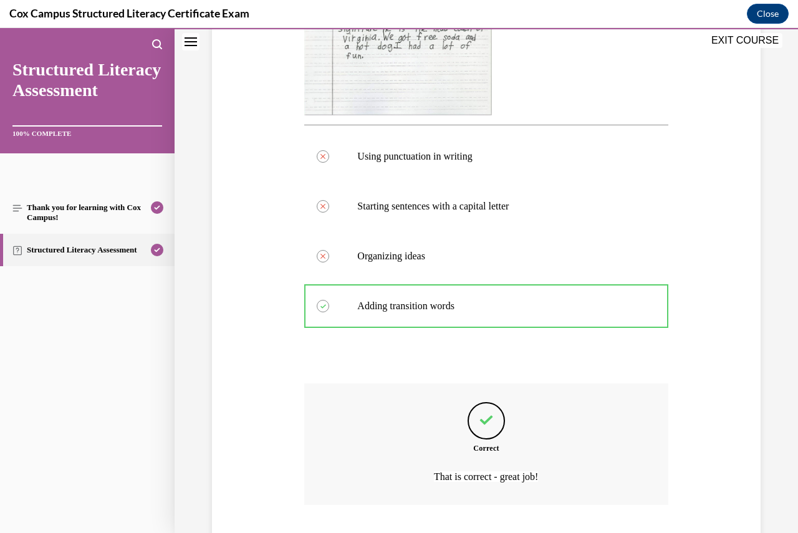
scroll to position [502, 0]
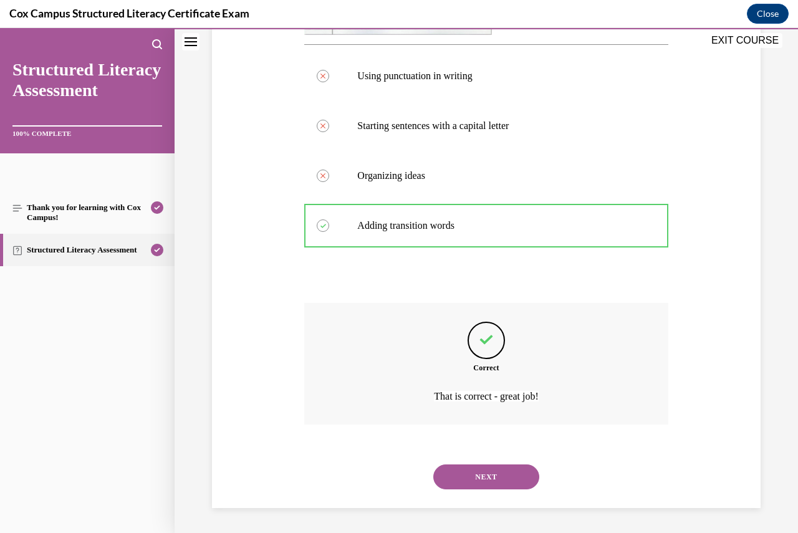
click at [493, 477] on button "NEXT" at bounding box center [486, 477] width 106 height 25
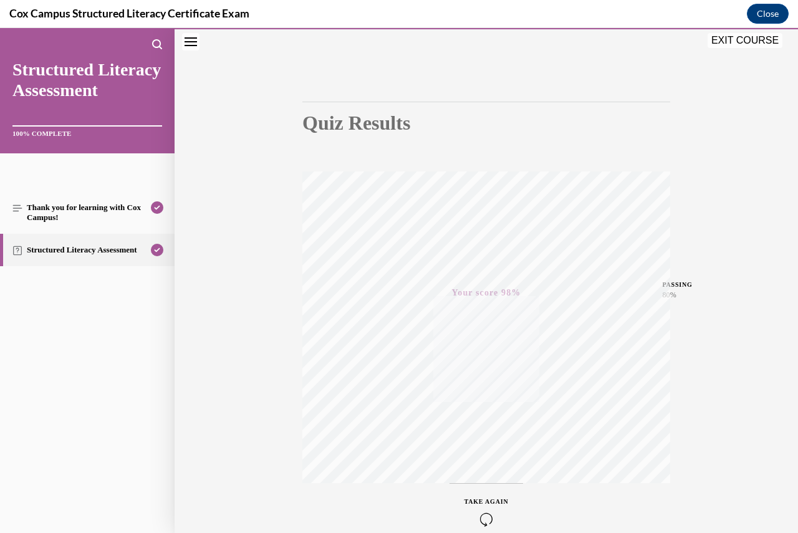
scroll to position [0, 0]
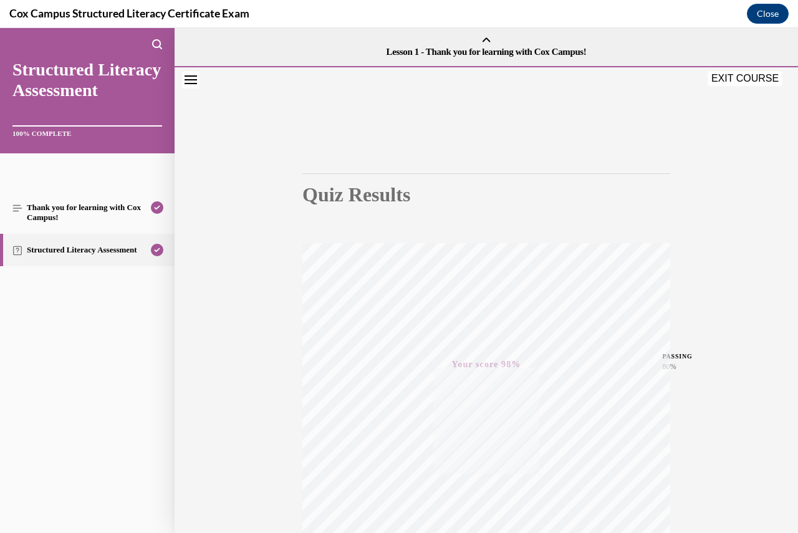
click at [748, 78] on button "EXIT COURSE" at bounding box center [745, 78] width 75 height 15
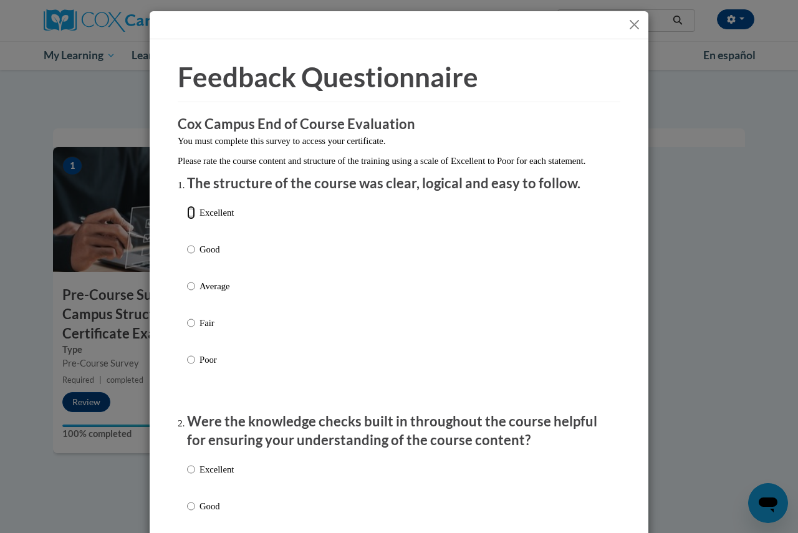
click at [188, 220] on input "Excellent" at bounding box center [191, 213] width 8 height 14
radio input "true"
click at [191, 483] on label "Excellent" at bounding box center [210, 480] width 47 height 34
click at [191, 477] on input "Excellent" at bounding box center [191, 470] width 8 height 14
radio input "true"
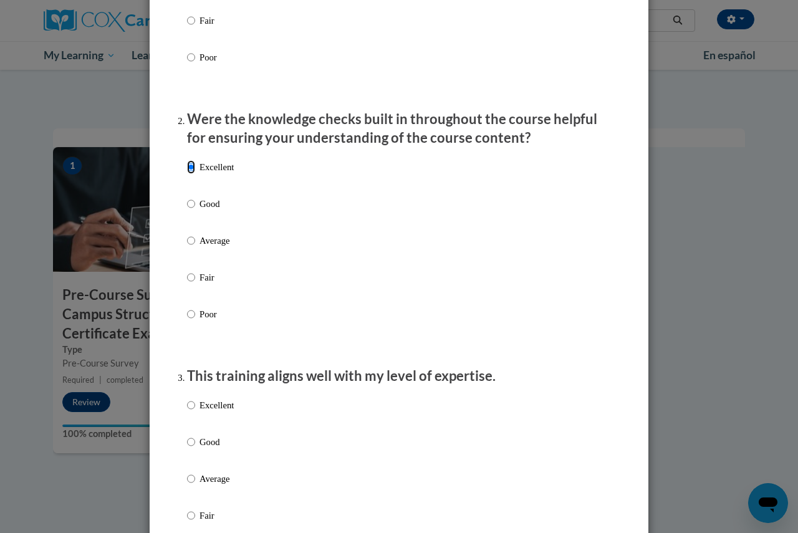
scroll to position [312, 0]
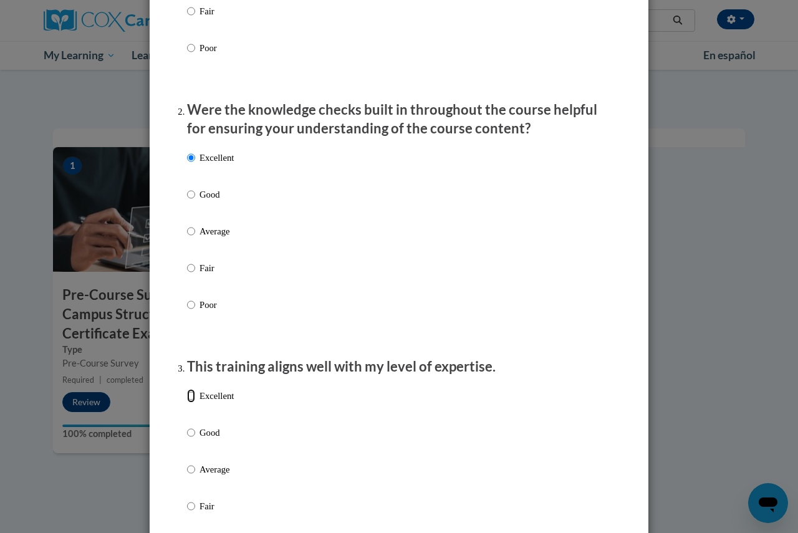
click at [187, 403] on input "Excellent" at bounding box center [191, 396] width 8 height 14
radio input "true"
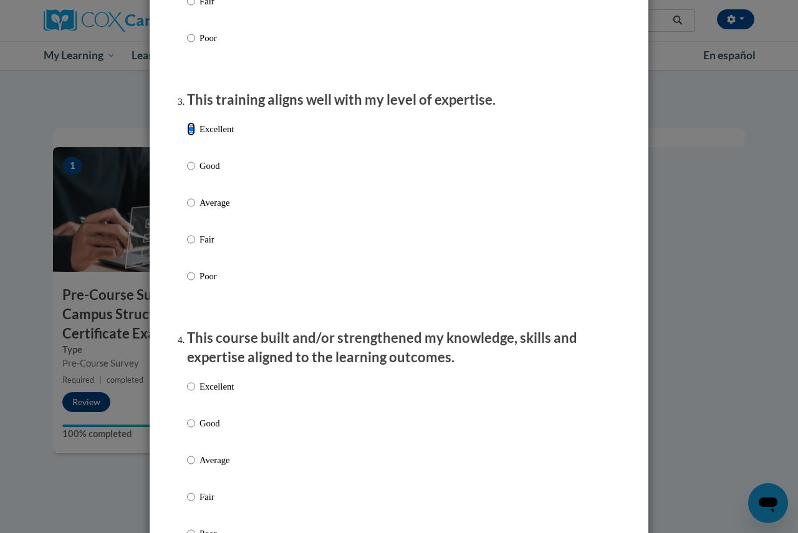
scroll to position [624, 0]
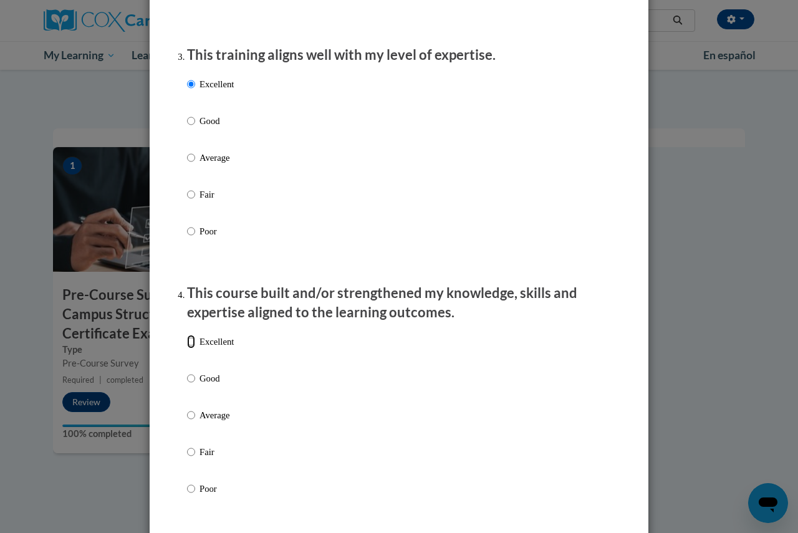
click at [189, 349] on input "Excellent" at bounding box center [191, 342] width 8 height 14
radio input "true"
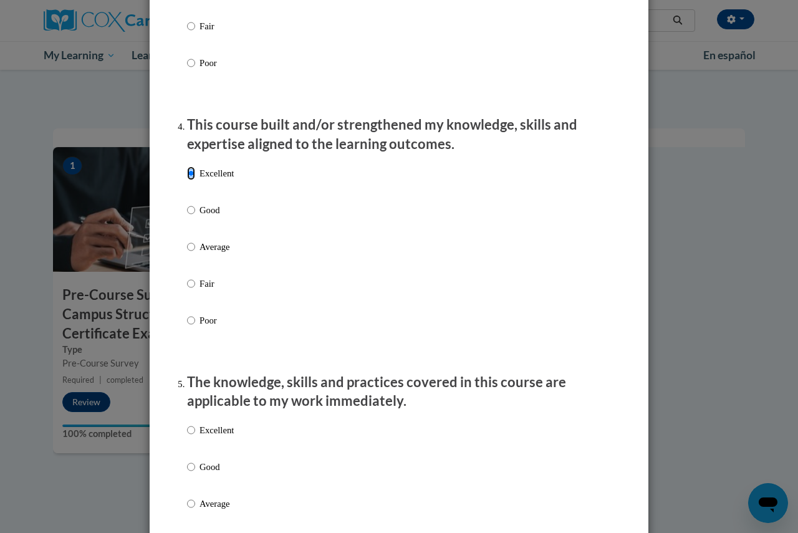
scroll to position [936, 0]
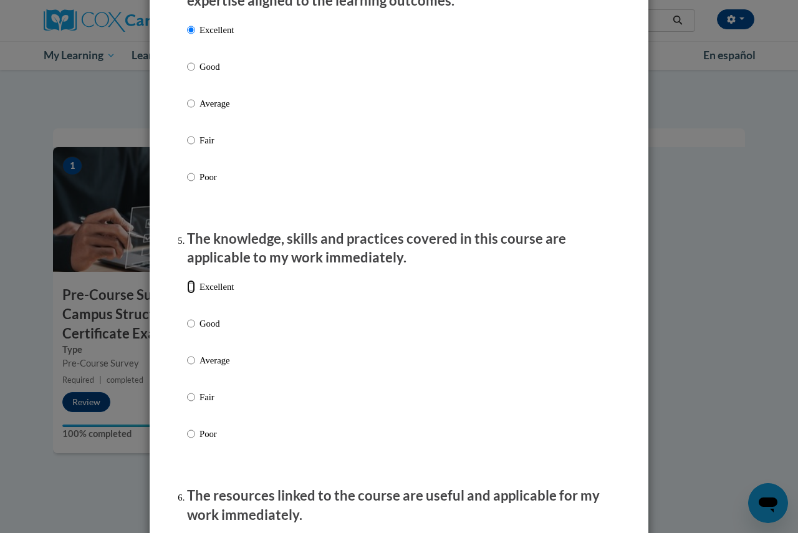
click at [187, 294] on input "Excellent" at bounding box center [191, 287] width 8 height 14
radio input "true"
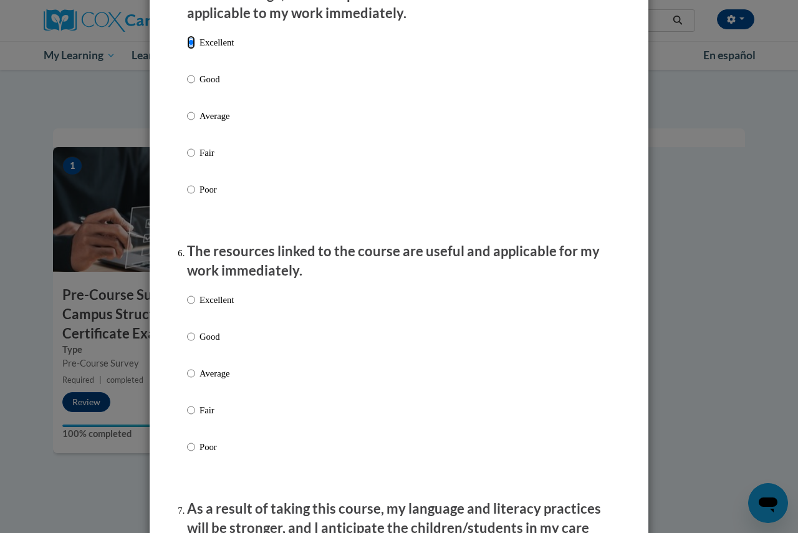
scroll to position [1247, 0]
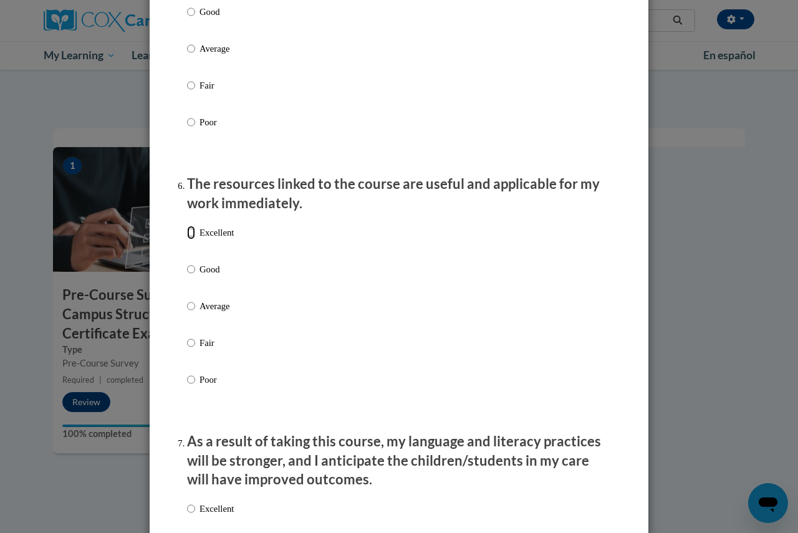
click at [187, 240] on input "Excellent" at bounding box center [191, 233] width 8 height 14
radio input "true"
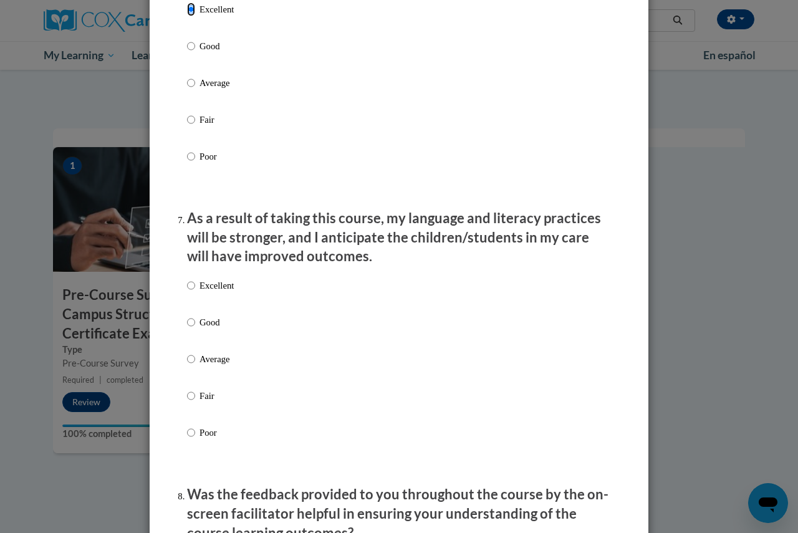
scroll to position [1497, 0]
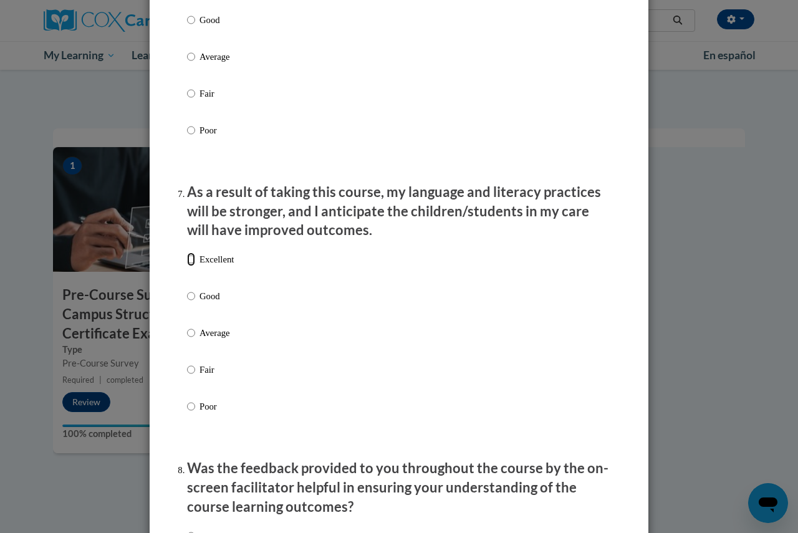
click at [187, 266] on input "Excellent" at bounding box center [191, 260] width 8 height 14
radio input "true"
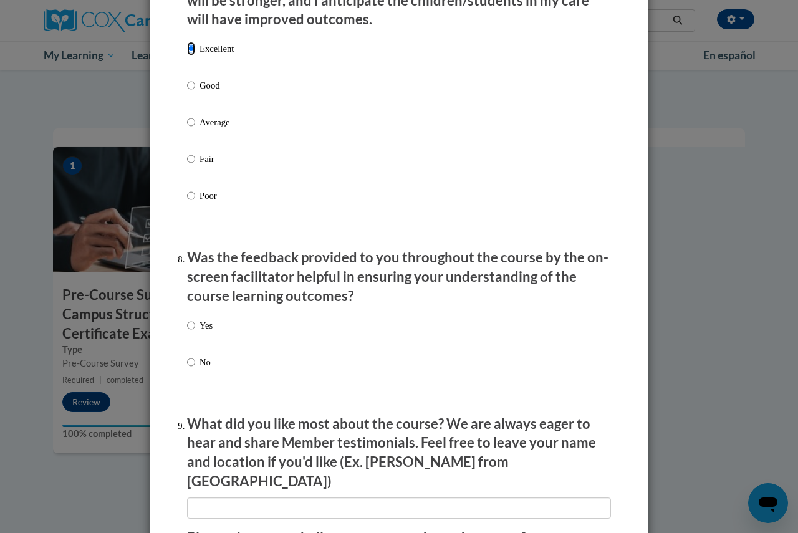
scroll to position [1746, 0]
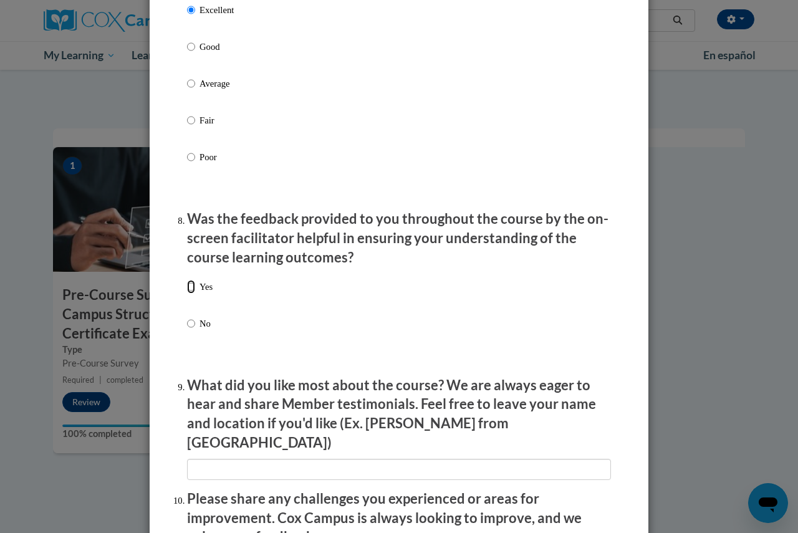
click at [187, 294] on input "Yes" at bounding box center [191, 287] width 8 height 14
radio input "true"
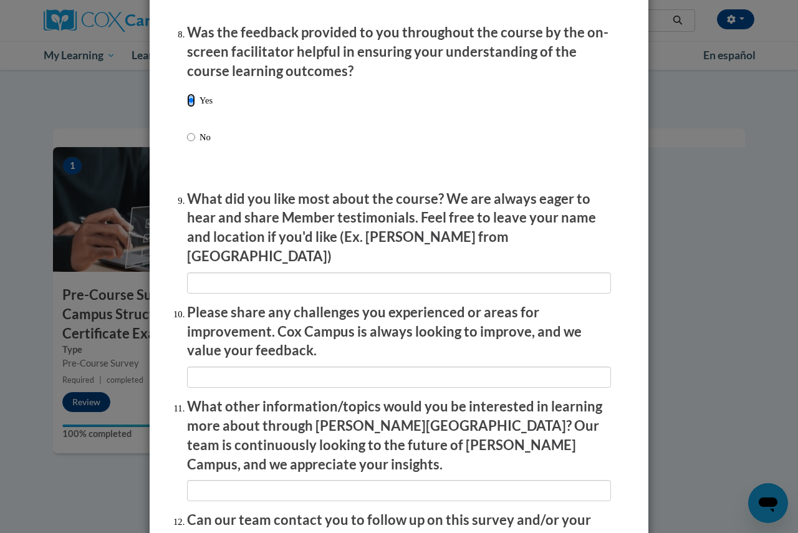
scroll to position [1933, 0]
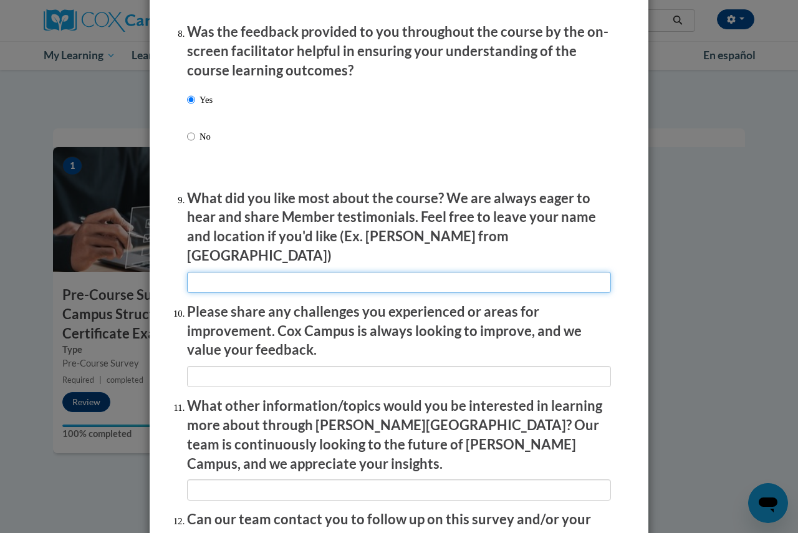
click at [265, 273] on input "textbox" at bounding box center [399, 282] width 424 height 21
type input "I enjoyed watchin teachers in action doing the activities that were being taugh…"
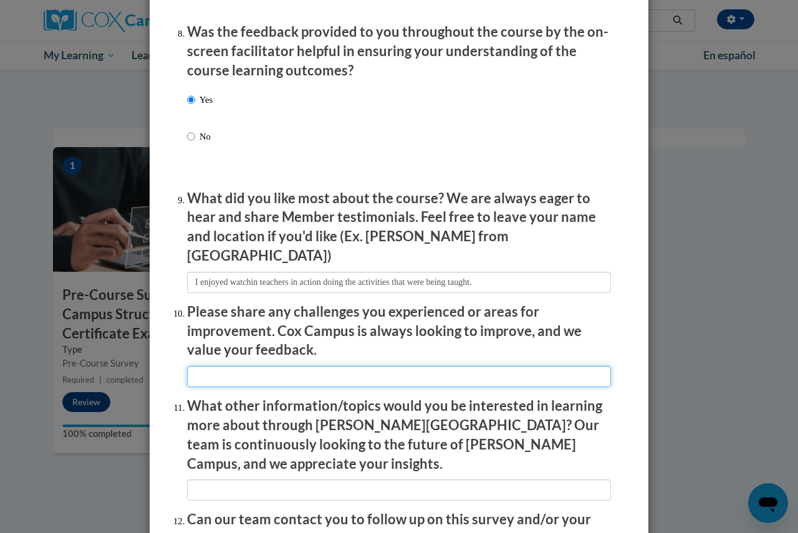
drag, startPoint x: 205, startPoint y: 367, endPoint x: 221, endPoint y: 366, distance: 15.6
click at [205, 367] on input "textbox" at bounding box center [399, 376] width 424 height 21
type input "none"
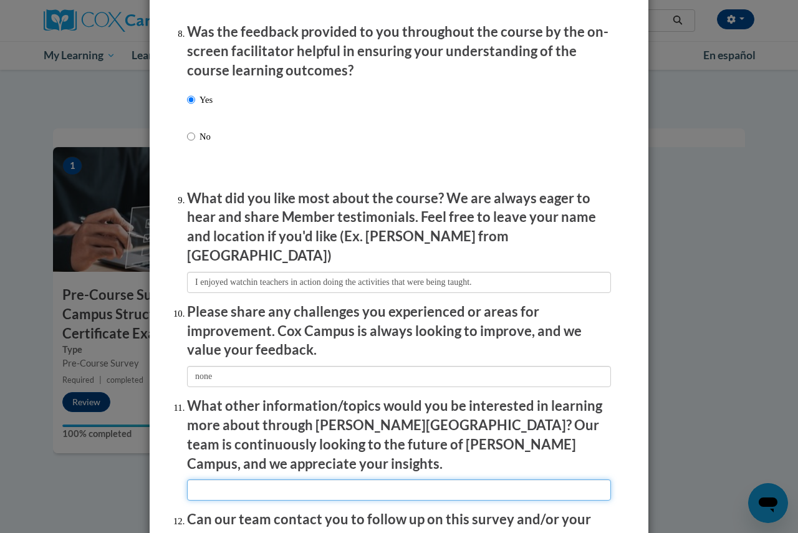
drag, startPoint x: 216, startPoint y: 457, endPoint x: 223, endPoint y: 443, distance: 15.3
click at [215, 480] on input "textbox" at bounding box center [399, 490] width 424 height 21
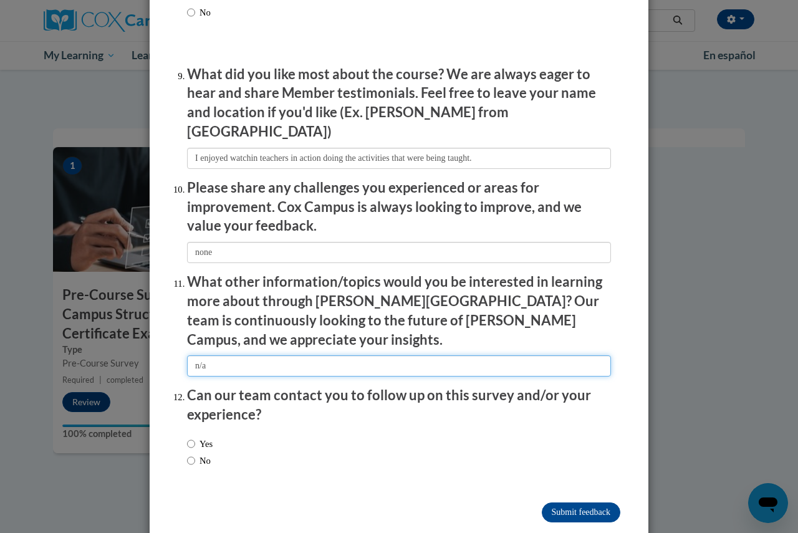
scroll to position [2058, 0]
type input "n/a"
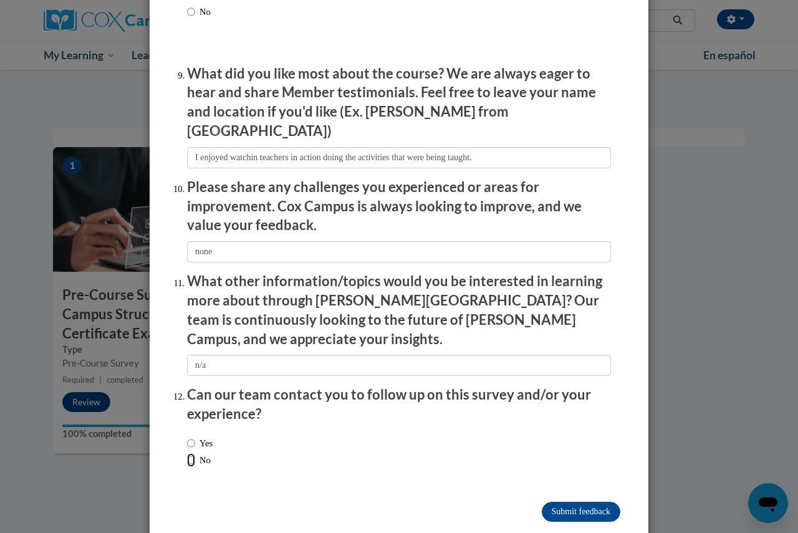
drag, startPoint x: 186, startPoint y: 430, endPoint x: 191, endPoint y: 435, distance: 7.5
click at [187, 453] on input "No" at bounding box center [191, 460] width 8 height 14
radio input "true"
click at [571, 502] on input "Submit feedback" at bounding box center [581, 512] width 79 height 20
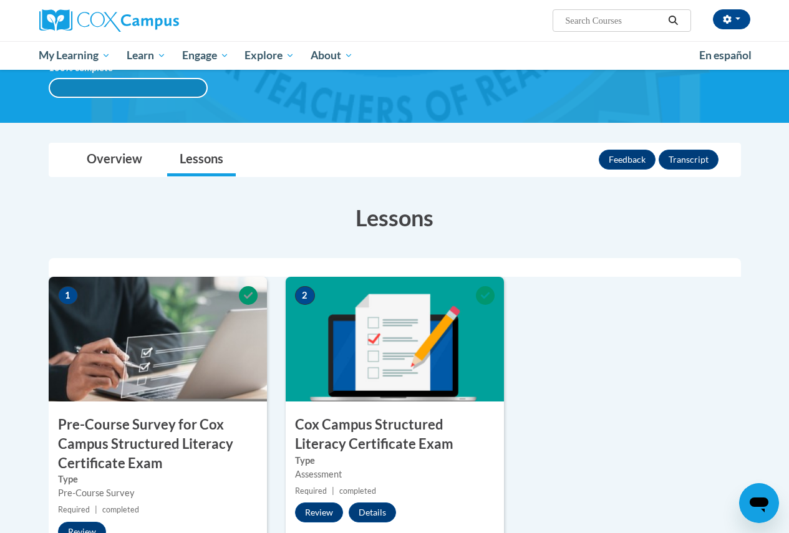
scroll to position [62, 0]
